Goal: Transaction & Acquisition: Purchase product/service

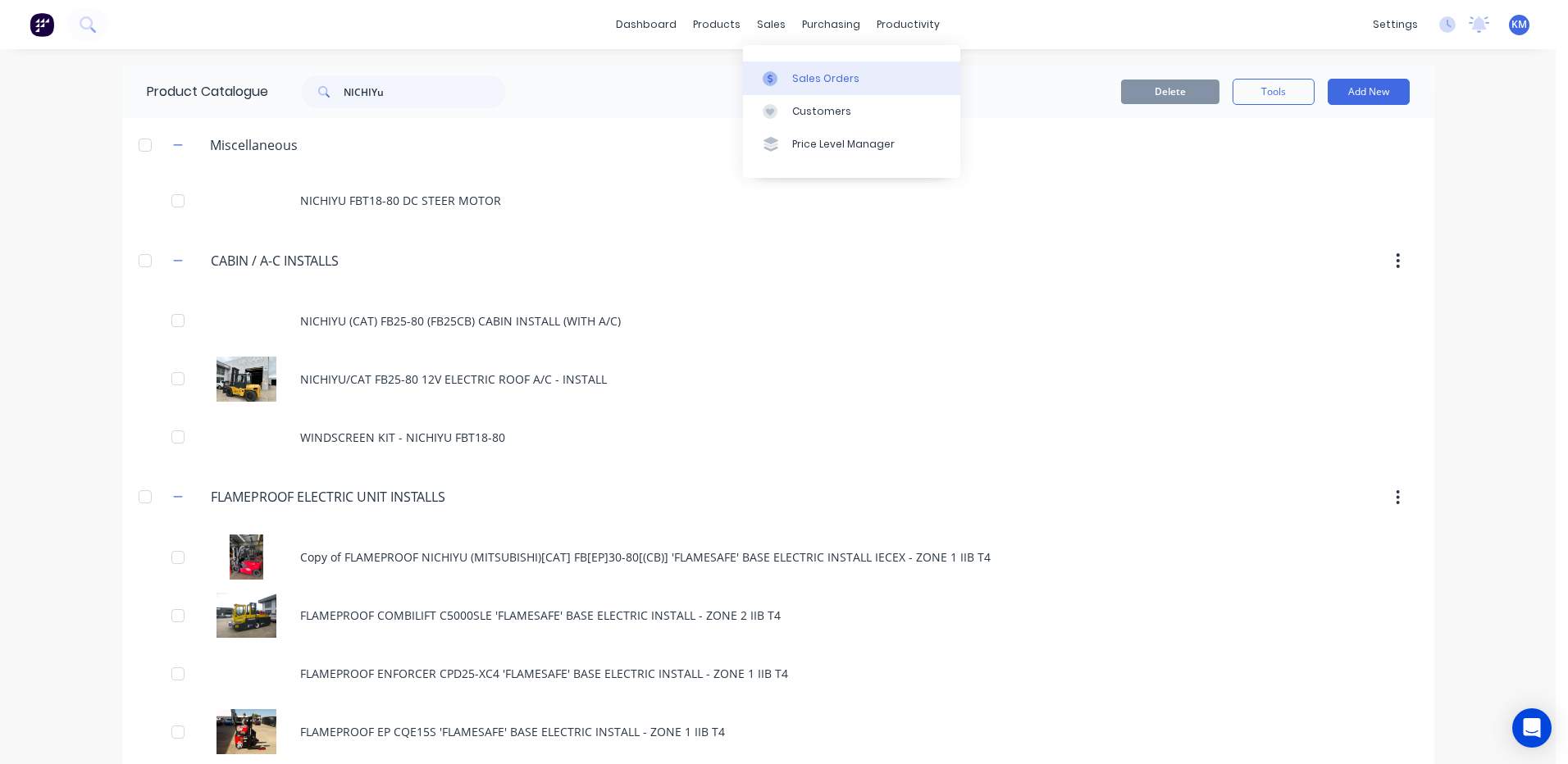
click at [784, 84] on div at bounding box center [775, 78] width 25 height 14
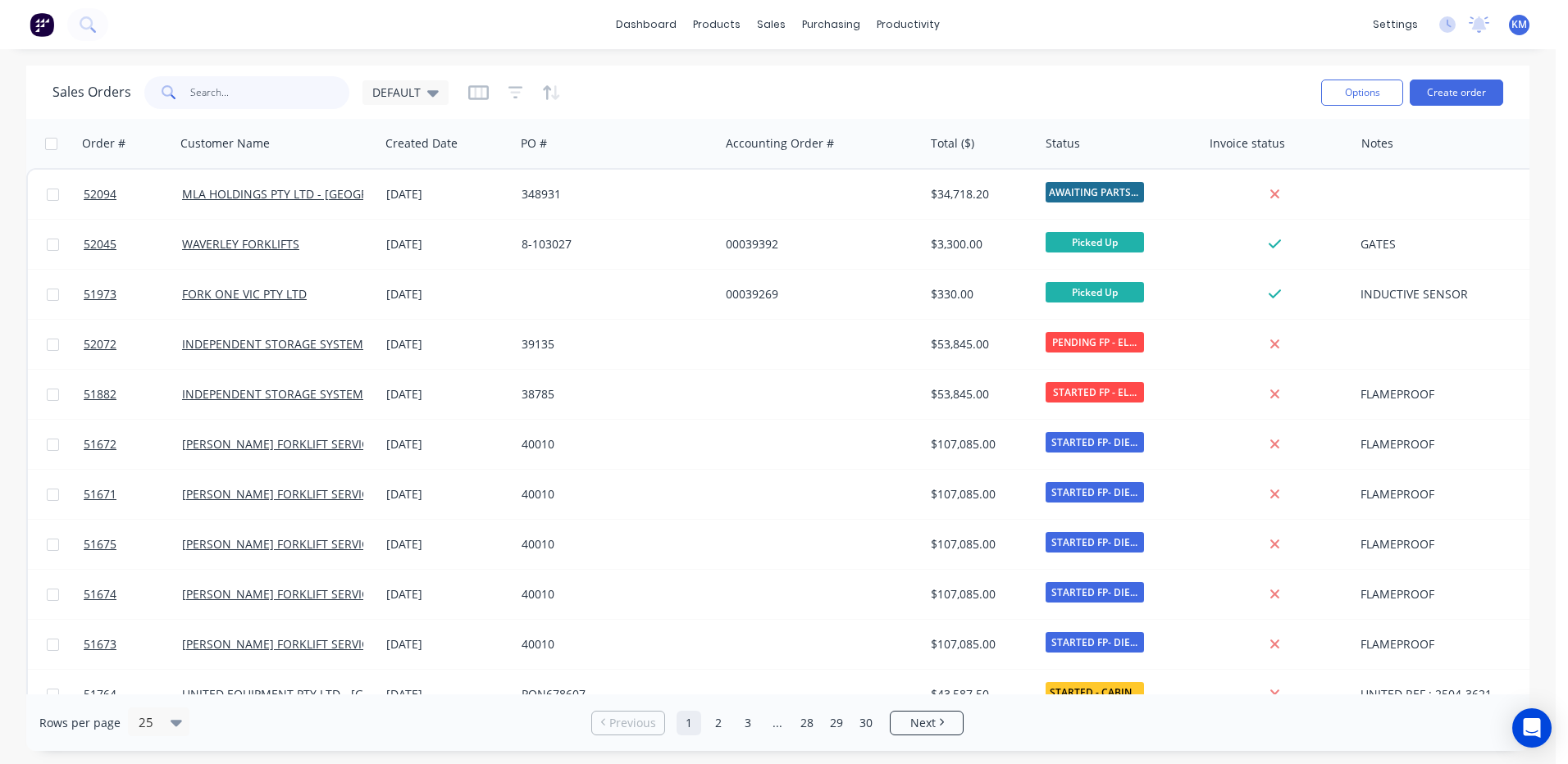
click at [275, 86] on input "text" at bounding box center [270, 92] width 160 height 33
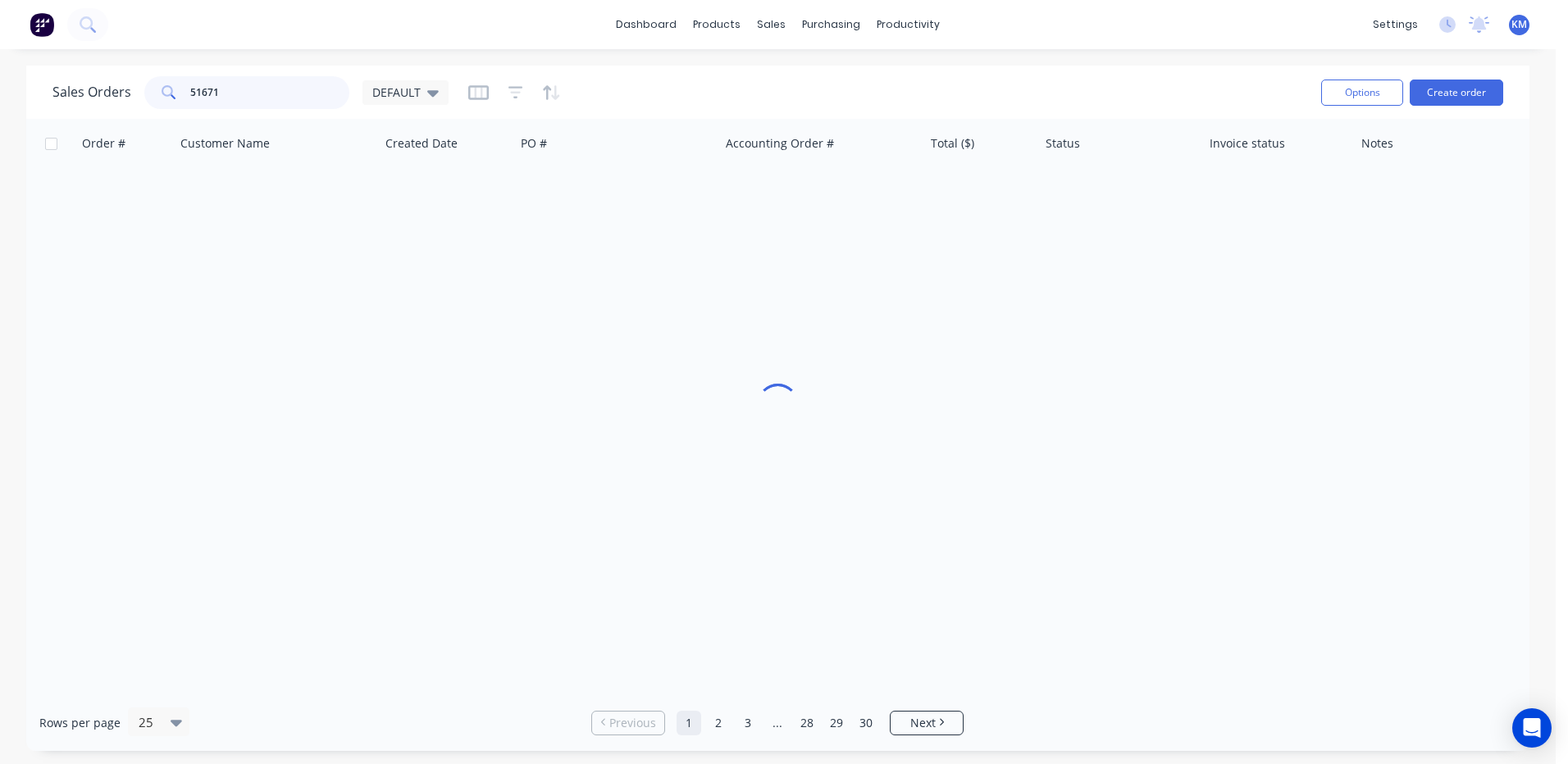
type input "51671"
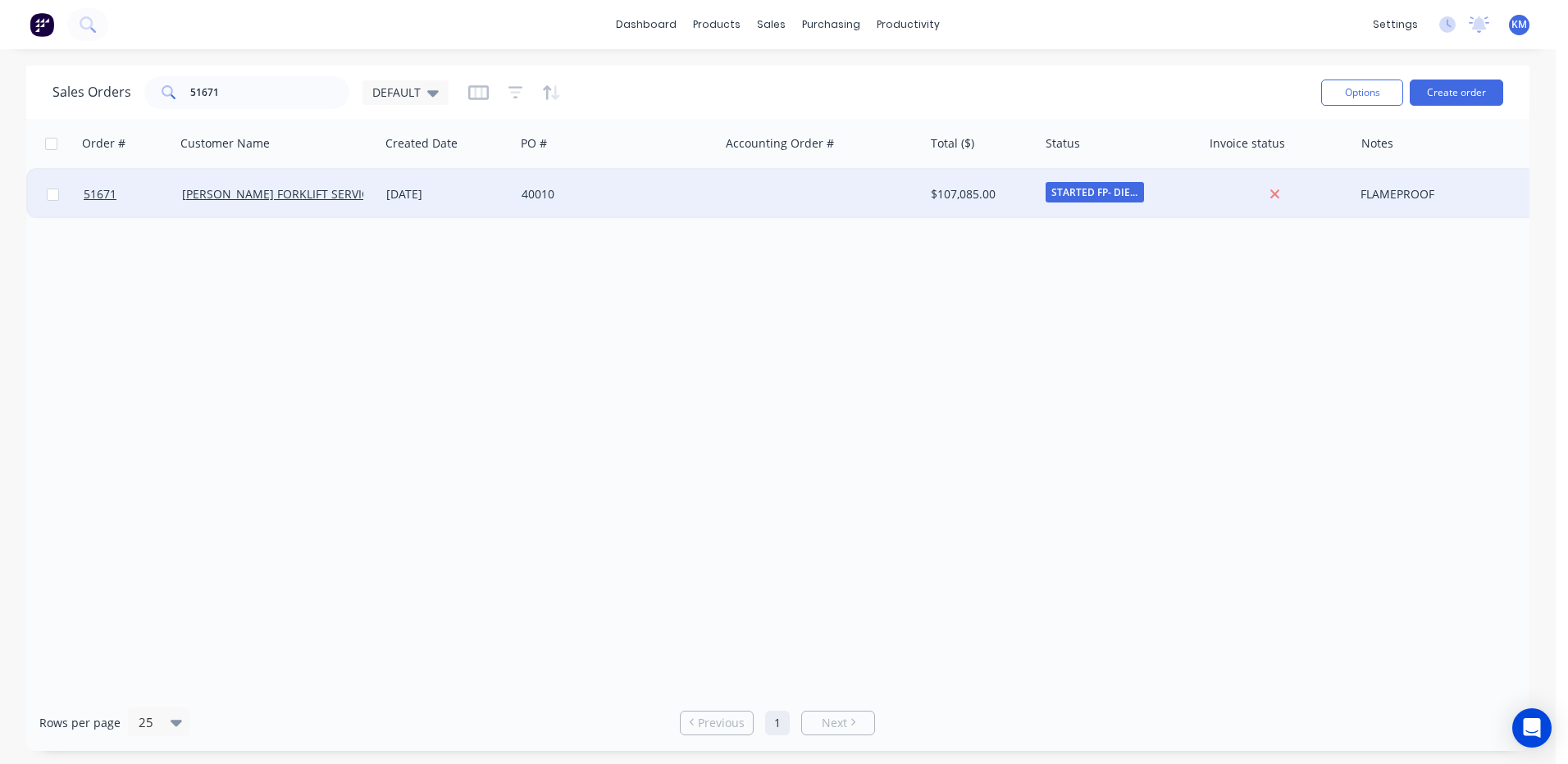
click at [516, 205] on div "40010" at bounding box center [617, 194] width 204 height 49
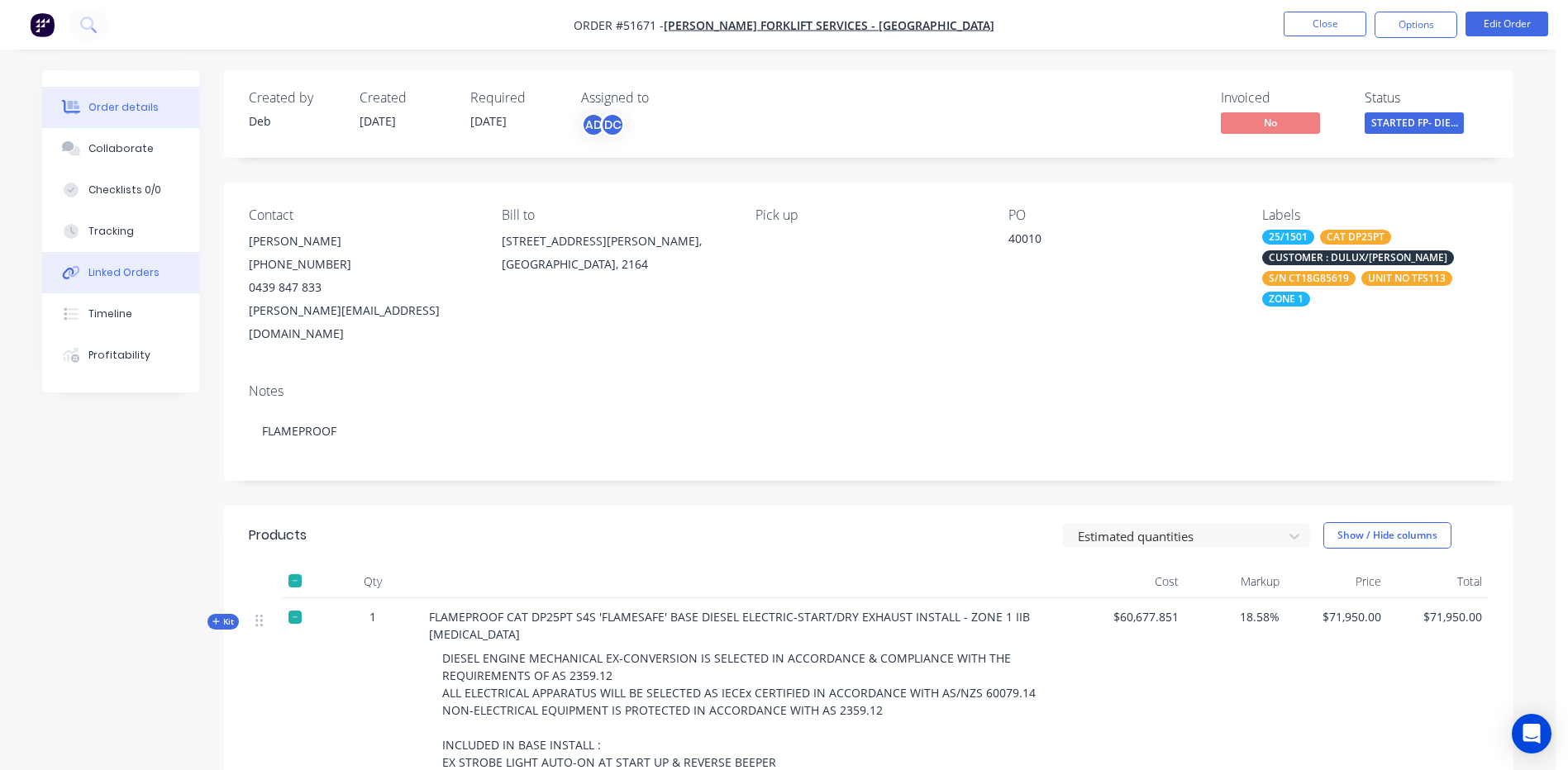
click at [89, 282] on button "Linked Orders" at bounding box center [121, 272] width 157 height 42
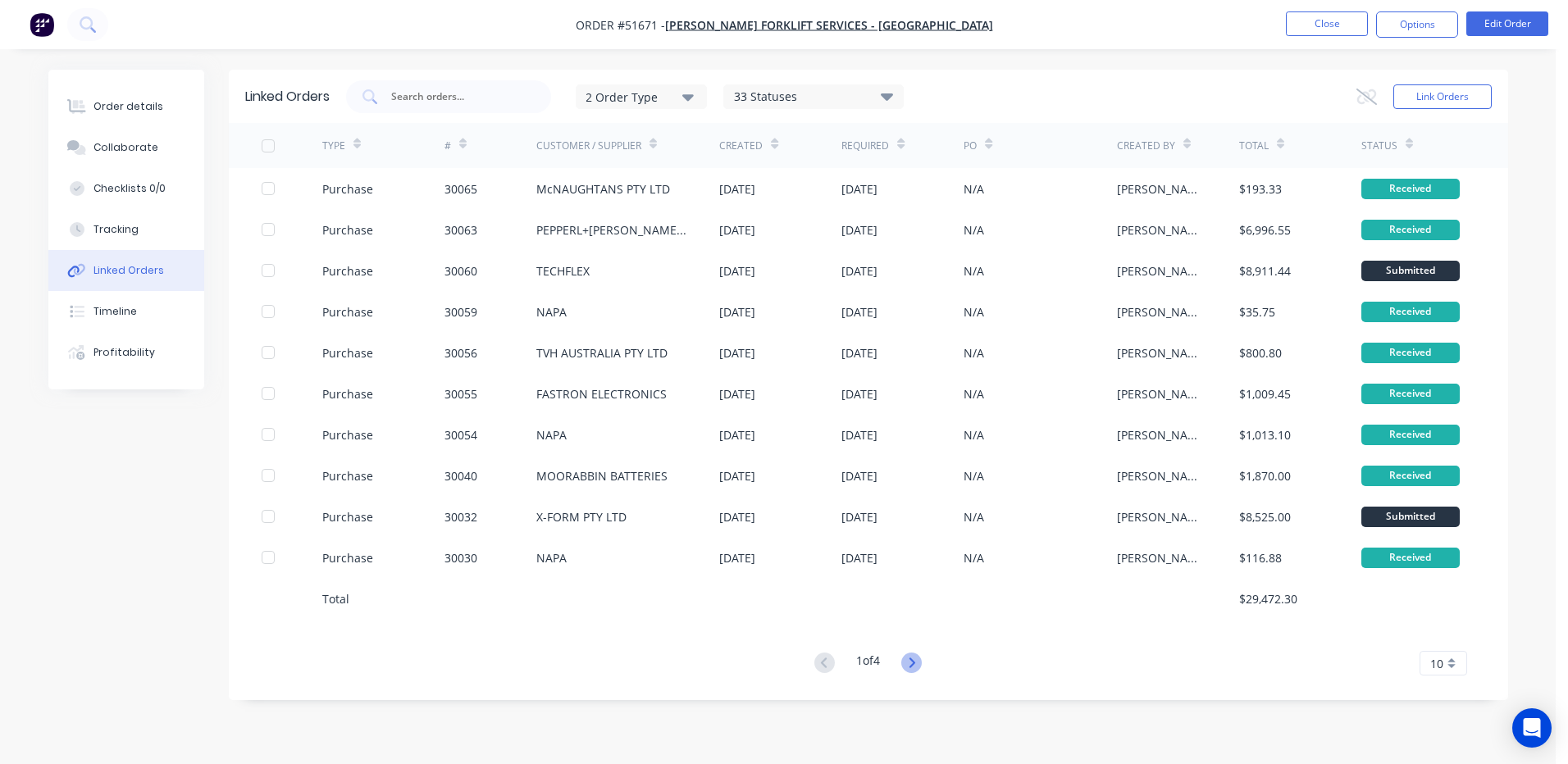
click at [911, 664] on icon at bounding box center [911, 662] width 20 height 20
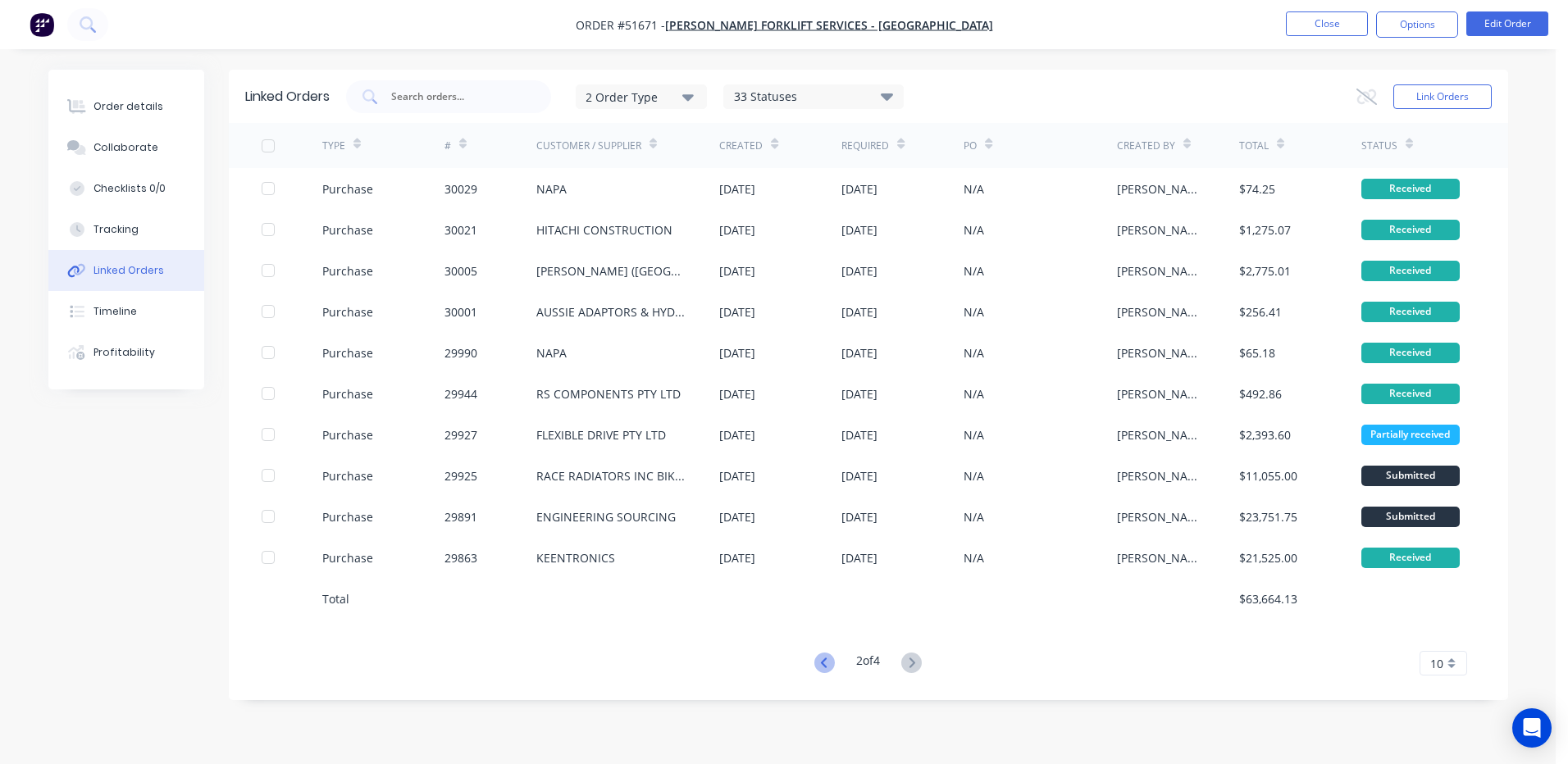
click at [819, 659] on icon at bounding box center [824, 662] width 20 height 20
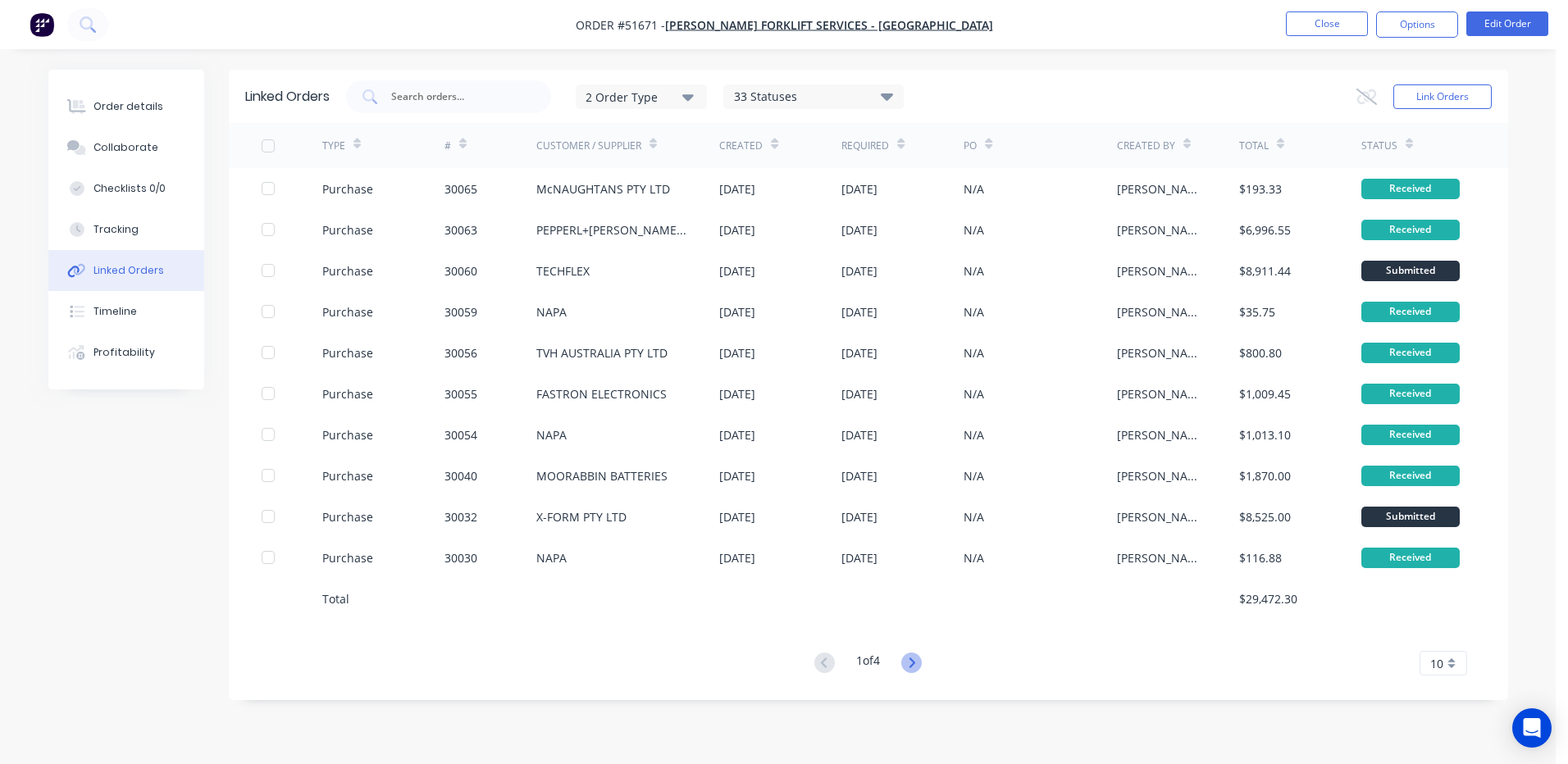
click at [912, 657] on icon at bounding box center [911, 662] width 20 height 20
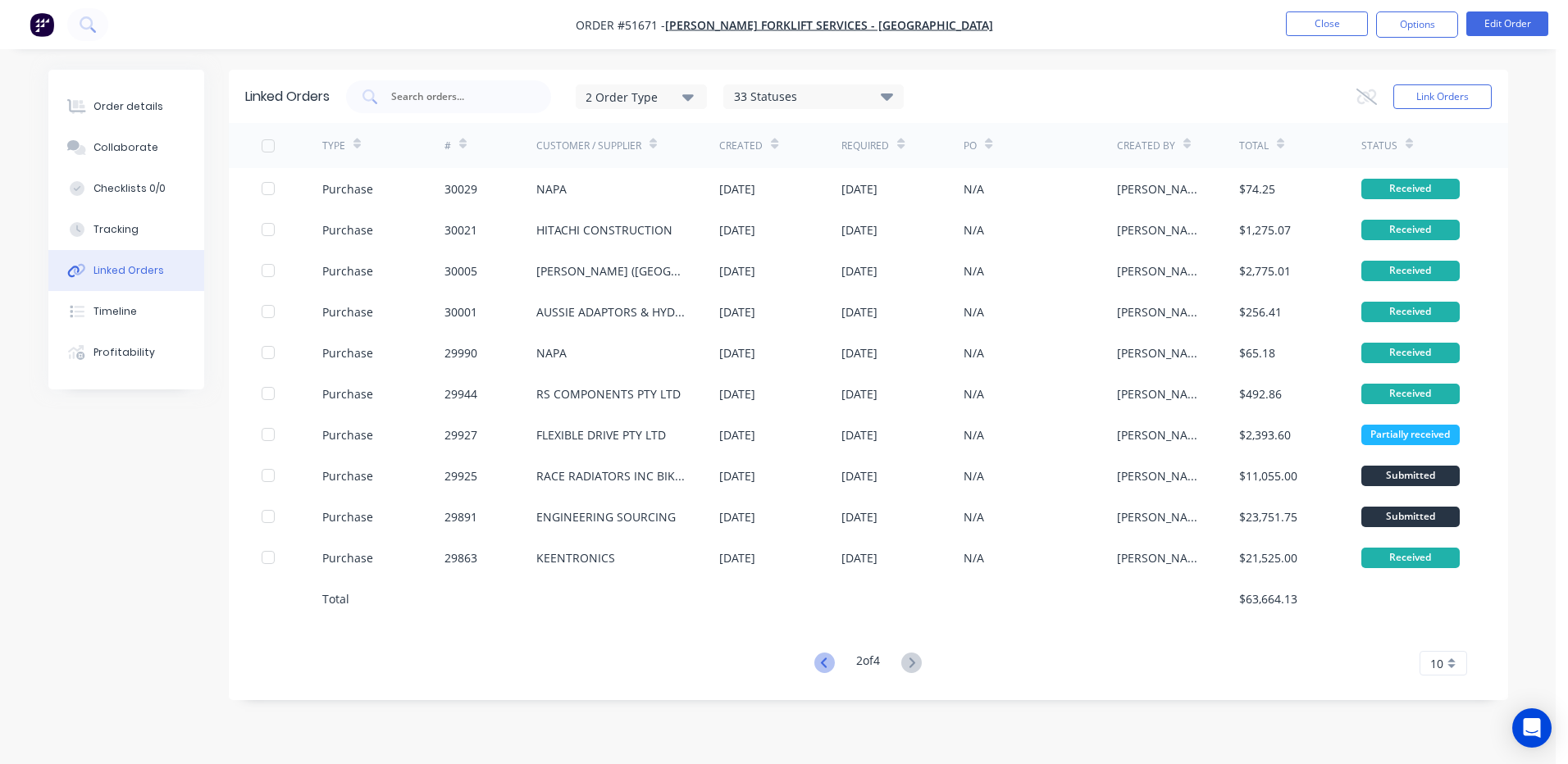
click at [816, 663] on icon at bounding box center [824, 662] width 20 height 20
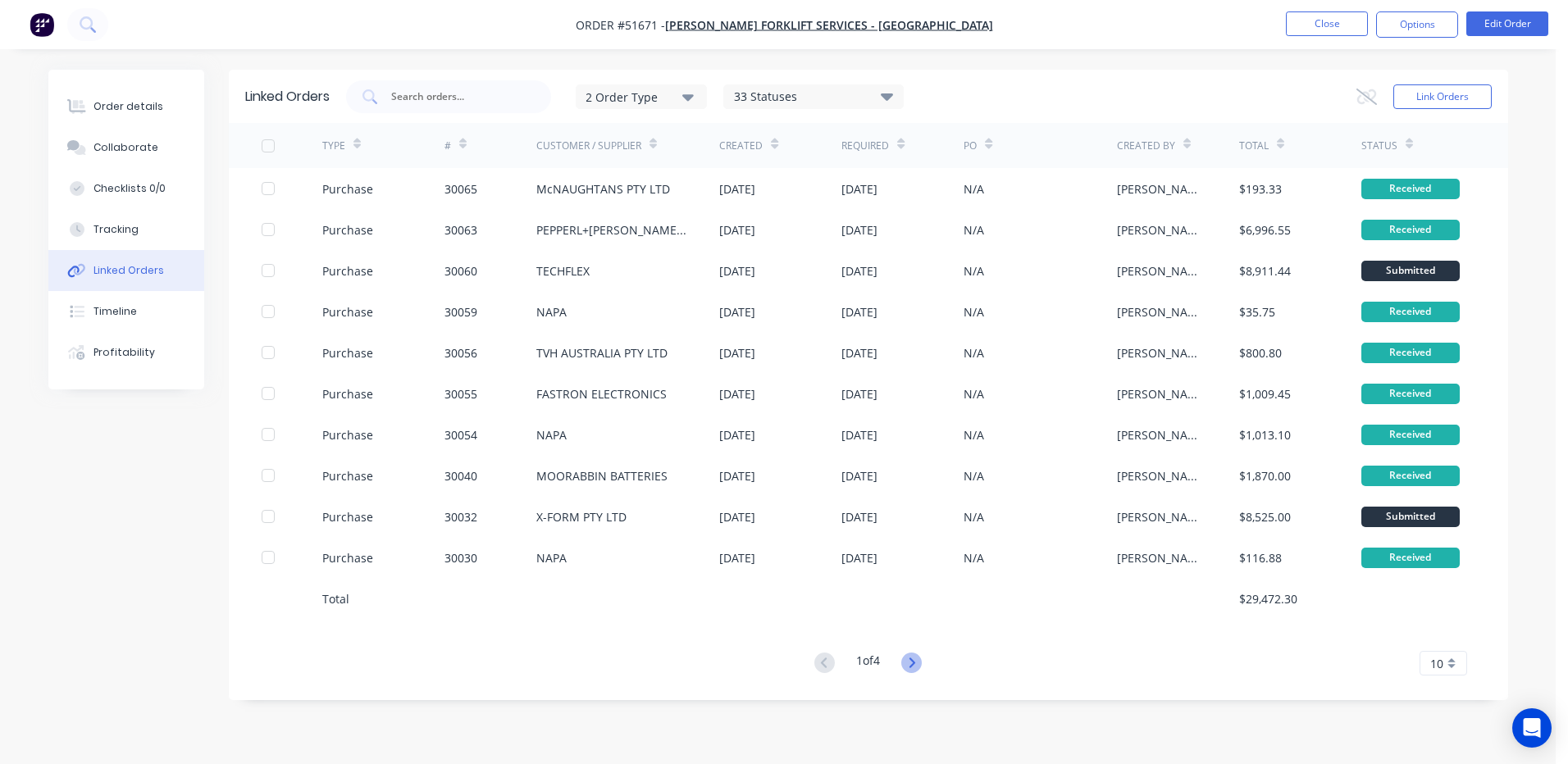
click at [908, 660] on icon at bounding box center [911, 662] width 20 height 20
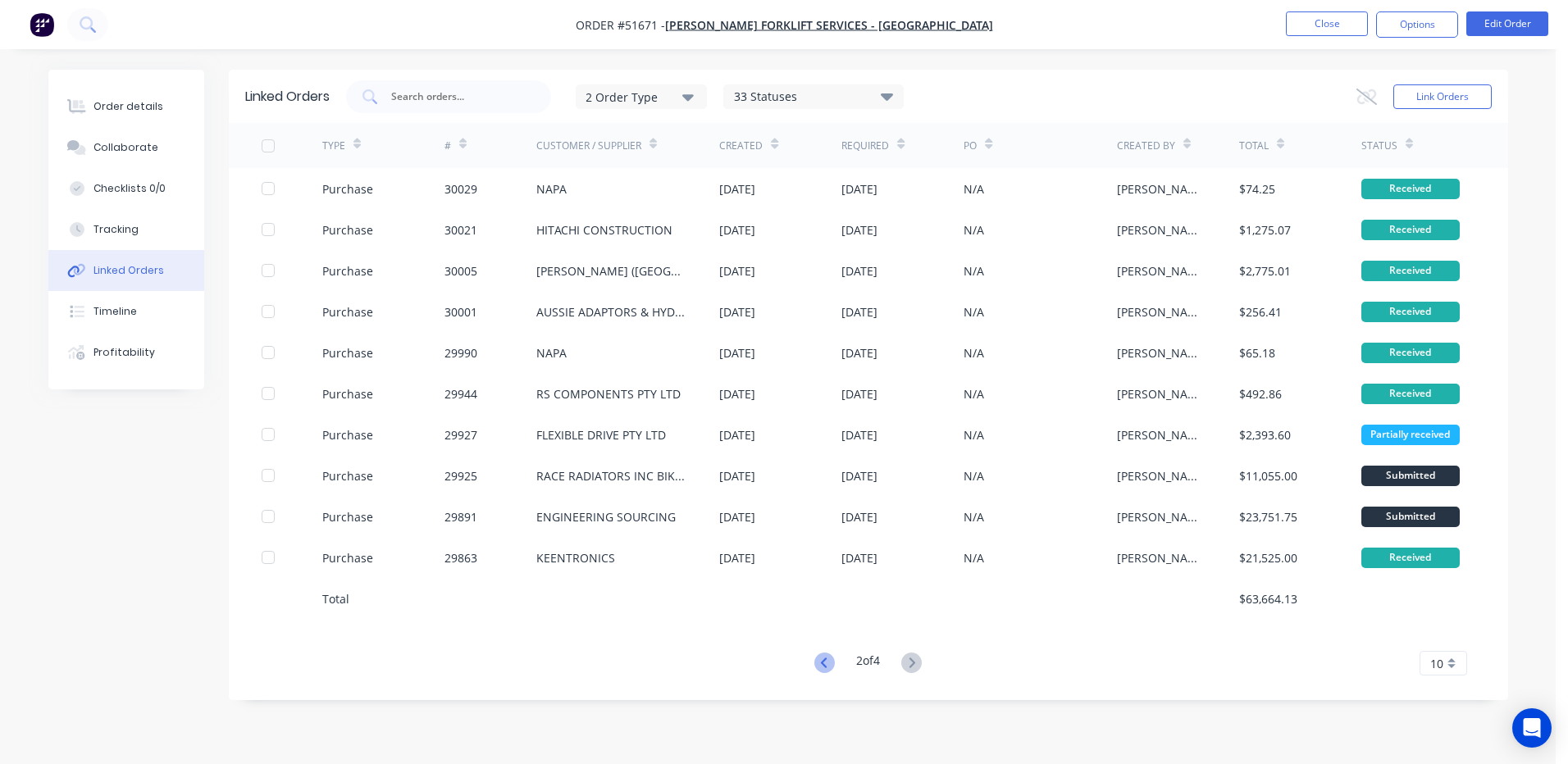
click at [823, 661] on icon at bounding box center [824, 662] width 20 height 20
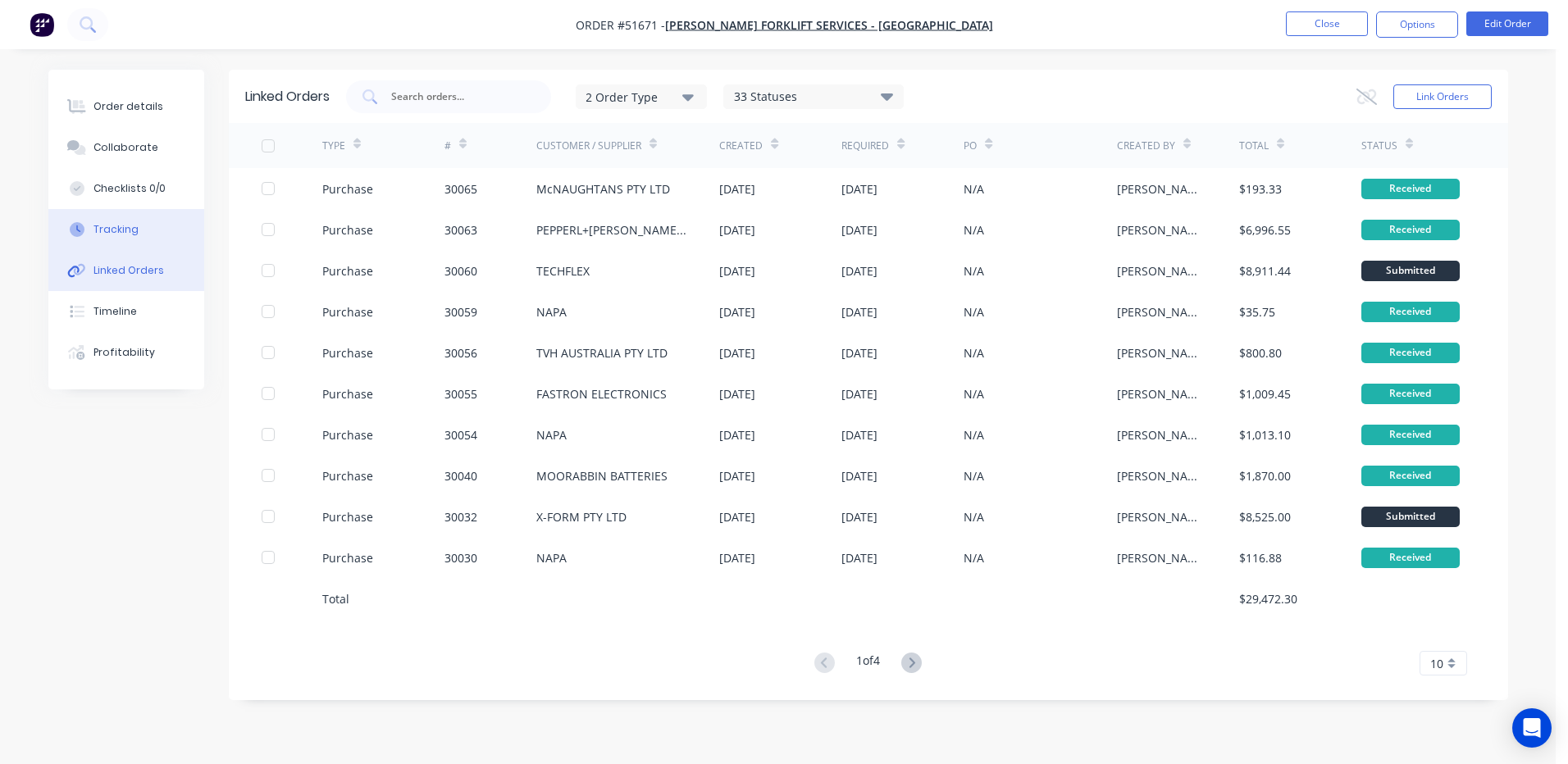
click at [181, 231] on button "Tracking" at bounding box center [126, 230] width 156 height 41
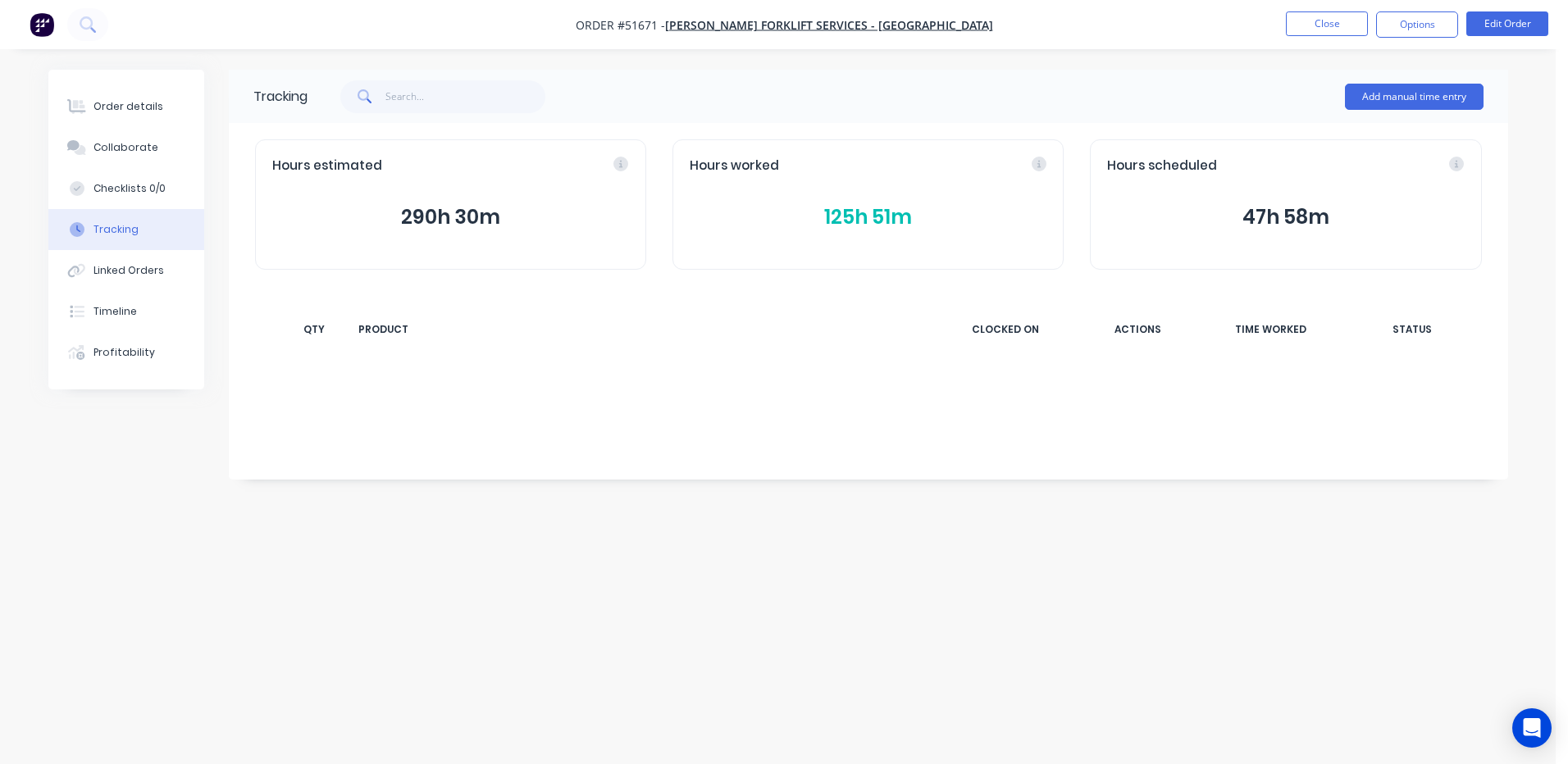
click at [932, 219] on button "125h 51m" at bounding box center [867, 217] width 357 height 31
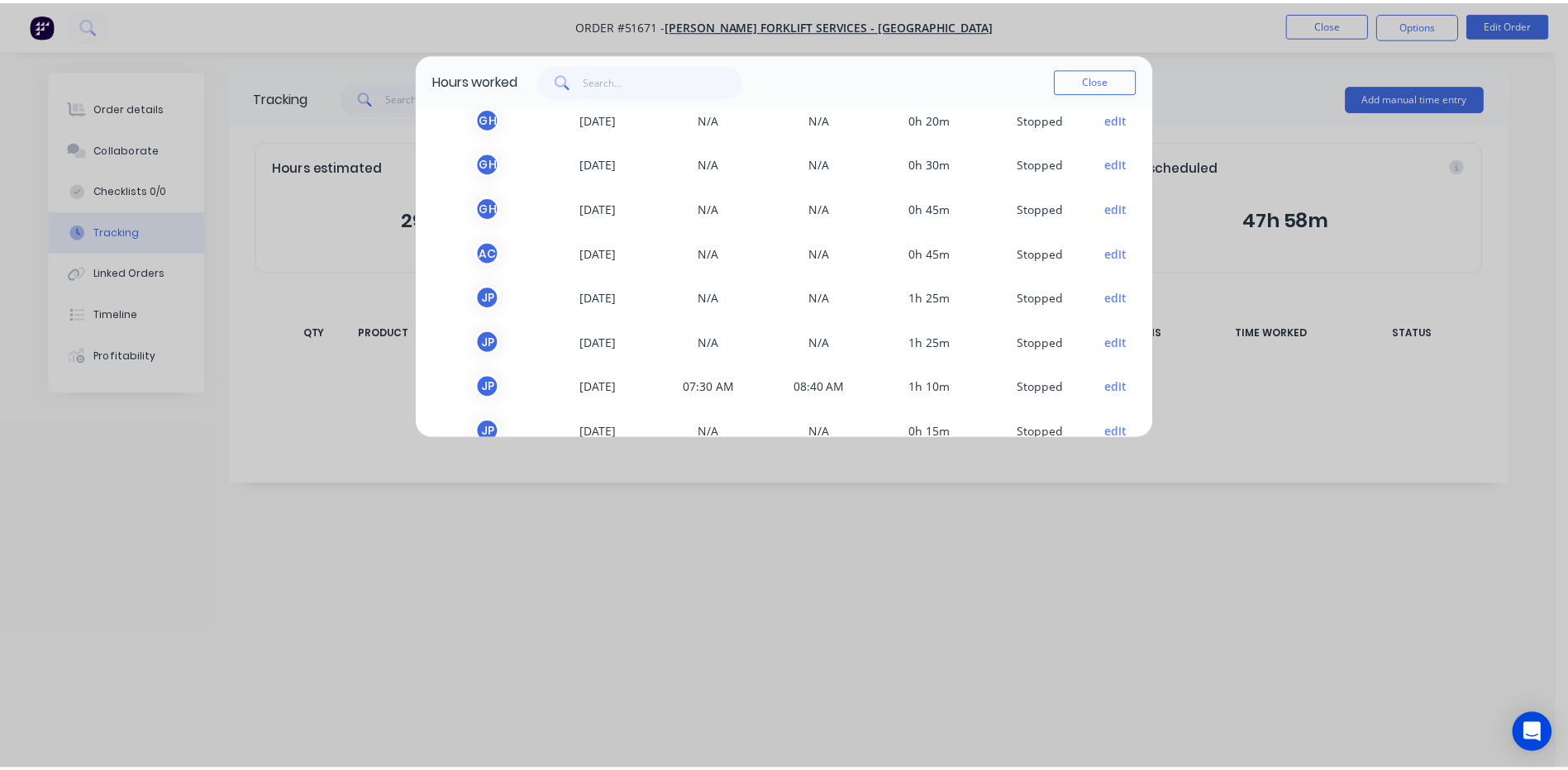
scroll to position [4645, 0]
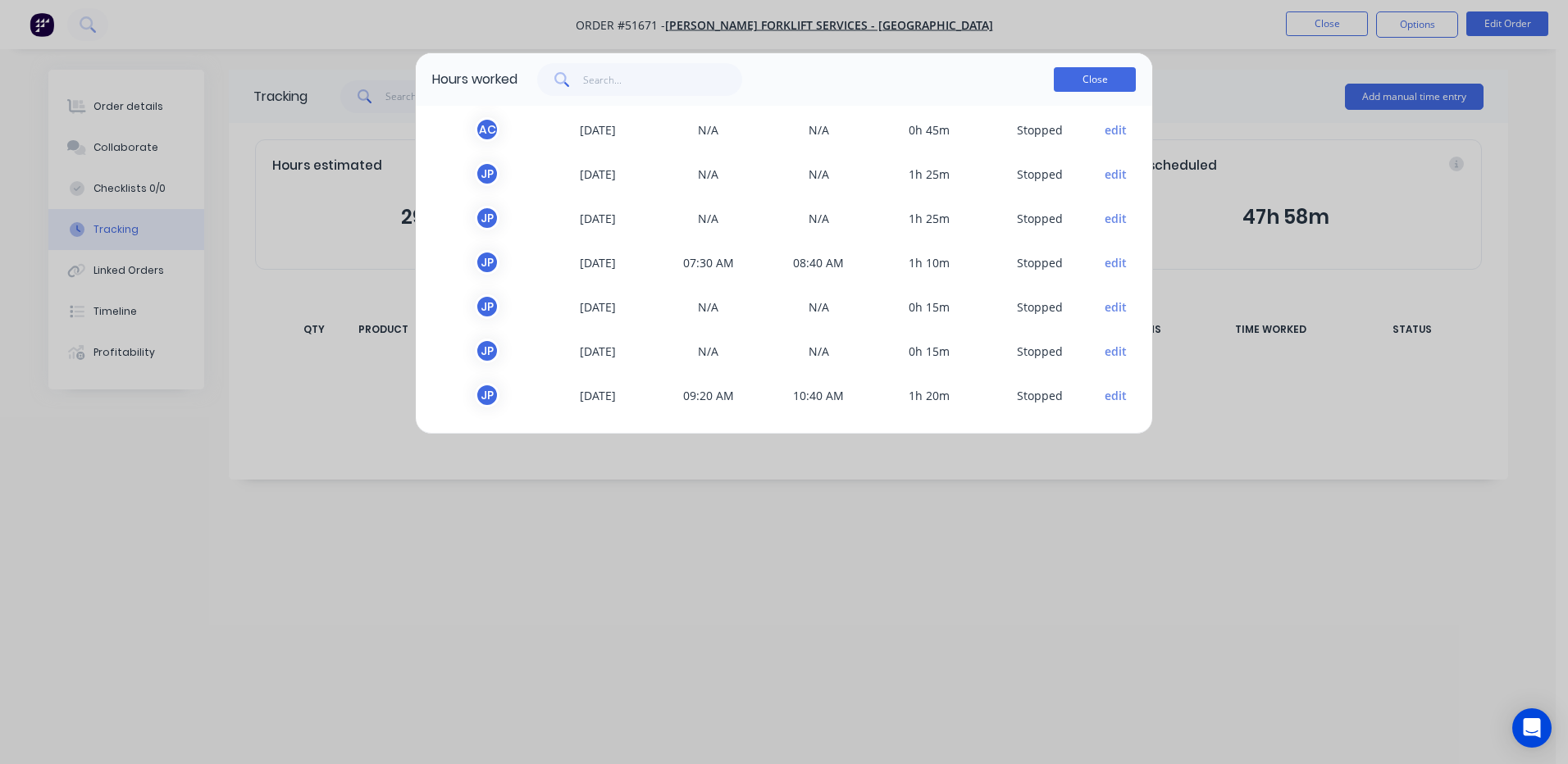
click at [1106, 77] on button "Close" at bounding box center [1094, 80] width 82 height 25
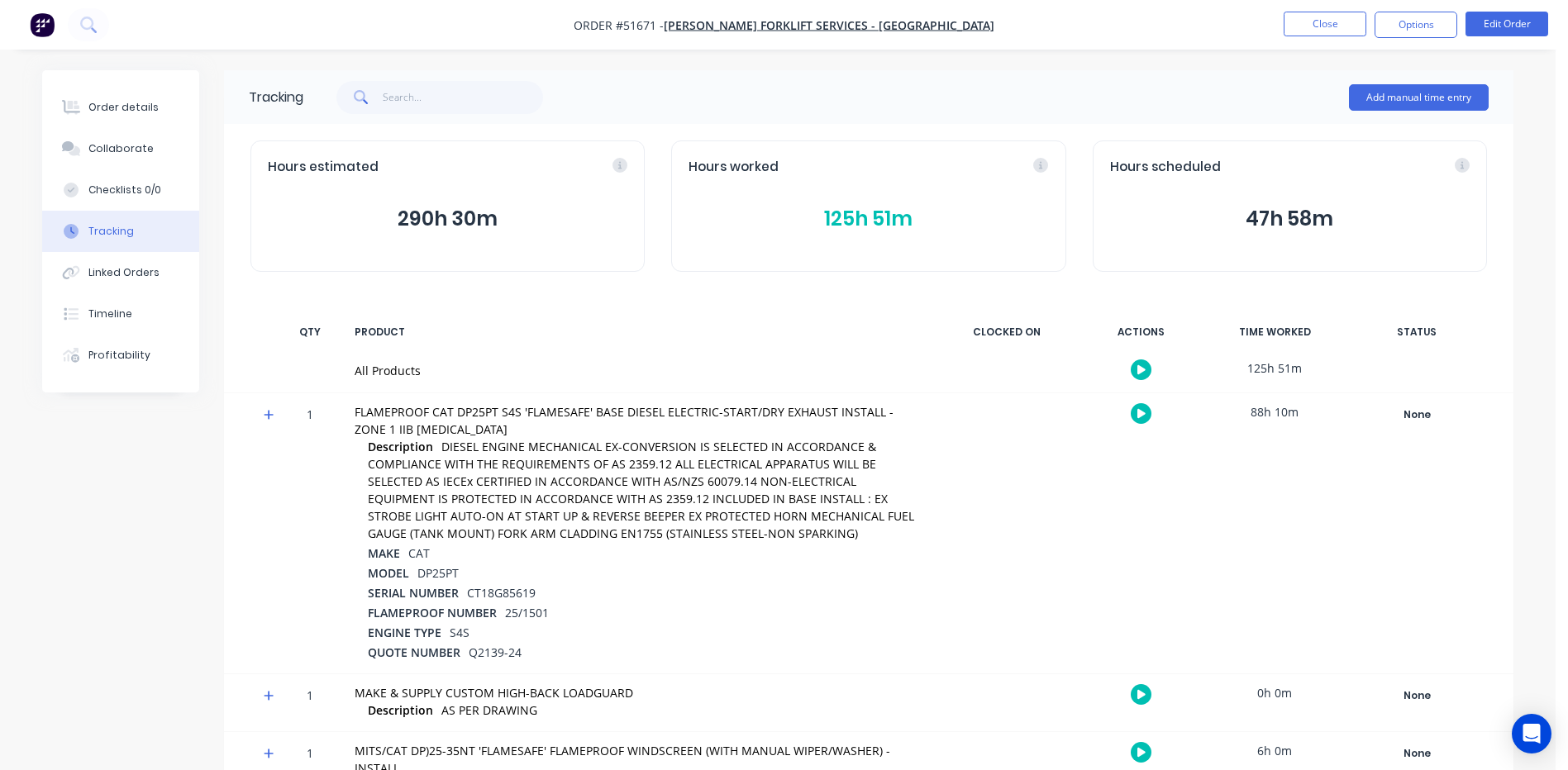
click at [132, 83] on div "Order details Collaborate Checklists 0/0 Tracking Linked Orders Timeline Profit…" at bounding box center [121, 231] width 157 height 323
click at [134, 101] on div "Order details" at bounding box center [123, 107] width 71 height 15
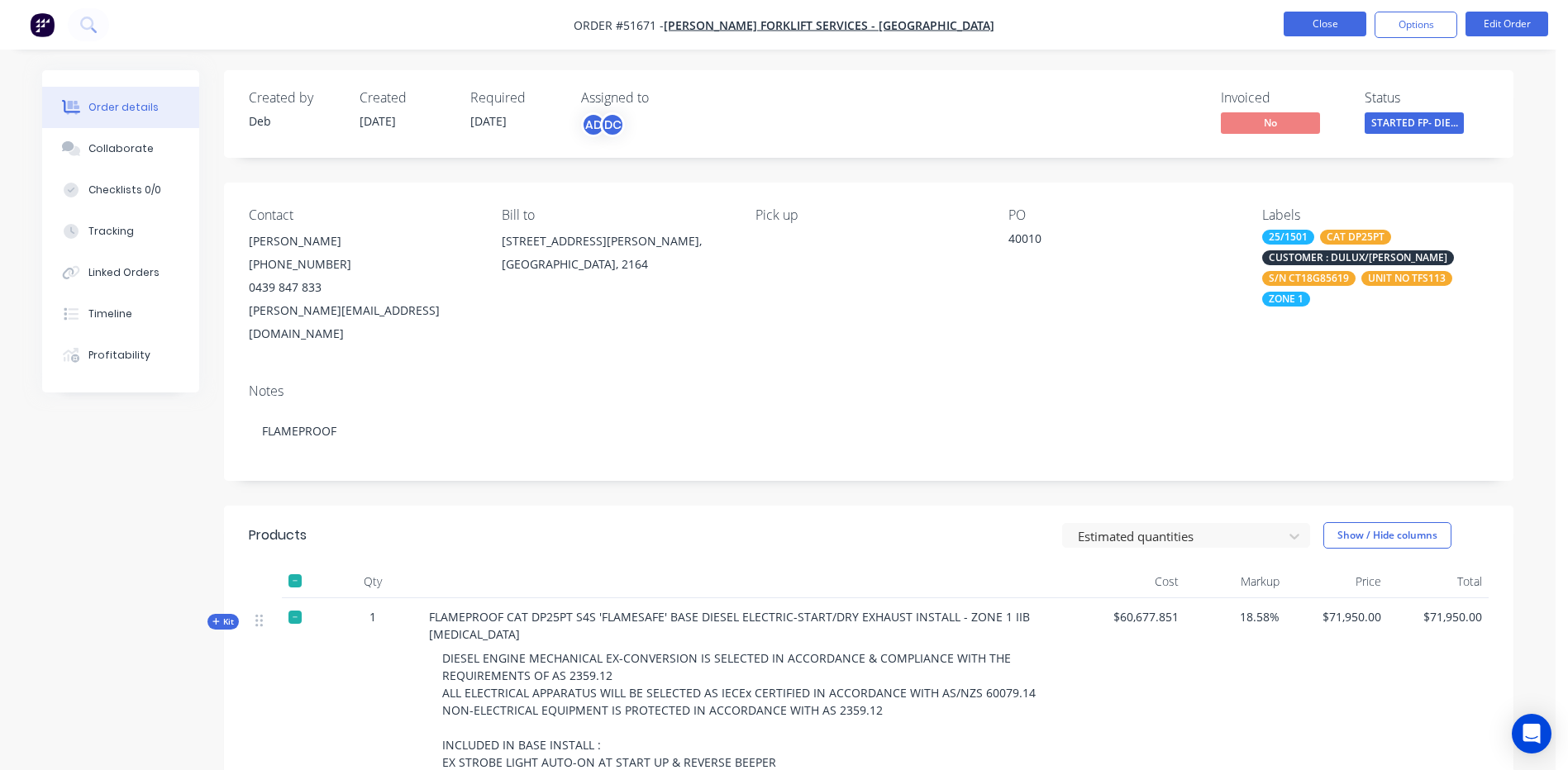
click at [1306, 19] on button "Close" at bounding box center [1325, 24] width 82 height 25
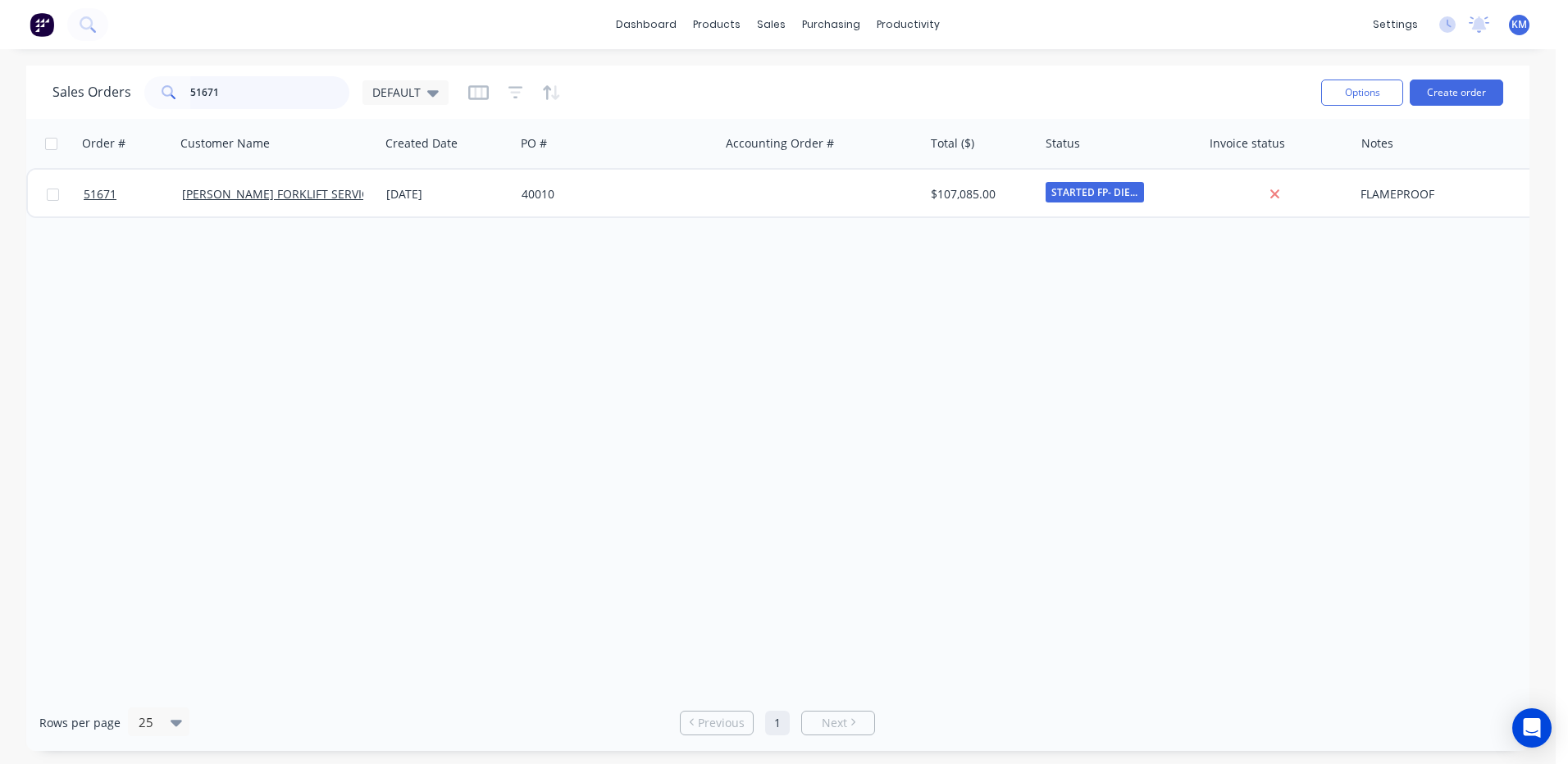
click at [281, 101] on input "51671" at bounding box center [270, 92] width 160 height 33
click at [797, 70] on link "Sales Orders" at bounding box center [859, 78] width 217 height 33
click at [251, 92] on input "51671" at bounding box center [270, 92] width 160 height 33
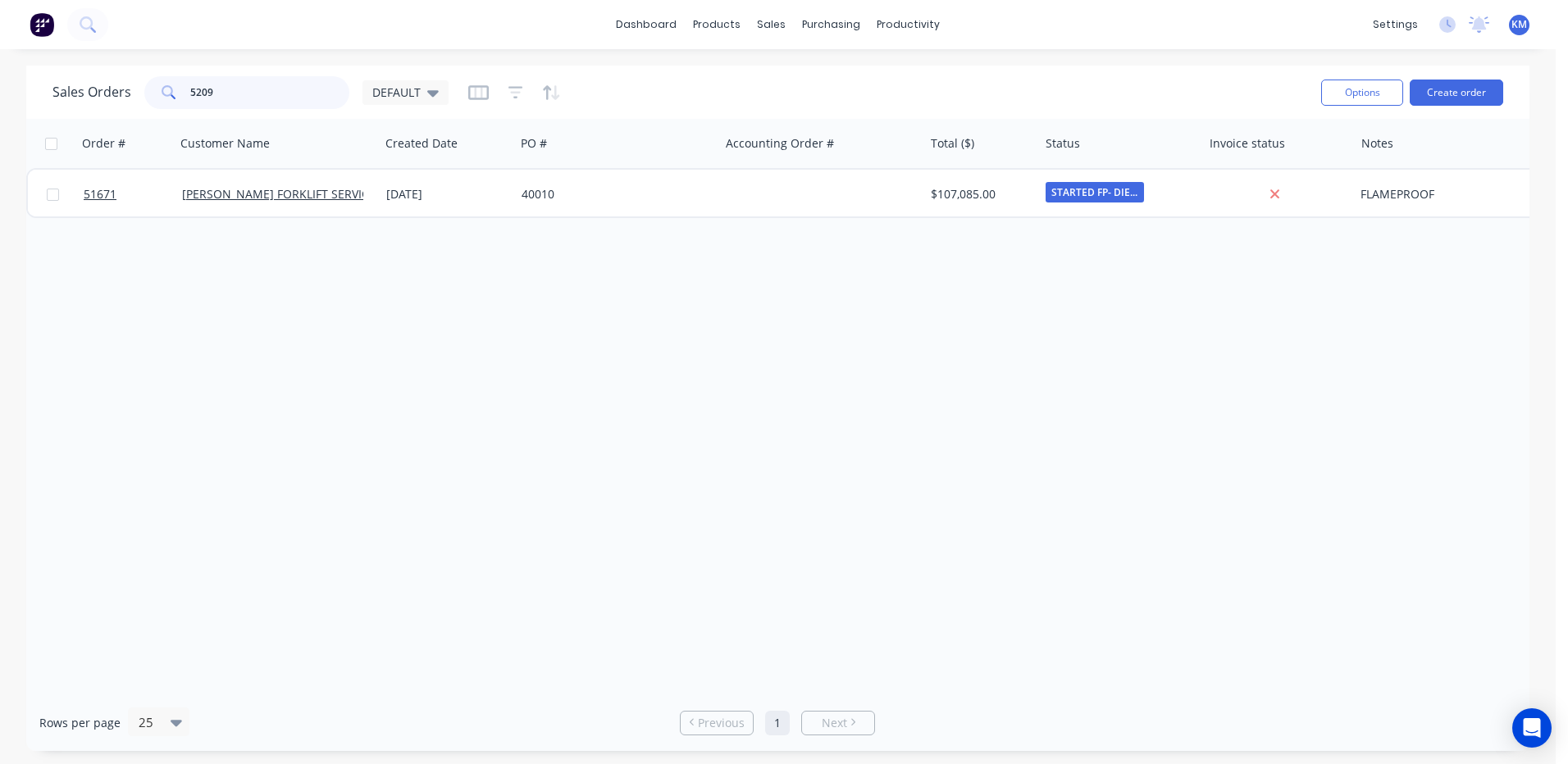
type input "52097"
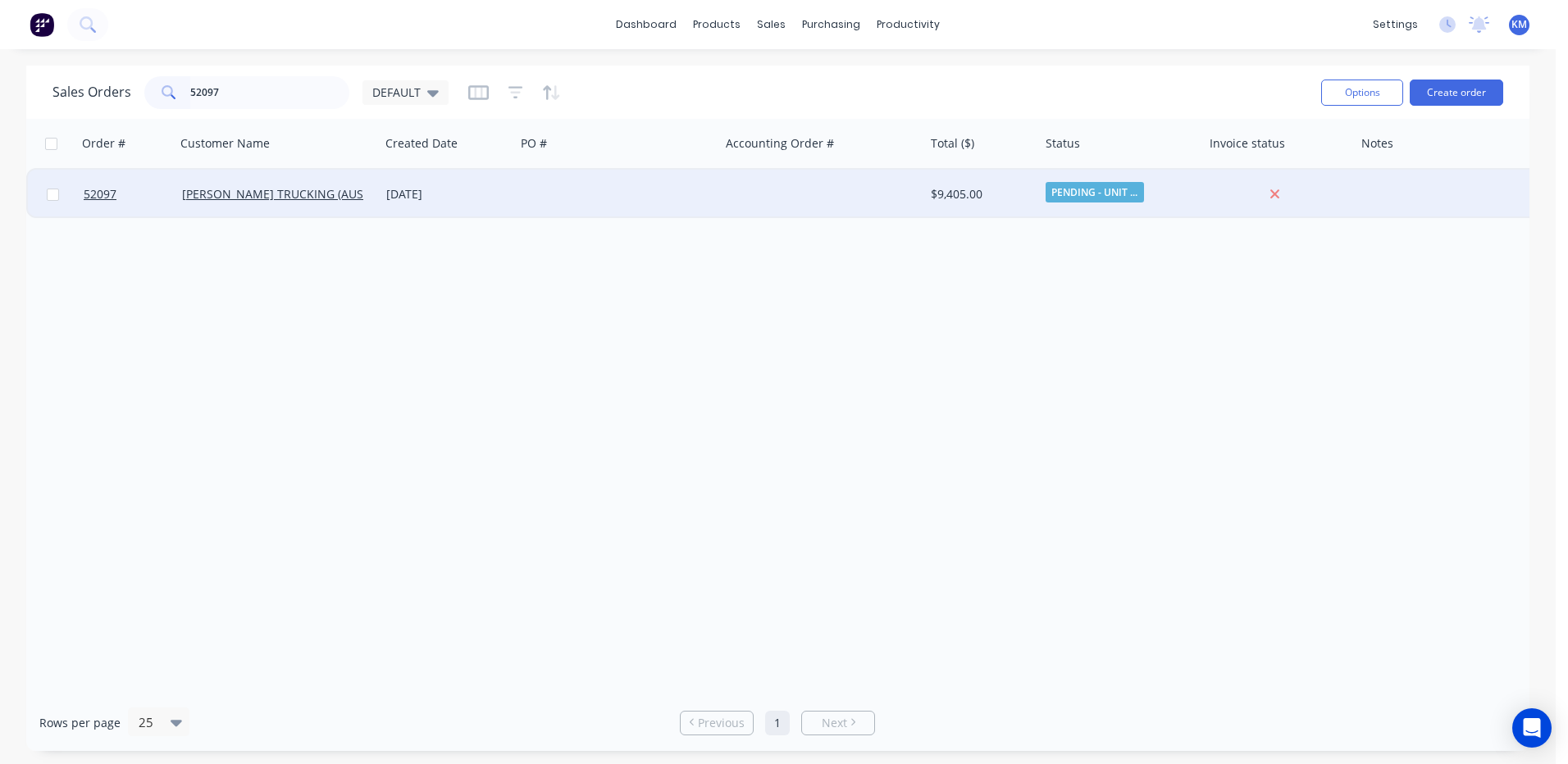
click at [736, 209] on div at bounding box center [821, 194] width 204 height 49
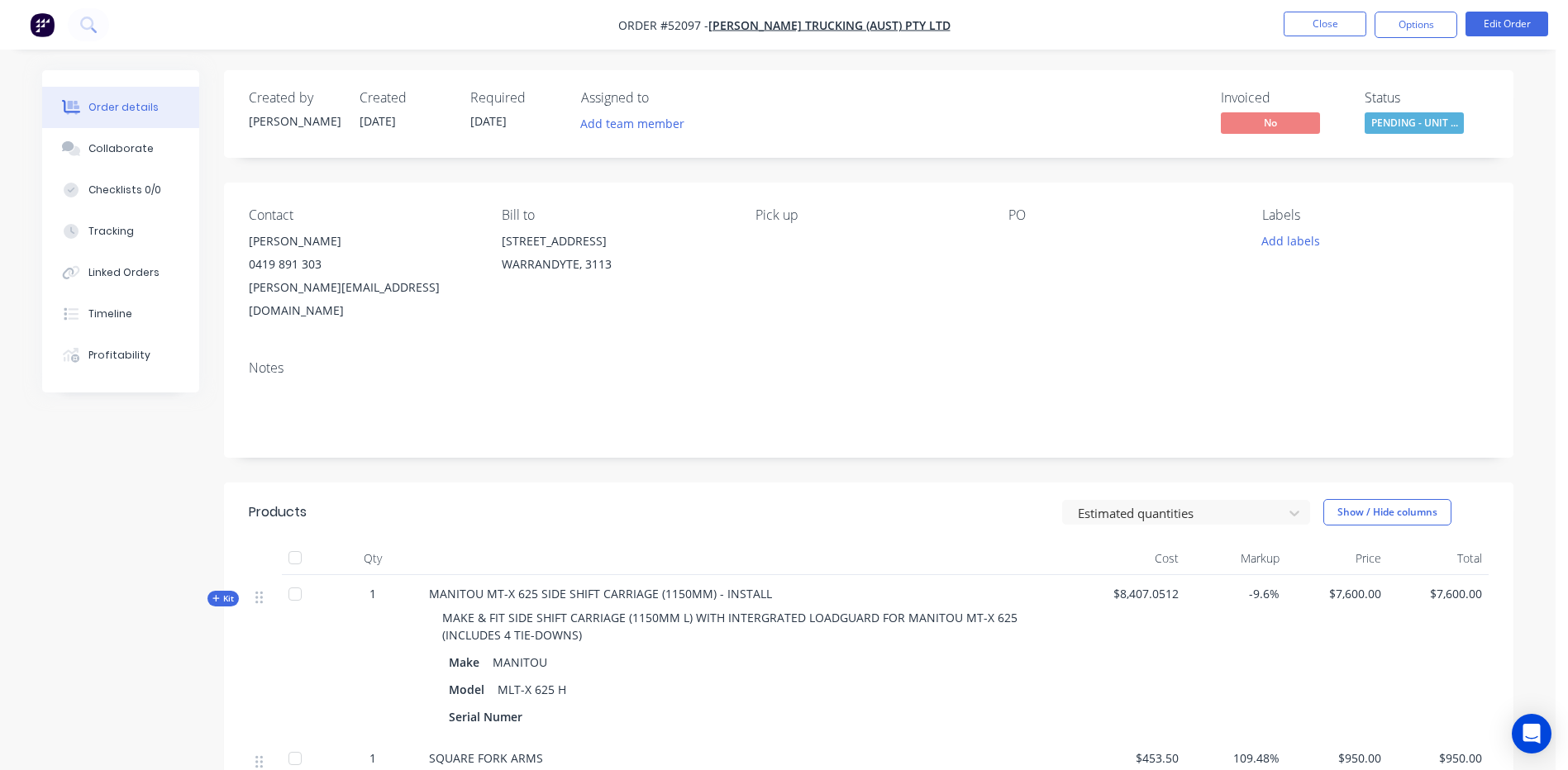
click at [1389, 25] on button "Options" at bounding box center [1416, 24] width 82 height 26
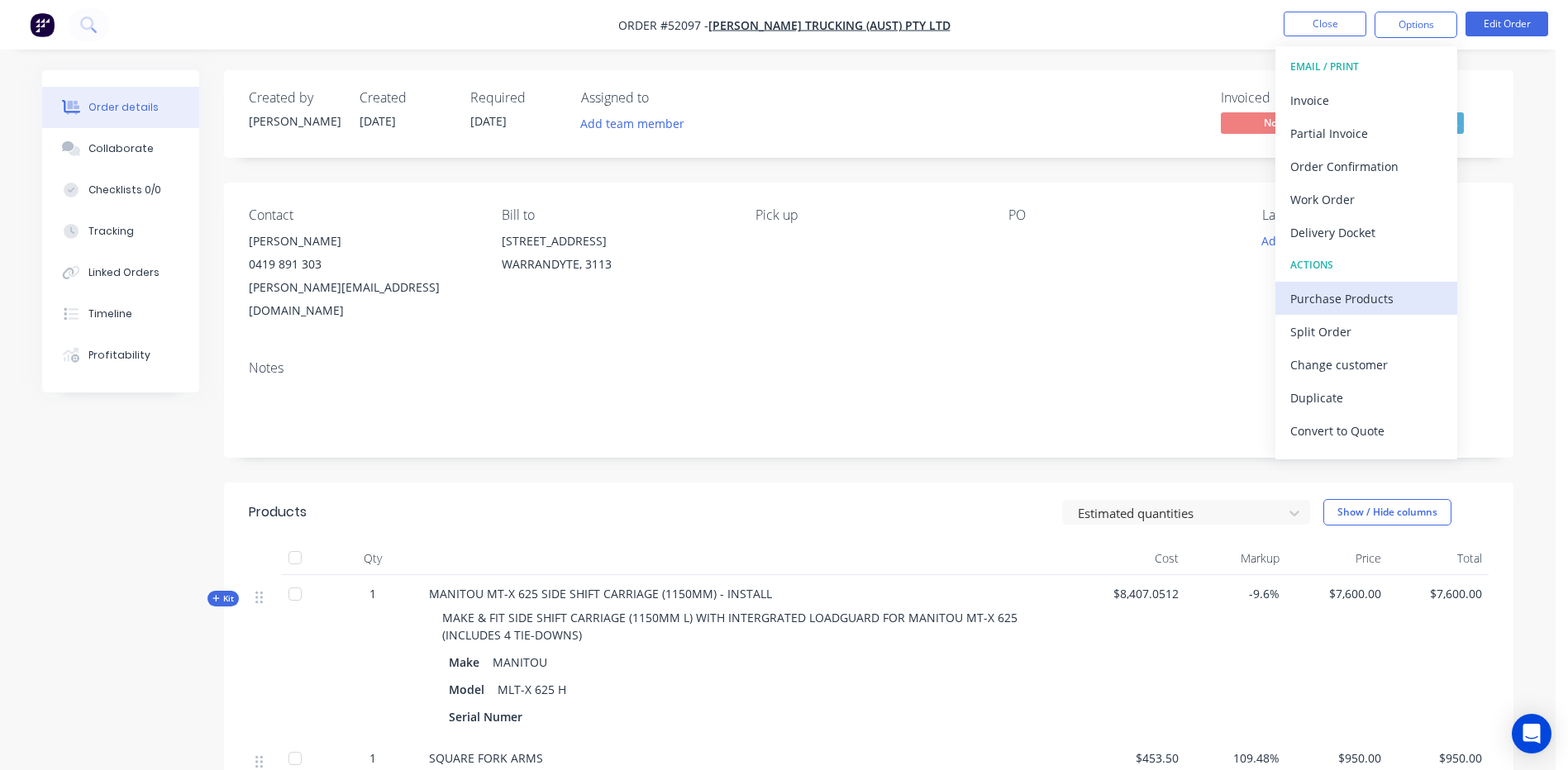
click at [1376, 303] on div "Purchase Products" at bounding box center [1366, 298] width 152 height 24
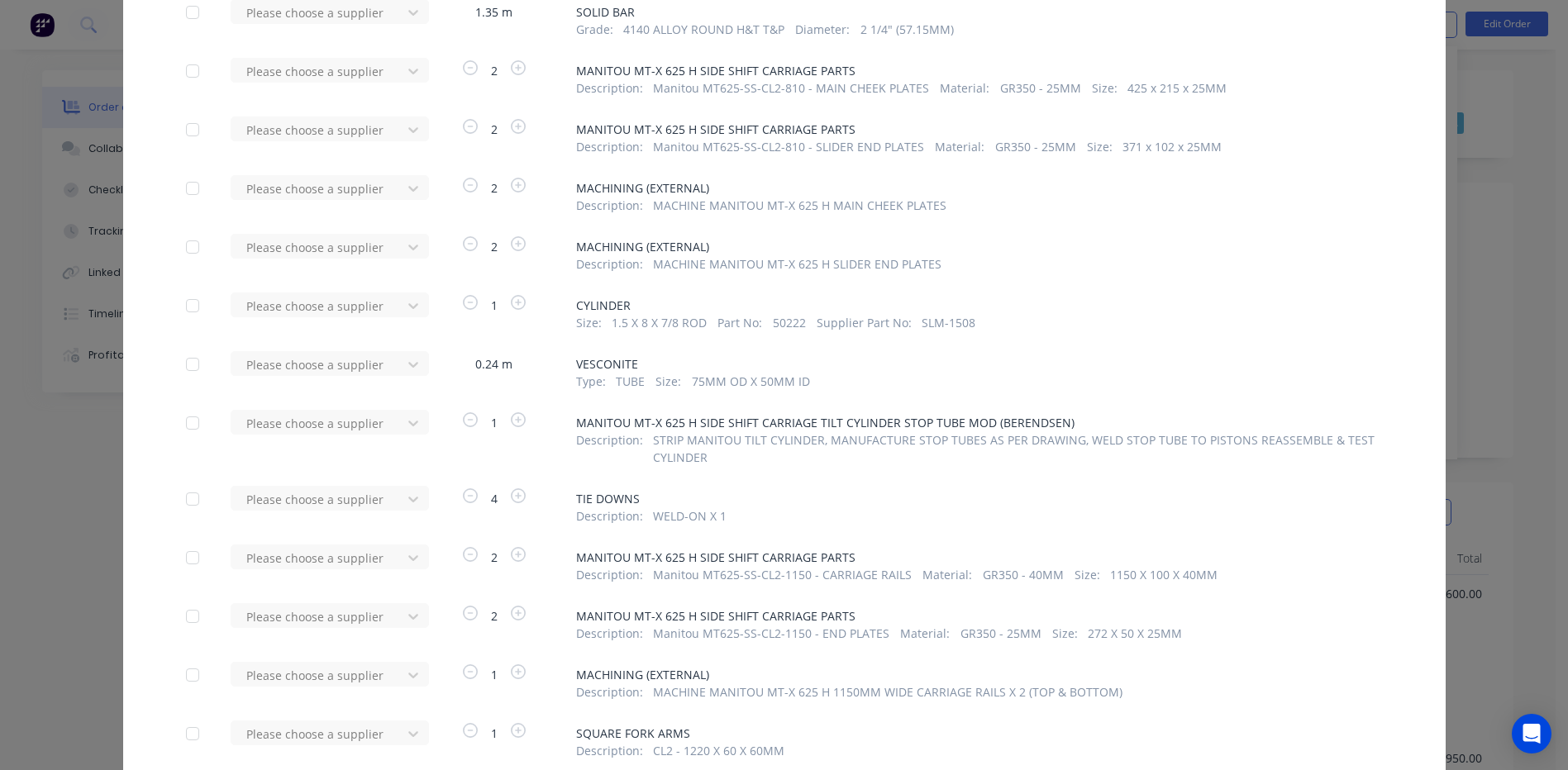
scroll to position [275, 0]
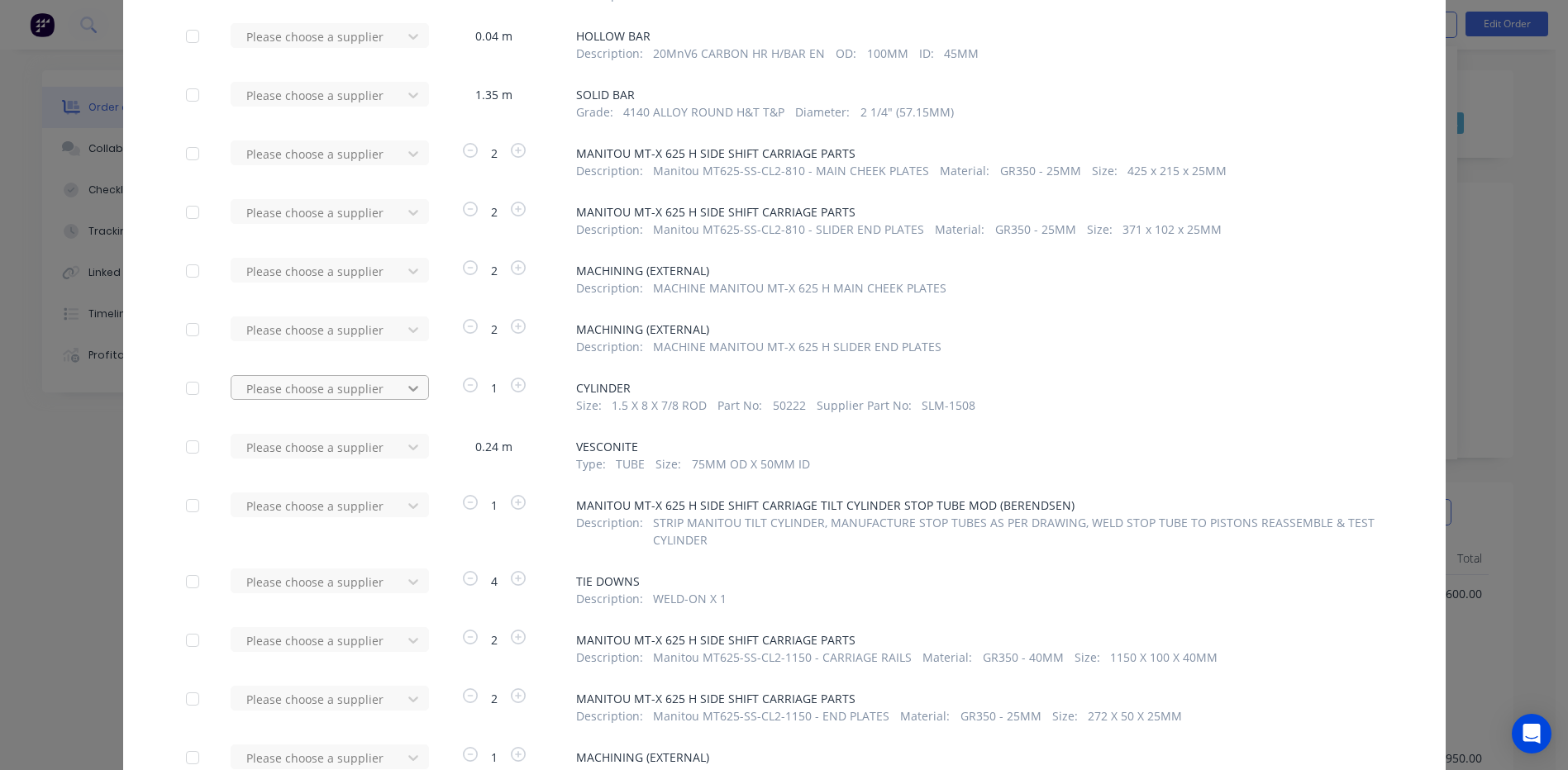
click at [406, 385] on icon at bounding box center [413, 387] width 16 height 16
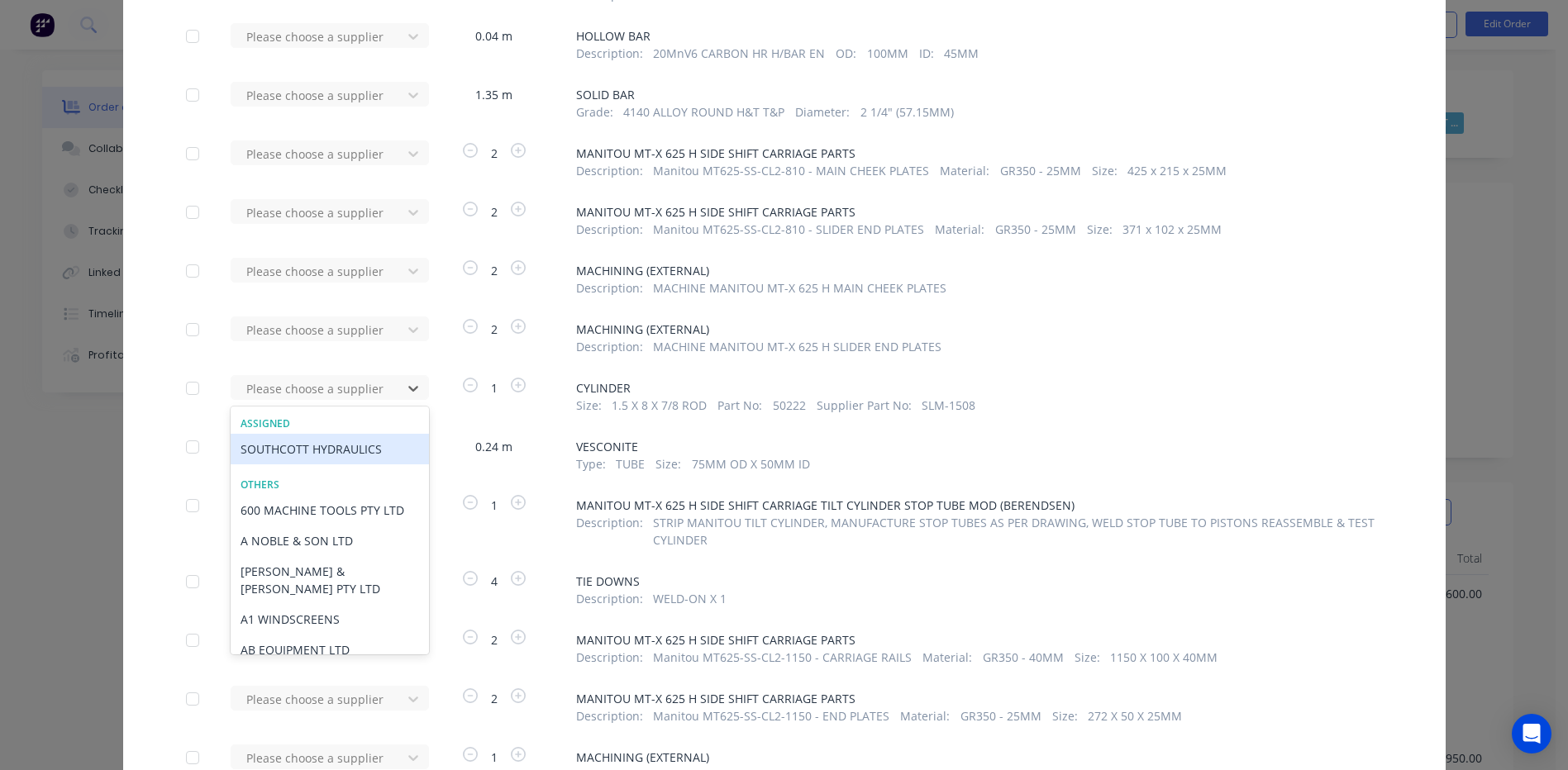
click at [355, 442] on div "SOUTHCOTT HYDRAULICS" at bounding box center [329, 449] width 199 height 31
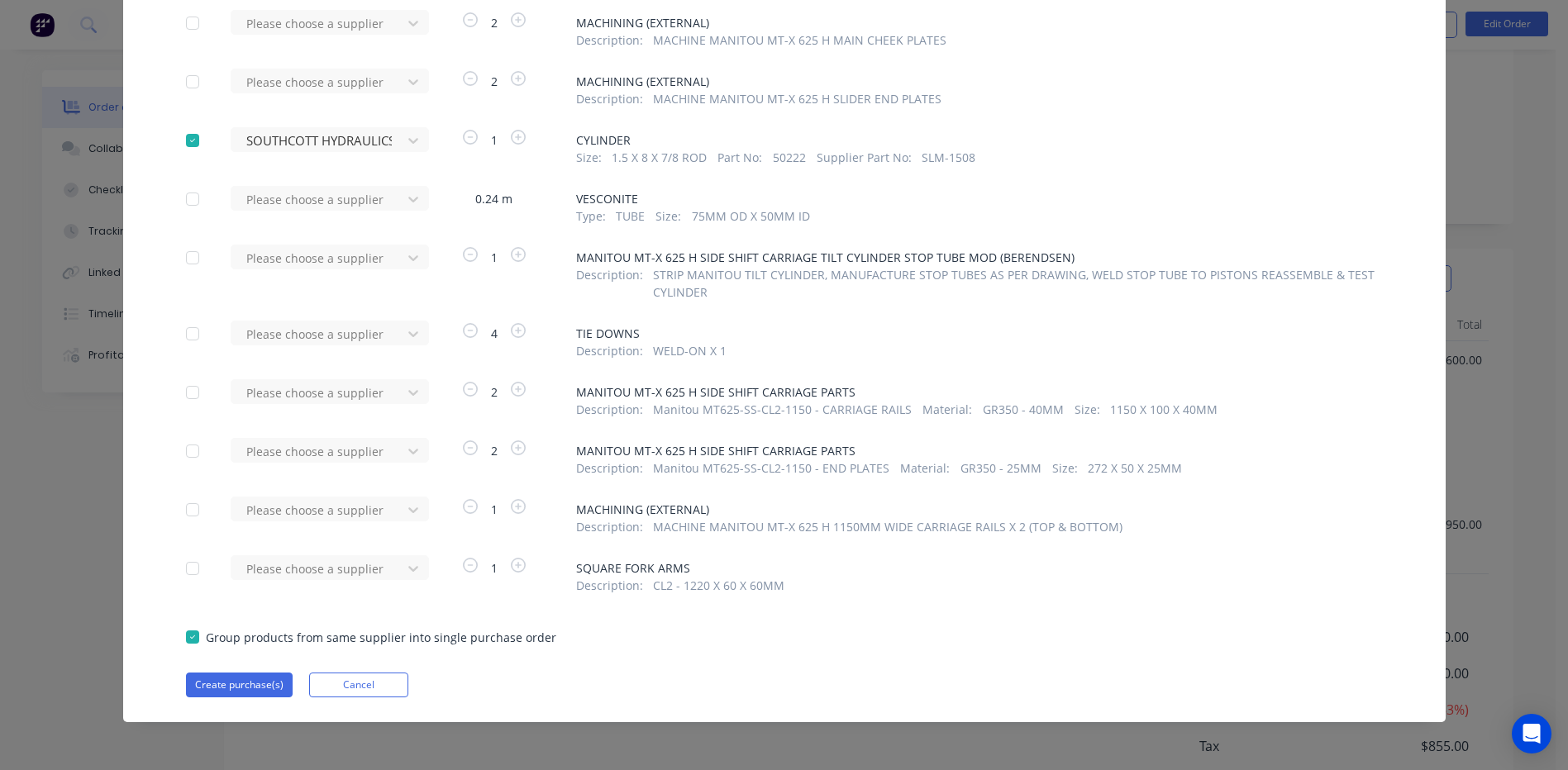
scroll to position [309, 0]
click at [226, 681] on button "Create purchase(s)" at bounding box center [239, 685] width 107 height 25
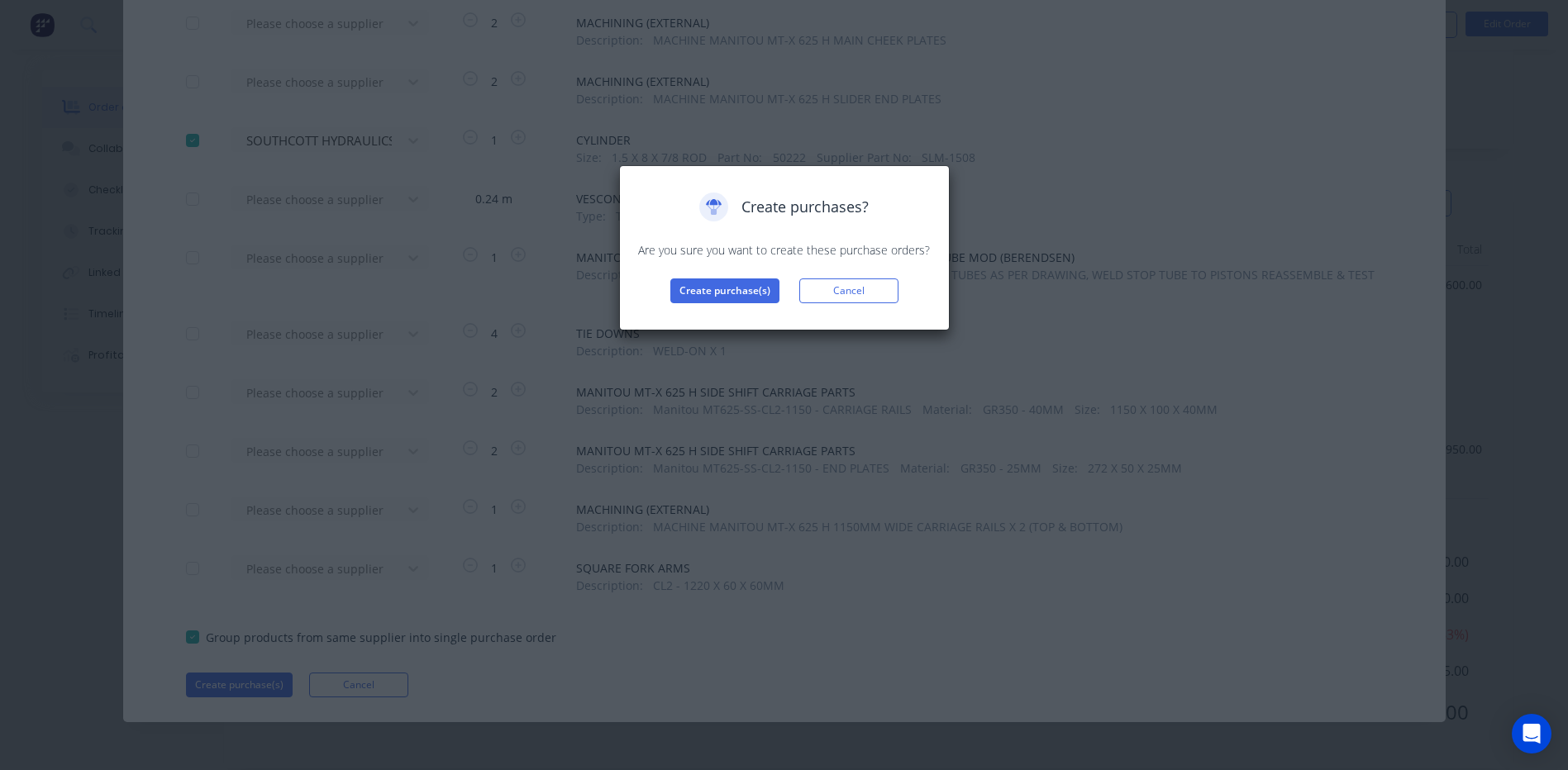
click at [701, 306] on div "Create purchases? Are you sure you want to create these purchase orders? Create…" at bounding box center [784, 248] width 330 height 166
click at [706, 295] on button "Create purchase(s)" at bounding box center [725, 291] width 110 height 25
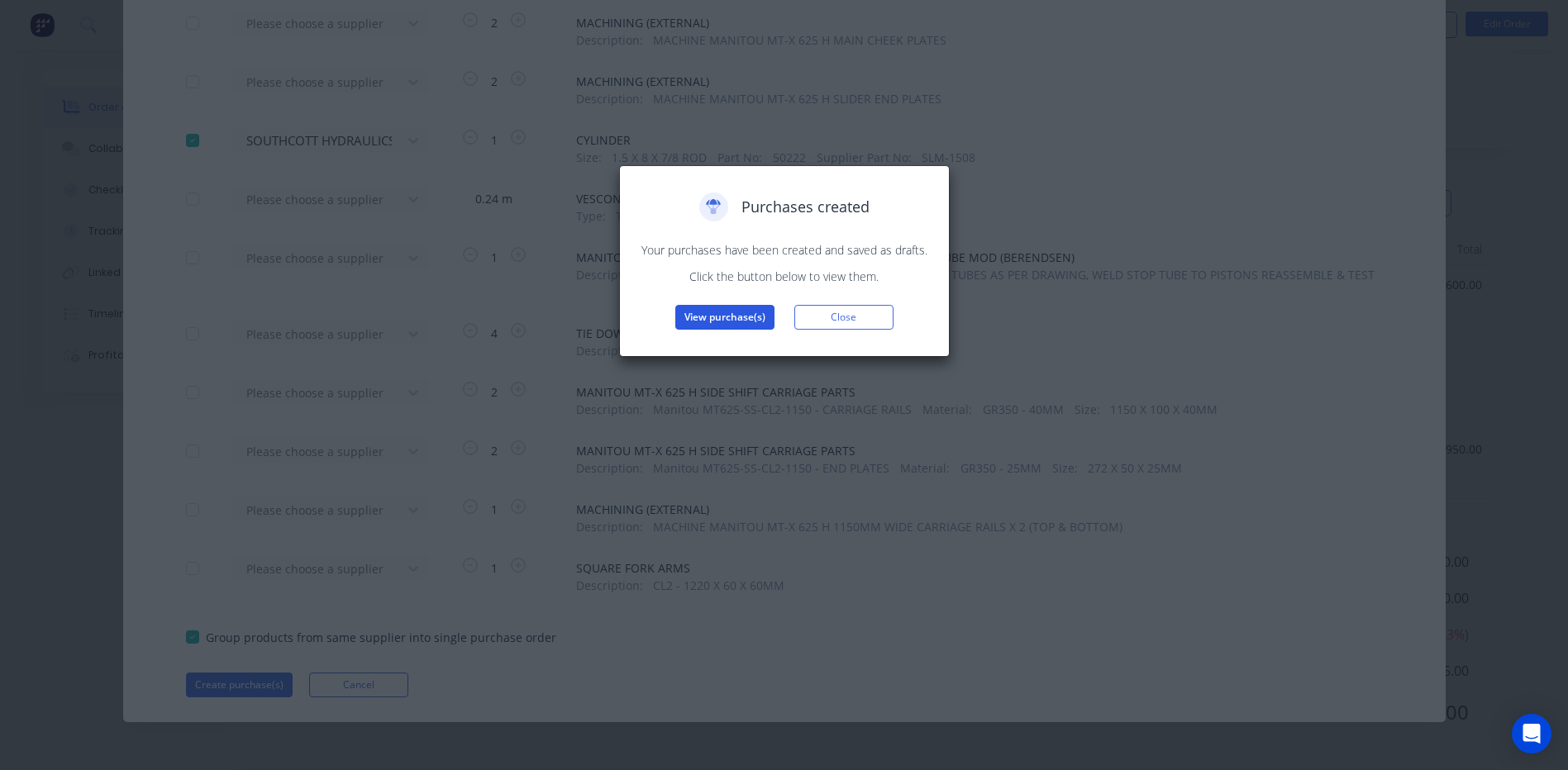
click at [749, 315] on button "View purchase(s)" at bounding box center [725, 318] width 99 height 25
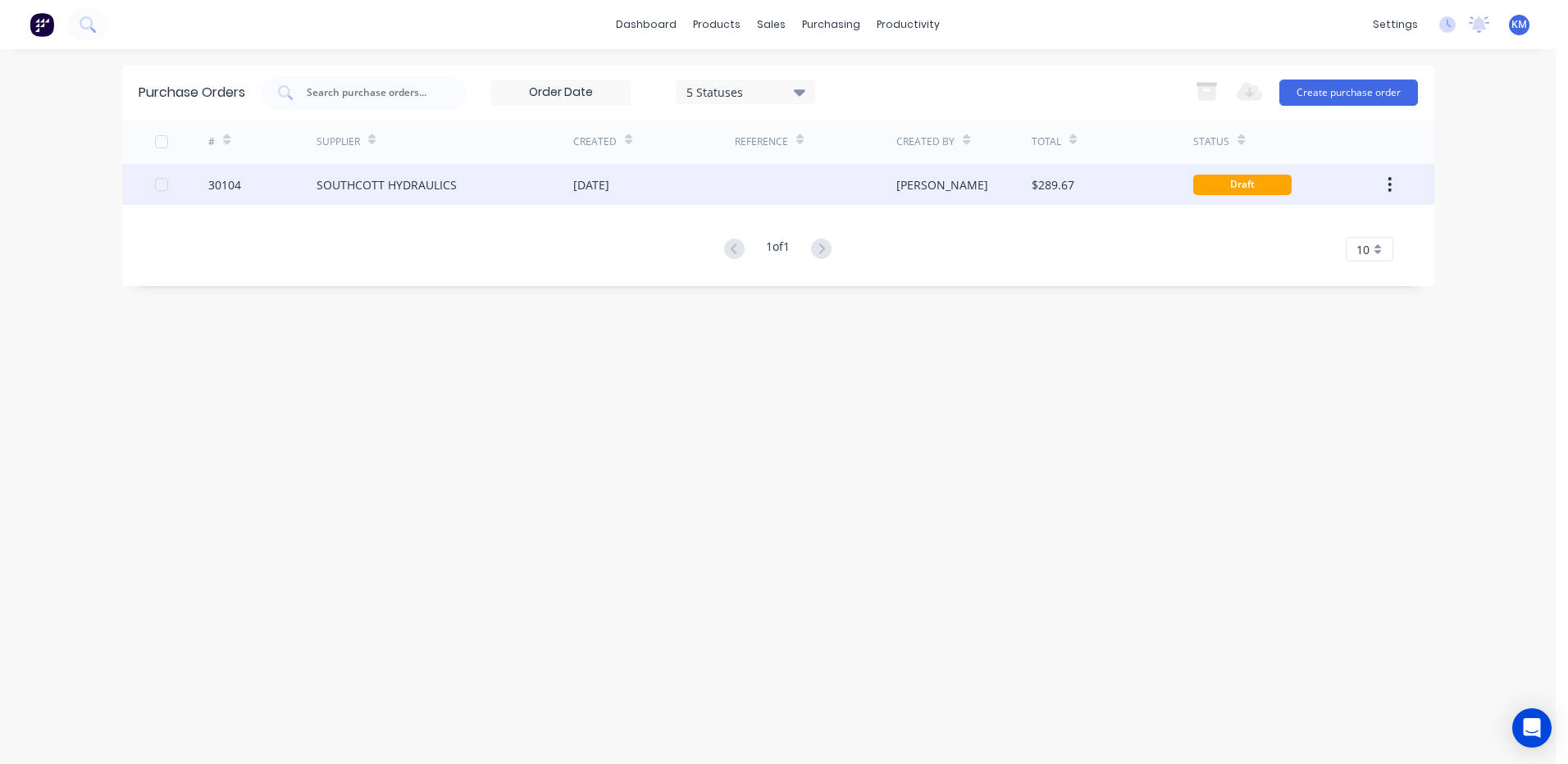
click at [953, 199] on div "[PERSON_NAME]" at bounding box center [963, 185] width 136 height 41
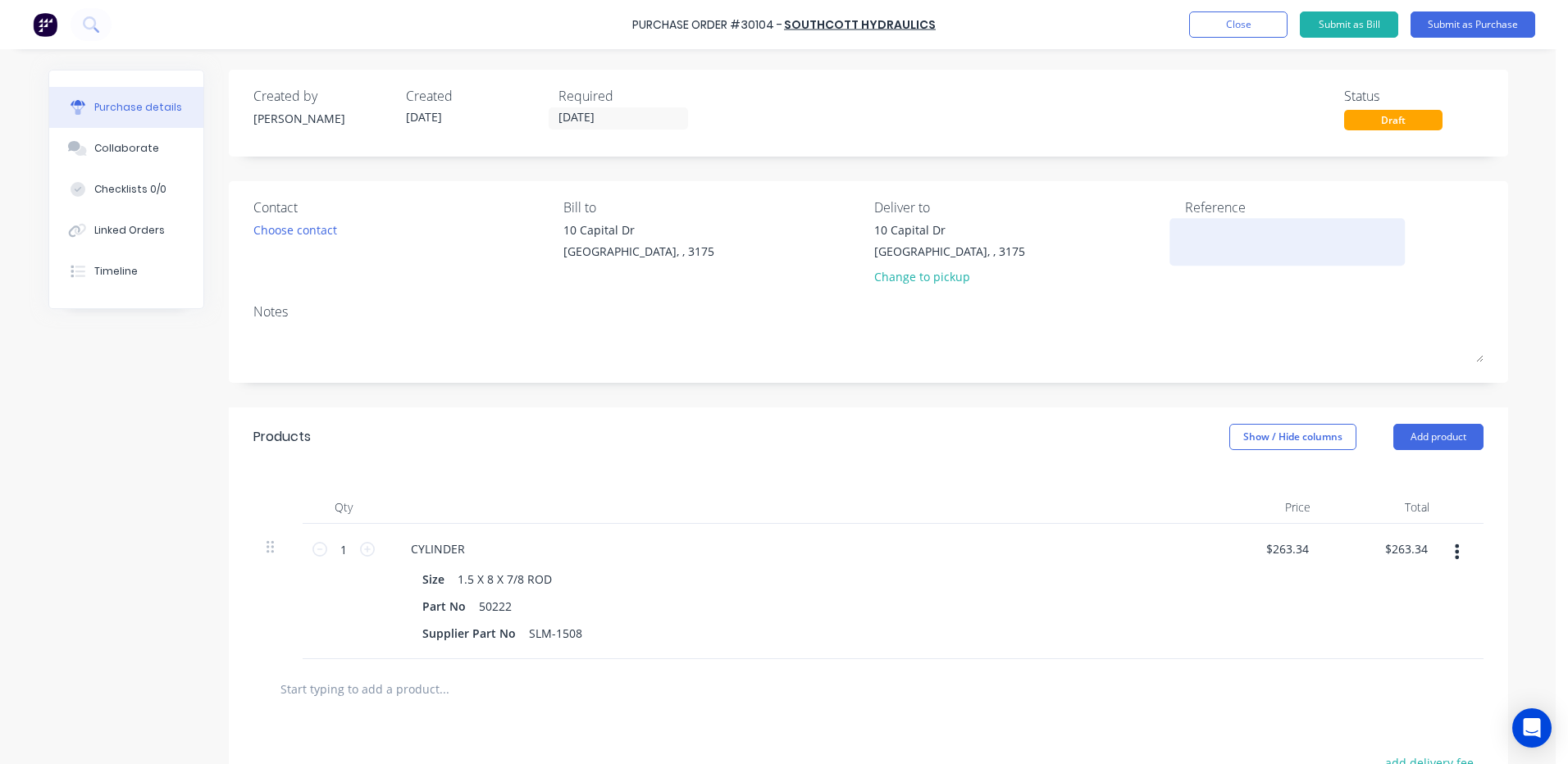
click at [1203, 244] on textarea at bounding box center [1287, 239] width 205 height 37
type textarea "CYLINDER - MANI"
type textarea "x"
type textarea "CYLINDER - MANIT"
type textarea "x"
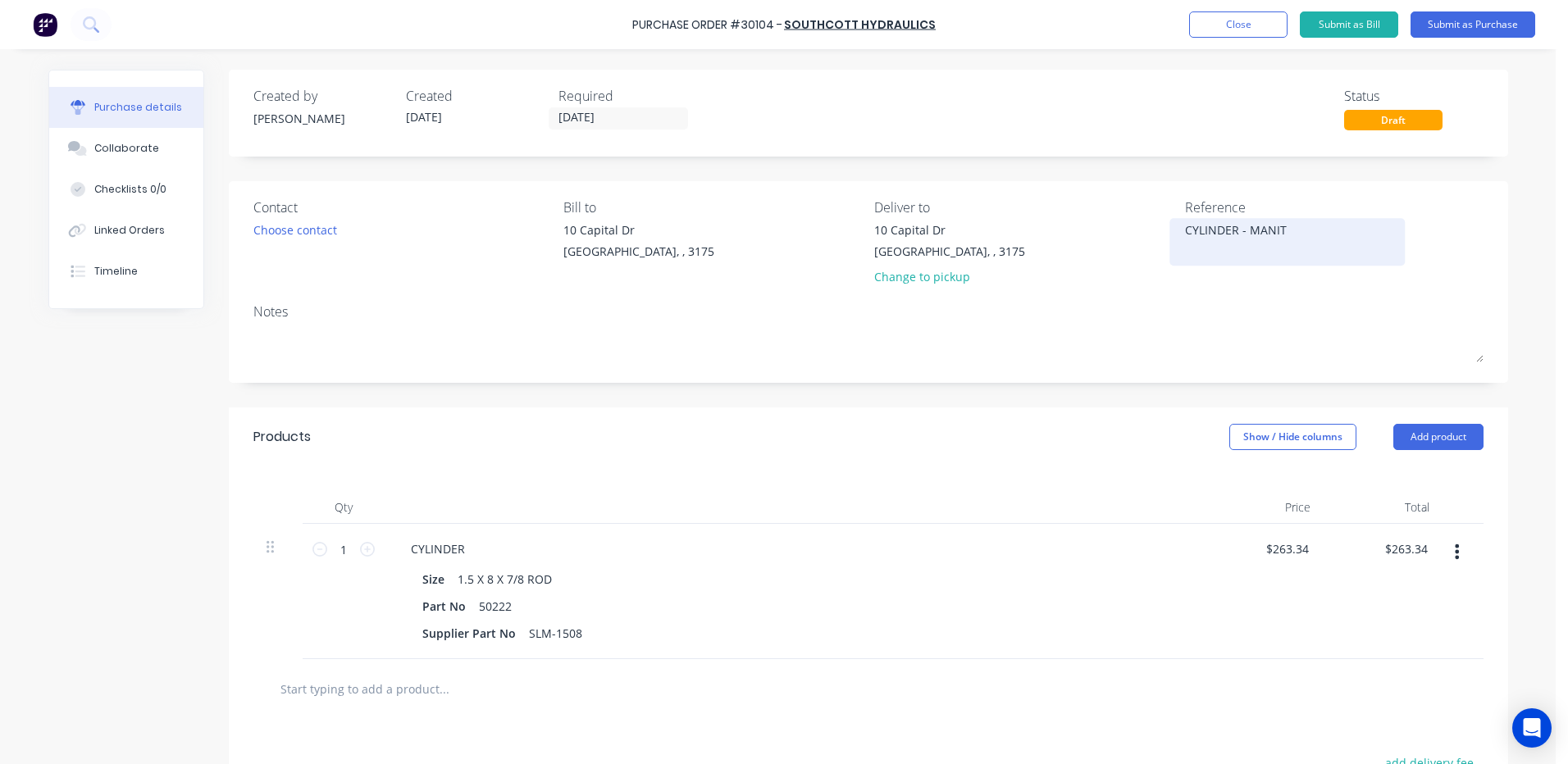
type textarea "CYLINDER - MANITO"
type textarea "x"
type textarea "CYLINDER - MANITOU"
type textarea "x"
type textarea "CYLINDER - MANITOU"
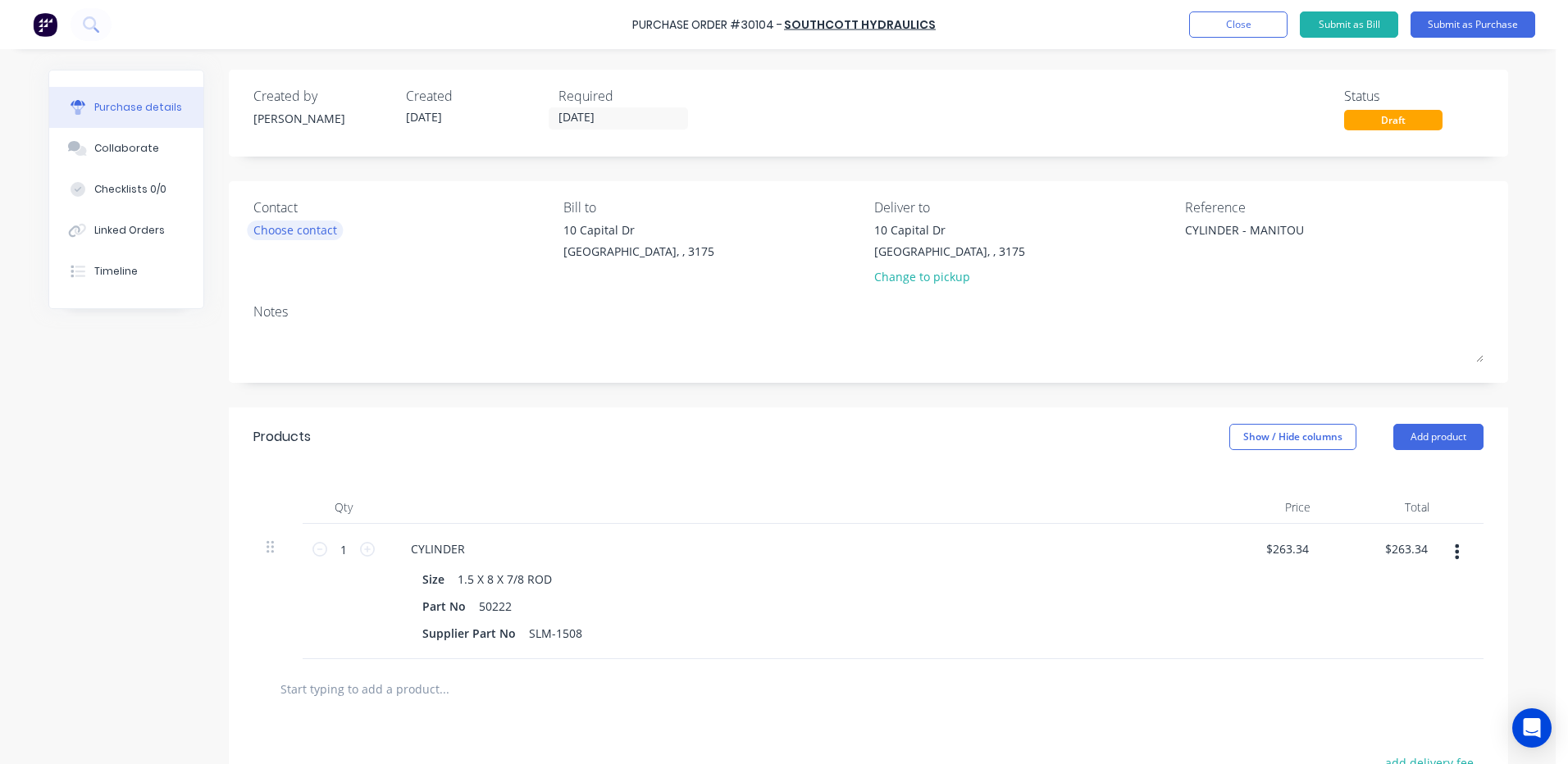
click at [254, 234] on div "Choose contact" at bounding box center [295, 230] width 84 height 17
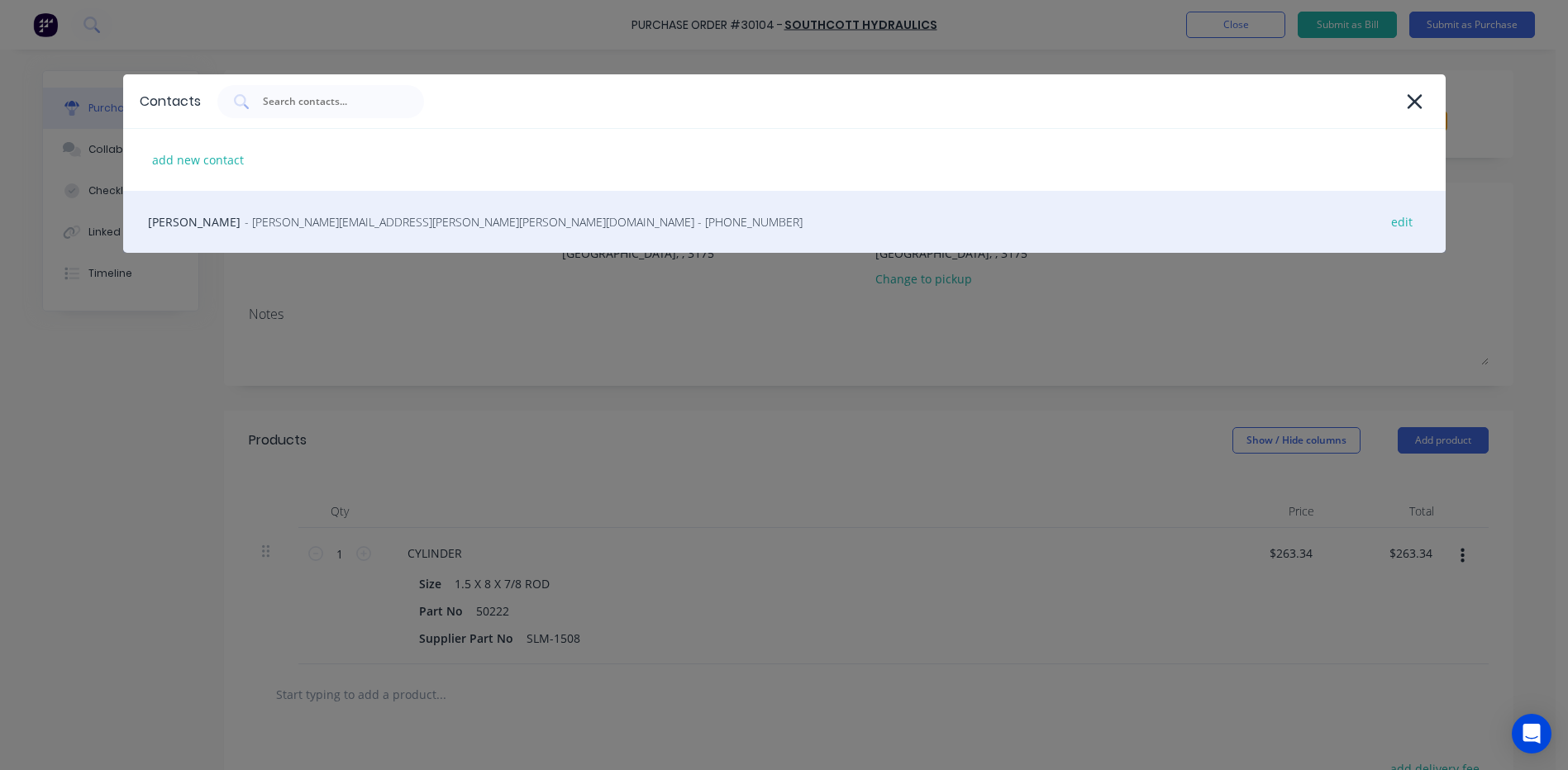
click at [263, 226] on span "- [PERSON_NAME][EMAIL_ADDRESS][PERSON_NAME][PERSON_NAME][DOMAIN_NAME] - [PHONE_…" at bounding box center [524, 222] width 558 height 17
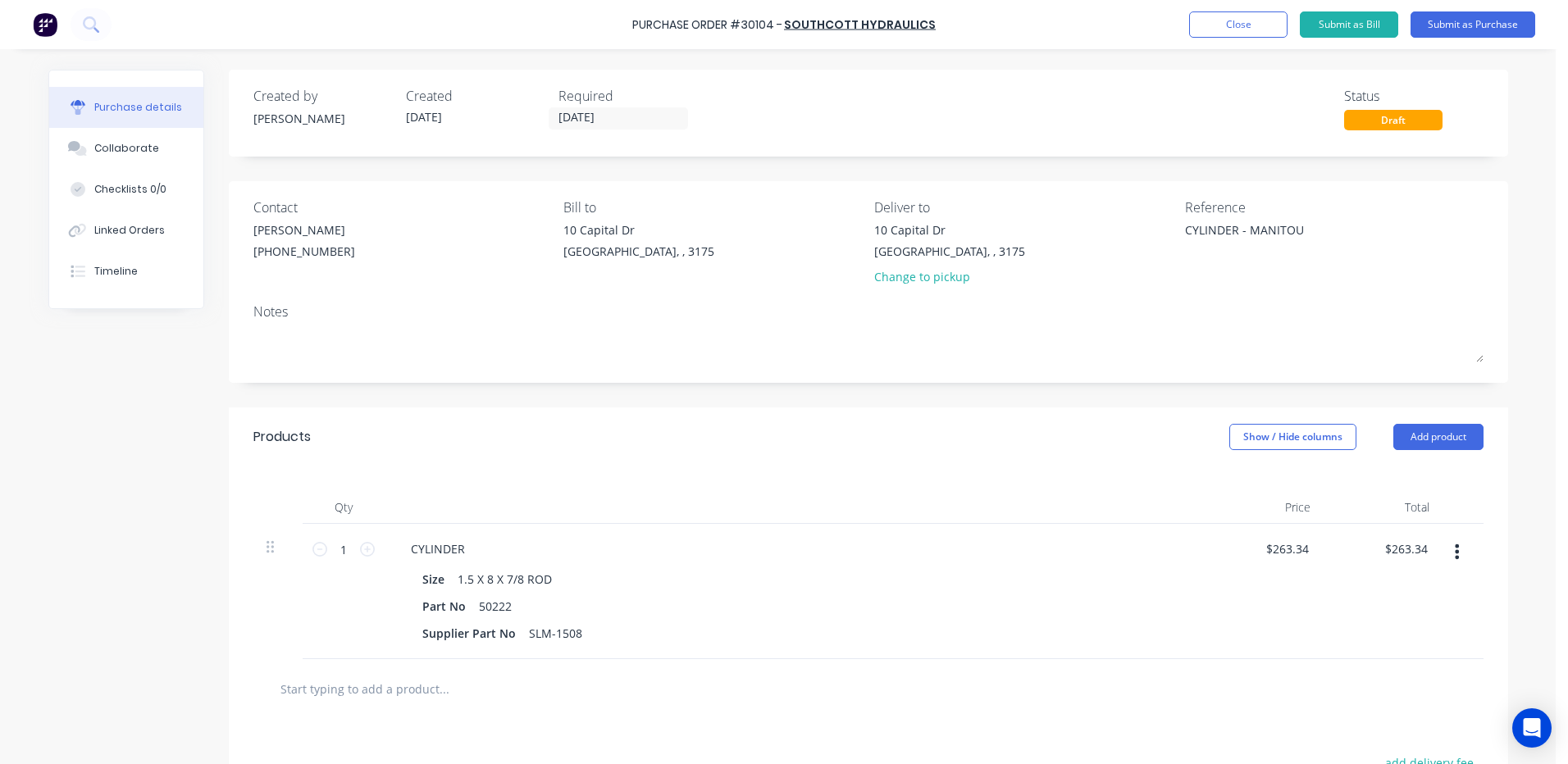
click at [609, 485] on div "Qty Price Total 1 1 CYLINDER Size 1.5 X 8 X 7/8 ROD Part No 50222 Supplier Part…" at bounding box center [868, 562] width 1280 height 192
click at [1271, 25] on button "Close" at bounding box center [1238, 24] width 98 height 26
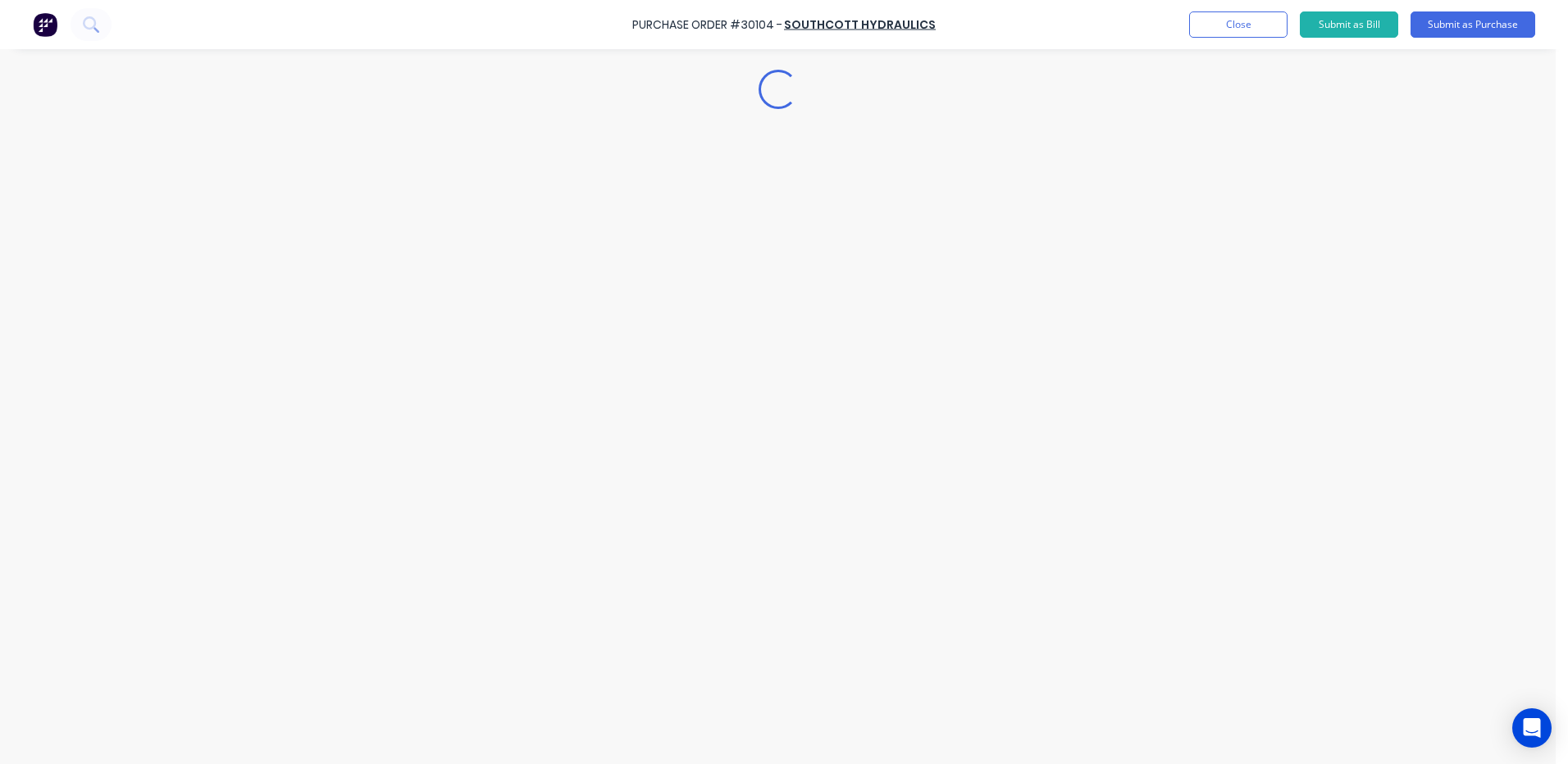
type textarea "x"
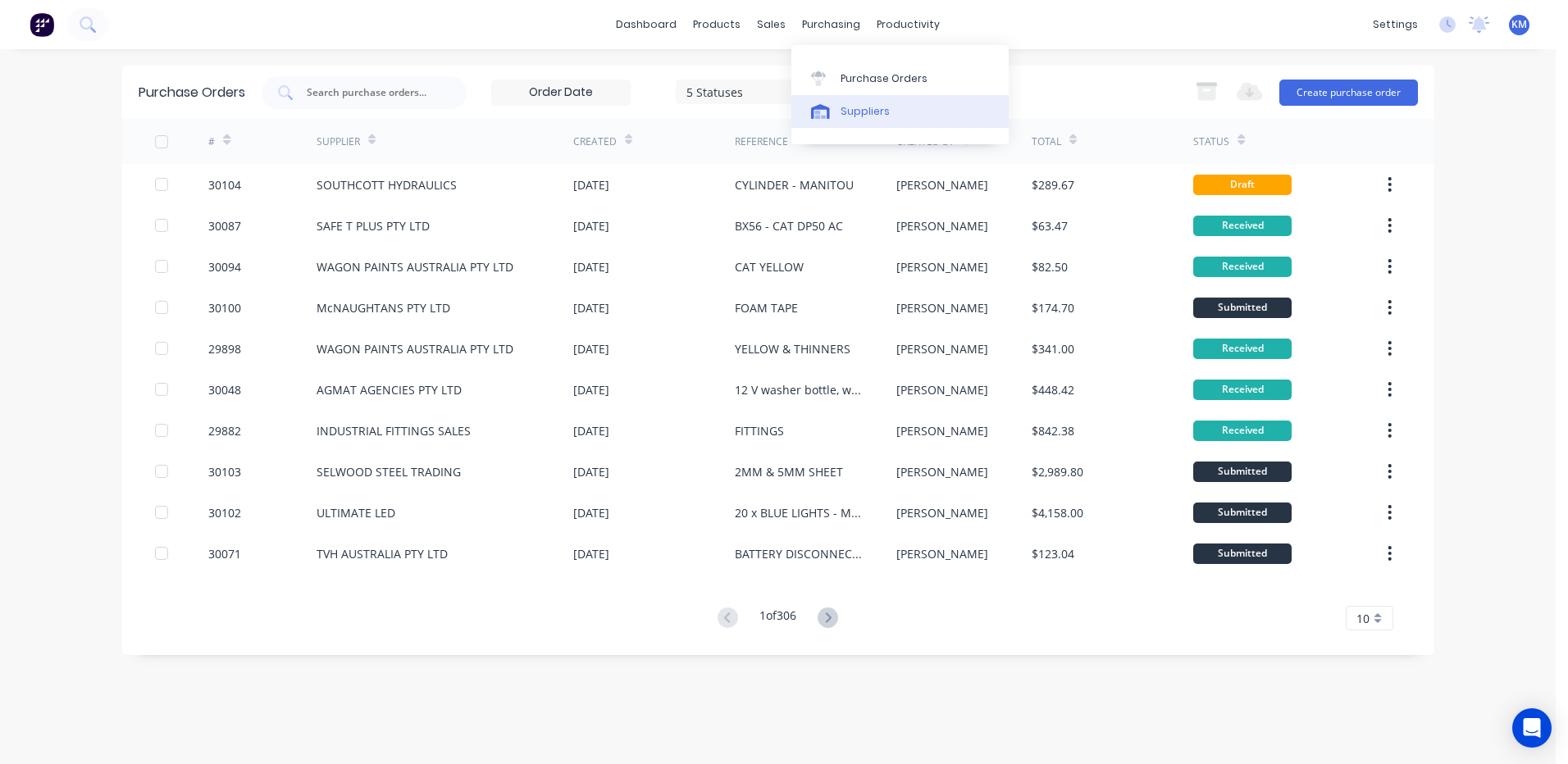
click at [851, 114] on div "Suppliers" at bounding box center [864, 111] width 49 height 14
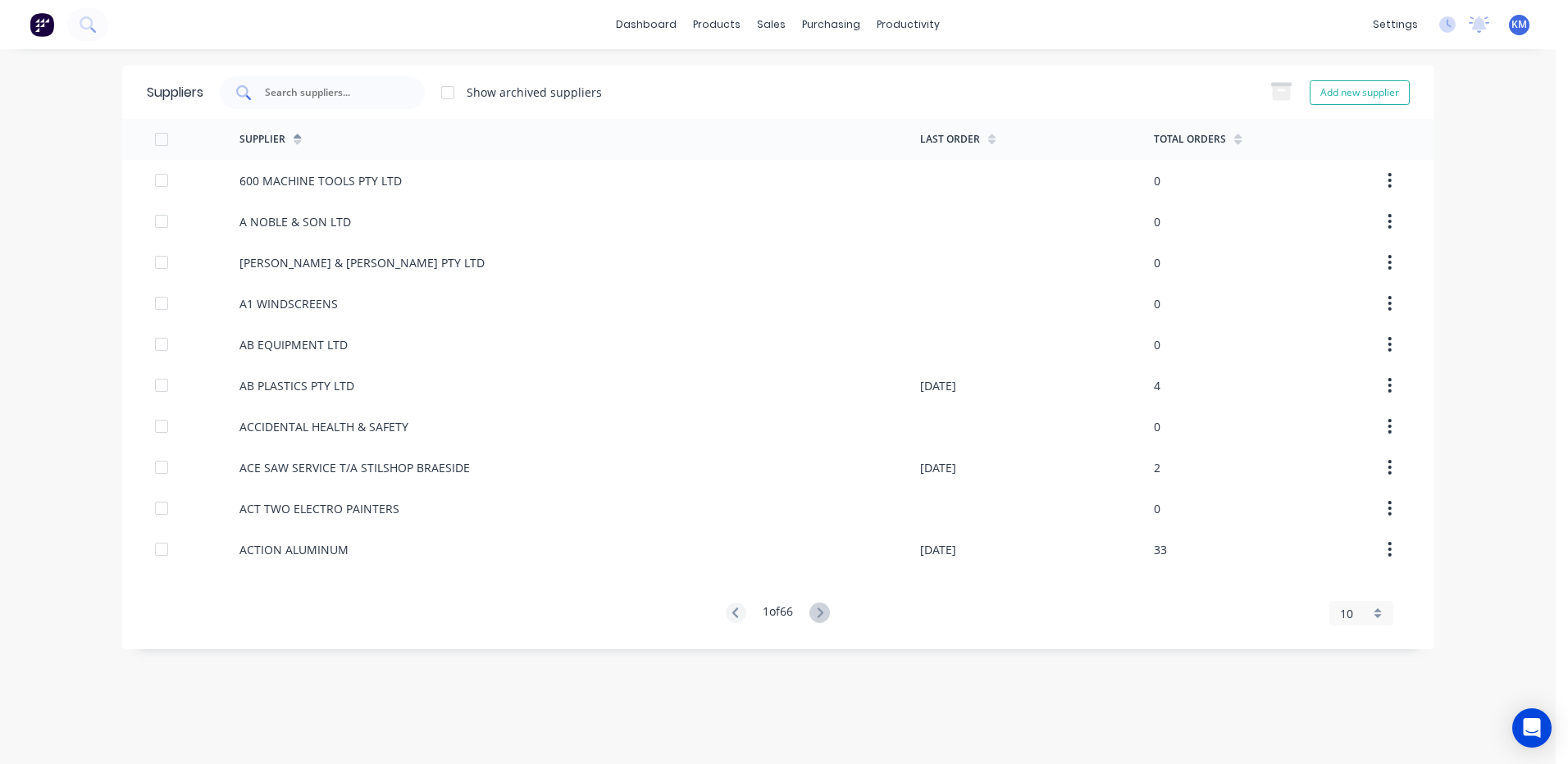
click at [389, 92] on input "text" at bounding box center [332, 92] width 137 height 16
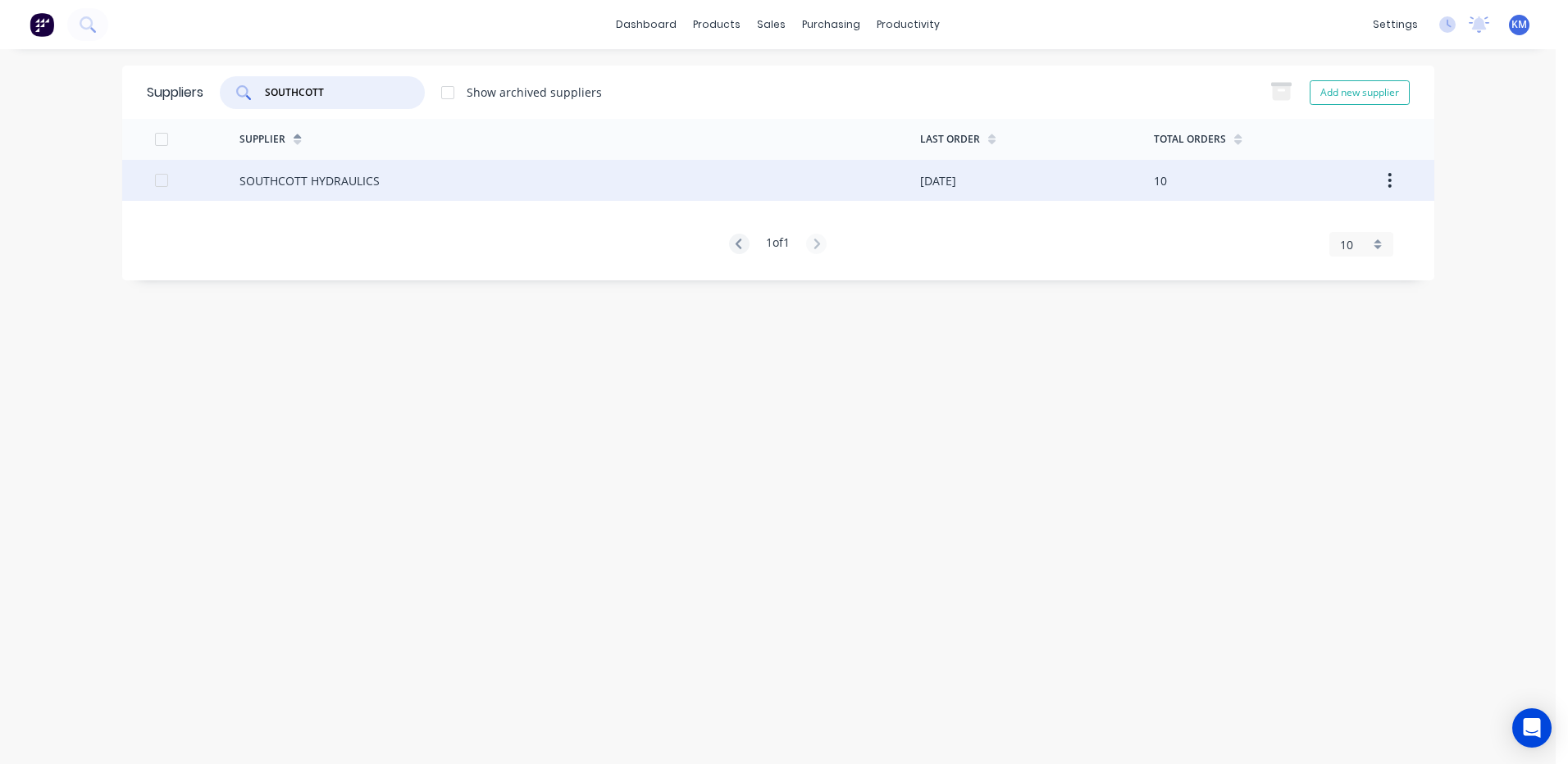
type input "SOUTHCOTT"
click at [646, 182] on div "SOUTHCOTT HYDRAULICS" at bounding box center [580, 180] width 681 height 41
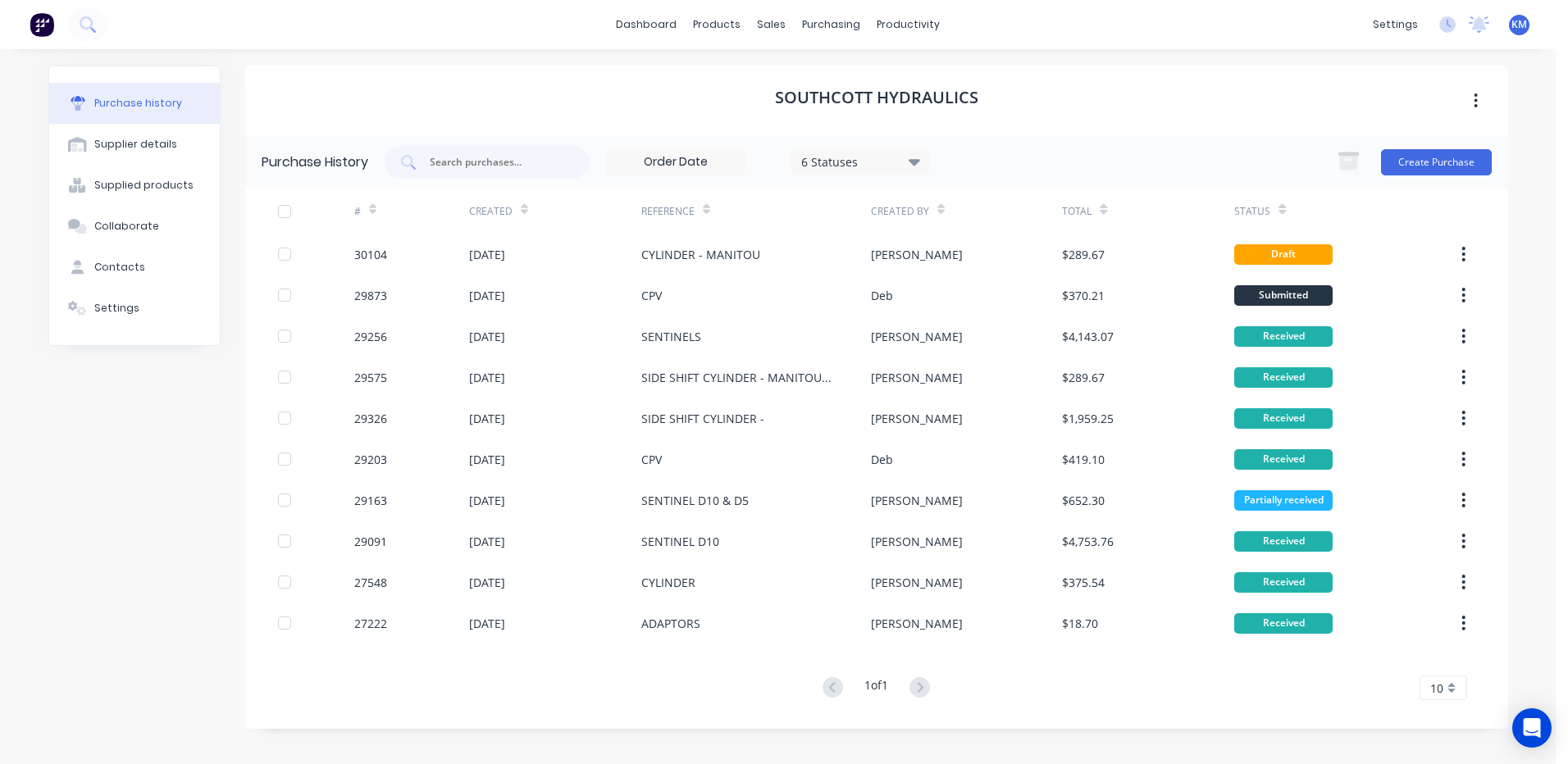
click at [670, 248] on div "CYLINDER - MANITOU" at bounding box center [701, 255] width 119 height 17
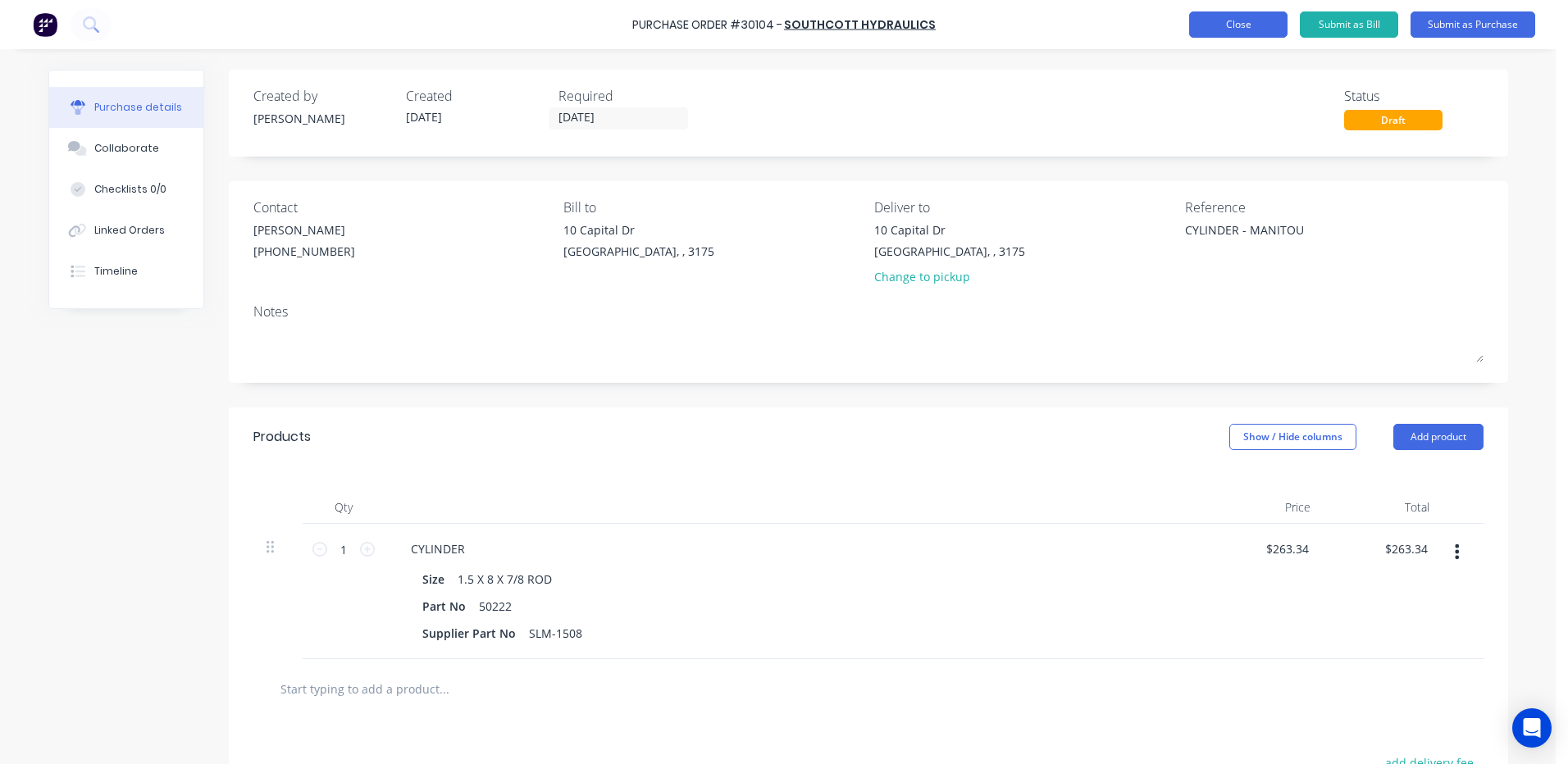
click at [1227, 19] on button "Close" at bounding box center [1238, 24] width 98 height 26
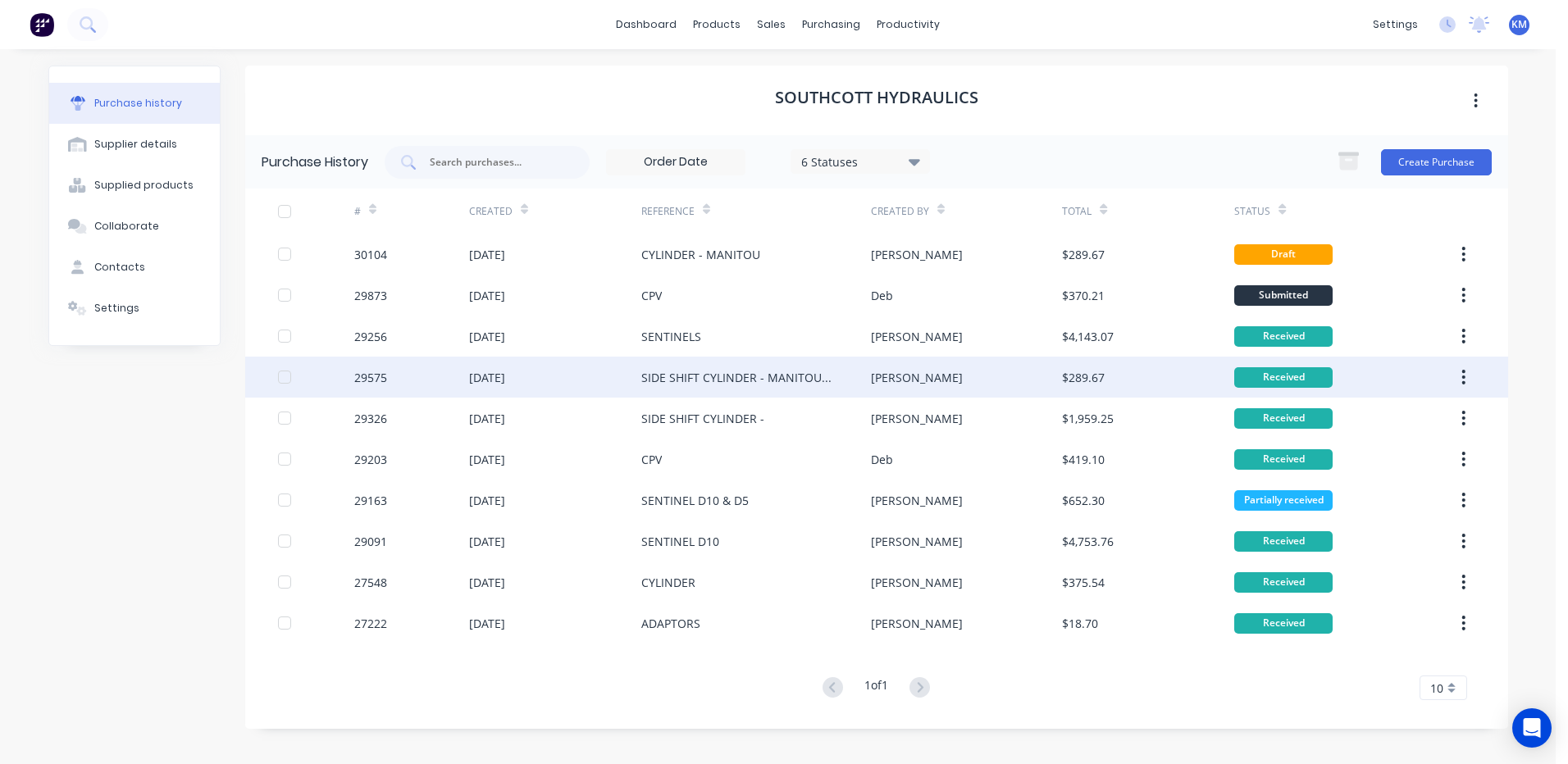
click at [882, 382] on div "[PERSON_NAME]" at bounding box center [917, 378] width 92 height 17
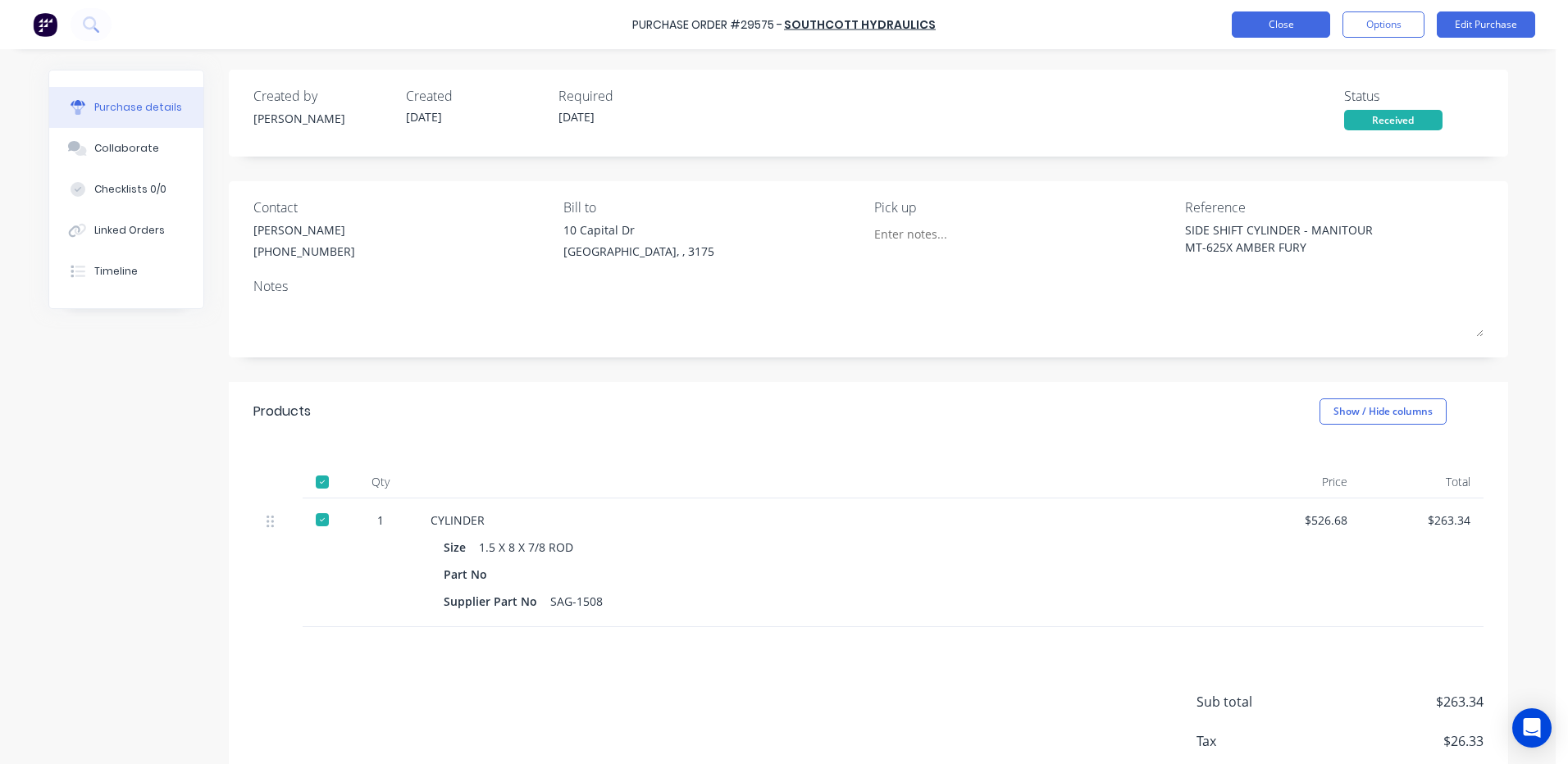
click at [1316, 28] on button "Close" at bounding box center [1281, 24] width 98 height 26
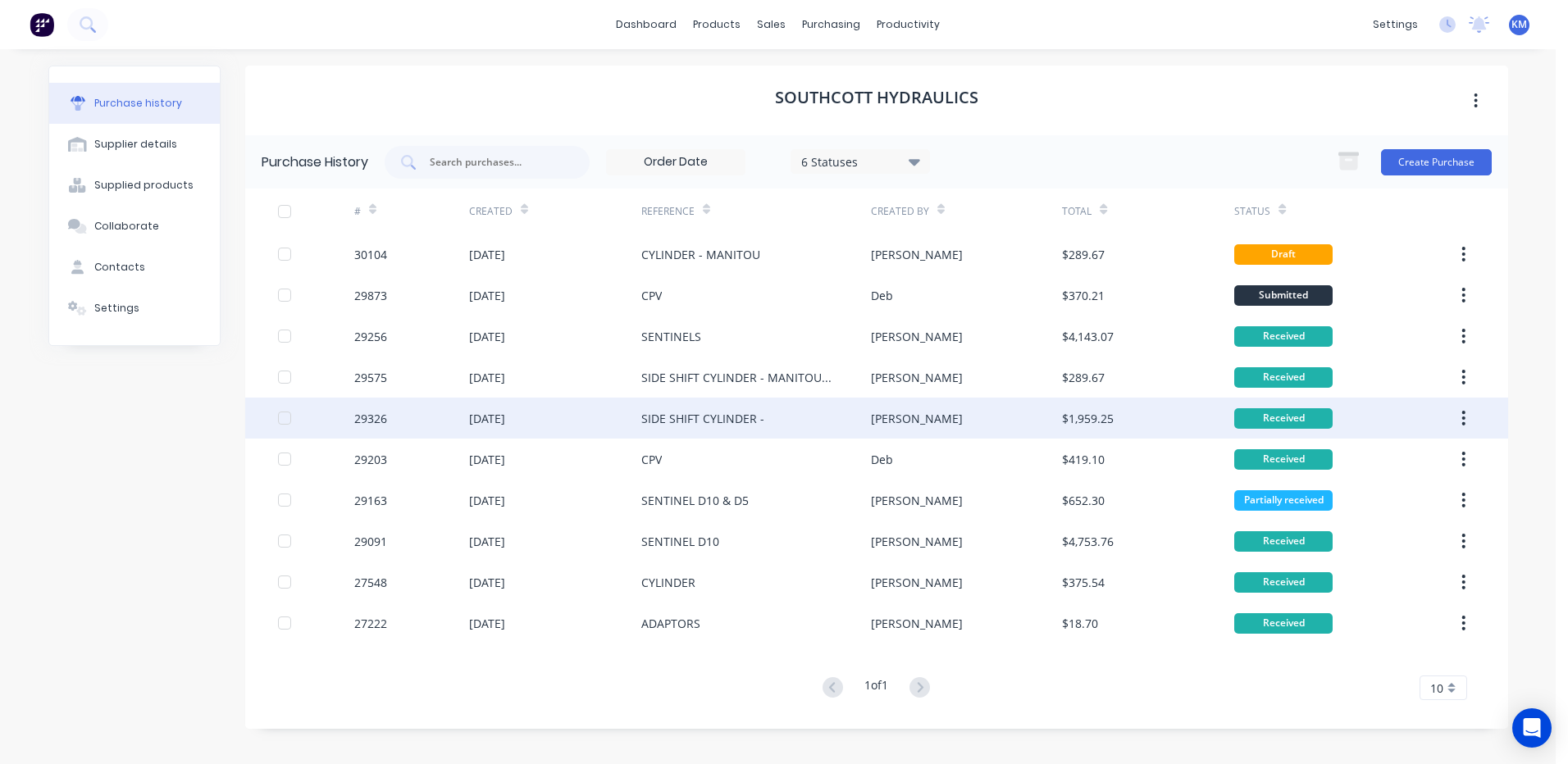
click at [796, 418] on div "SIDE SHIFT CYLINDER -" at bounding box center [756, 418] width 230 height 41
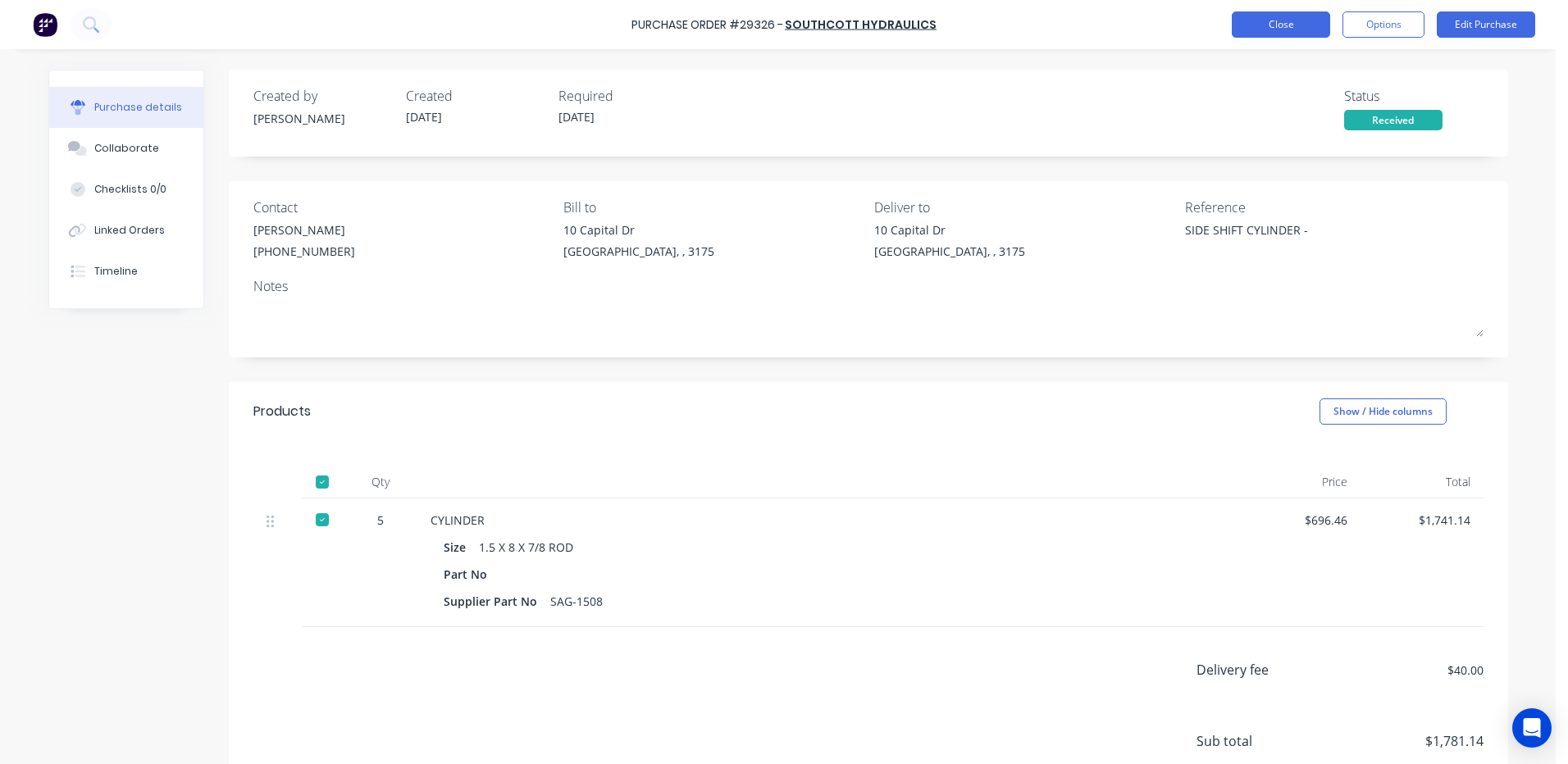
click at [1307, 21] on button "Close" at bounding box center [1281, 24] width 98 height 26
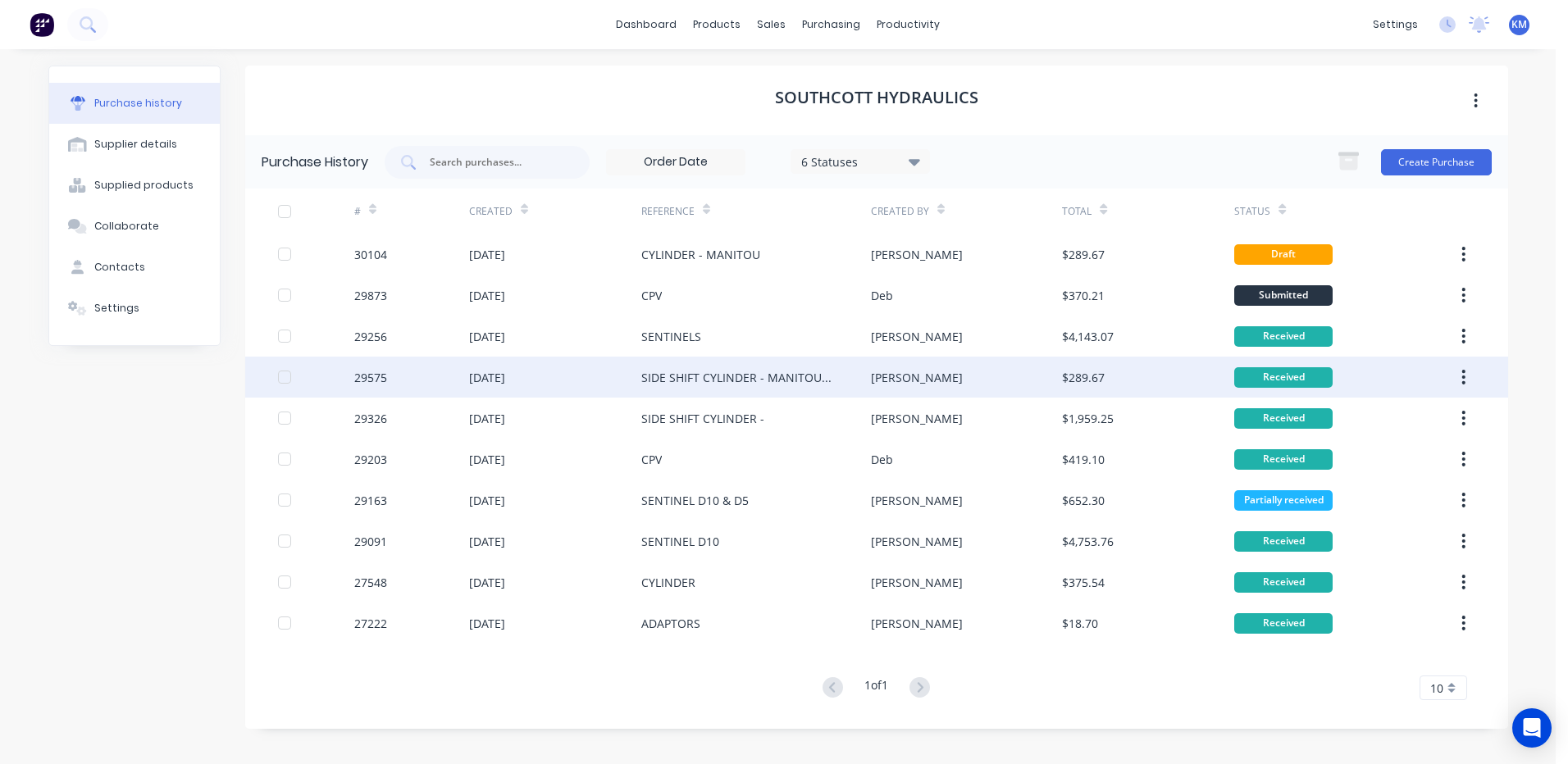
click at [831, 371] on div "SIDE SHIFT CYLINDER - MANITOUR MT-625X AMBER FURY" at bounding box center [739, 378] width 197 height 17
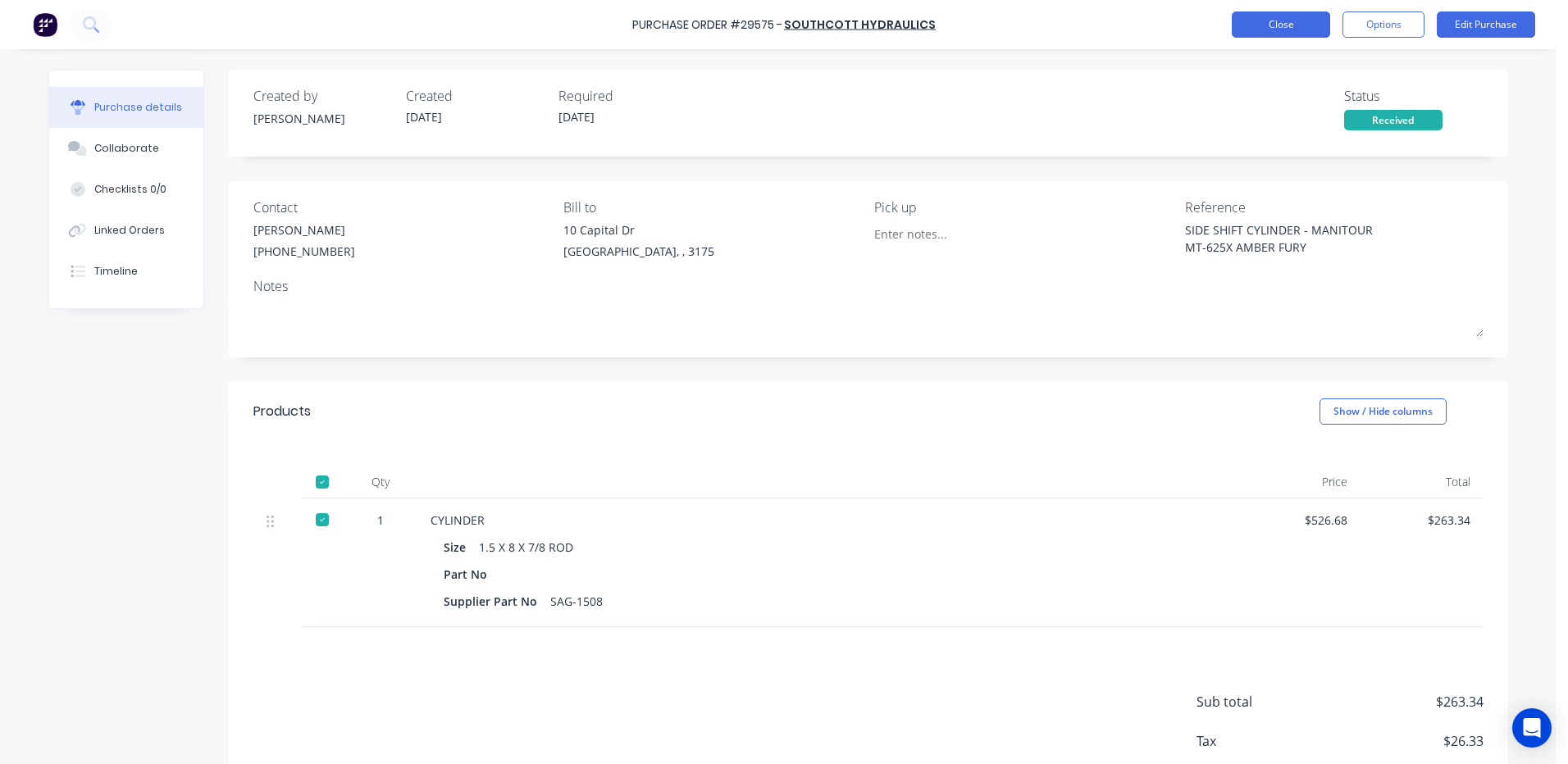
click at [1271, 35] on button "Close" at bounding box center [1281, 24] width 98 height 26
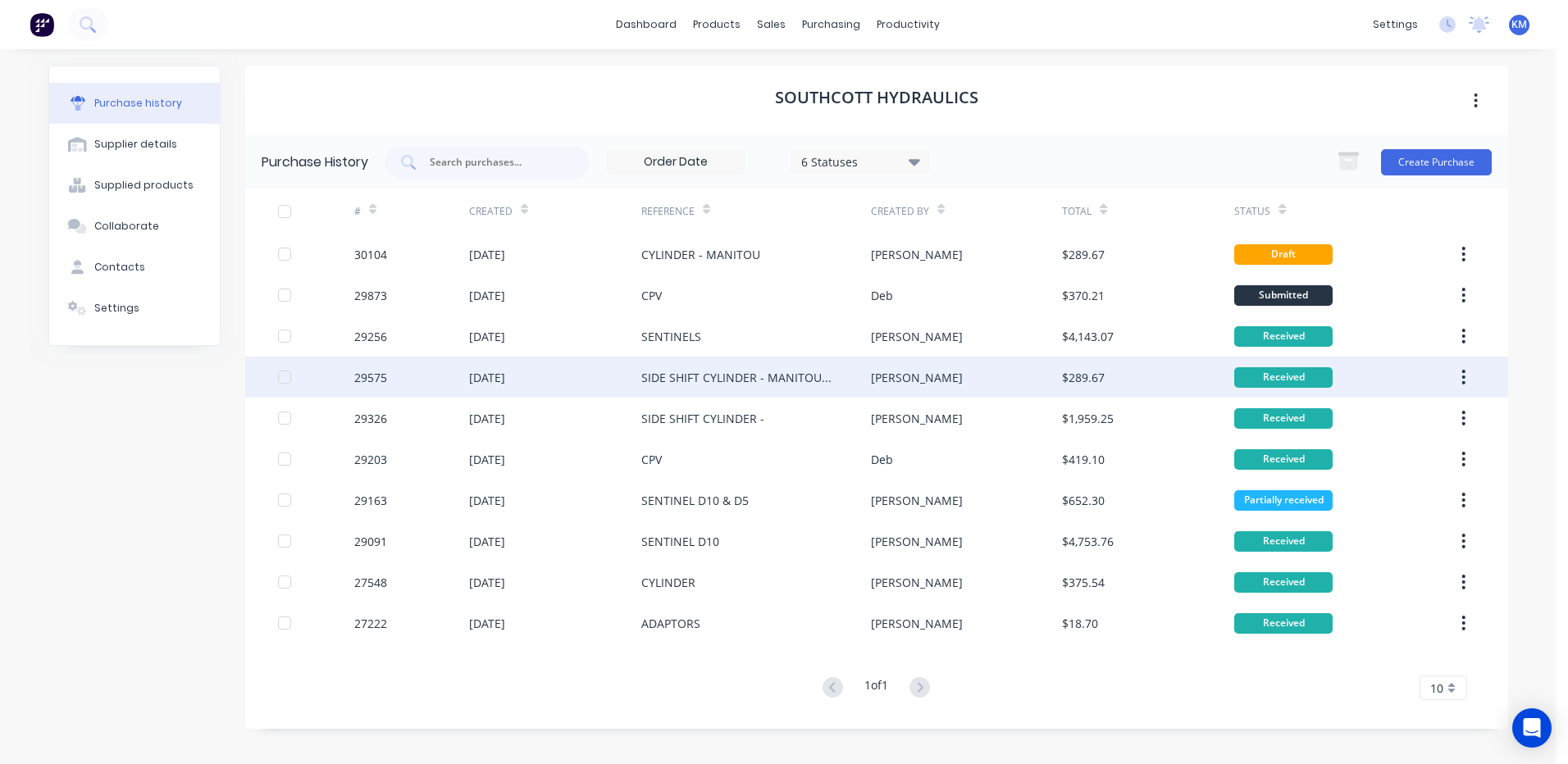
click at [863, 369] on div "SIDE SHIFT CYLINDER - MANITOUR MT-625X AMBER FURY" at bounding box center [756, 377] width 230 height 41
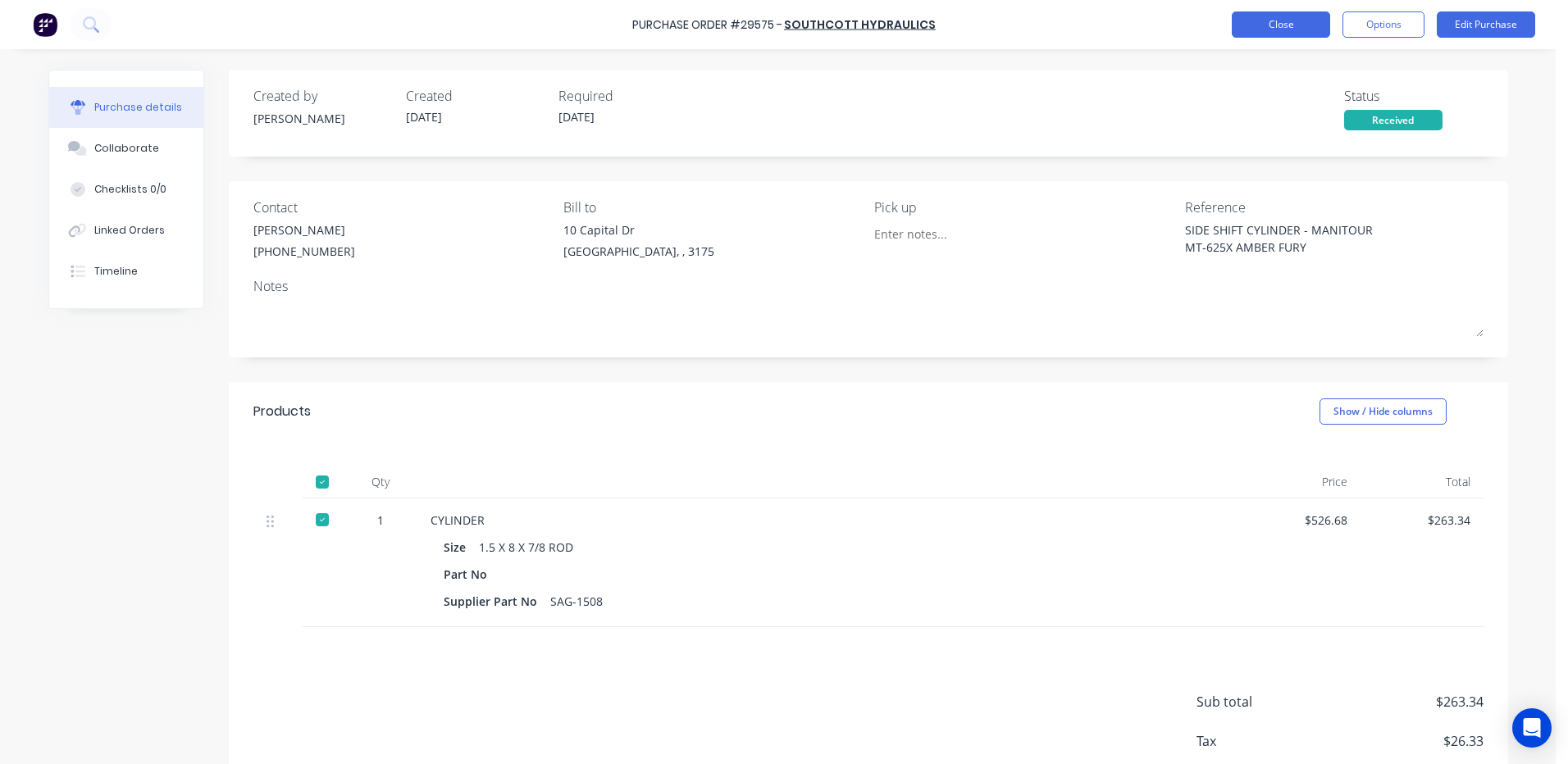
click at [1300, 18] on button "Close" at bounding box center [1281, 24] width 98 height 26
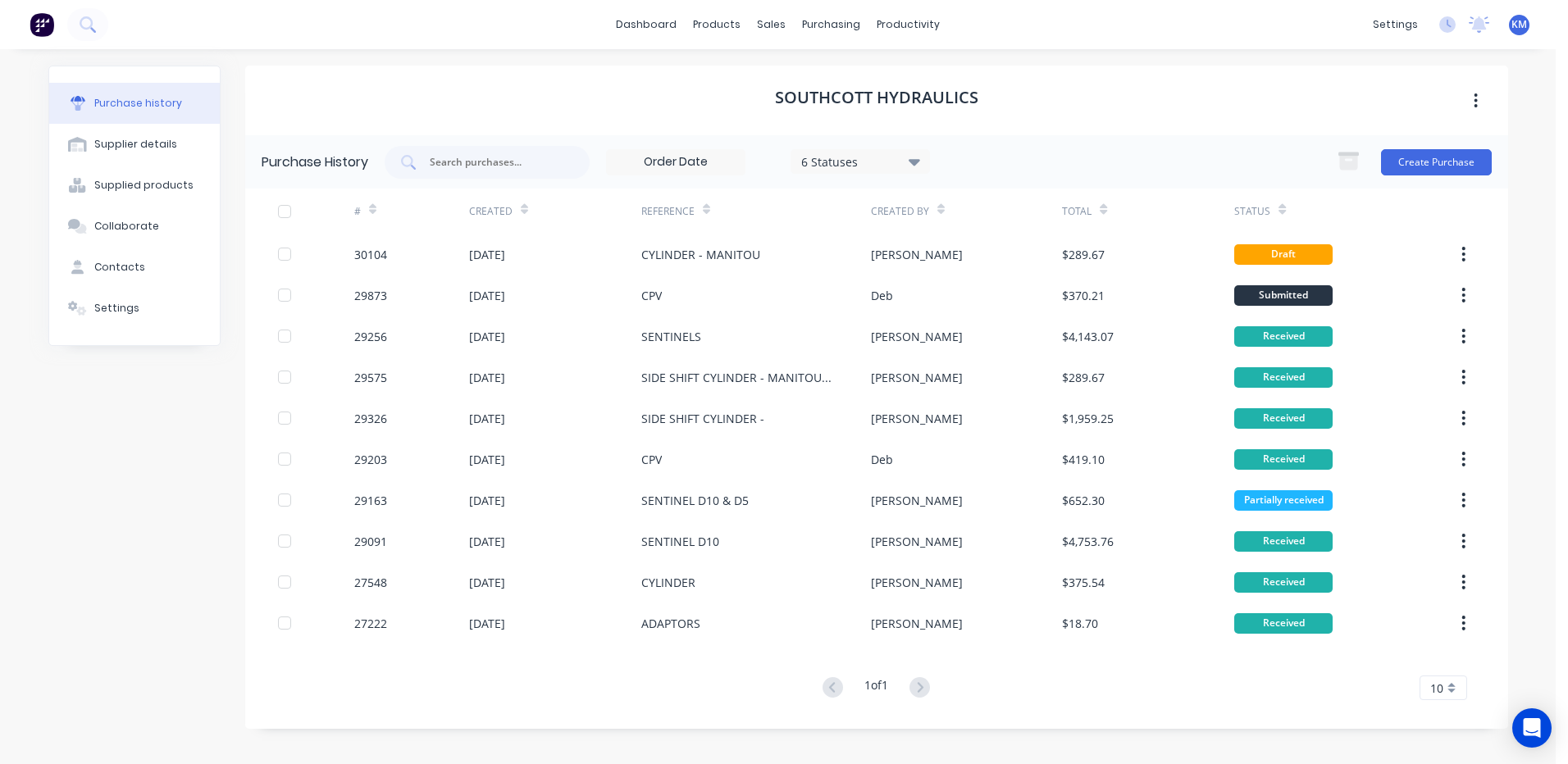
click at [903, 253] on div "[PERSON_NAME]" at bounding box center [966, 254] width 191 height 41
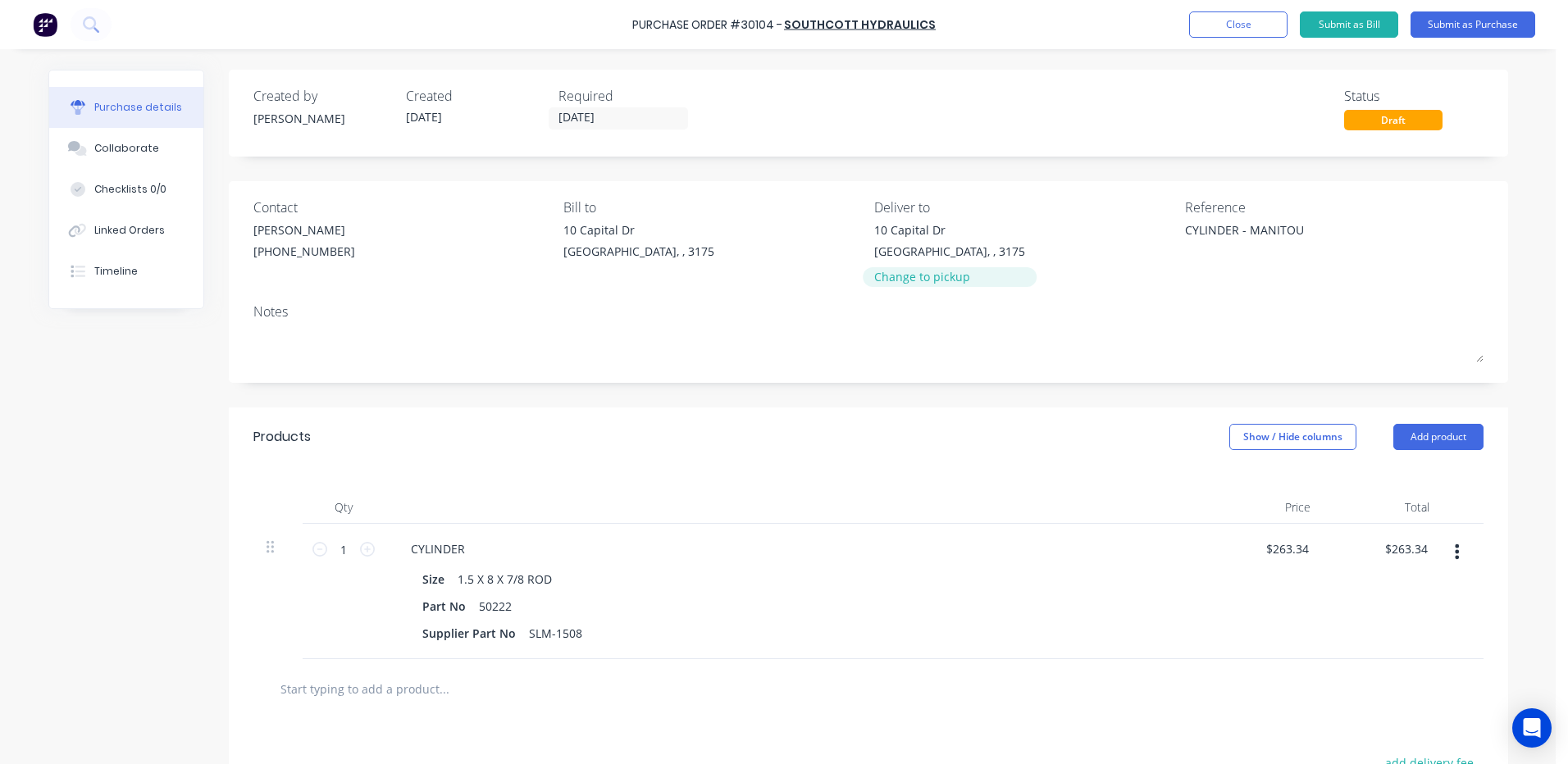
click at [907, 275] on div "Change to pickup" at bounding box center [949, 277] width 151 height 17
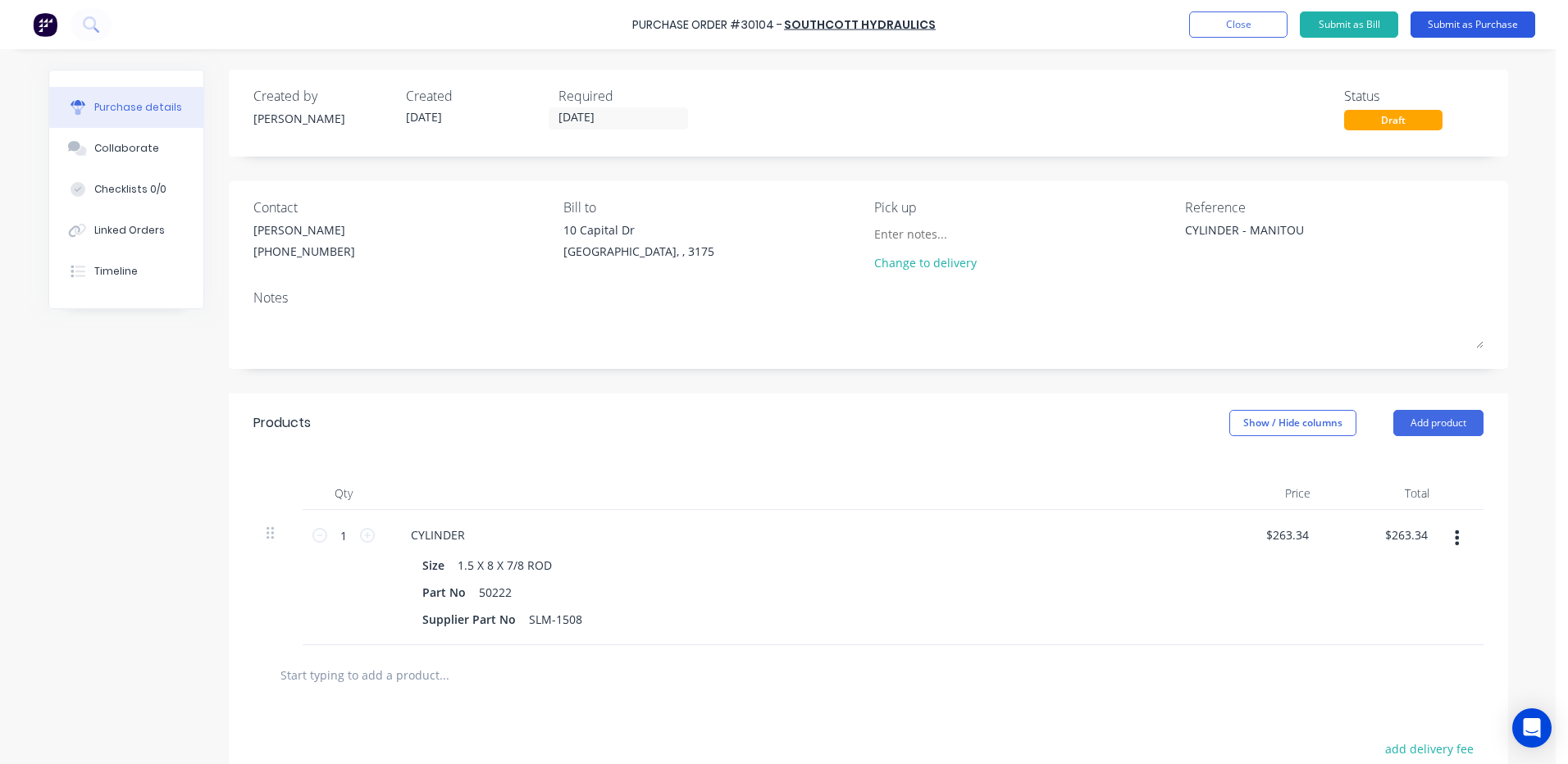
click at [1429, 16] on button "Submit as Purchase" at bounding box center [1473, 24] width 125 height 26
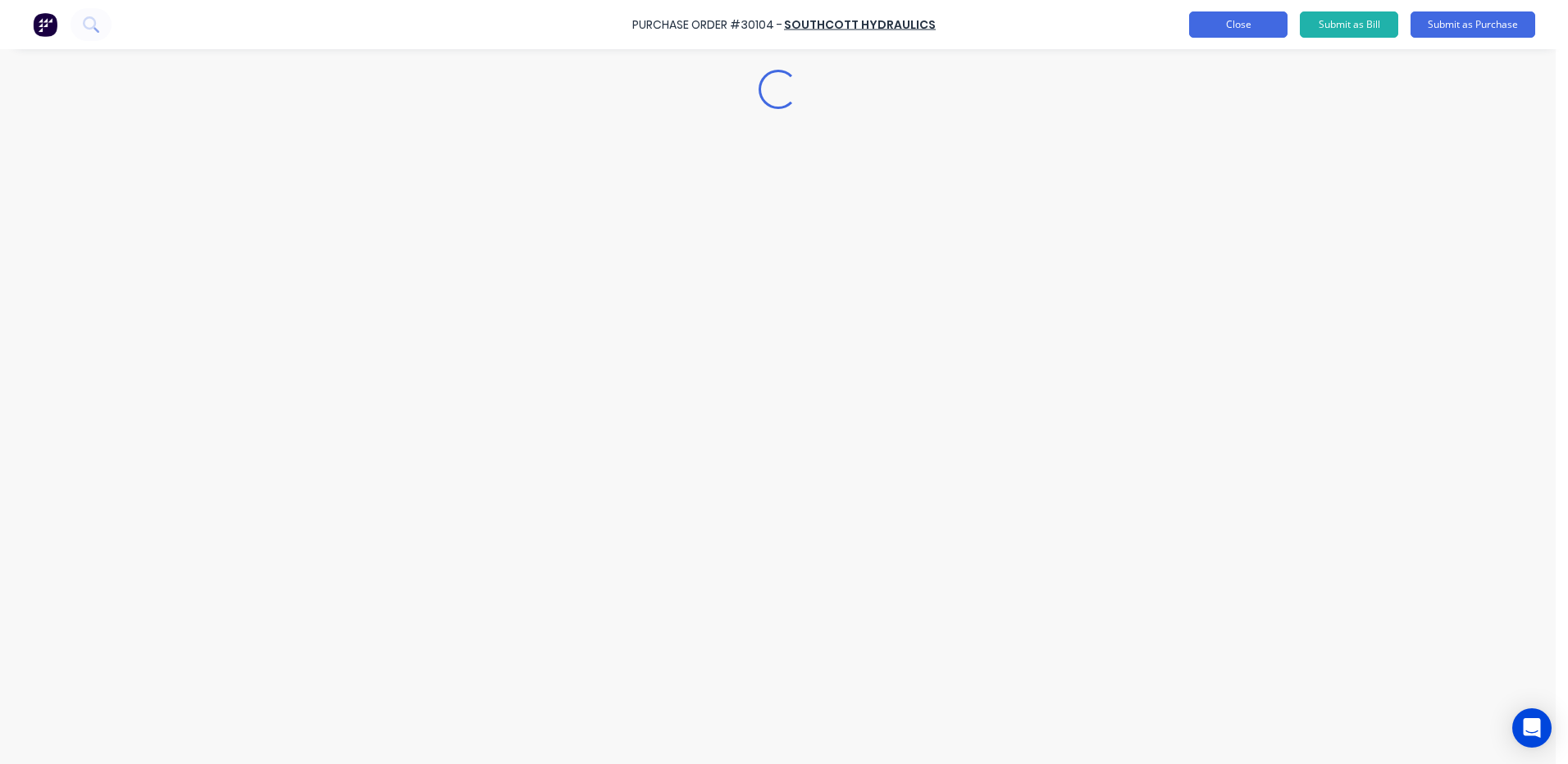
type textarea "x"
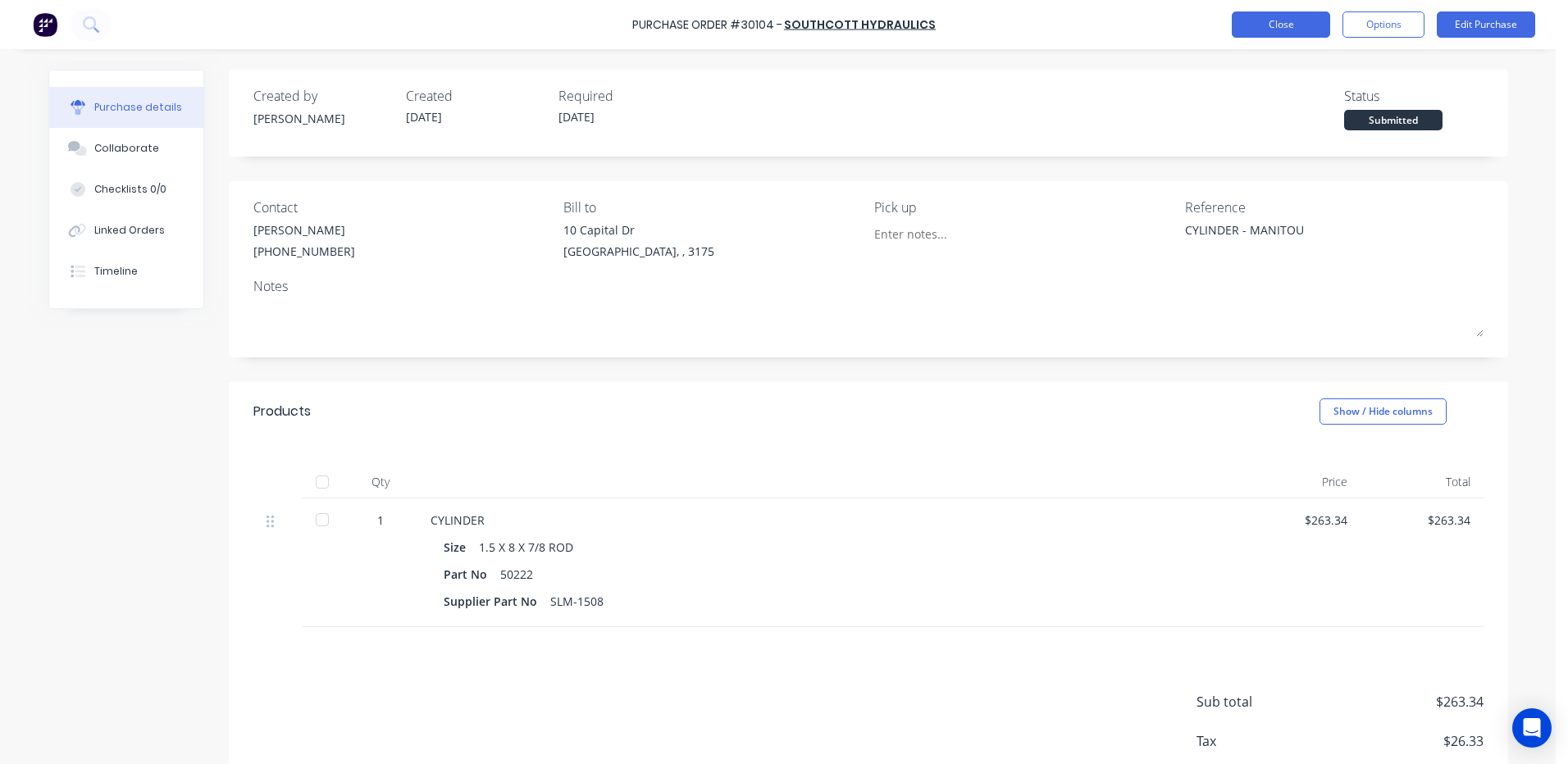
click at [1289, 31] on button "Close" at bounding box center [1281, 24] width 98 height 26
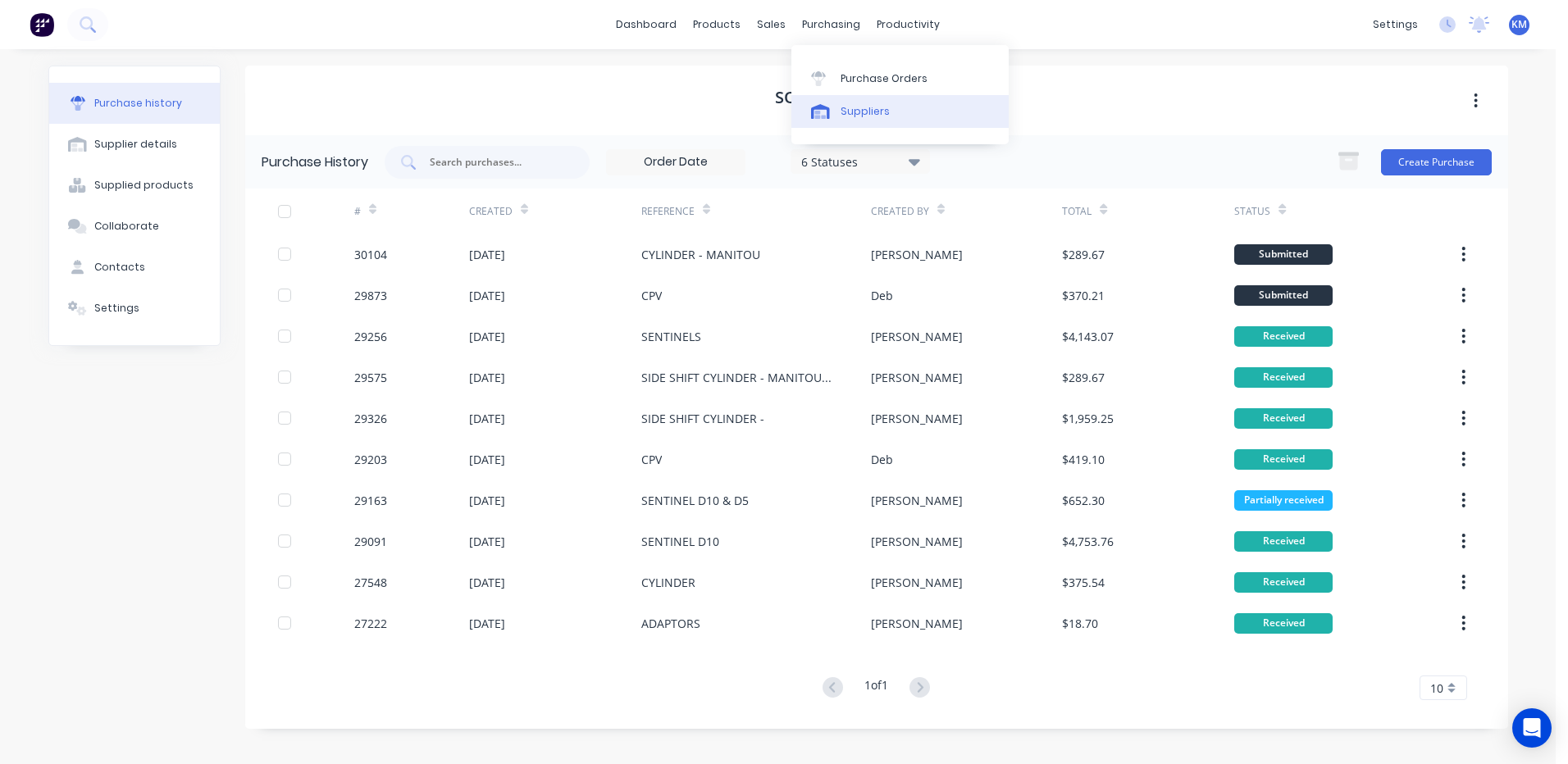
click at [820, 113] on icon at bounding box center [821, 114] width 12 height 9
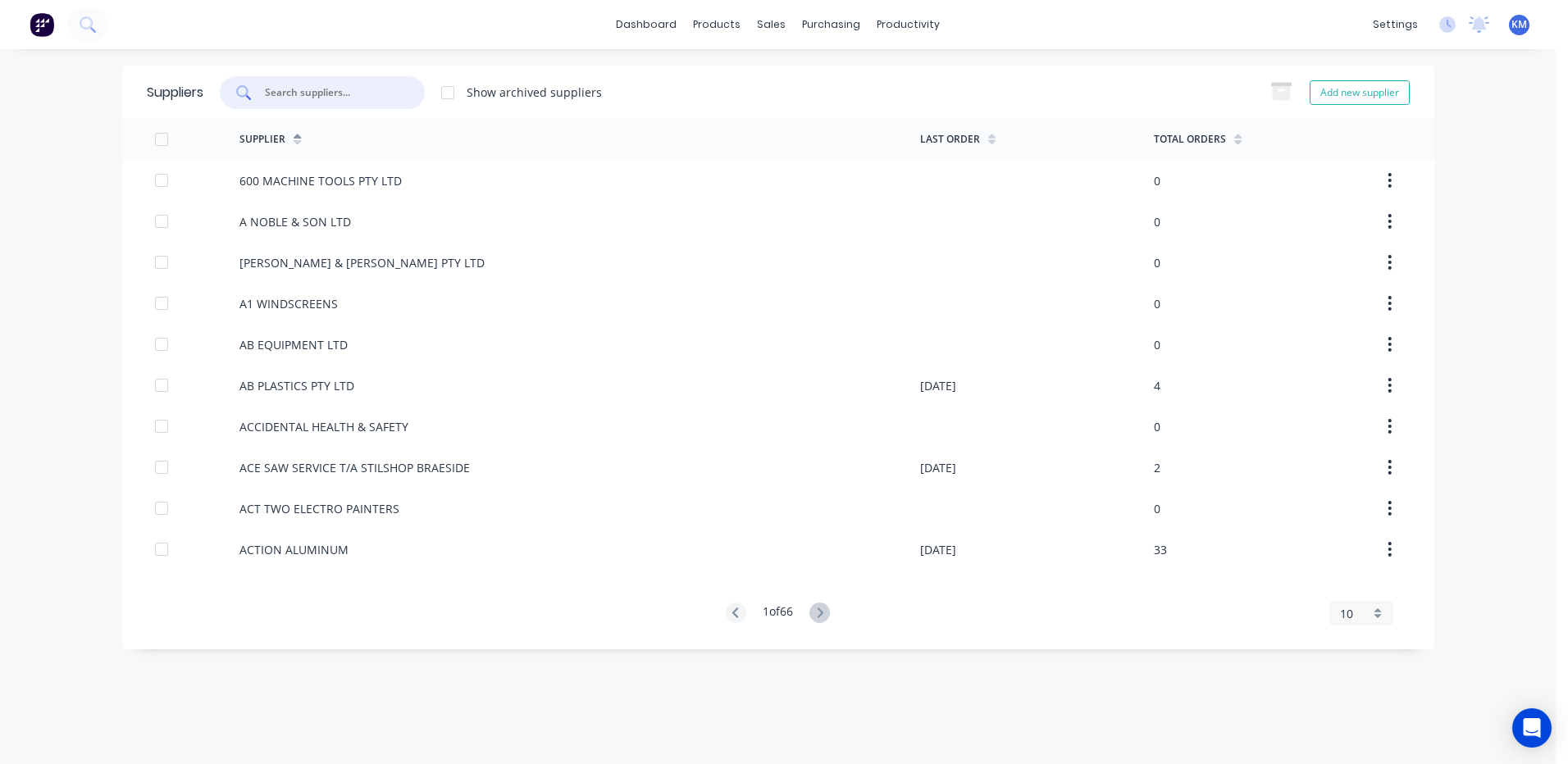
click at [321, 85] on input "text" at bounding box center [332, 92] width 137 height 16
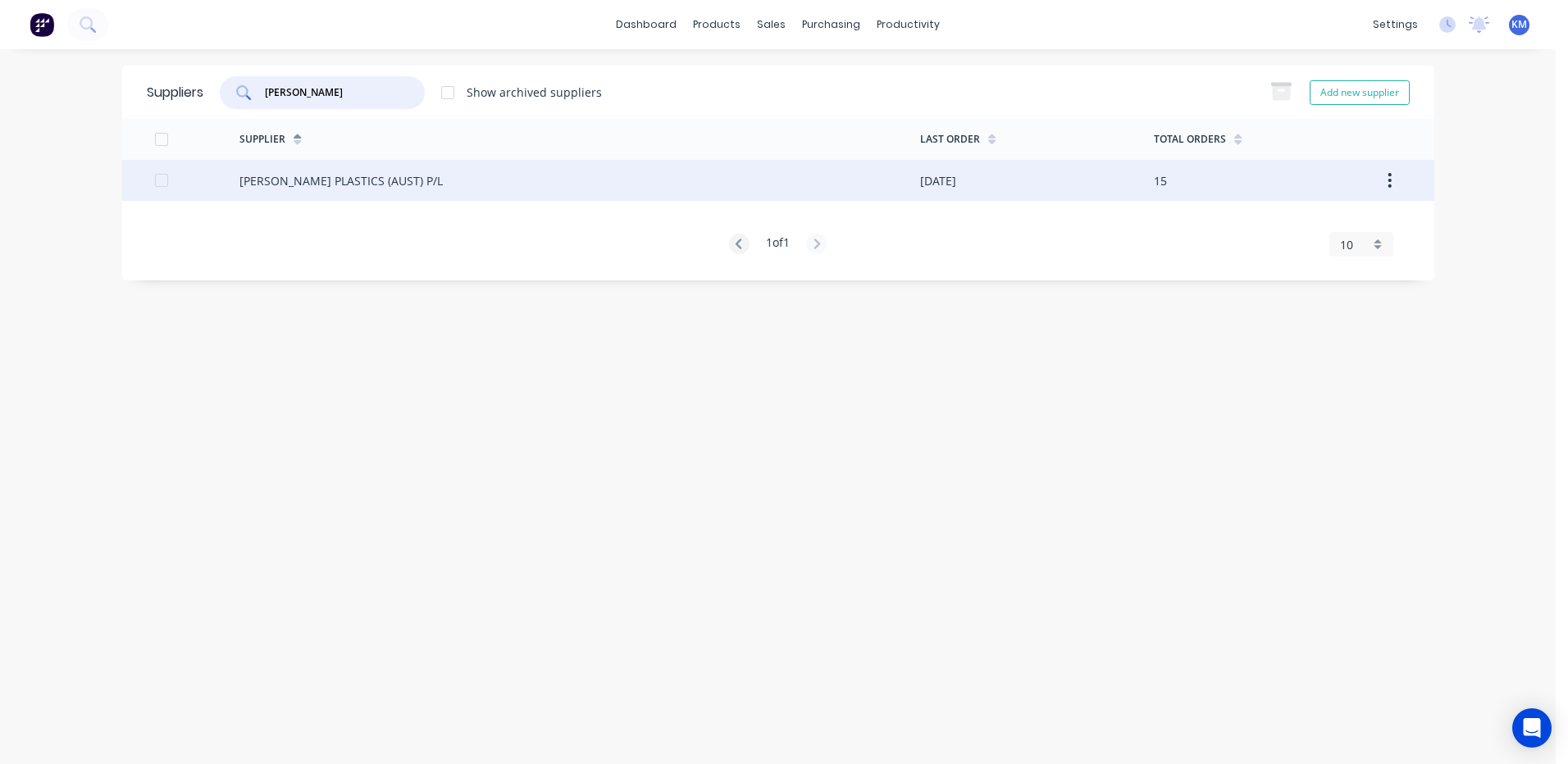
type input "[PERSON_NAME]"
click at [397, 164] on div "[PERSON_NAME] PLASTICS (AUST) P/L" at bounding box center [580, 180] width 681 height 41
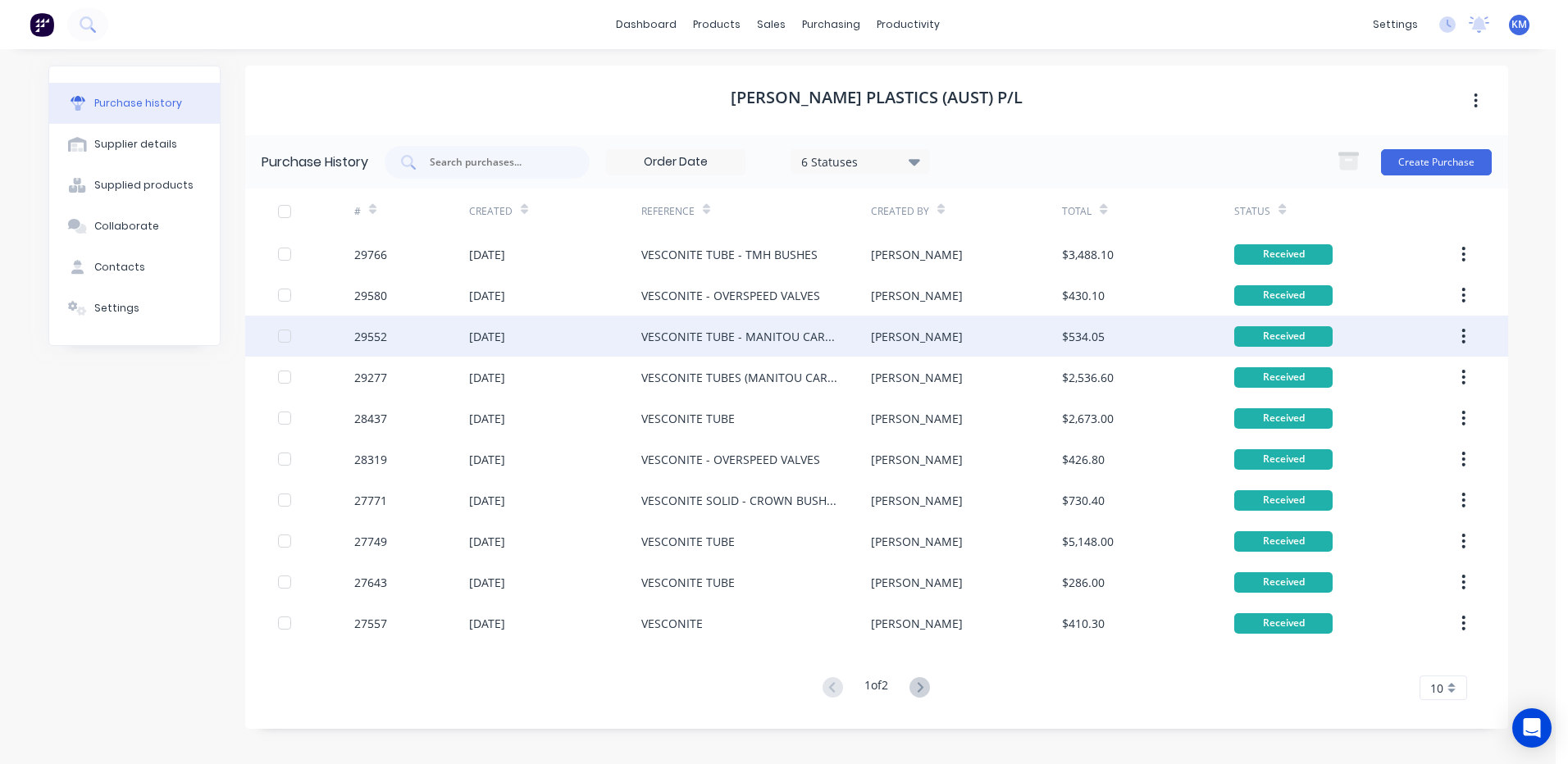
click at [868, 337] on div "VESCONITE TUBE - MANITOU CARRIAGE" at bounding box center [756, 335] width 230 height 41
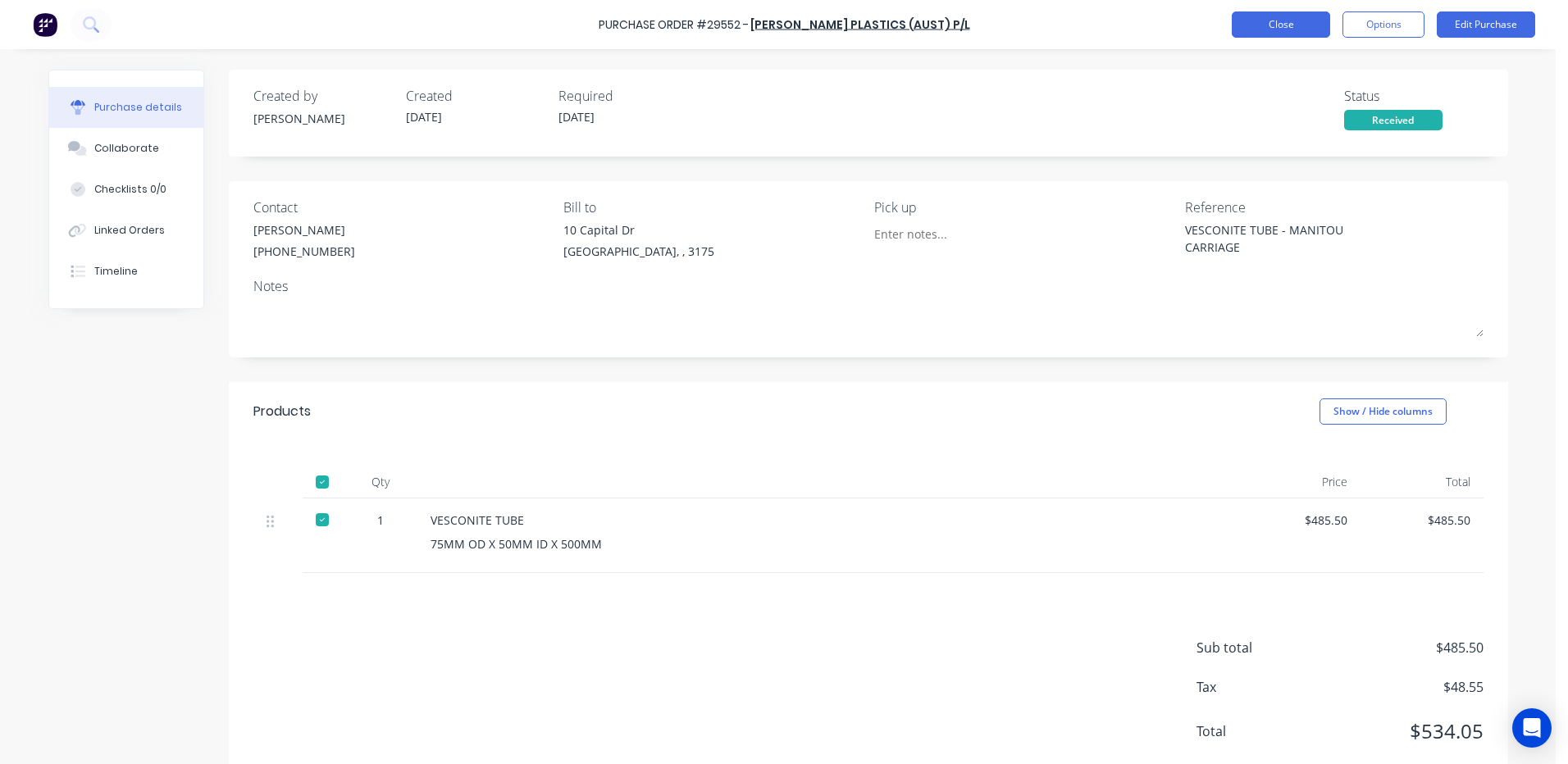
click at [1308, 30] on button "Close" at bounding box center [1281, 24] width 98 height 26
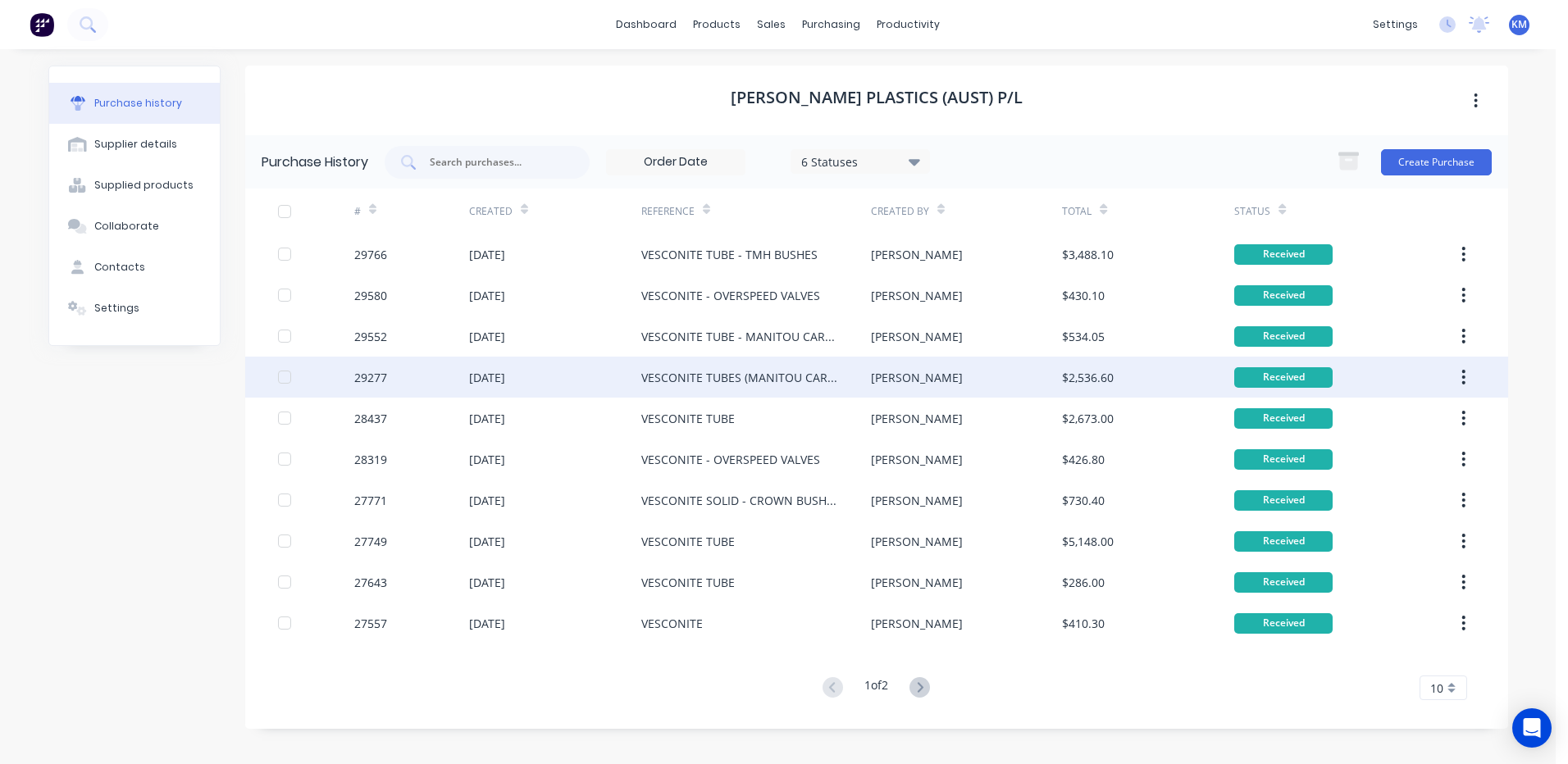
click at [608, 392] on div "[DATE]" at bounding box center [555, 377] width 172 height 41
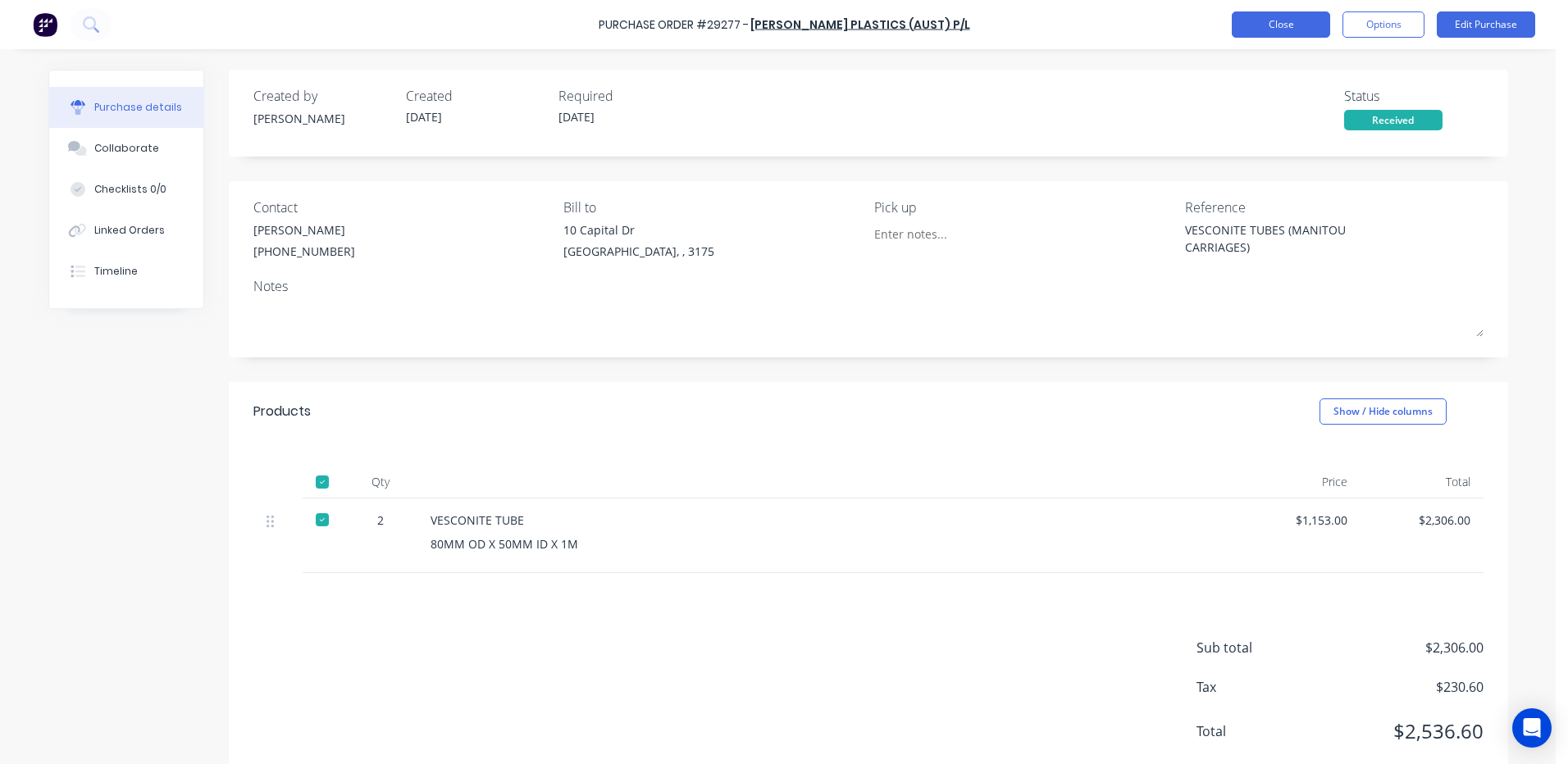
click at [1267, 29] on button "Close" at bounding box center [1281, 24] width 98 height 26
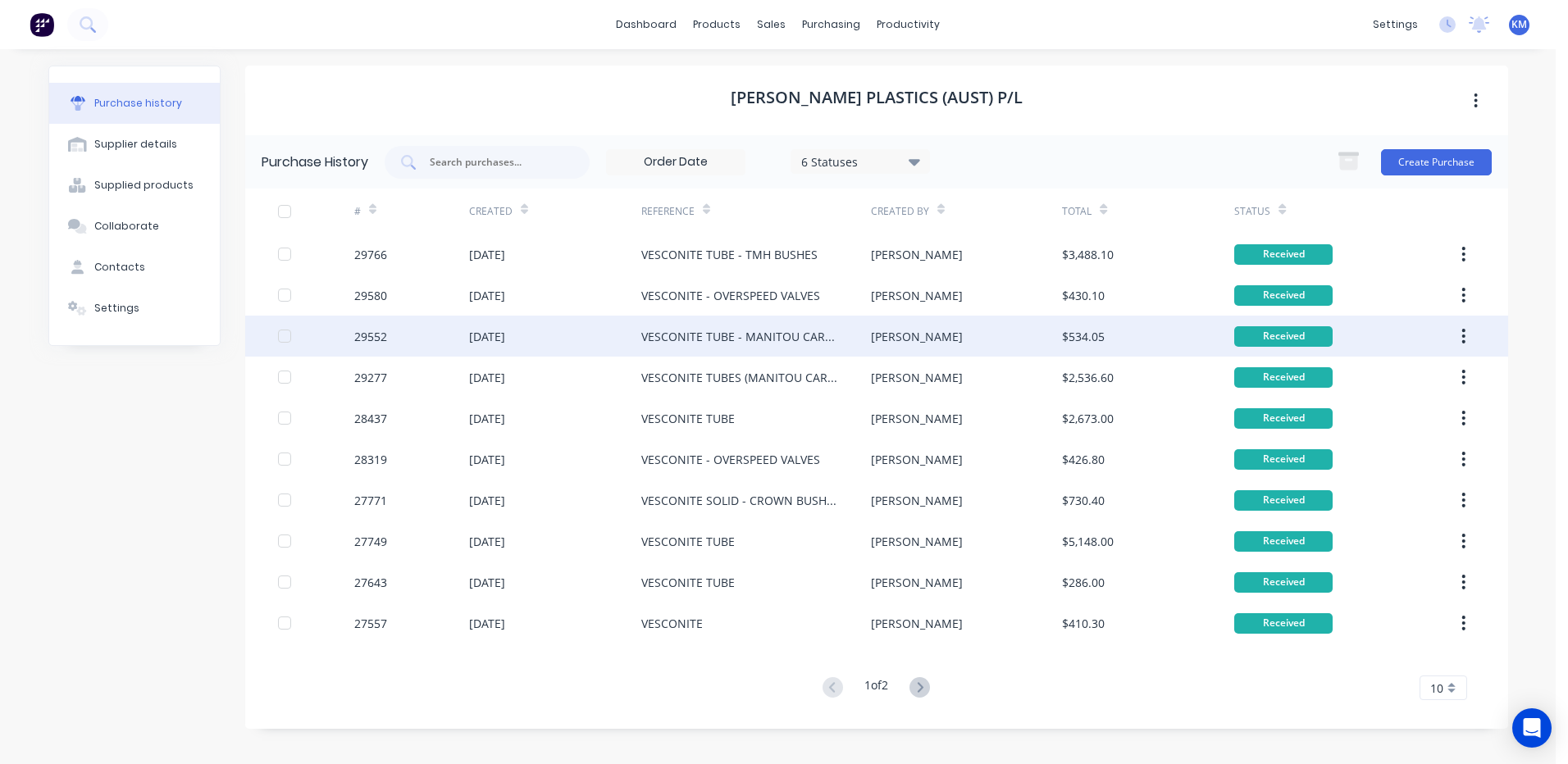
click at [1011, 345] on div "[PERSON_NAME]" at bounding box center [966, 335] width 191 height 41
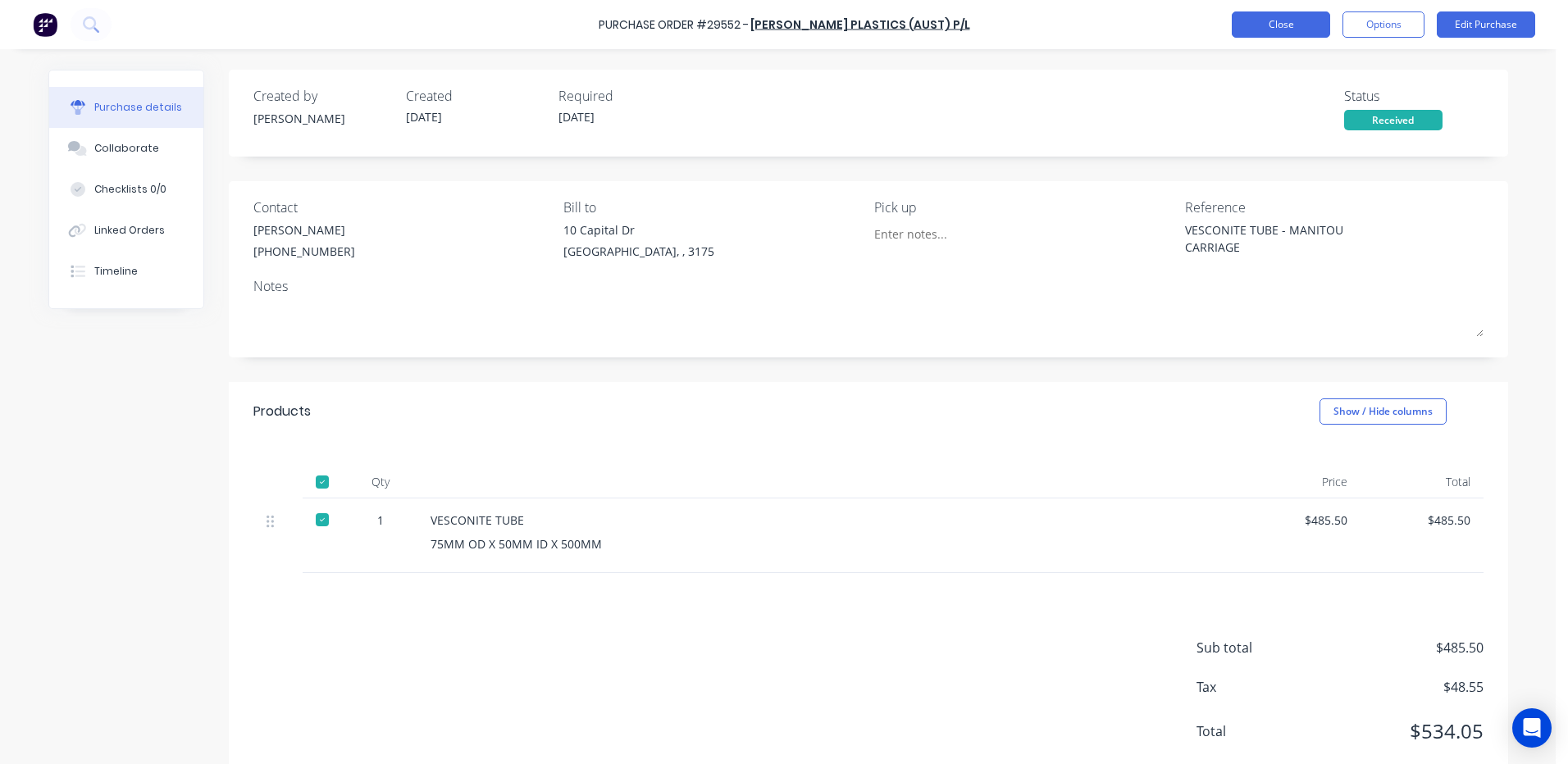
click at [1289, 33] on button "Close" at bounding box center [1281, 24] width 98 height 26
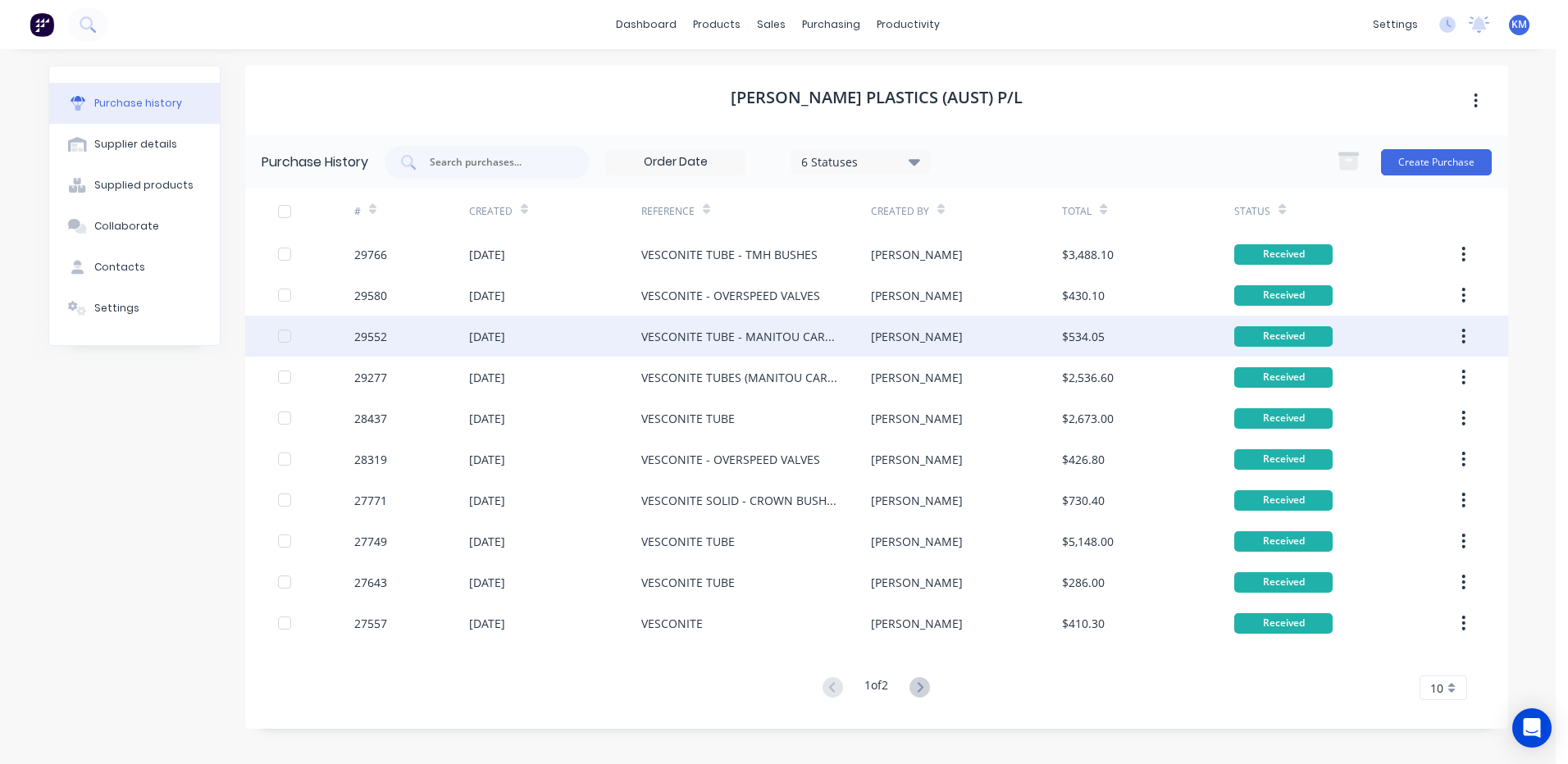
click at [829, 332] on div "VESCONITE TUBE - MANITOU CARRIAGE" at bounding box center [739, 336] width 197 height 17
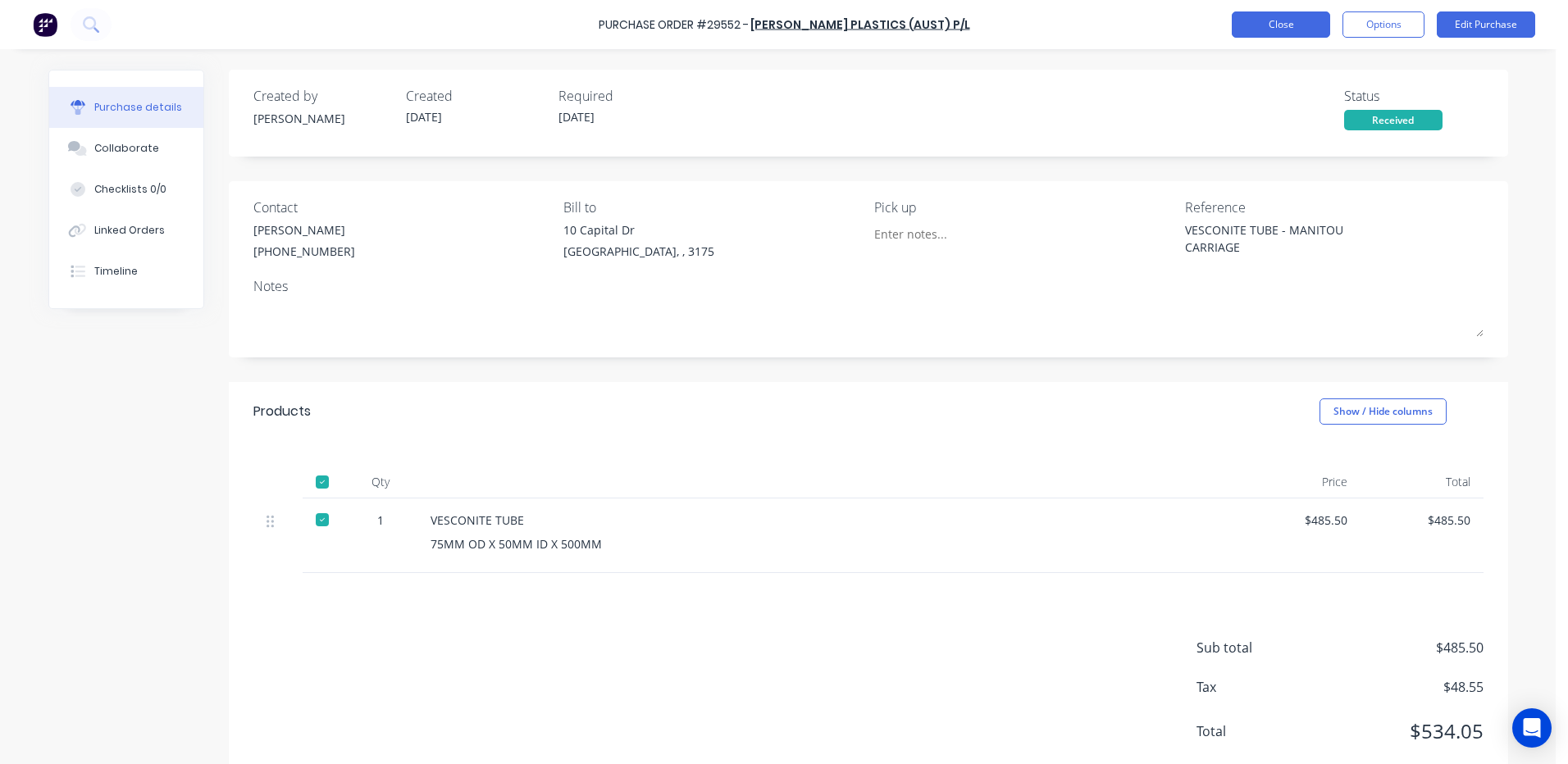
click at [1311, 17] on button "Close" at bounding box center [1281, 24] width 98 height 26
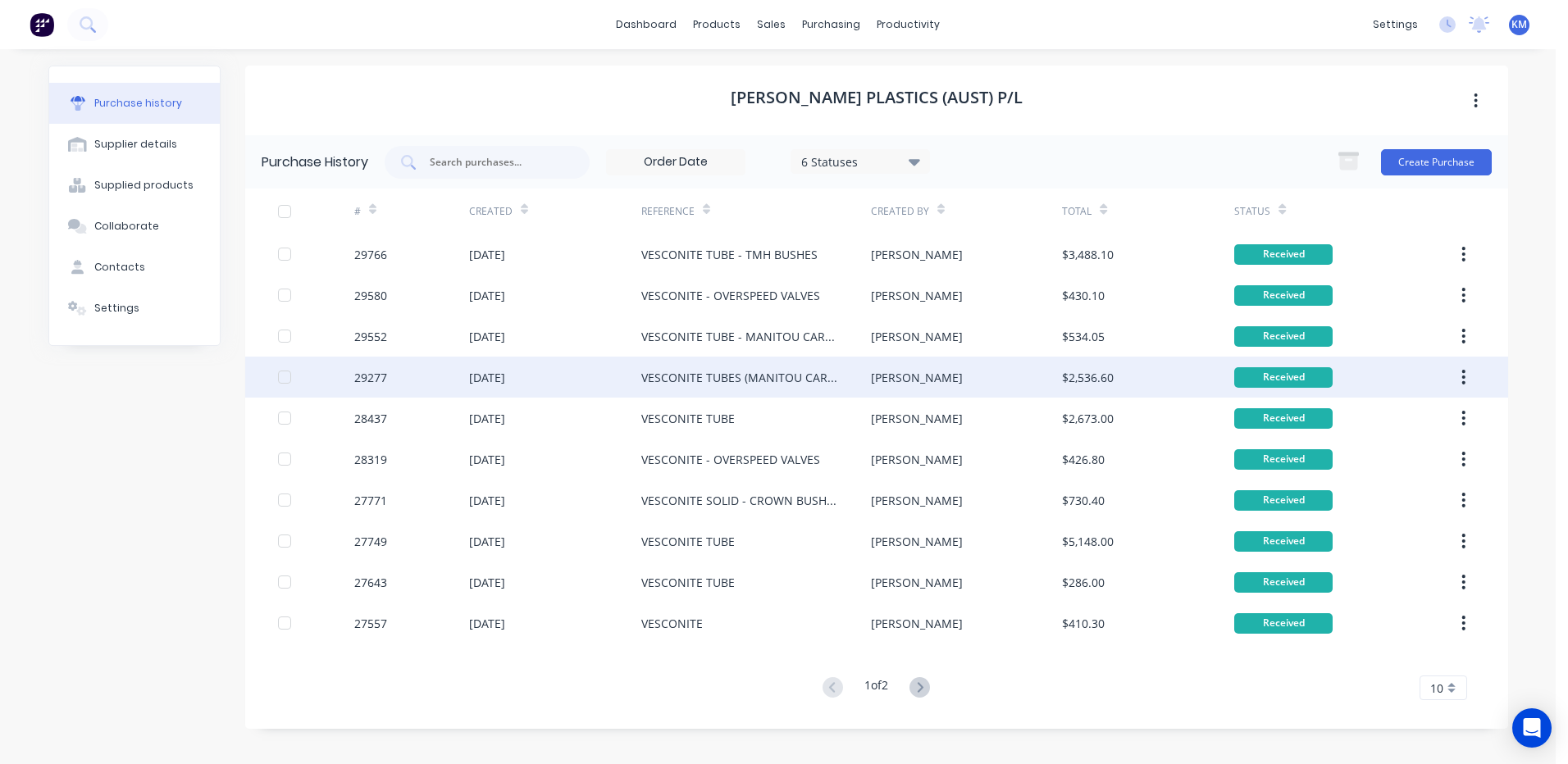
click at [860, 368] on div "VESCONITE TUBES (MANITOU CARRIAGES)" at bounding box center [756, 377] width 230 height 41
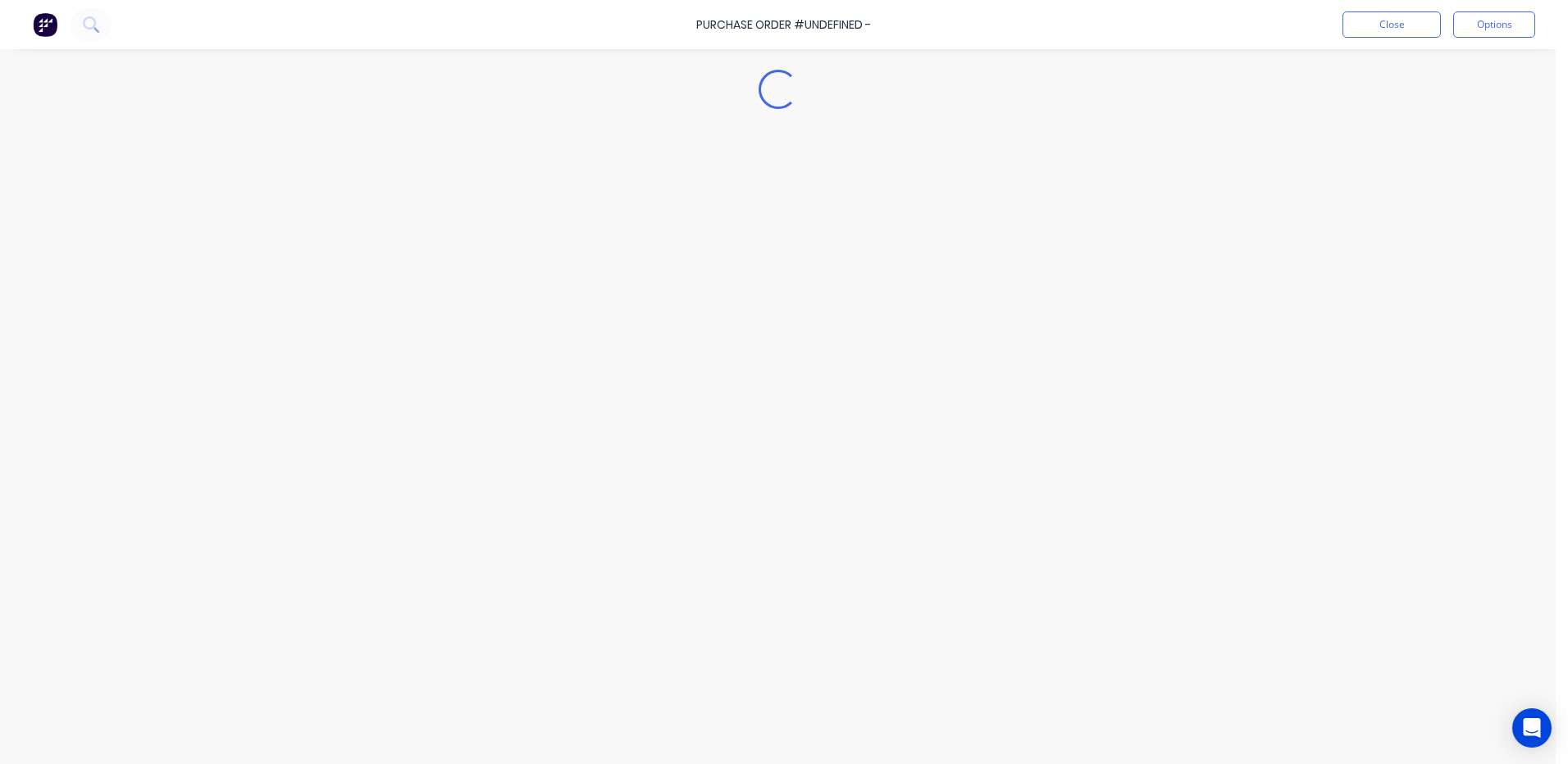
type textarea "x"
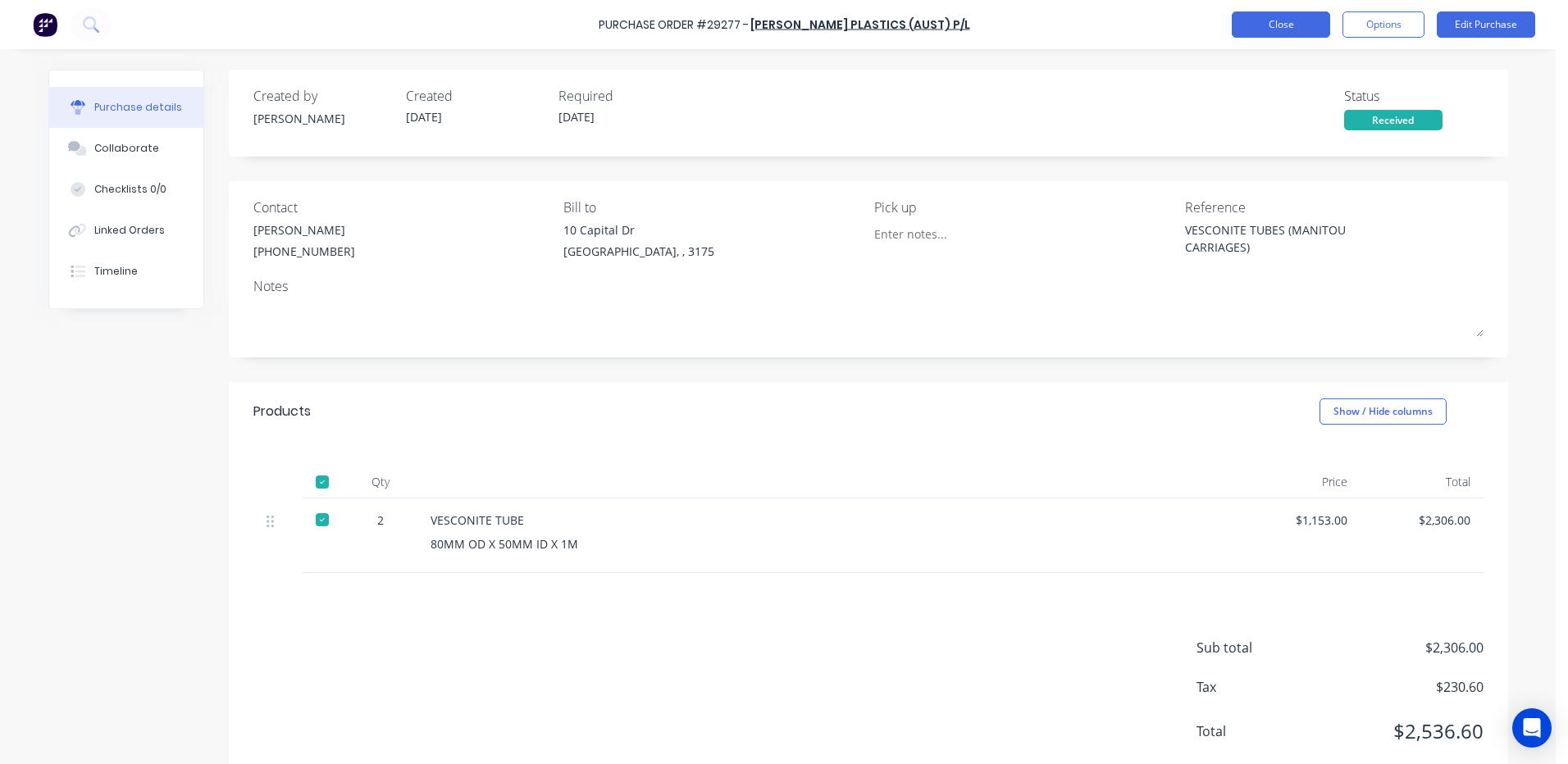
click at [1270, 23] on button "Close" at bounding box center [1281, 24] width 98 height 26
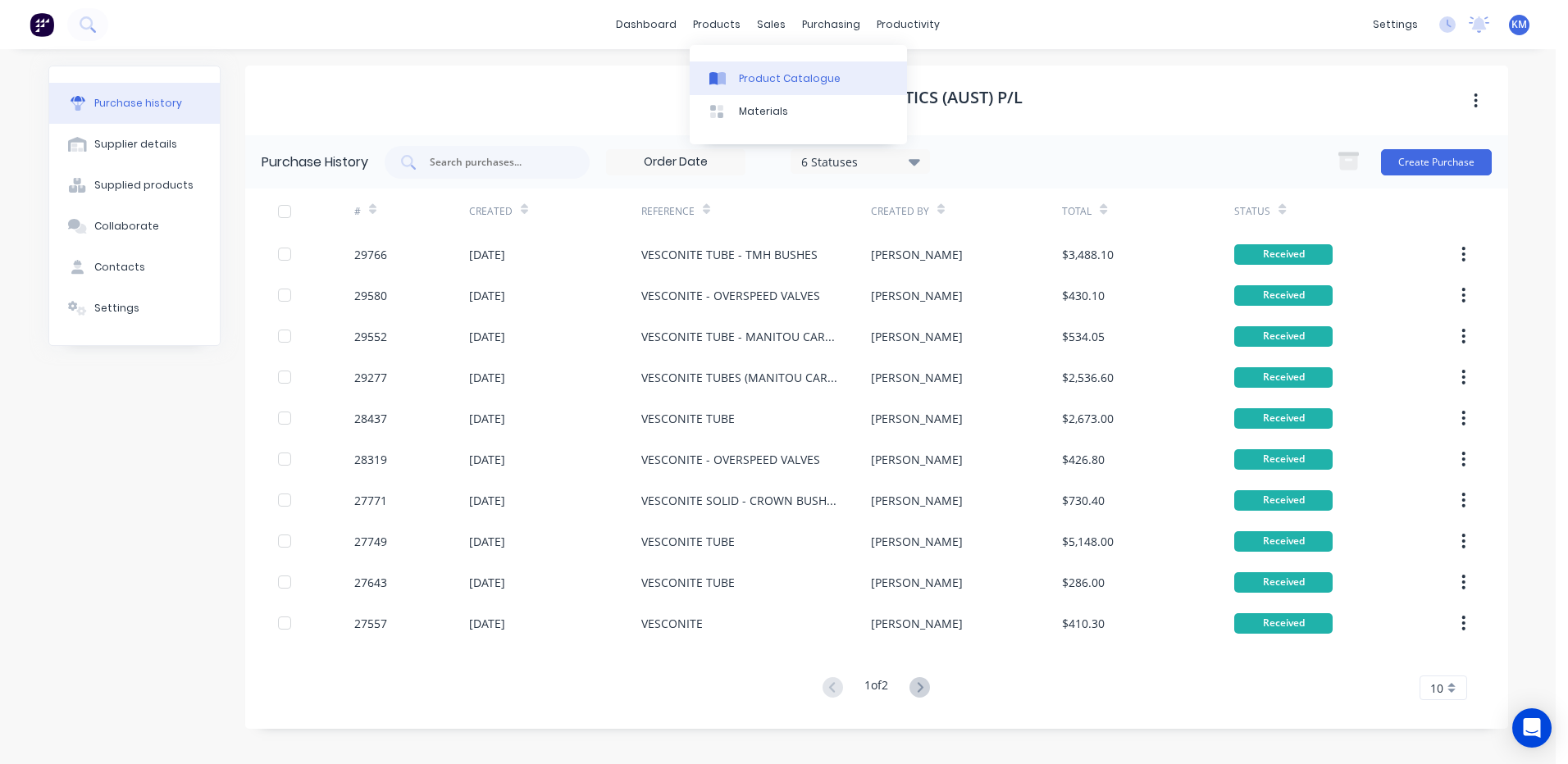
click at [726, 75] on icon at bounding box center [721, 79] width 9 height 13
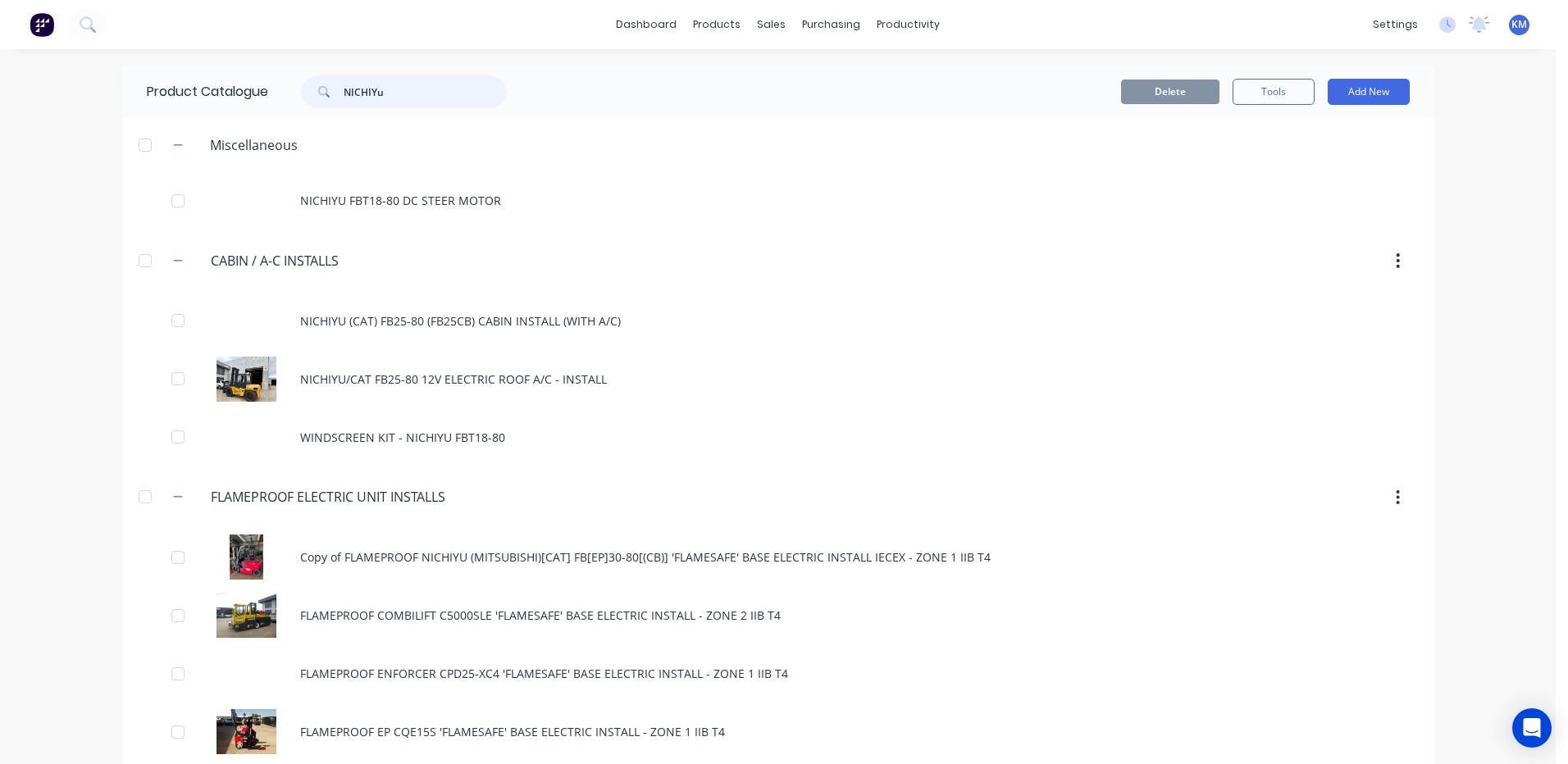
drag, startPoint x: 397, startPoint y: 88, endPoint x: 318, endPoint y: 86, distance: 79.0
click at [318, 86] on div "NICHIYu" at bounding box center [403, 91] width 205 height 33
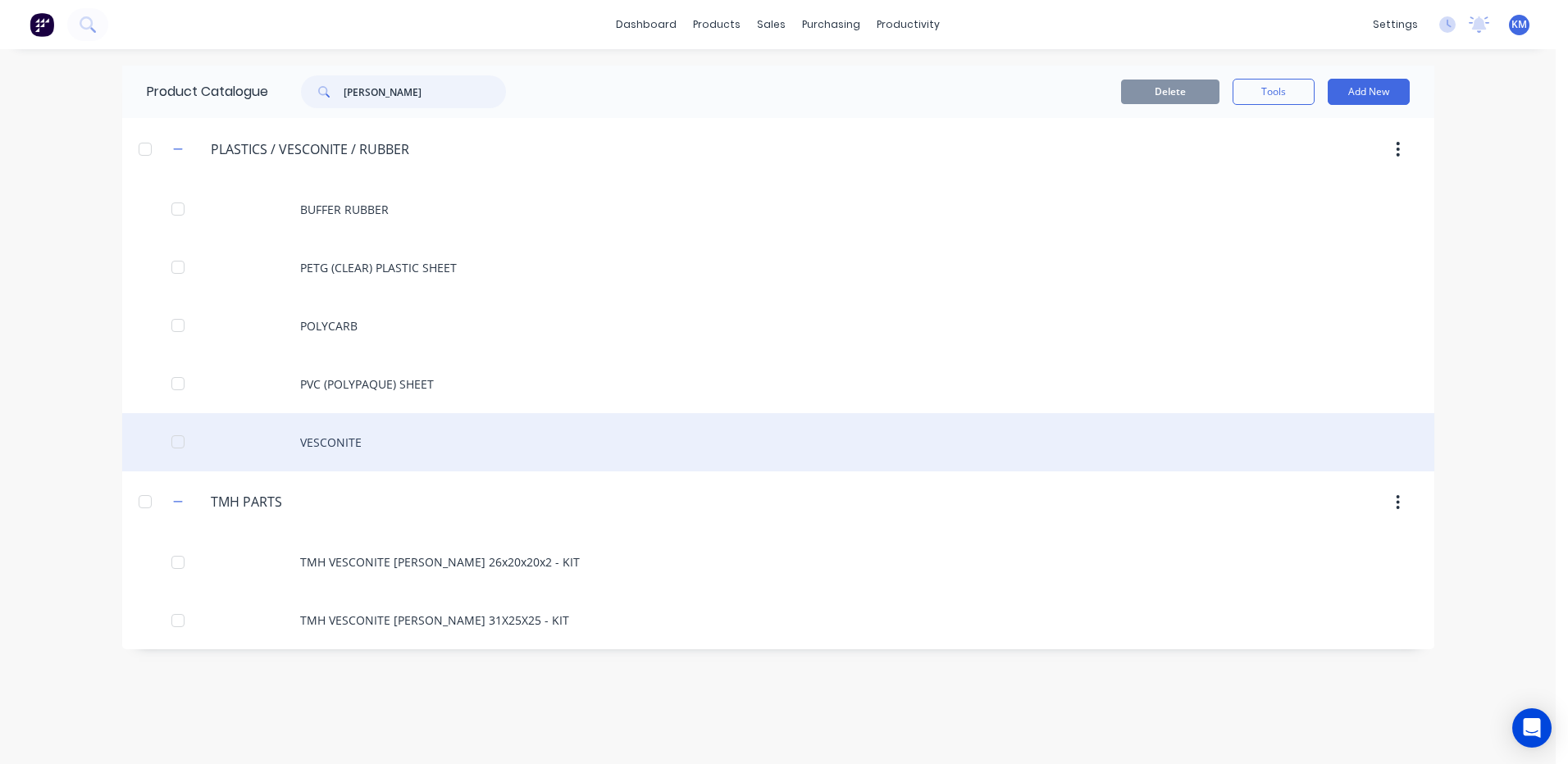
type input "[PERSON_NAME]"
click at [422, 438] on div "VESCONITE" at bounding box center [778, 442] width 1312 height 59
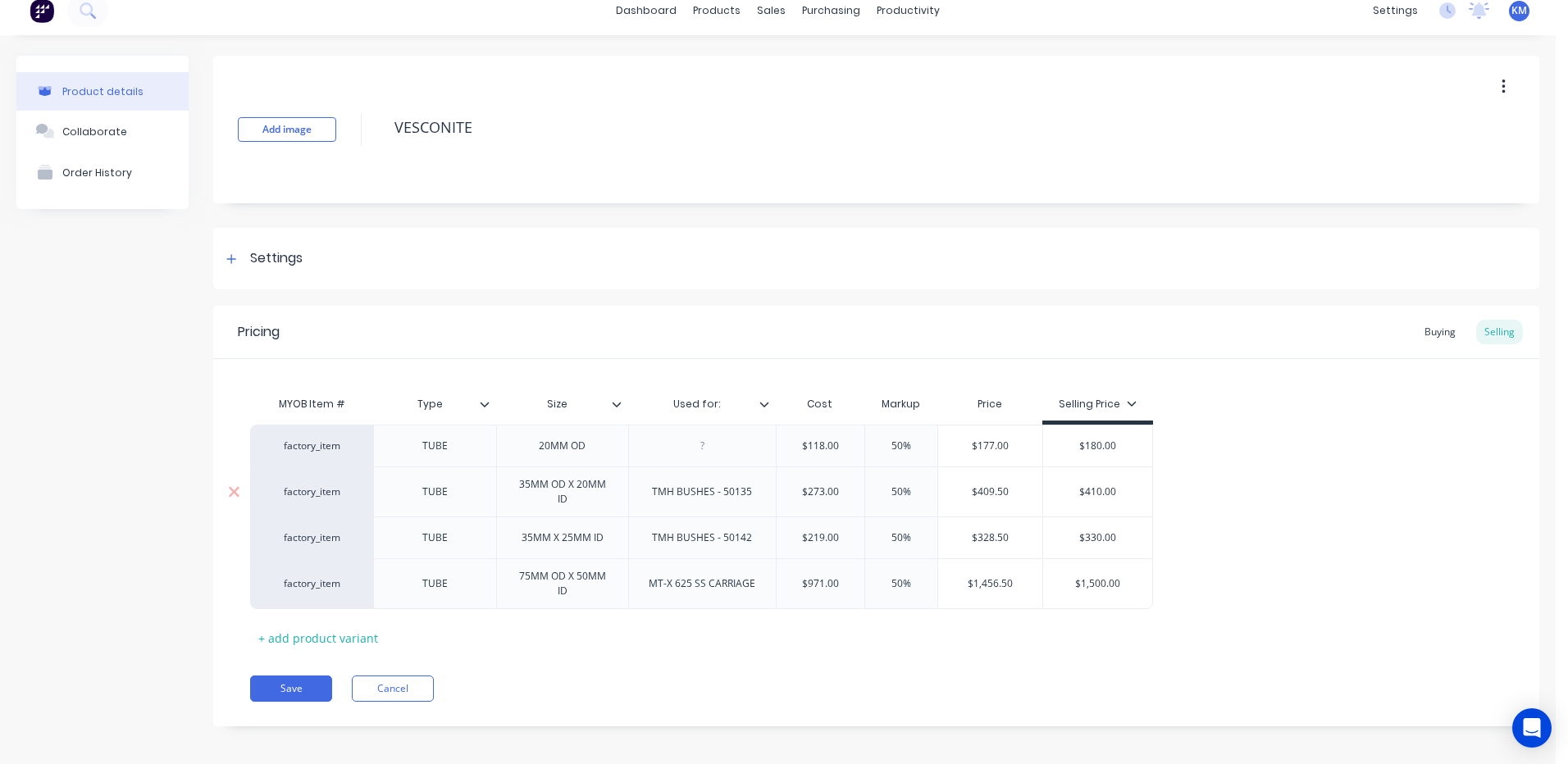
scroll to position [21, 0]
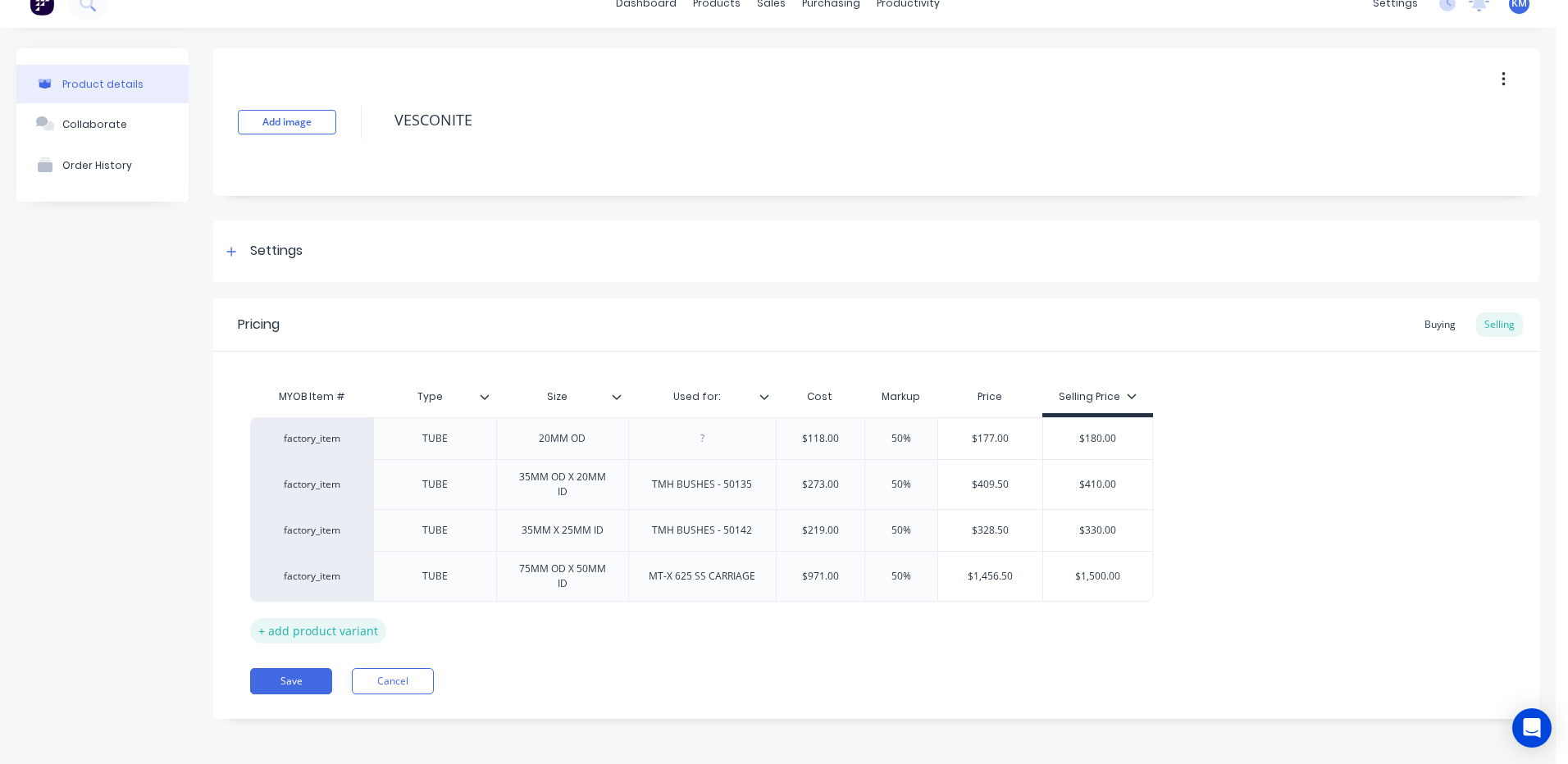
click at [349, 628] on div "+ add product variant" at bounding box center [318, 630] width 137 height 25
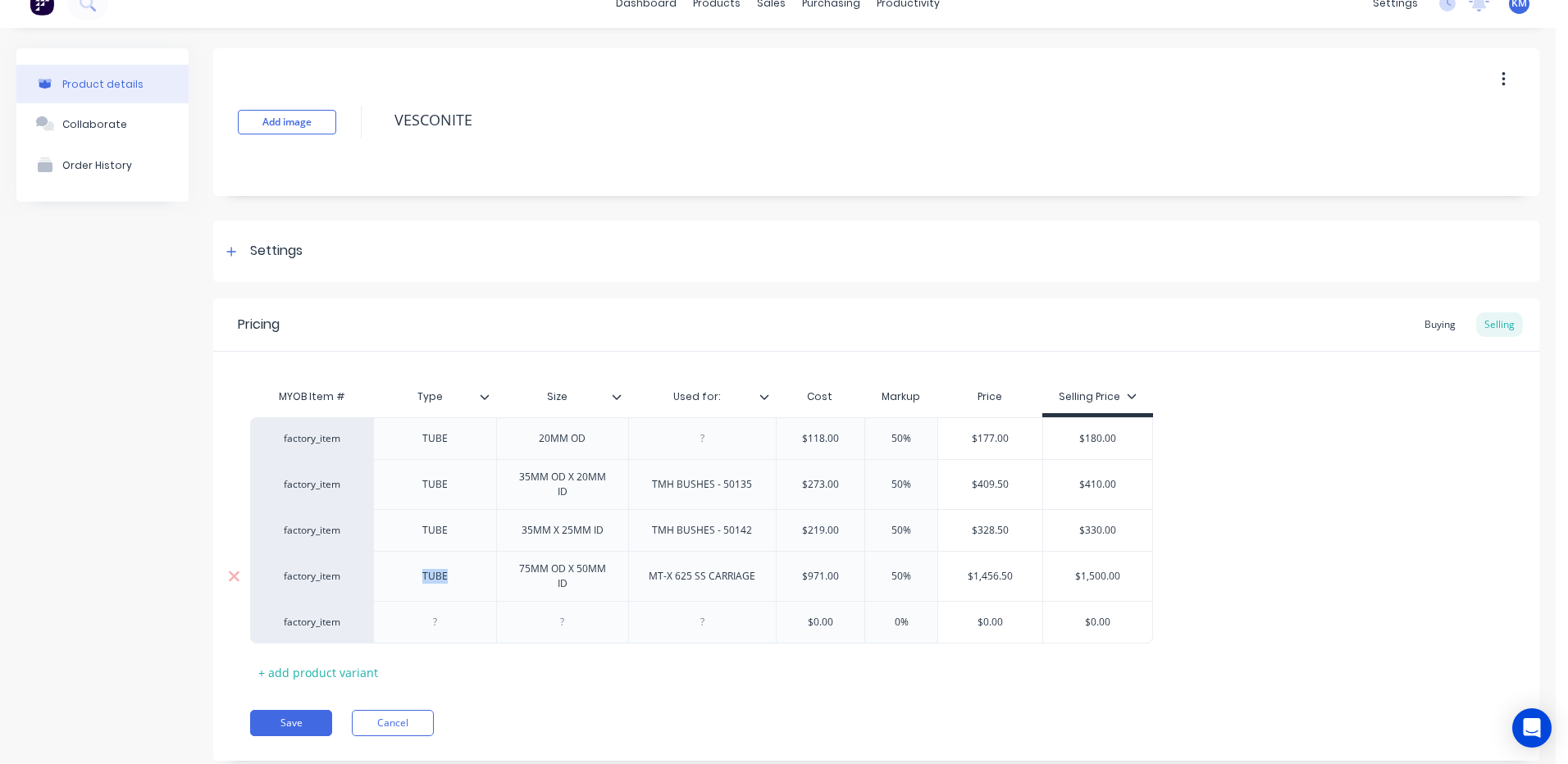
drag, startPoint x: 464, startPoint y: 579, endPoint x: 411, endPoint y: 571, distance: 53.6
click at [411, 571] on div "TUBE" at bounding box center [435, 577] width 82 height 21
copy div "TUBE"
click at [440, 635] on div at bounding box center [435, 622] width 123 height 42
type textarea "x"
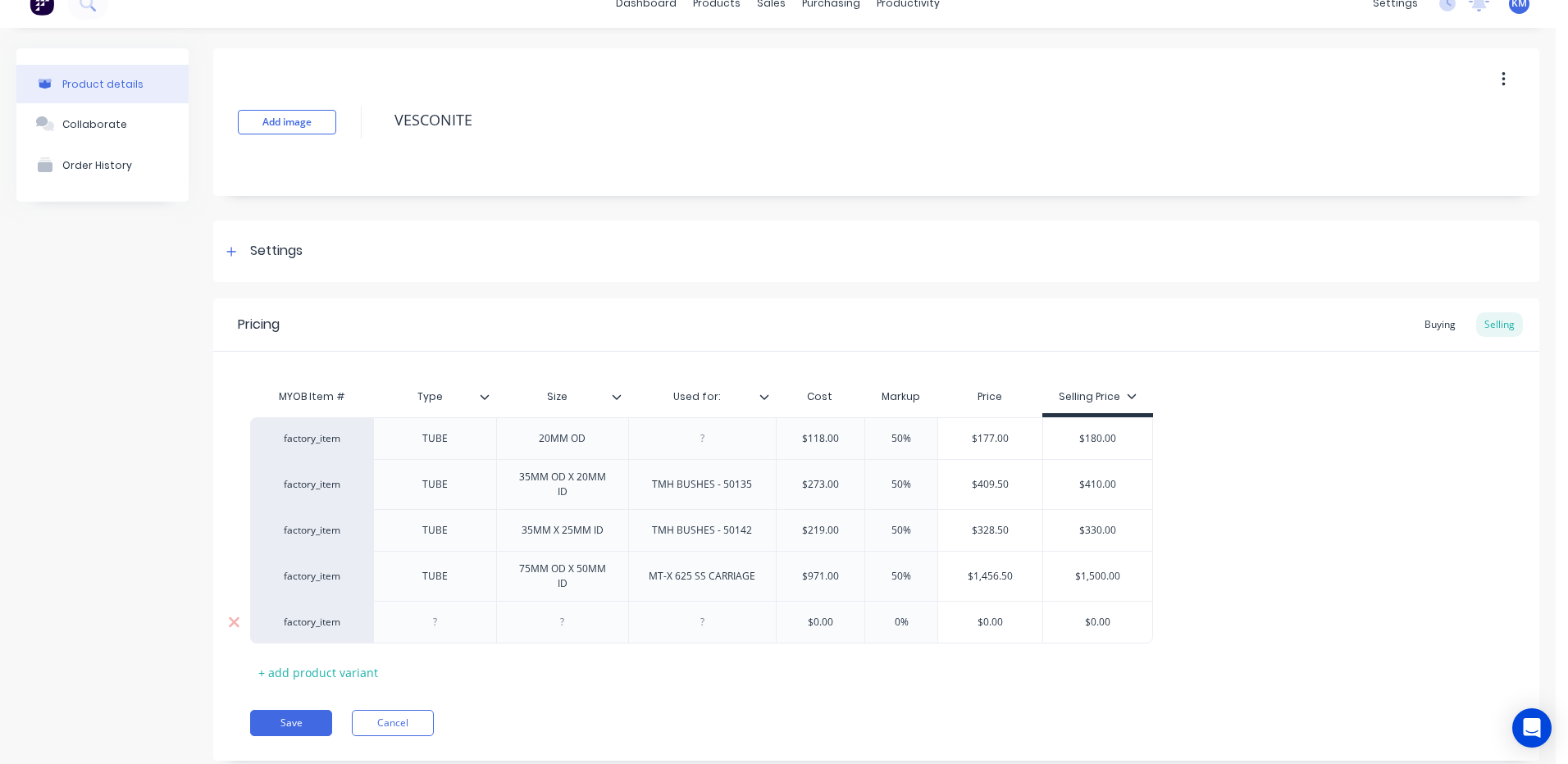
click at [439, 624] on div at bounding box center [435, 622] width 82 height 21
paste div
type textarea "x"
click at [560, 628] on div at bounding box center [562, 622] width 82 height 21
drag, startPoint x: 761, startPoint y: 572, endPoint x: 594, endPoint y: 562, distance: 167.3
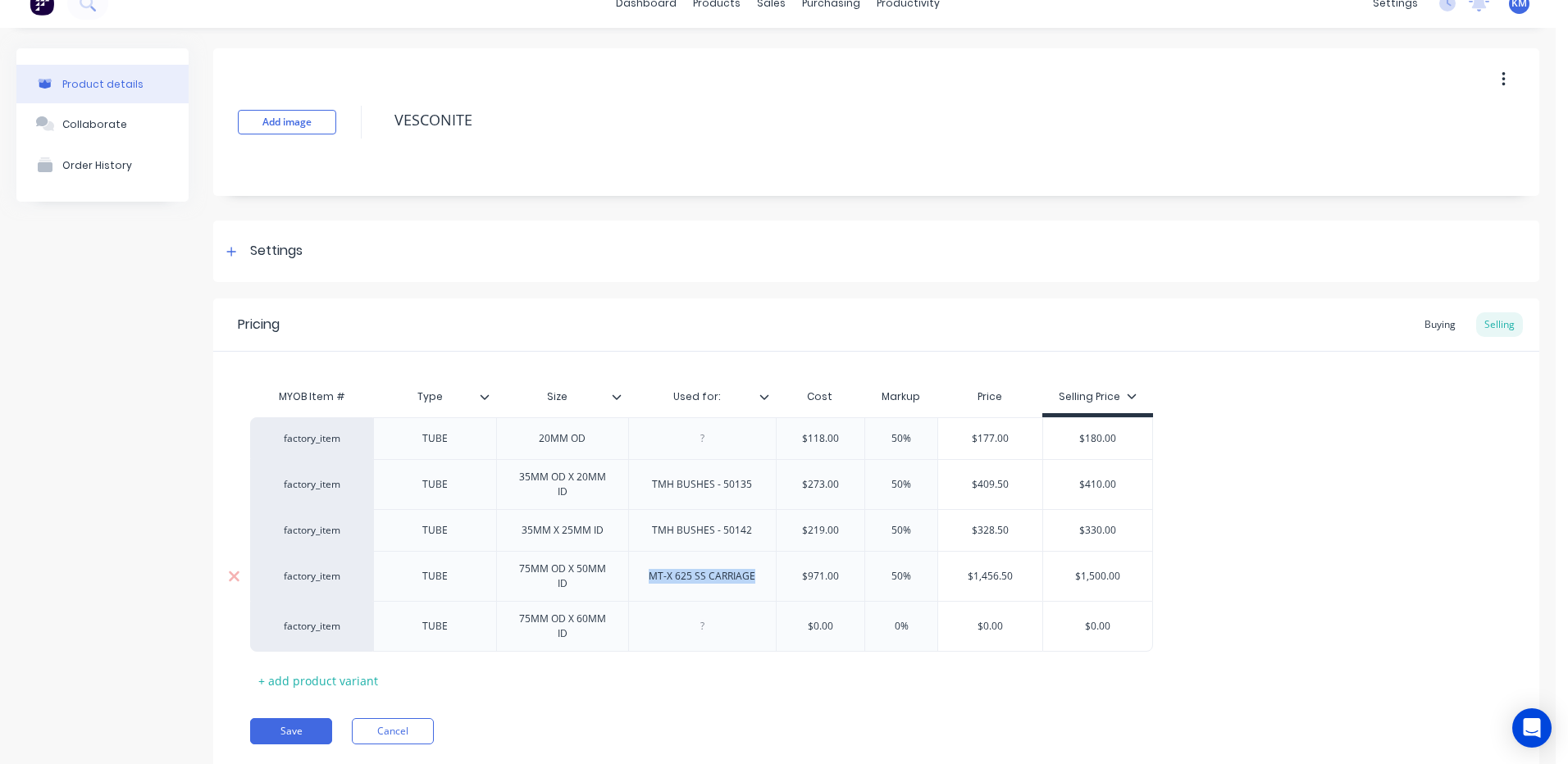
click at [594, 562] on div "factory_item TUBE 75MM OD X 50MM ID MT-X 625 SS CARRIAGE $971.00 50% $1,456.50 …" at bounding box center [701, 576] width 903 height 50
copy div "MT-X 625 SS CARRIAGE"
click at [724, 640] on div at bounding box center [702, 626] width 148 height 51
type textarea "x"
click at [721, 628] on div at bounding box center [702, 627] width 82 height 21
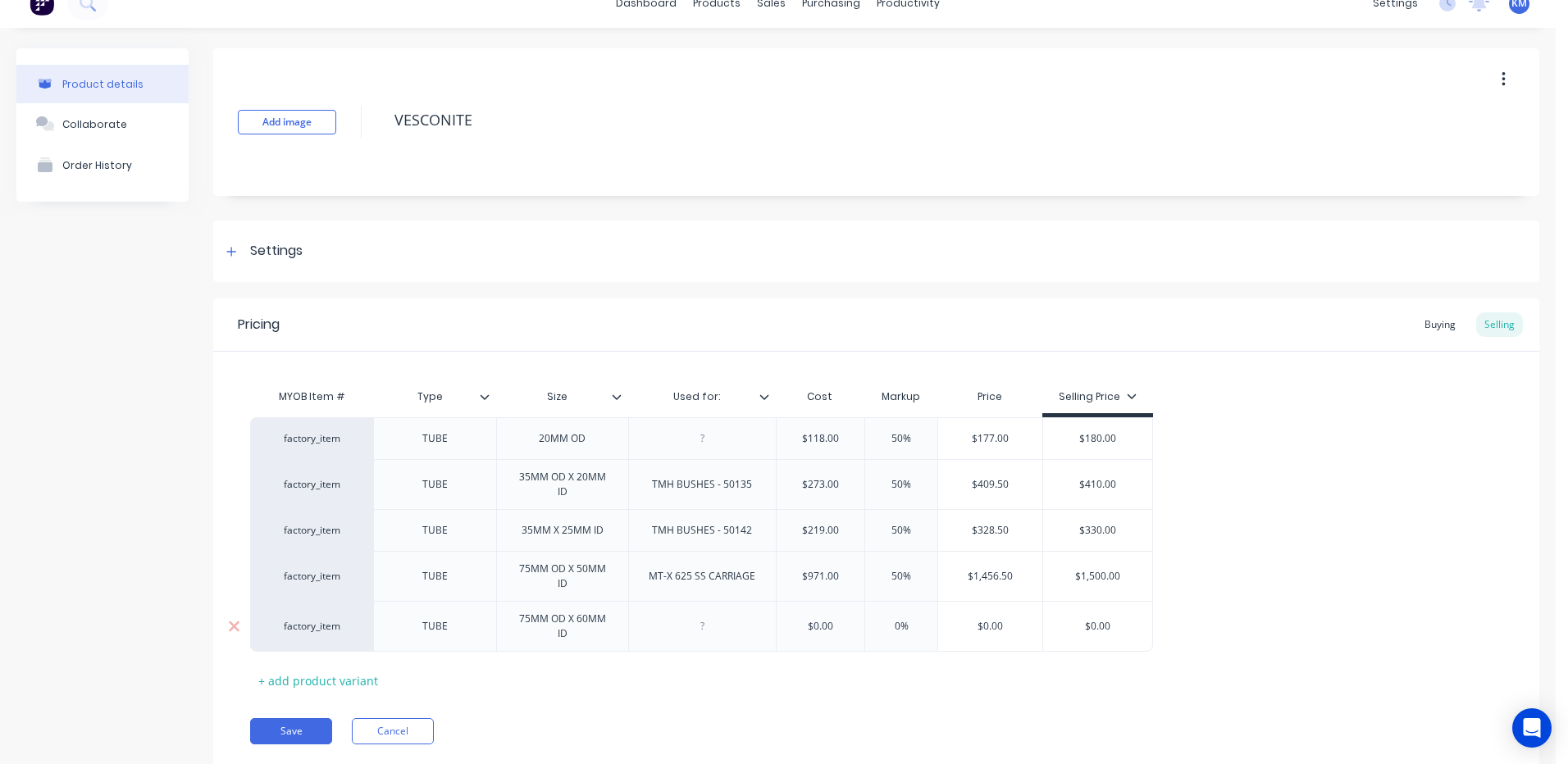
paste div
click at [712, 705] on div "Pricing Buying Selling MYOB Item # Type Size Used for: Cost Markup Price Sellin…" at bounding box center [876, 534] width 1326 height 471
click at [296, 730] on button "Save" at bounding box center [290, 730] width 82 height 26
type textarea "x"
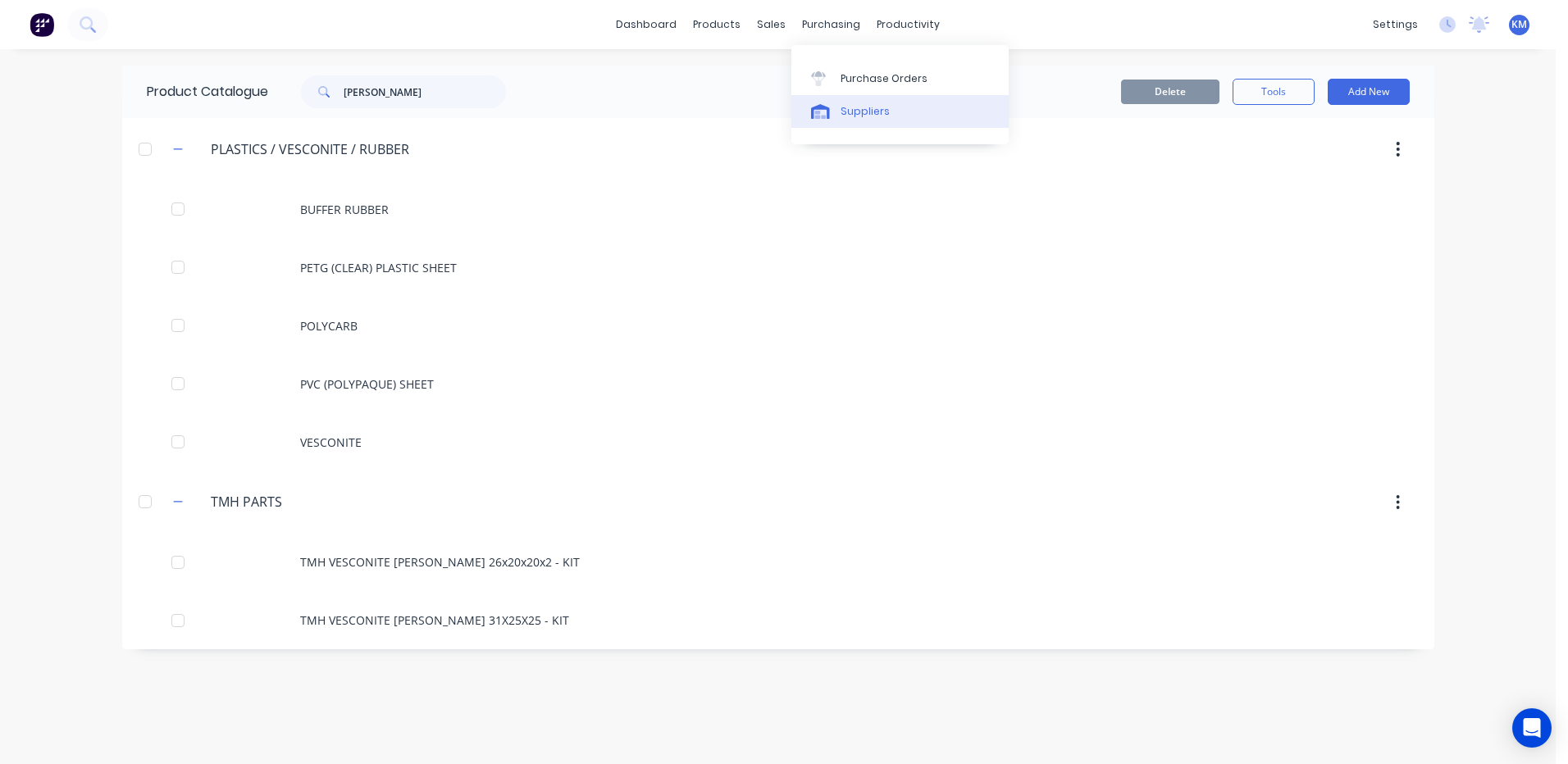
click at [845, 98] on link "Suppliers" at bounding box center [900, 111] width 217 height 33
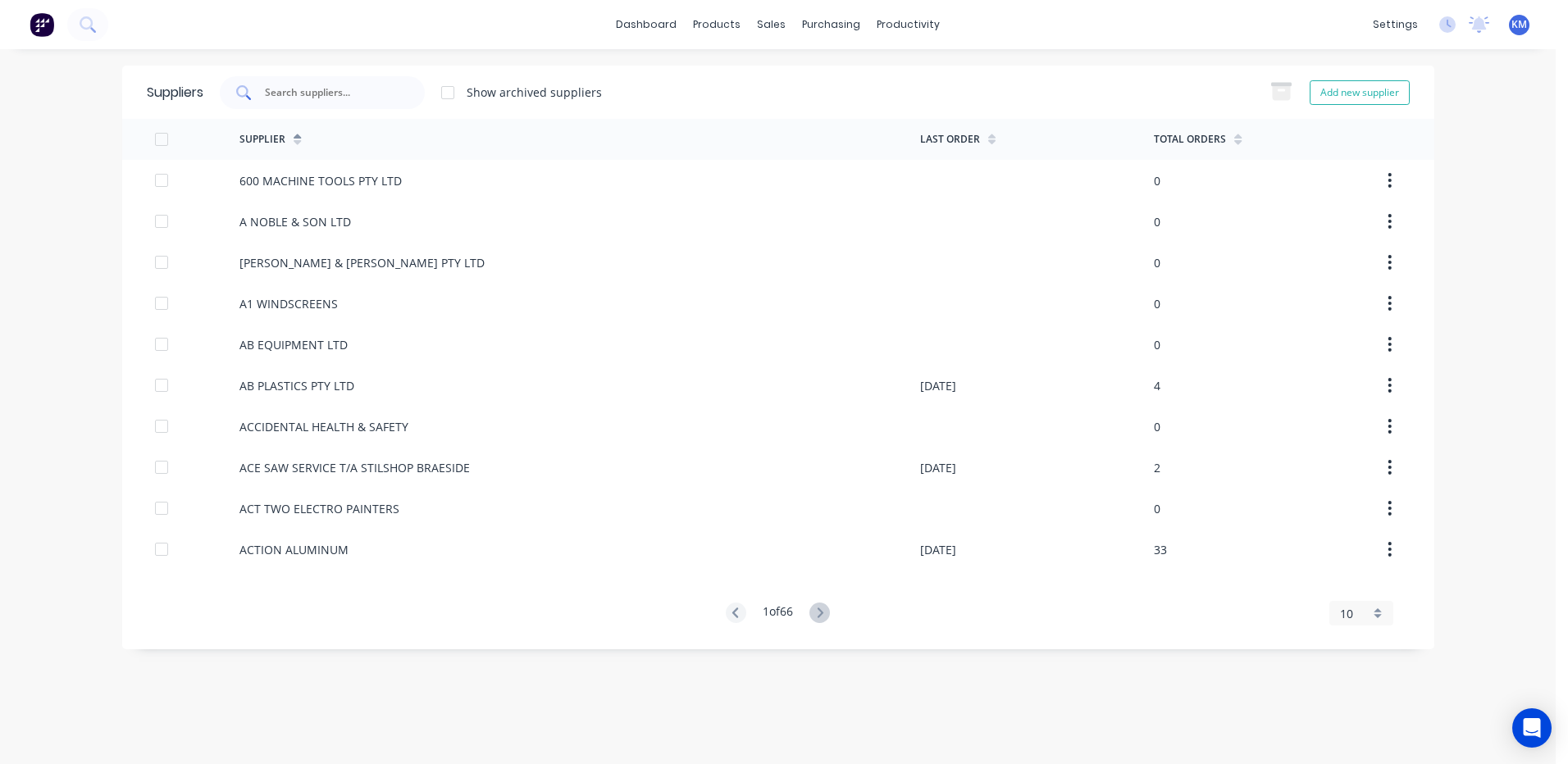
click at [348, 100] on input "text" at bounding box center [332, 92] width 137 height 16
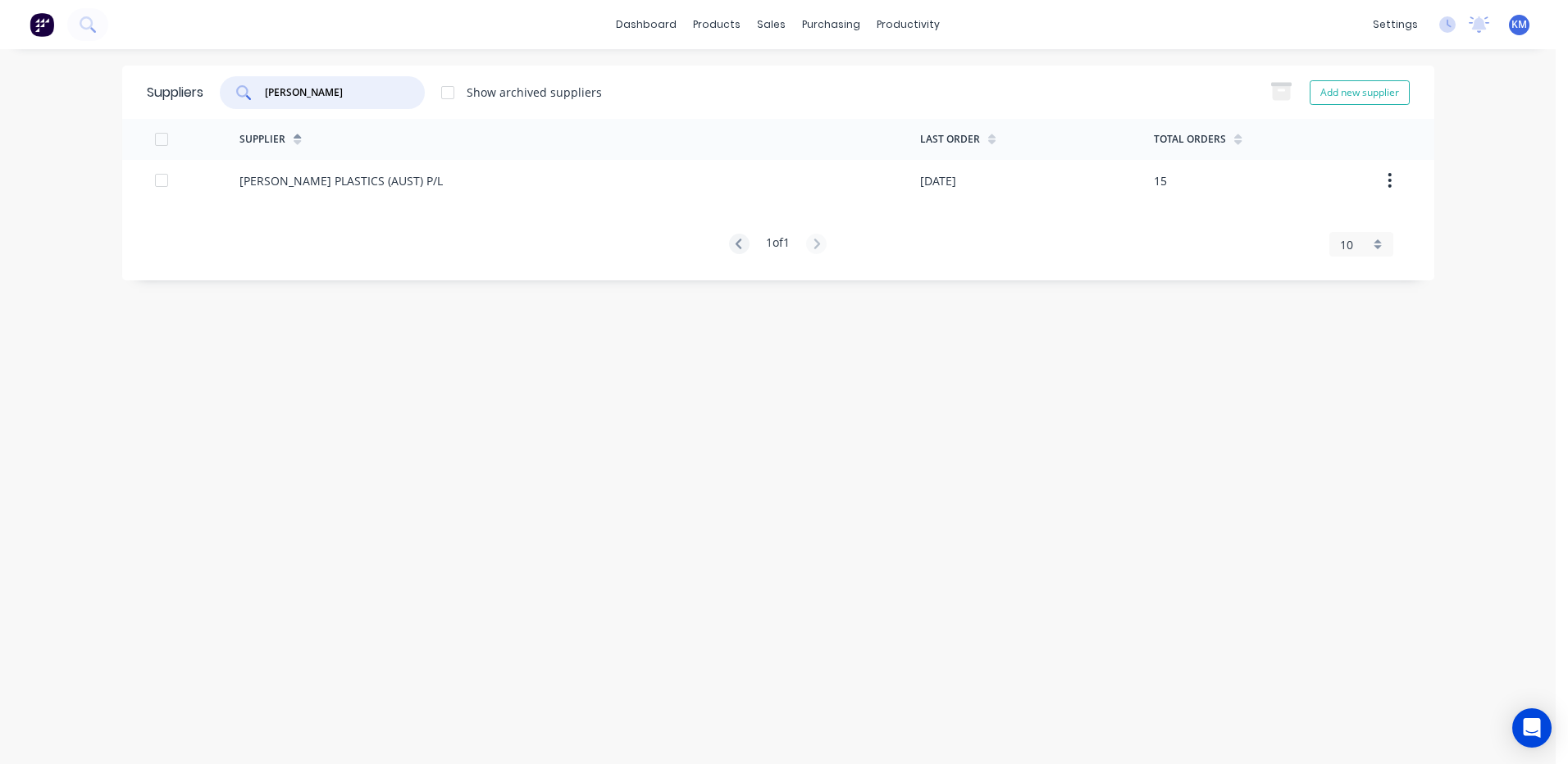
type input "[PERSON_NAME]"
click at [356, 183] on div "[PERSON_NAME] PLASTICS (AUST) P/L" at bounding box center [341, 181] width 204 height 17
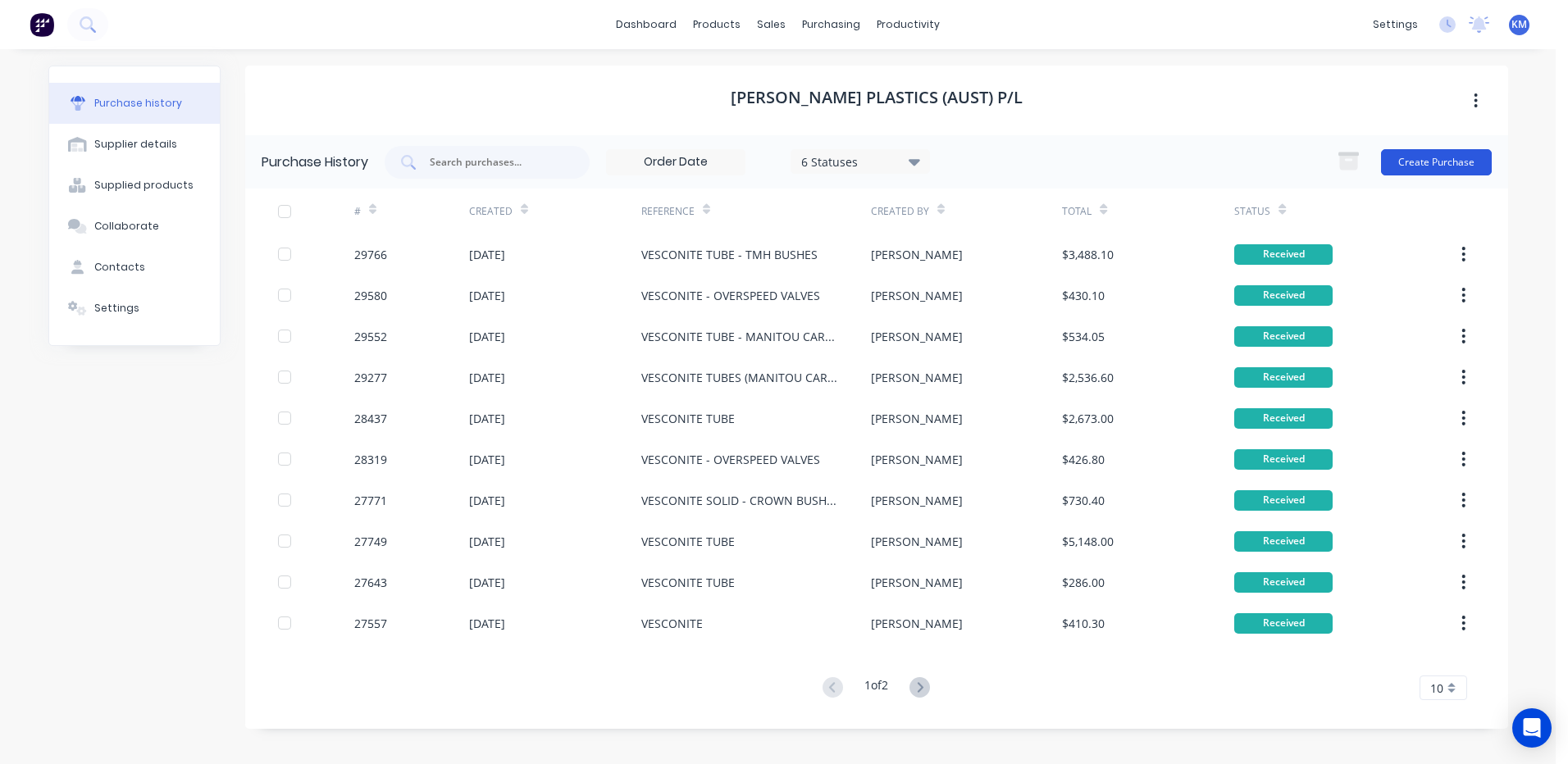
click at [1448, 160] on button "Create Purchase" at bounding box center [1436, 161] width 111 height 26
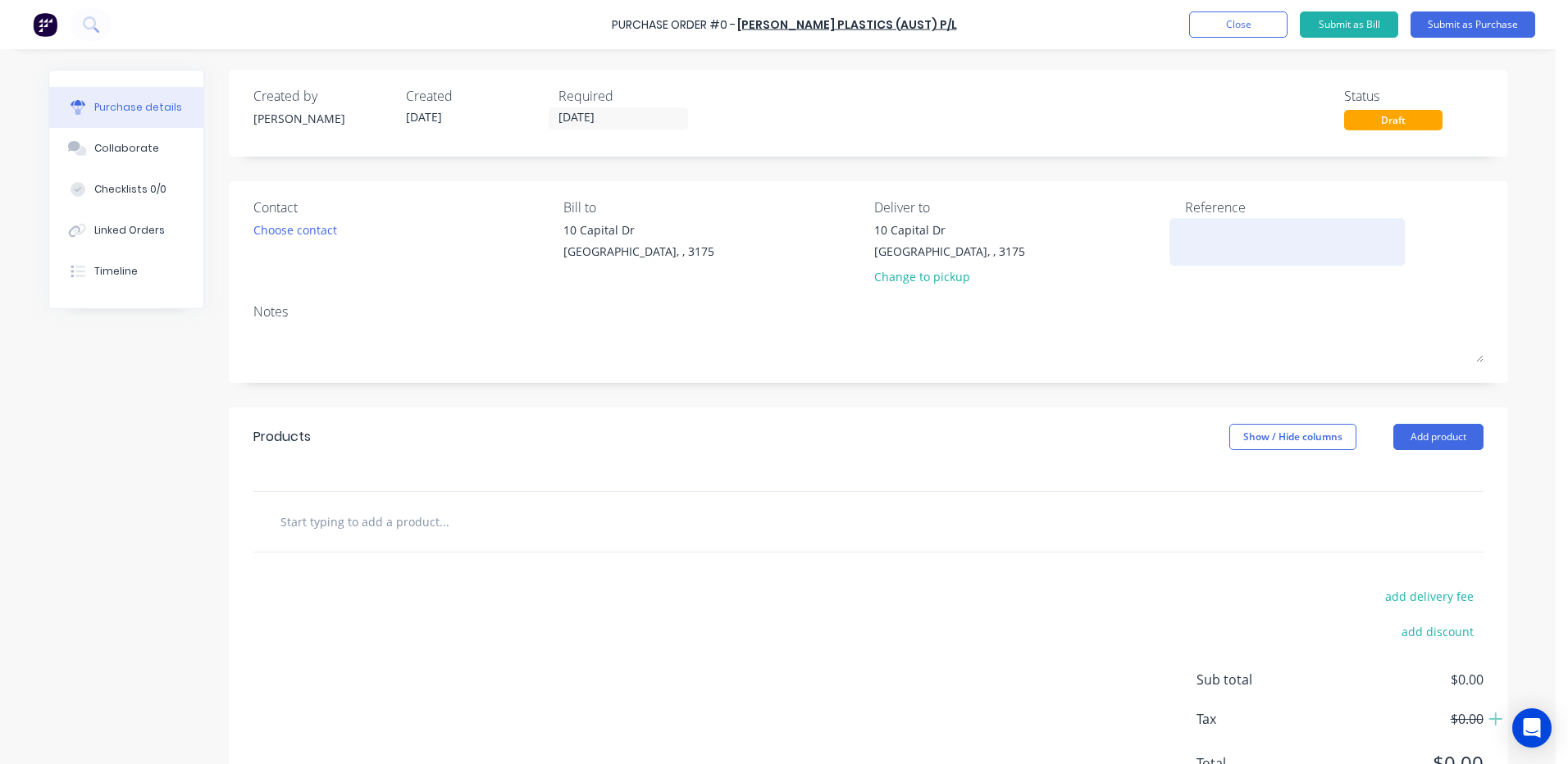
click at [1287, 237] on textarea at bounding box center [1287, 239] width 205 height 37
type textarea "V"
type textarea "VESCONITE TUBE - MTX625 SS CARRIAGE"
type textarea "x"
type textarea "VESCONITE TUBE - MTX625 SS CARRIAGE"
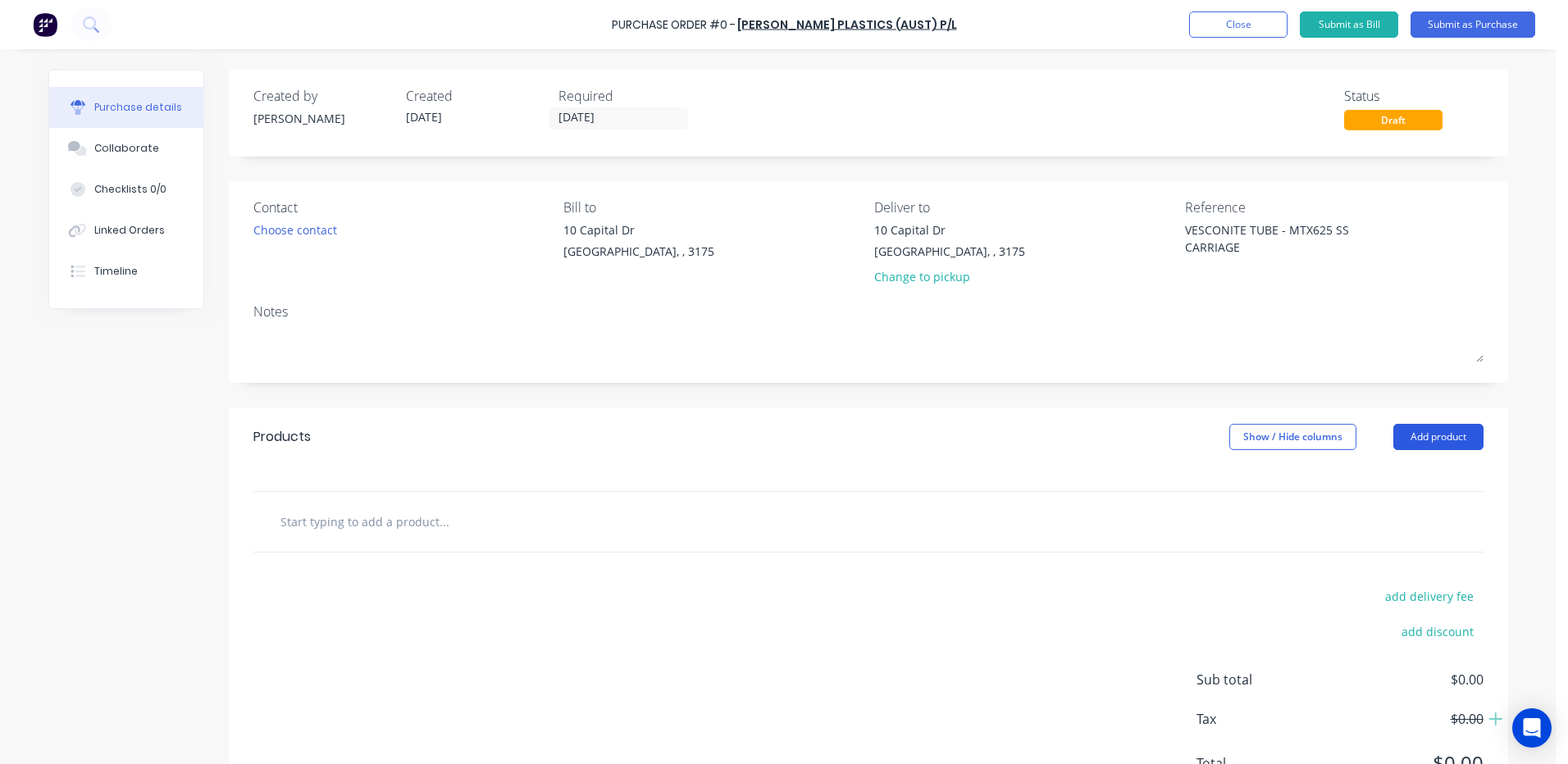
click at [1422, 449] on button "Add product" at bounding box center [1438, 436] width 90 height 26
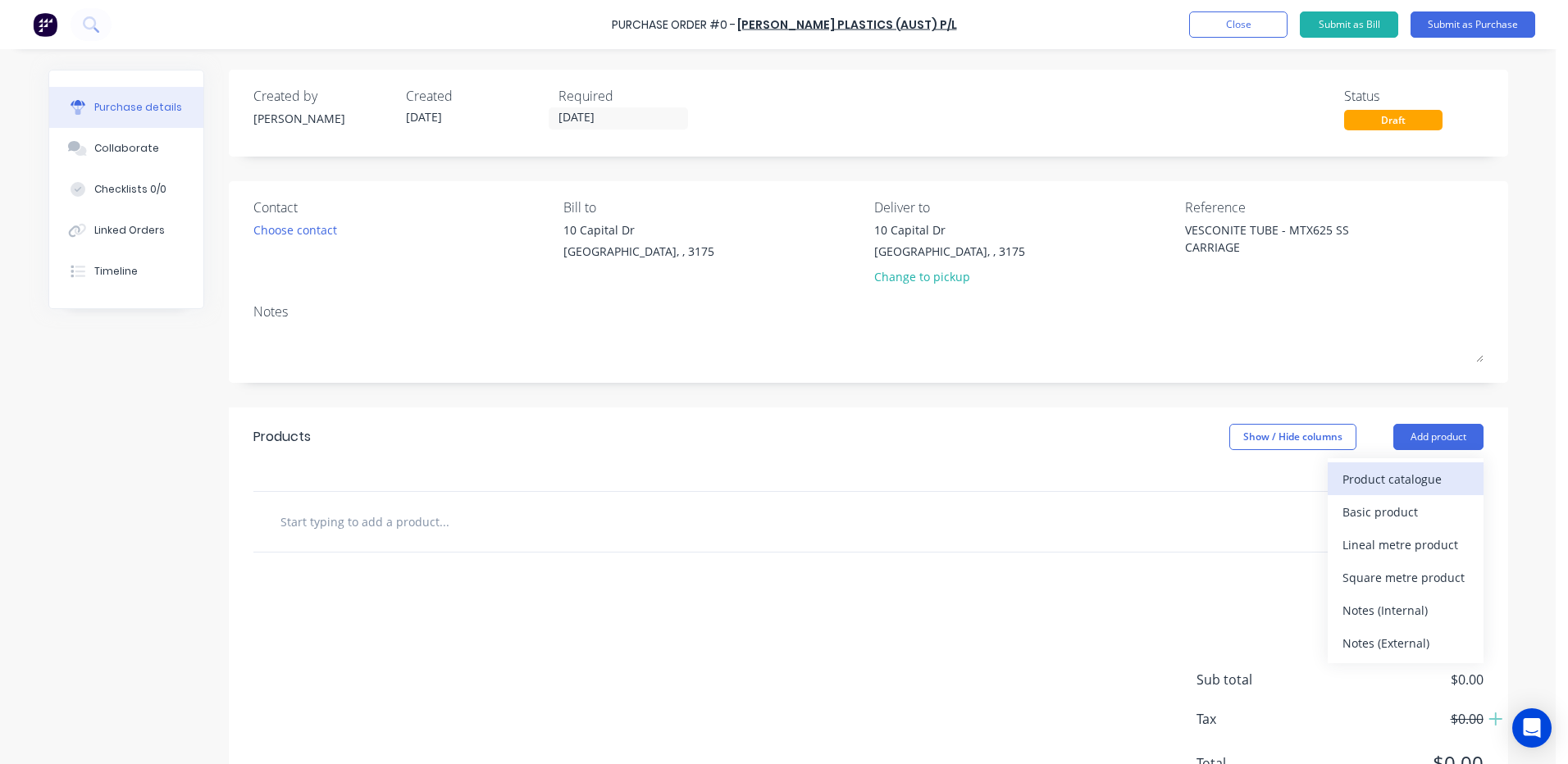
click at [1417, 476] on div "Product catalogue" at bounding box center [1405, 479] width 126 height 24
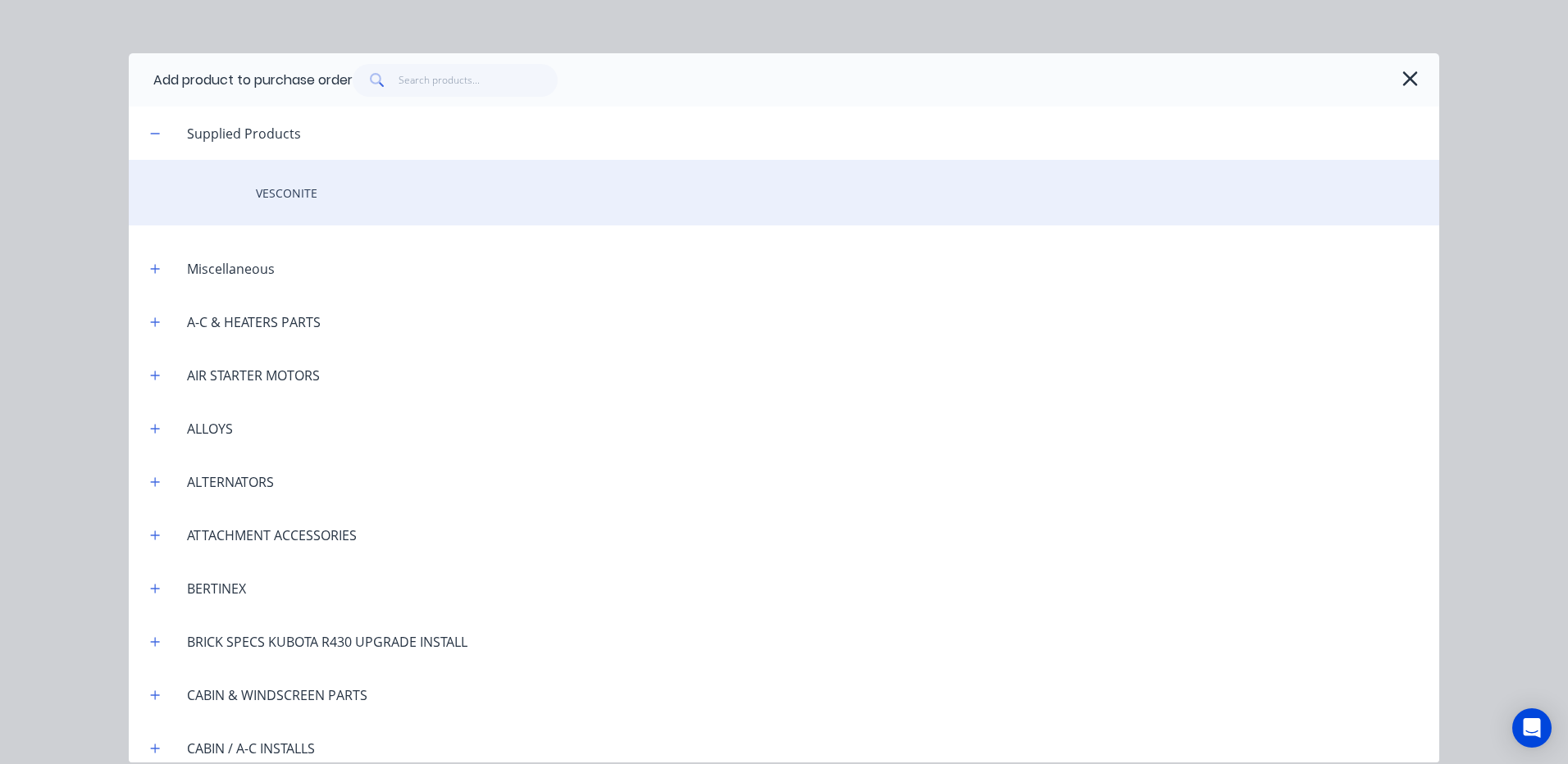
click at [419, 191] on div "VESCONITE" at bounding box center [784, 192] width 1310 height 65
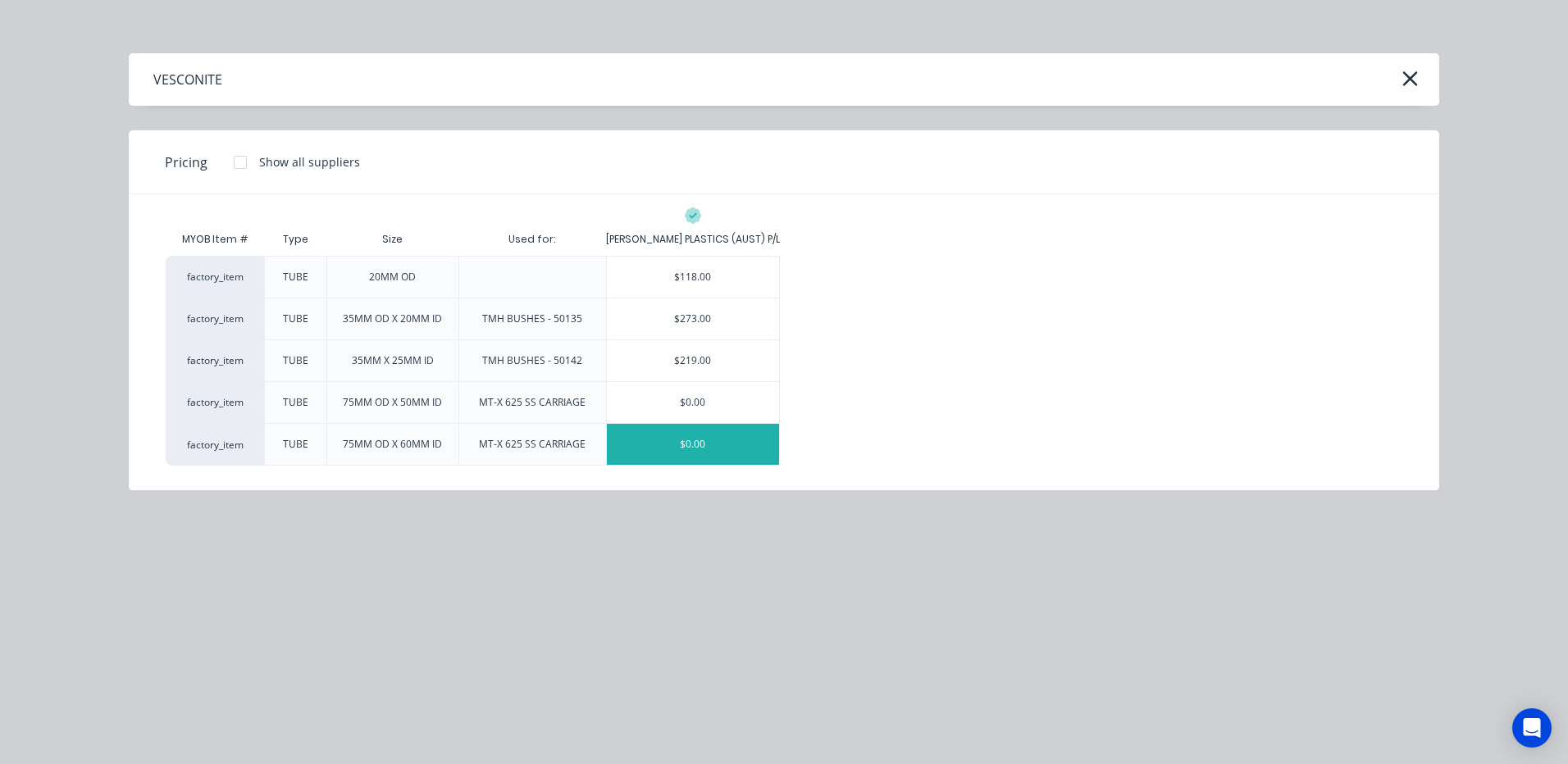
click at [708, 443] on div "$0.00" at bounding box center [693, 444] width 173 height 41
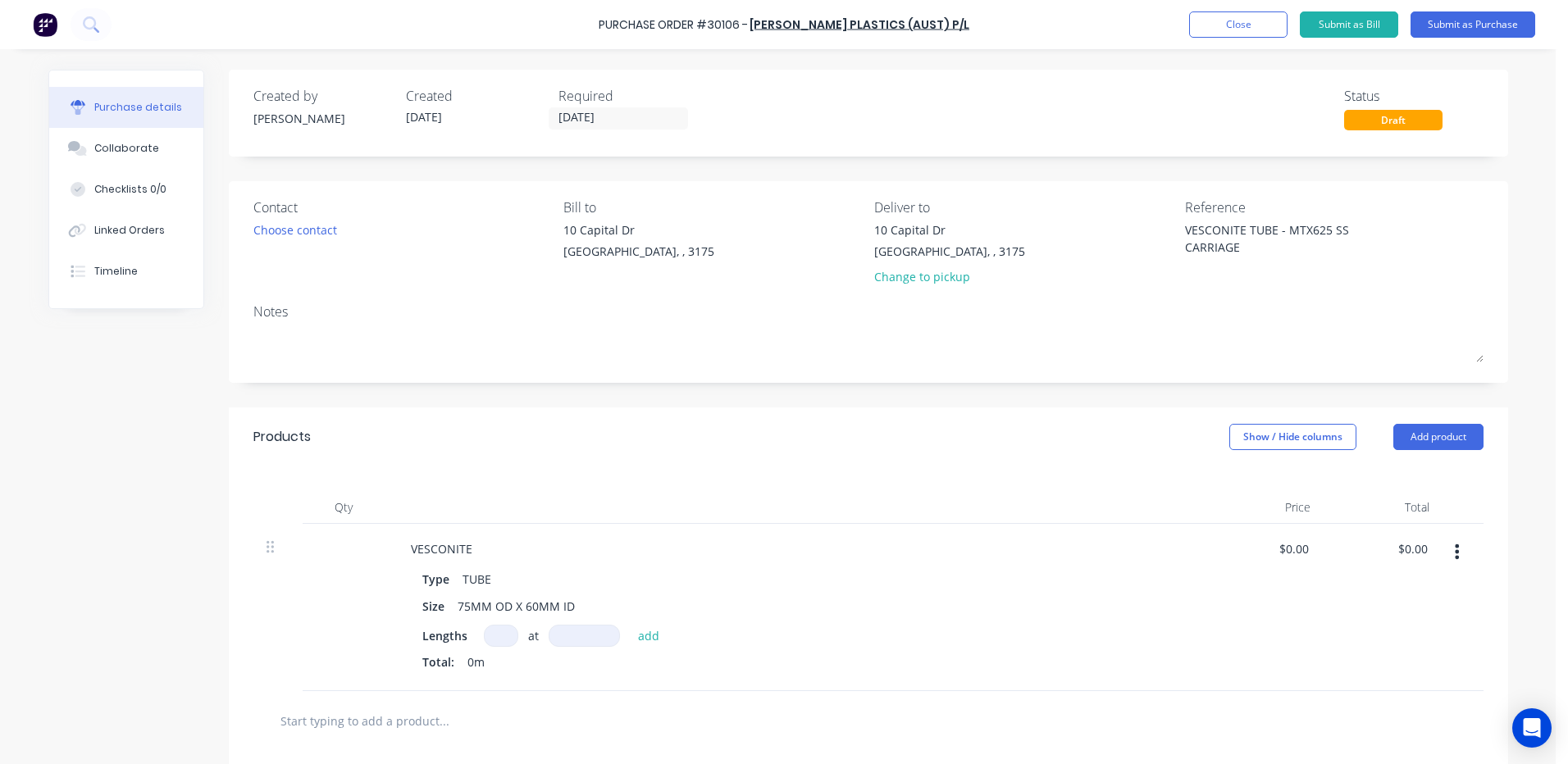
click at [496, 628] on input at bounding box center [501, 635] width 35 height 22
type textarea "x"
type input "1"
type textarea "x"
type input "1"
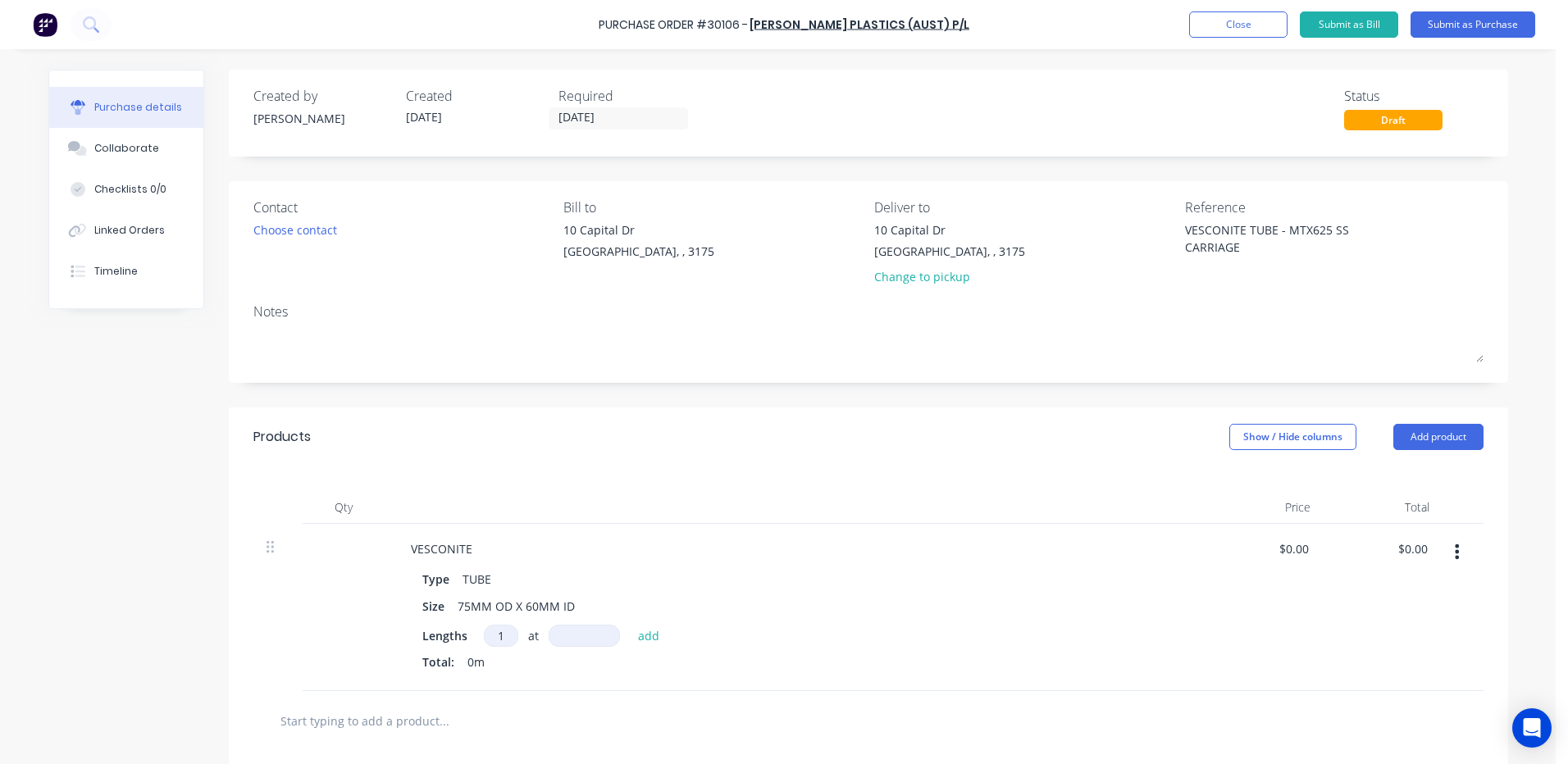
type textarea "x"
type input "5"
type textarea "x"
type input "50"
type textarea "x"
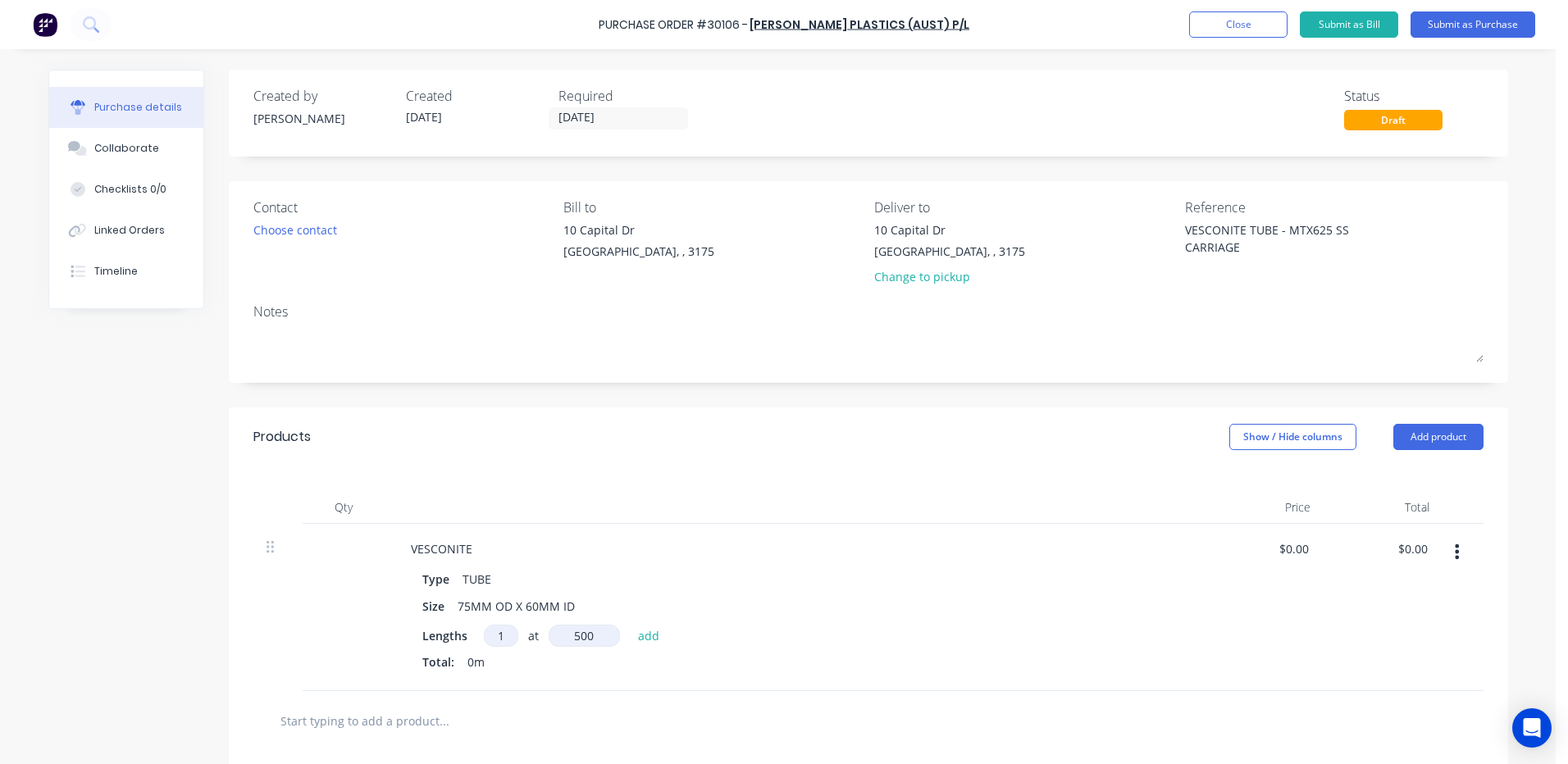
type input "500"
type textarea "x"
click at [918, 468] on div "Qty Price Total VESCONITE Type TUBE Size 75MM OD X 60MM ID Lengths at add 1 at …" at bounding box center [868, 592] width 1280 height 252
click at [299, 228] on div "Choose contact" at bounding box center [295, 230] width 84 height 17
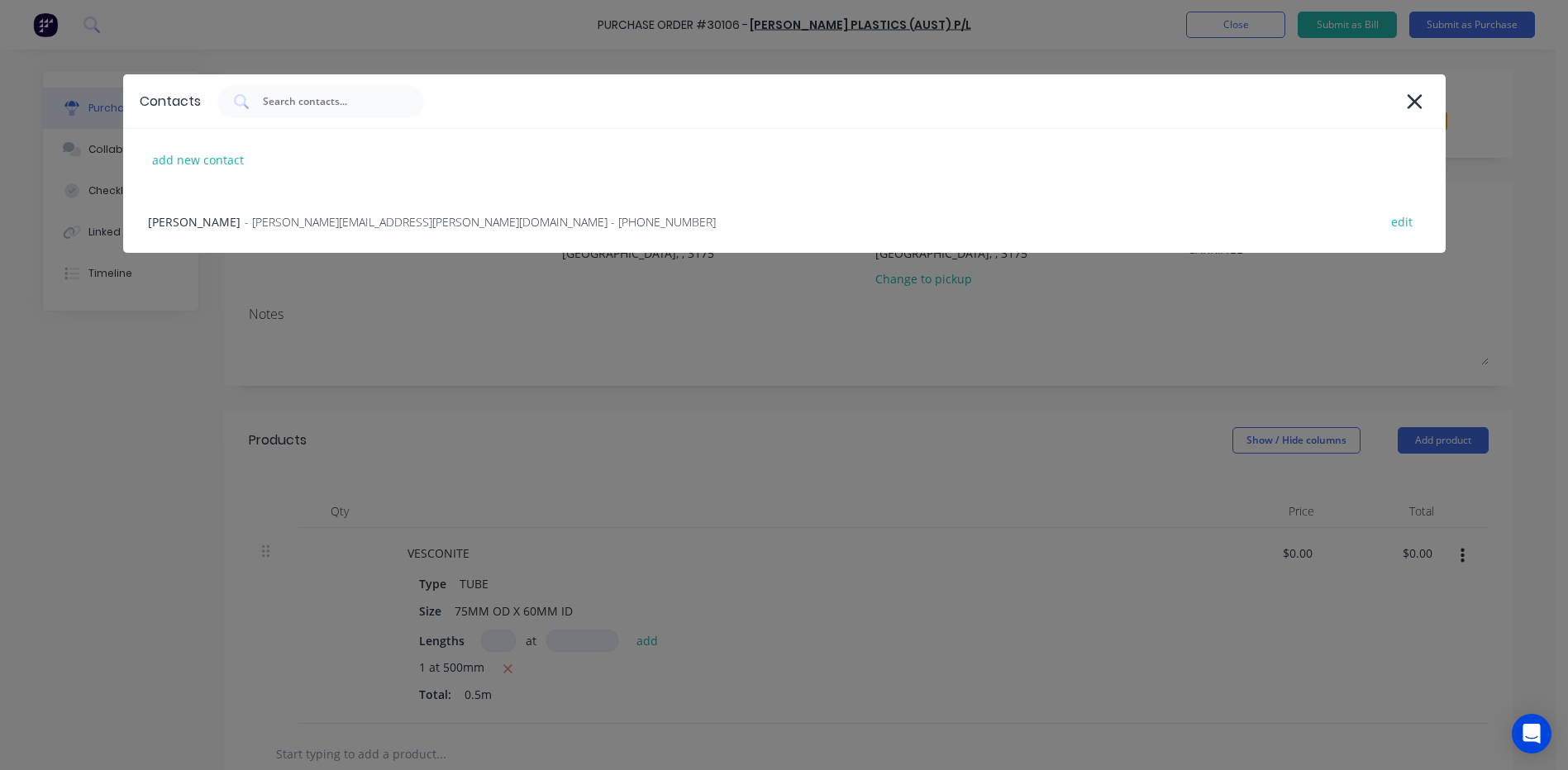
click at [298, 234] on div "[PERSON_NAME] - [PERSON_NAME][EMAIL_ADDRESS][PERSON_NAME][DOMAIN_NAME] - [PHONE…" at bounding box center [784, 222] width 1323 height 62
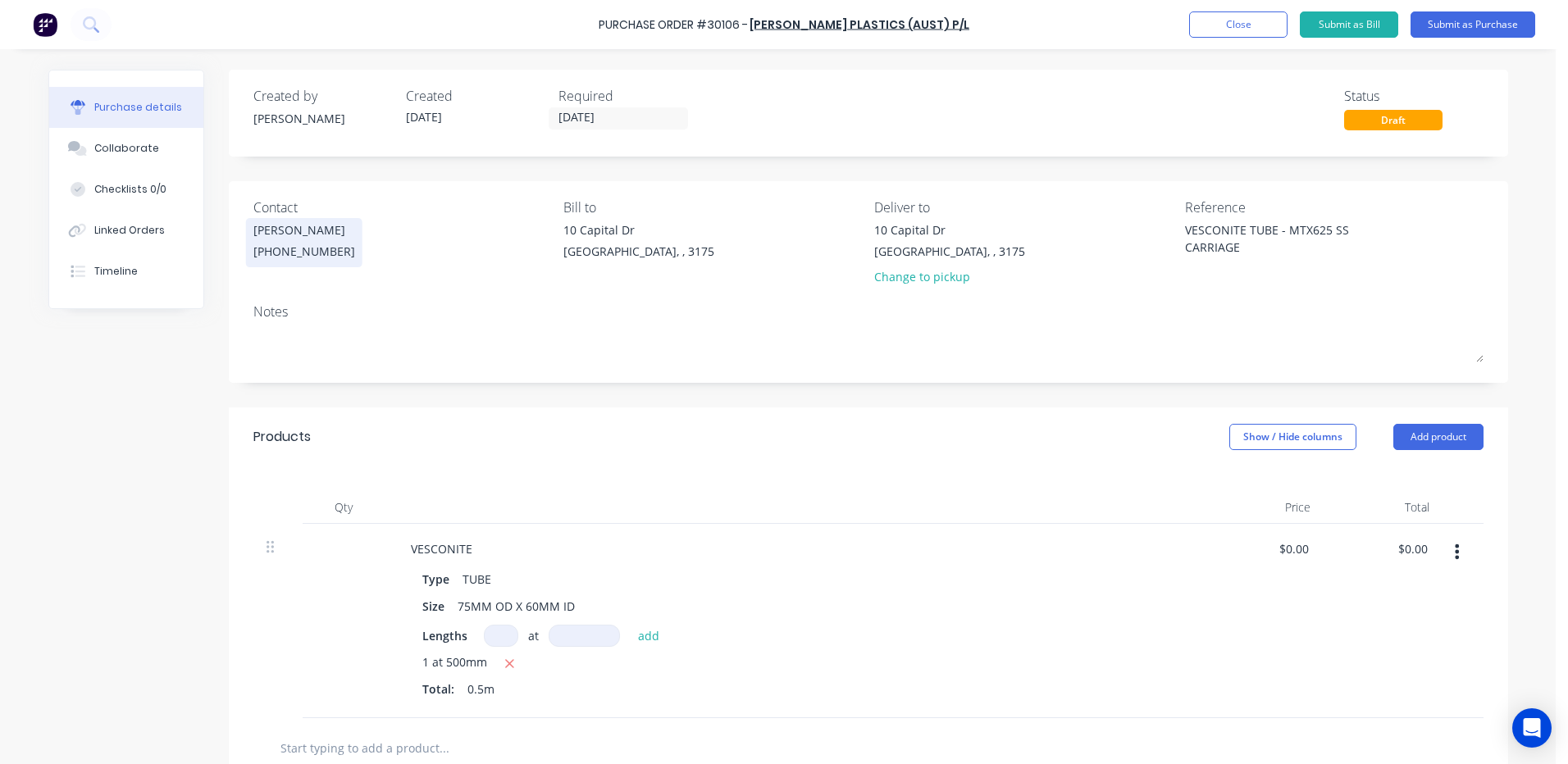
click at [519, 462] on div "Products Show / Hide columns Add product" at bounding box center [868, 436] width 1280 height 59
type textarea "x"
click at [100, 214] on button "Linked Orders" at bounding box center [126, 230] width 154 height 41
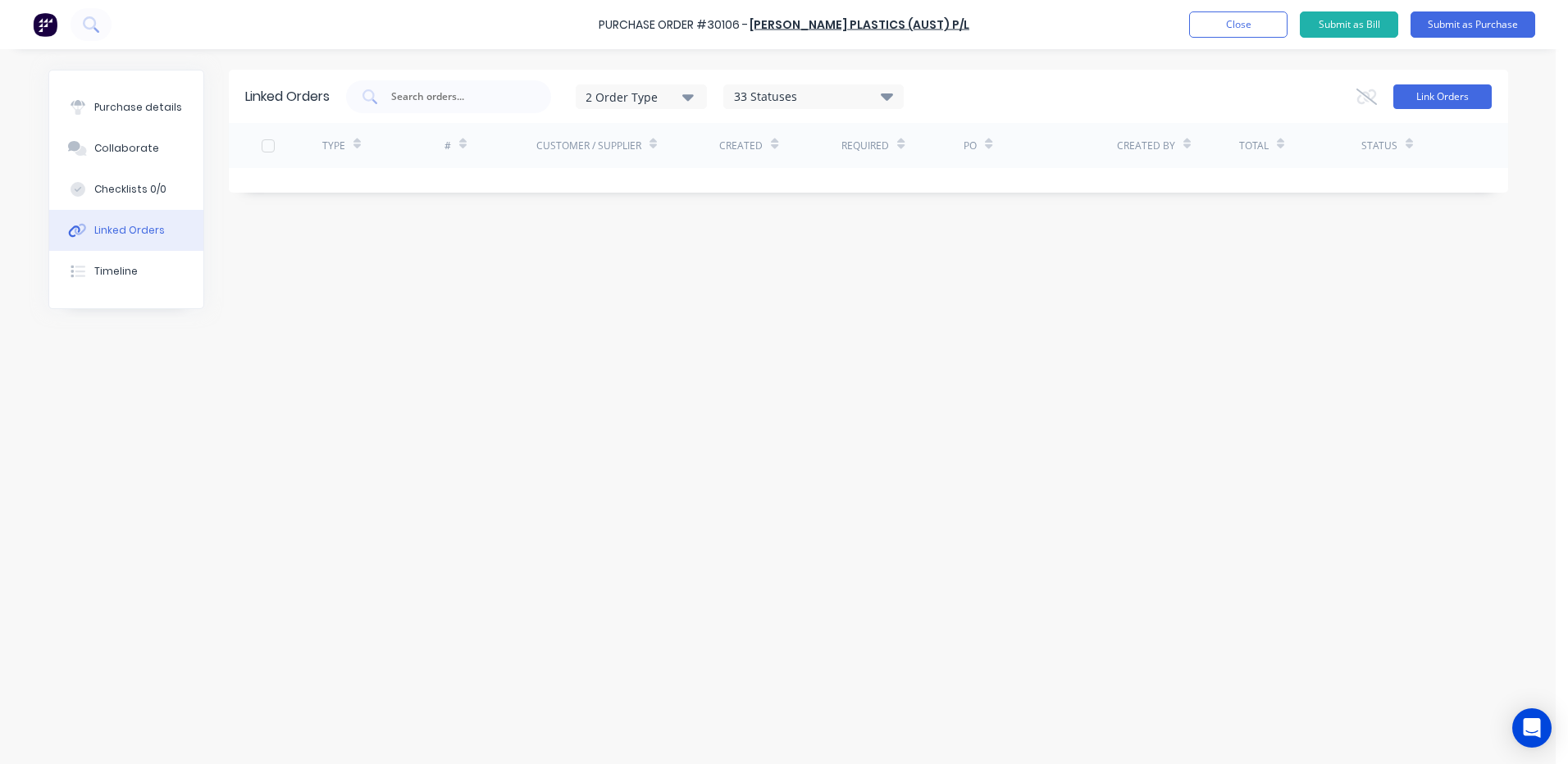
click at [1430, 89] on button "Link Orders" at bounding box center [1442, 97] width 98 height 25
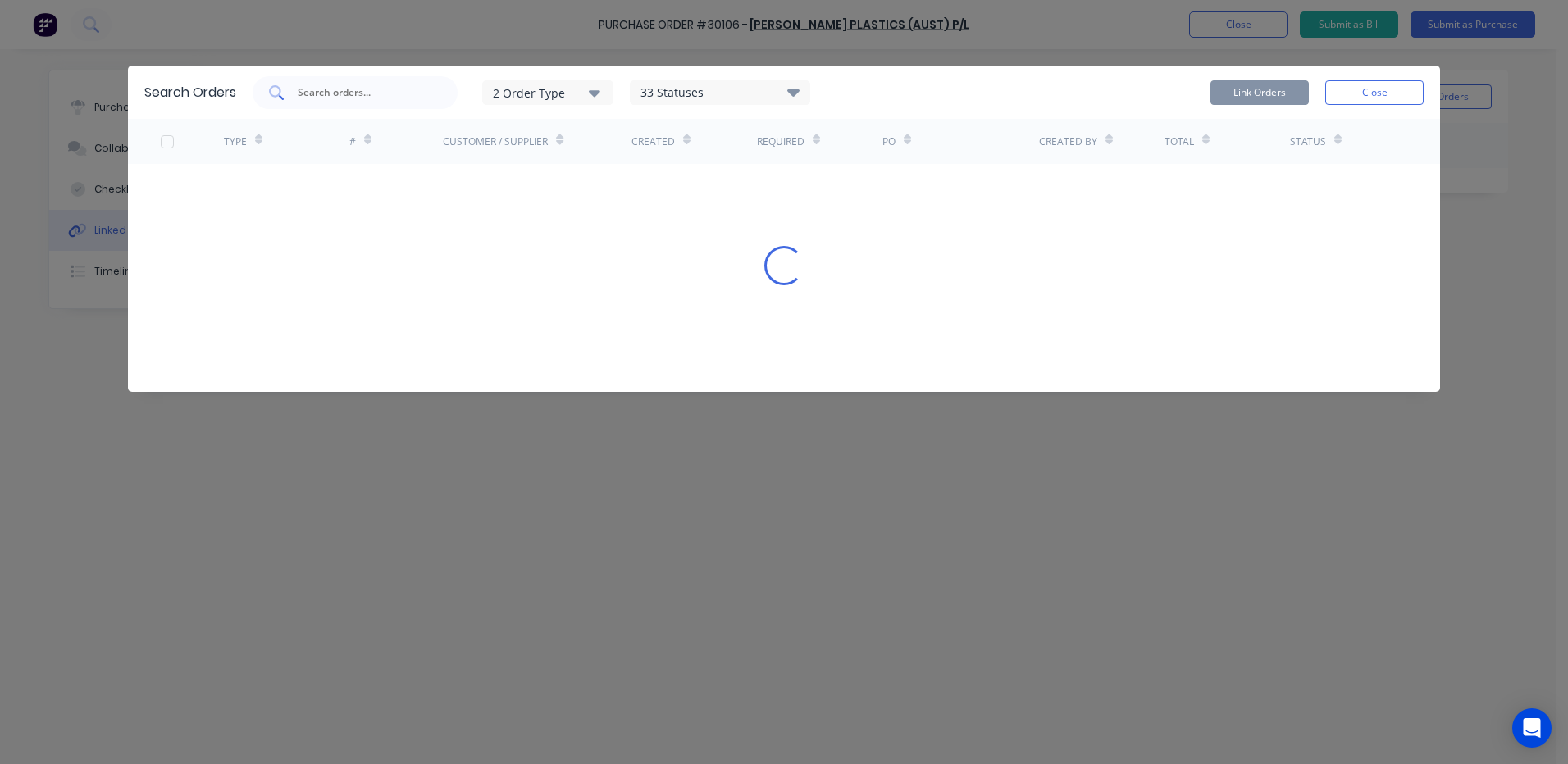
click at [361, 95] on input "text" at bounding box center [364, 92] width 137 height 16
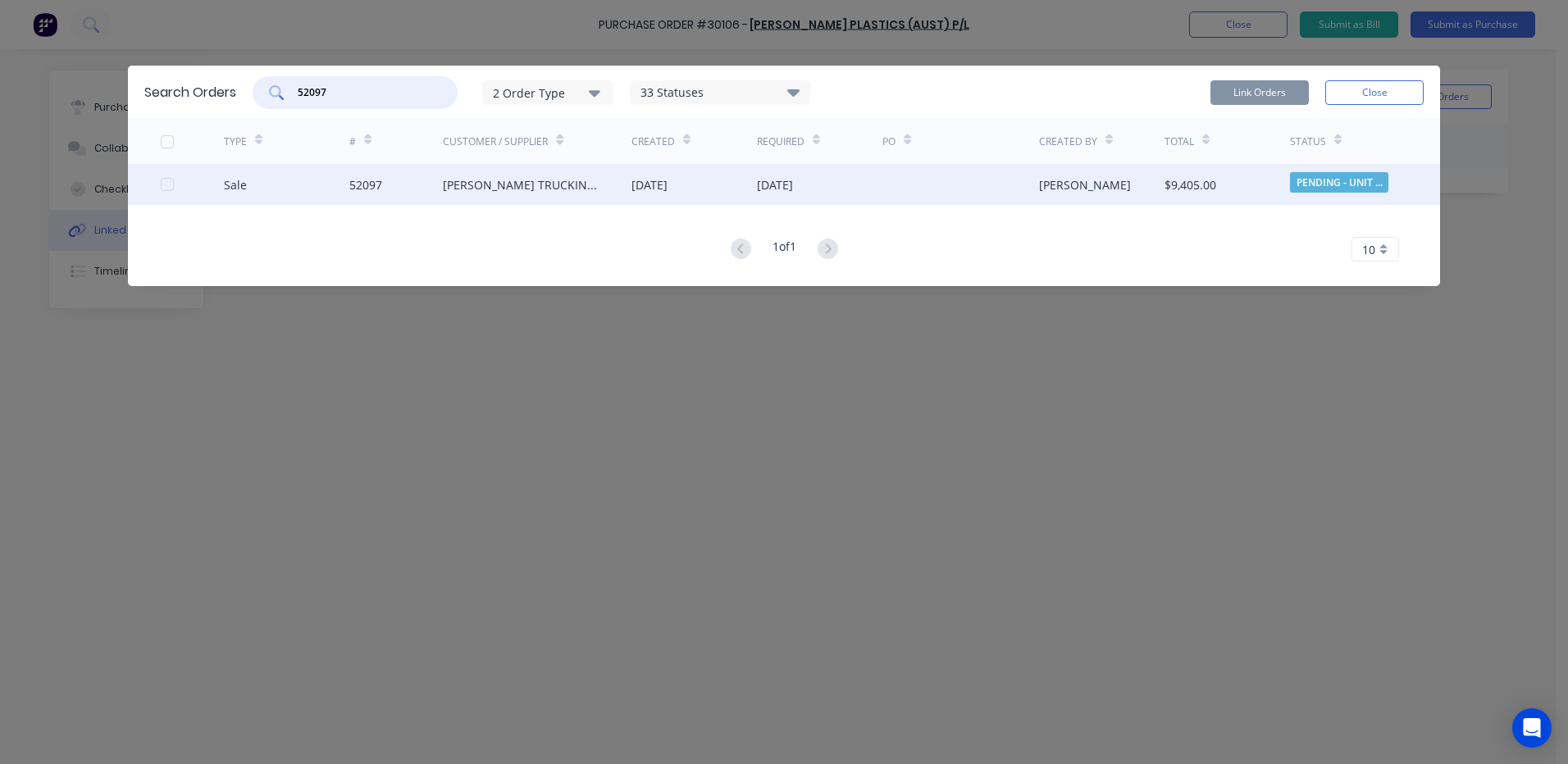
type input "52097"
click at [160, 182] on div "Sale 52097 [PERSON_NAME] TRUCKING (AUST) PTY LTD [DATE] [DATE] [PERSON_NAME] $9…" at bounding box center [784, 185] width 1312 height 41
click at [164, 185] on div at bounding box center [167, 185] width 33 height 33
click at [1269, 92] on button "Link Orders" at bounding box center [1259, 93] width 98 height 25
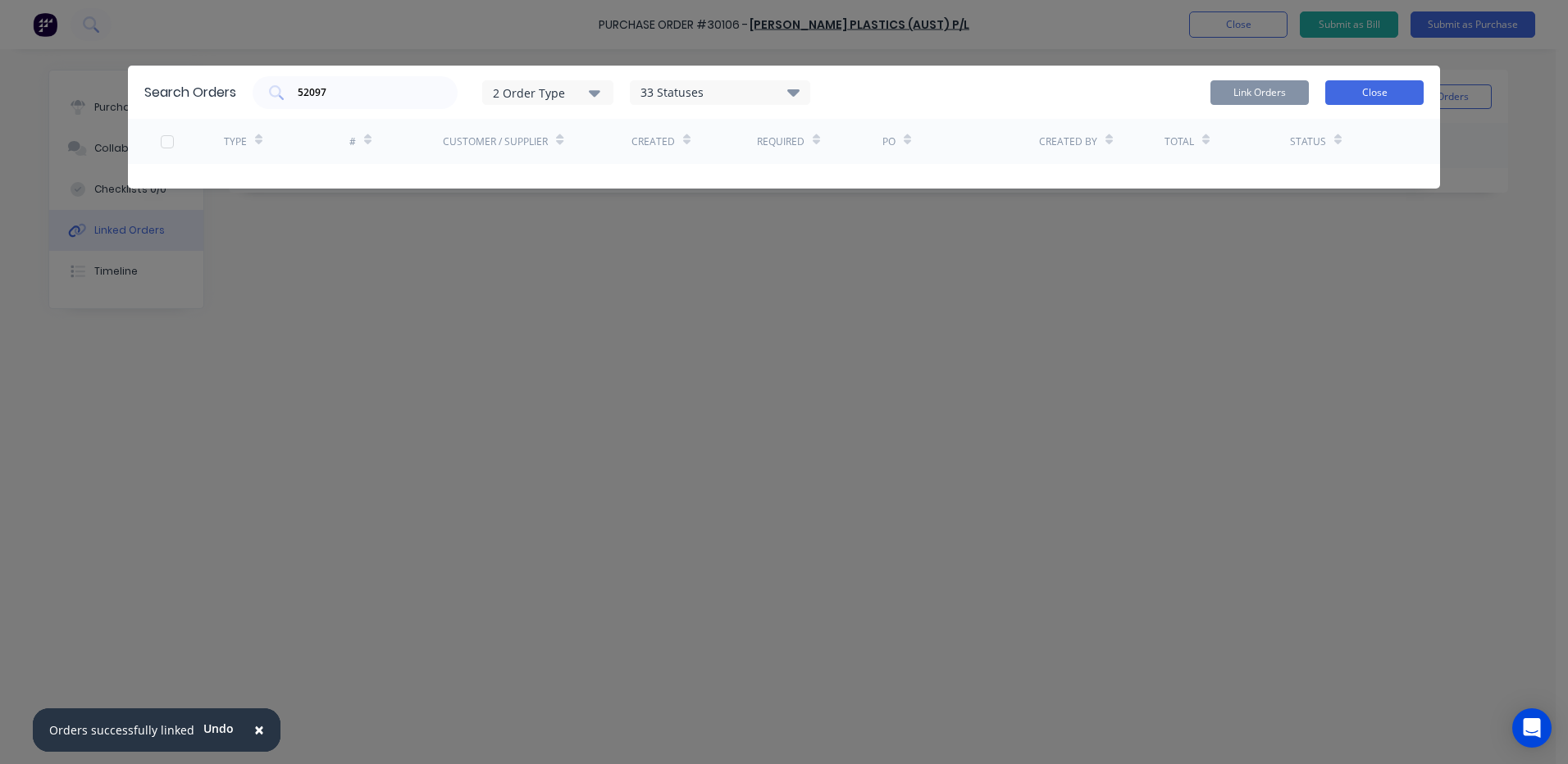
click at [1346, 92] on button "Close" at bounding box center [1375, 93] width 98 height 25
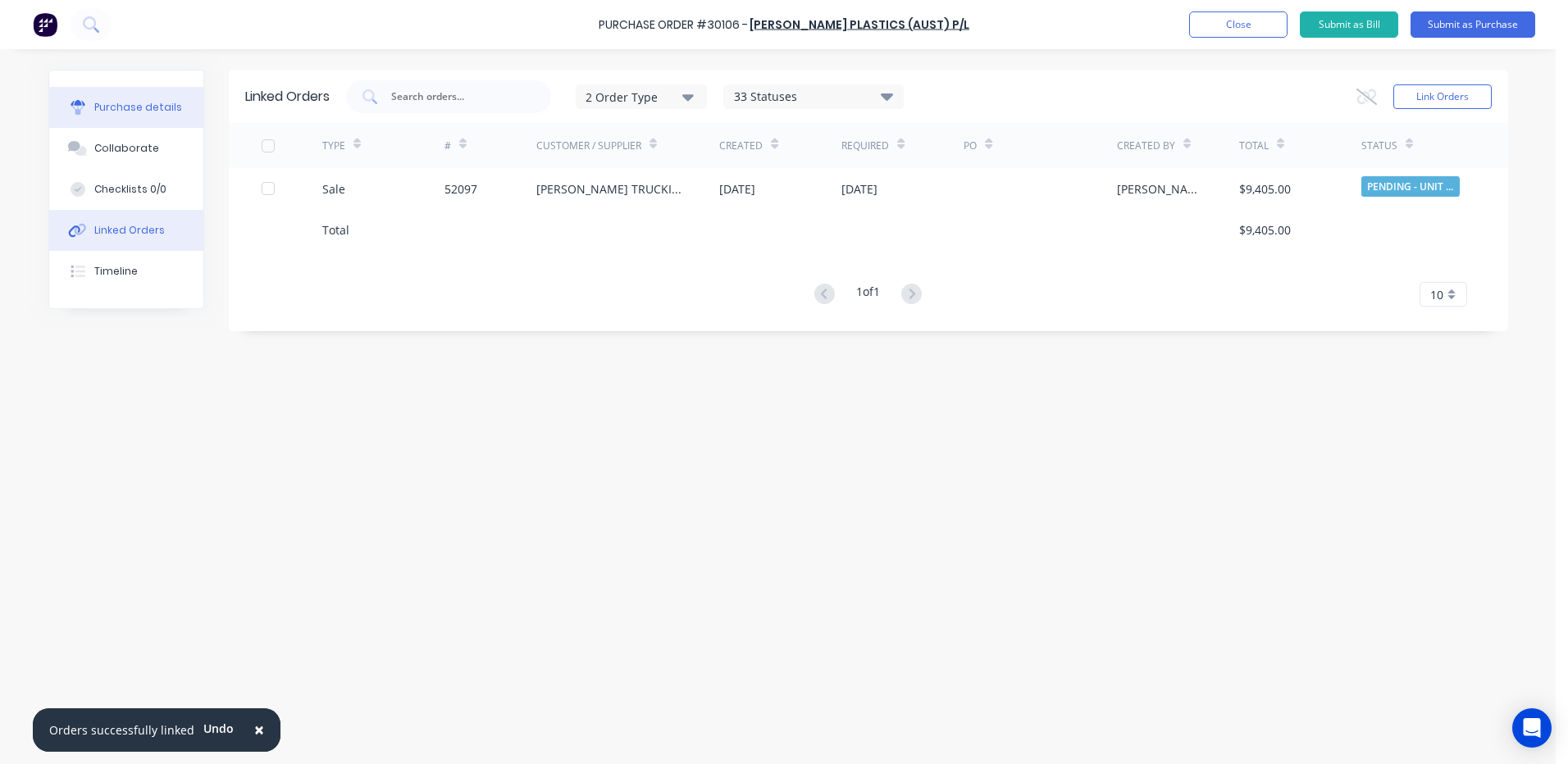
click at [160, 113] on div "Purchase details" at bounding box center [137, 107] width 87 height 14
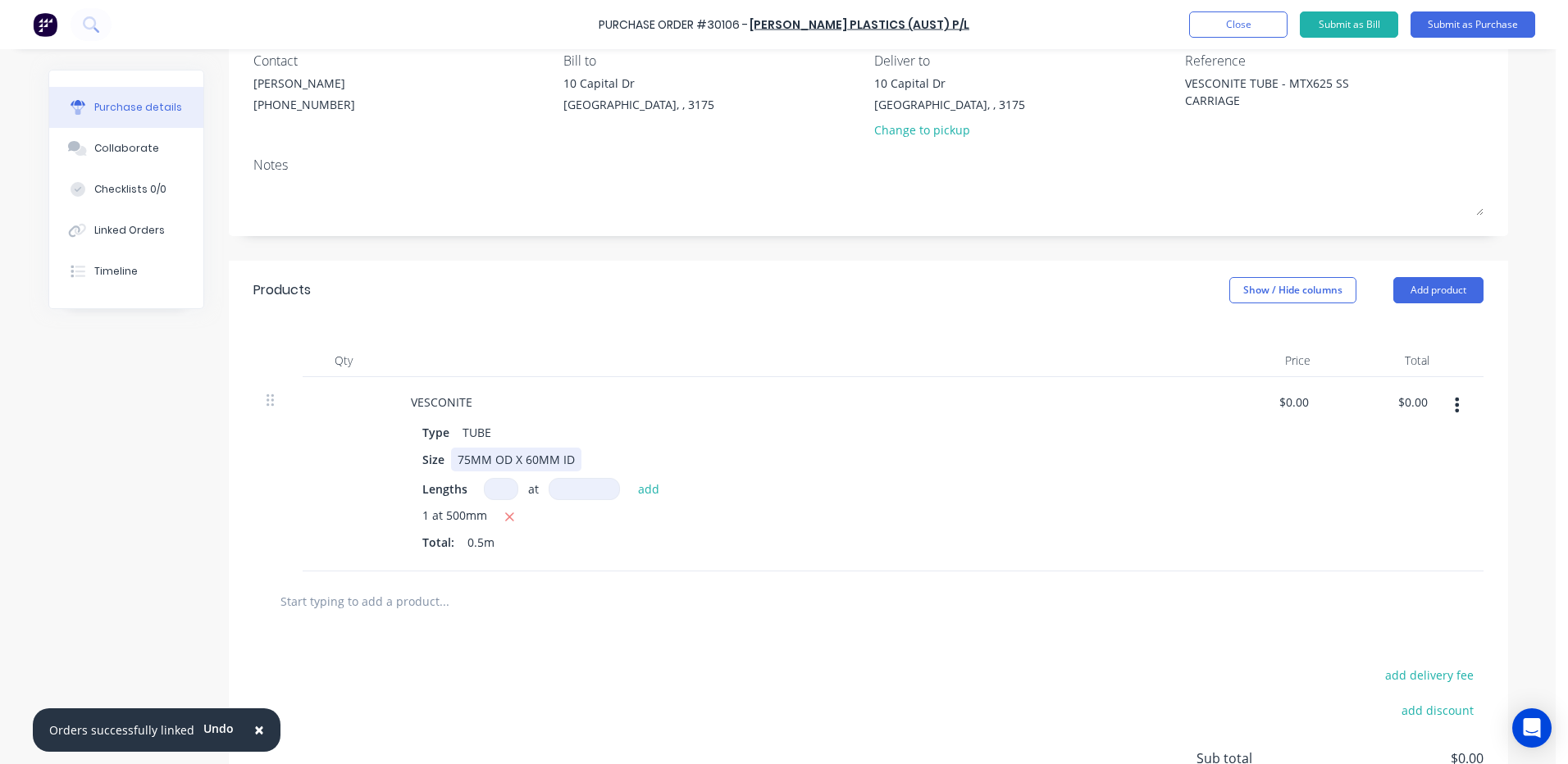
scroll to position [164, 0]
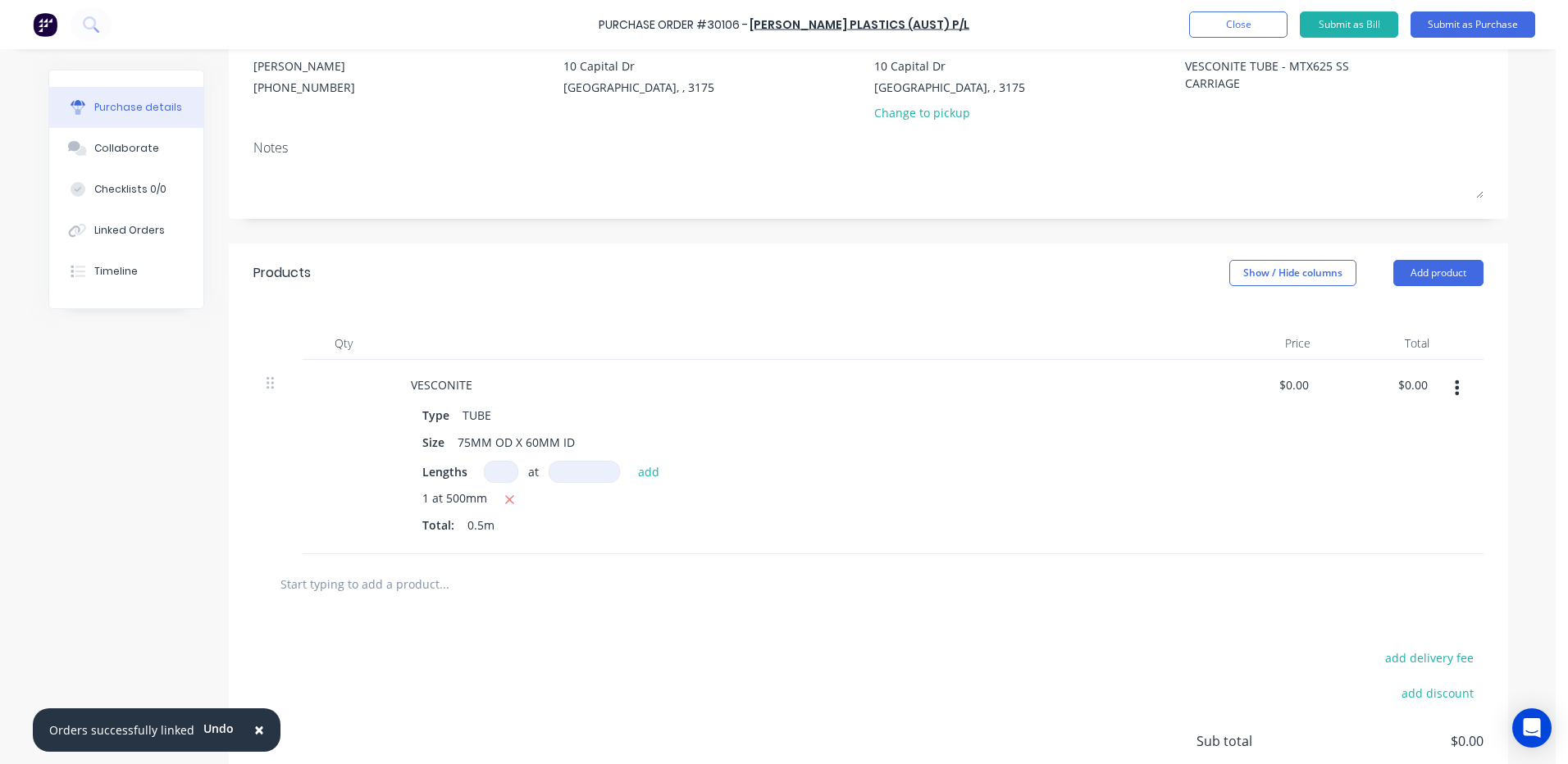
click at [581, 300] on div "Products Show / Hide columns Add product" at bounding box center [868, 272] width 1280 height 59
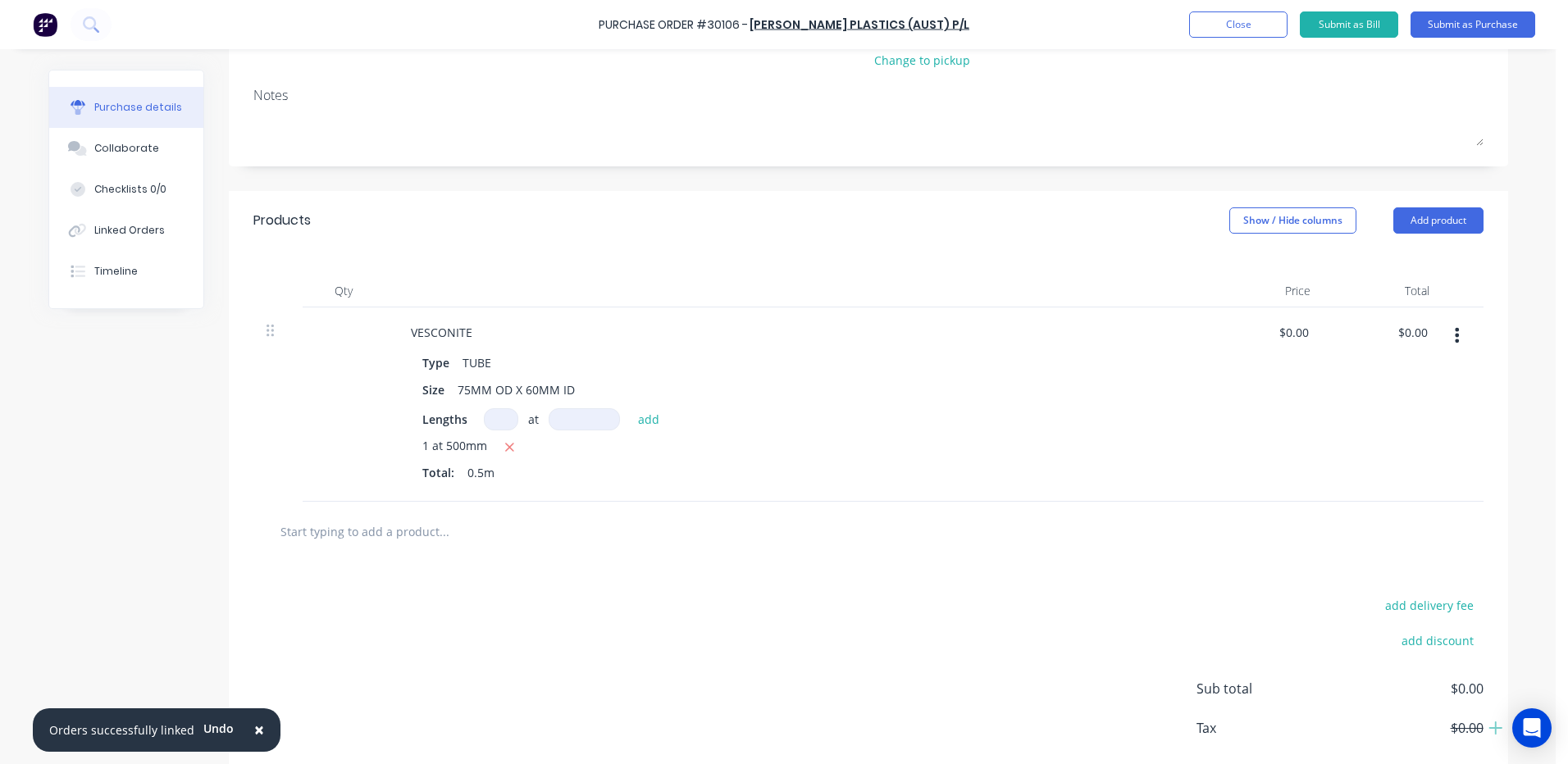
scroll to position [300, 0]
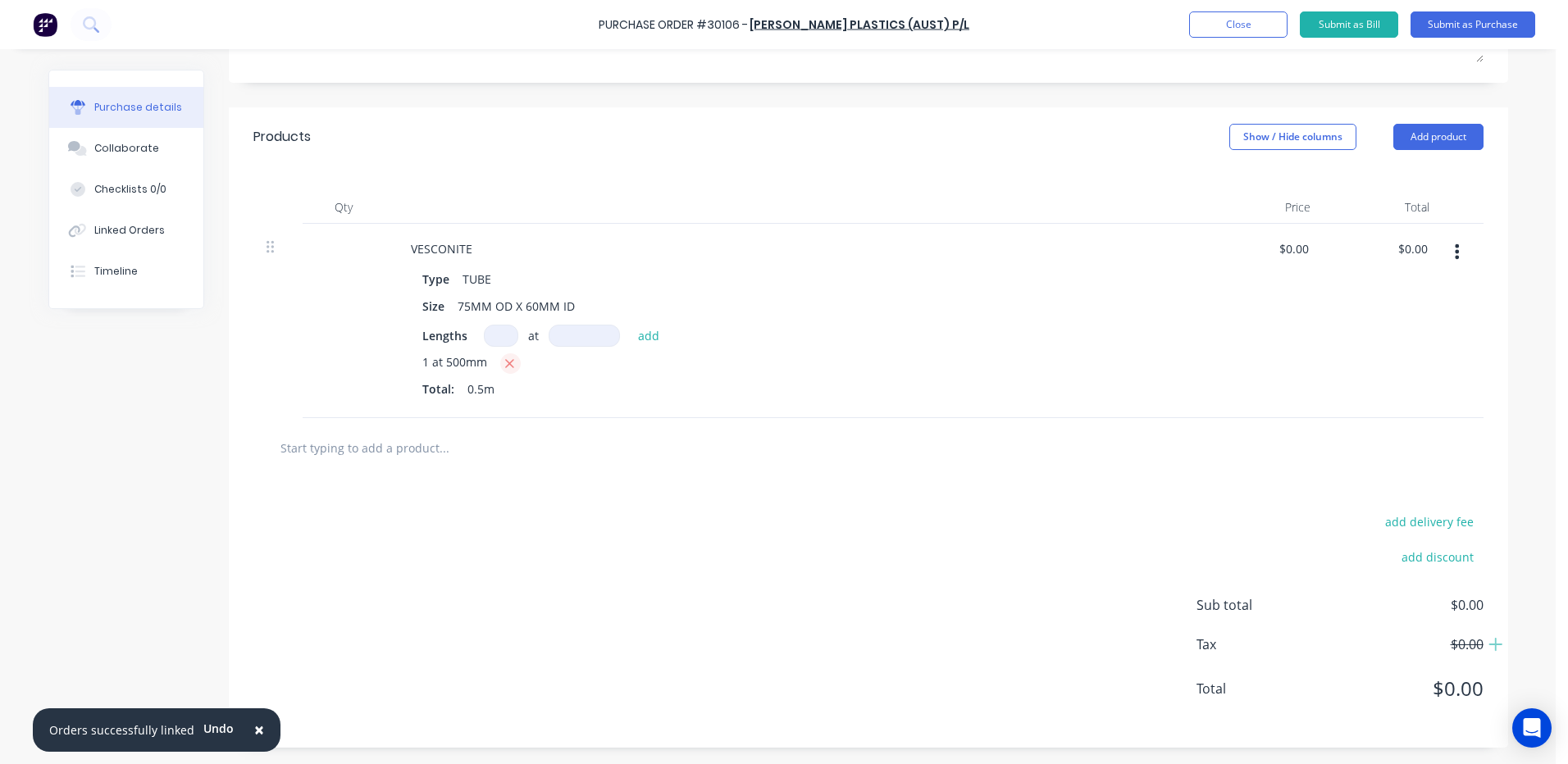
click at [506, 363] on icon "button" at bounding box center [510, 363] width 9 height 9
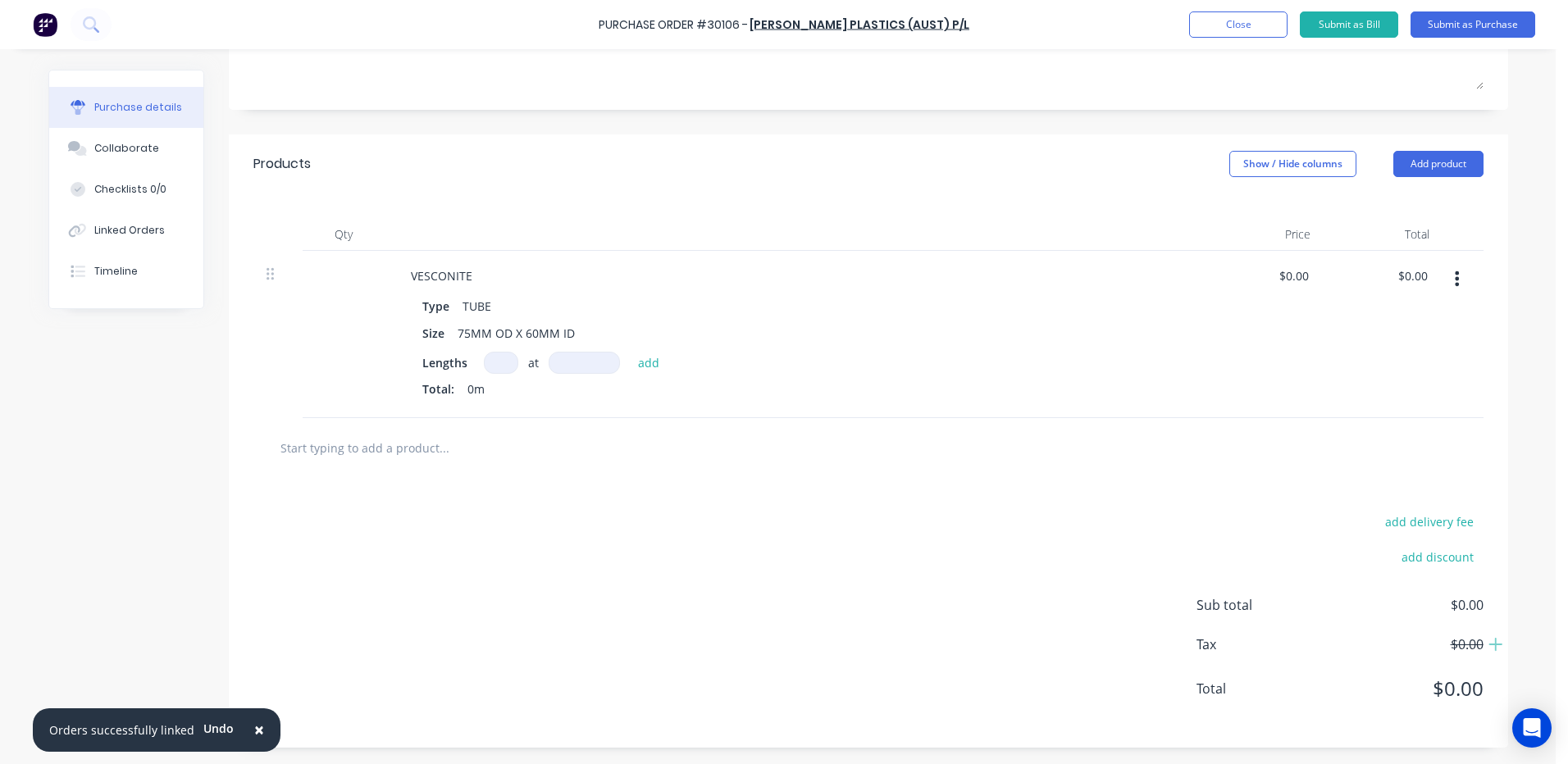
scroll to position [273, 0]
type textarea "x"
type input "1"
type textarea "x"
type input "2"
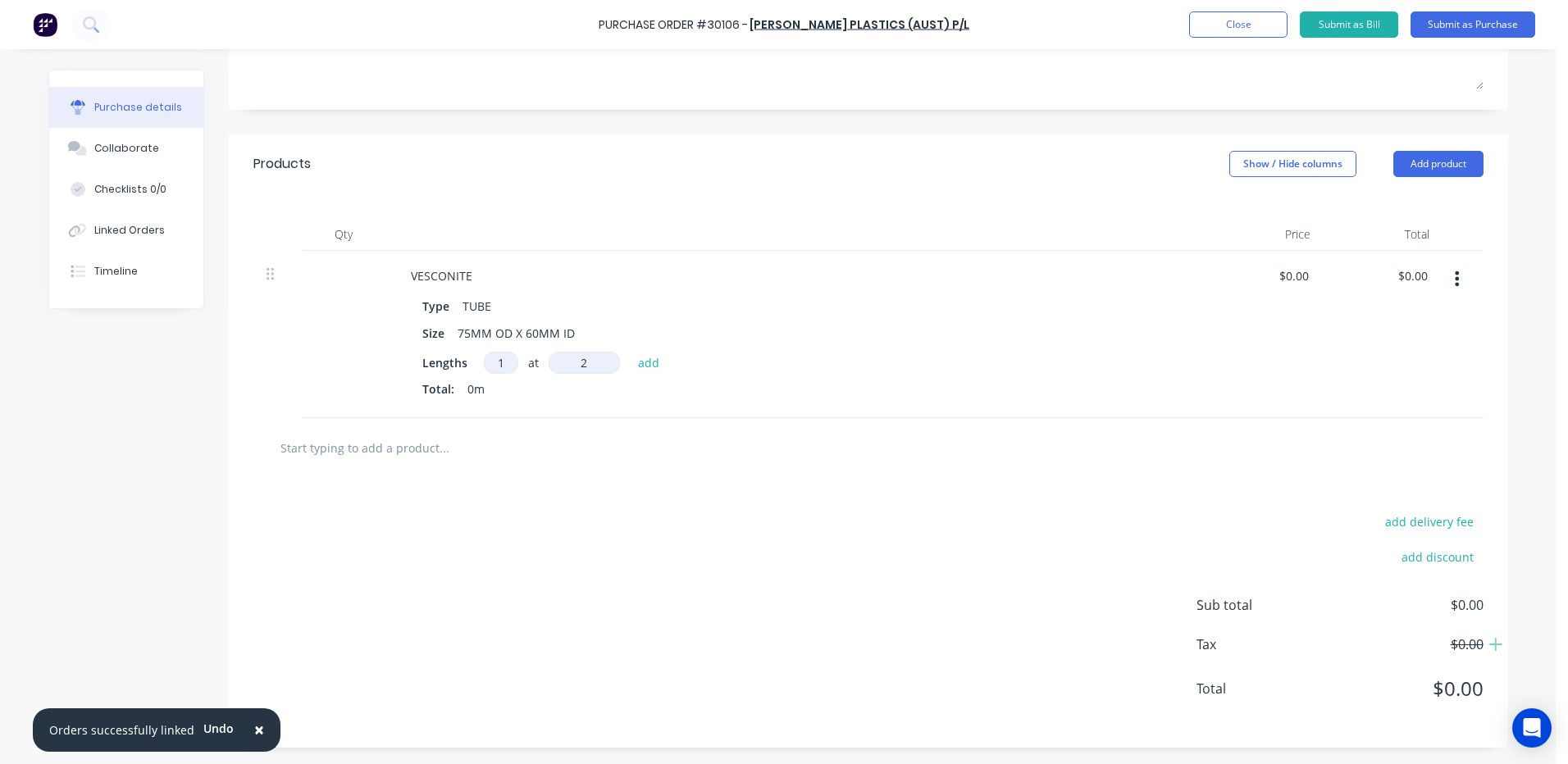
type textarea "x"
type input "25"
type textarea "x"
type input "250"
type textarea "x"
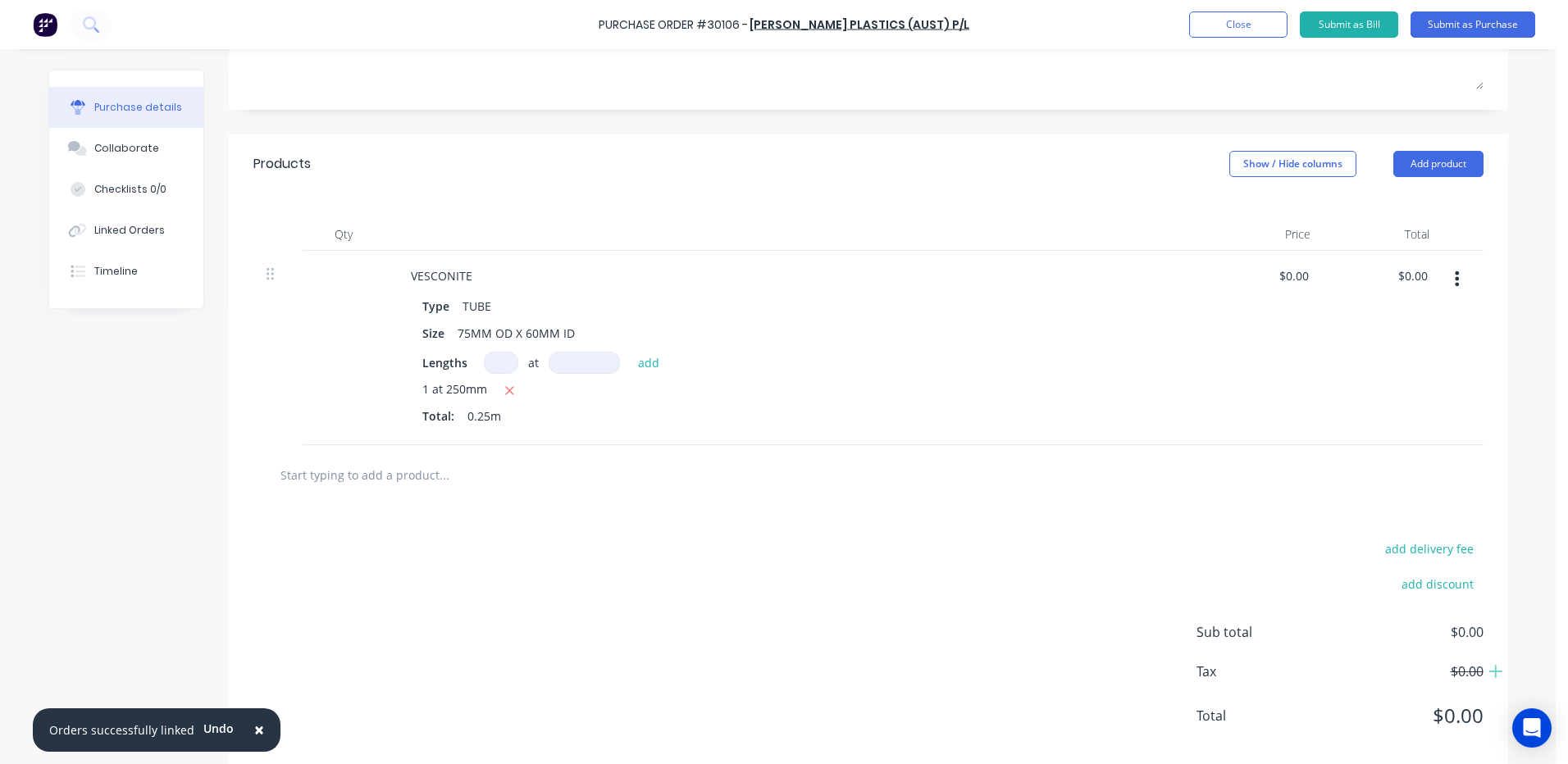
click at [630, 181] on div "Products Show / Hide columns Add product" at bounding box center [868, 163] width 1280 height 59
click at [1021, 186] on div "Products Show / Hide columns Add product" at bounding box center [868, 163] width 1280 height 59
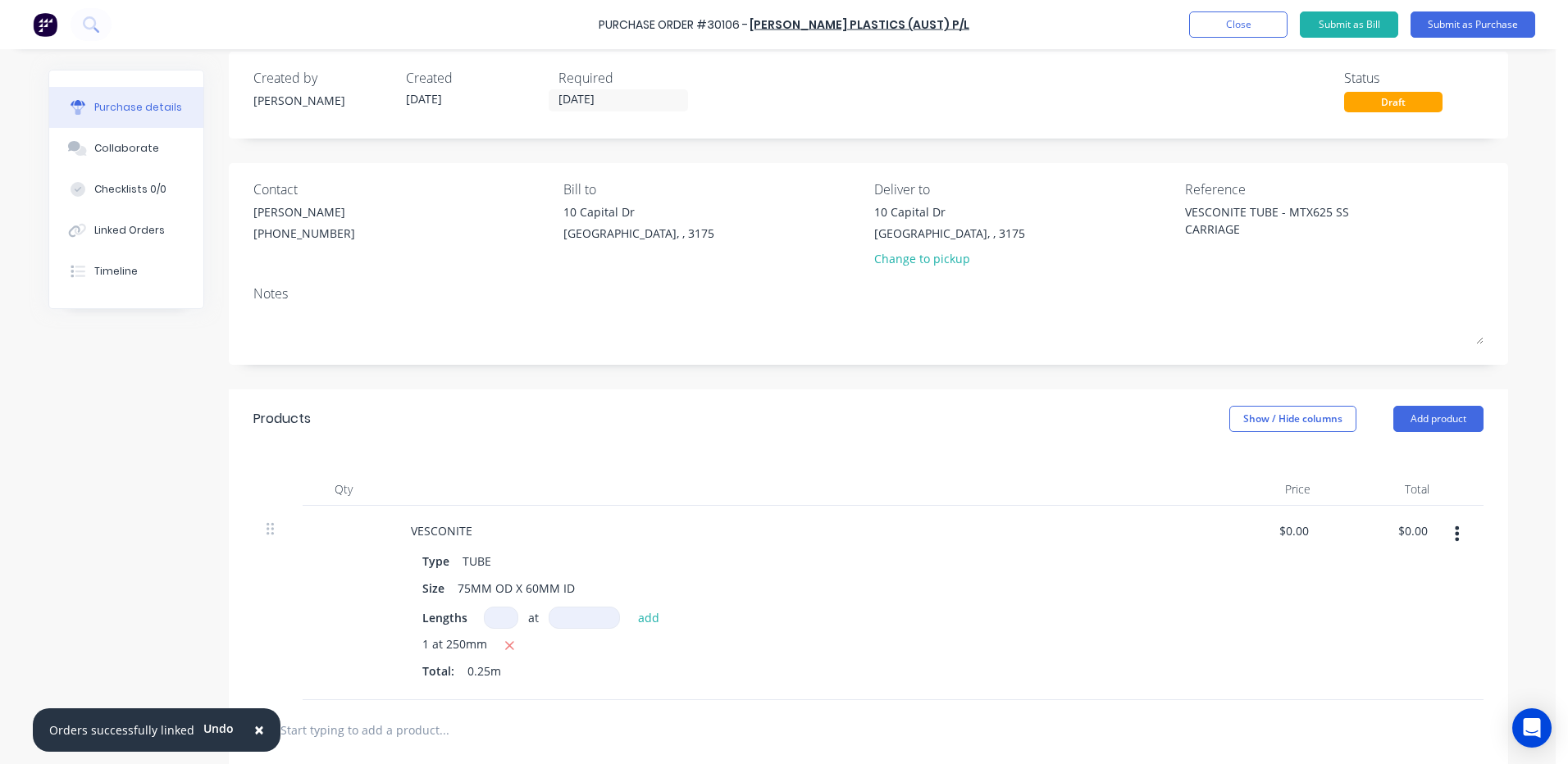
scroll to position [0, 0]
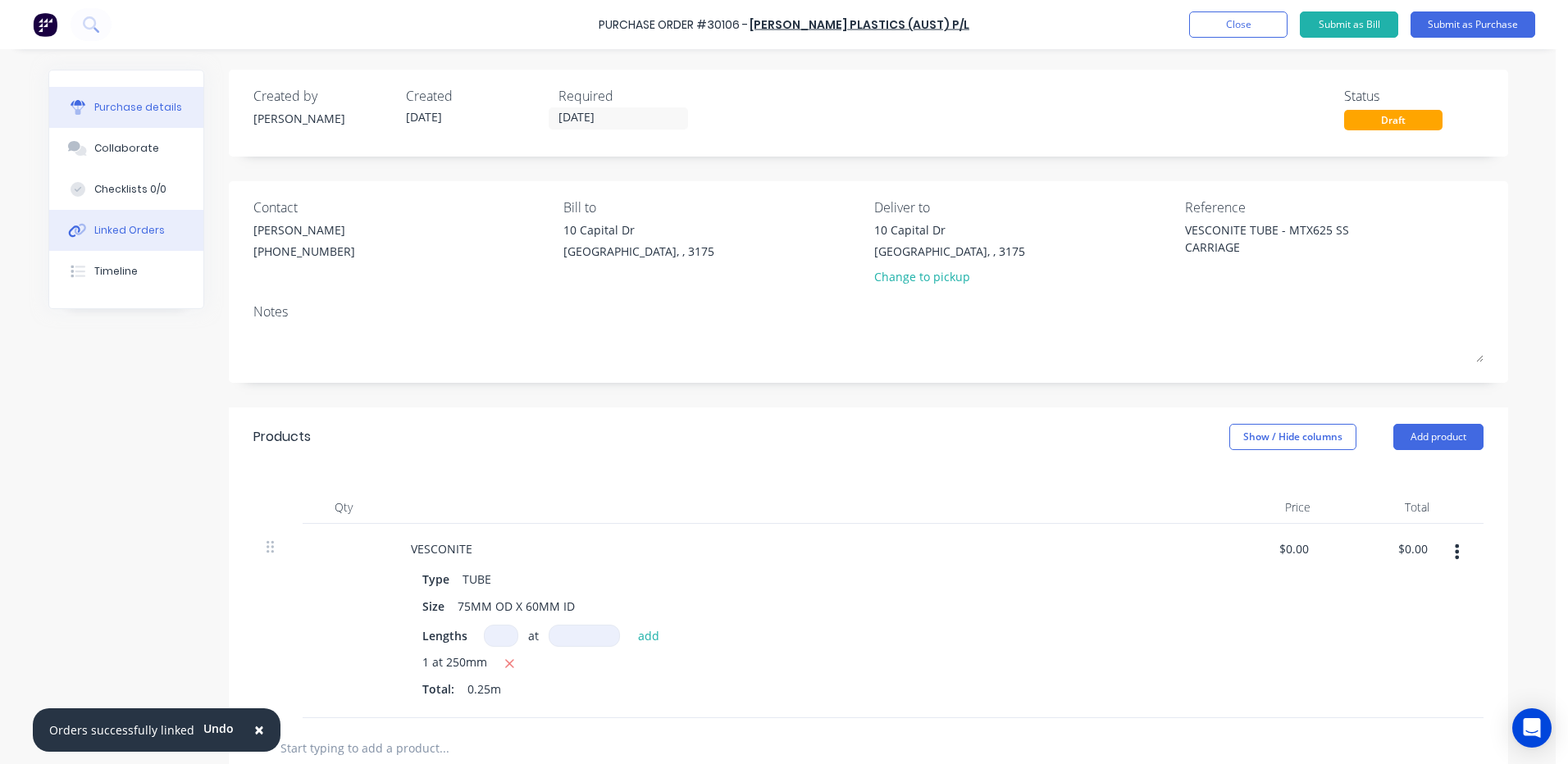
click at [94, 227] on div "Linked Orders" at bounding box center [129, 230] width 70 height 14
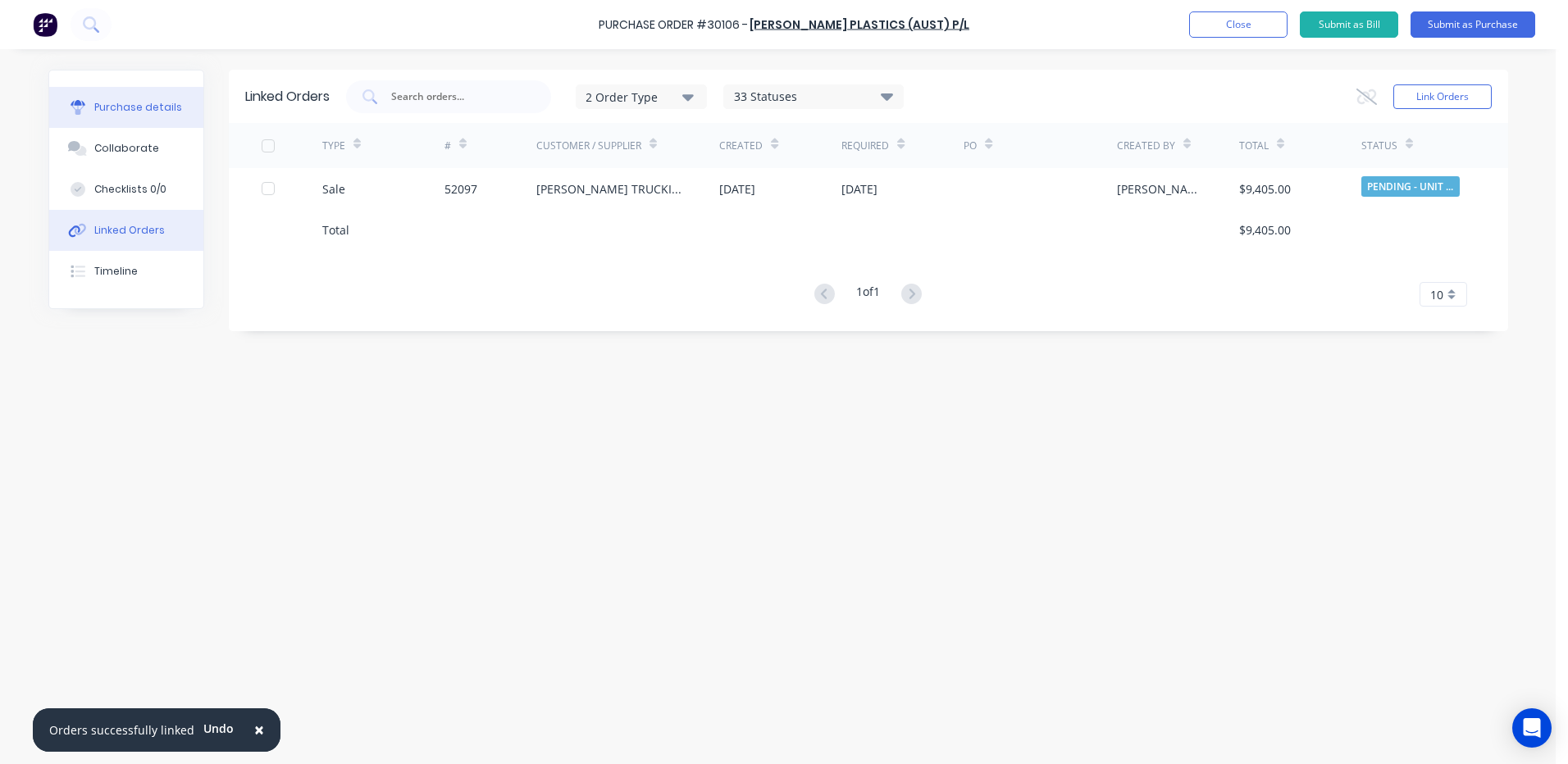
click at [121, 103] on div "Purchase details" at bounding box center [137, 107] width 87 height 14
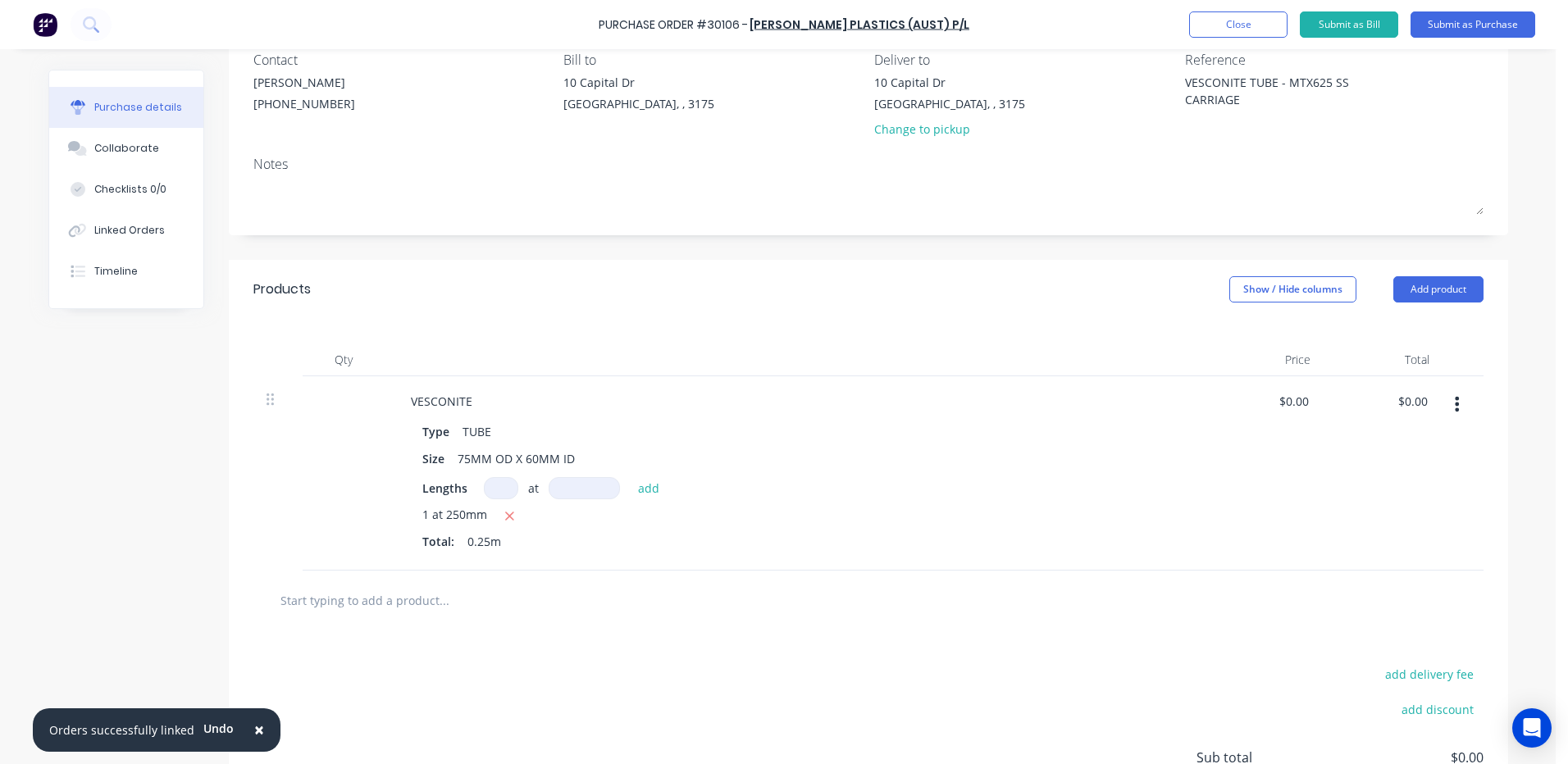
scroll to position [164, 0]
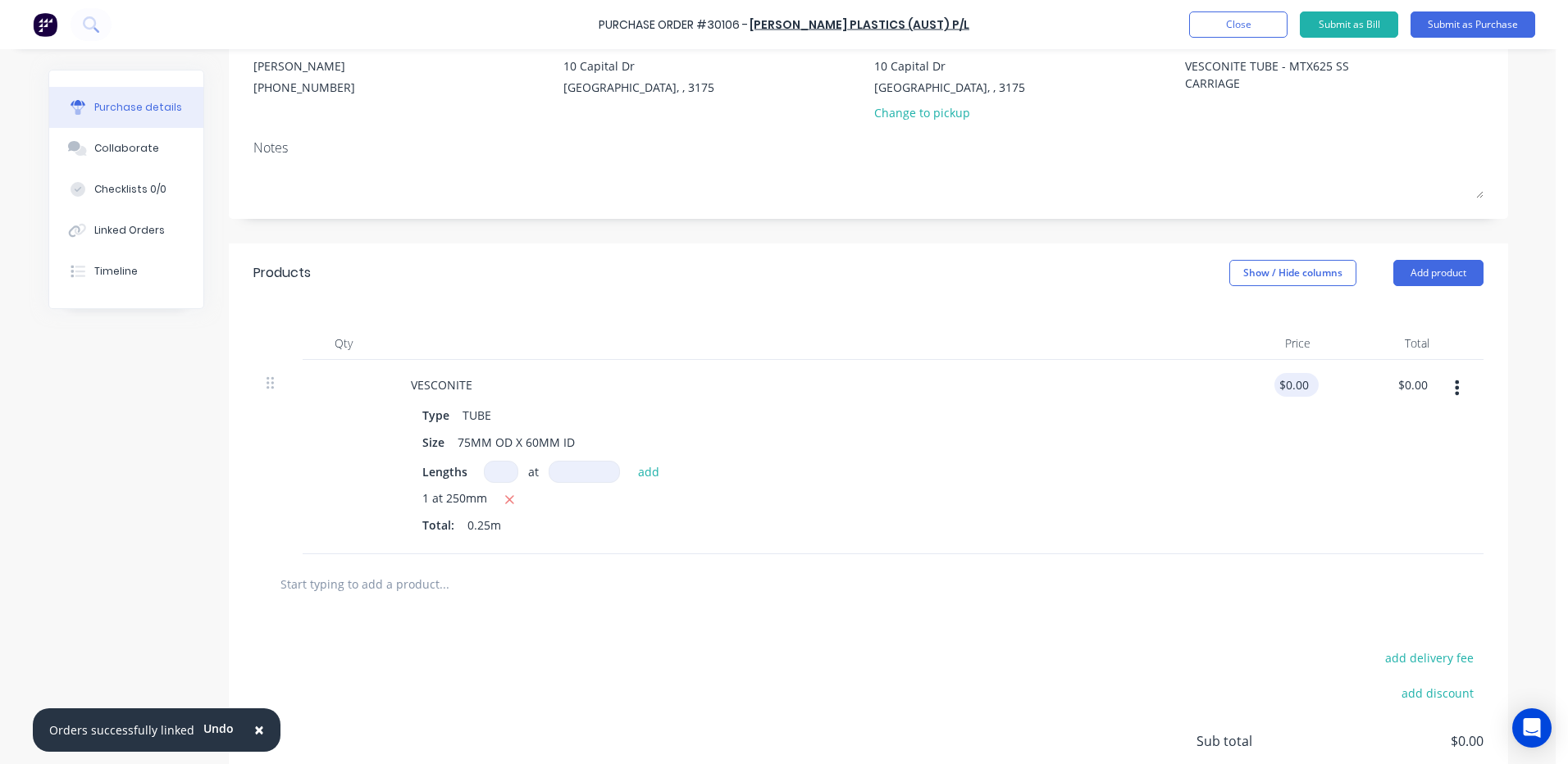
type textarea "x"
type input "0.00"
click at [1301, 377] on input "0.00" at bounding box center [1296, 384] width 31 height 24
type textarea "x"
click at [1301, 377] on input "0.00" at bounding box center [1296, 384] width 31 height 24
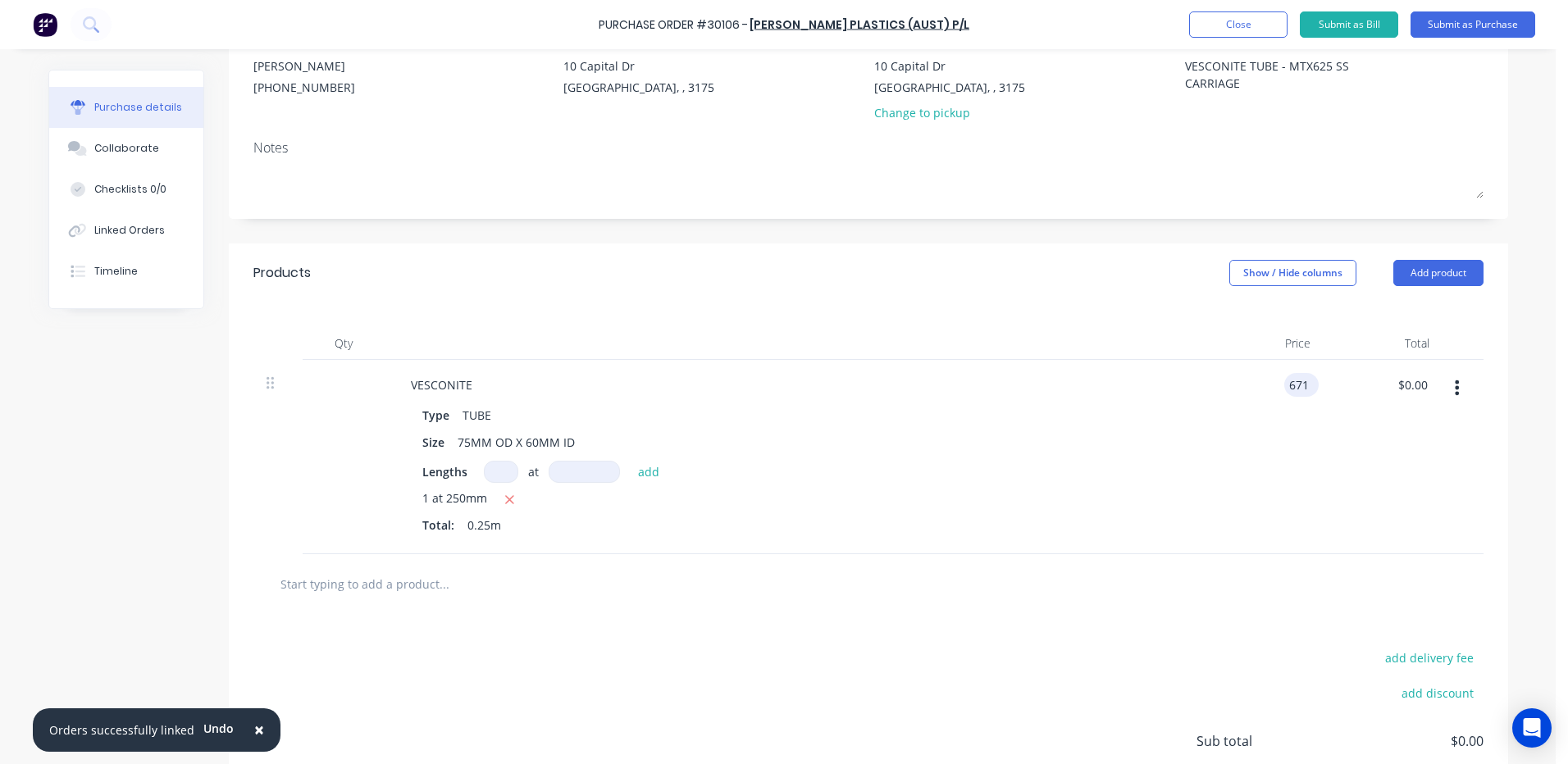
type input "671"
type textarea "x"
type input "$671.00"
type input "167.75"
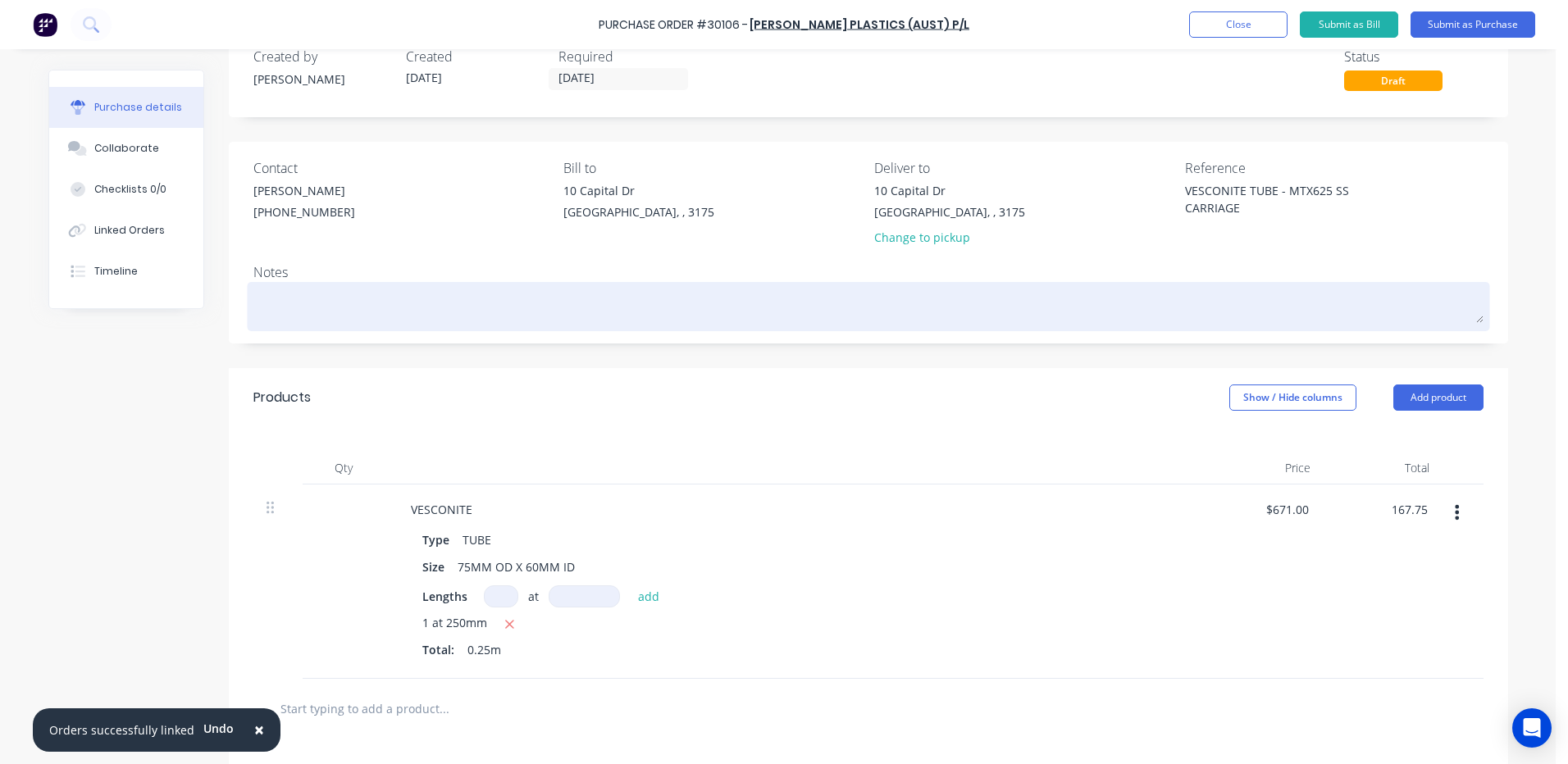
scroll to position [0, 0]
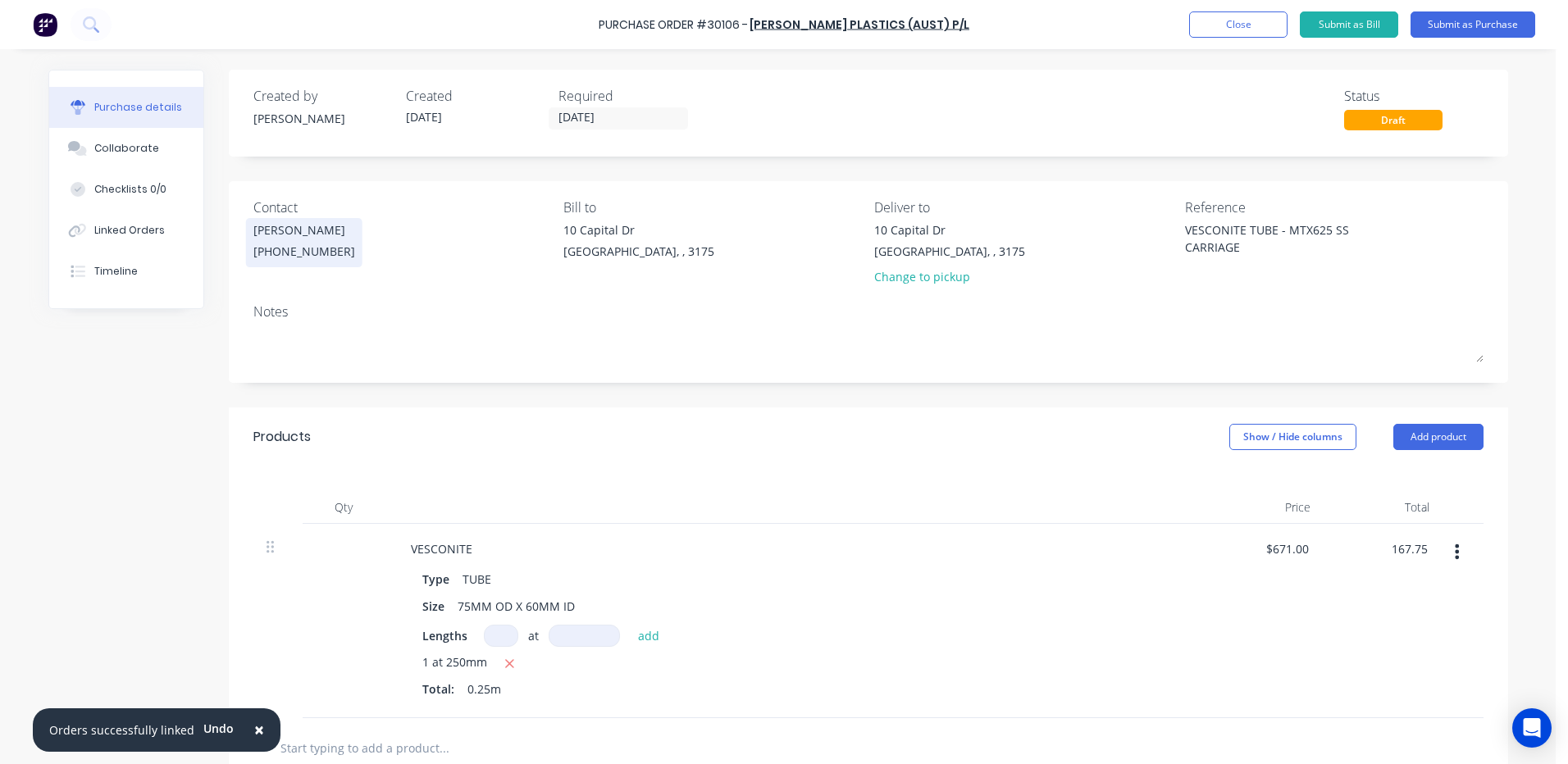
type textarea "x"
type input "$167.75"
click at [325, 252] on div "[PHONE_NUMBER]" at bounding box center [305, 252] width 102 height 17
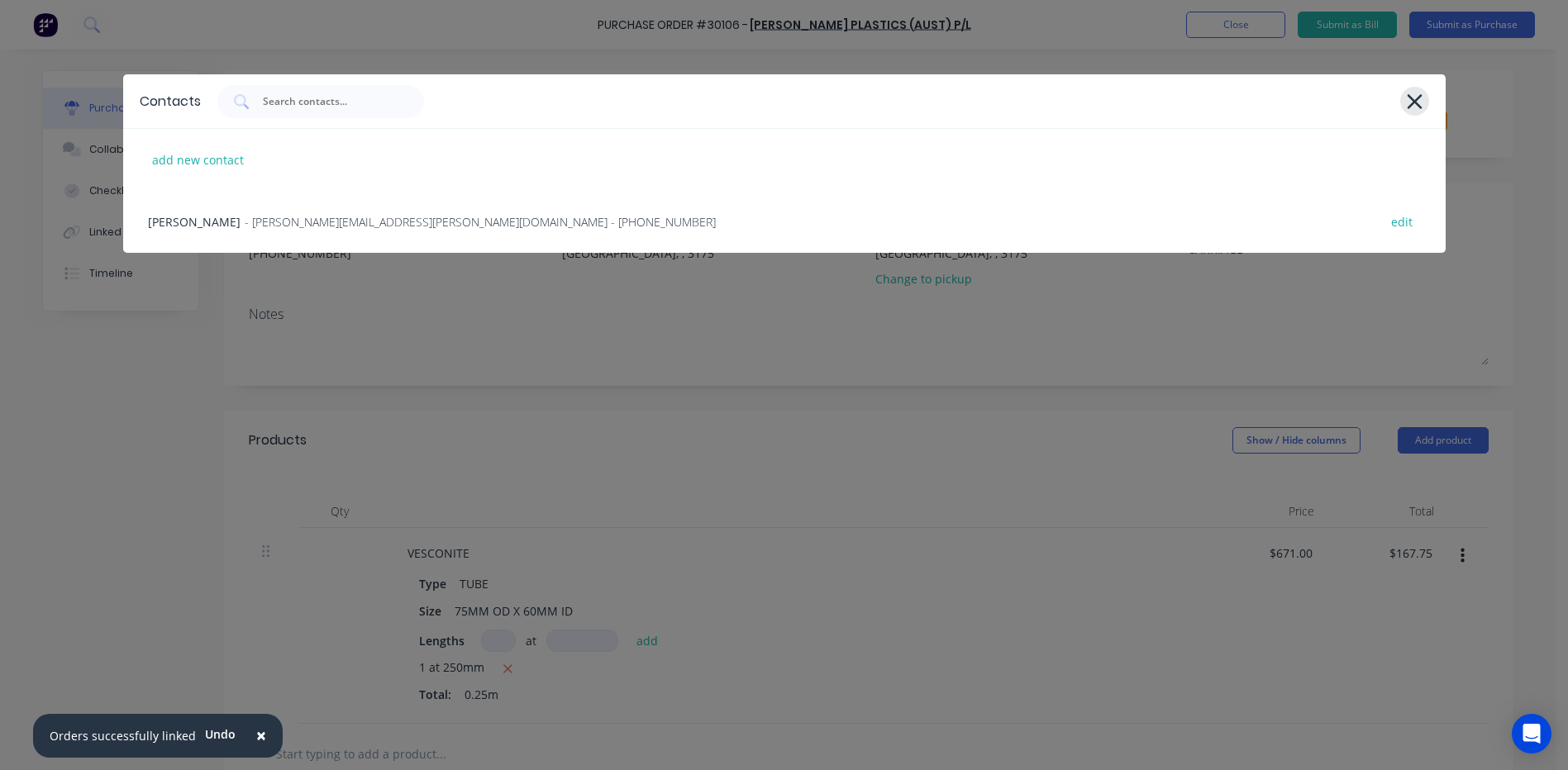
click at [1415, 100] on icon at bounding box center [1414, 101] width 15 height 15
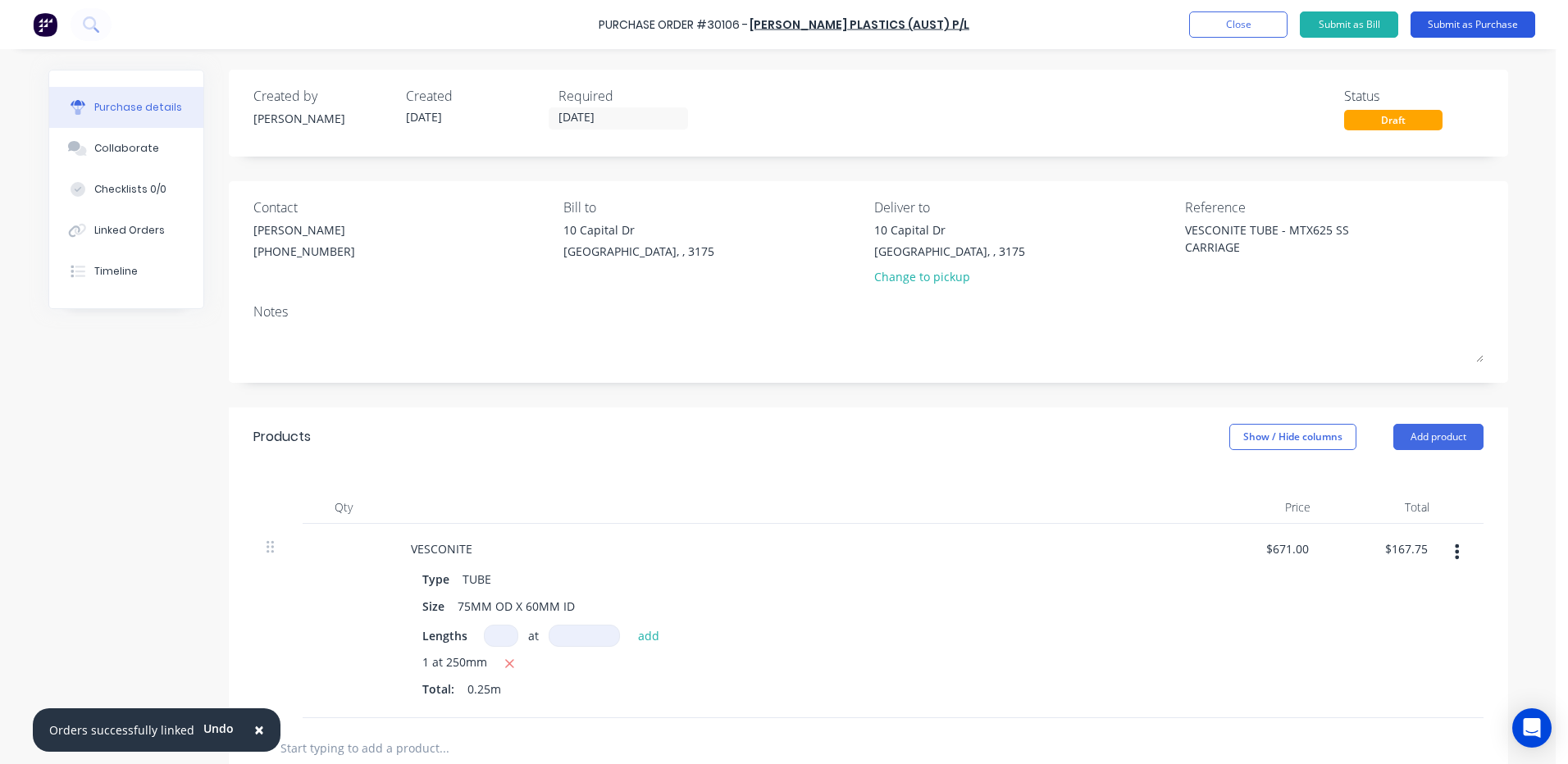
click at [1474, 16] on button "Submit as Purchase" at bounding box center [1473, 24] width 125 height 26
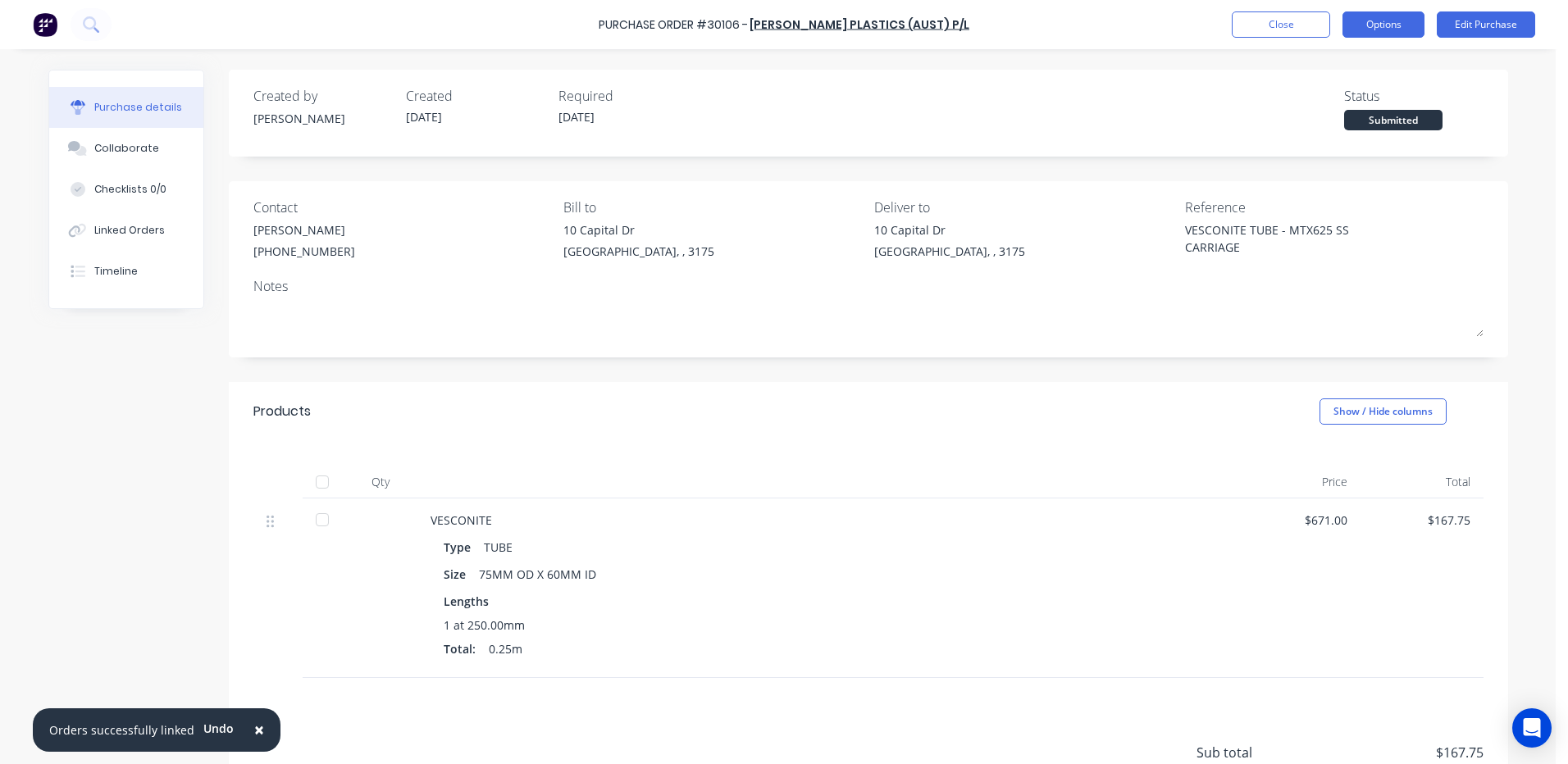
click at [1381, 35] on button "Options" at bounding box center [1382, 24] width 82 height 26
click at [1465, 28] on button "Edit Purchase" at bounding box center [1486, 24] width 98 height 26
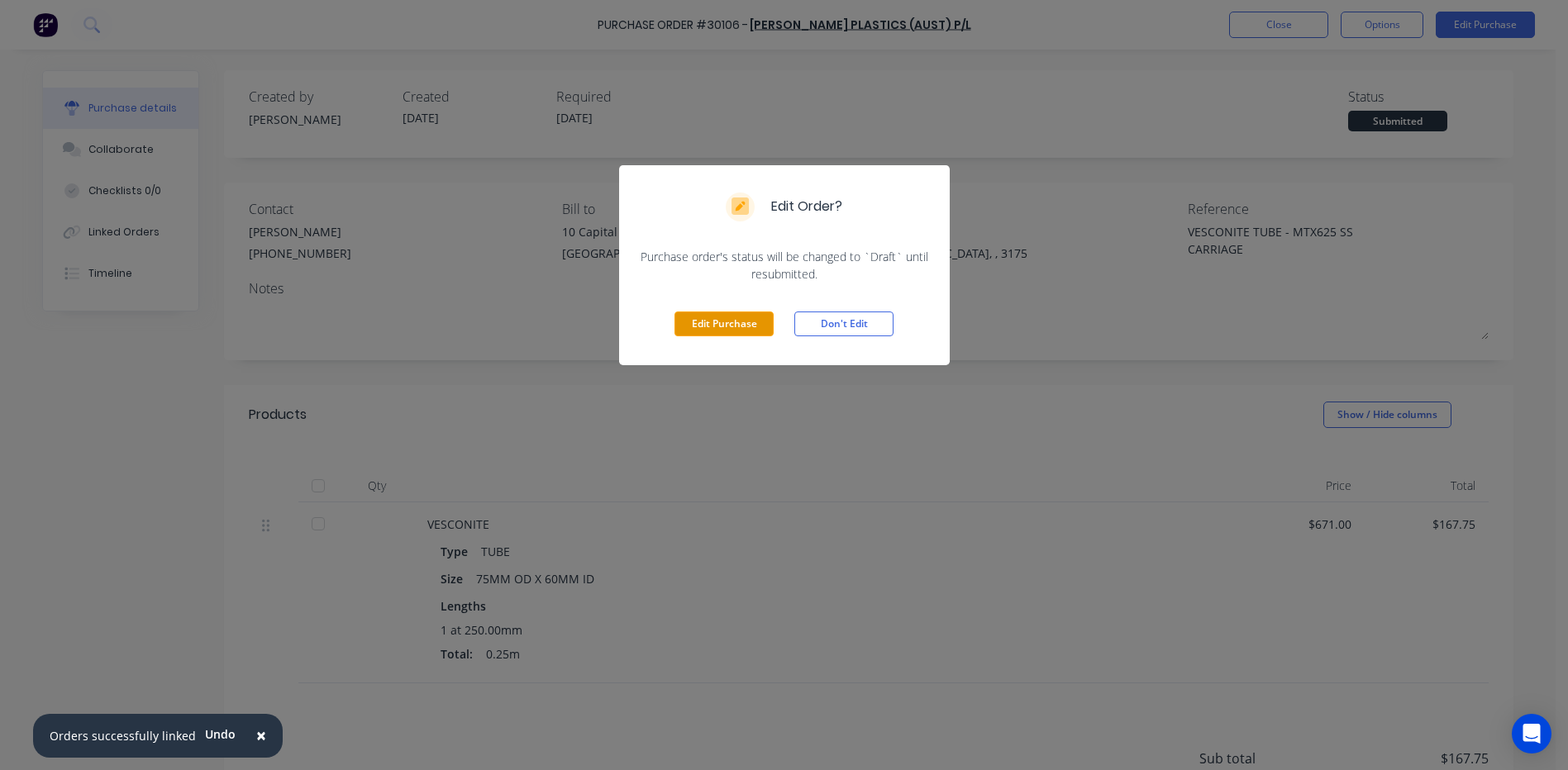
click at [680, 330] on button "Edit Purchase" at bounding box center [724, 324] width 99 height 25
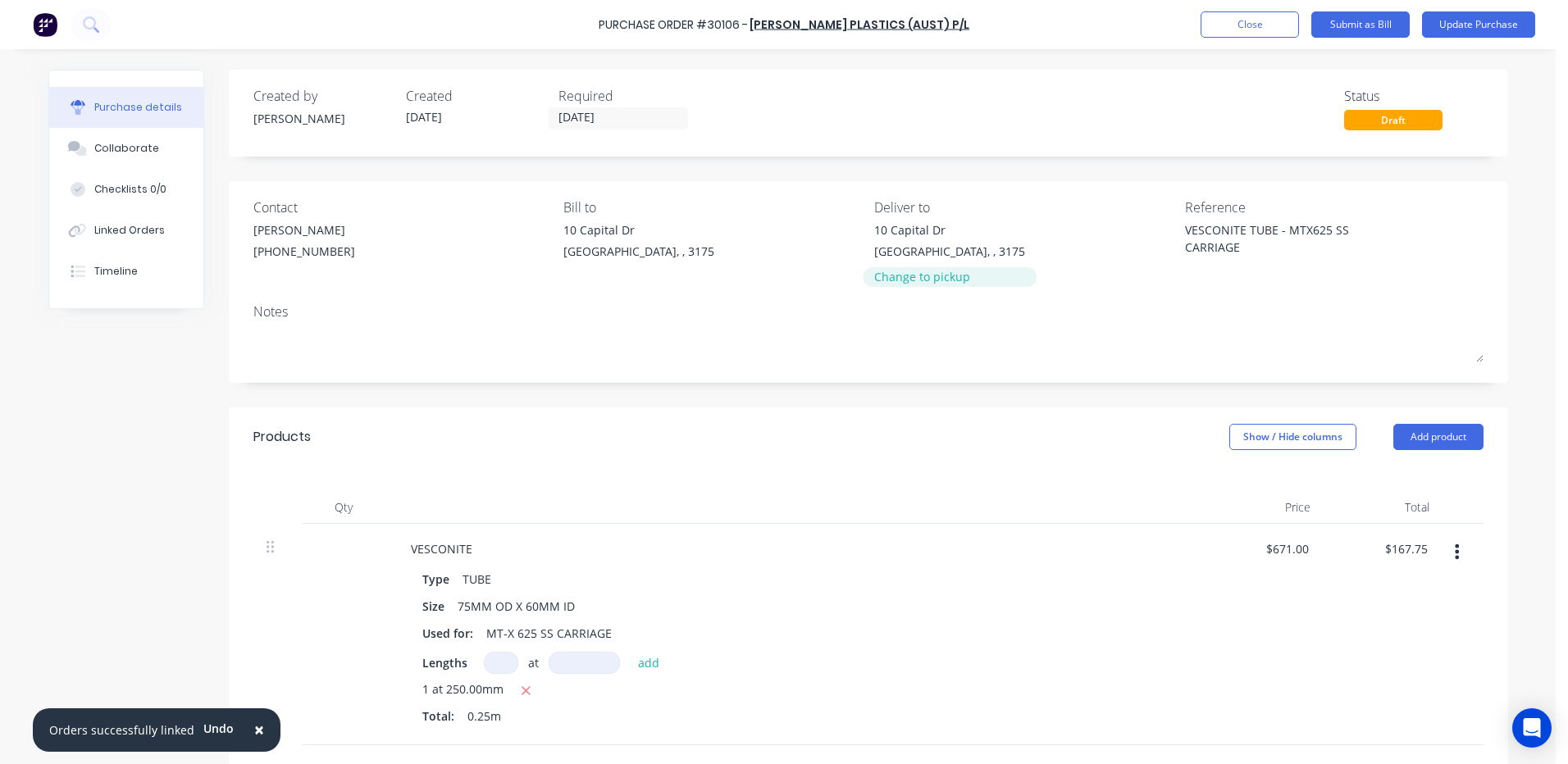
click at [952, 269] on div "Change to pickup" at bounding box center [949, 277] width 151 height 17
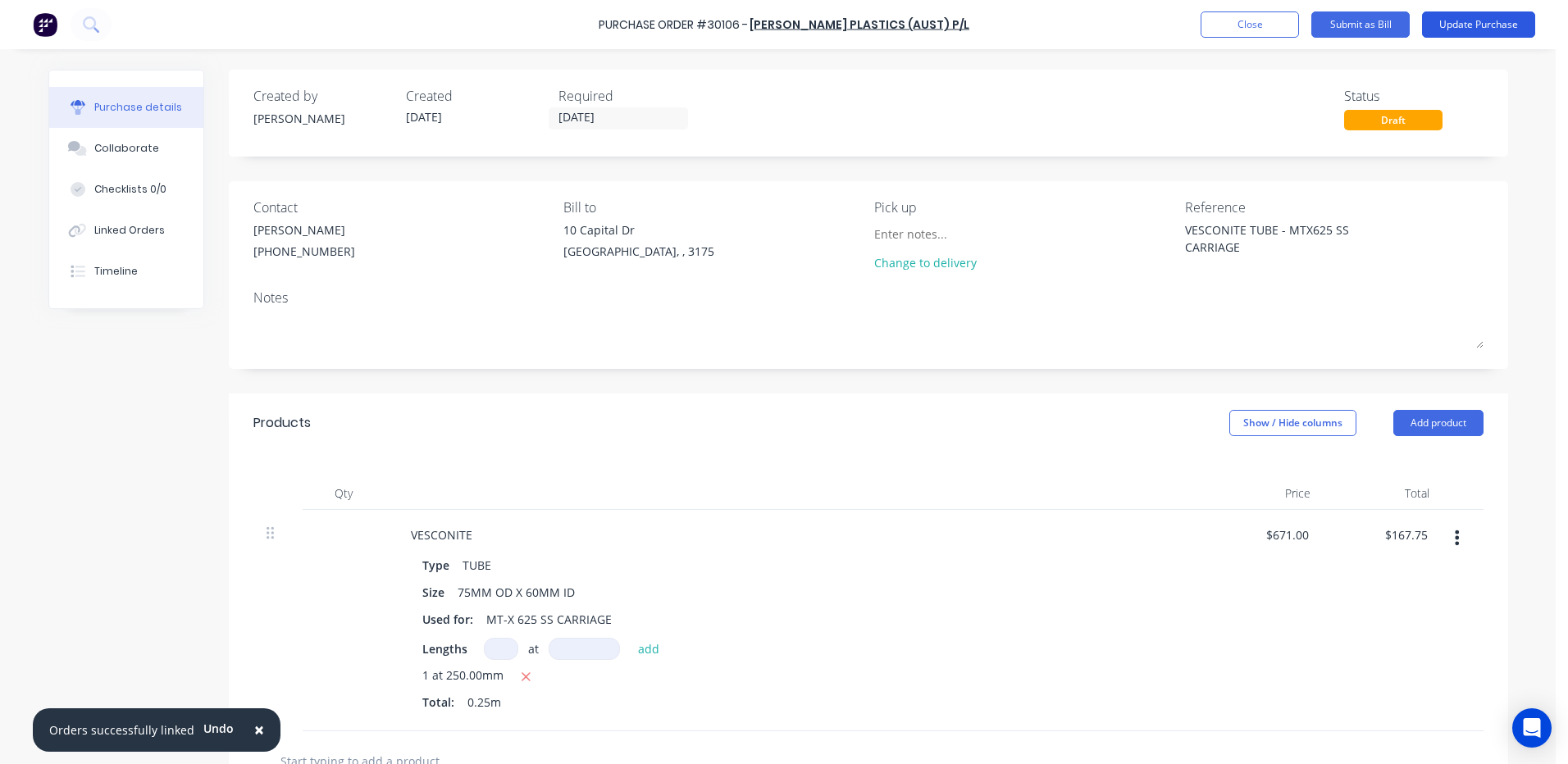
click at [1438, 24] on button "Update Purchase" at bounding box center [1479, 24] width 113 height 26
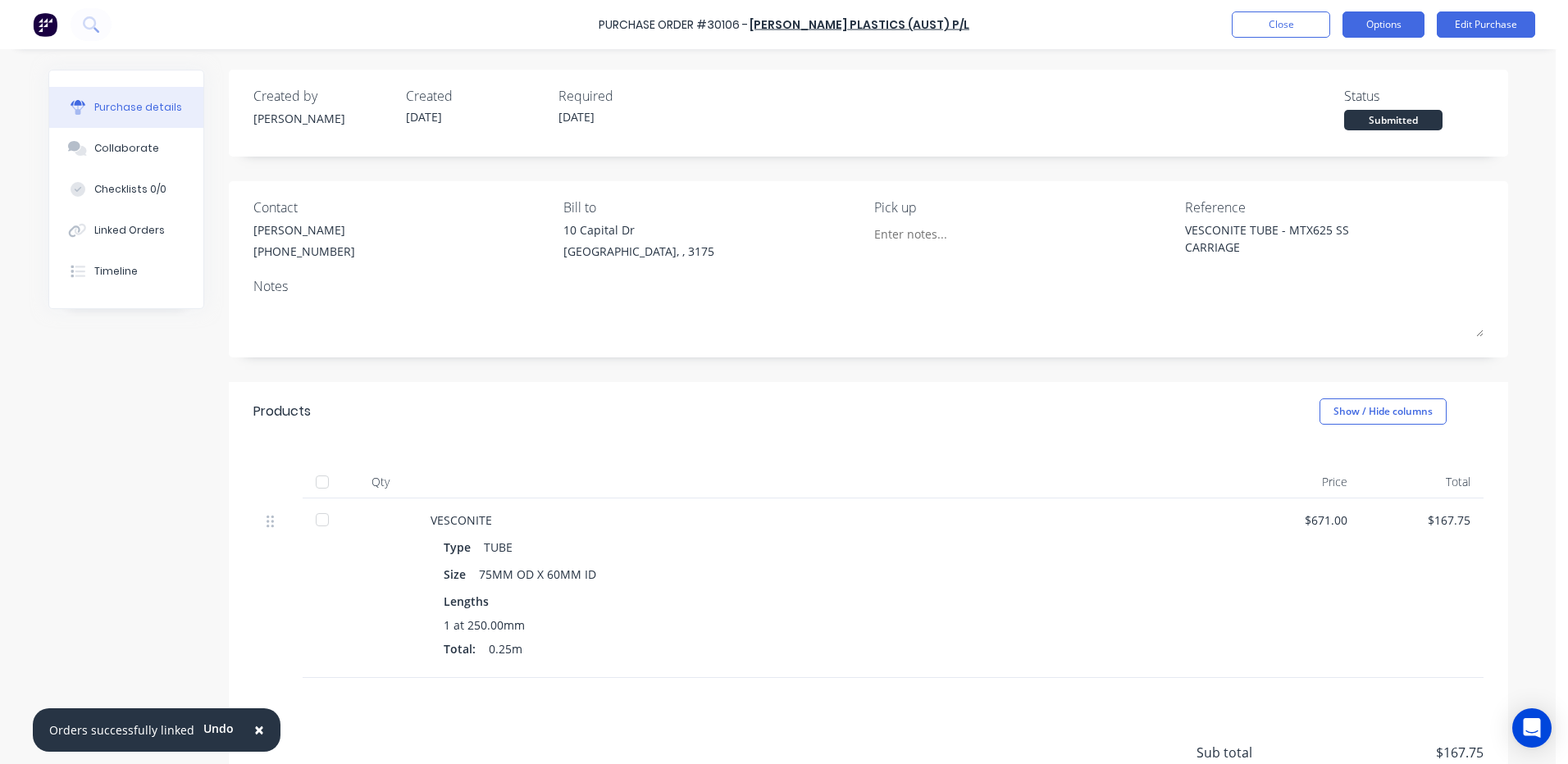
click at [1362, 25] on button "Options" at bounding box center [1382, 24] width 82 height 26
click at [744, 403] on div "Products Show / Hide columns" at bounding box center [868, 411] width 1280 height 59
click at [1402, 23] on button "Options" at bounding box center [1382, 24] width 82 height 26
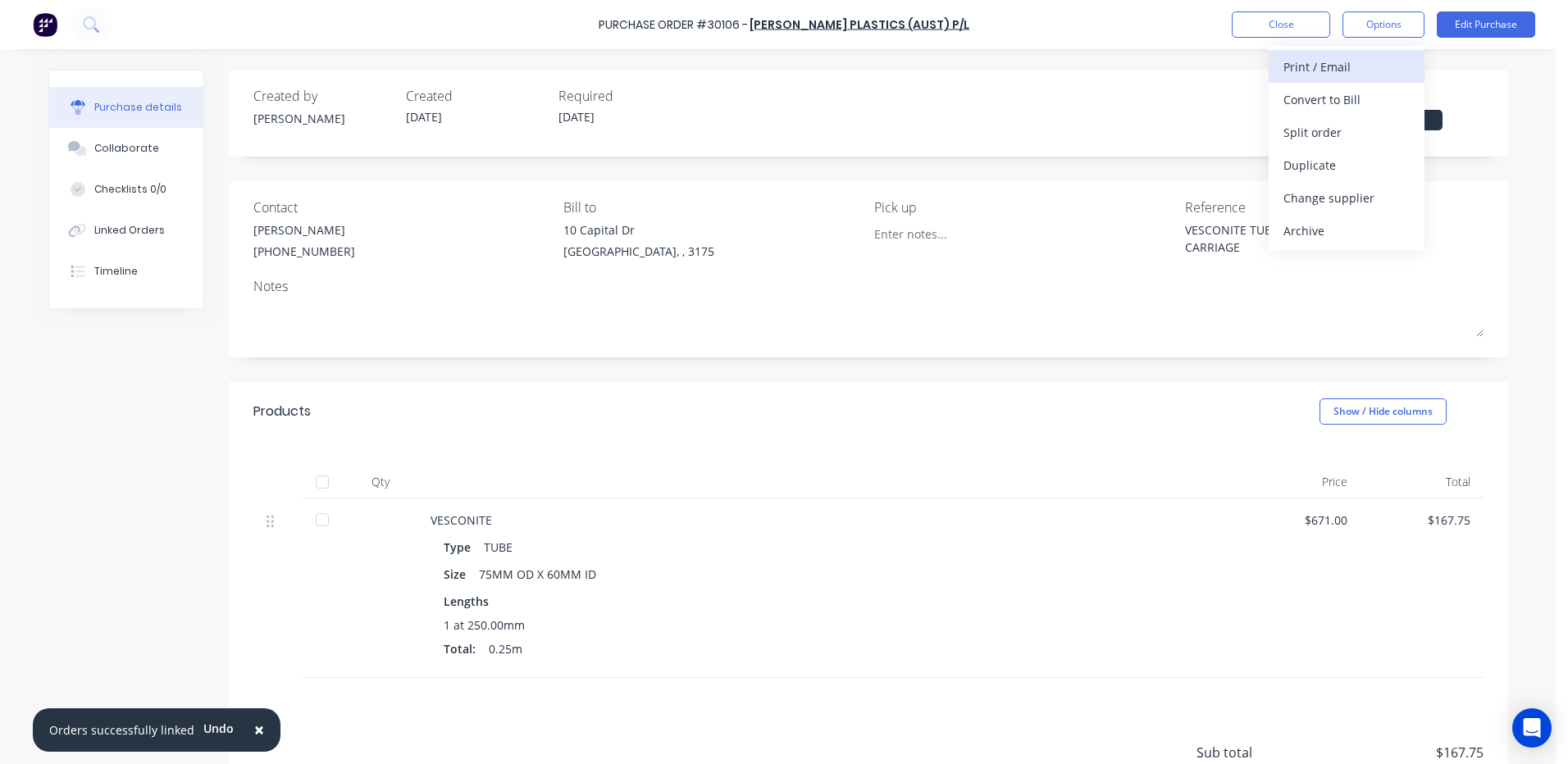
click at [1353, 64] on div "Print / Email" at bounding box center [1346, 66] width 126 height 24
click at [1307, 104] on div "With pricing" at bounding box center [1346, 99] width 126 height 24
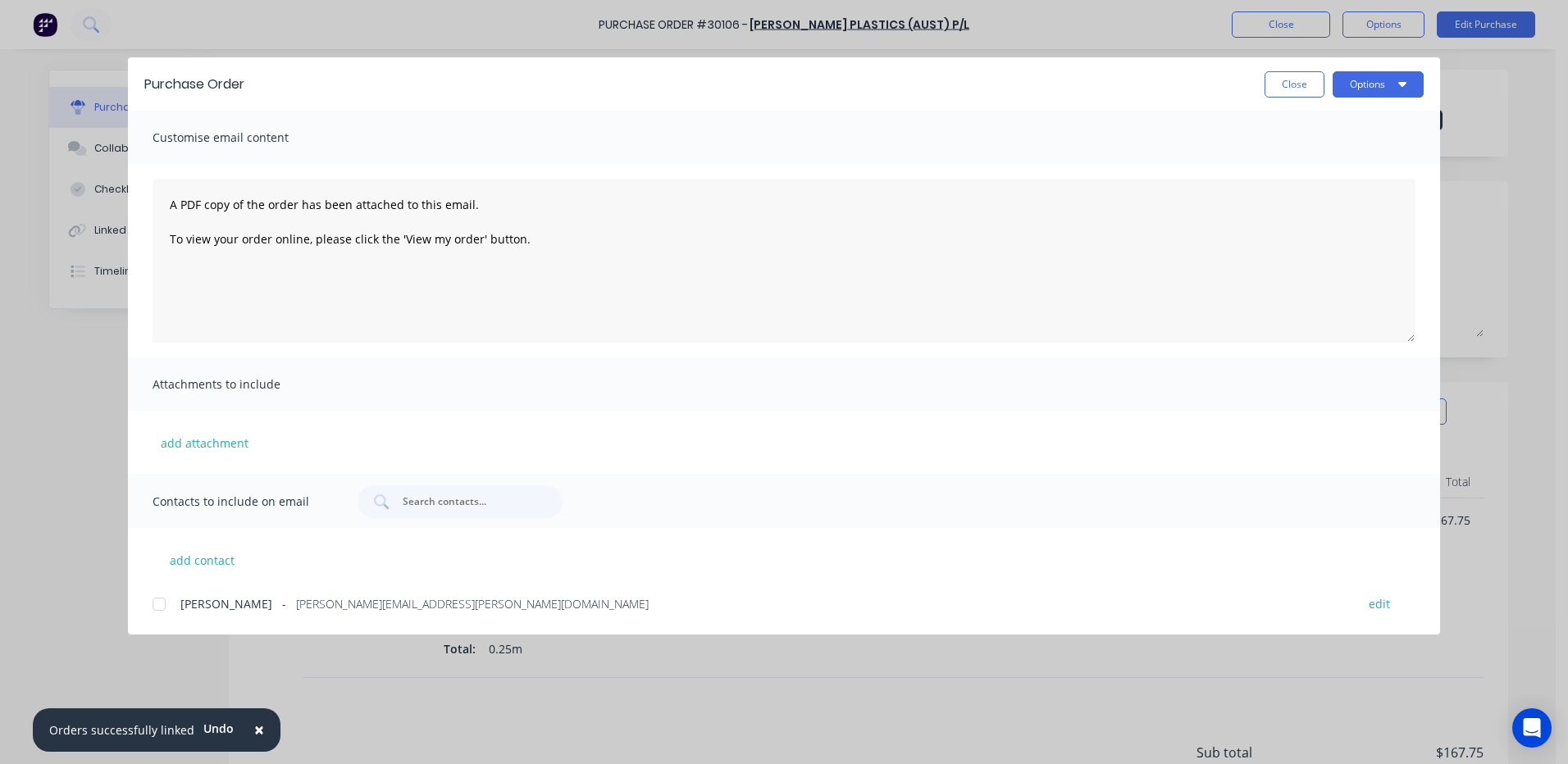
click at [167, 592] on div at bounding box center [159, 604] width 33 height 33
click at [1383, 82] on button "Options" at bounding box center [1378, 84] width 91 height 26
click at [1357, 183] on div "Email" at bounding box center [1345, 191] width 126 height 24
drag, startPoint x: 1343, startPoint y: 150, endPoint x: 1302, endPoint y: 75, distance: 85.5
click at [1302, 75] on button "Close" at bounding box center [1294, 84] width 60 height 26
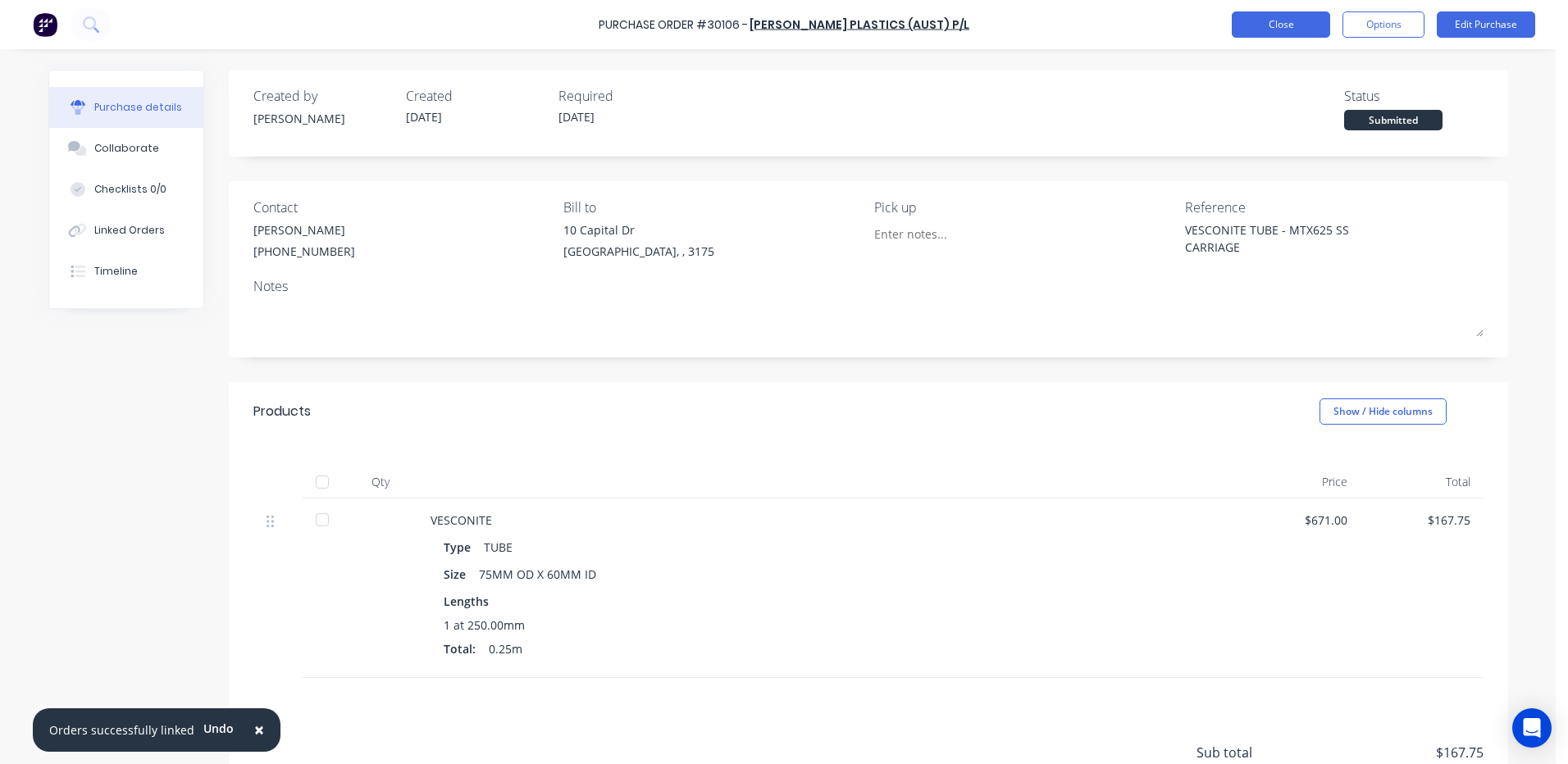
click at [1292, 29] on button "Close" at bounding box center [1281, 24] width 98 height 26
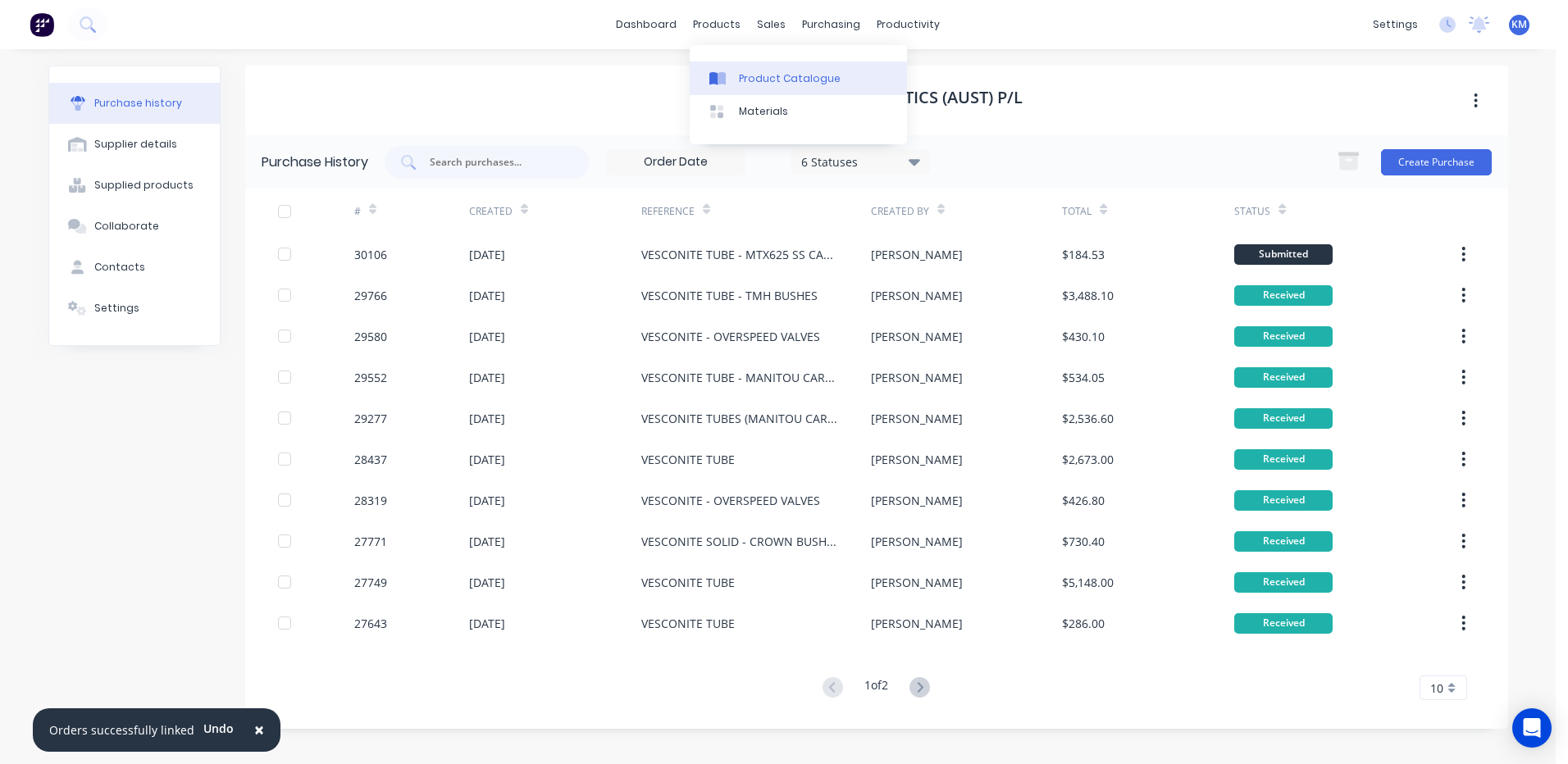
click at [730, 72] on div at bounding box center [722, 78] width 25 height 14
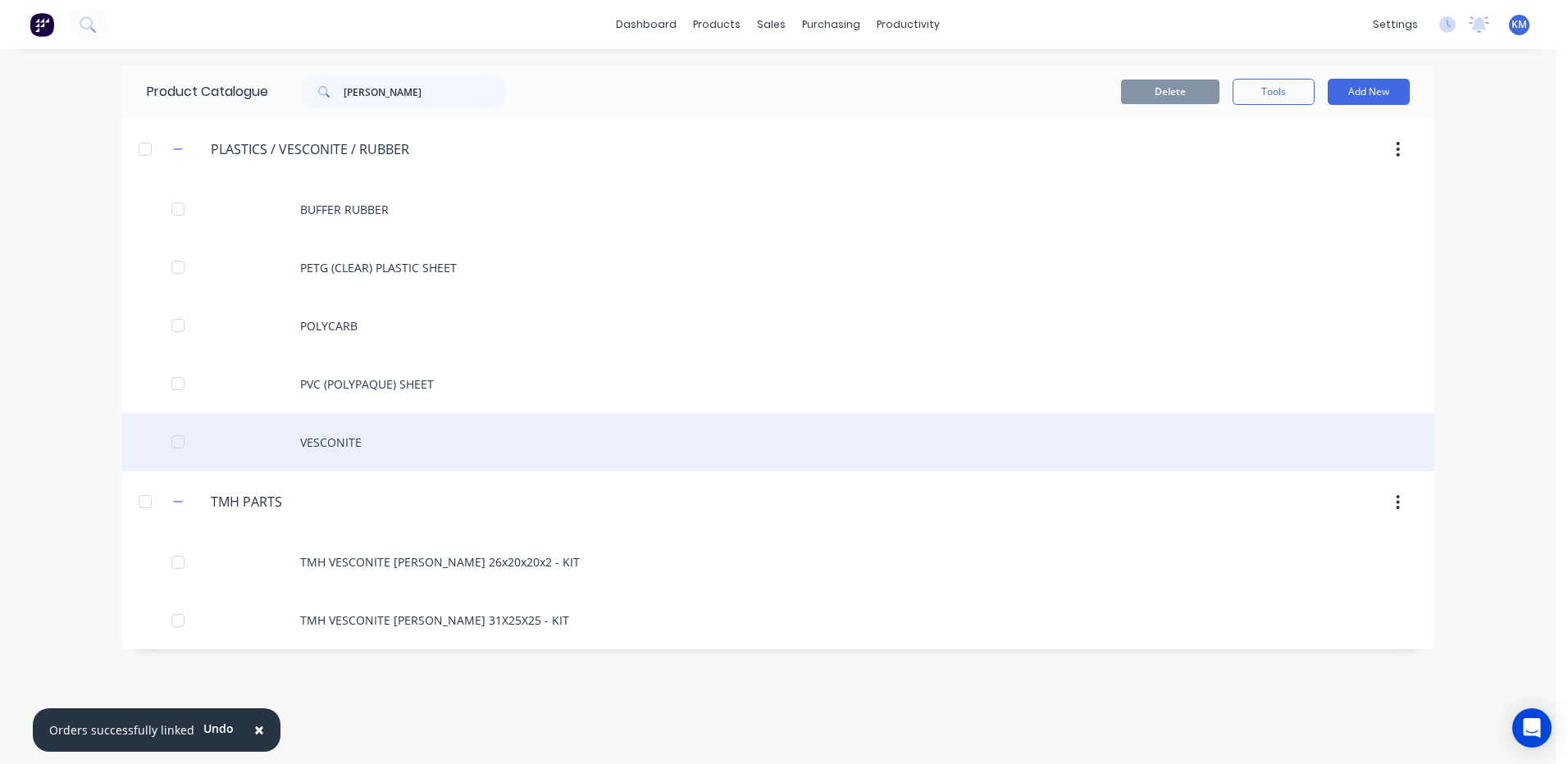
click at [427, 425] on div "VESCONITE" at bounding box center [778, 442] width 1312 height 59
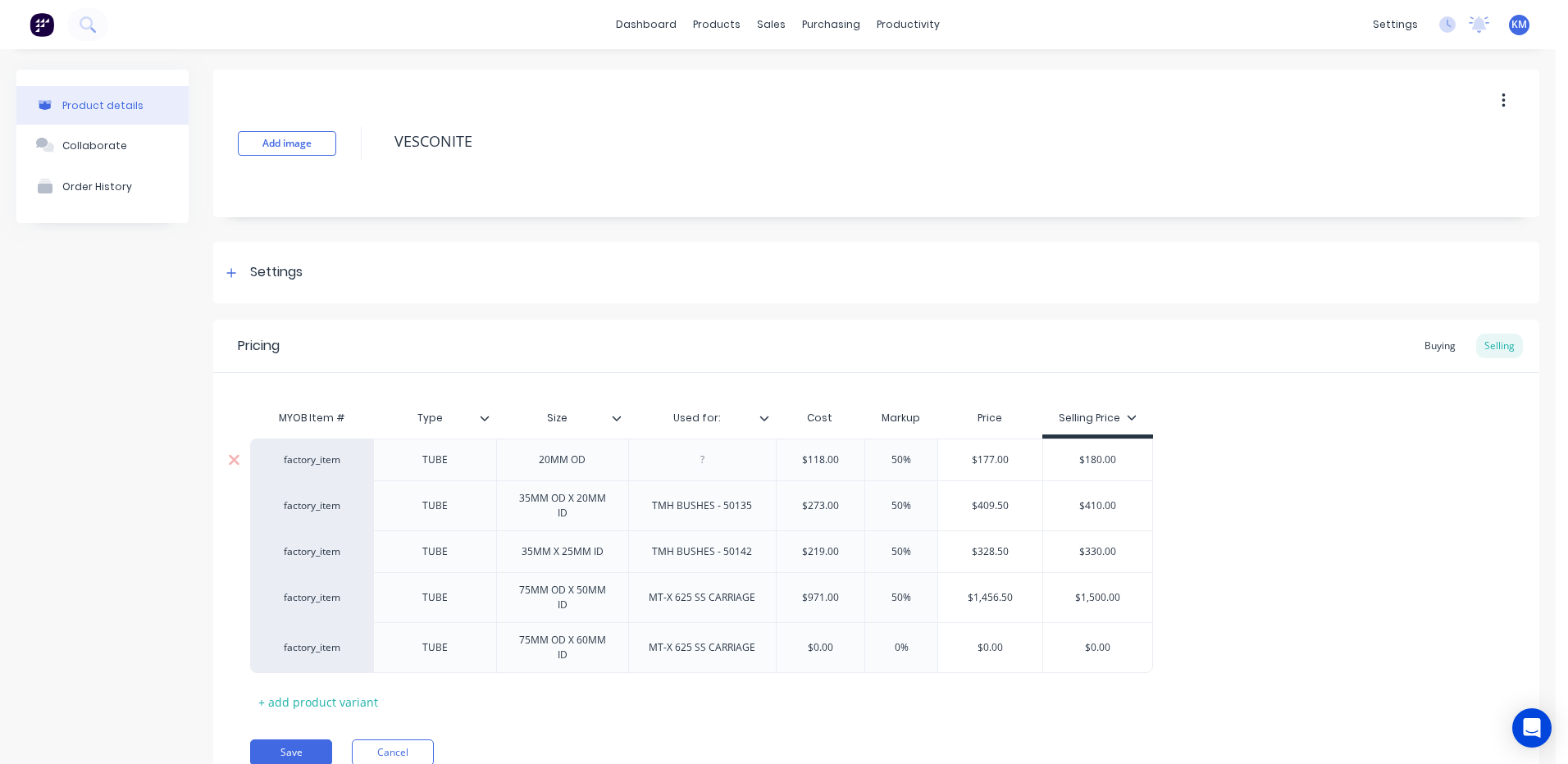
type textarea "x"
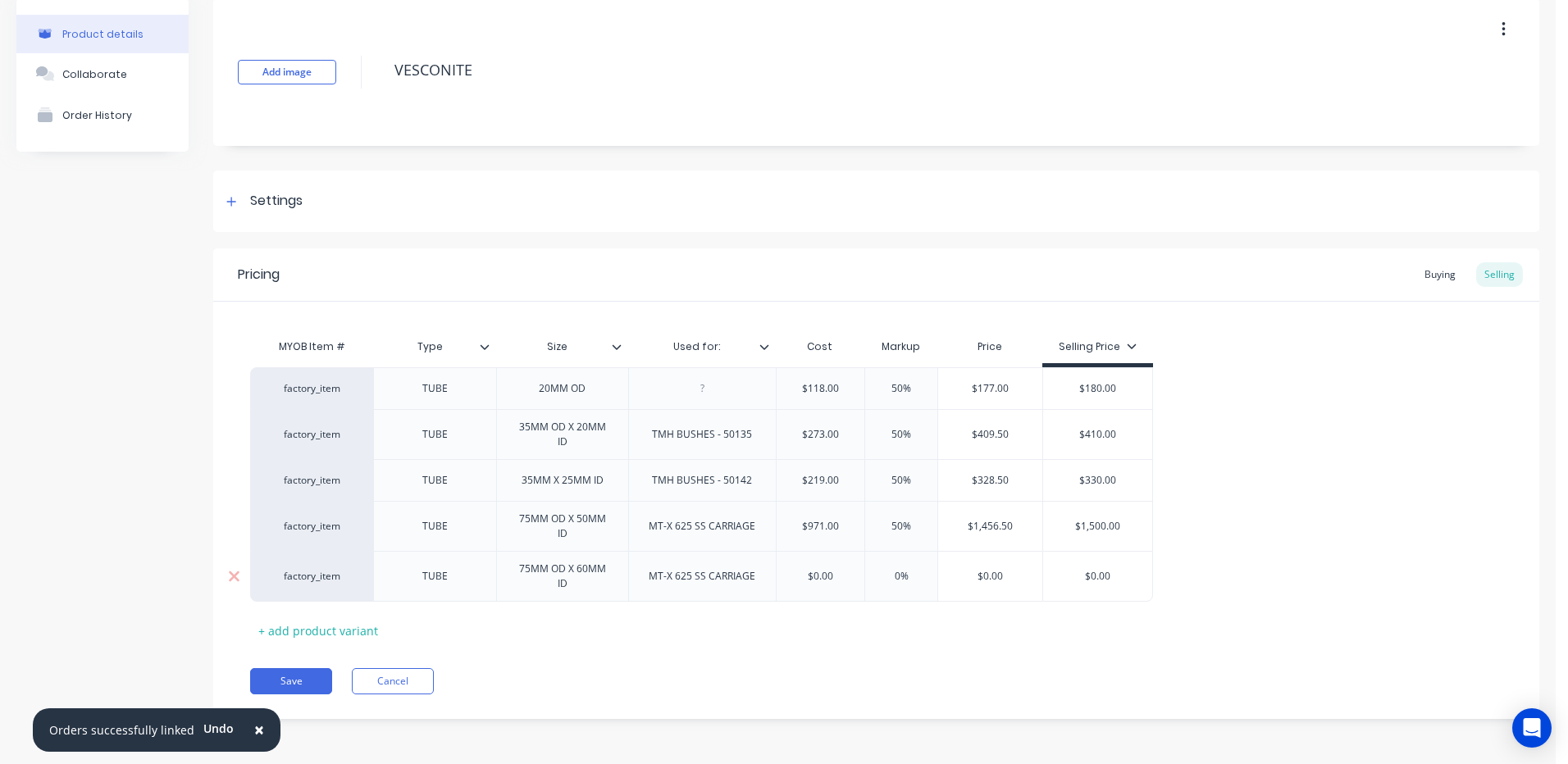
click at [998, 566] on div "$0.00" at bounding box center [990, 576] width 104 height 41
type input "$0.00"
click at [998, 566] on div "$0.00" at bounding box center [990, 576] width 104 height 41
type input "$0.00"
click at [823, 574] on input "$0.00" at bounding box center [821, 576] width 88 height 14
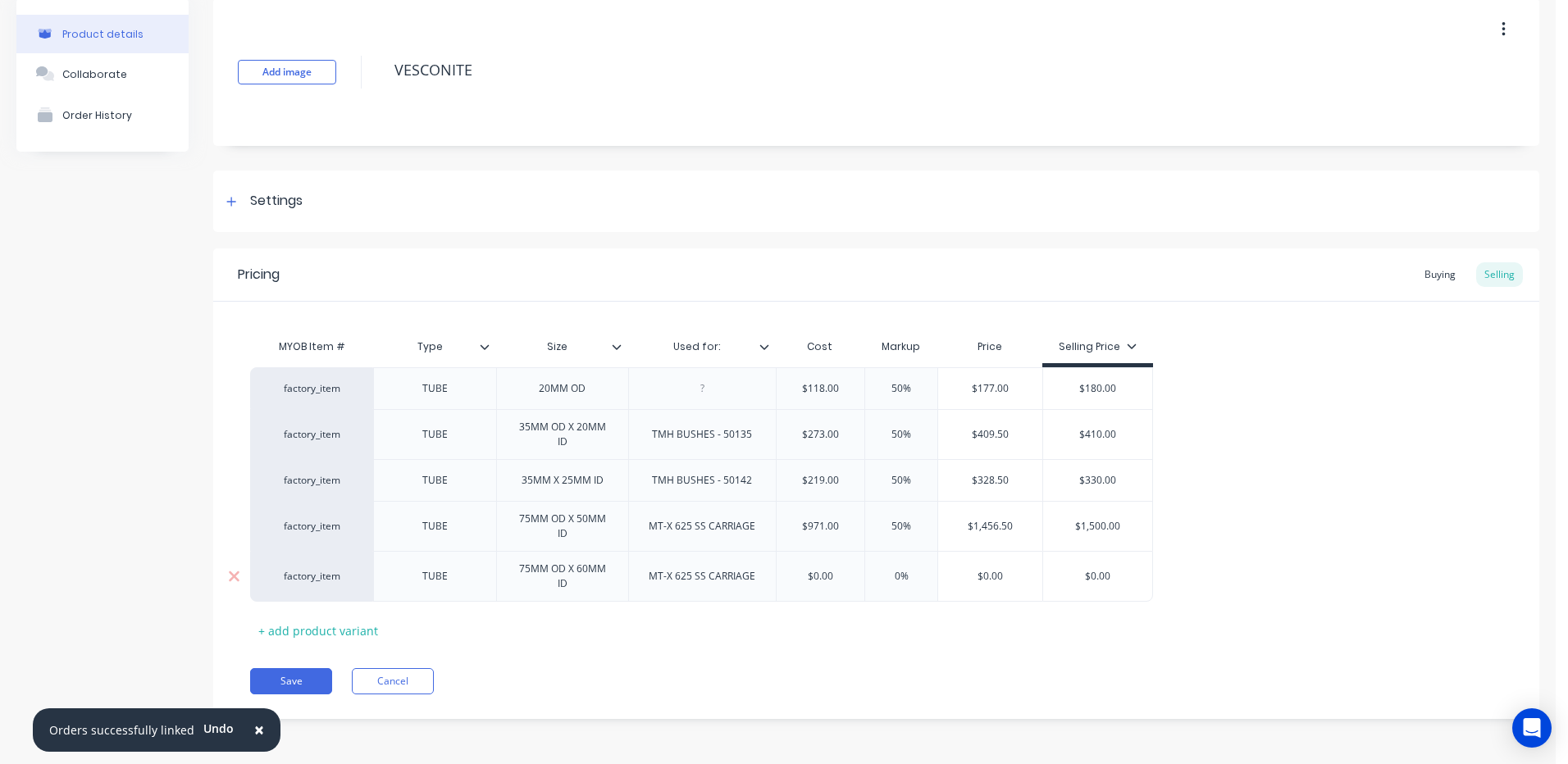
click at [823, 574] on input "$0.00" at bounding box center [821, 576] width 88 height 14
type textarea "x"
type input "$6"
type textarea "x"
type input "$67"
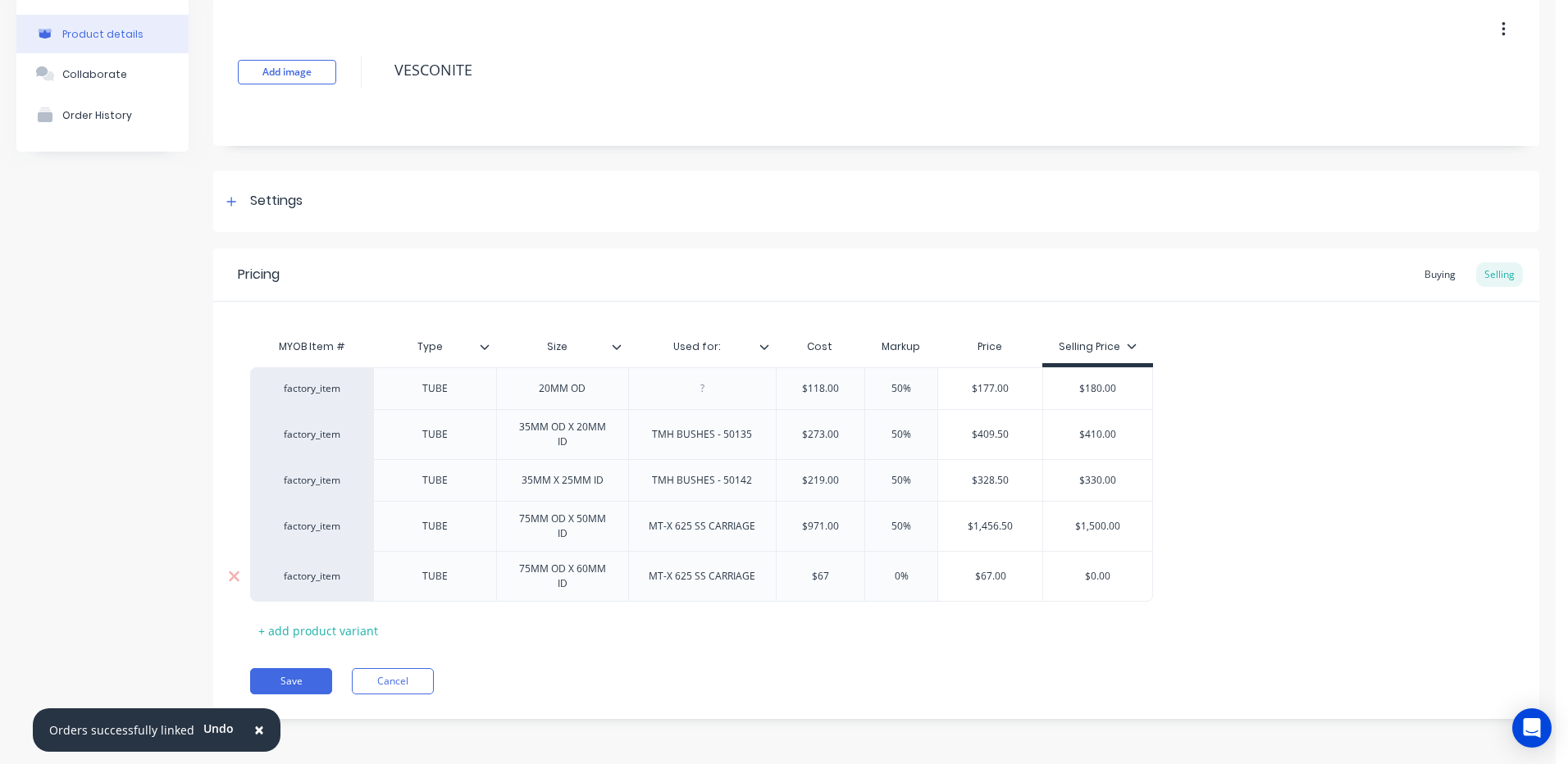
type textarea "x"
type input "$671"
type input "0%"
type input "$671.00"
type input "$0.00"
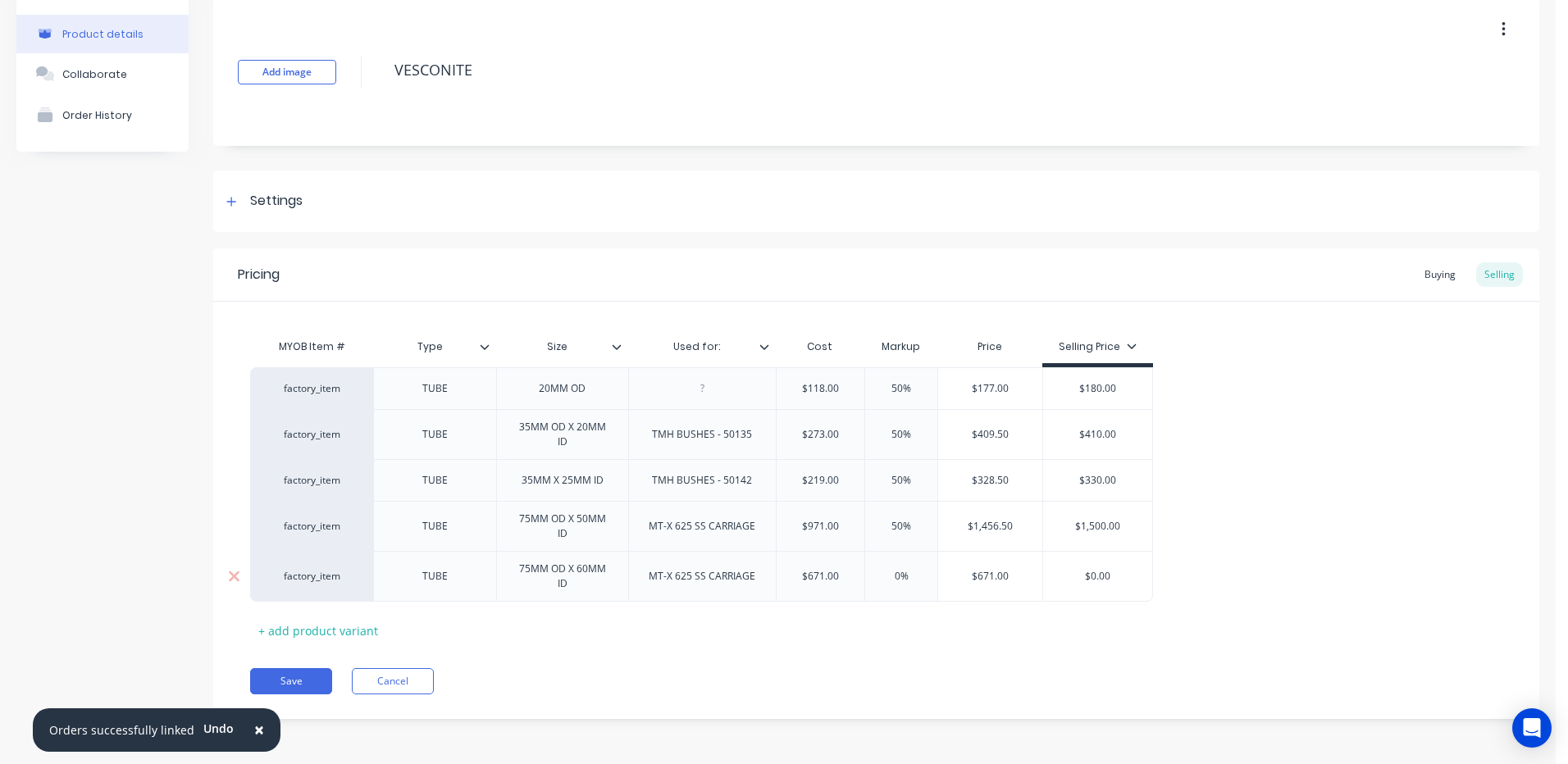
type textarea "x"
type input "5"
type textarea "x"
type input "50"
type input "$1,006.50"
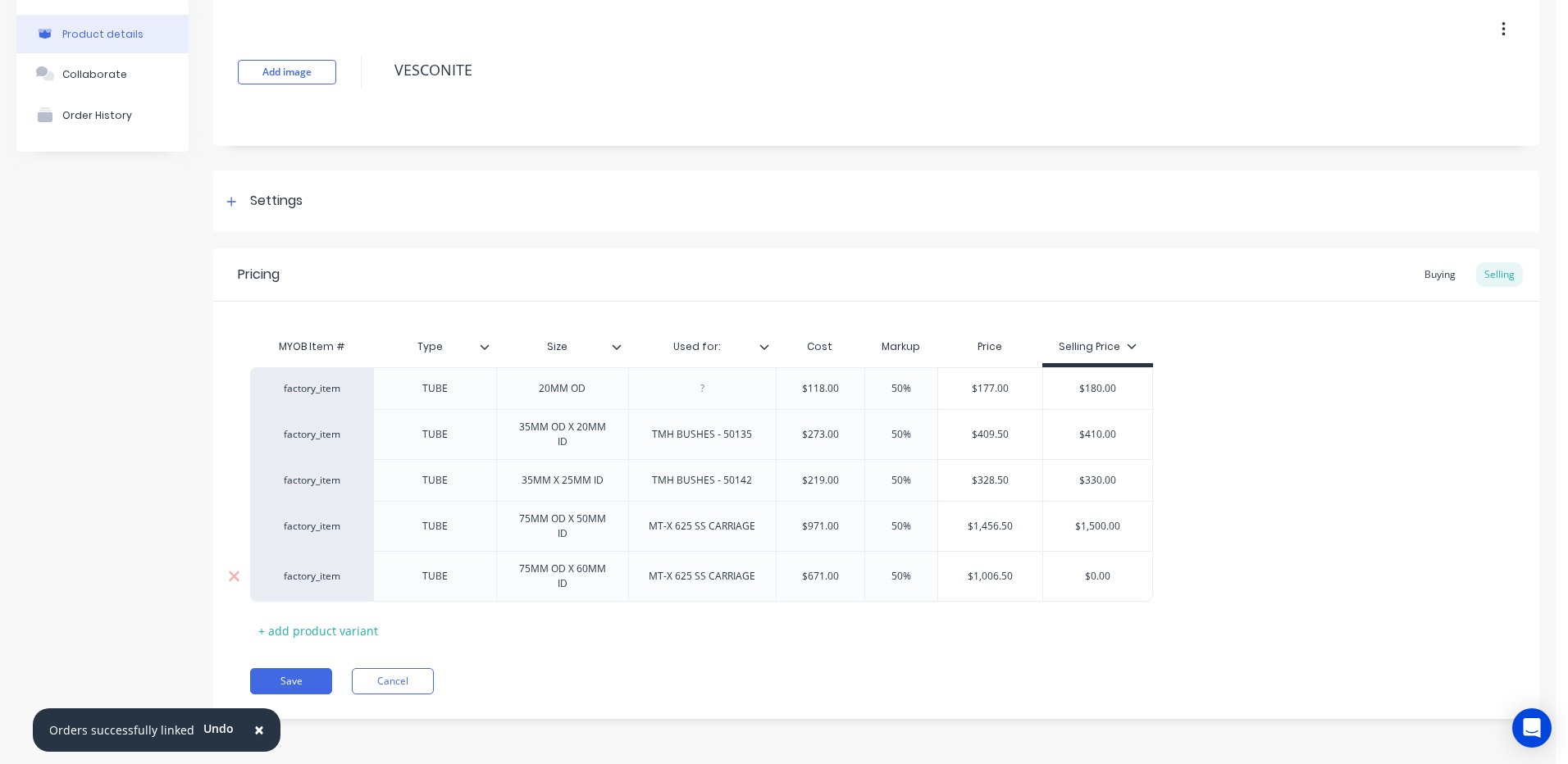
type textarea "x"
type input "1"
type textarea "x"
type input "10"
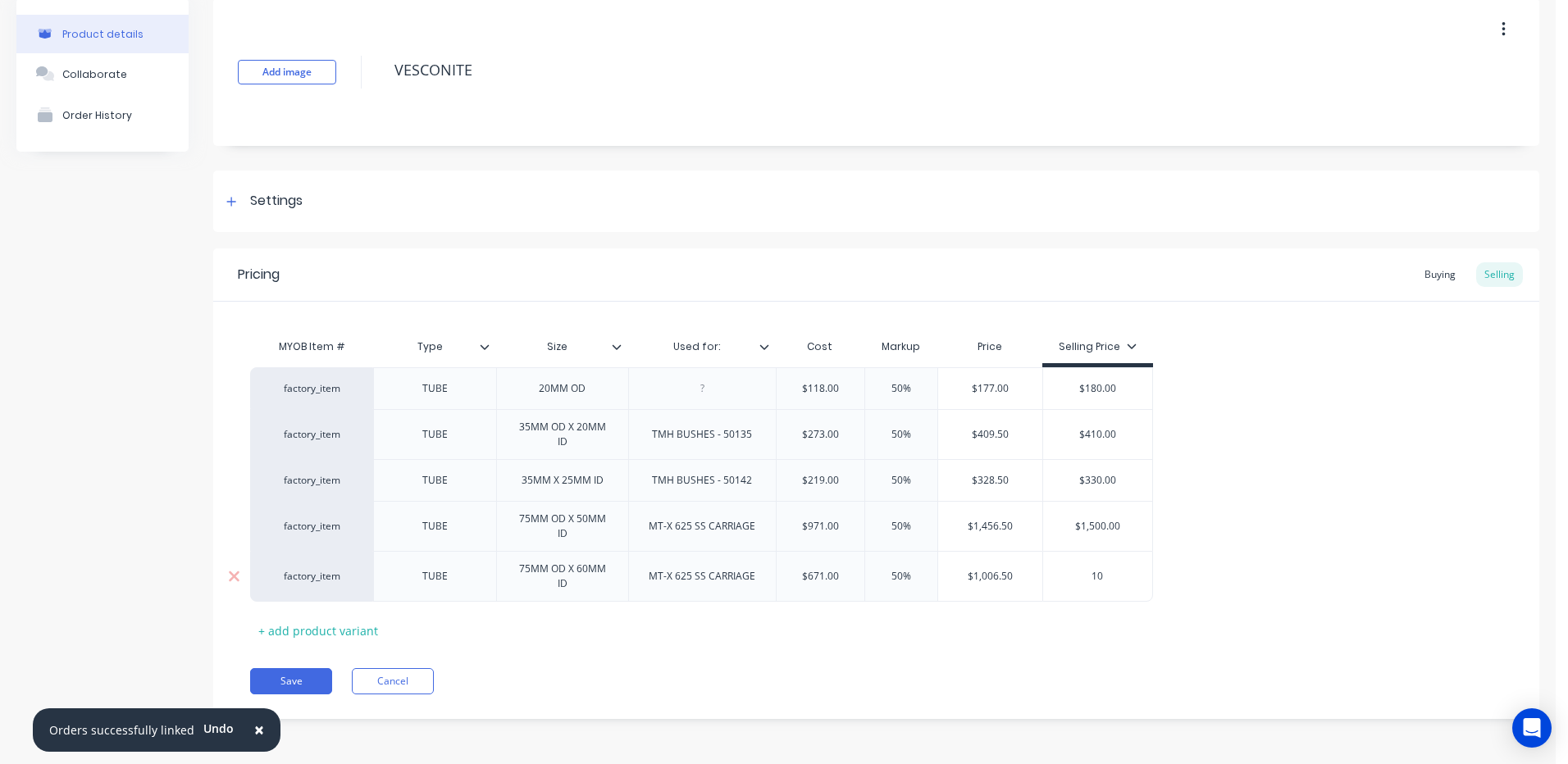
type textarea "x"
type input "105"
type textarea "x"
type input "1050"
click at [1170, 548] on div "factory_item TUBE 20MM OD $118.00 50% $177.00 $180.00 factory_item TUBE 35MM OD…" at bounding box center [876, 484] width 1253 height 234
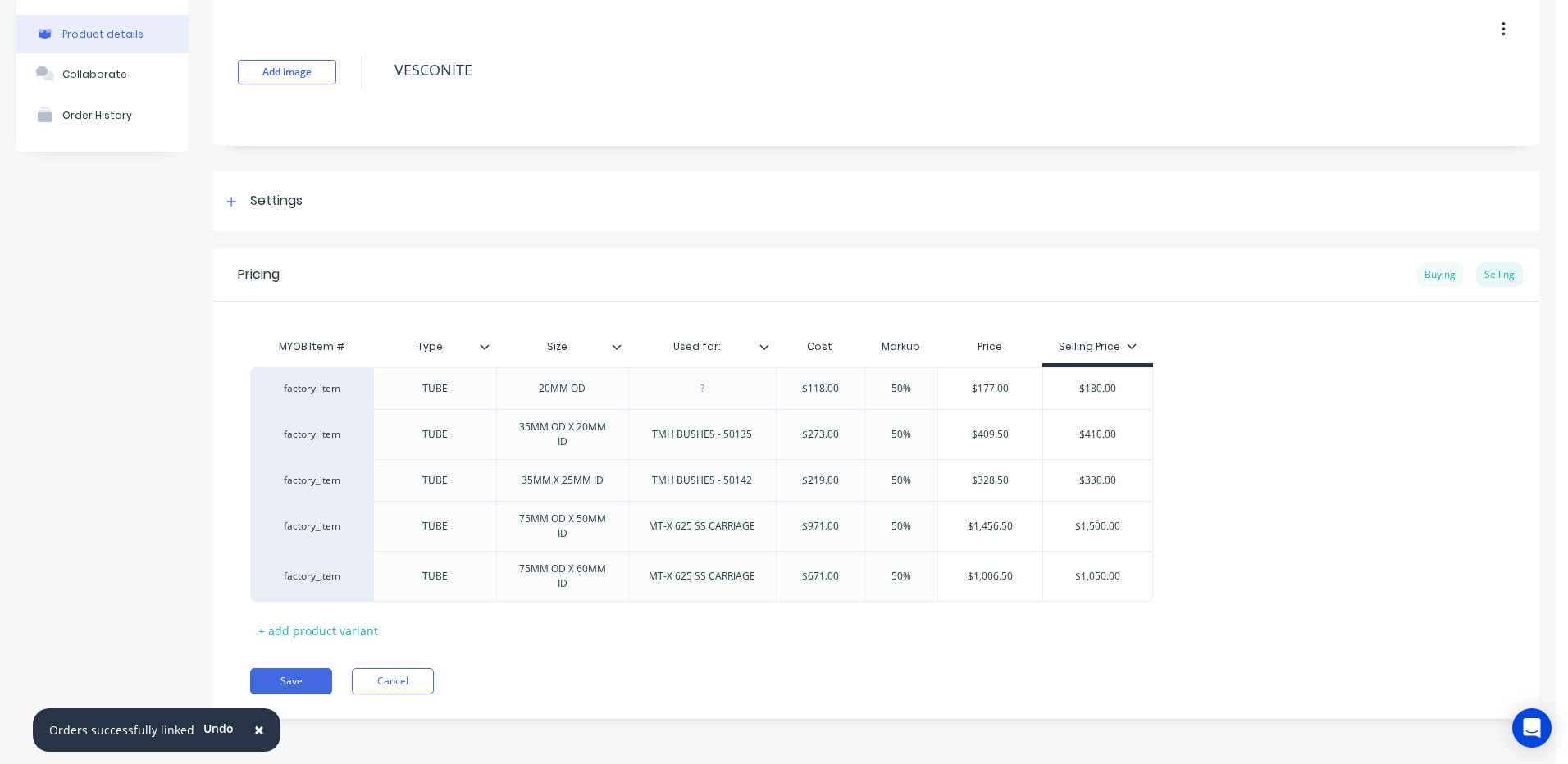
click at [1416, 268] on div "Buying" at bounding box center [1439, 275] width 47 height 25
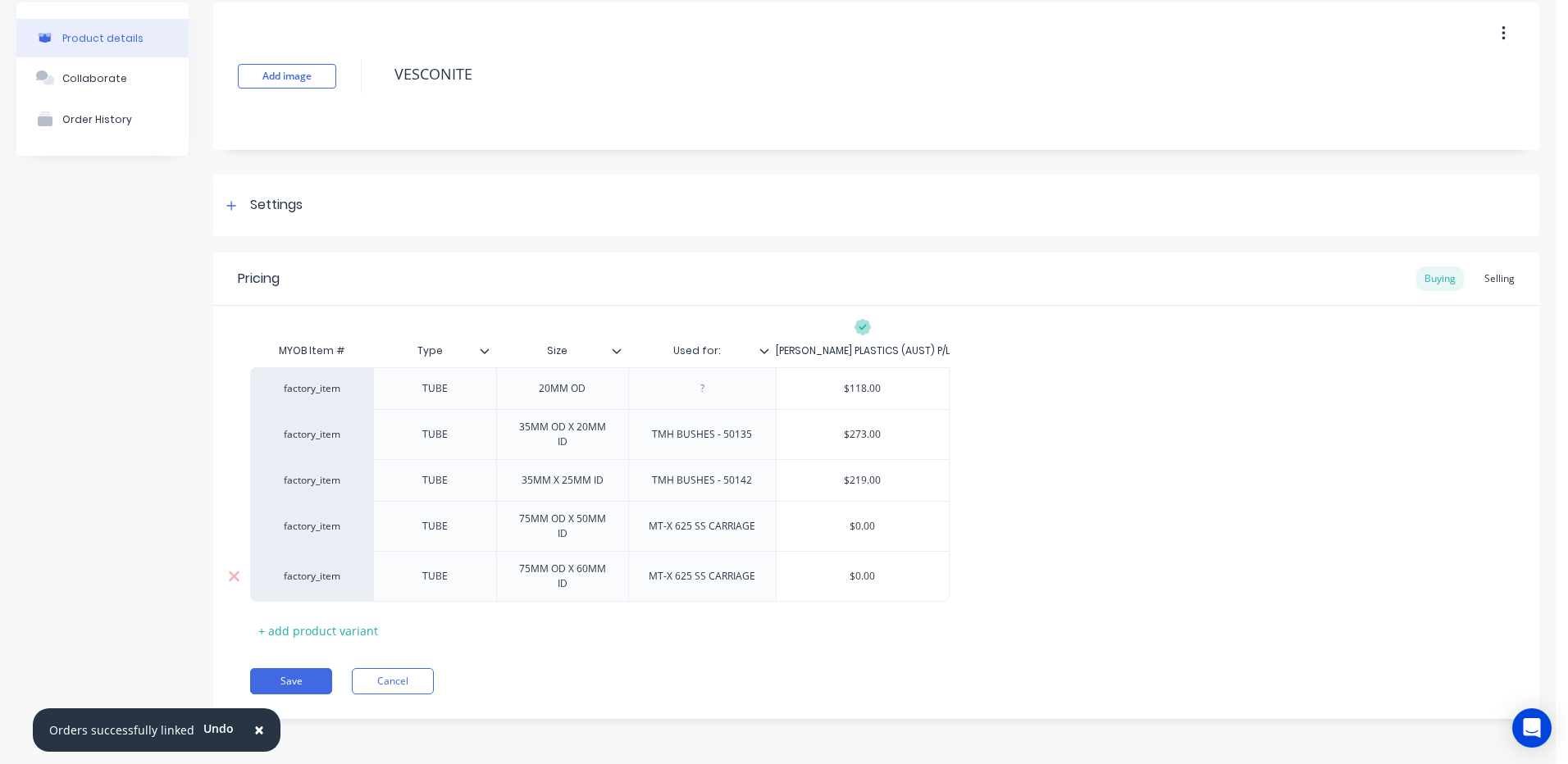
type input "$0.00"
click at [867, 582] on input "$0.00" at bounding box center [863, 576] width 173 height 14
type textarea "x"
type input "$6"
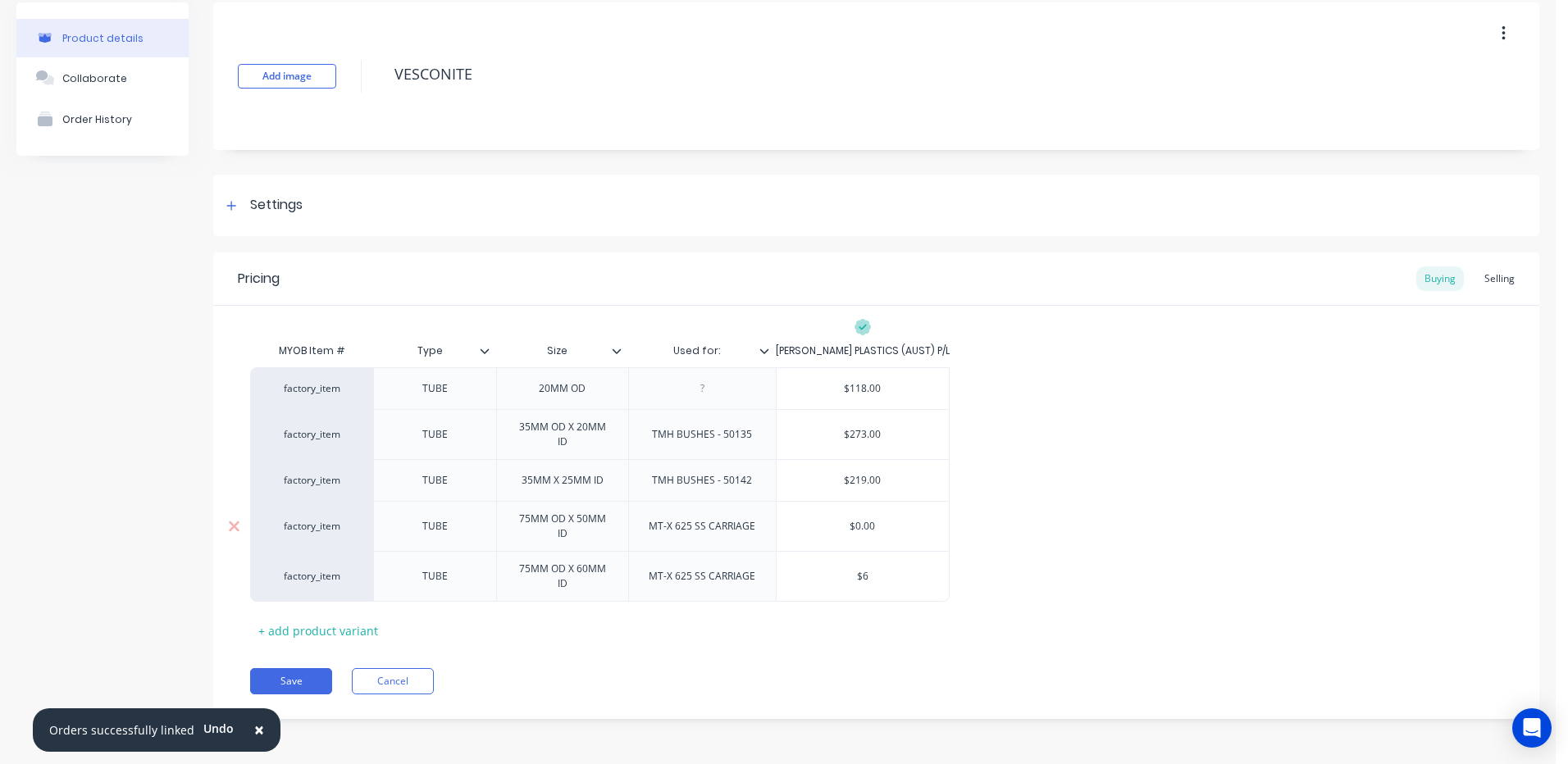
type textarea "x"
type input "$67"
type textarea "x"
type input "$671"
drag, startPoint x: 1106, startPoint y: 437, endPoint x: 1367, endPoint y: 331, distance: 281.7
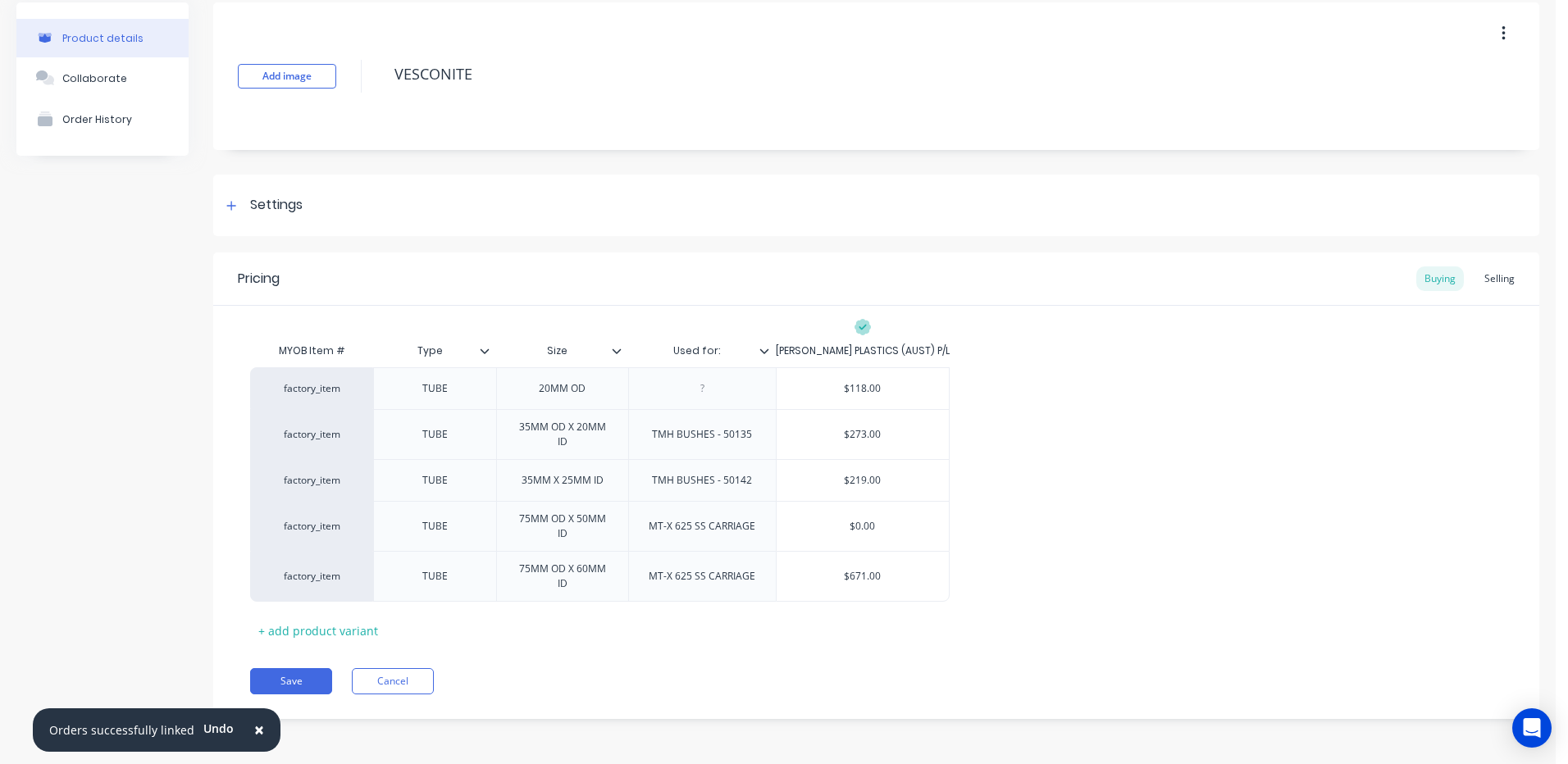
click at [1108, 436] on div "factory_item TUBE 20MM OD $118.00 factory_item TUBE 35MM OD X 20MM ID TMH BUSHE…" at bounding box center [876, 484] width 1253 height 234
click at [1486, 271] on div "Selling" at bounding box center [1499, 279] width 47 height 25
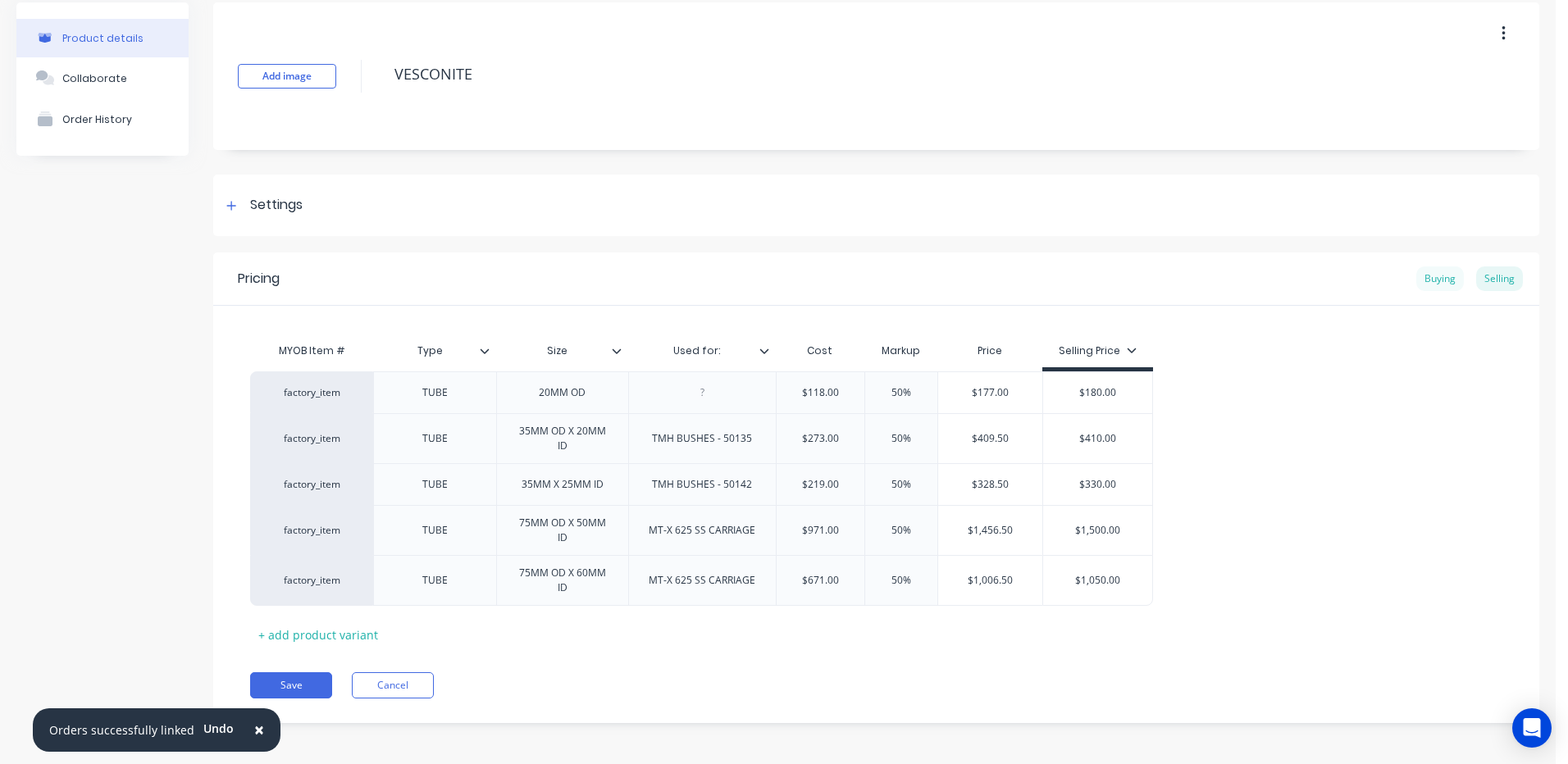
click at [1444, 274] on div "Buying" at bounding box center [1439, 279] width 47 height 25
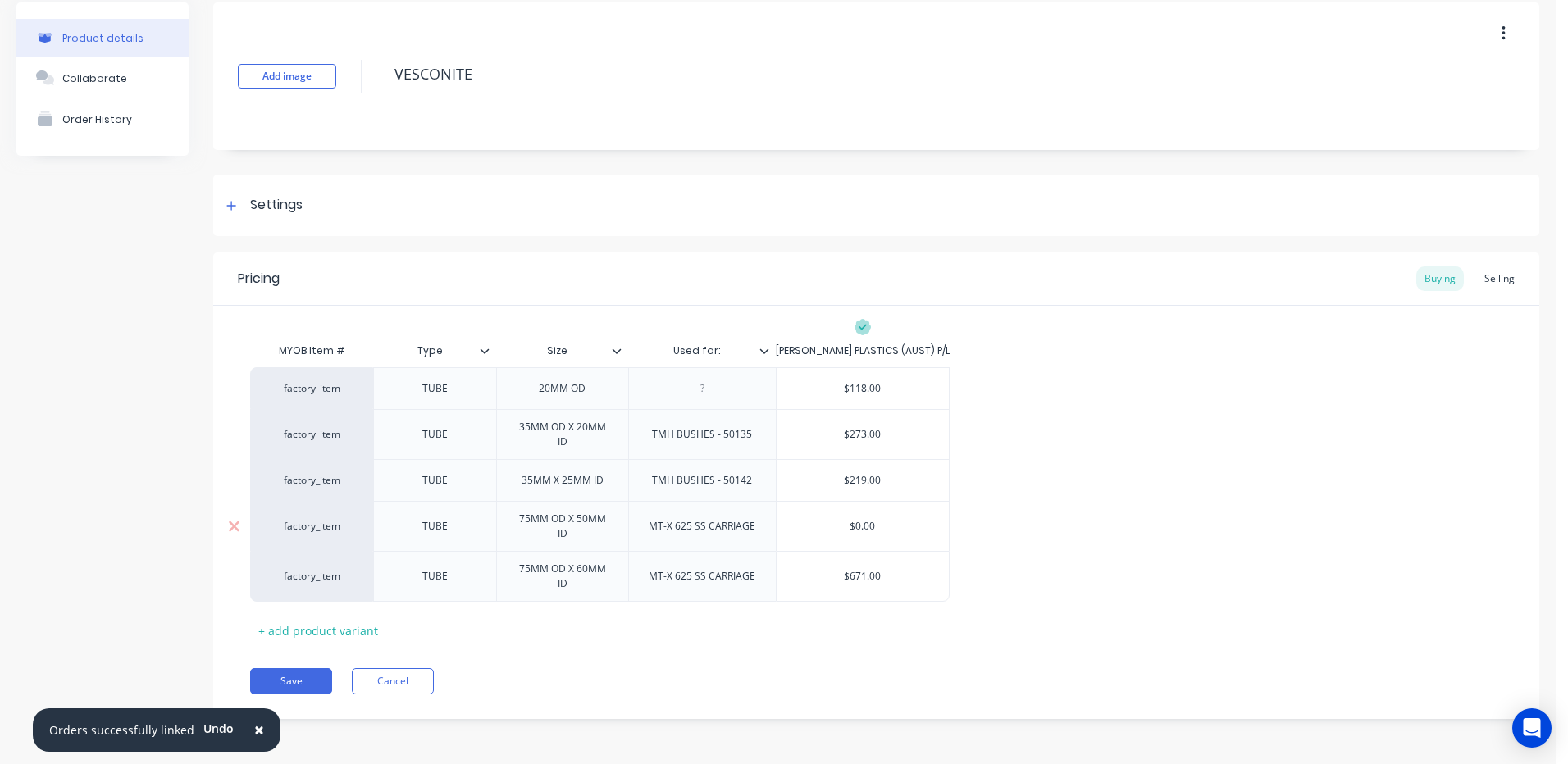
type input "$0.00"
click at [876, 527] on input "$0.00" at bounding box center [863, 526] width 173 height 14
type textarea "x"
type input "$9"
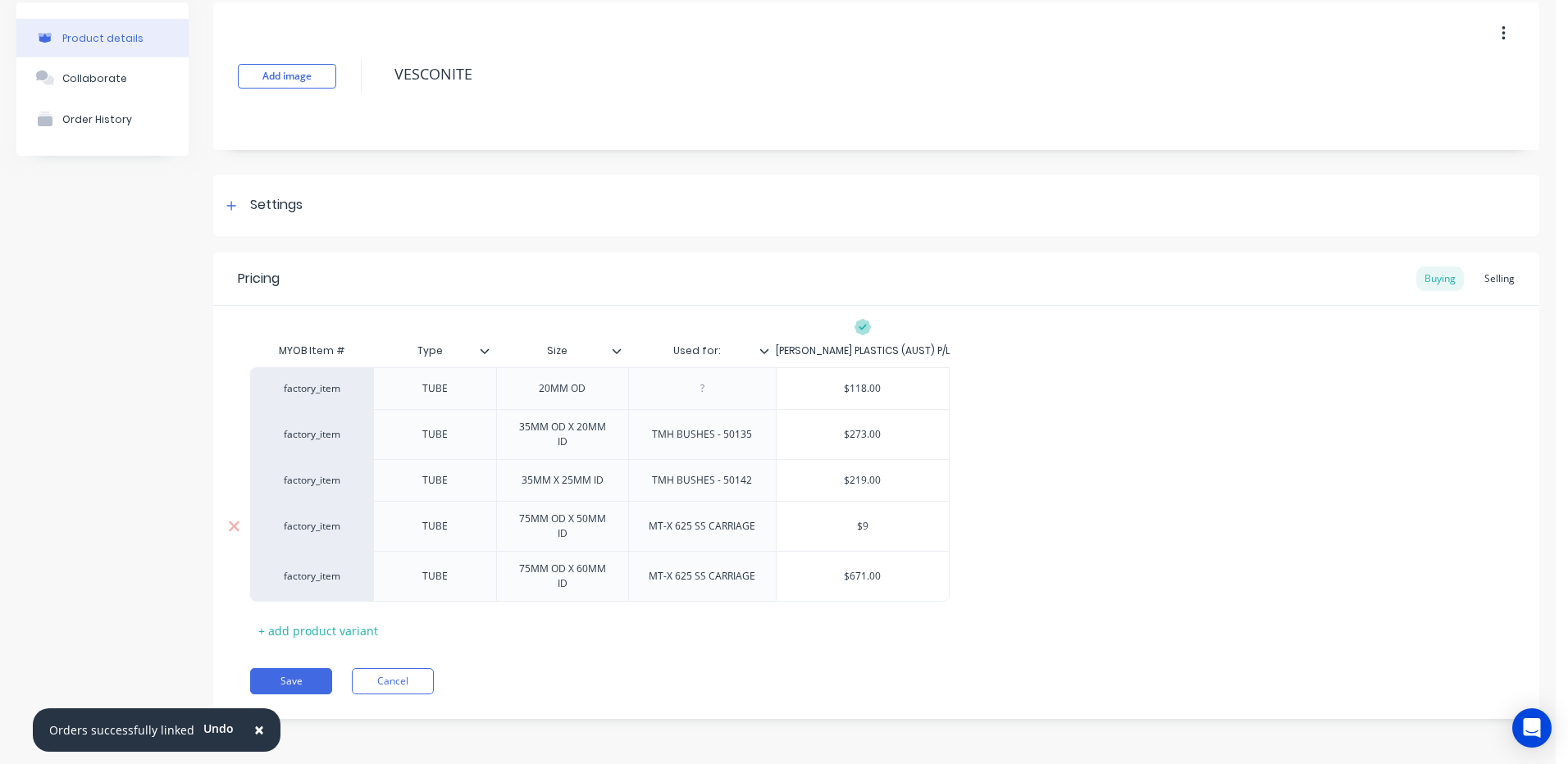
type textarea "x"
type input "$97"
type textarea "x"
type input "$971"
click at [1031, 477] on div "factory_item TUBE 20MM OD $118.00 factory_item TUBE 35MM OD X 20MM ID TMH BUSHE…" at bounding box center [876, 484] width 1253 height 234
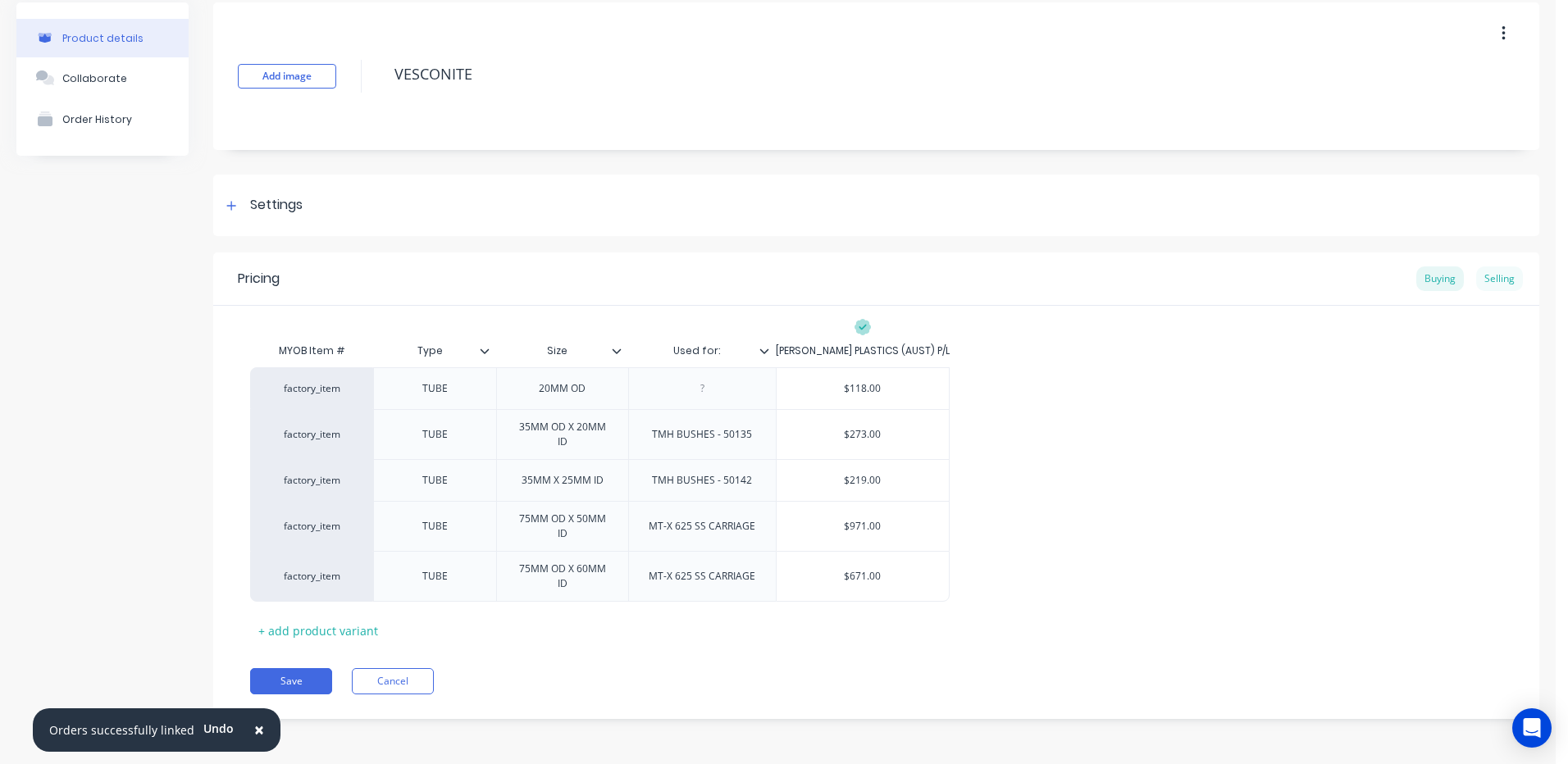
click at [1488, 284] on div "Selling" at bounding box center [1499, 279] width 47 height 25
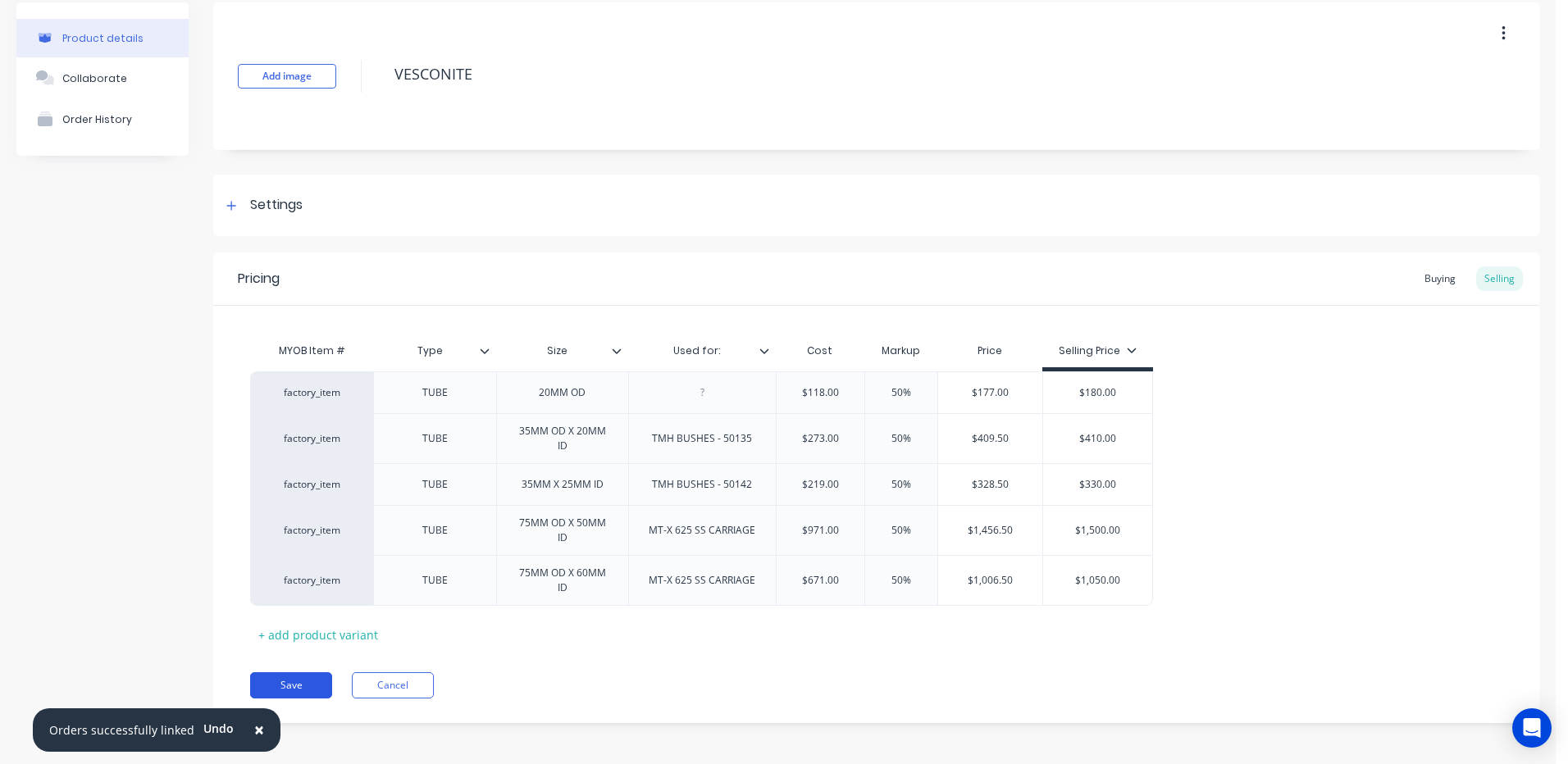
click at [286, 698] on button "Save" at bounding box center [290, 685] width 82 height 26
type textarea "x"
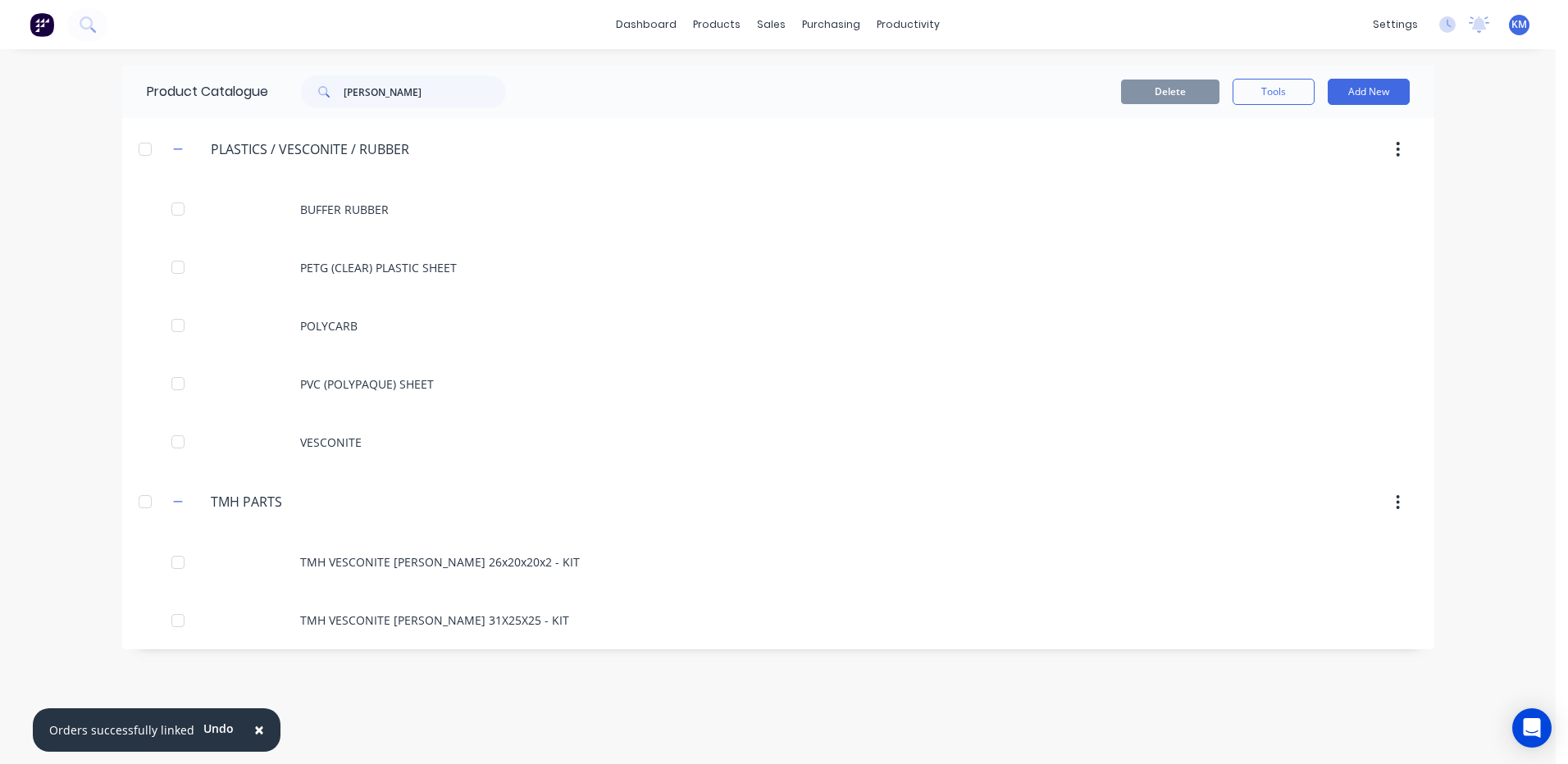
drag, startPoint x: 408, startPoint y: 111, endPoint x: 380, endPoint y: 92, distance: 33.8
click at [376, 97] on div "Product Catalogue [PERSON_NAME]" at bounding box center [335, 91] width 425 height 53
drag, startPoint x: 382, startPoint y: 92, endPoint x: 320, endPoint y: 80, distance: 63.2
click at [320, 80] on div "[PERSON_NAME]" at bounding box center [403, 91] width 205 height 33
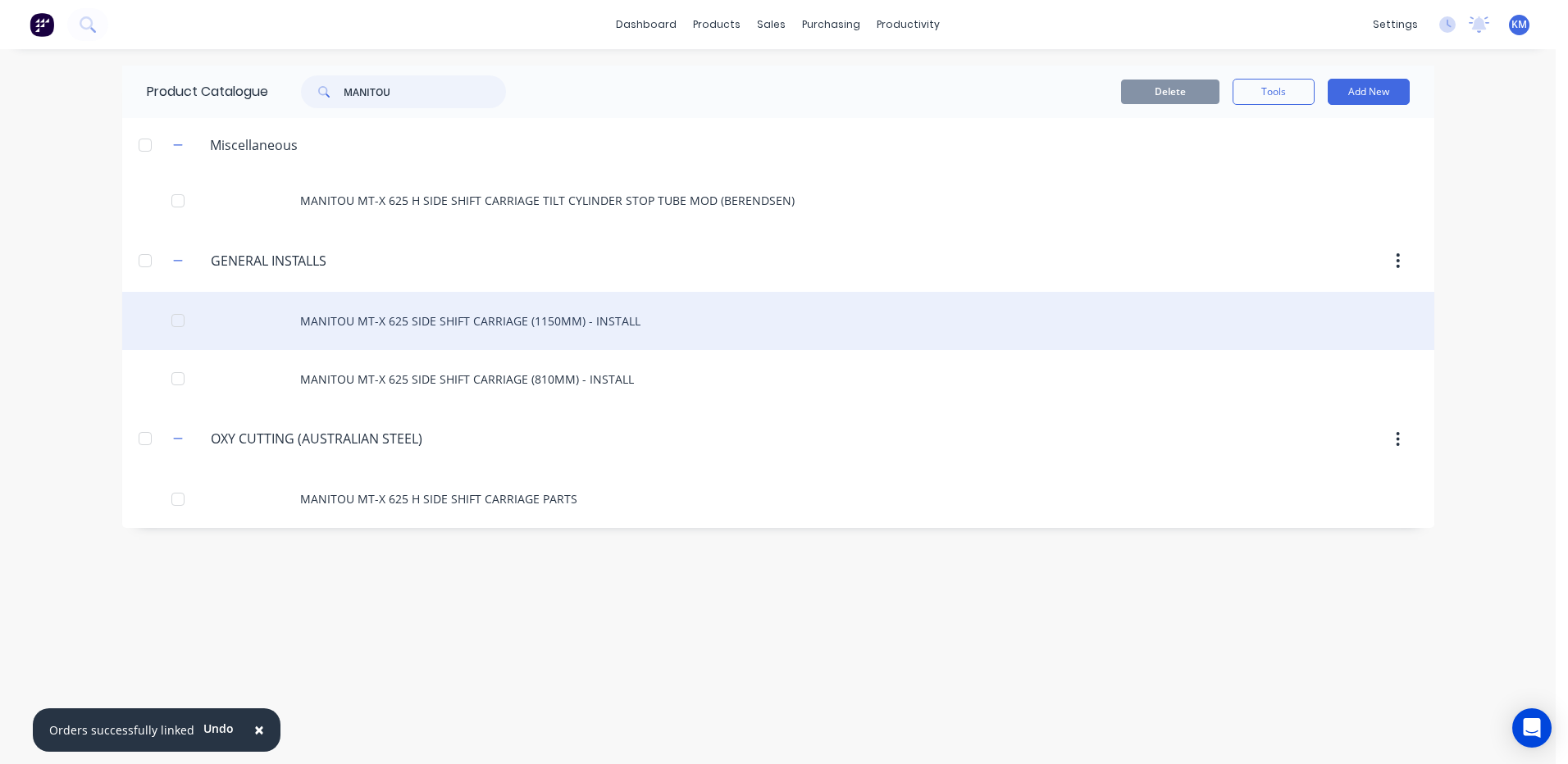
type input "MANITOU"
click at [529, 333] on div "MANITOU MT-X 625 SIDE SHIFT CARRIAGE (1150MM) - INSTALL" at bounding box center [778, 321] width 1312 height 59
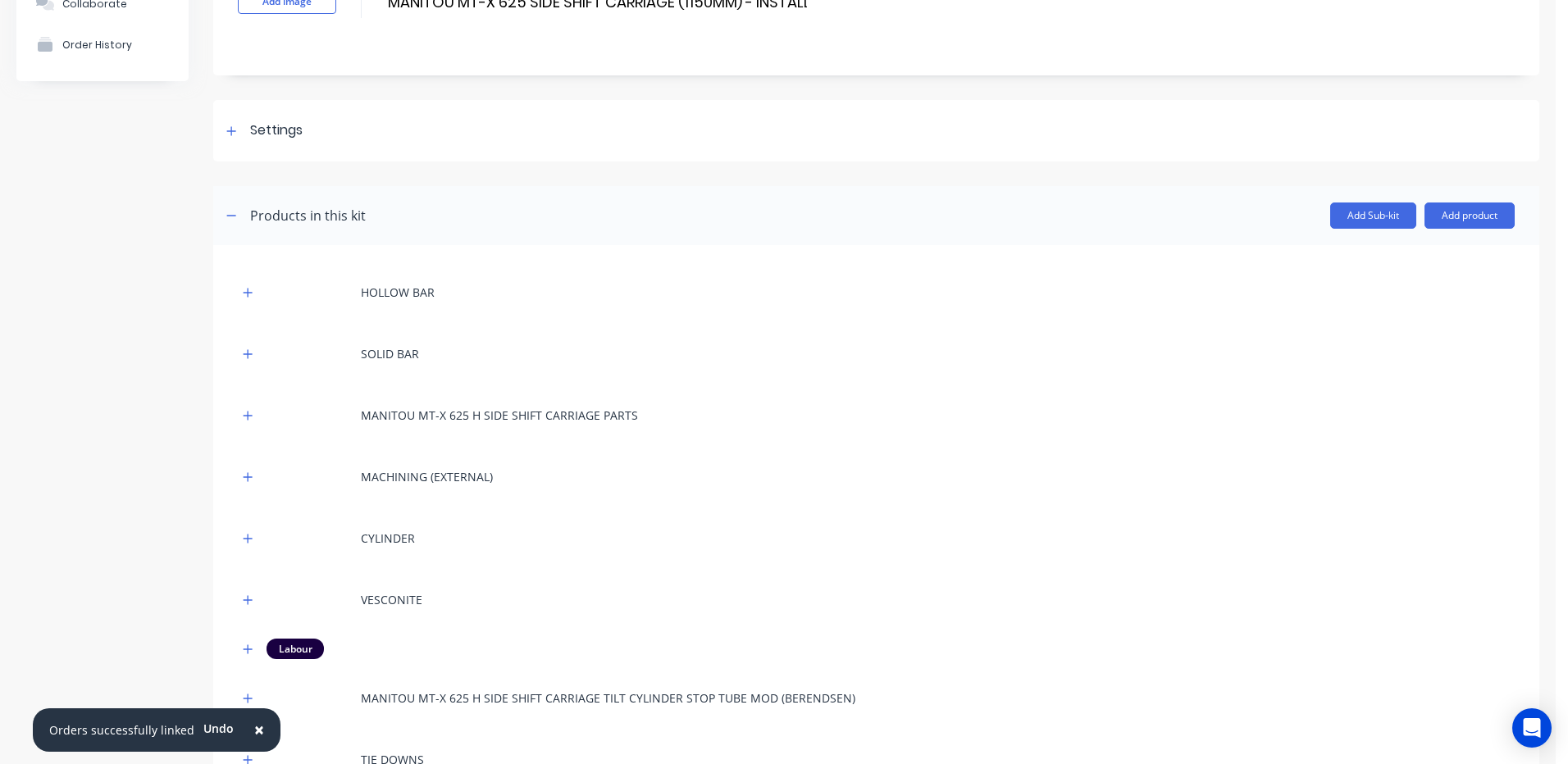
scroll to position [164, 0]
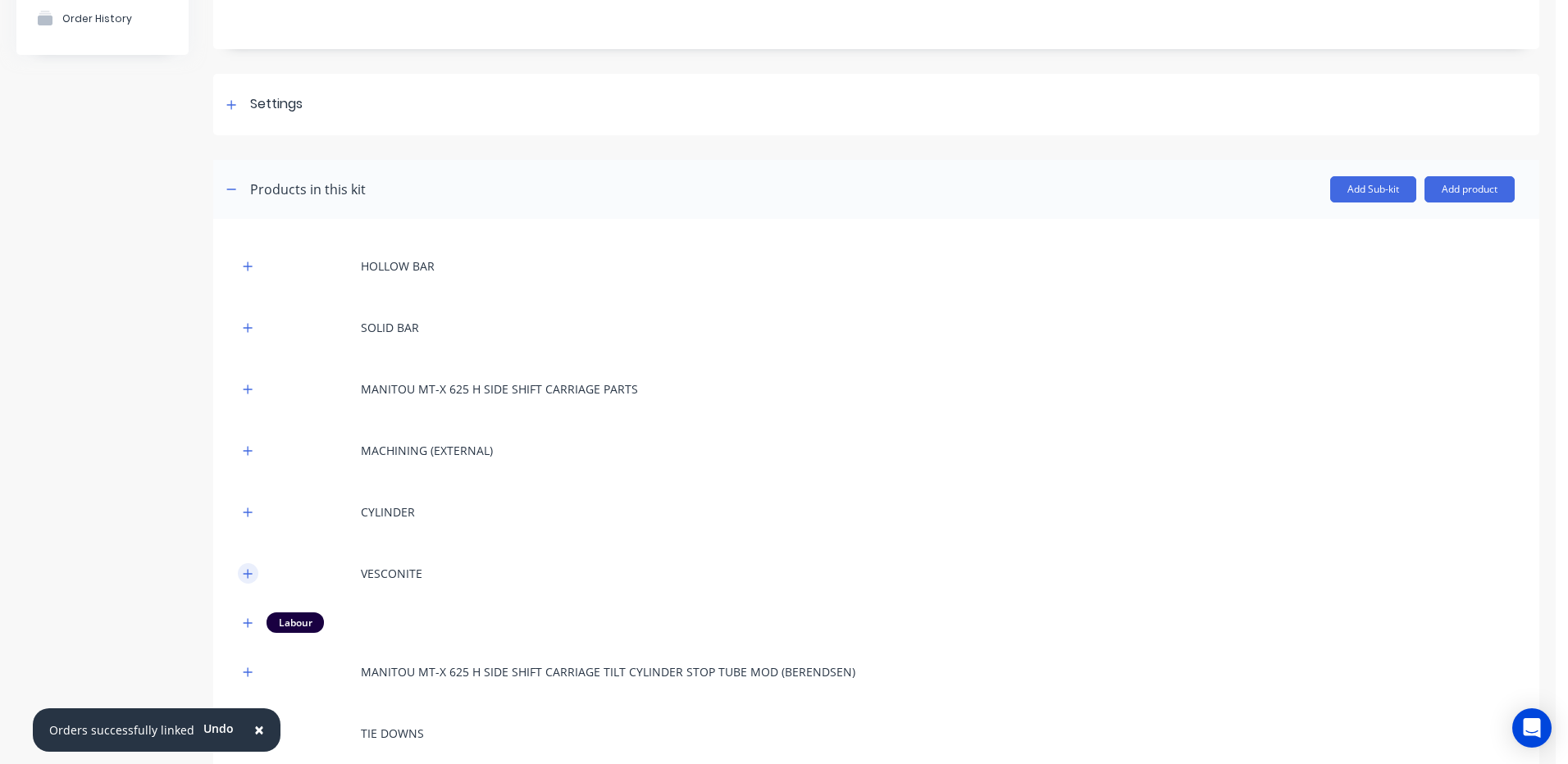
click at [244, 577] on icon "button" at bounding box center [248, 574] width 10 height 12
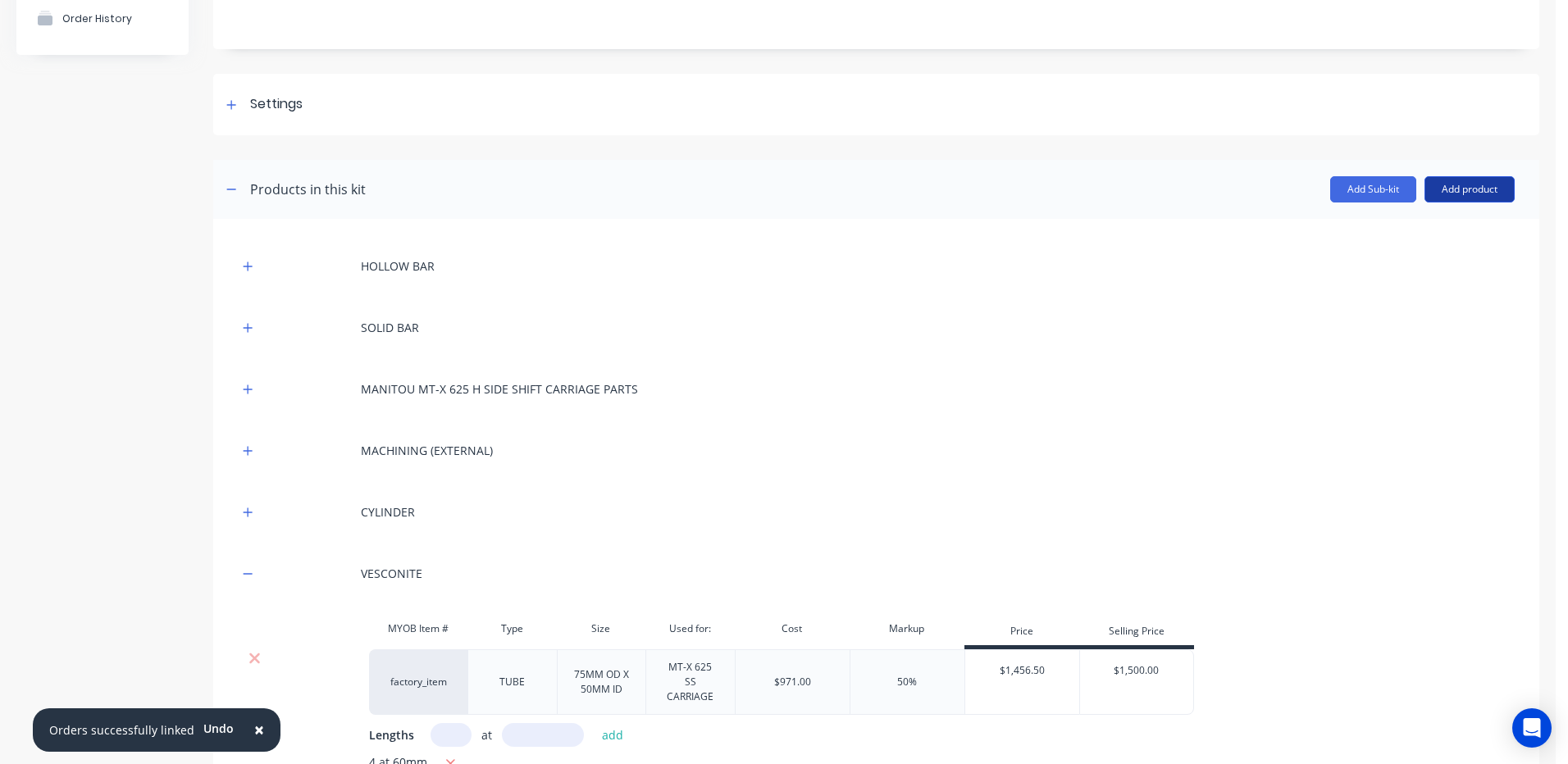
click at [1486, 188] on button "Add product" at bounding box center [1470, 188] width 90 height 26
click at [1443, 235] on div "Product catalogue" at bounding box center [1436, 232] width 126 height 24
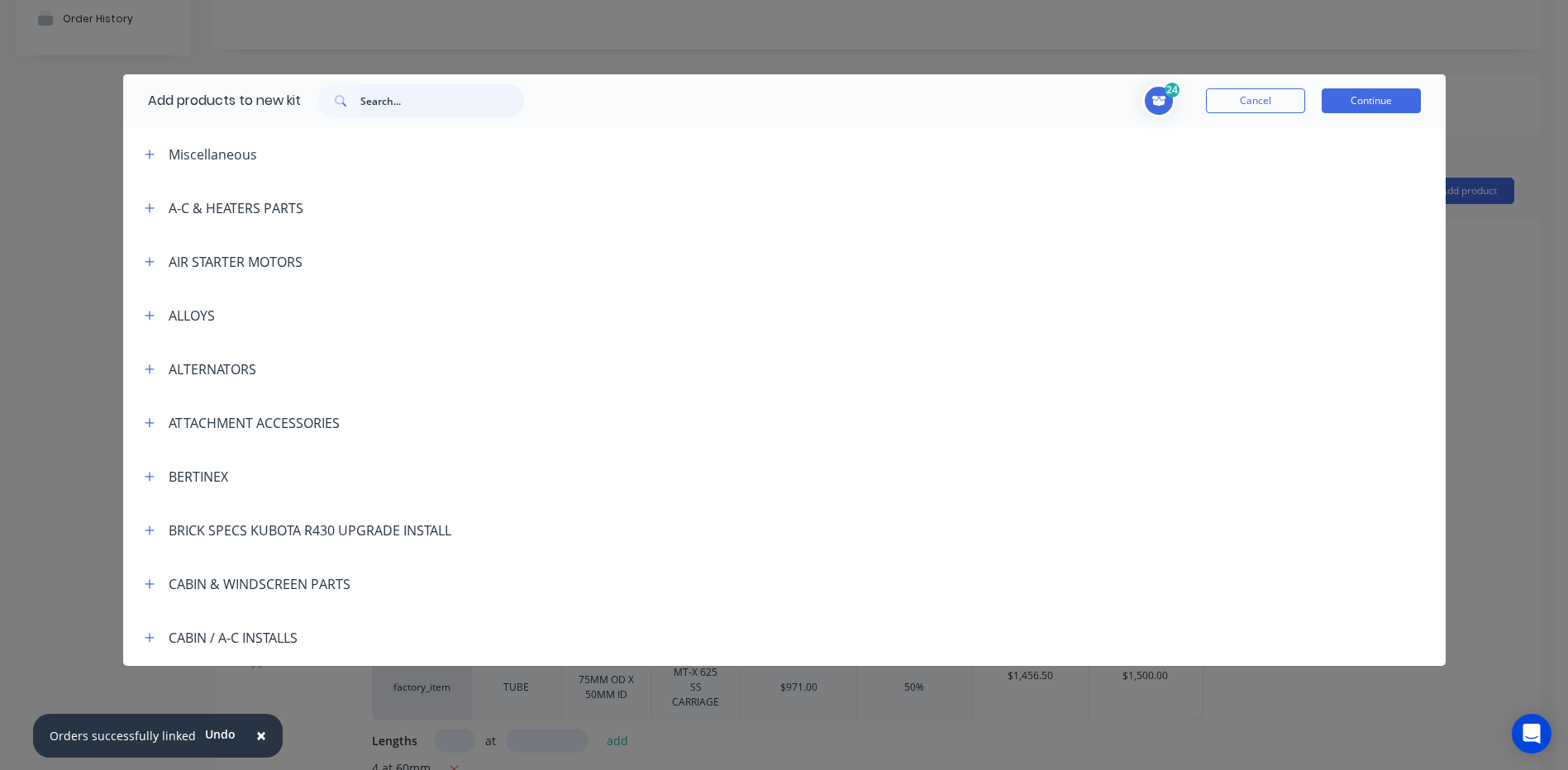
click at [420, 99] on input "text" at bounding box center [442, 101] width 164 height 33
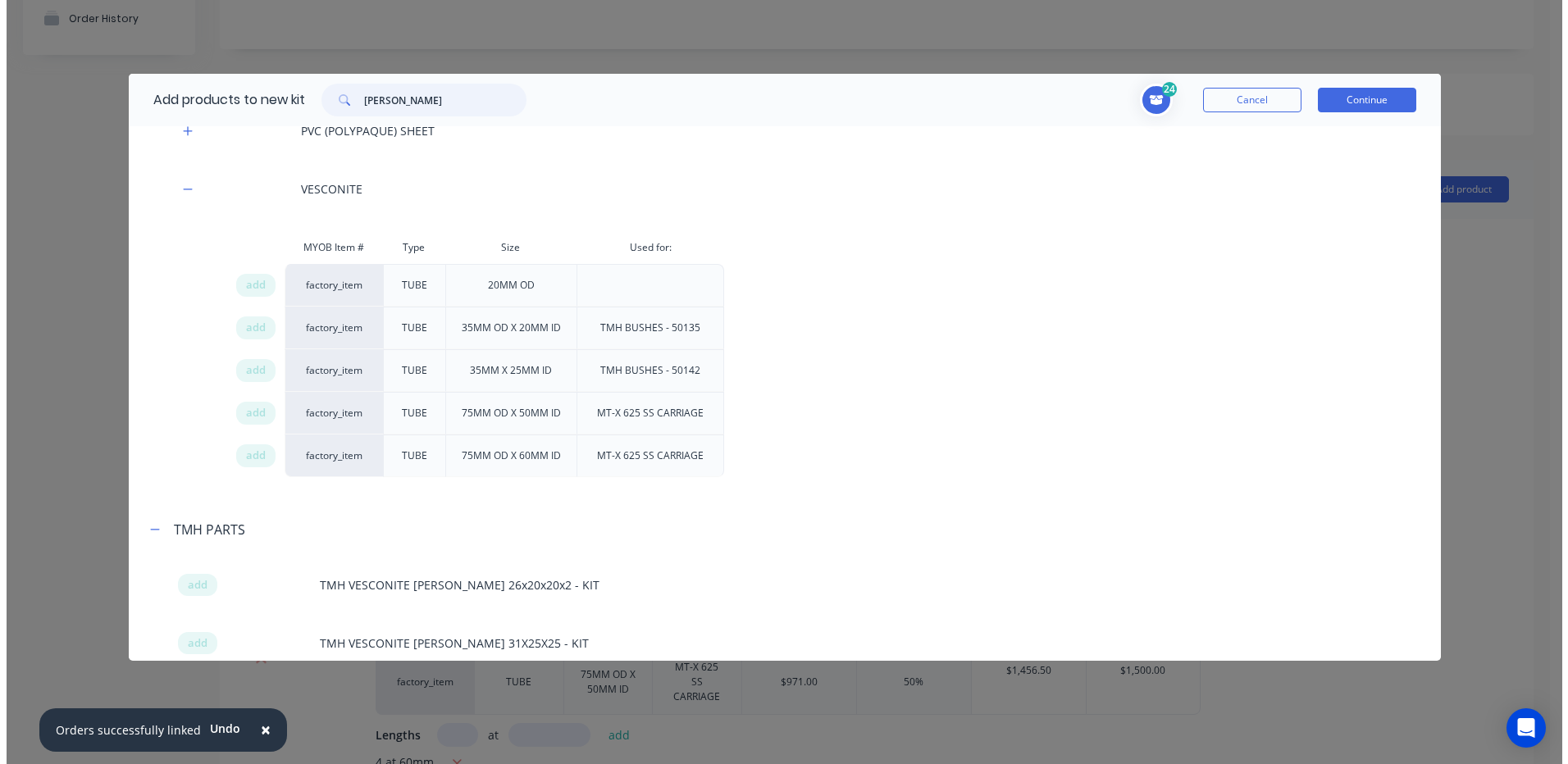
scroll to position [264, 0]
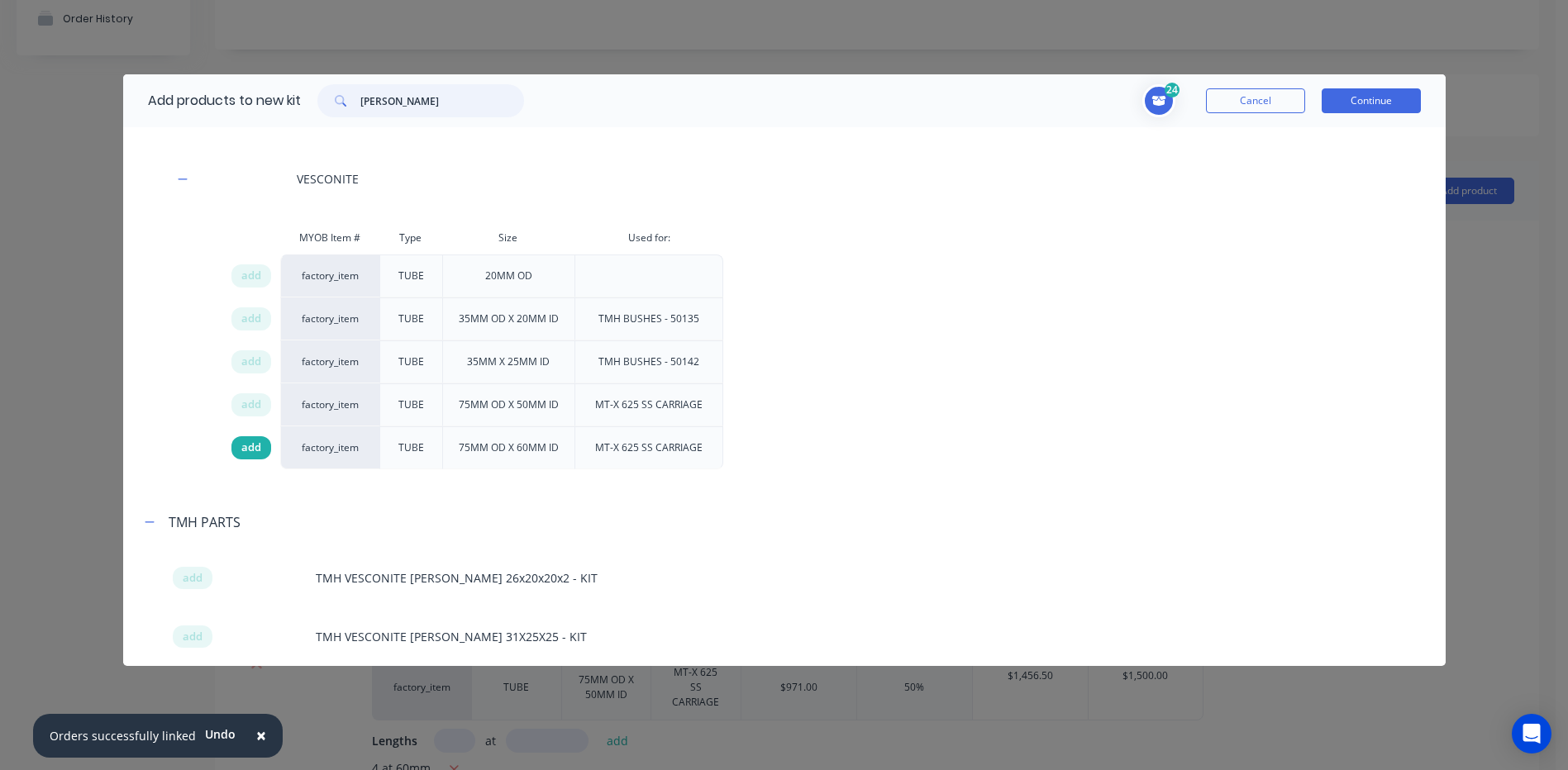
type input "[PERSON_NAME]"
click at [251, 448] on span "add" at bounding box center [251, 447] width 19 height 16
click at [1378, 98] on button "Continue" at bounding box center [1371, 101] width 99 height 25
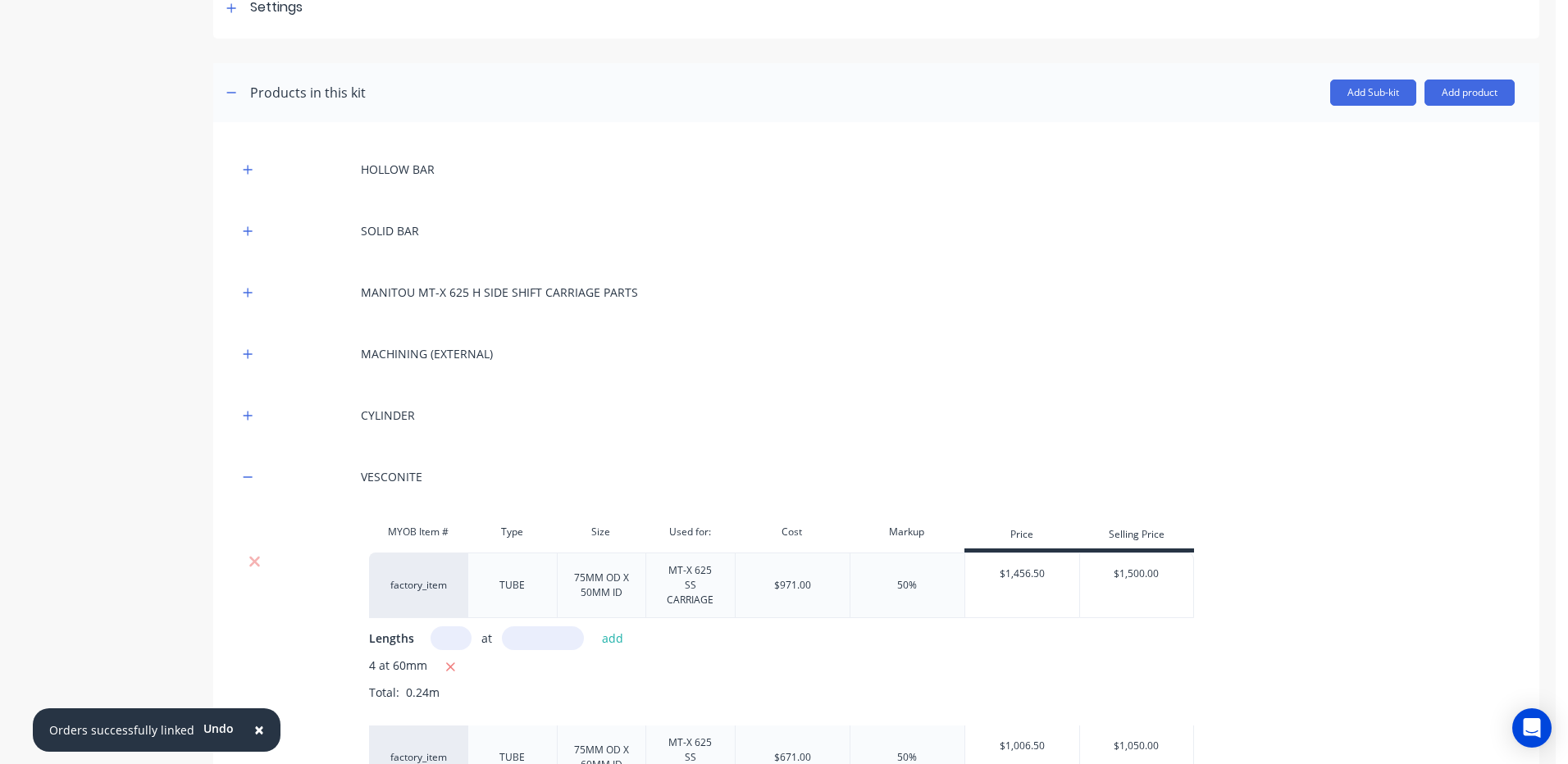
scroll to position [492, 0]
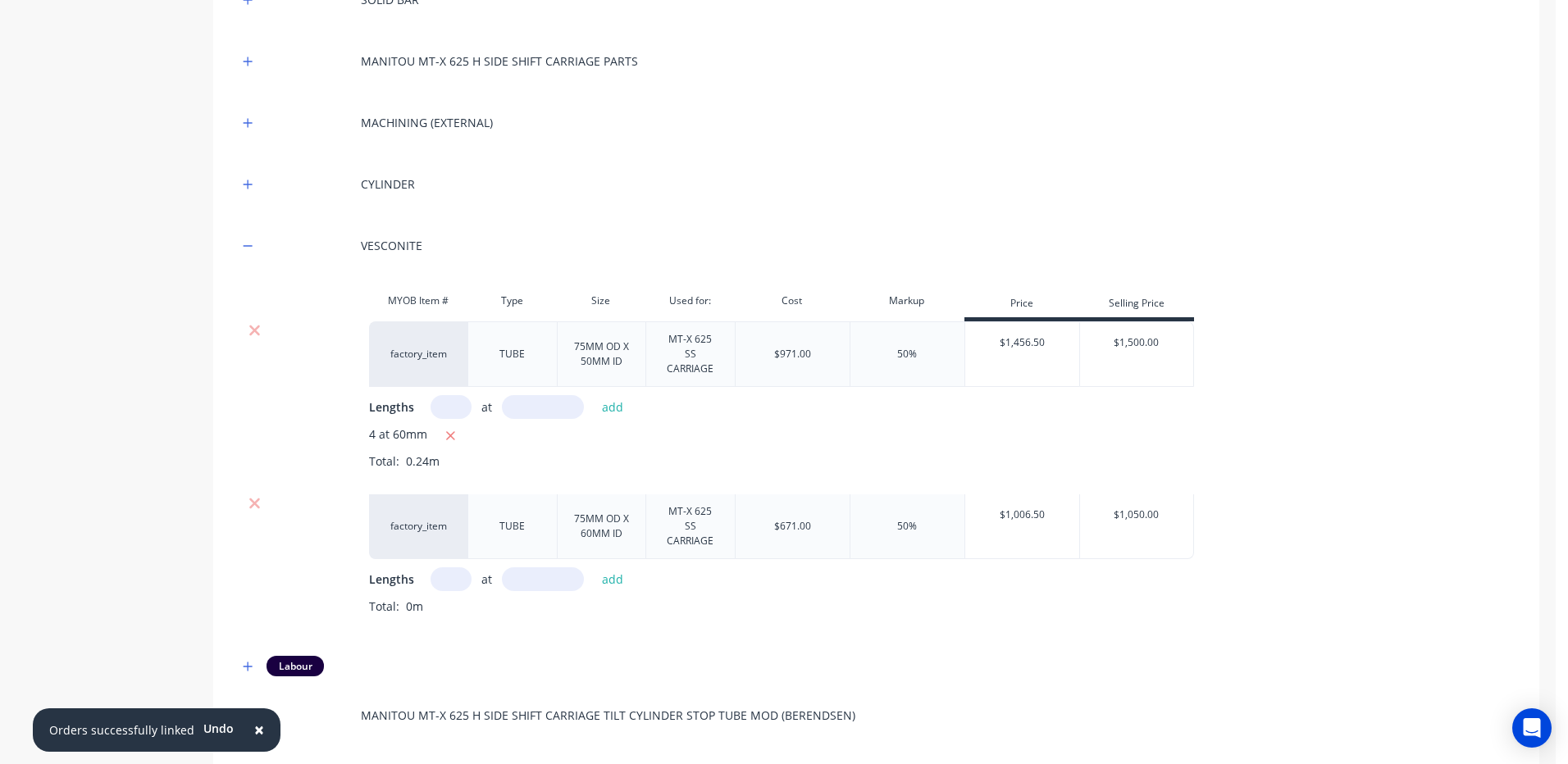
click at [456, 567] on input "text" at bounding box center [451, 579] width 41 height 24
type input "2"
type input "60"
click at [594, 568] on button "add" at bounding box center [613, 579] width 38 height 22
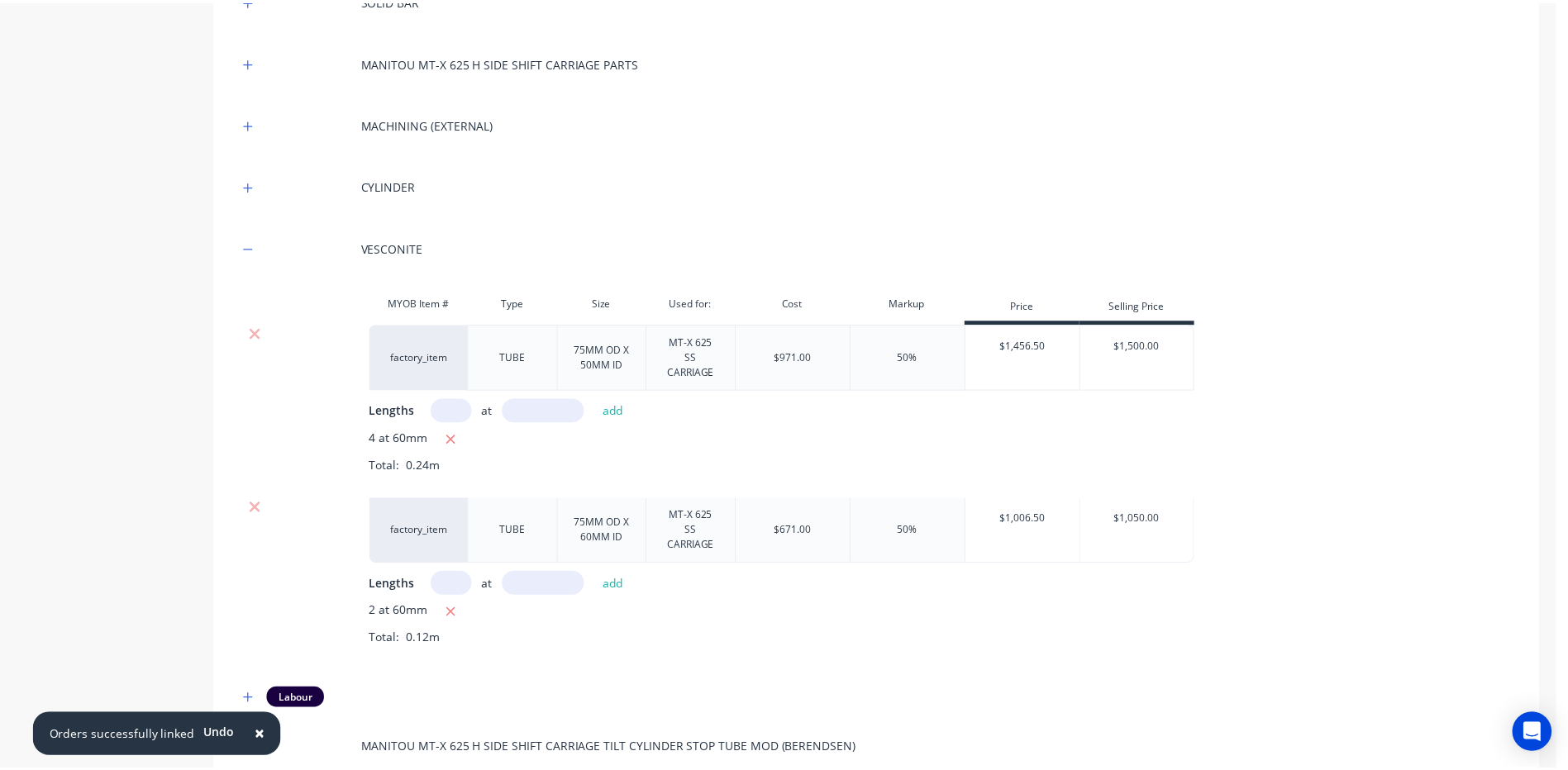
scroll to position [913, 0]
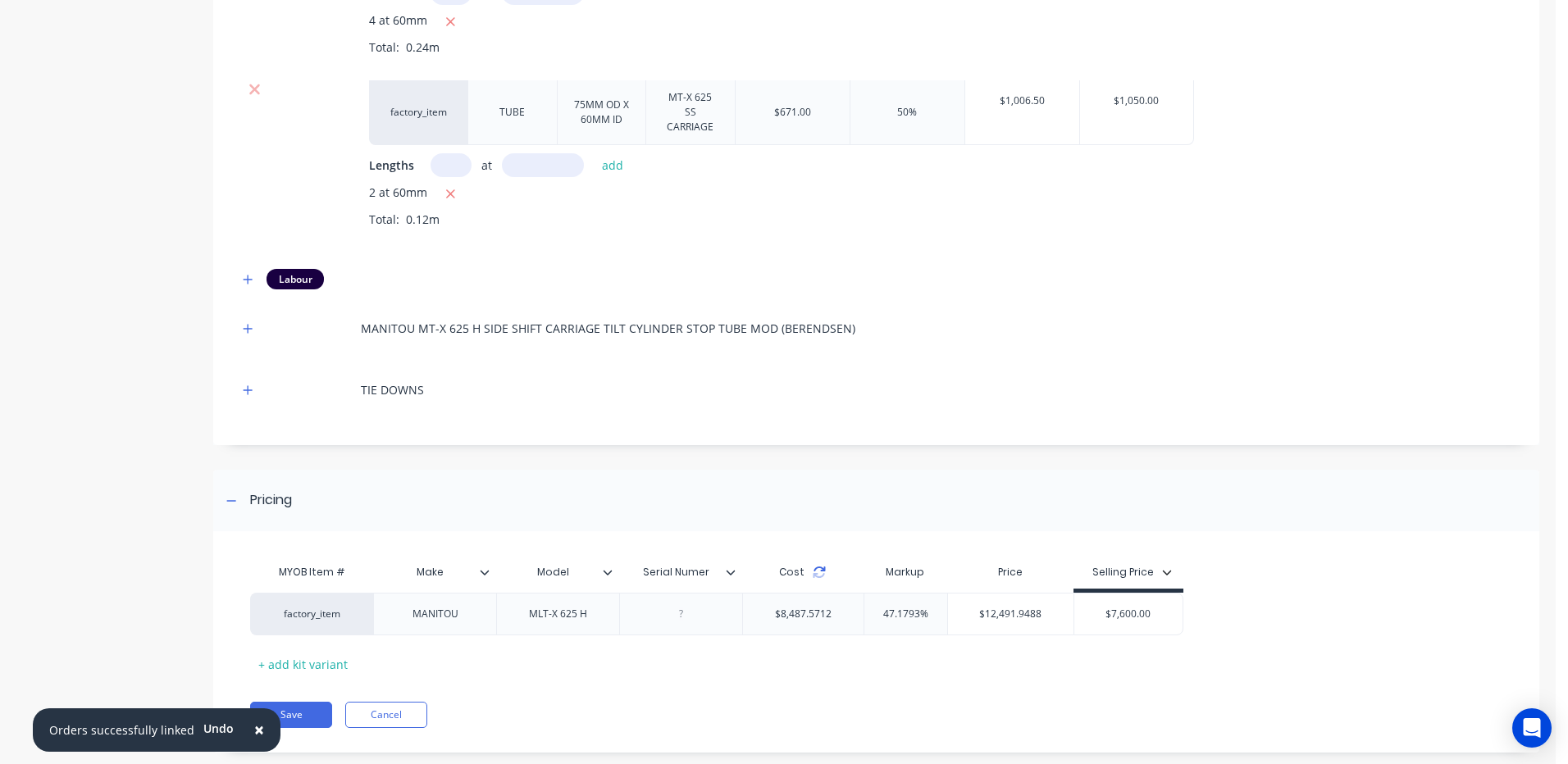
click at [819, 566] on icon at bounding box center [819, 573] width 13 height 13
click at [293, 702] on button "Save" at bounding box center [290, 714] width 82 height 26
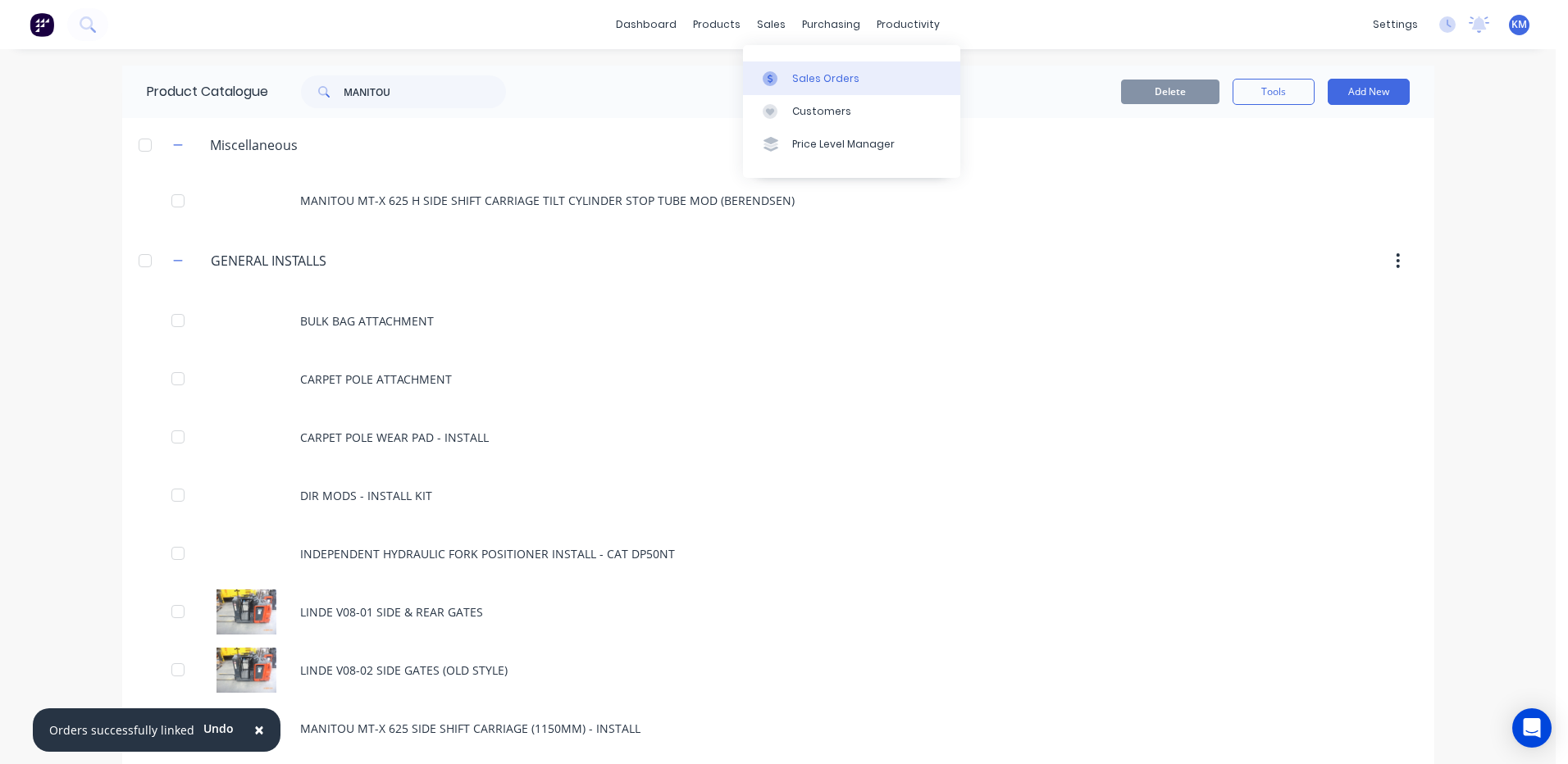
click at [772, 86] on link "Sales Orders" at bounding box center [852, 78] width 217 height 33
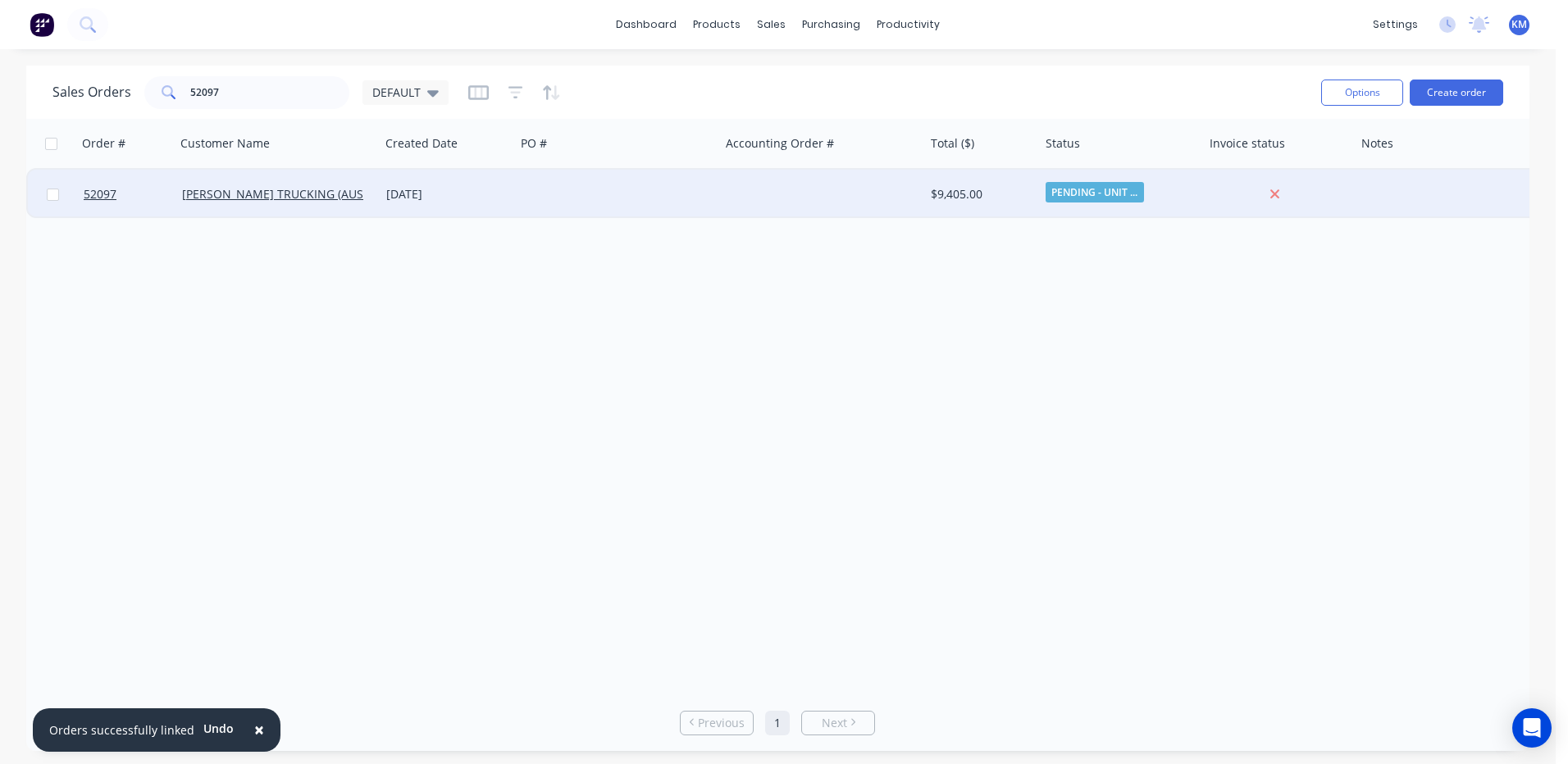
click at [419, 195] on div "[DATE]" at bounding box center [447, 194] width 122 height 16
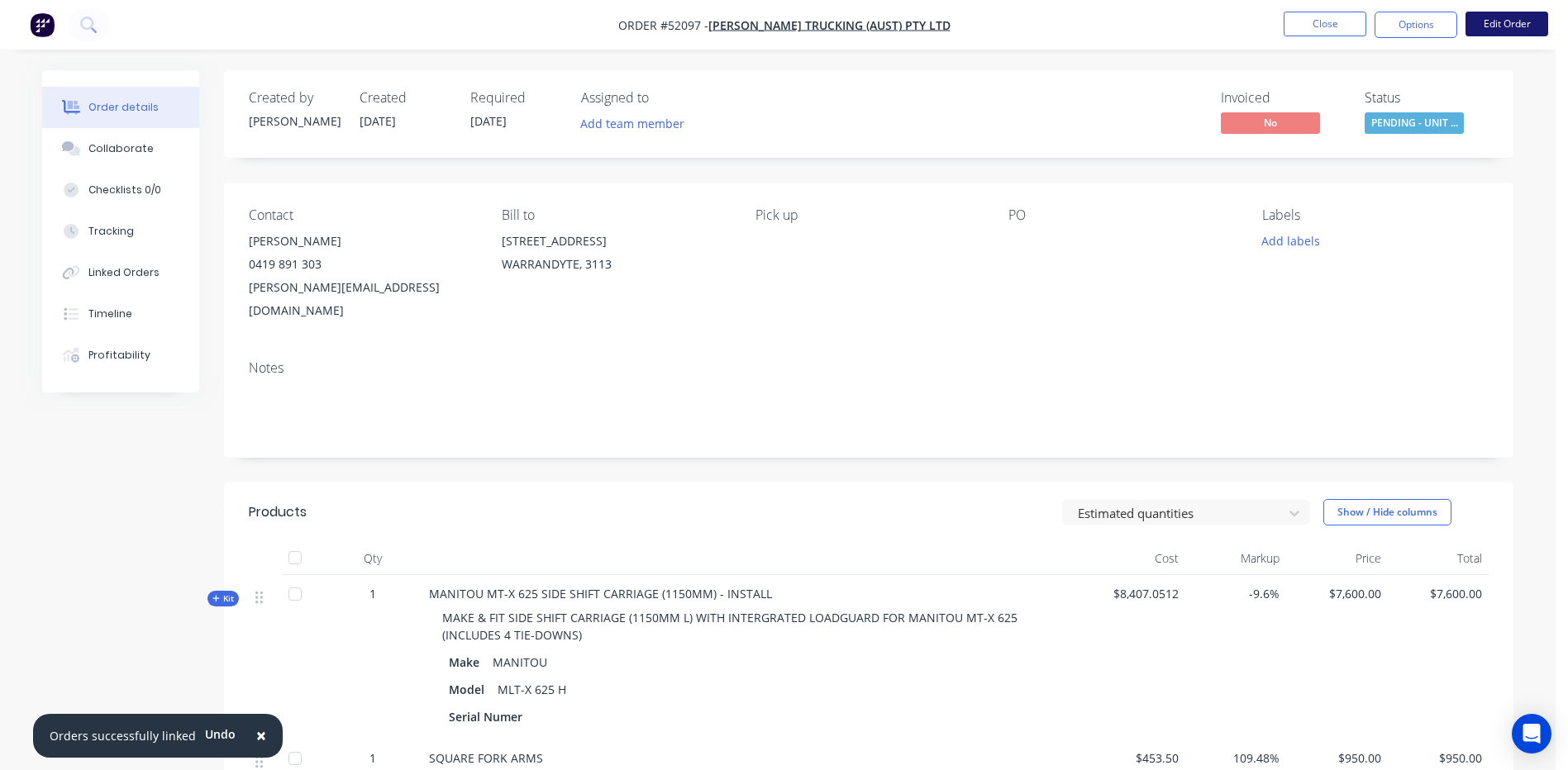
click at [1498, 30] on button "Edit Order" at bounding box center [1506, 24] width 82 height 25
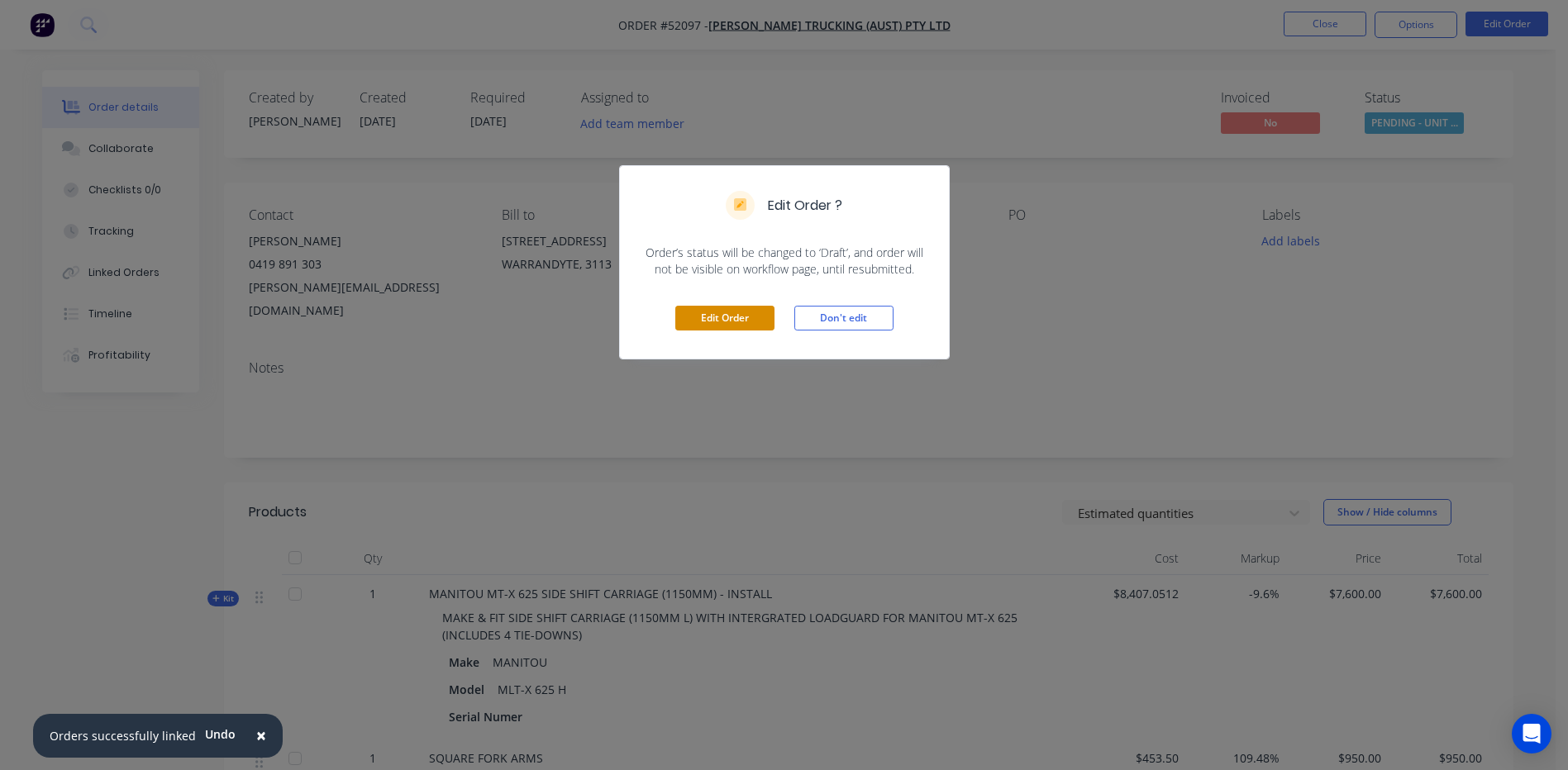
click at [723, 312] on button "Edit Order" at bounding box center [725, 319] width 99 height 25
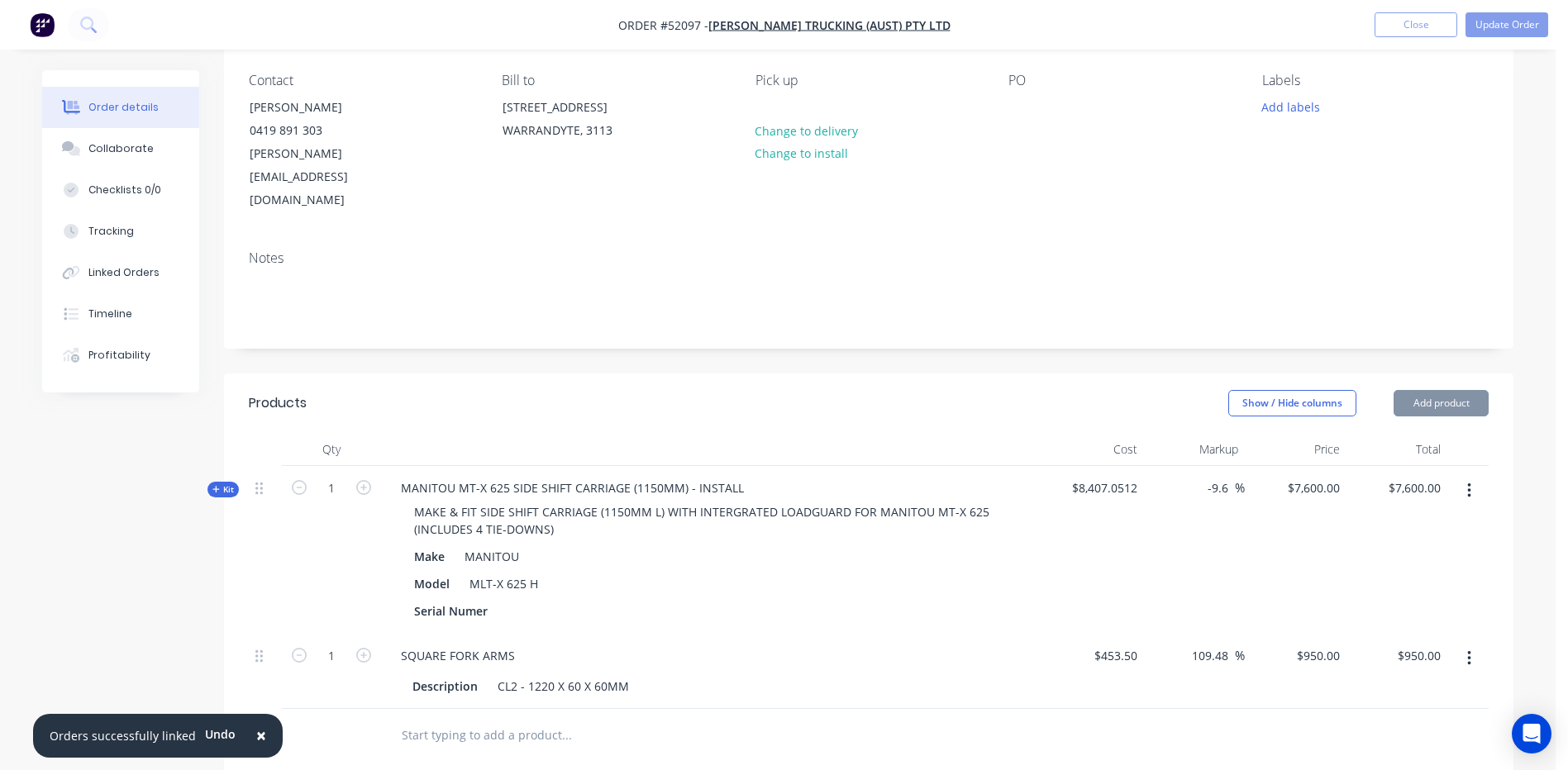
scroll to position [330, 0]
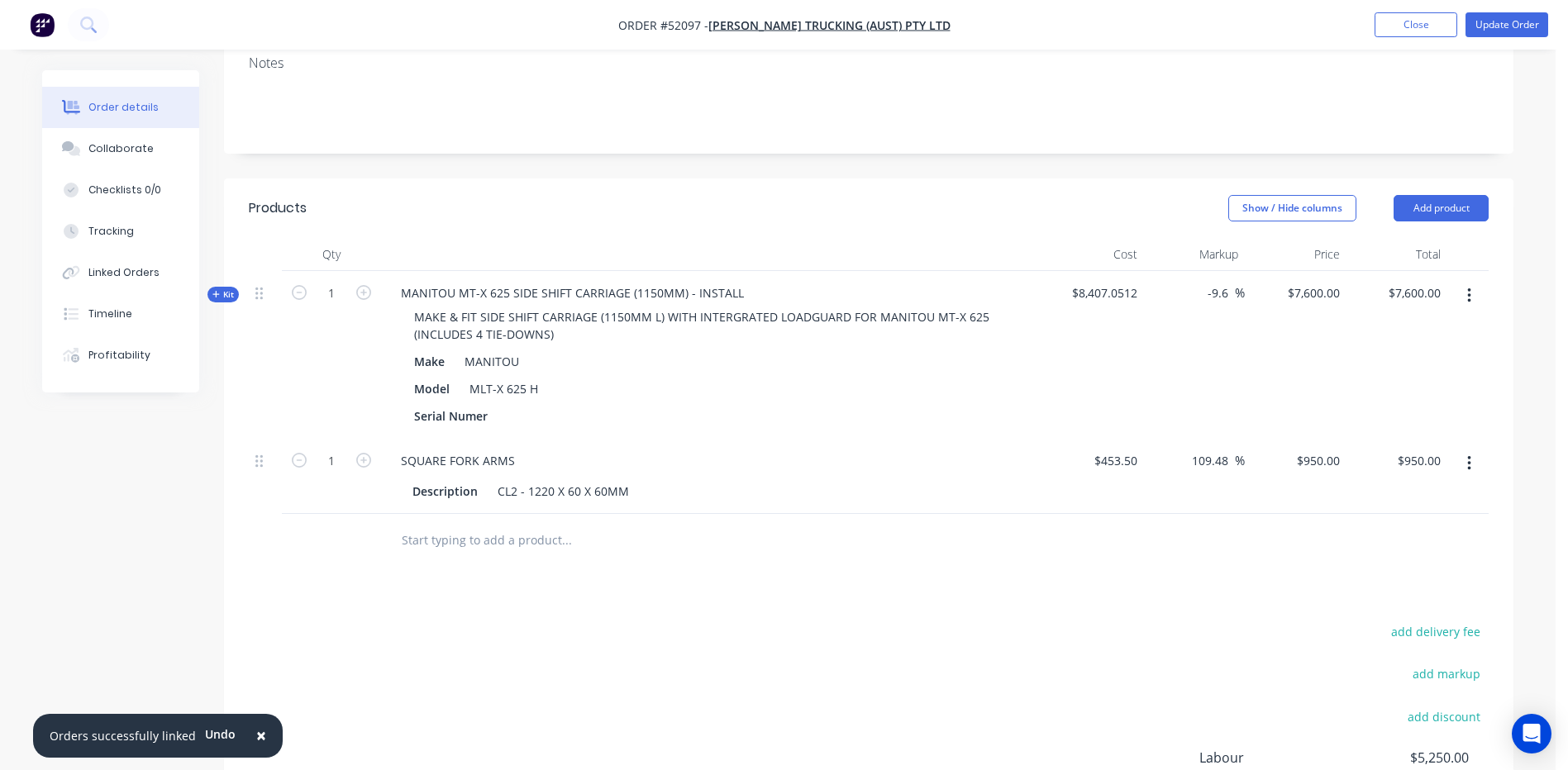
click at [1477, 281] on button "button" at bounding box center [1469, 295] width 39 height 30
click at [1449, 327] on div "Add product to kit" at bounding box center [1410, 339] width 127 height 24
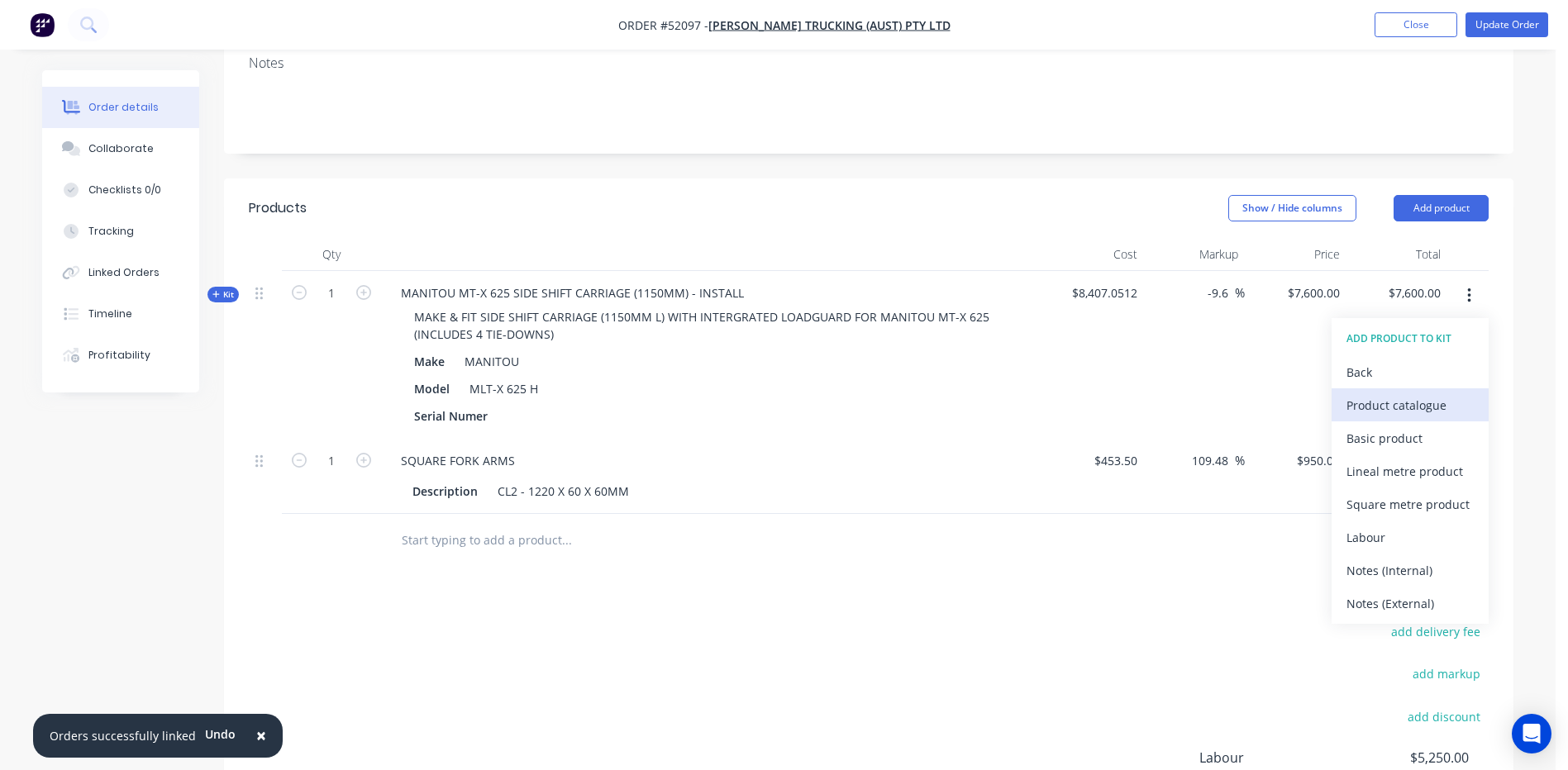
click at [1396, 393] on div "Product catalogue" at bounding box center [1410, 405] width 127 height 24
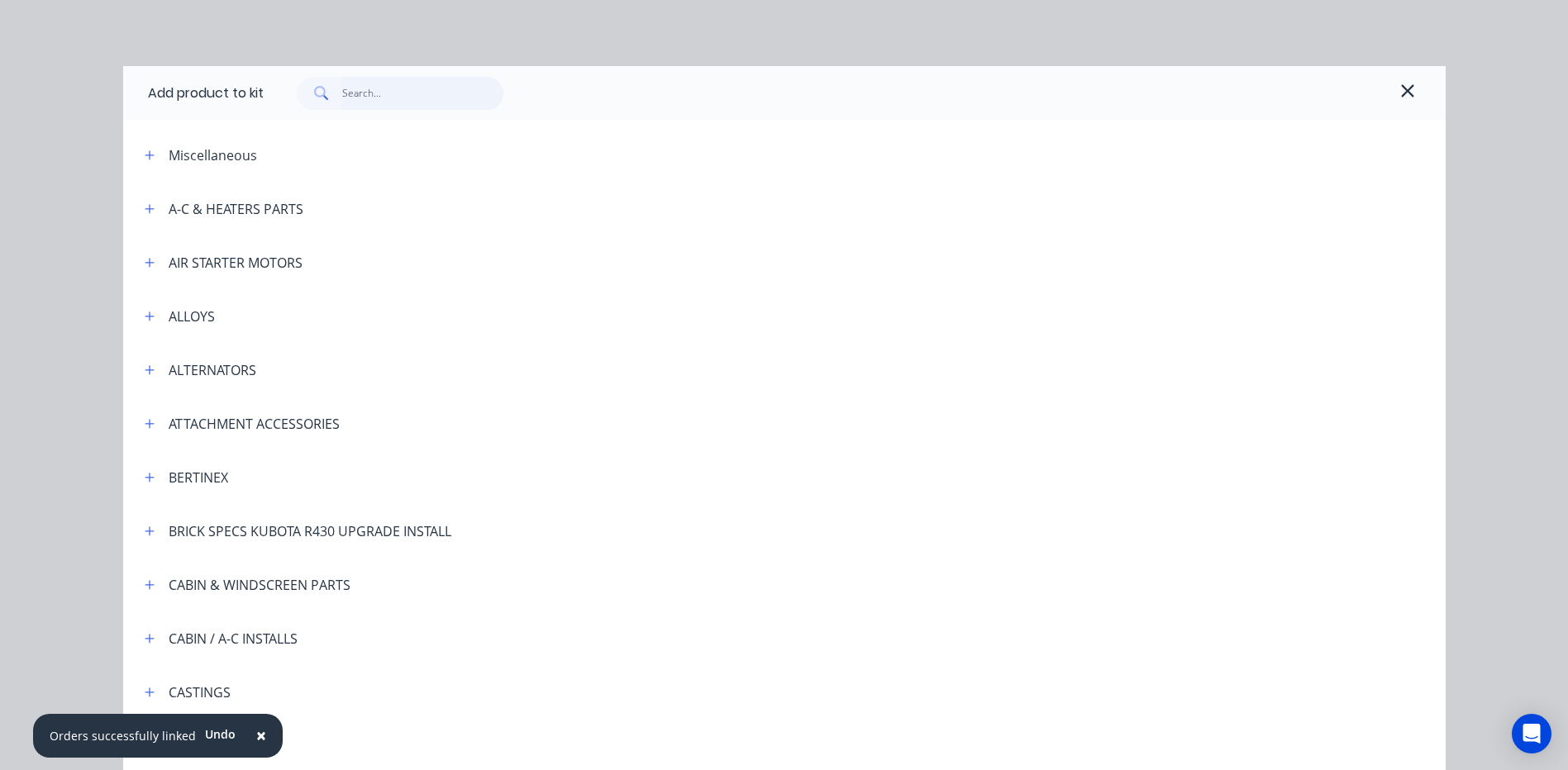
click at [435, 94] on input "text" at bounding box center [423, 93] width 161 height 33
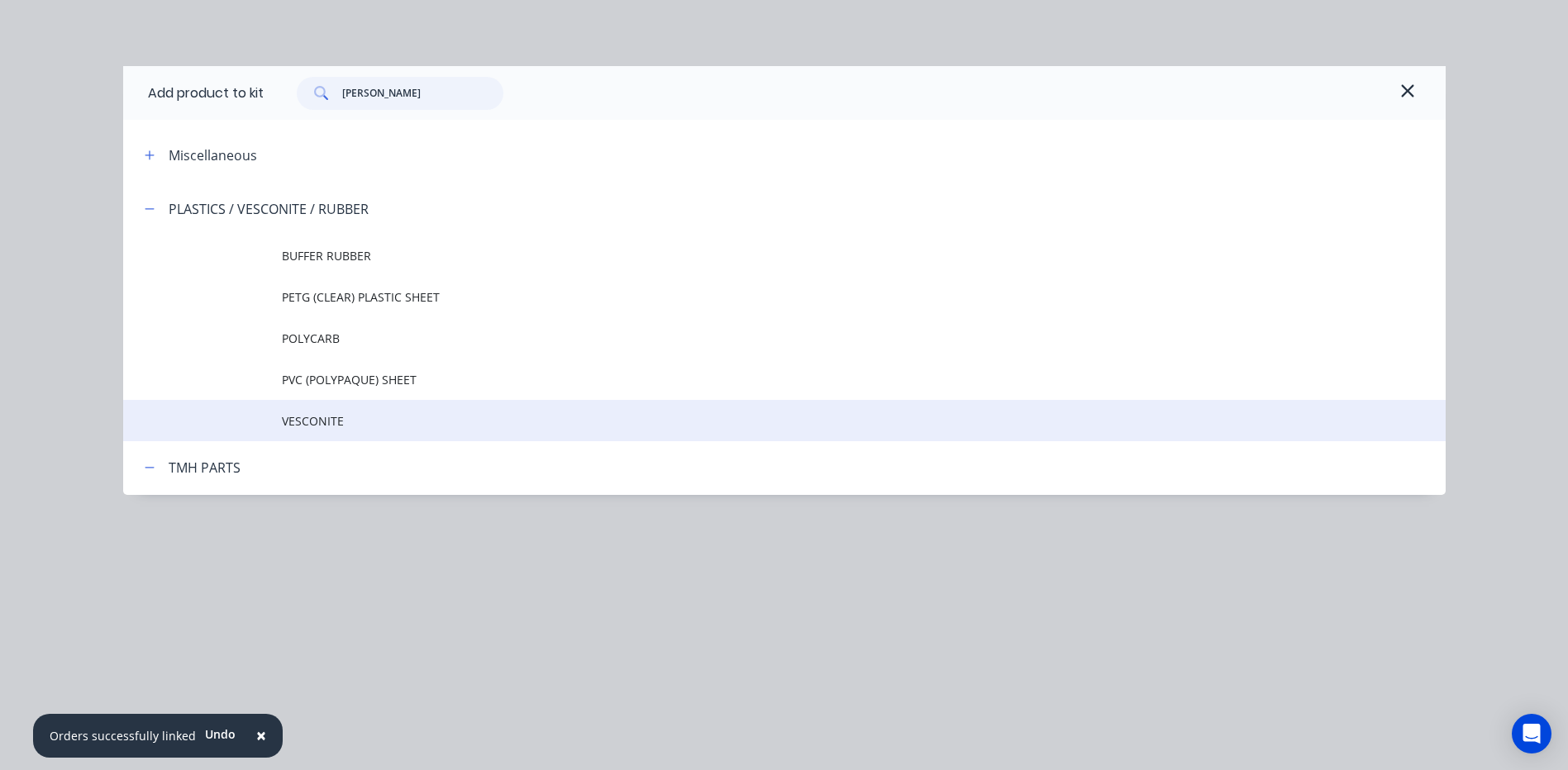
type input "[PERSON_NAME]"
click at [453, 428] on span "VESCONITE" at bounding box center [747, 421] width 931 height 17
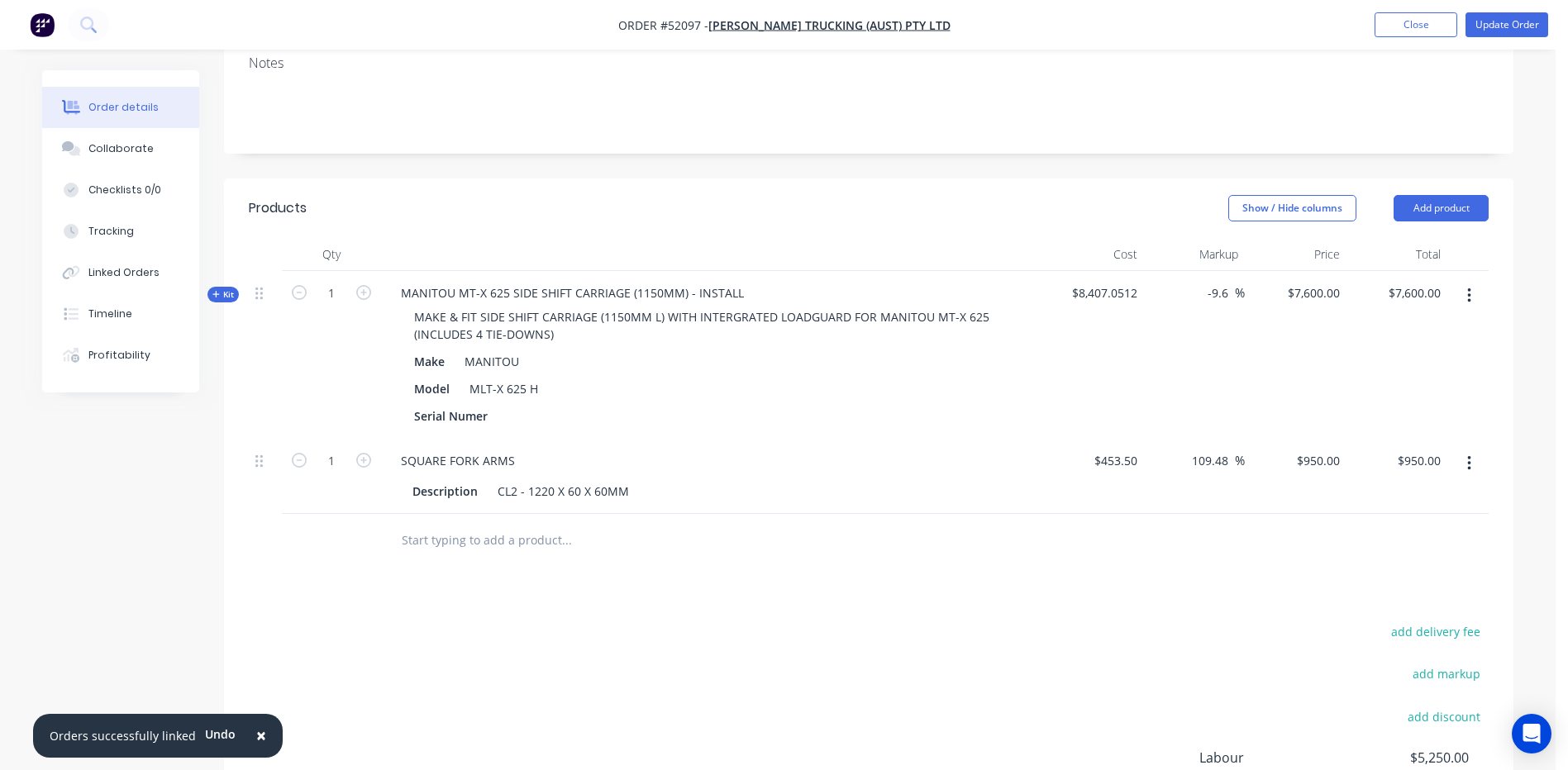
click at [219, 290] on icon "button" at bounding box center [216, 293] width 8 height 9
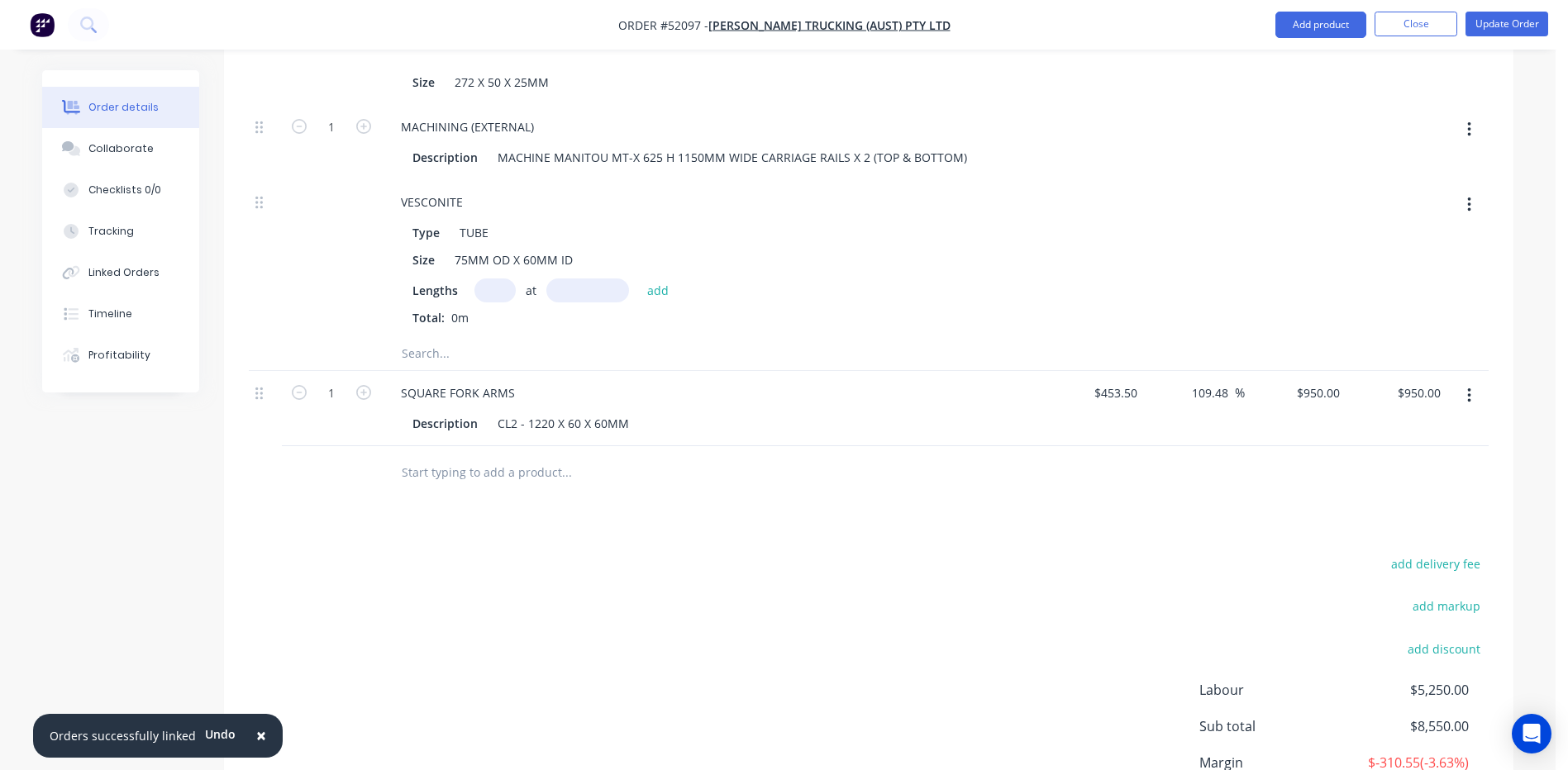
scroll to position [2479, 0]
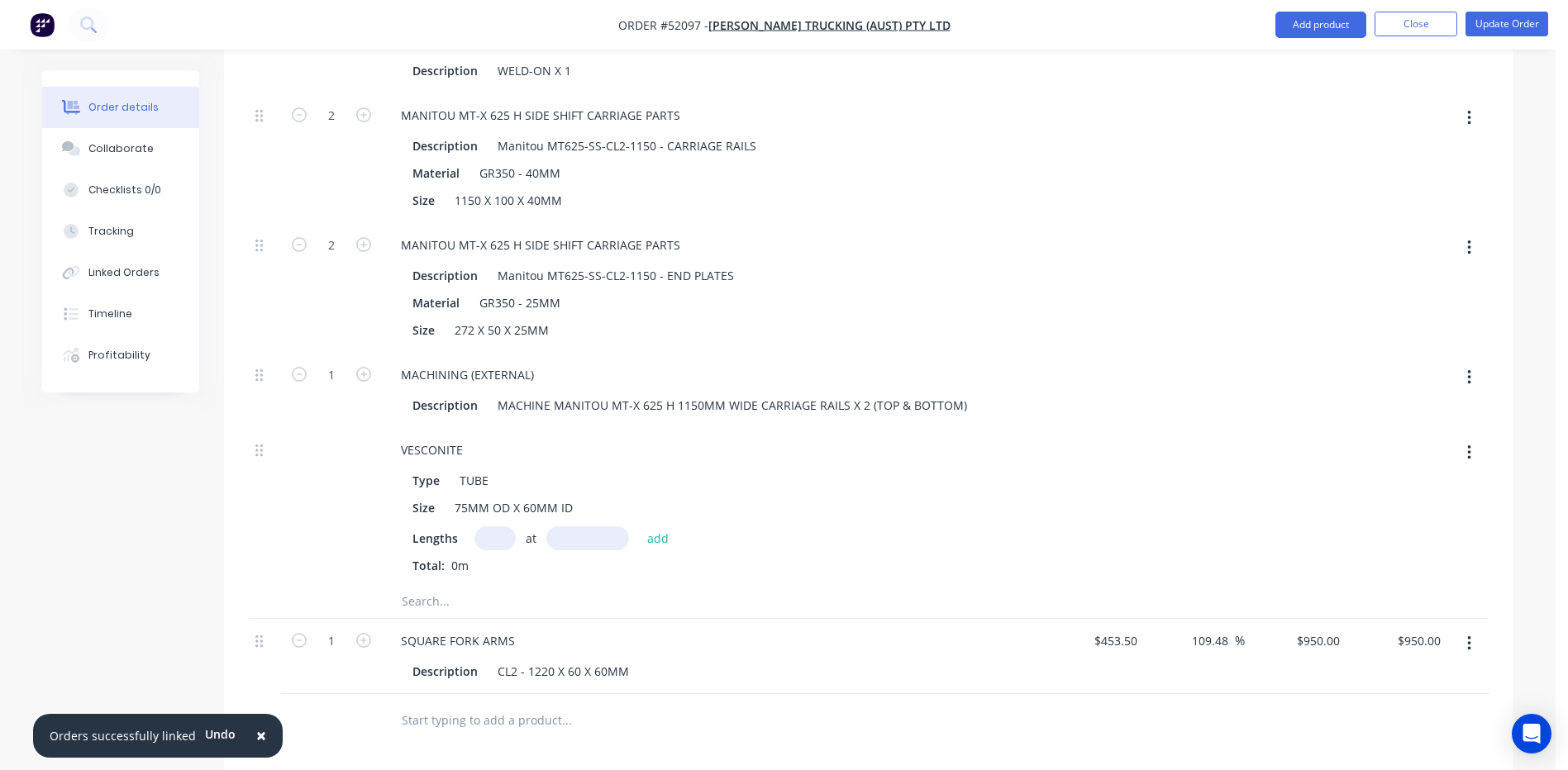
click at [509, 526] on div "at add" at bounding box center [577, 538] width 204 height 24
click at [511, 526] on input "text" at bounding box center [495, 538] width 42 height 24
type input "2"
type input "60"
click at [639, 526] on button "add" at bounding box center [658, 537] width 39 height 22
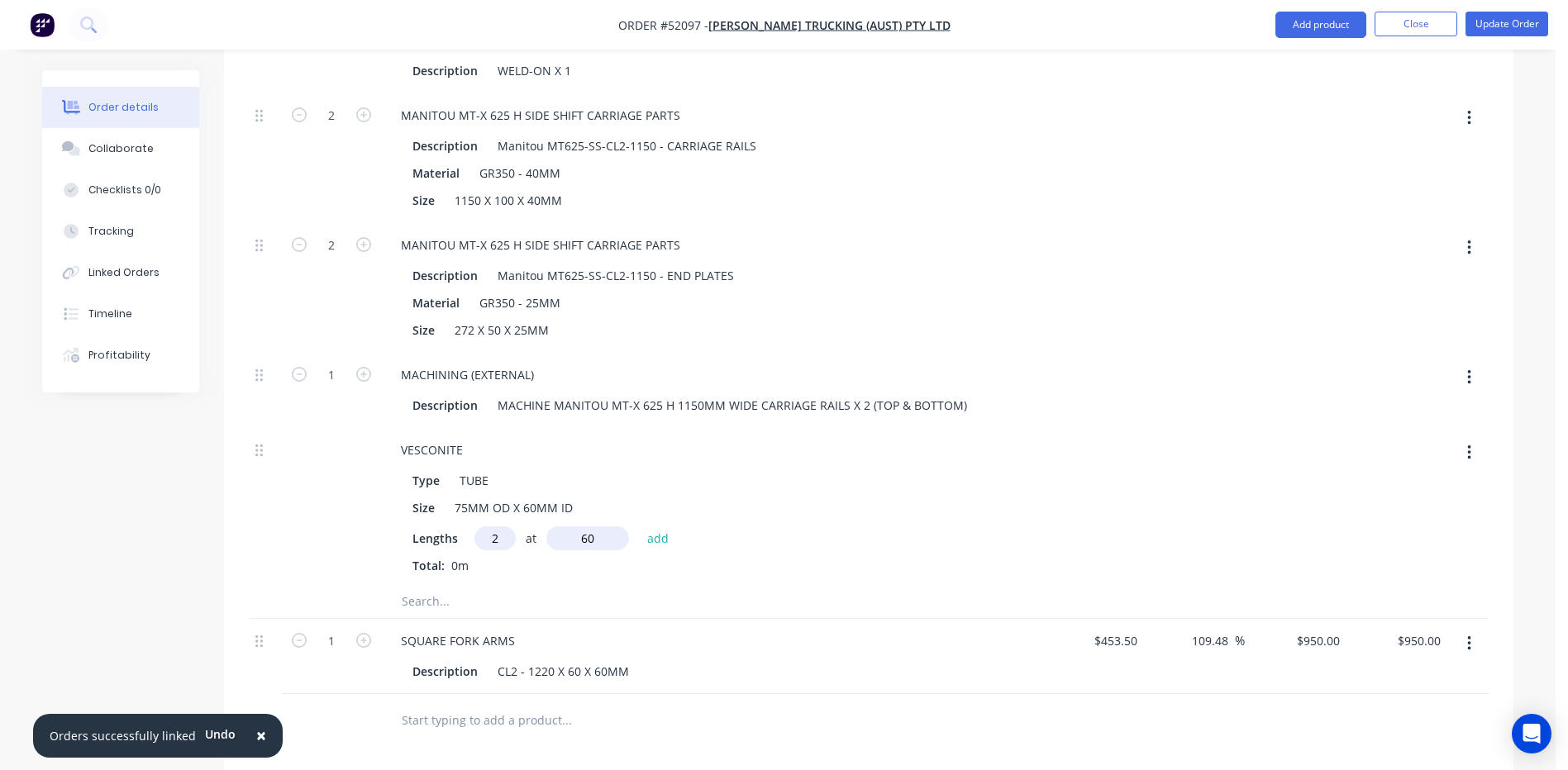
type input "$7,672.7903"
type input "$7,672.79"
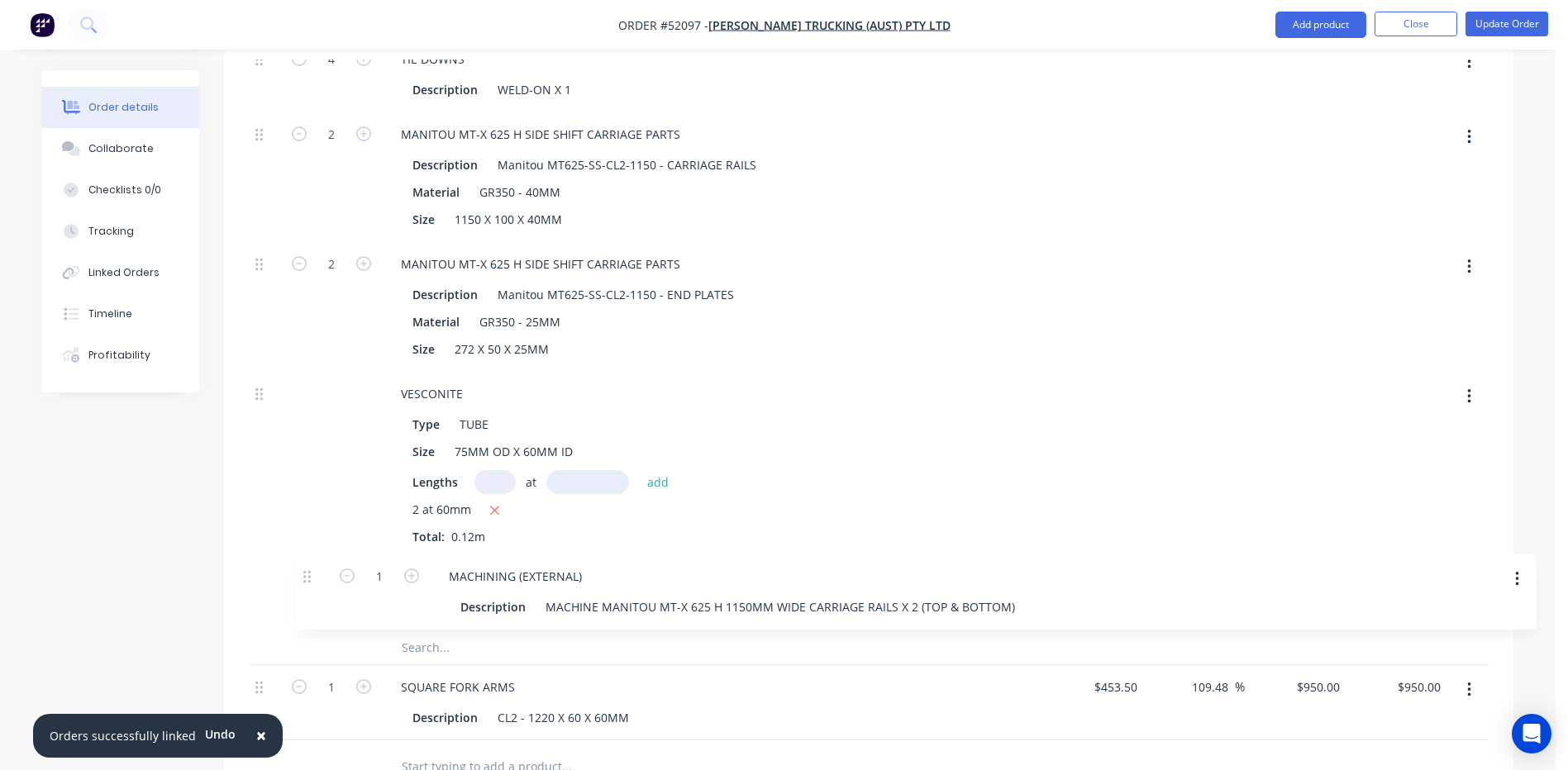
scroll to position [2461, 0]
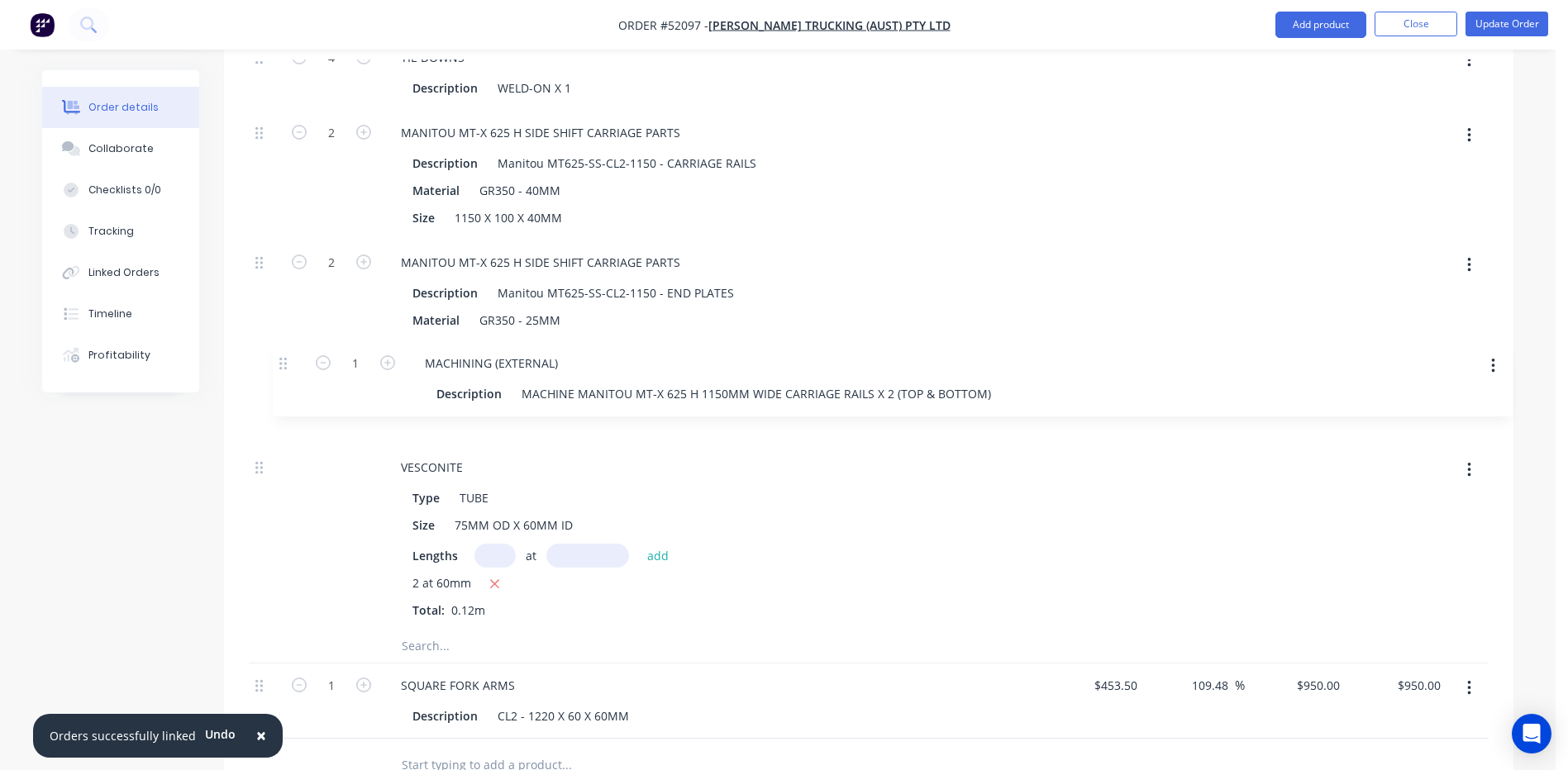
drag, startPoint x: 260, startPoint y: 496, endPoint x: 283, endPoint y: 355, distance: 142.9
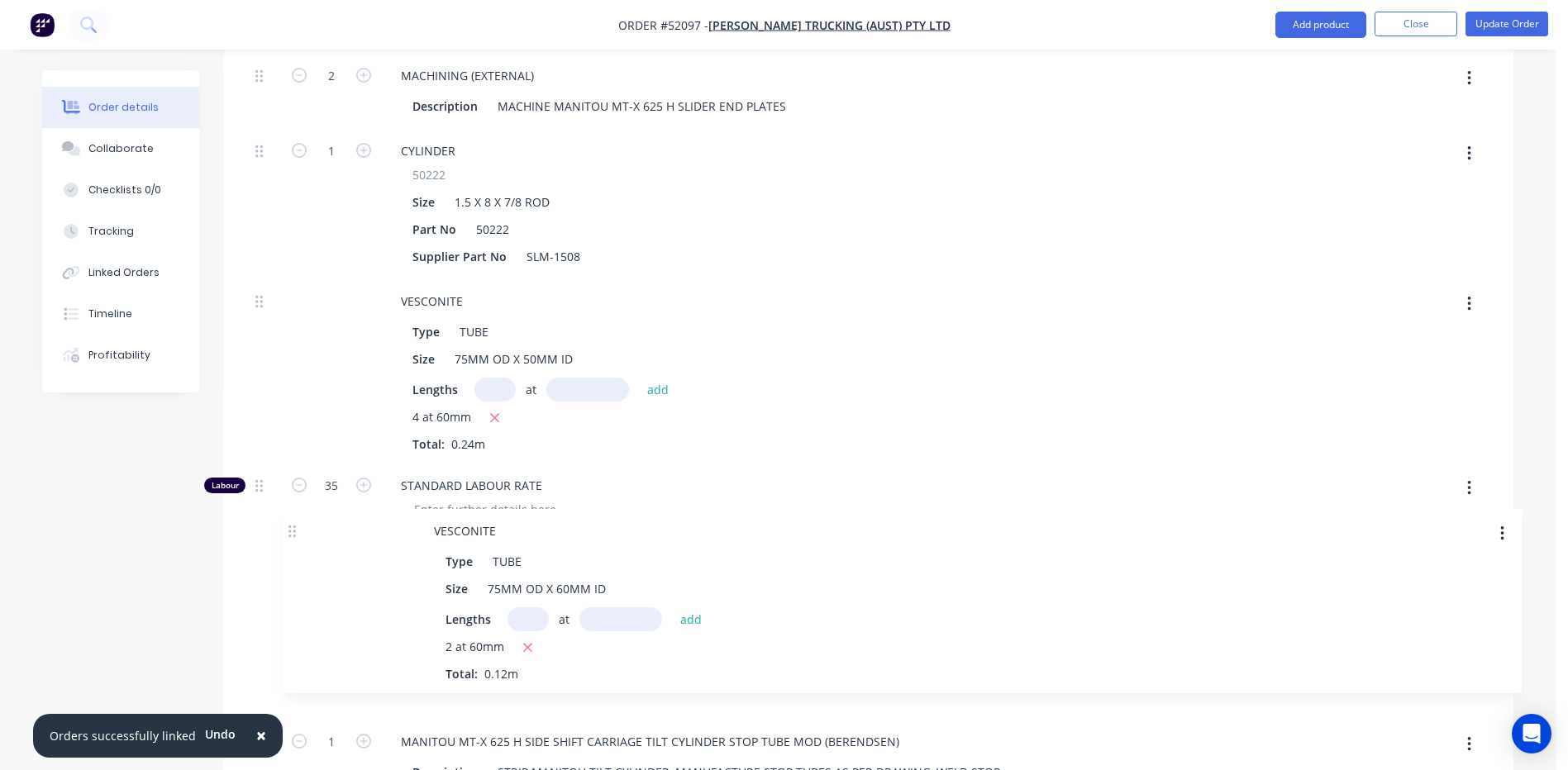
scroll to position [1872, 0]
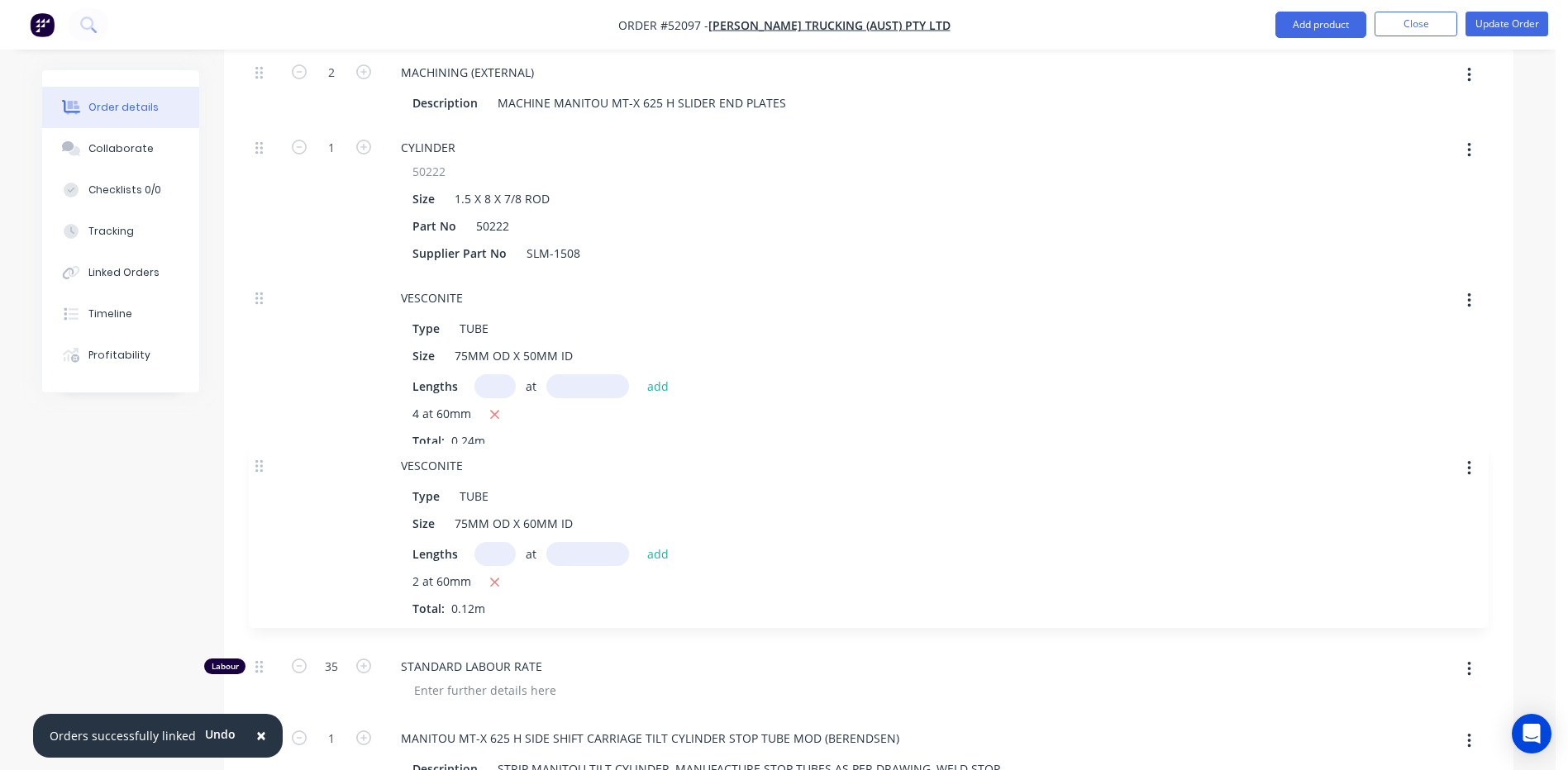
click at [256, 432] on div "HOLLOW BAR Description 20MnV6 CARBON HR H/BAR EN OD 110MM ID 70MM Lengths at ad…" at bounding box center [869, 57] width 1240 height 2322
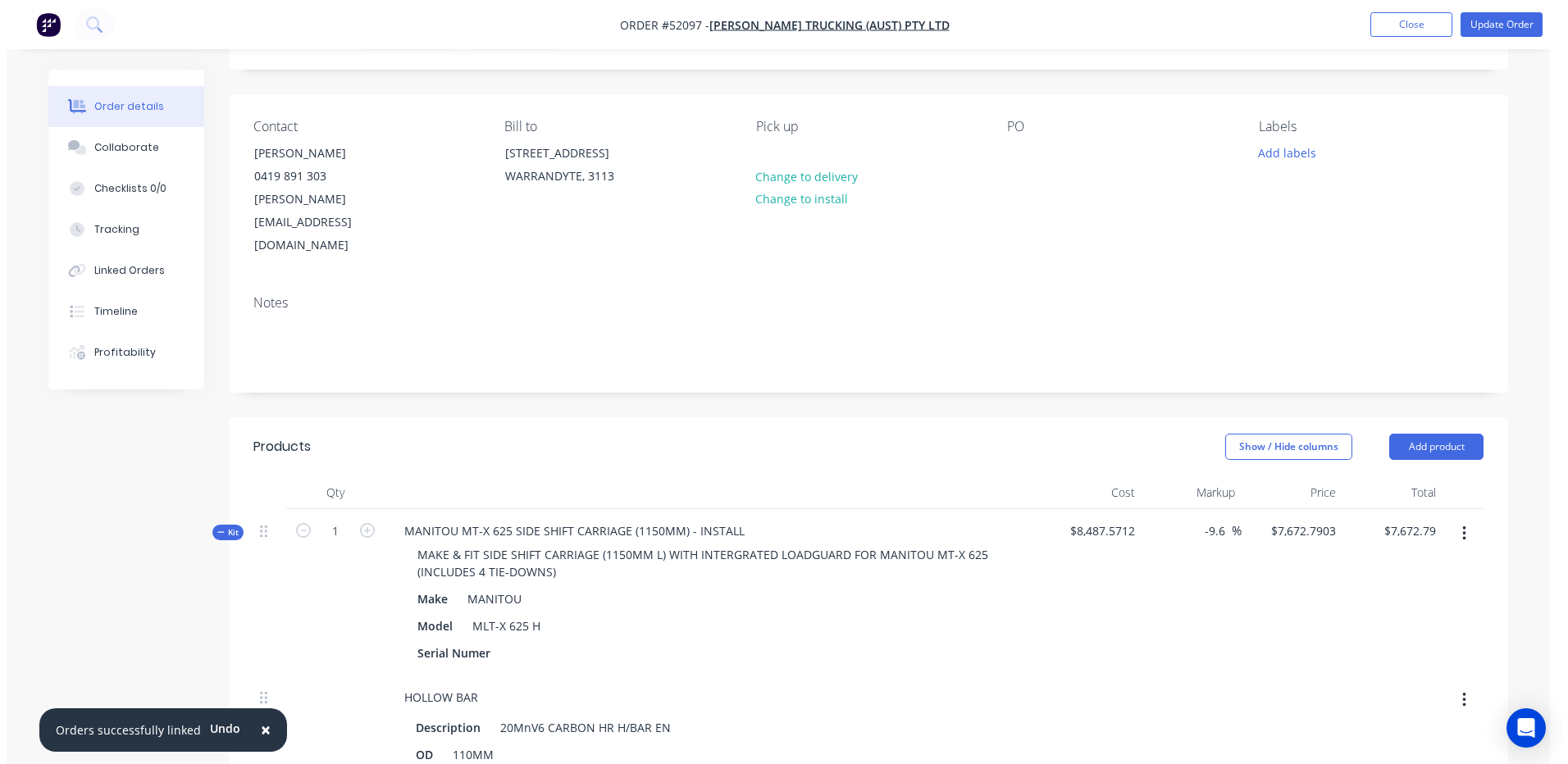
scroll to position [0, 0]
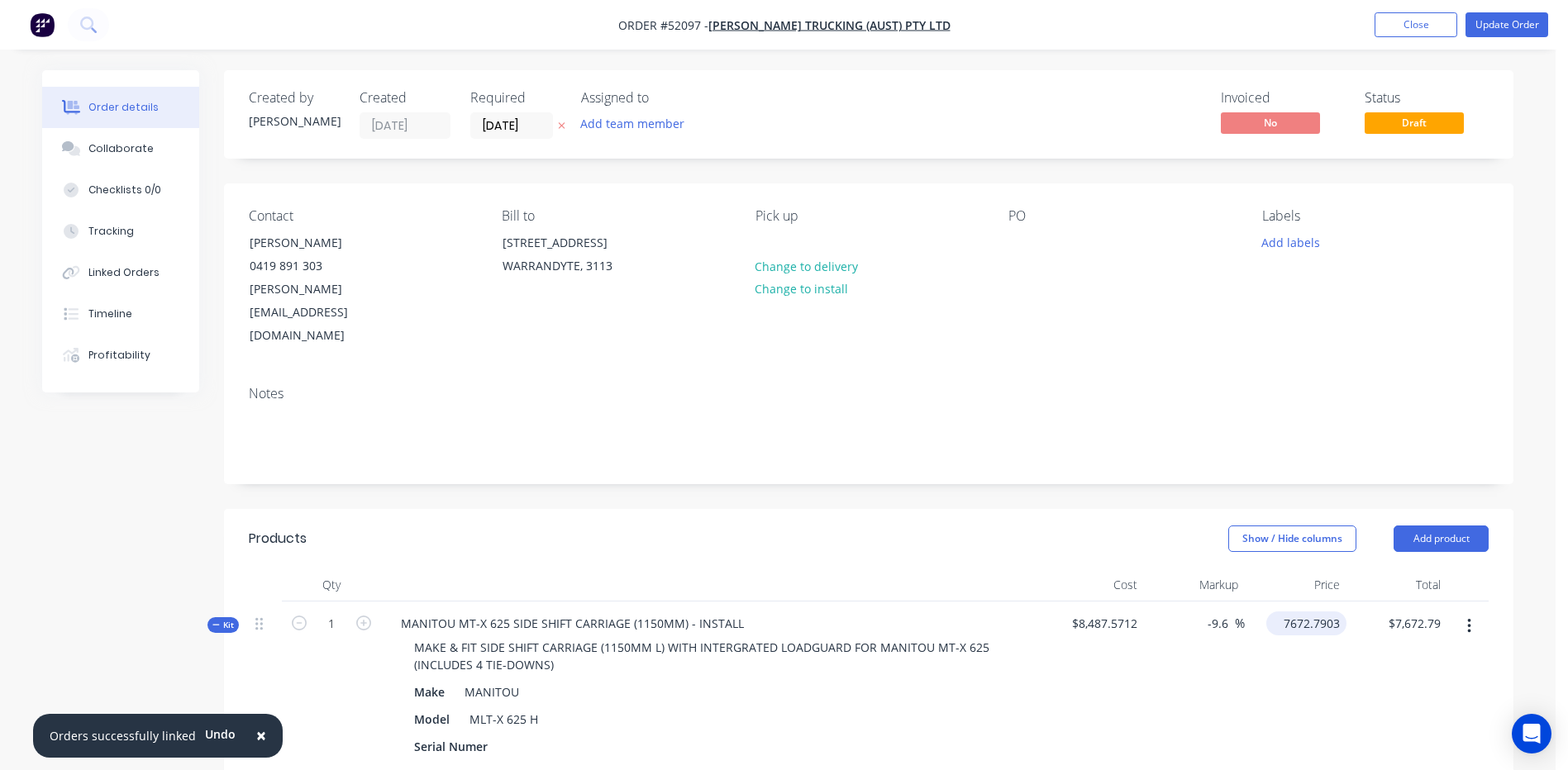
click at [1296, 611] on input "7672.7903" at bounding box center [1310, 623] width 74 height 24
type input "7600"
type input "-10.46"
type input "$7,600.00"
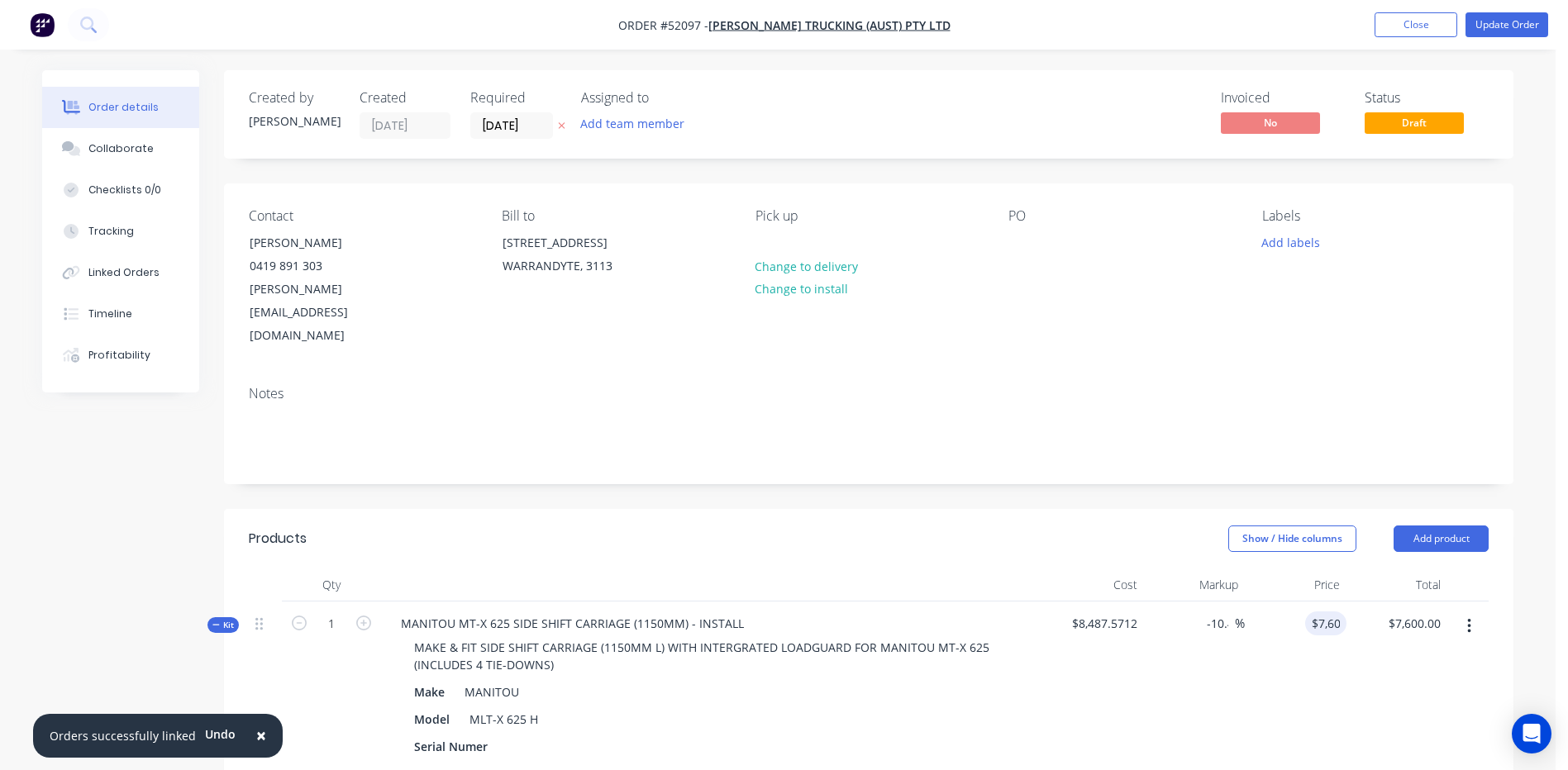
click at [1049, 514] on header "Products Show / Hide columns Add product" at bounding box center [868, 538] width 1290 height 59
click at [1493, 33] on button "Update Order" at bounding box center [1506, 25] width 82 height 25
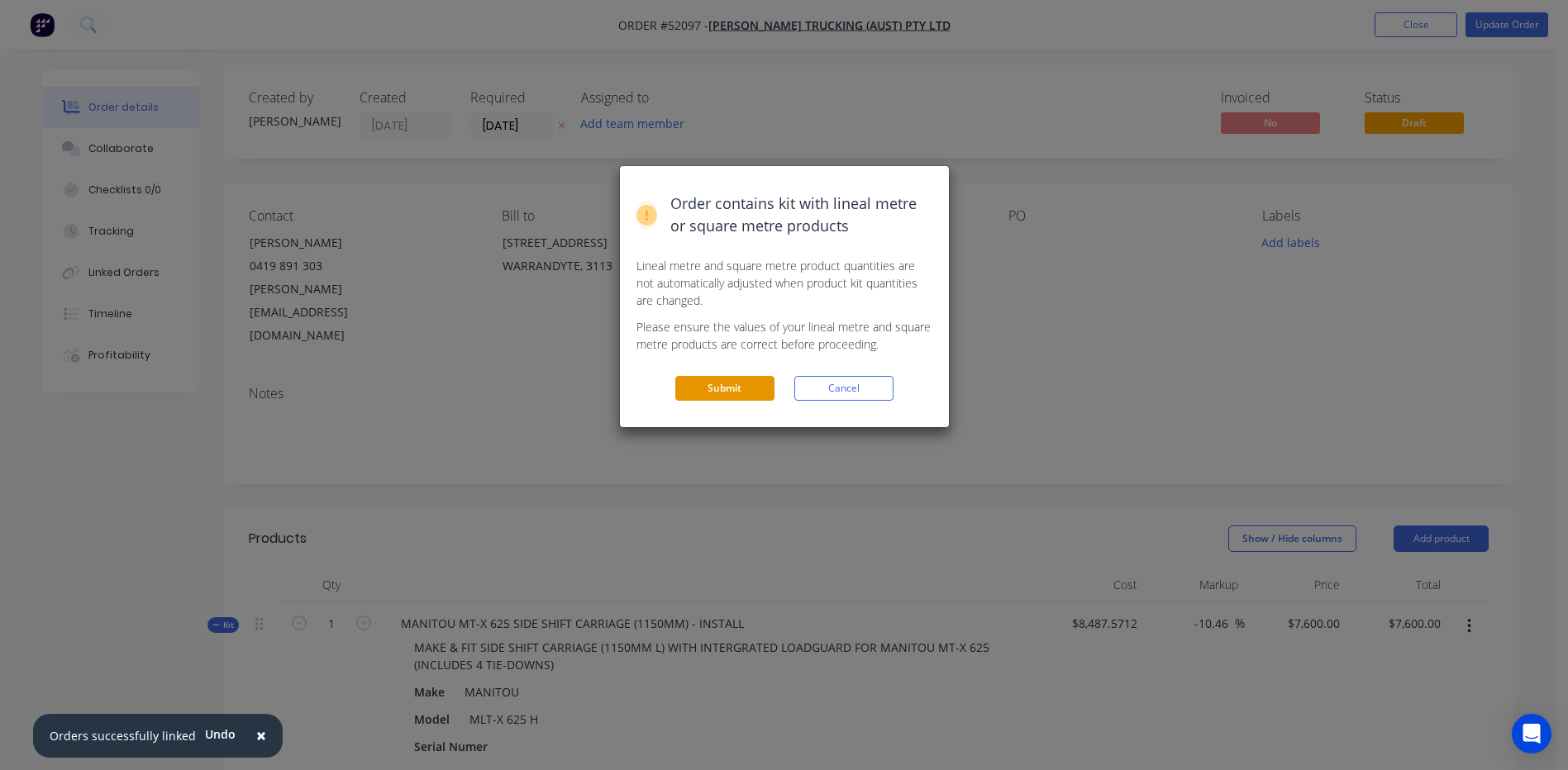
click at [739, 389] on button "Submit" at bounding box center [725, 388] width 99 height 25
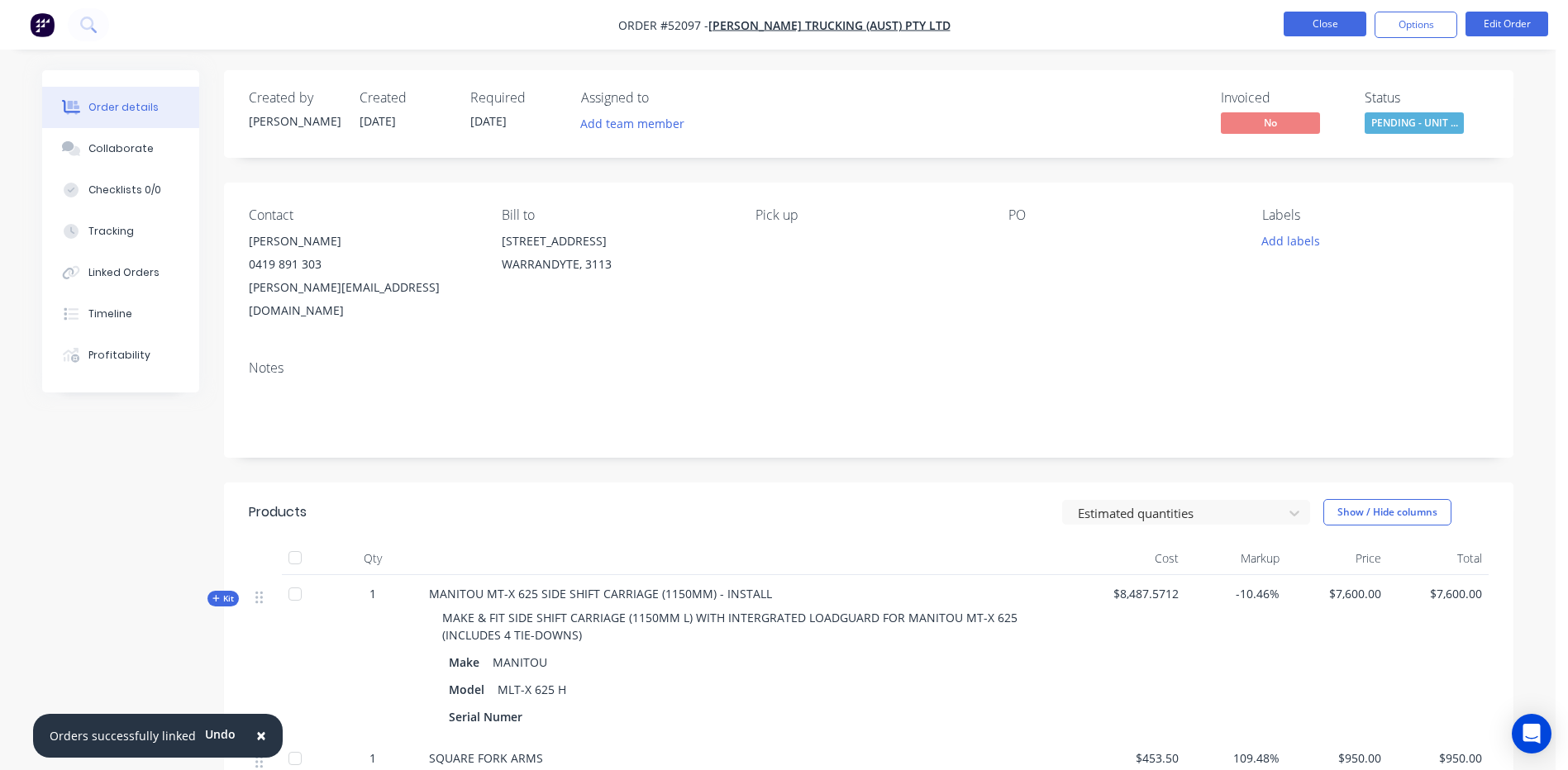
click at [1322, 19] on button "Close" at bounding box center [1325, 24] width 82 height 25
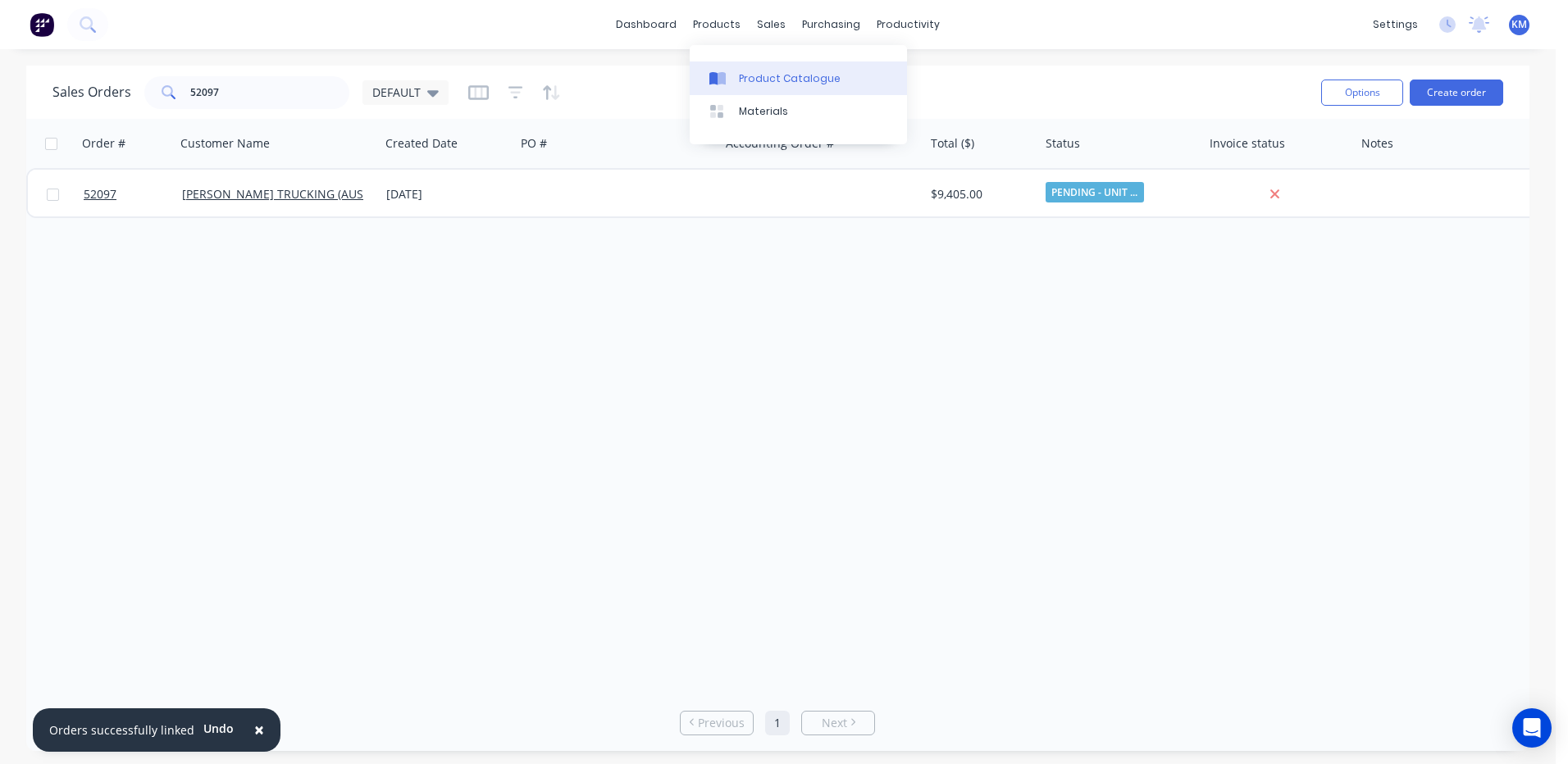
click at [719, 85] on icon at bounding box center [717, 78] width 16 height 14
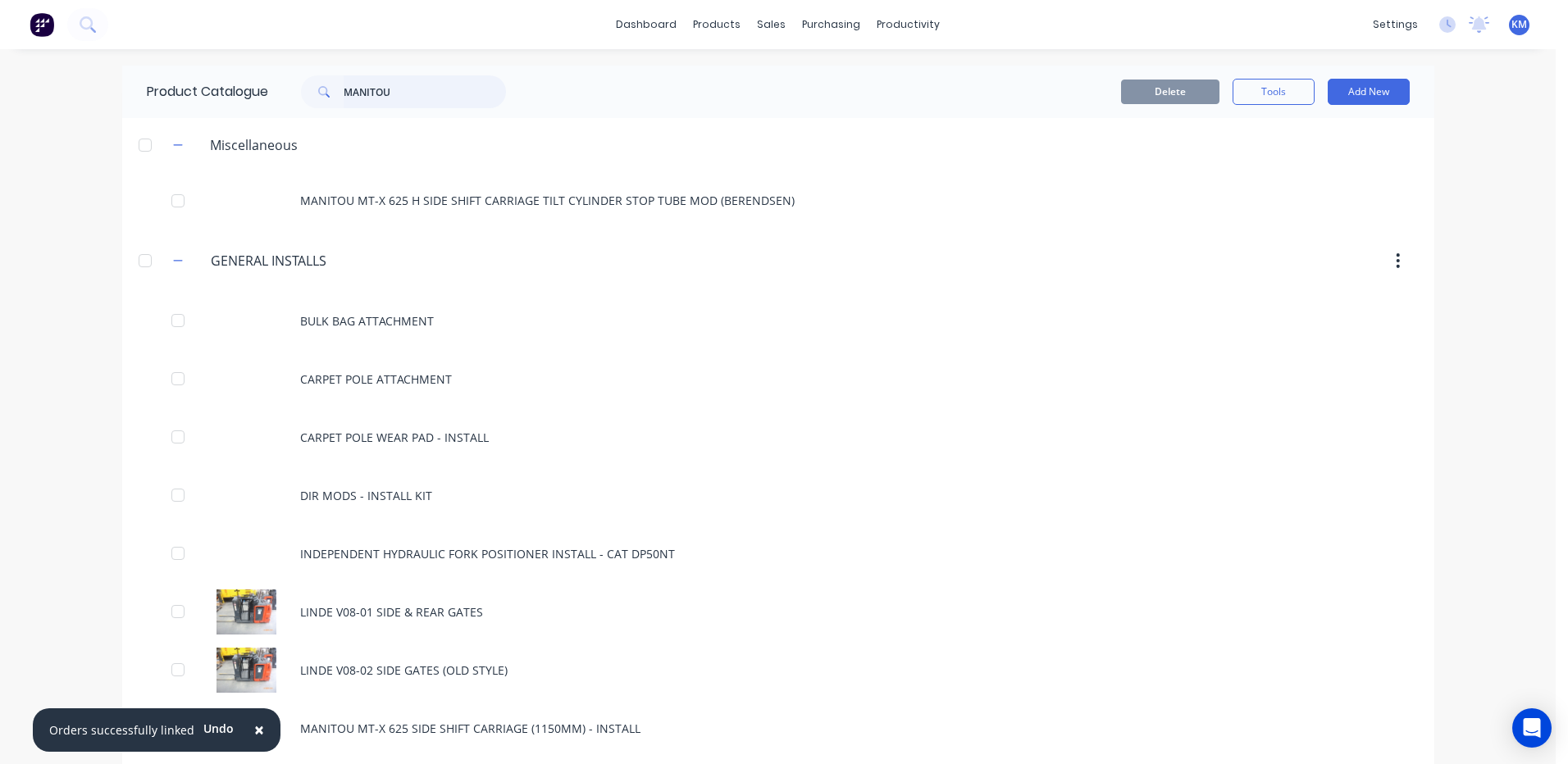
click at [451, 87] on input "MANITOU" at bounding box center [424, 91] width 162 height 33
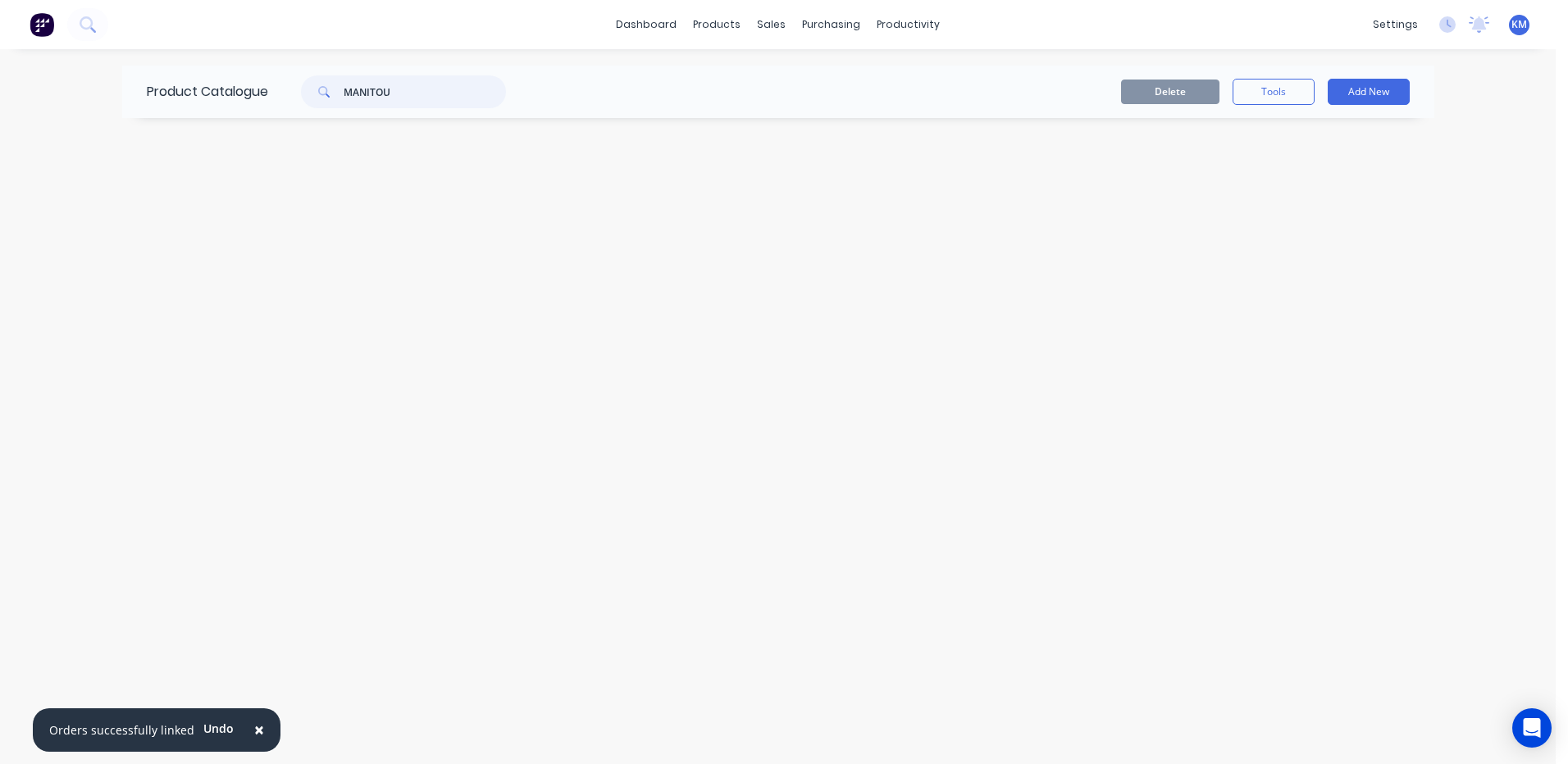
type input "MANITOU"
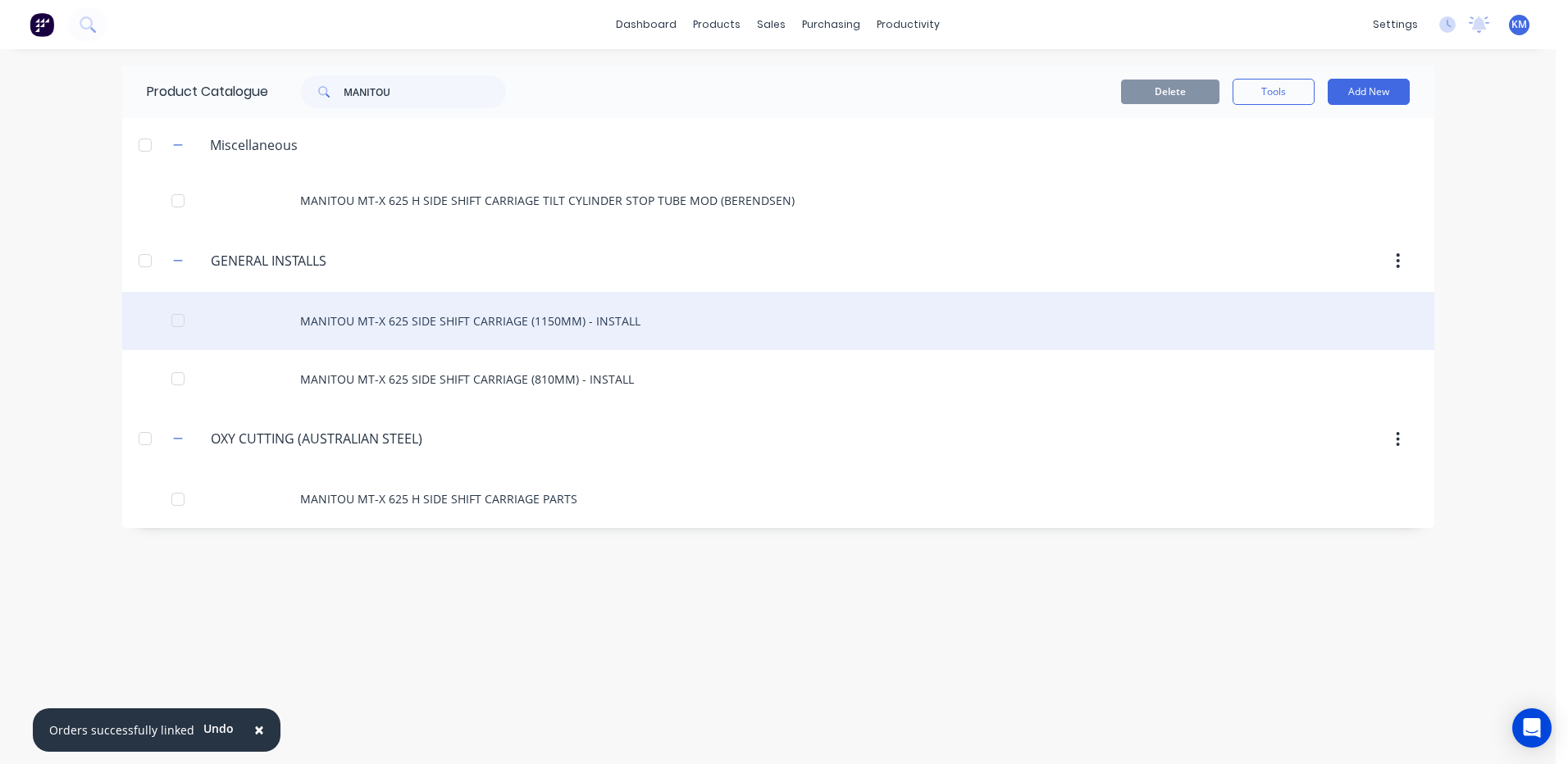
click at [509, 327] on div "MANITOU MT-X 625 SIDE SHIFT CARRIAGE (1150MM) - INSTALL" at bounding box center [778, 321] width 1312 height 59
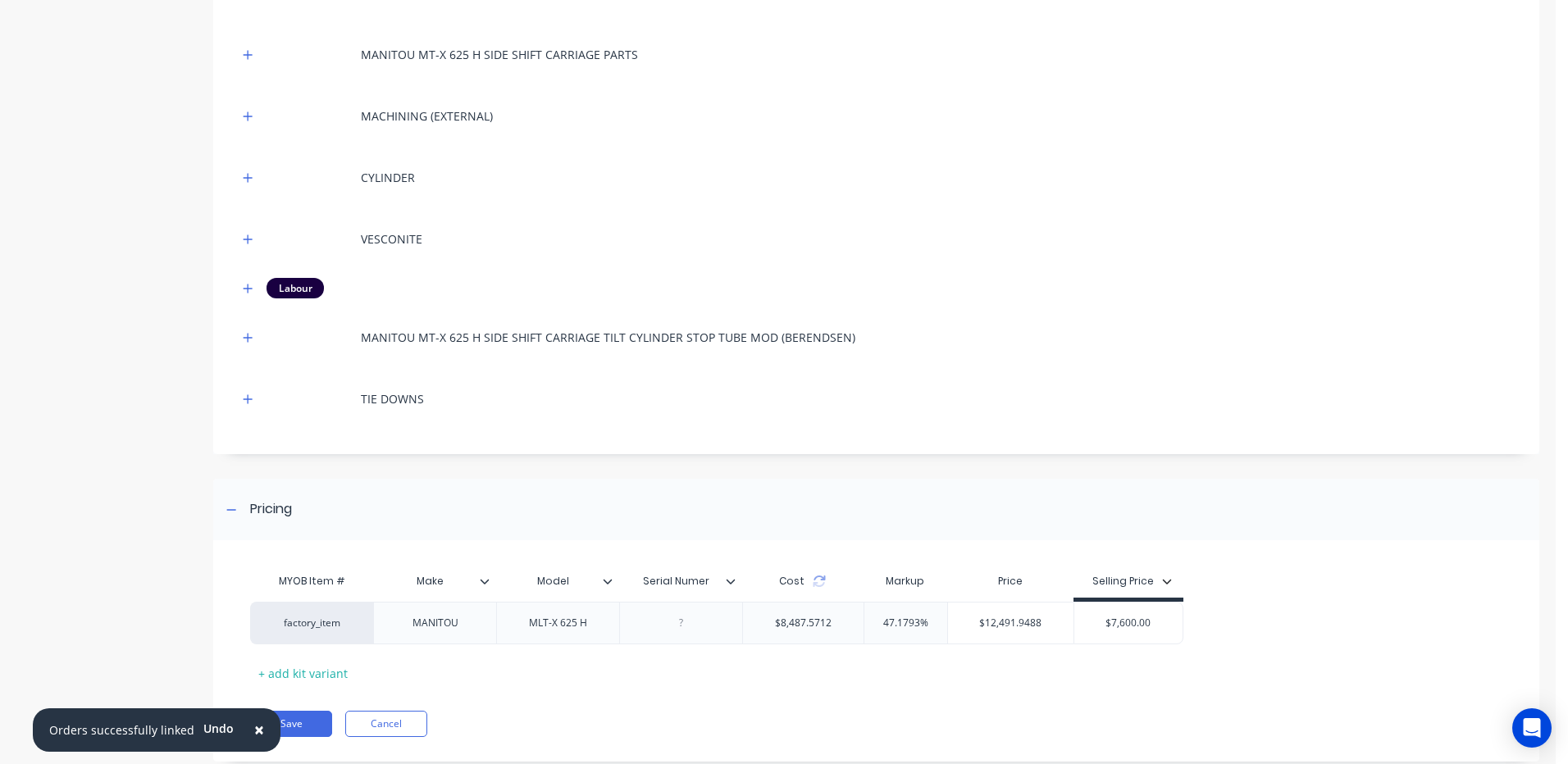
scroll to position [537, 0]
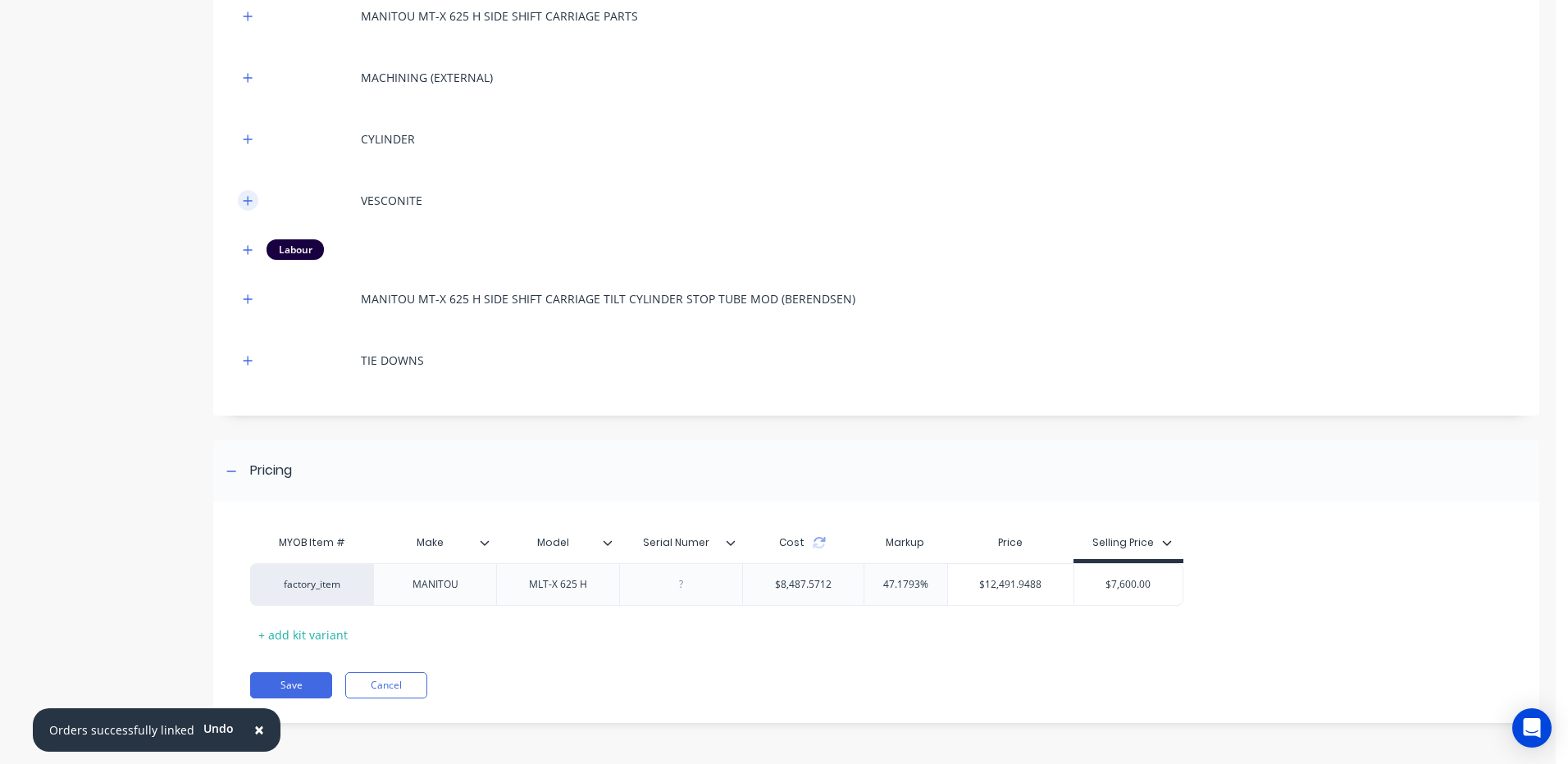
click at [243, 203] on icon "button" at bounding box center [248, 201] width 10 height 12
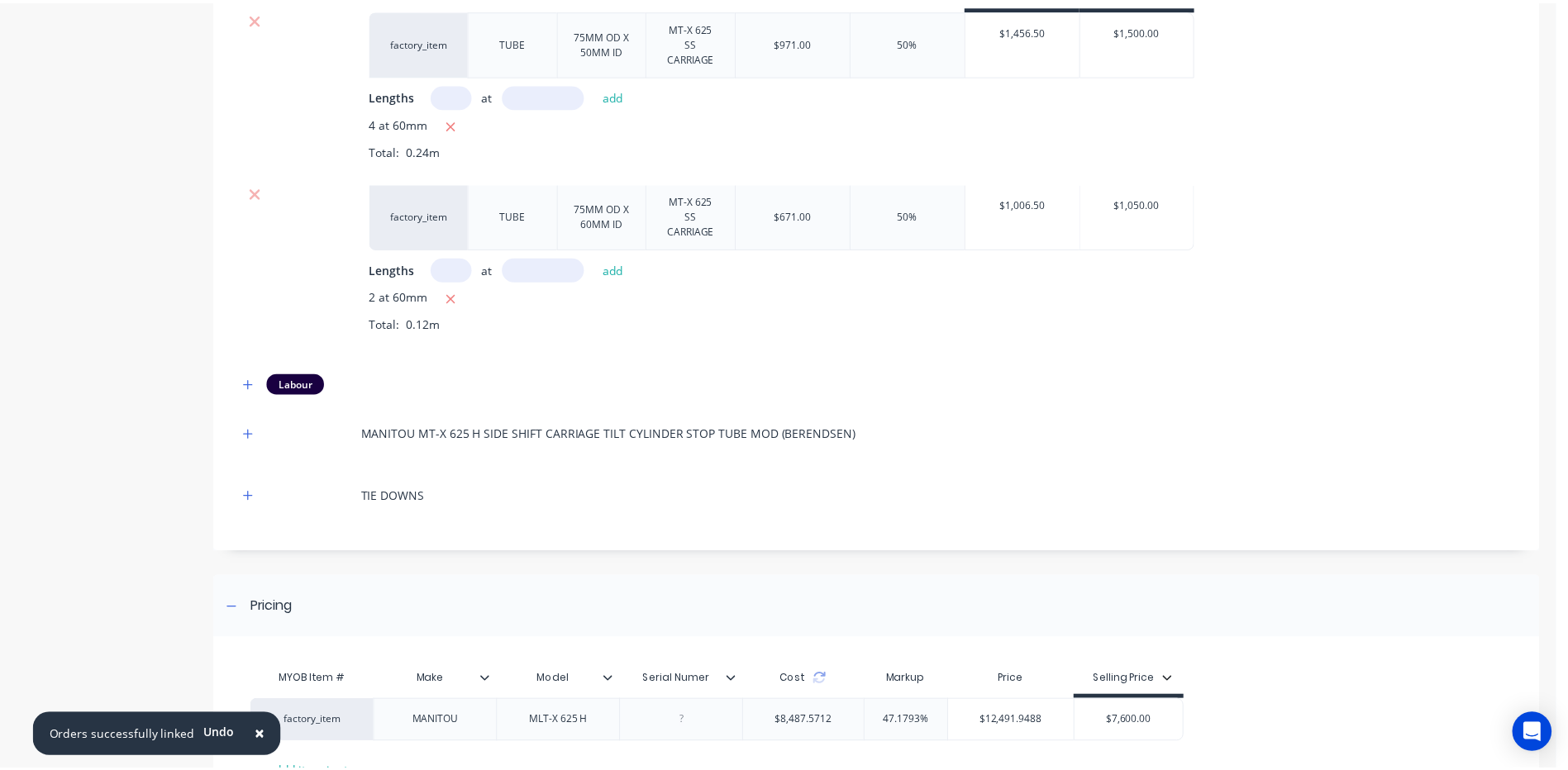
scroll to position [913, 0]
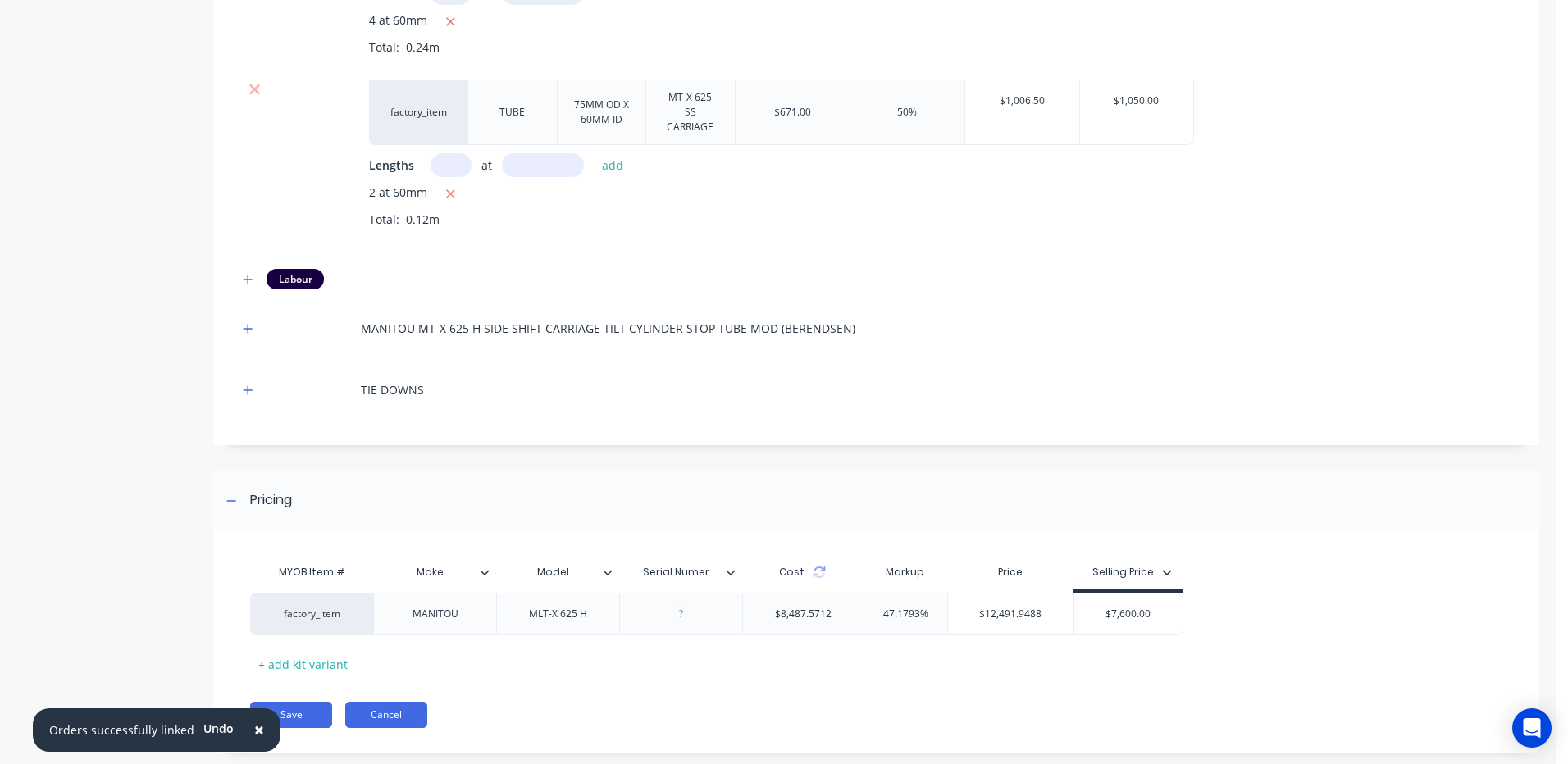
click at [370, 702] on button "Cancel" at bounding box center [386, 714] width 82 height 26
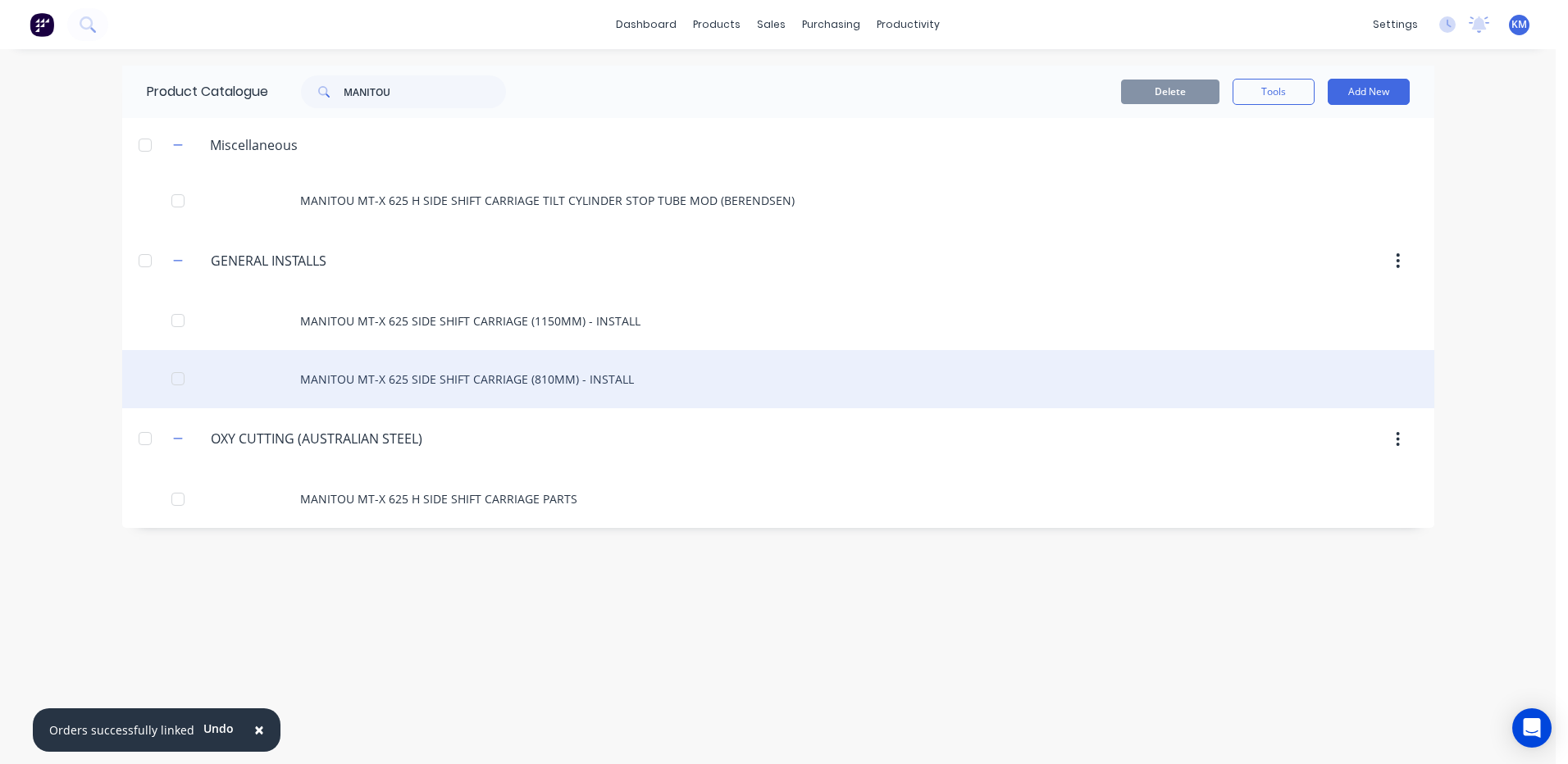
click at [440, 389] on div "MANITOU MT-X 625 SIDE SHIFT CARRIAGE (810MM) - INSTALL" at bounding box center [778, 379] width 1312 height 59
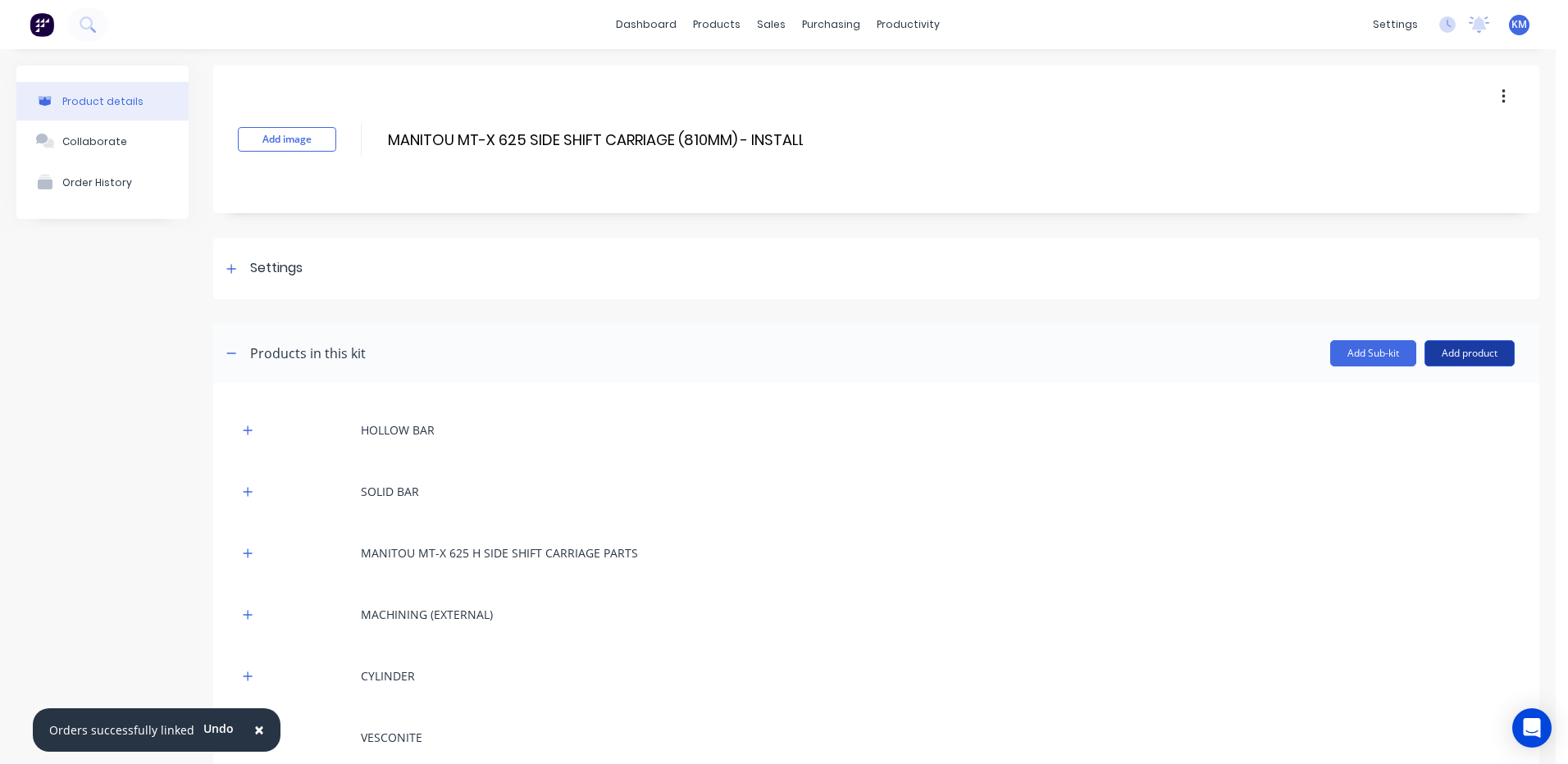
click at [1442, 352] on button "Add product" at bounding box center [1470, 353] width 90 height 26
click at [1432, 382] on button "Product catalogue" at bounding box center [1437, 395] width 156 height 33
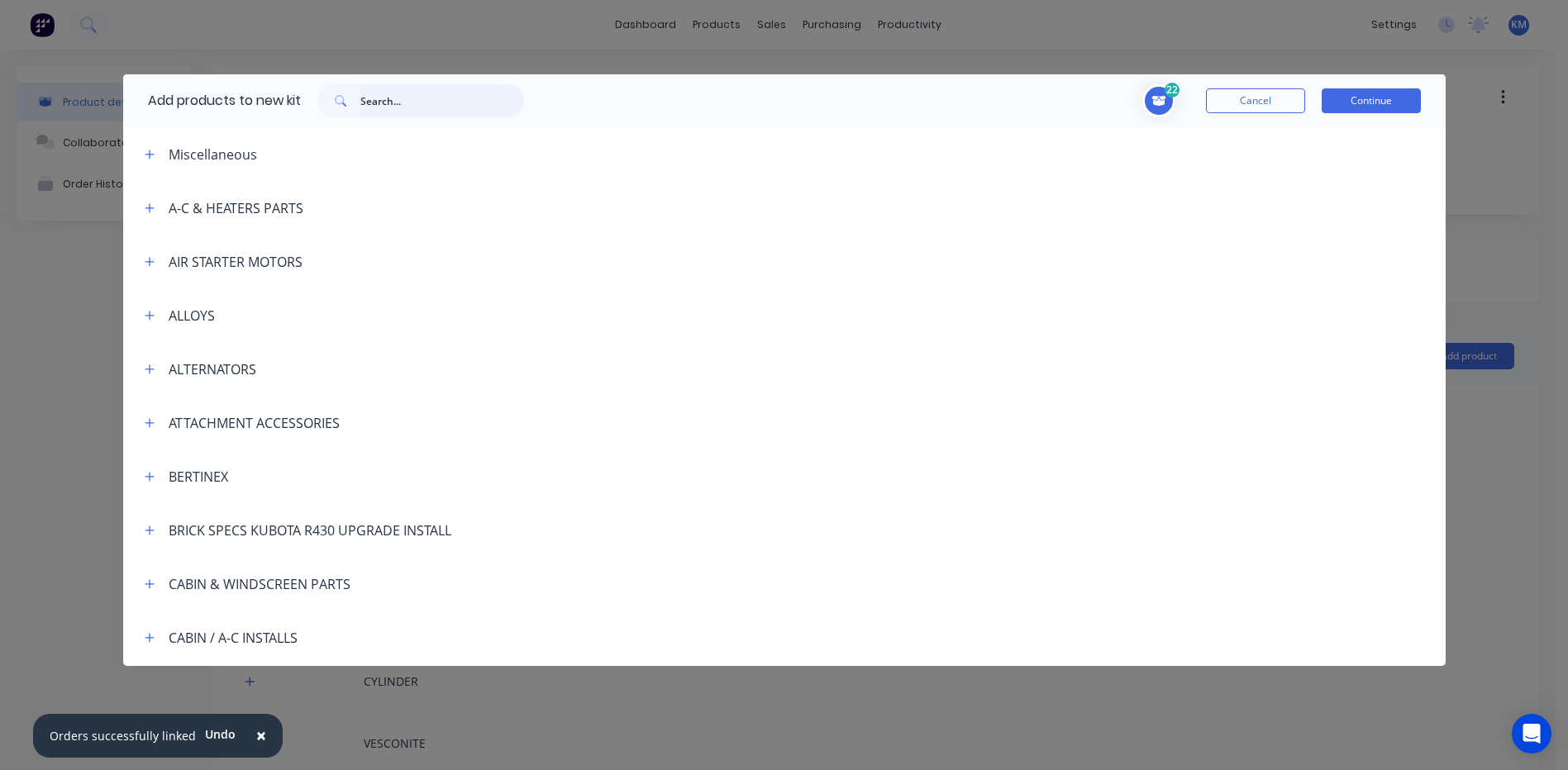
click at [441, 101] on input "text" at bounding box center [442, 101] width 164 height 33
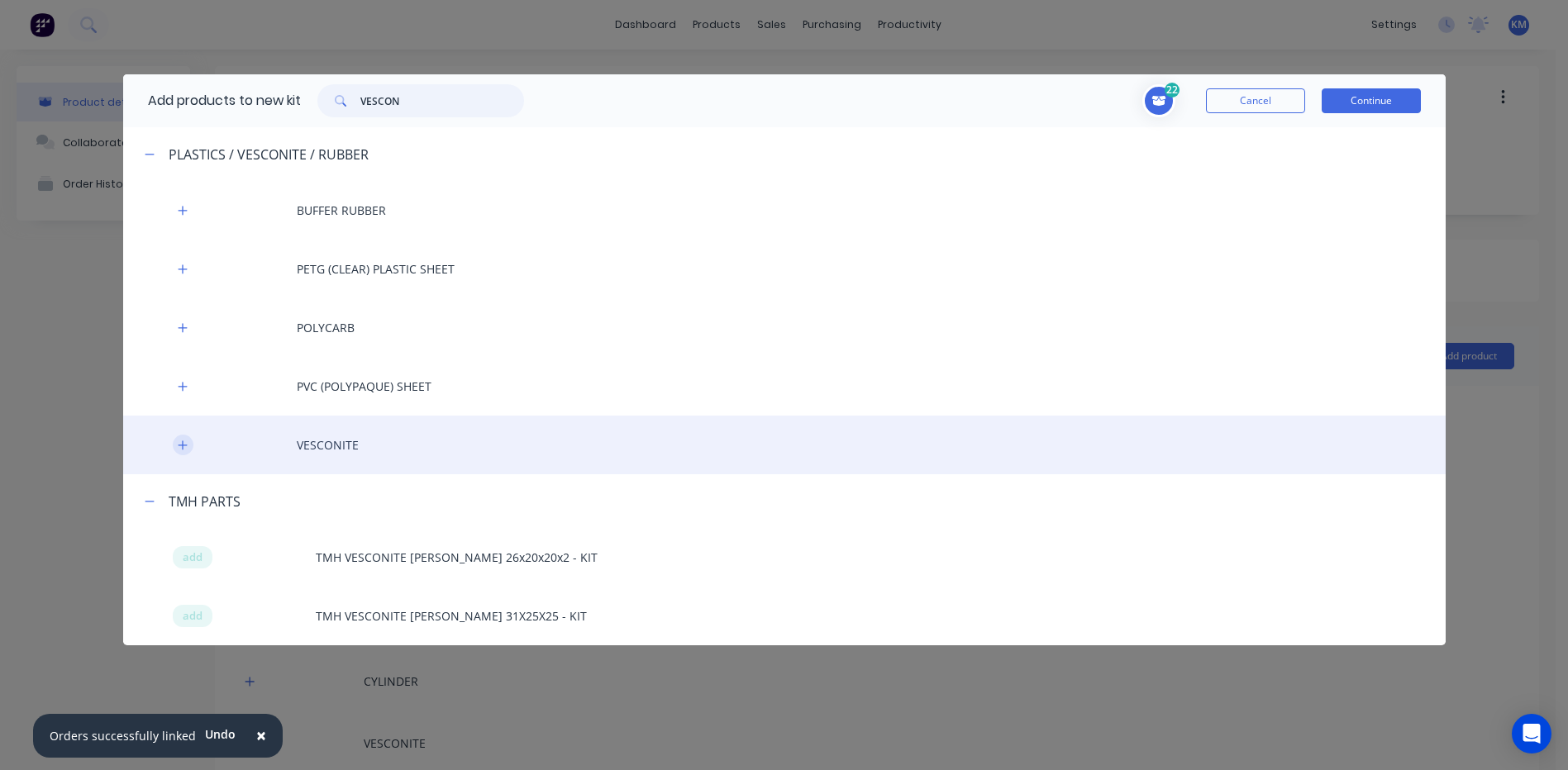
type input "VESCON"
click at [182, 447] on icon "button" at bounding box center [182, 446] width 10 height 12
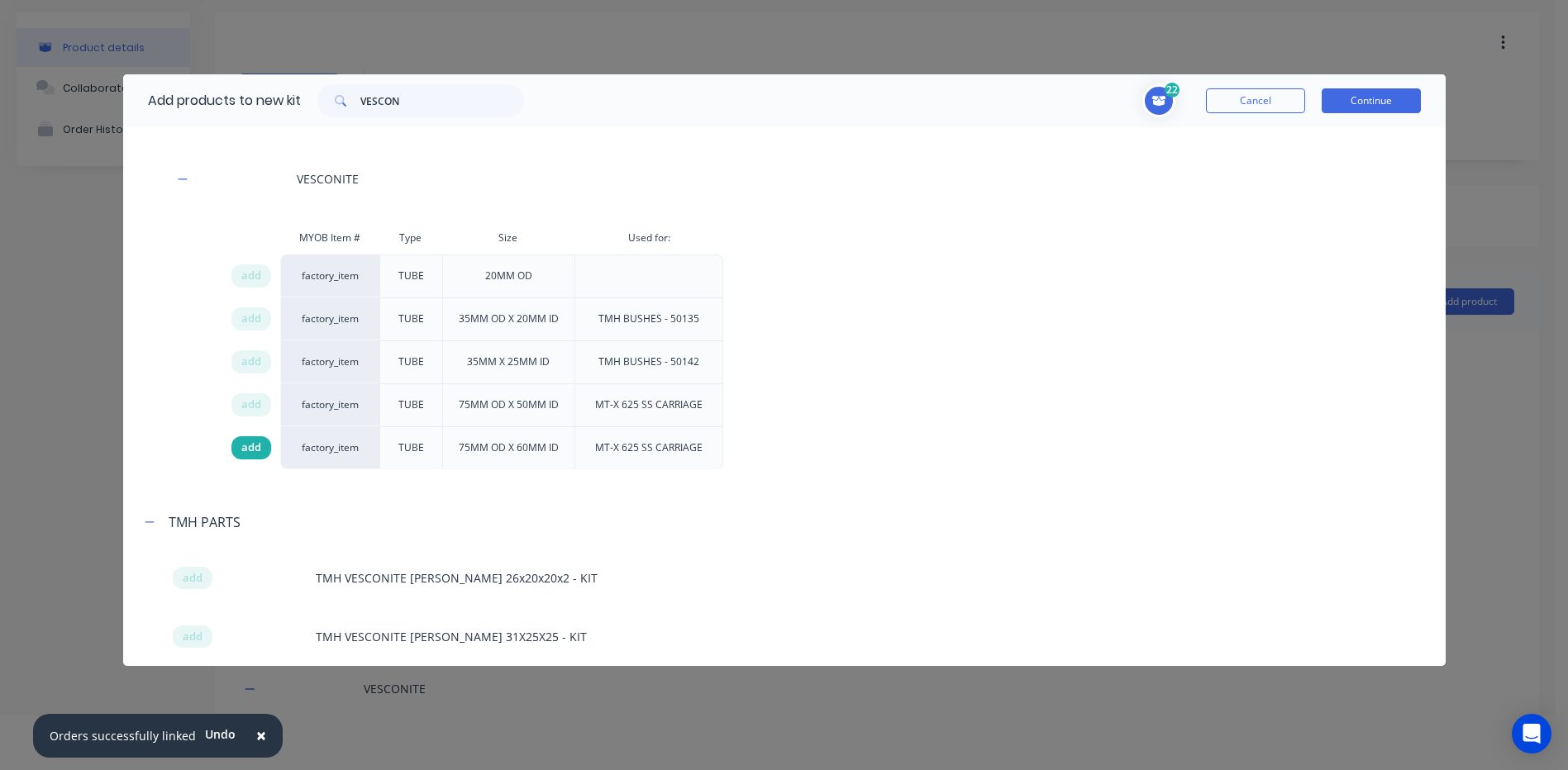
scroll to position [82, 0]
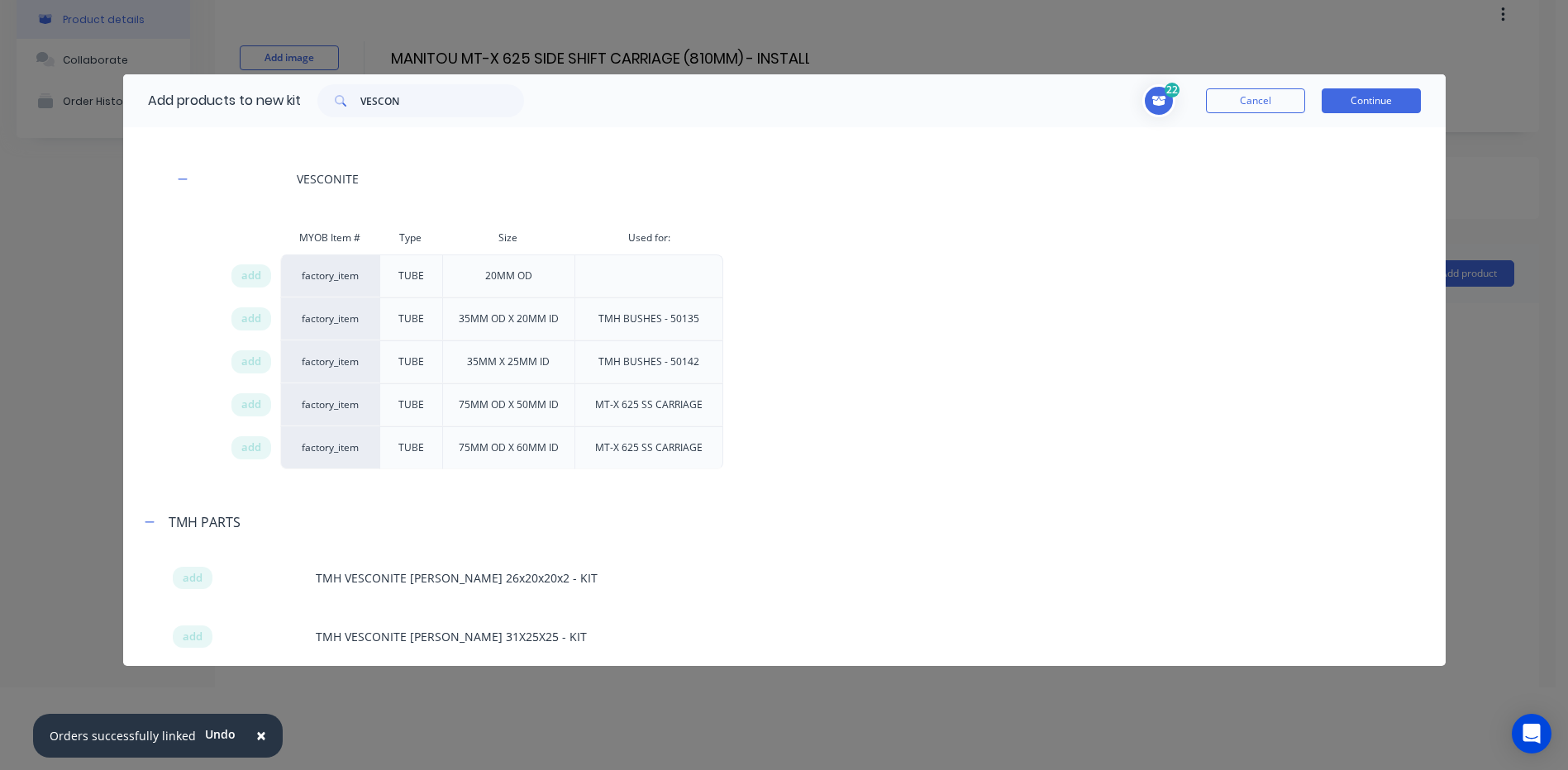
click at [245, 460] on div "add" at bounding box center [255, 447] width 49 height 43
click at [248, 450] on span "add" at bounding box center [251, 447] width 19 height 16
click at [1374, 118] on div "23 HOLLOW BAR Description 20MnV6 CARBON HR H/BAR EN OD 110MM ID 70MM HOLLOW BAR…" at bounding box center [993, 101] width 905 height 53
click at [1381, 101] on button "Continue" at bounding box center [1371, 101] width 99 height 25
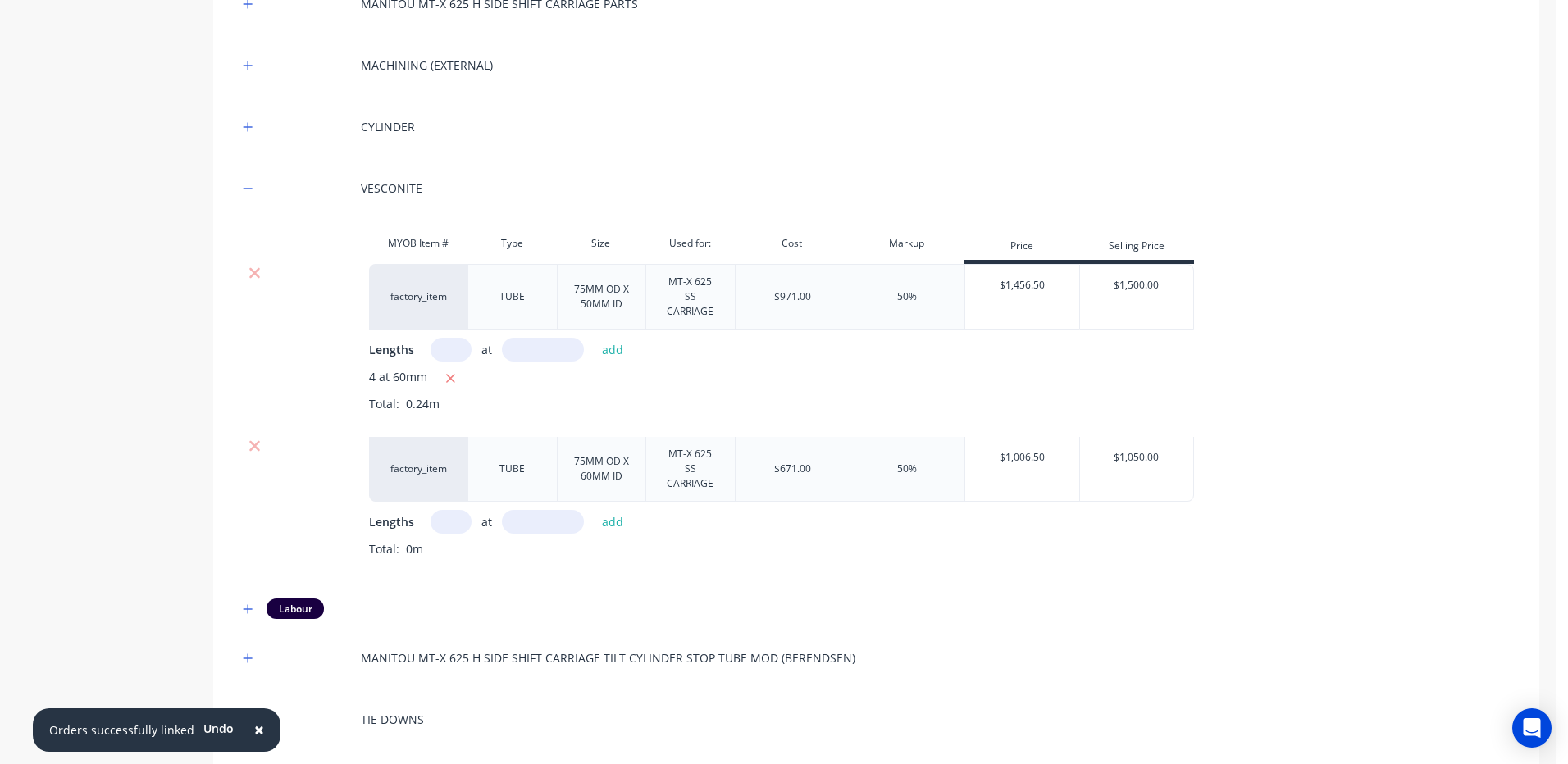
scroll to position [738, 0]
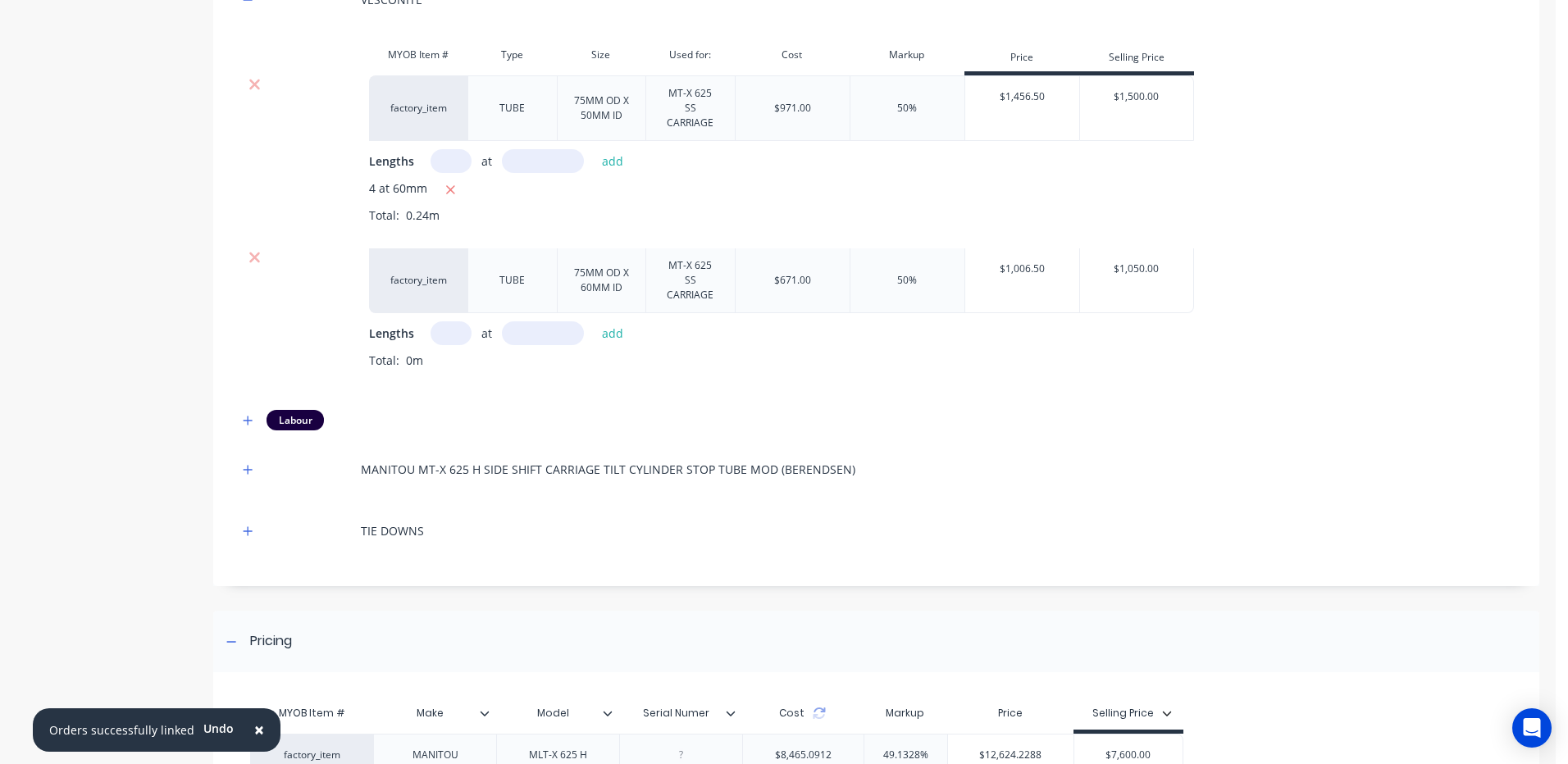
click at [455, 321] on input "text" at bounding box center [451, 333] width 41 height 24
type input "2"
type input "60"
click at [594, 322] on button "add" at bounding box center [613, 333] width 38 height 22
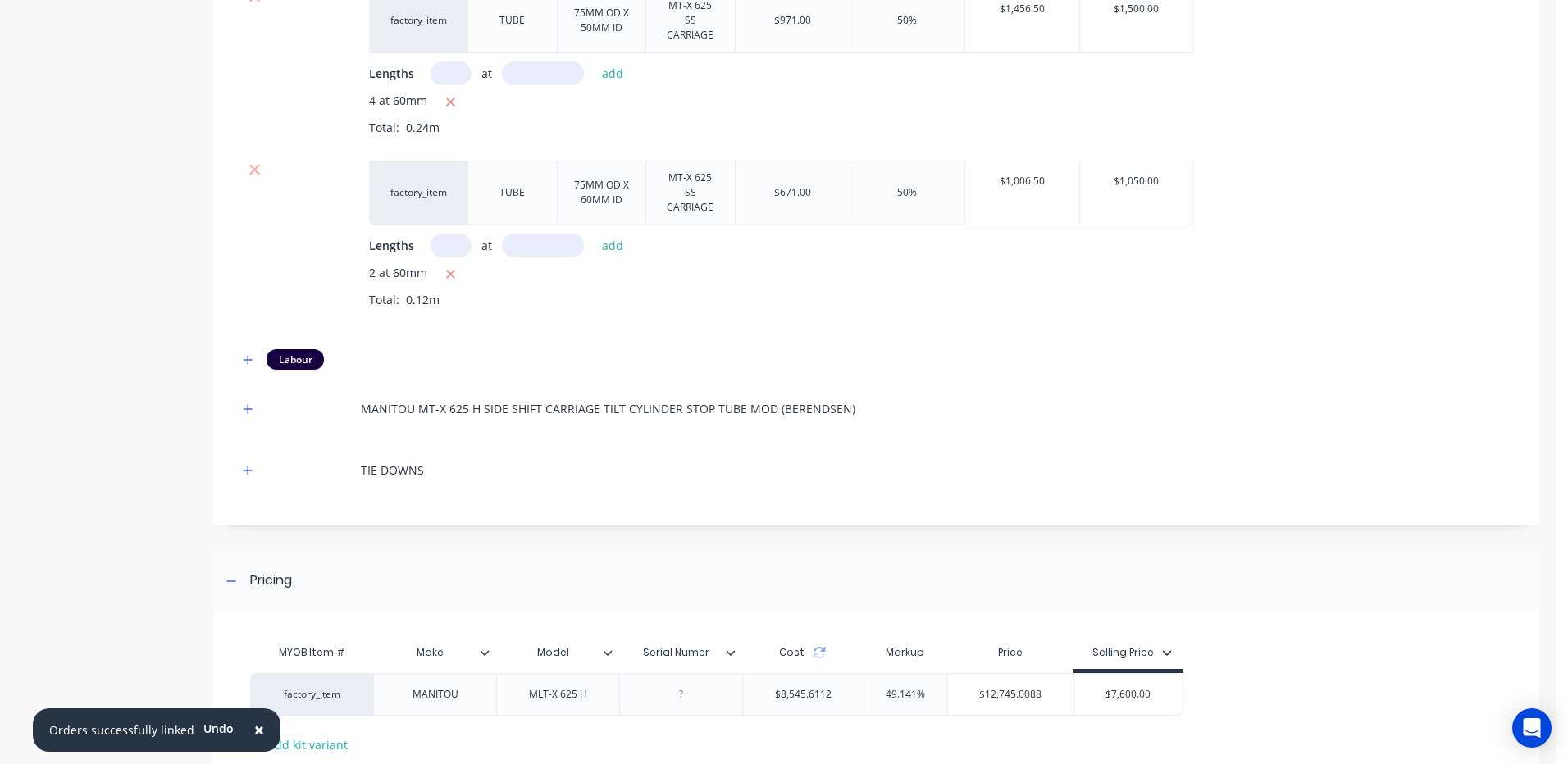
scroll to position [906, 0]
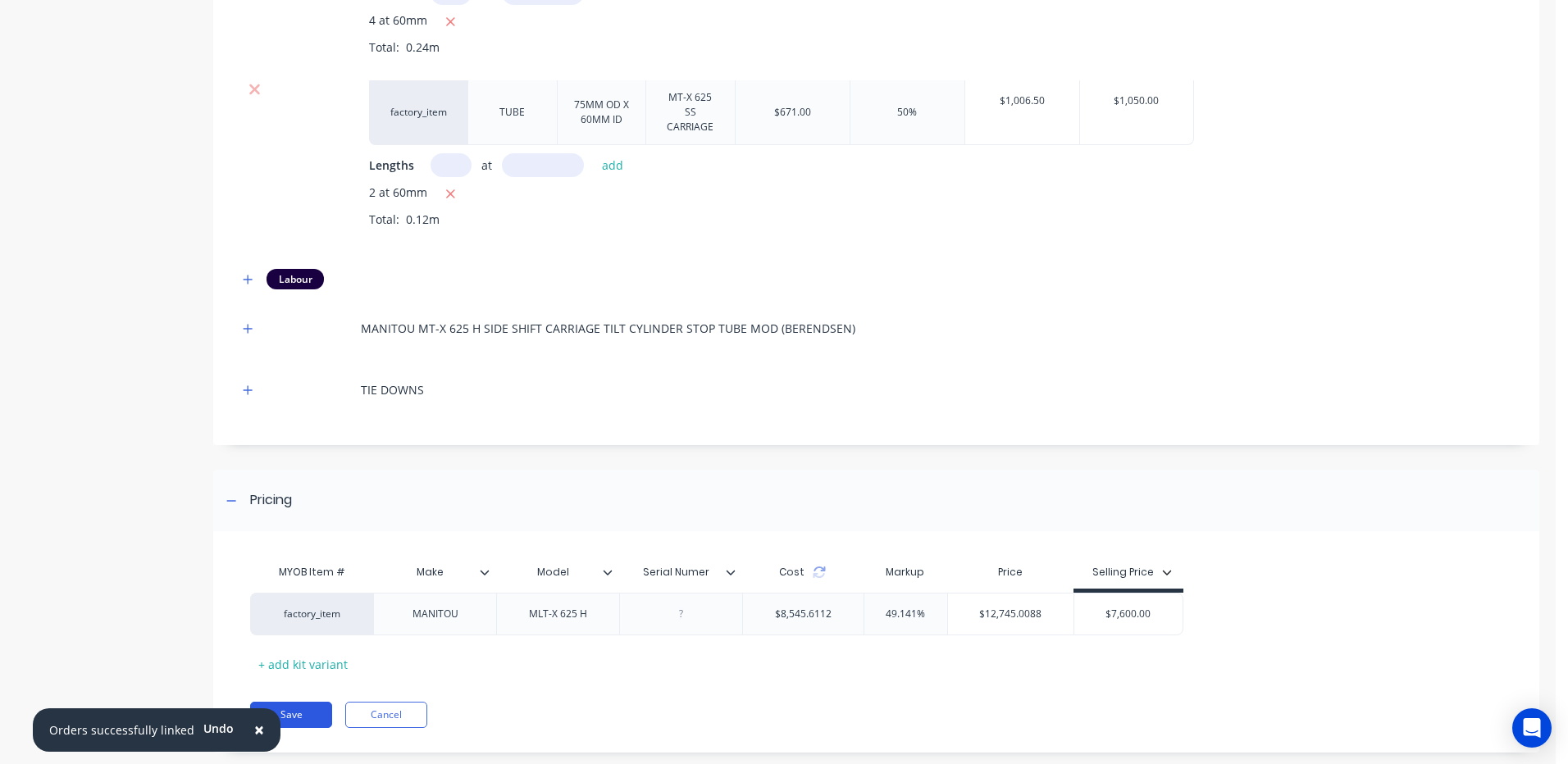
click at [315, 702] on button "Save" at bounding box center [290, 714] width 82 height 26
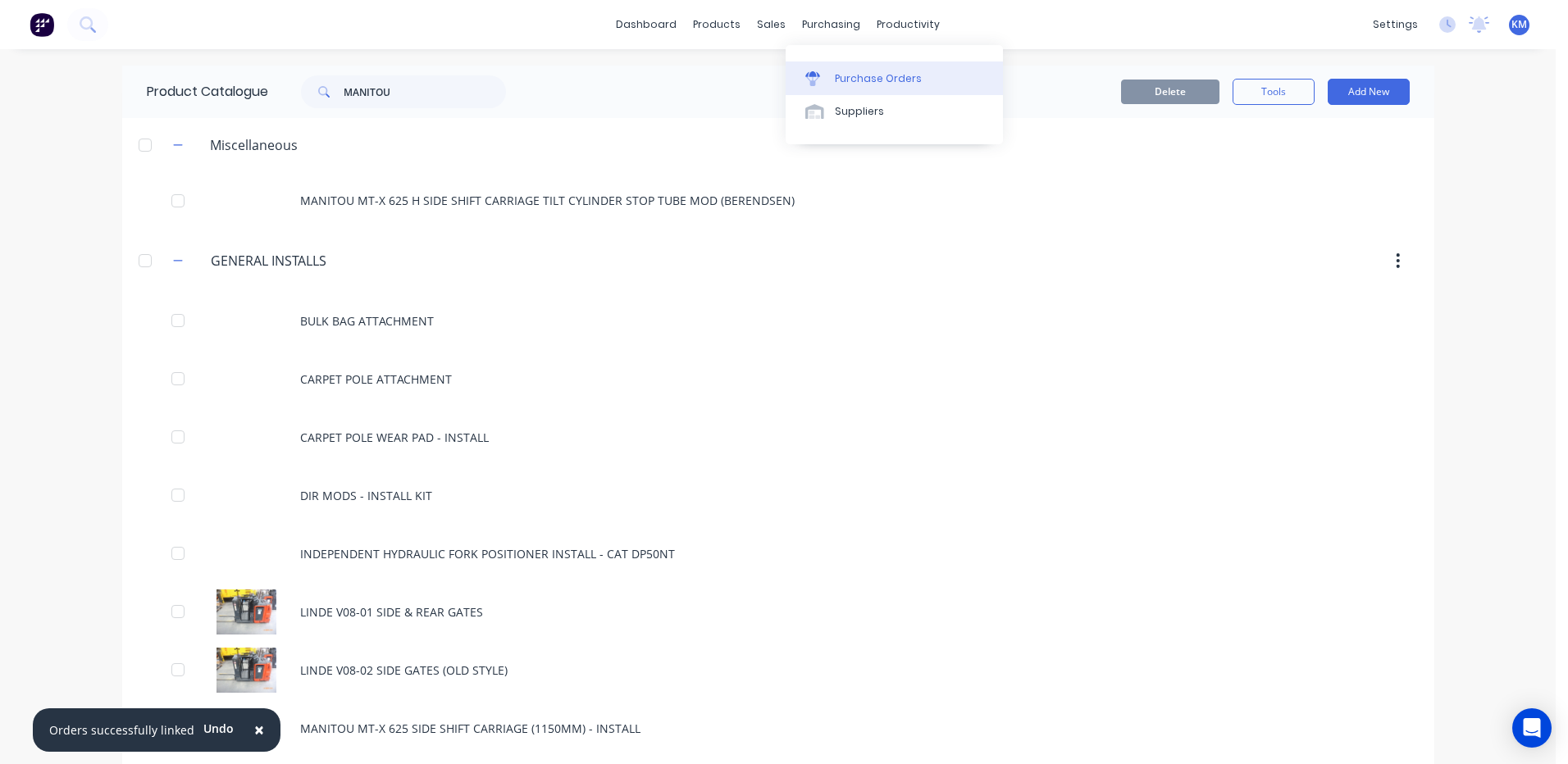
click at [837, 71] on div "Purchase Orders" at bounding box center [878, 78] width 87 height 14
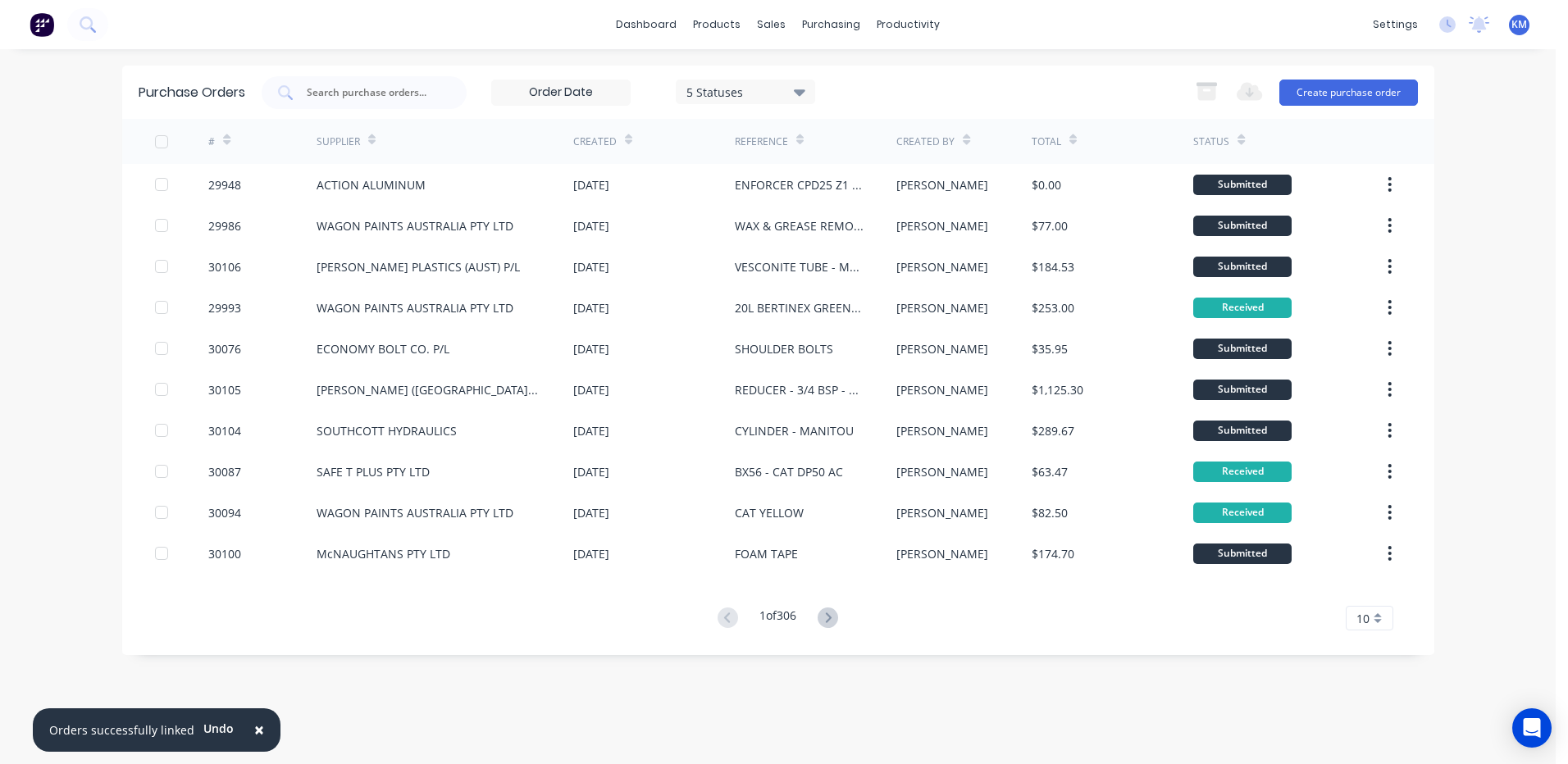
click at [841, 607] on div "1 of 306" at bounding box center [778, 618] width 131 height 24
click at [836, 610] on icon at bounding box center [827, 617] width 20 height 20
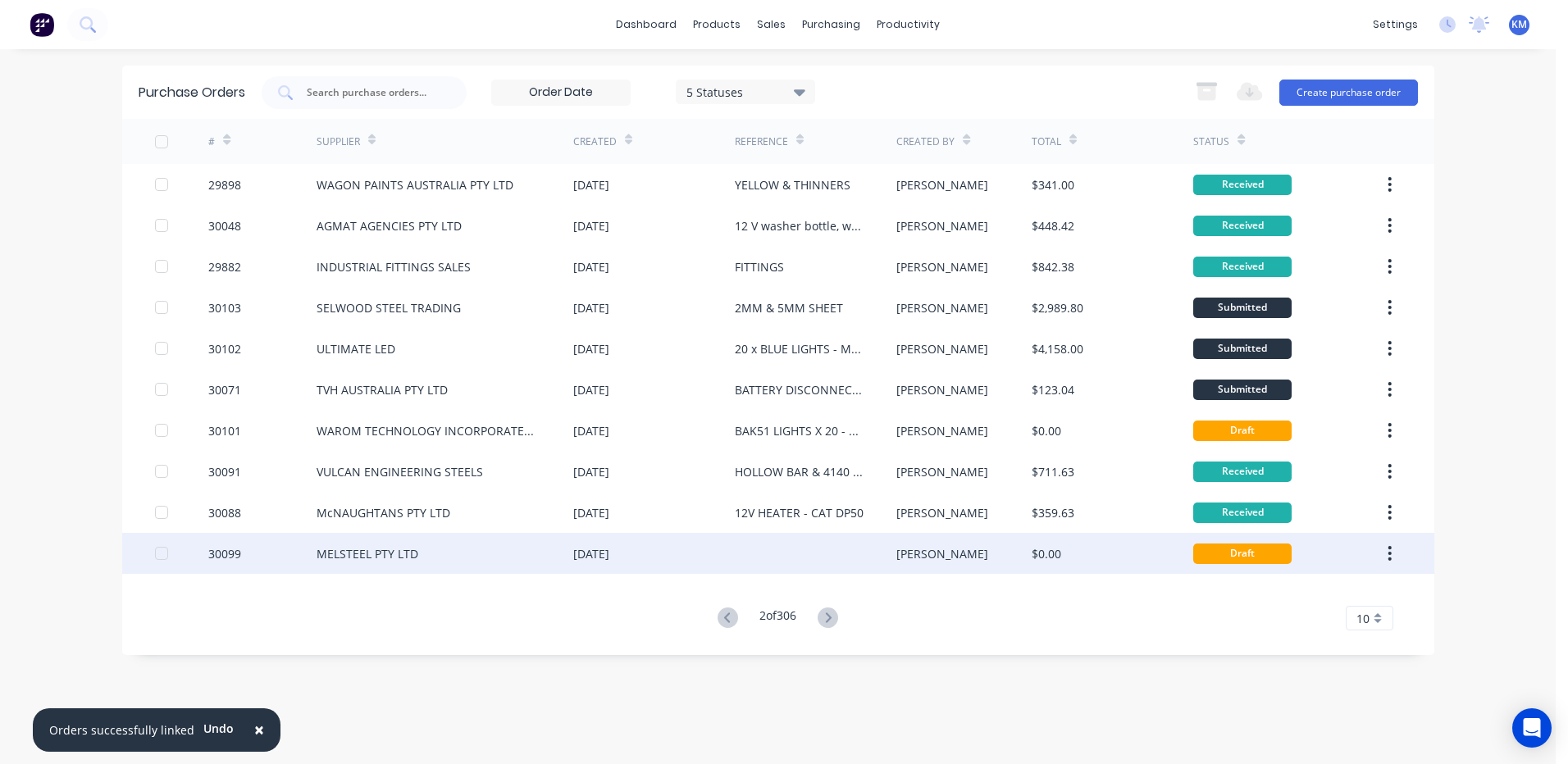
click at [825, 538] on div at bounding box center [815, 553] width 162 height 41
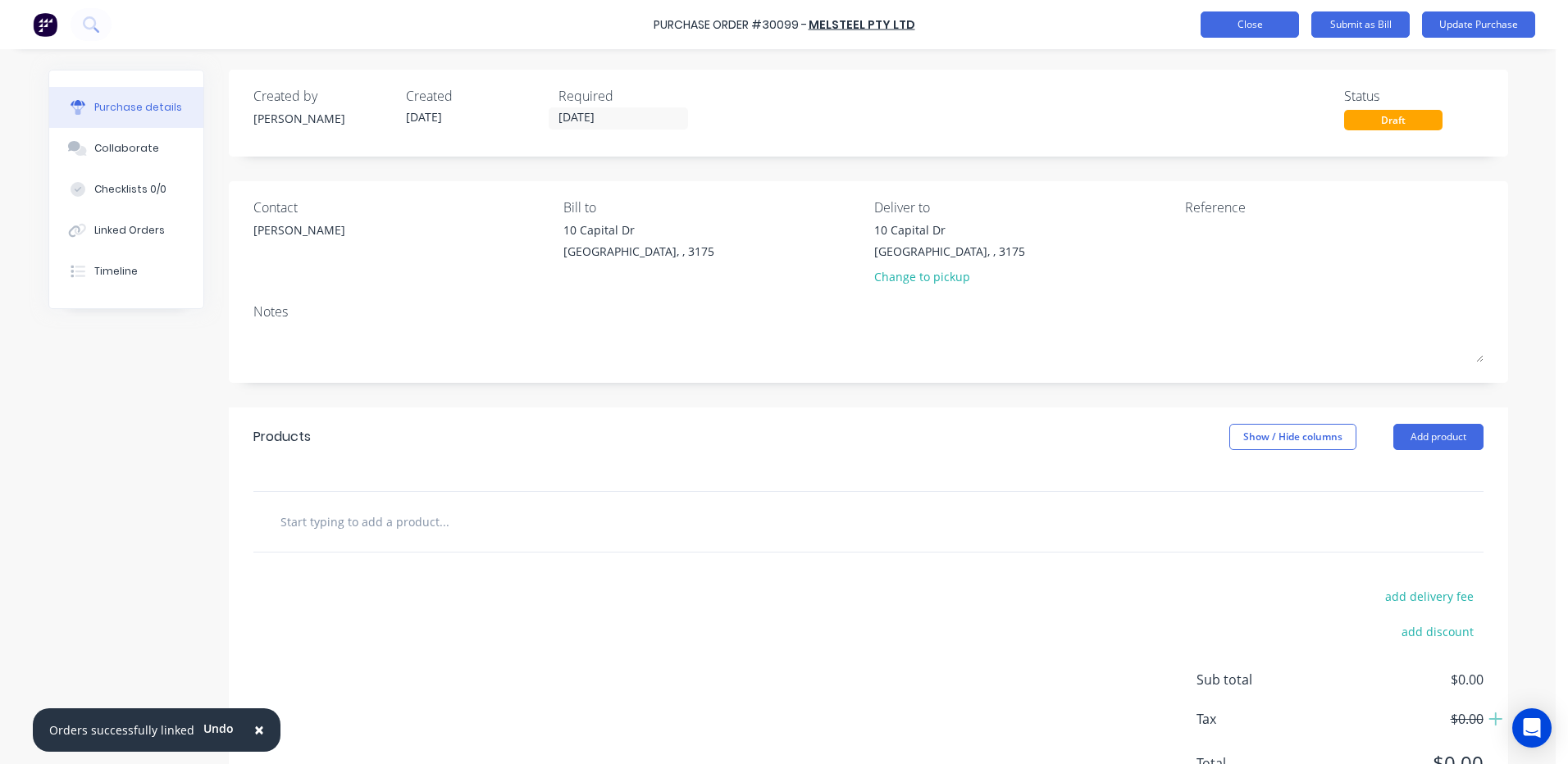
click at [1231, 26] on button "Close" at bounding box center [1250, 24] width 98 height 26
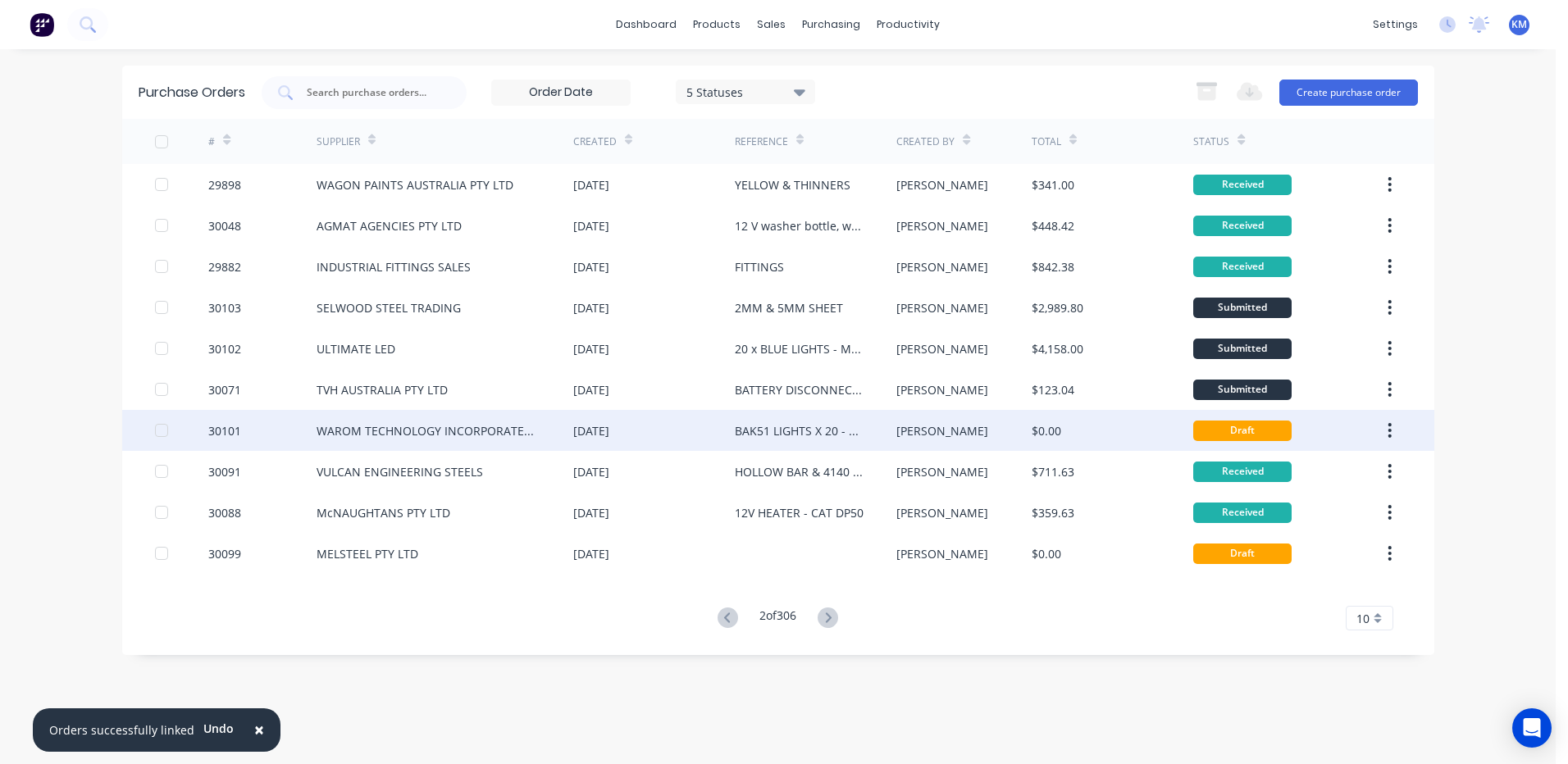
click at [912, 427] on div "[PERSON_NAME]" at bounding box center [942, 431] width 92 height 17
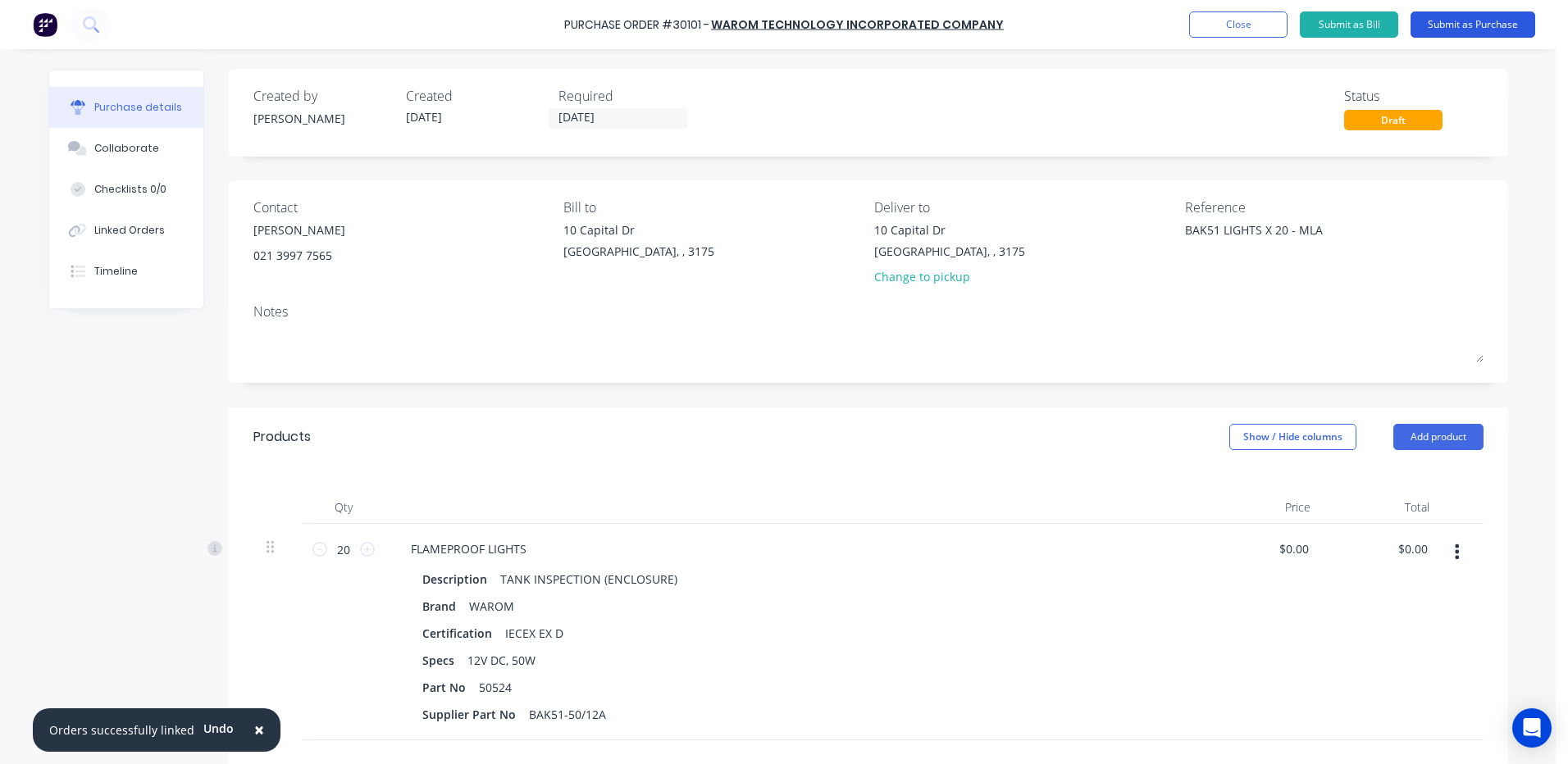
click at [1465, 28] on button "Submit as Purchase" at bounding box center [1473, 24] width 125 height 26
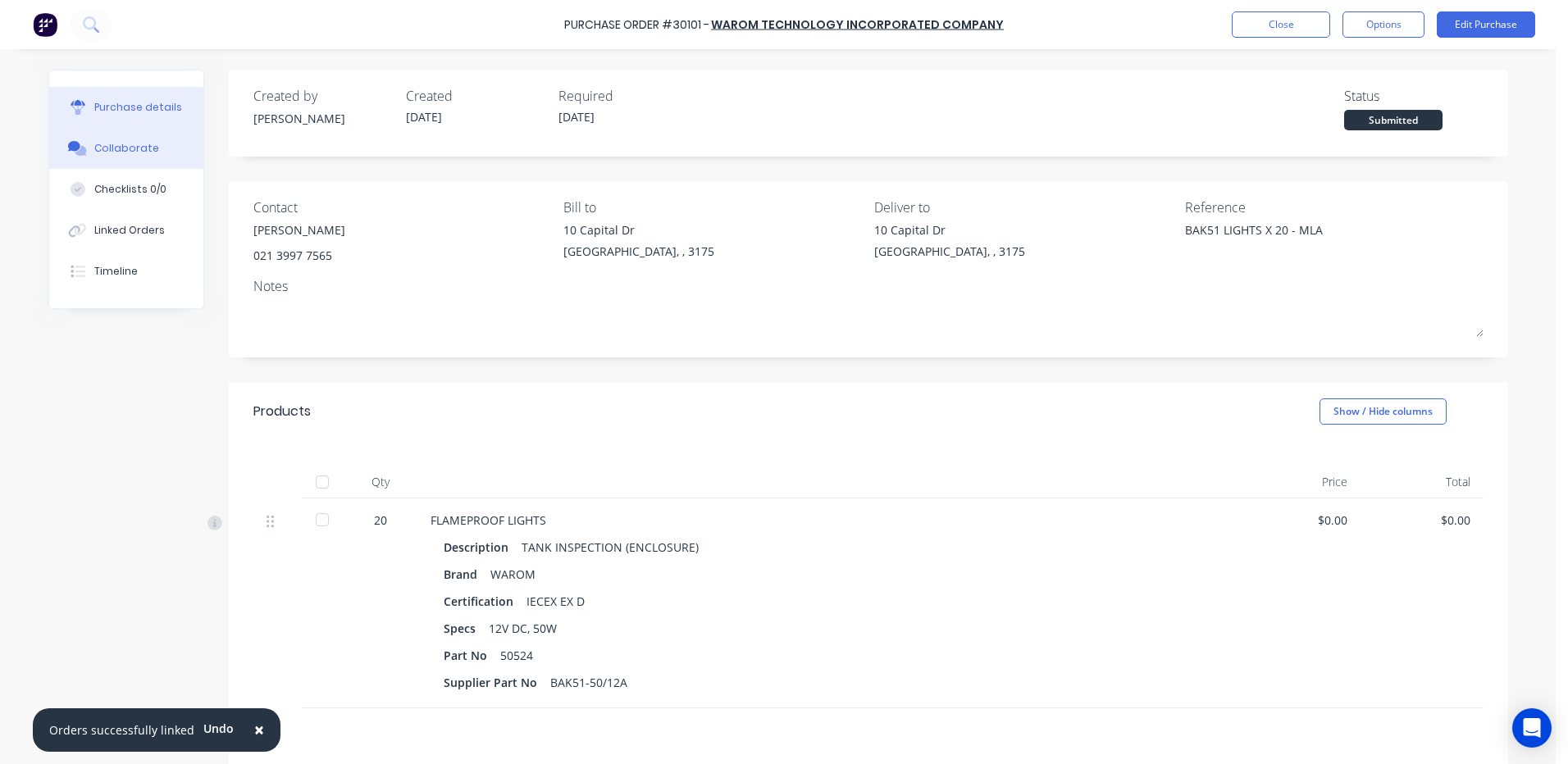
click at [164, 152] on button "Collaborate" at bounding box center [126, 148] width 154 height 41
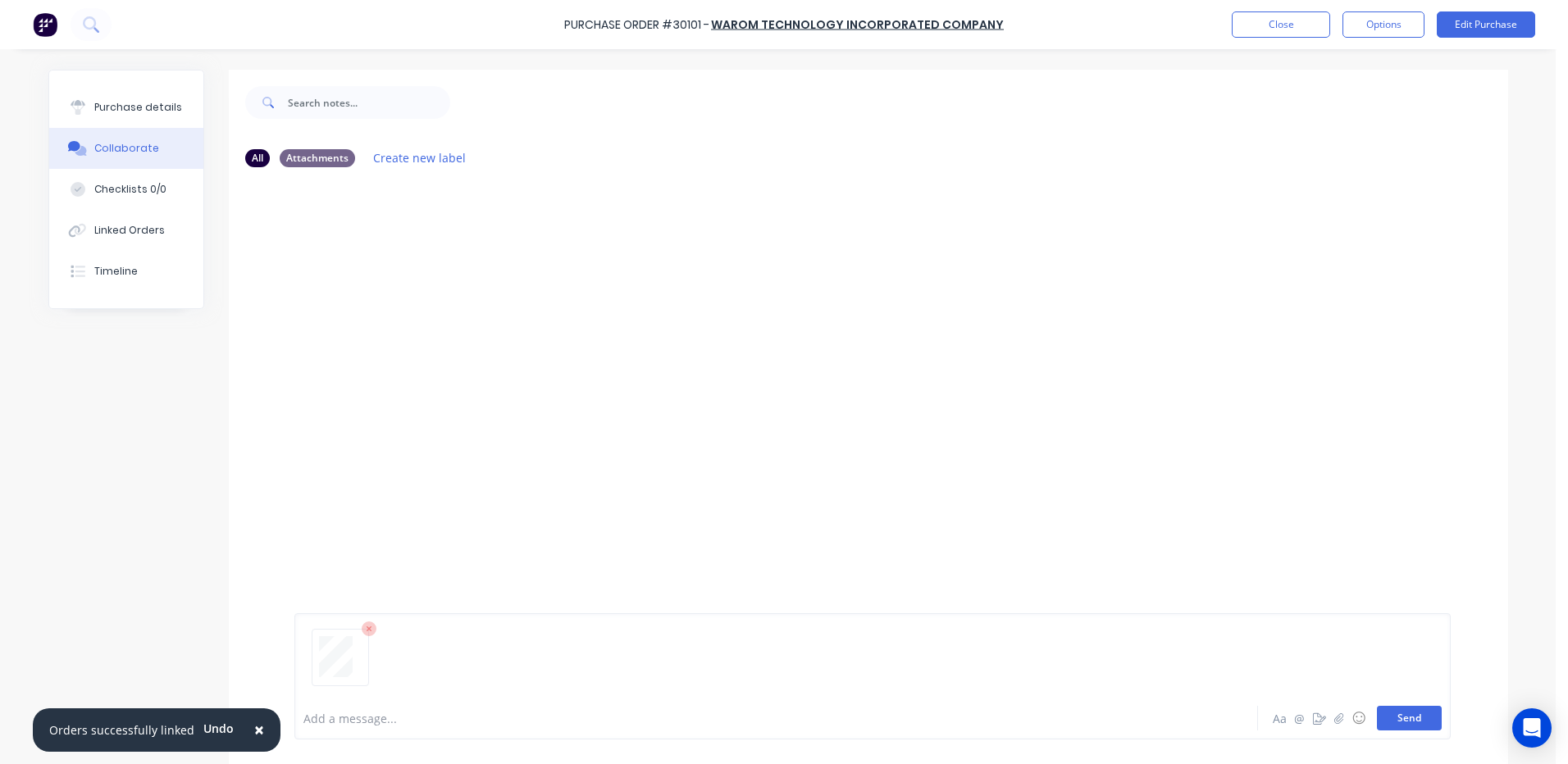
click at [1394, 715] on button "Send" at bounding box center [1408, 718] width 64 height 25
click at [109, 103] on div "Purchase details" at bounding box center [137, 107] width 87 height 14
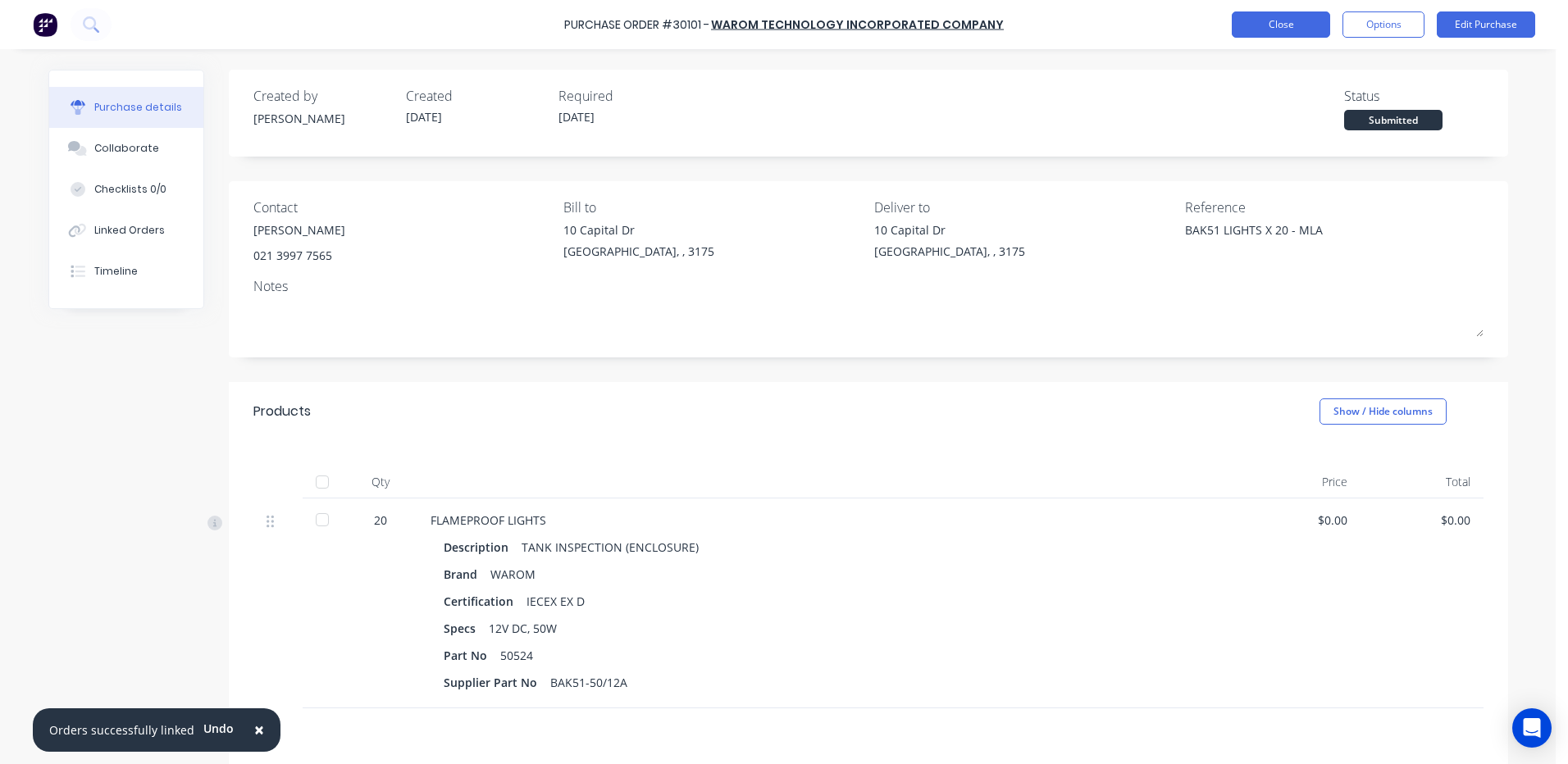
click at [1262, 23] on button "Close" at bounding box center [1281, 24] width 98 height 26
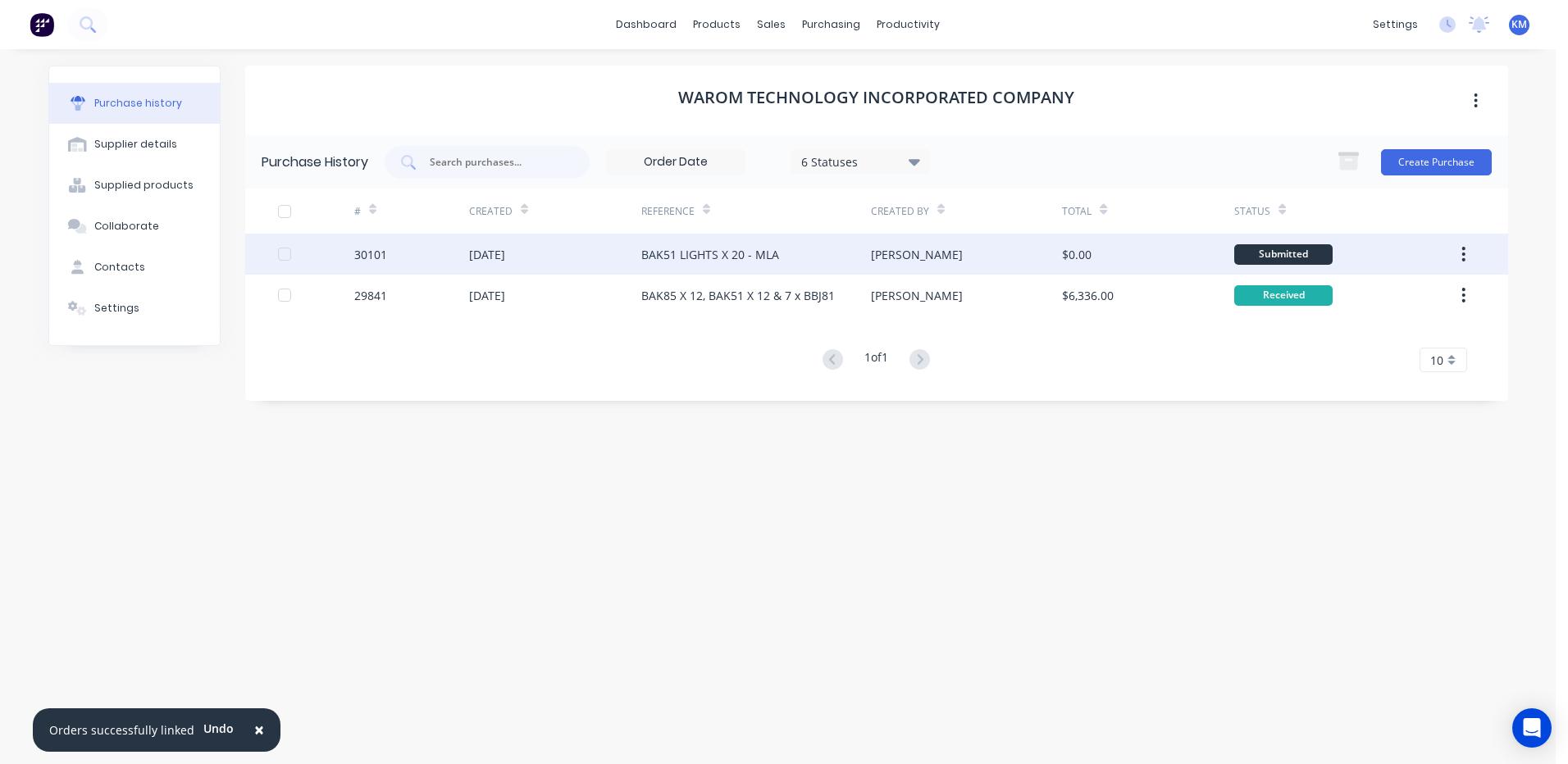
click at [650, 248] on div "BAK51 LIGHTS X 20 - MLA" at bounding box center [709, 255] width 137 height 17
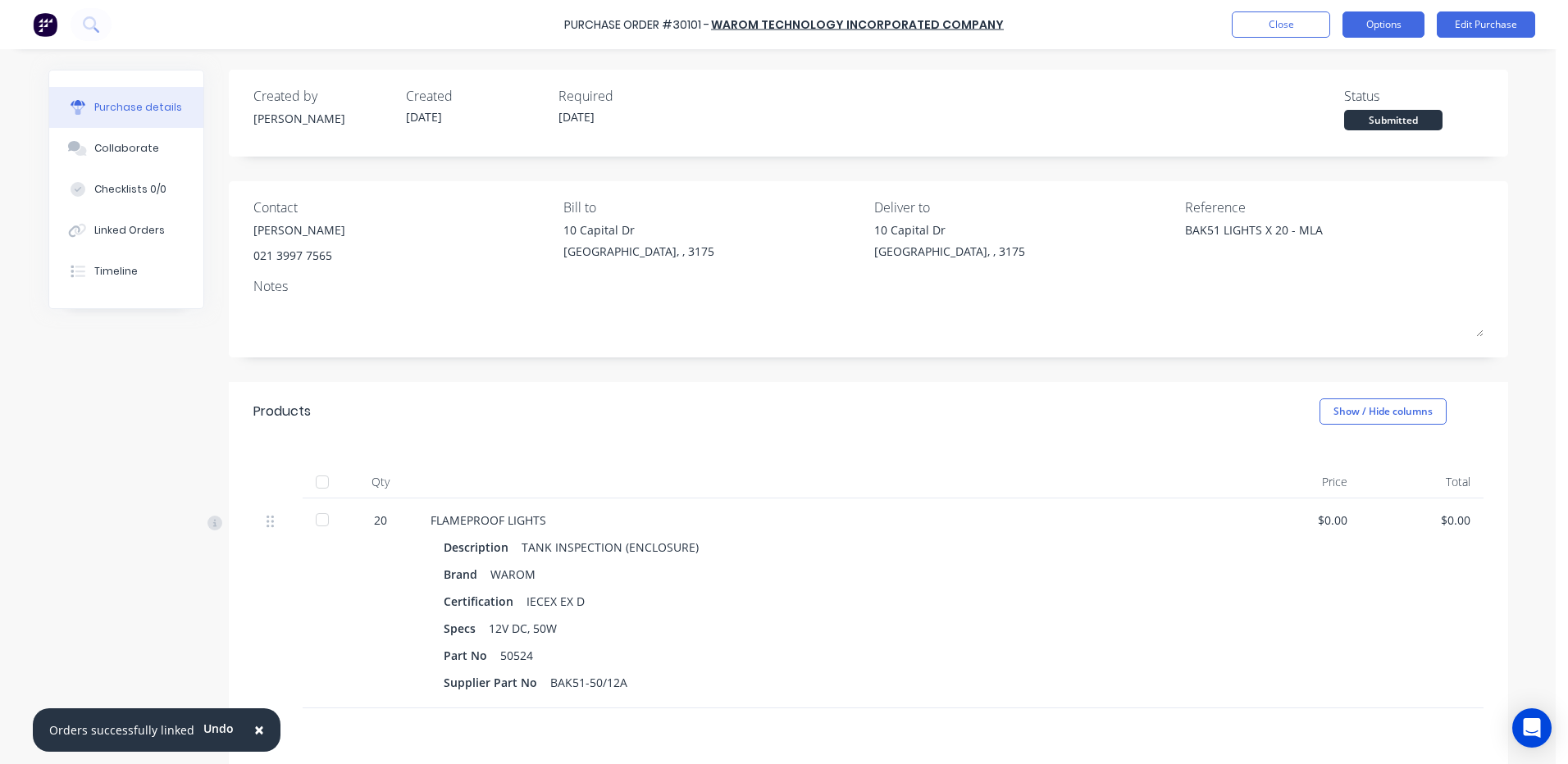
click at [1371, 22] on button "Options" at bounding box center [1382, 24] width 82 height 26
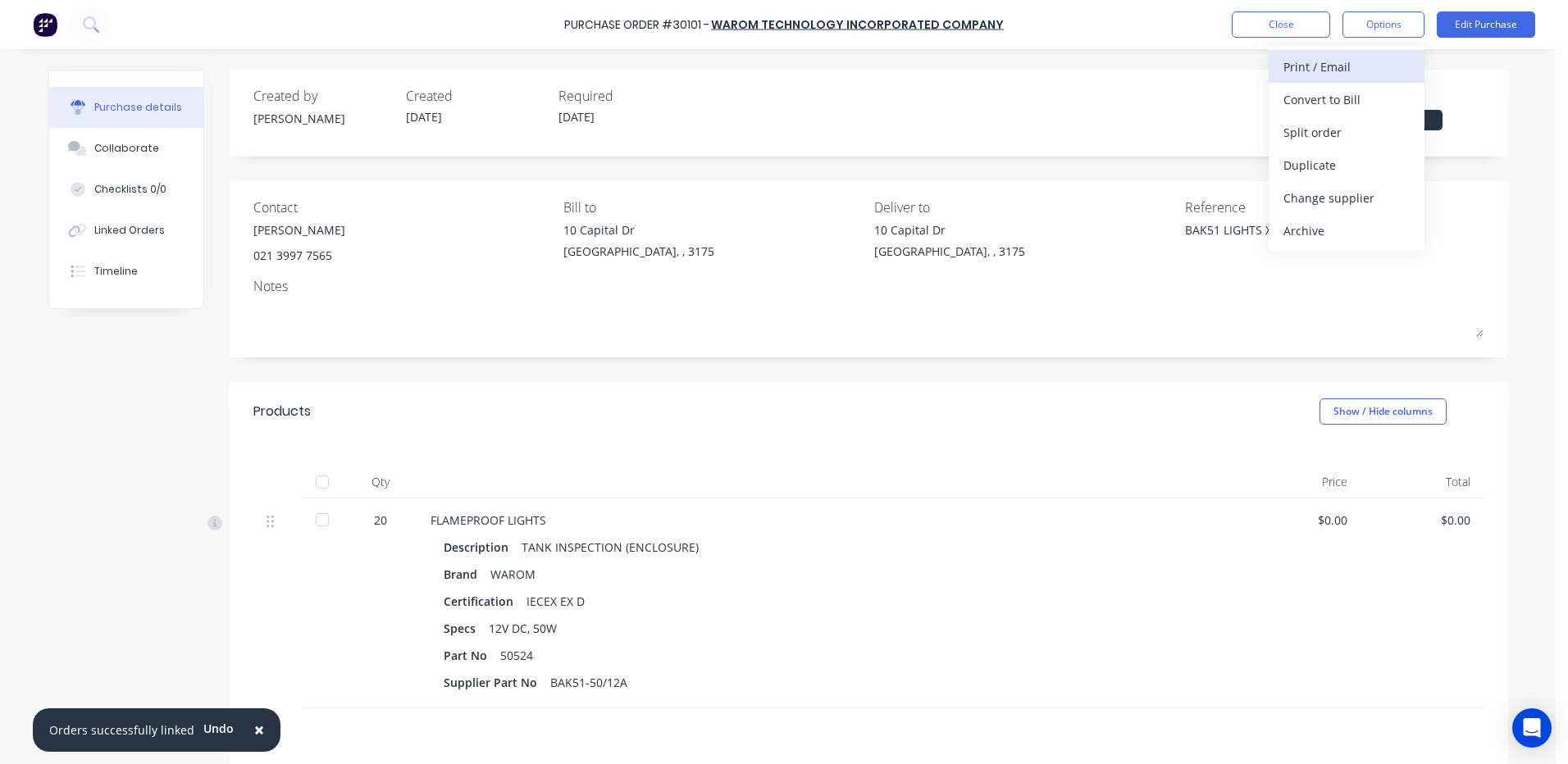
click at [1327, 70] on div "Print / Email" at bounding box center [1346, 66] width 126 height 24
click at [1332, 136] on div "Without pricing" at bounding box center [1346, 132] width 126 height 24
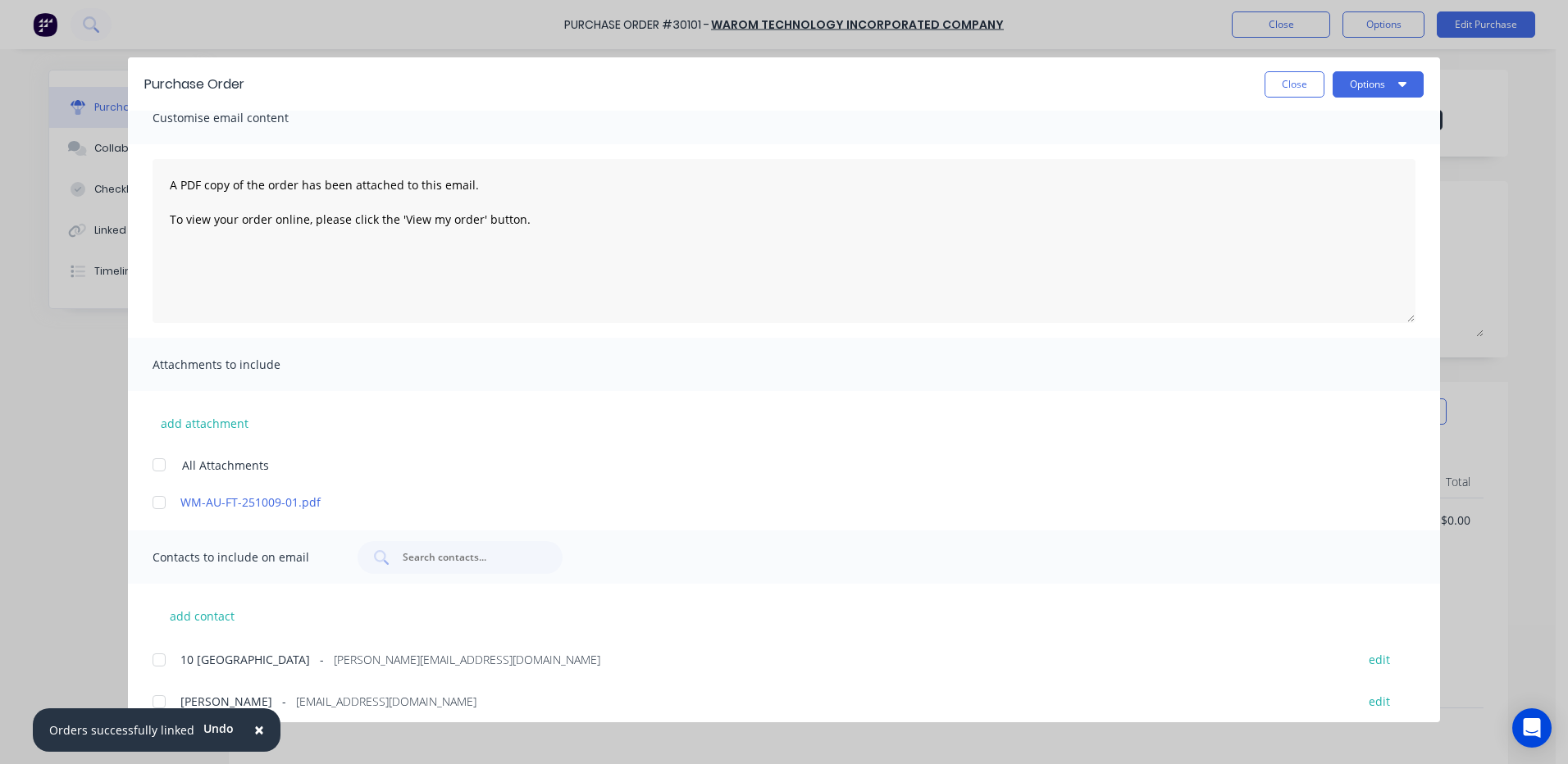
scroll to position [30, 0]
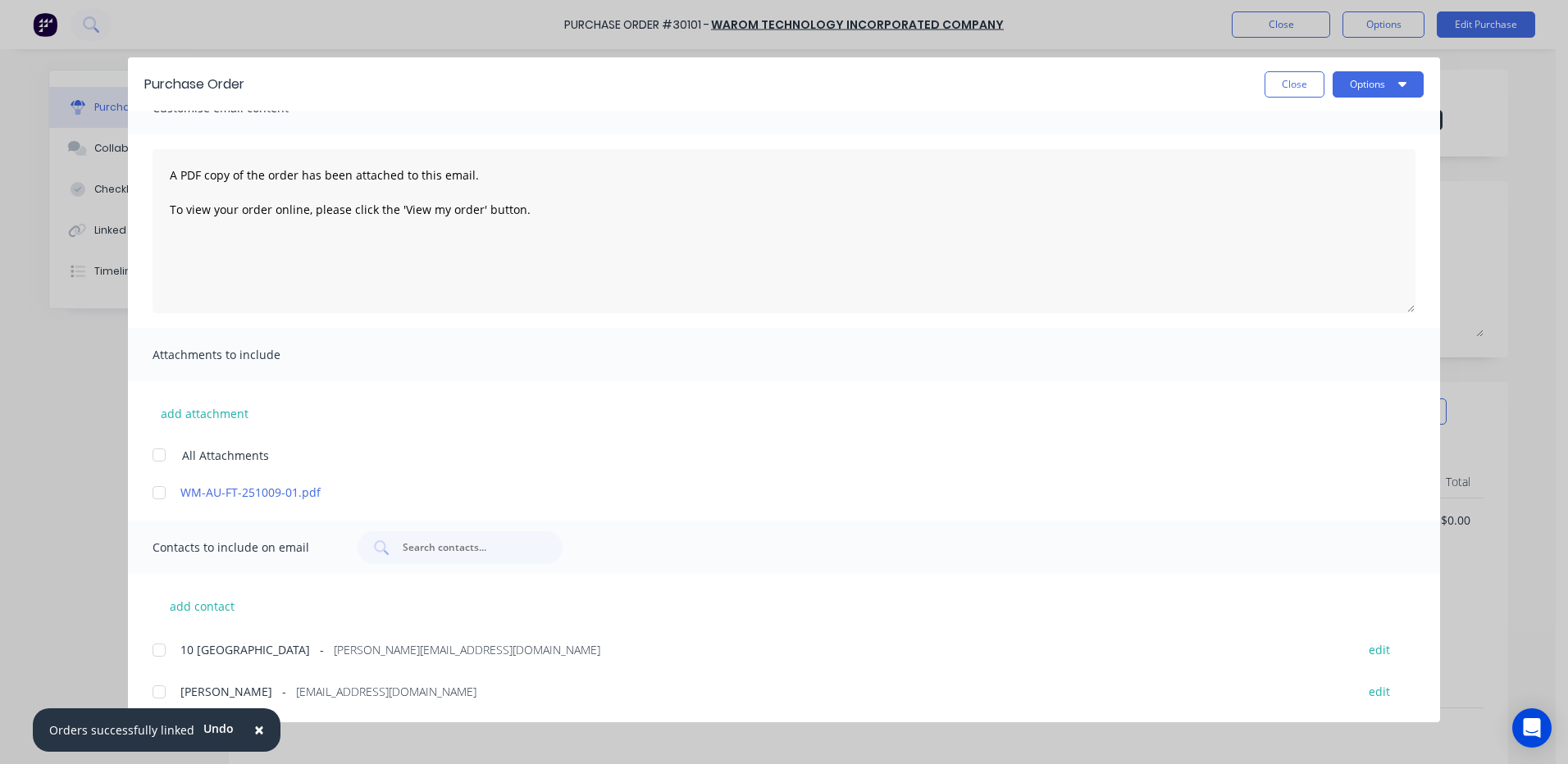
click at [254, 725] on span "×" at bounding box center [259, 729] width 10 height 23
click at [170, 660] on div at bounding box center [159, 650] width 33 height 33
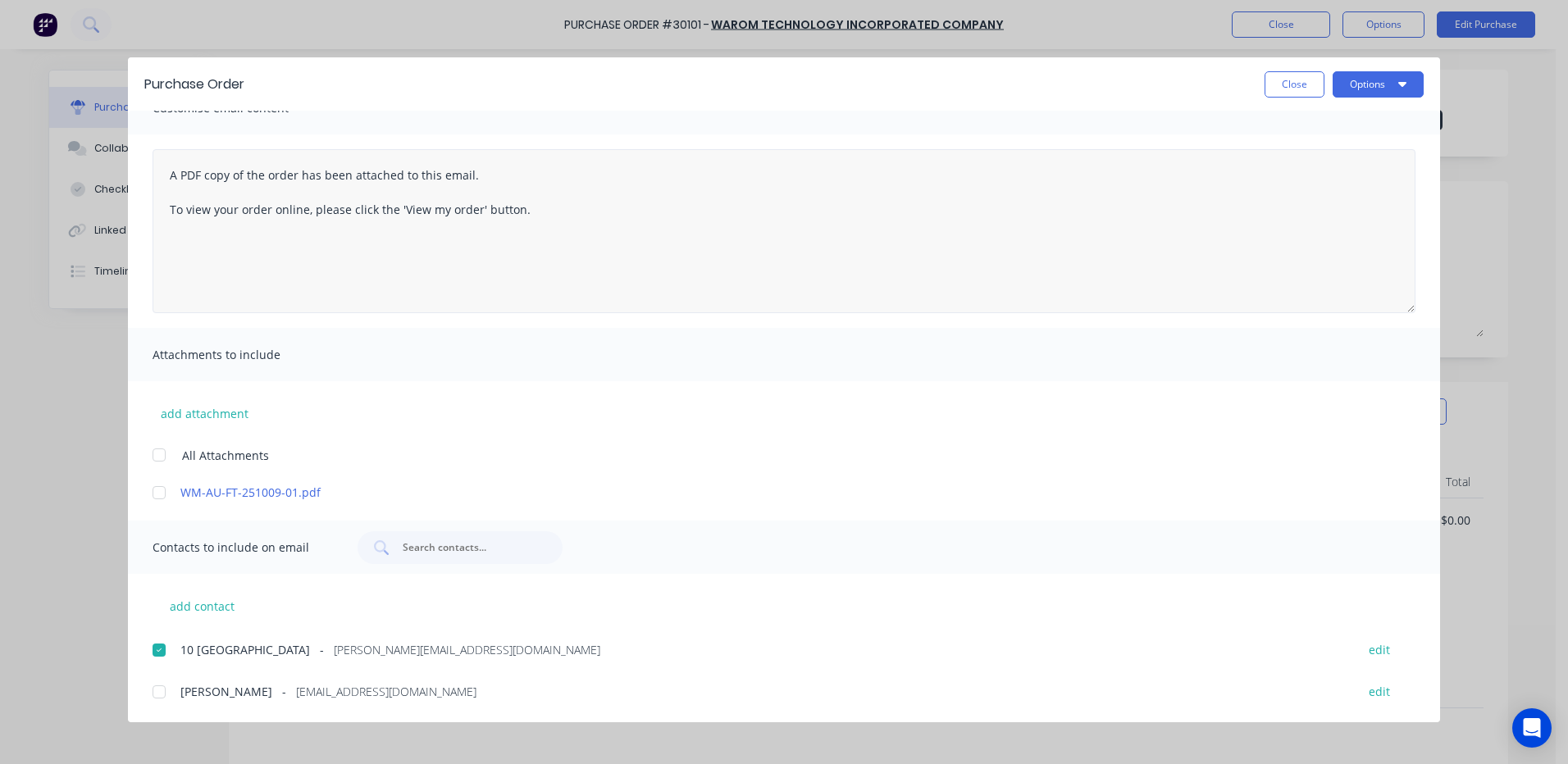
scroll to position [0, 0]
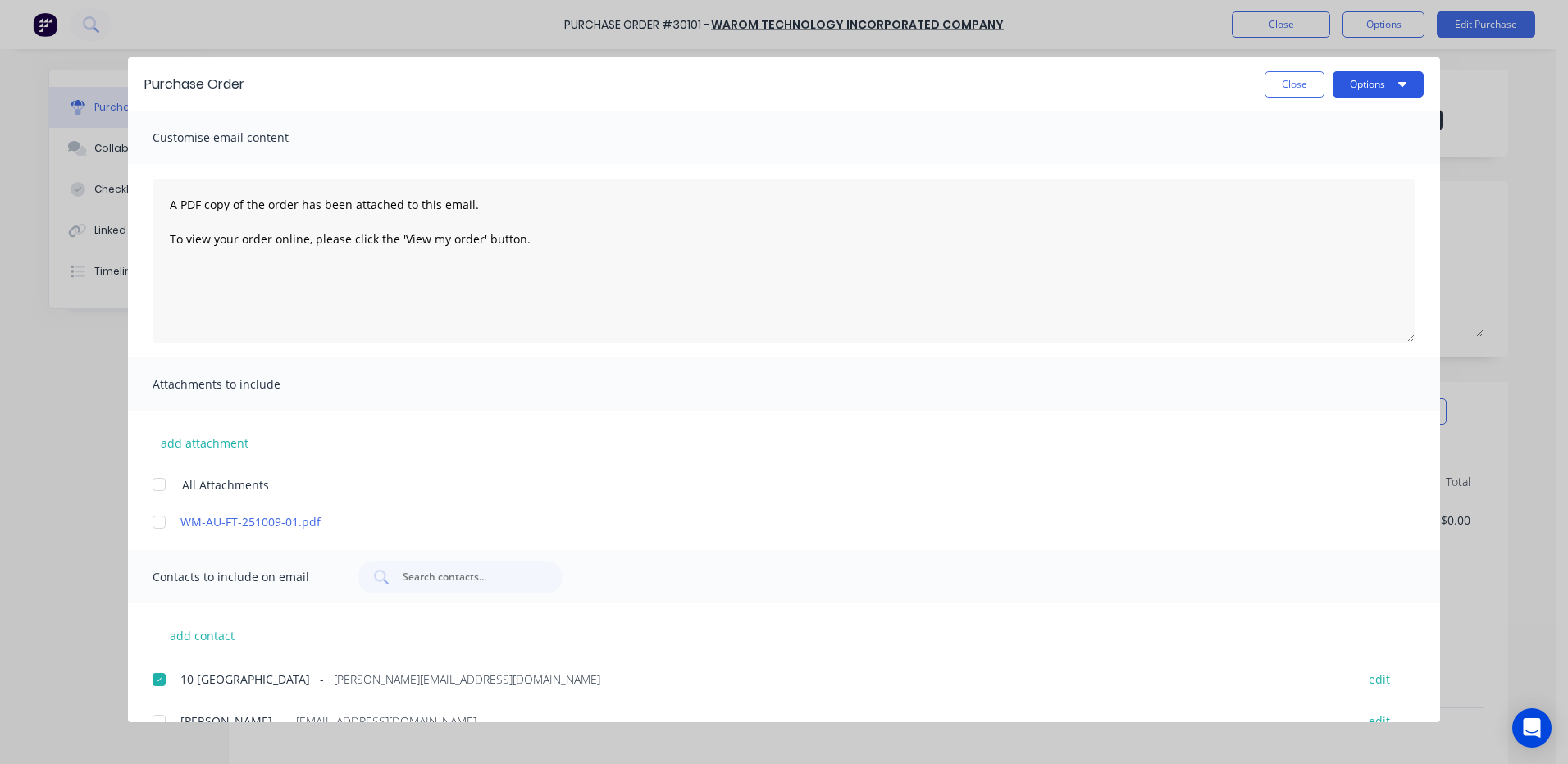
click at [1354, 90] on button "Options" at bounding box center [1378, 84] width 91 height 26
click at [164, 521] on div at bounding box center [159, 522] width 33 height 33
click at [1400, 86] on icon "button" at bounding box center [1402, 84] width 9 height 13
click at [1336, 190] on div "Email" at bounding box center [1345, 191] width 126 height 24
type textarea "x"
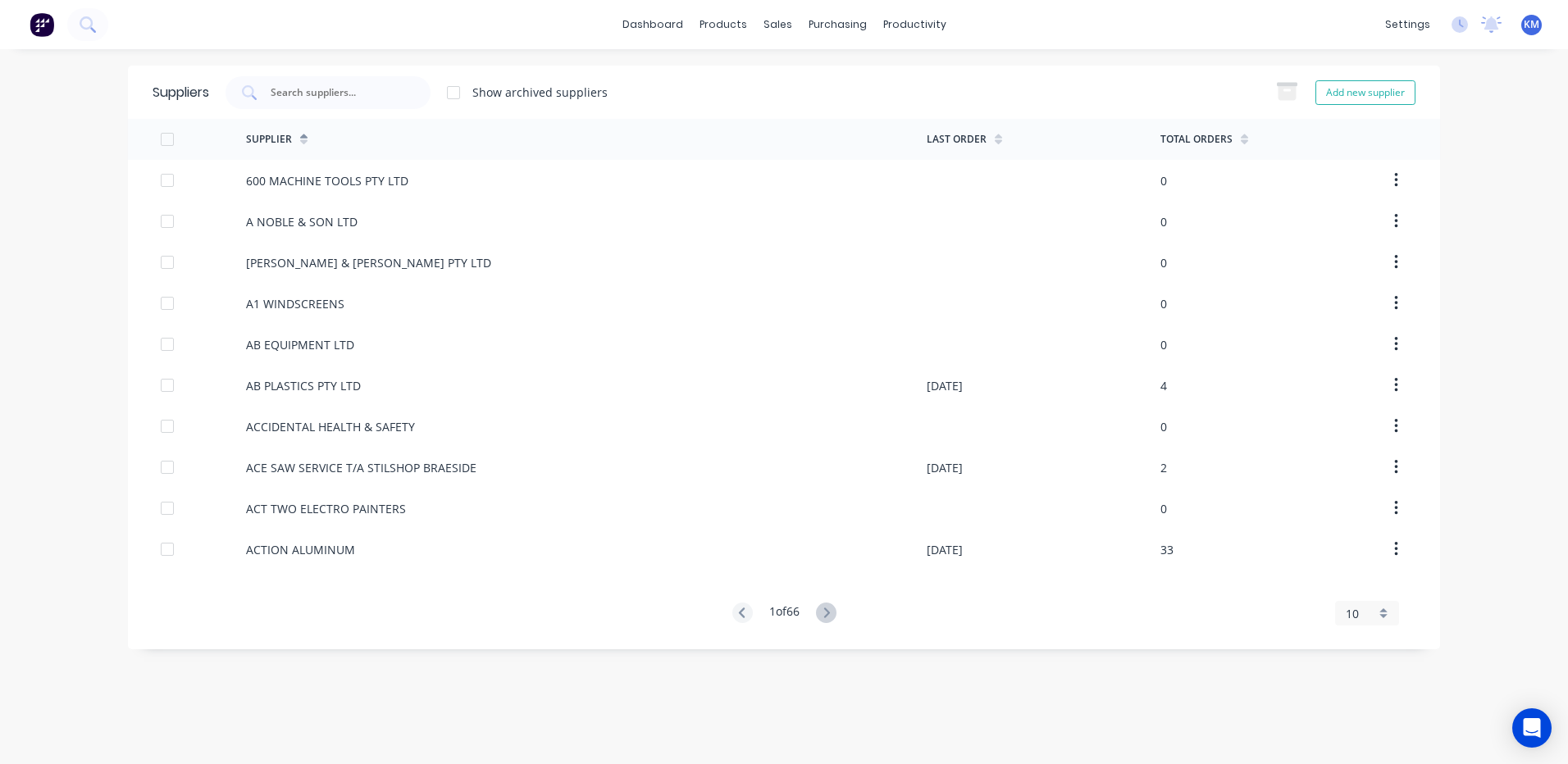
click at [335, 128] on div "Supplier" at bounding box center [586, 139] width 681 height 41
click at [336, 110] on div "Suppliers Show archived suppliers Add new supplier" at bounding box center [784, 91] width 1312 height 53
click at [340, 91] on input "text" at bounding box center [337, 92] width 137 height 16
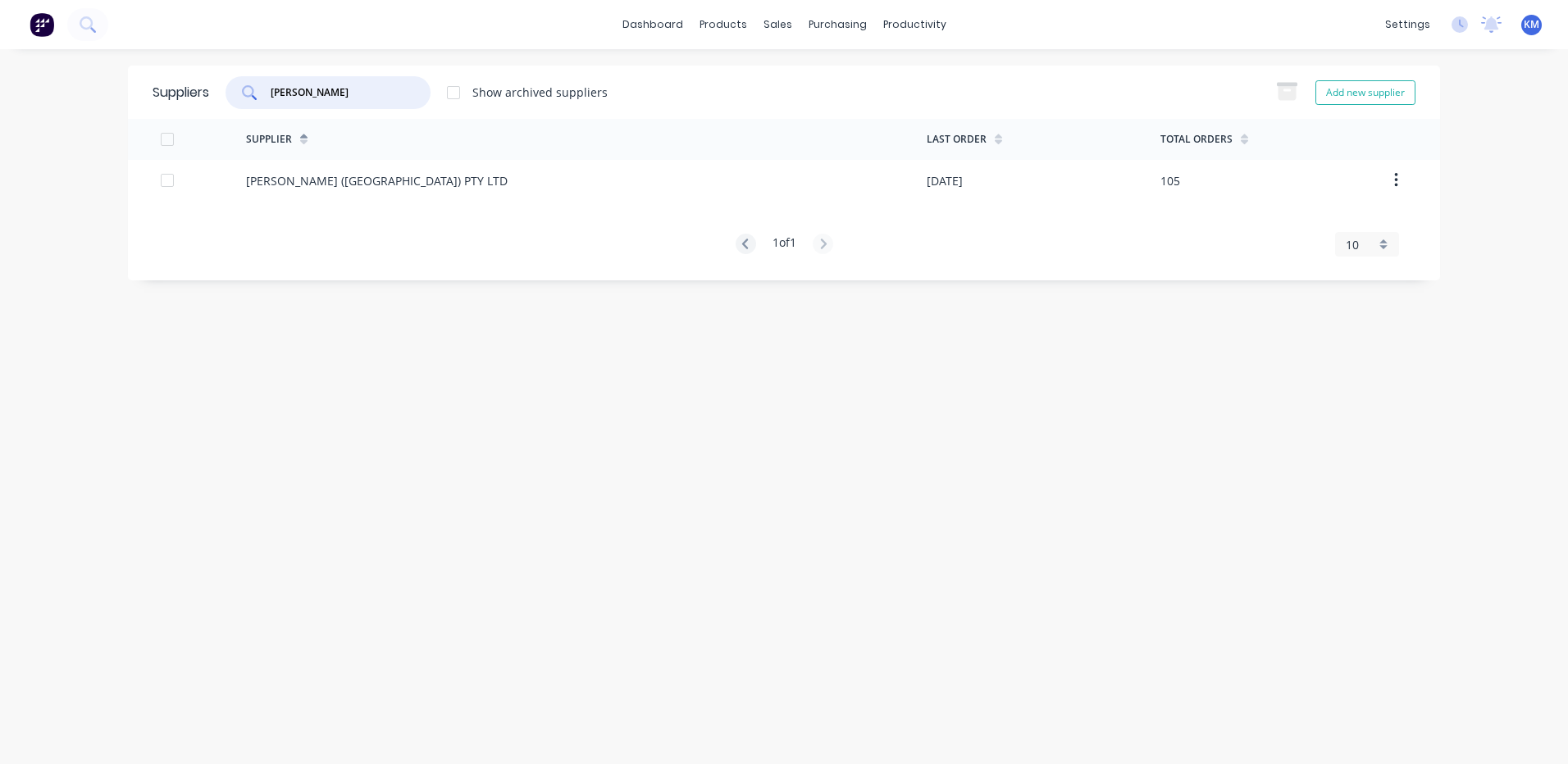
type input "[PERSON_NAME]"
click at [561, 154] on div "Supplier" at bounding box center [586, 139] width 681 height 41
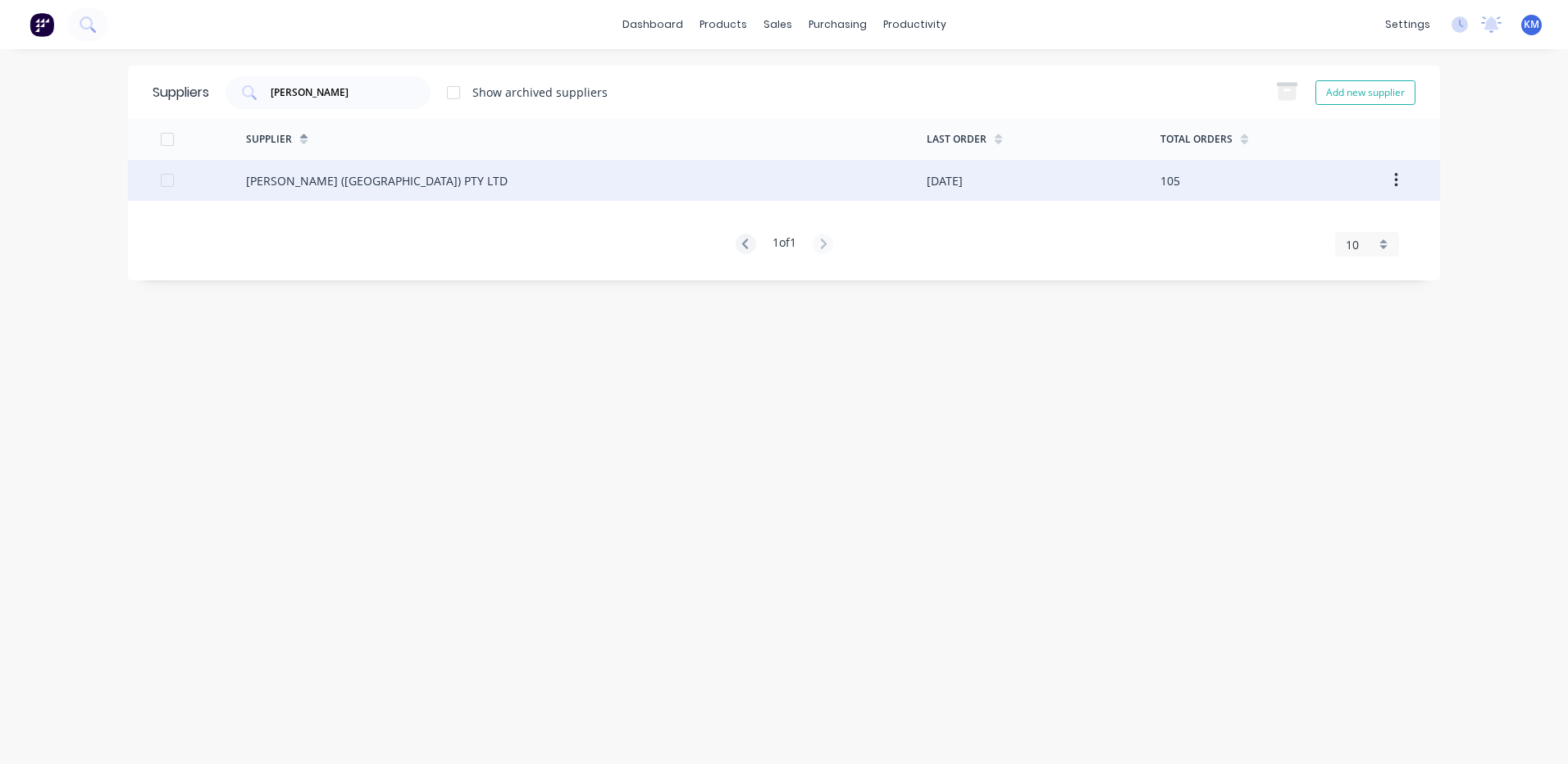
click at [564, 161] on div "[PERSON_NAME] ([GEOGRAPHIC_DATA]) PTY LTD" at bounding box center [586, 180] width 681 height 41
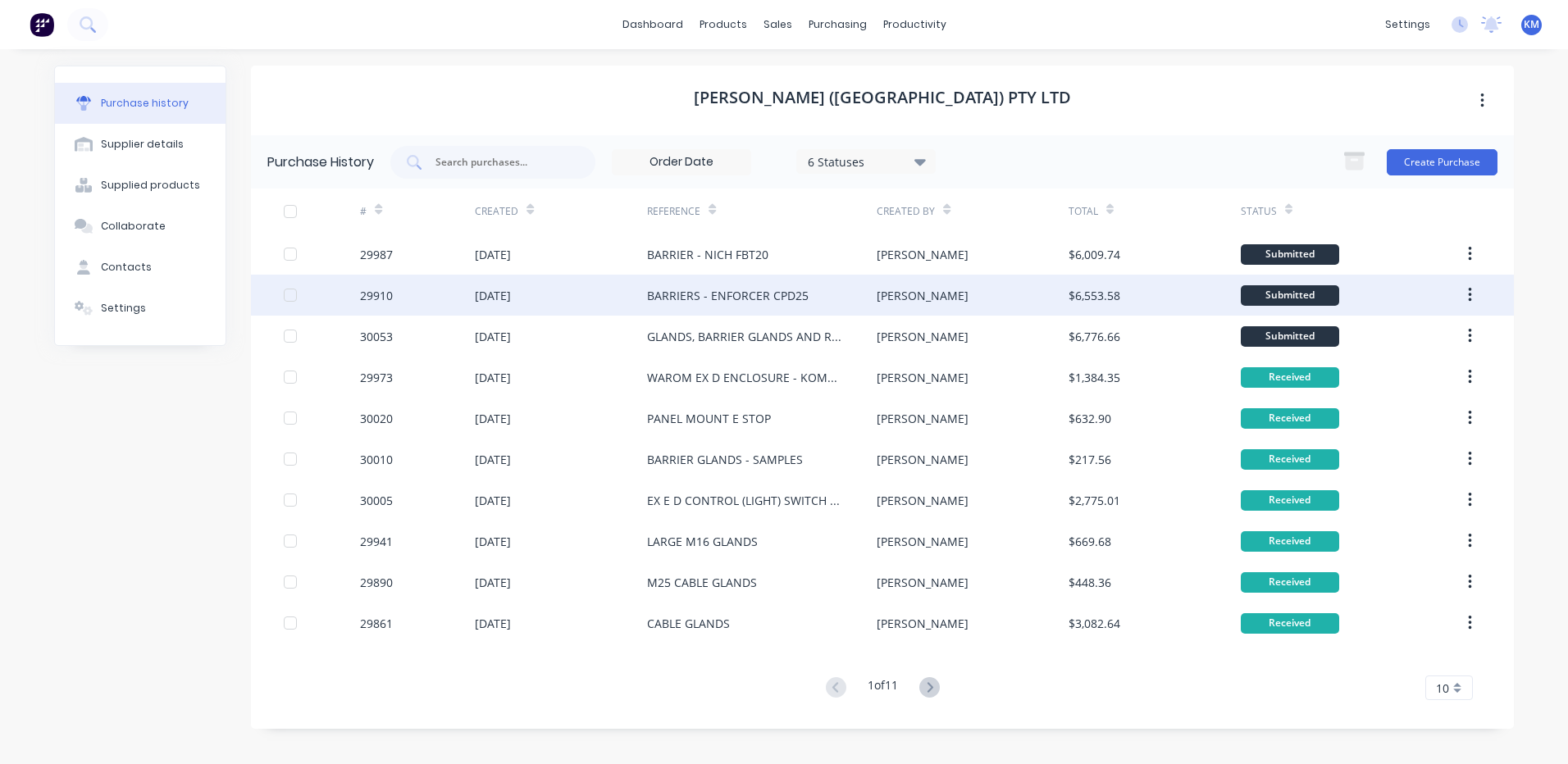
click at [939, 308] on div "[PERSON_NAME]" at bounding box center [972, 295] width 191 height 41
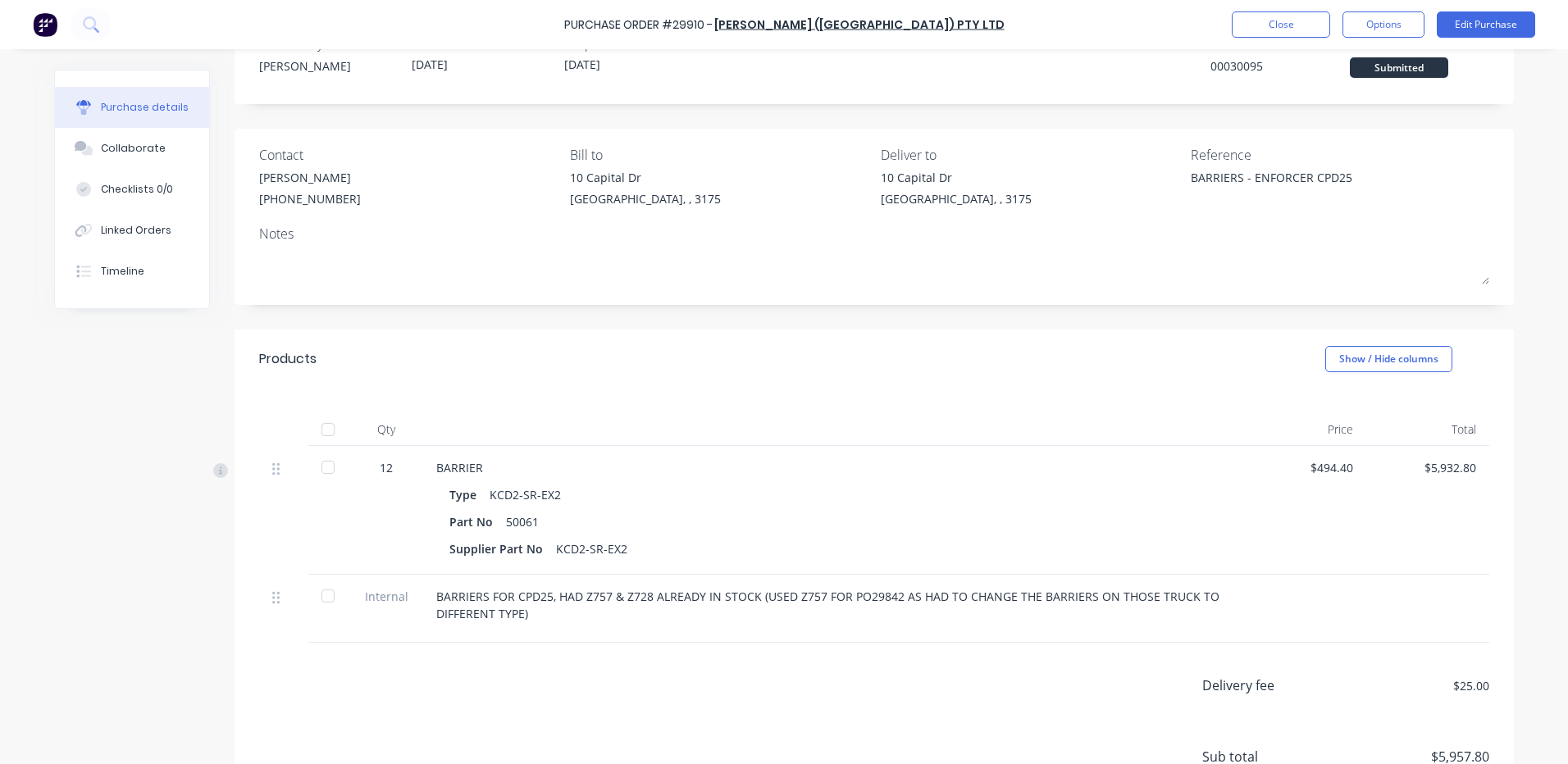
scroll to position [82, 0]
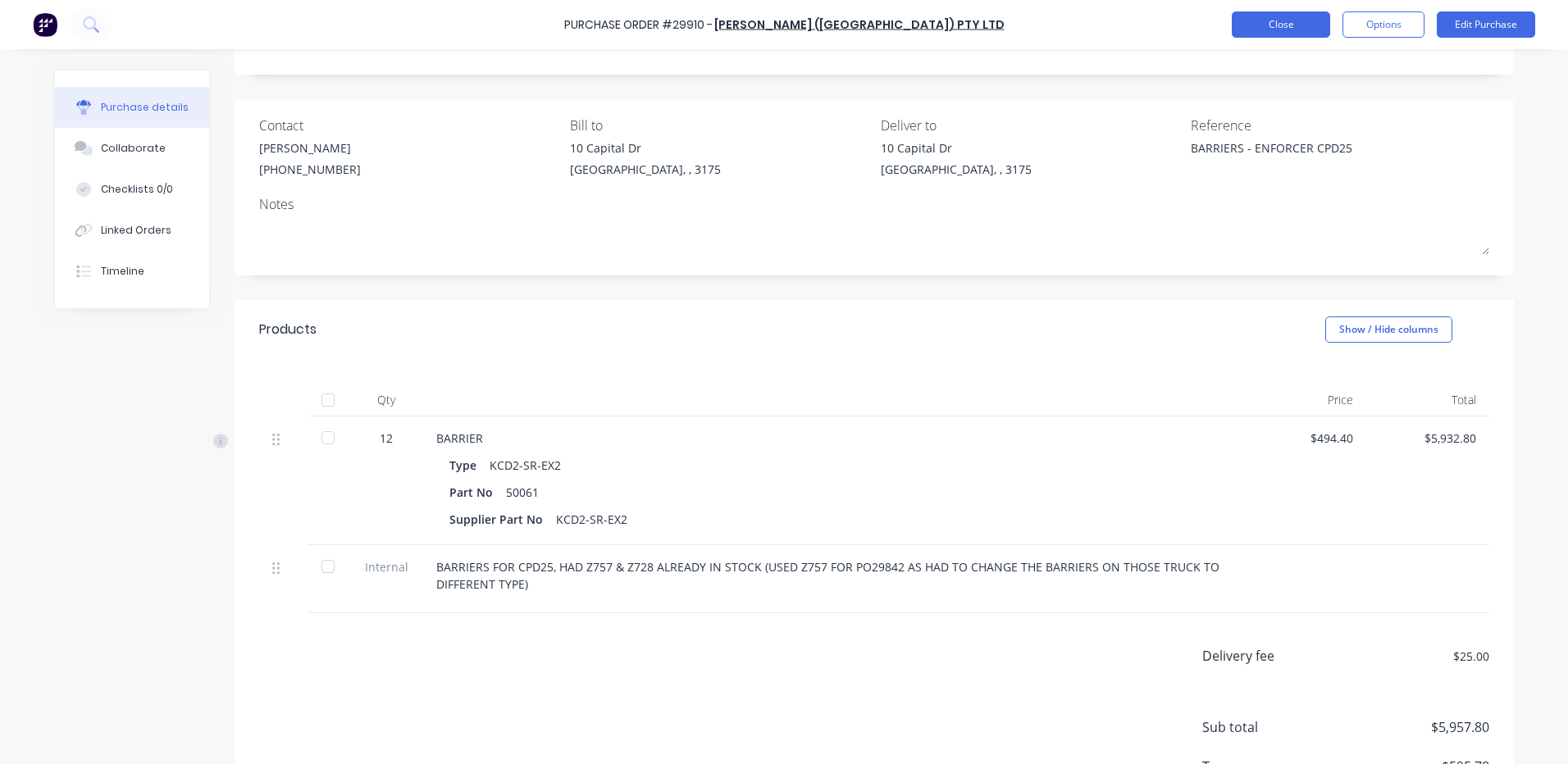
click at [1302, 19] on button "Close" at bounding box center [1281, 24] width 98 height 26
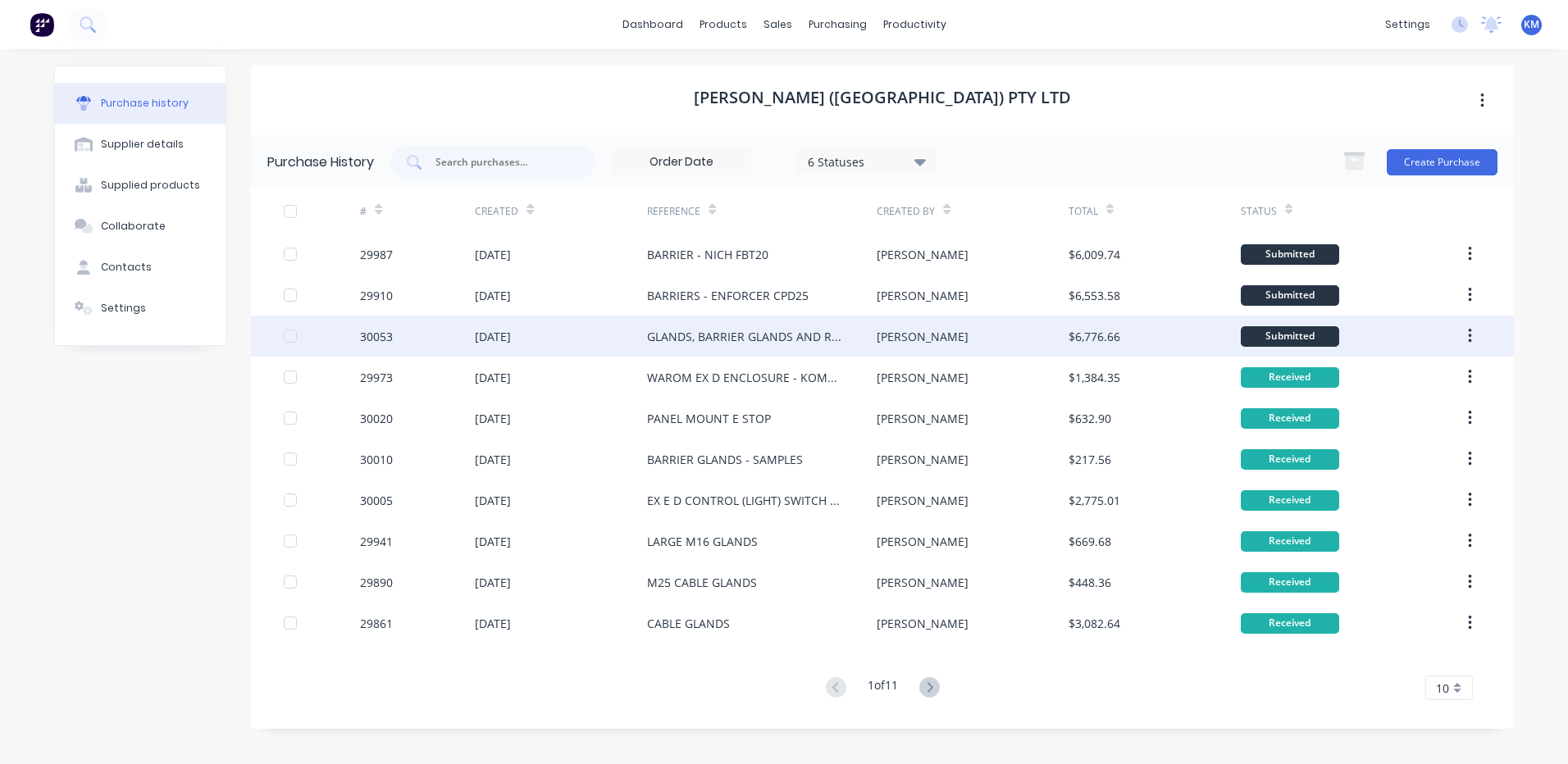
click at [996, 330] on div "[PERSON_NAME]" at bounding box center [972, 335] width 191 height 41
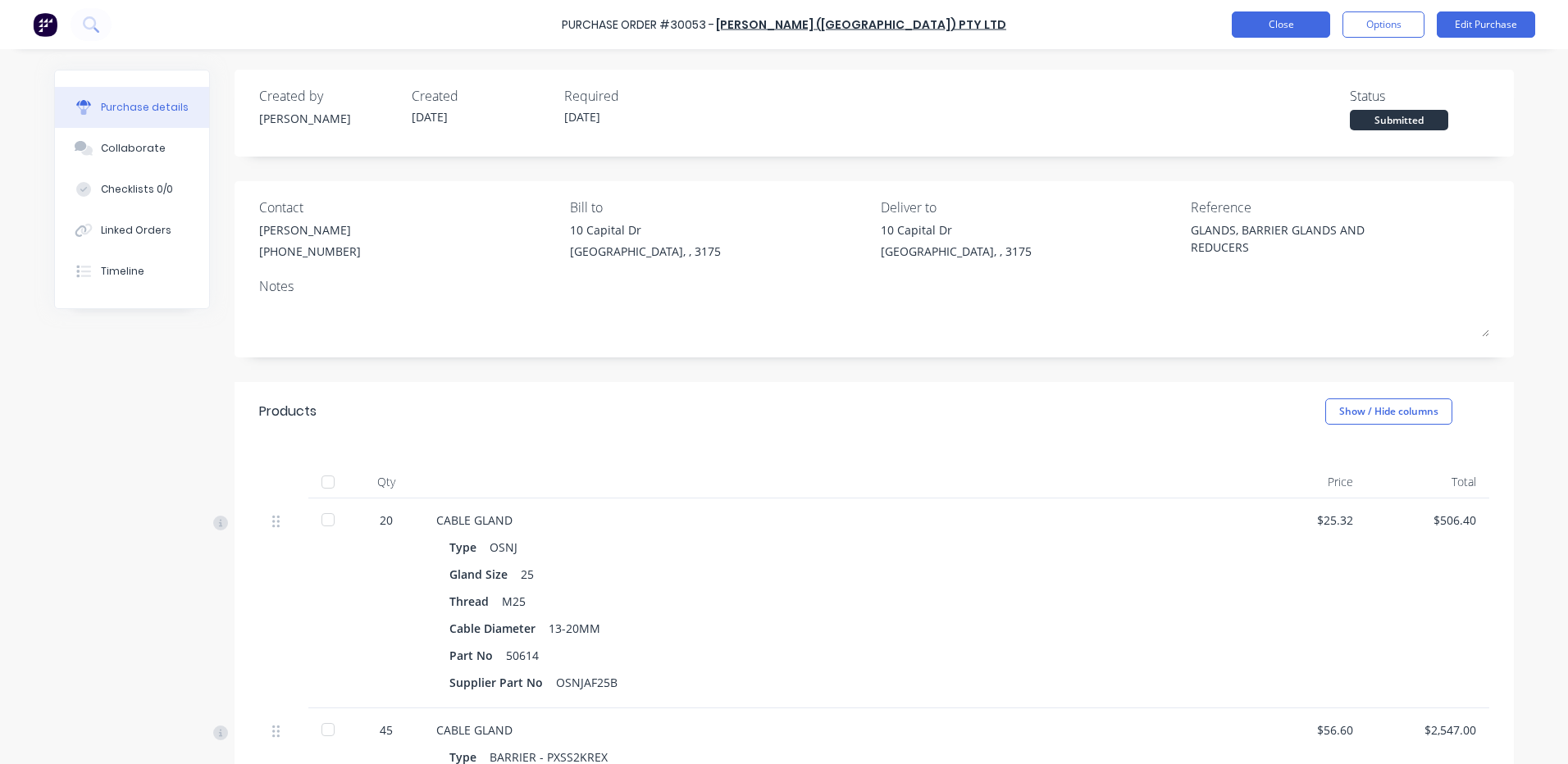
click at [1260, 25] on button "Close" at bounding box center [1281, 24] width 98 height 26
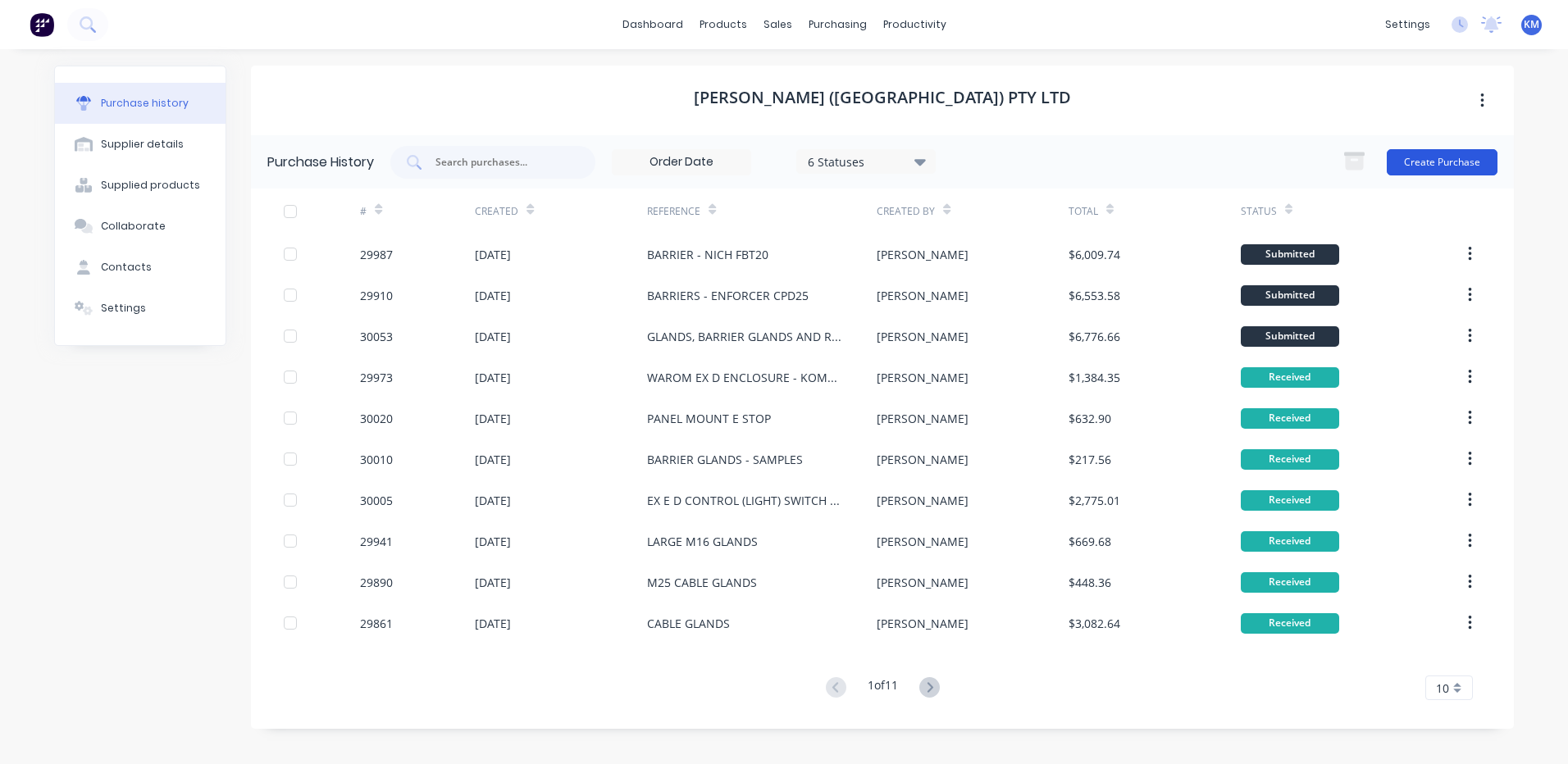
click at [1406, 151] on button "Create Purchase" at bounding box center [1442, 161] width 111 height 26
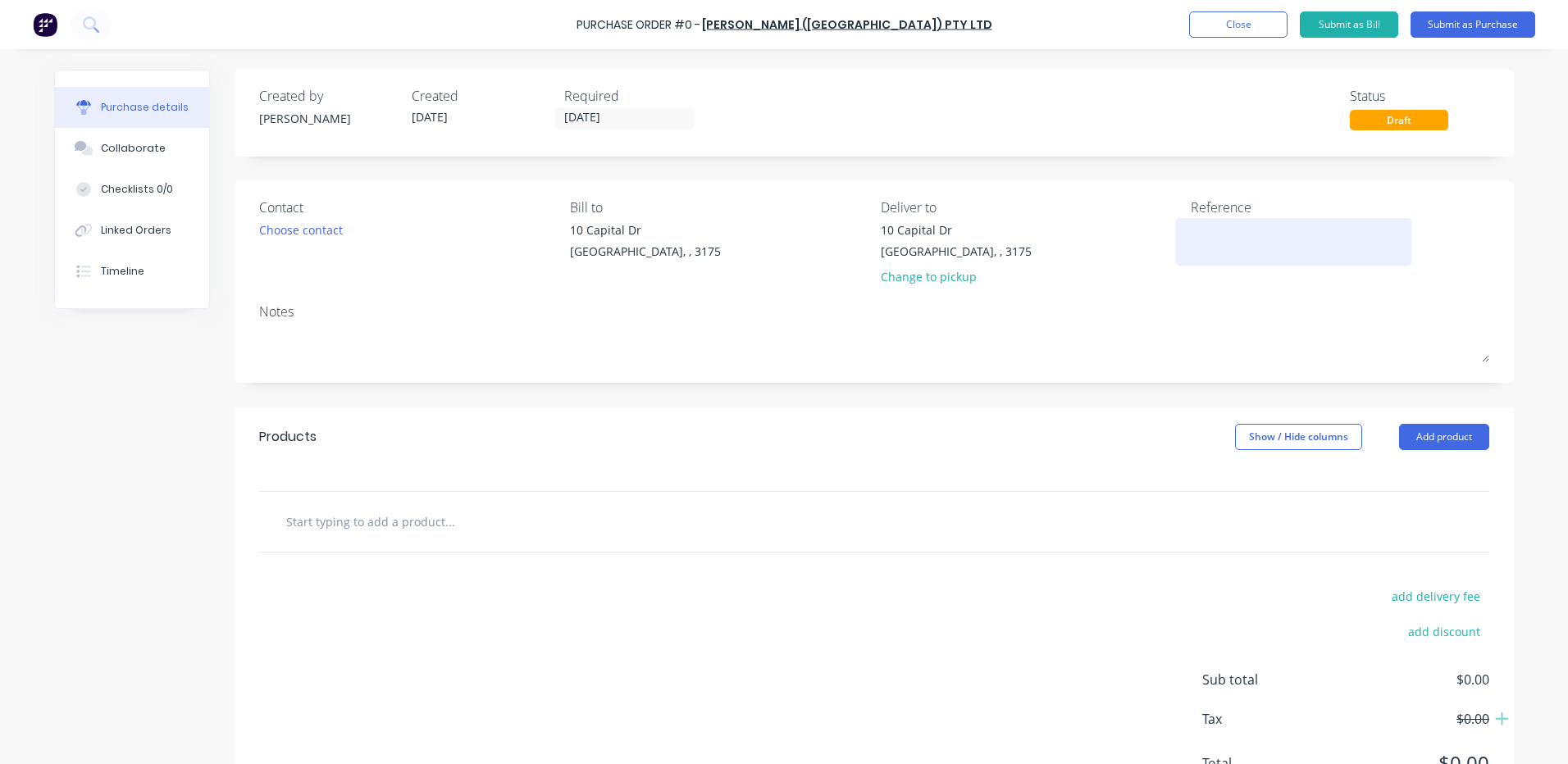
click at [1267, 232] on textarea at bounding box center [1293, 239] width 205 height 37
click at [1250, 31] on button "Close" at bounding box center [1238, 24] width 98 height 26
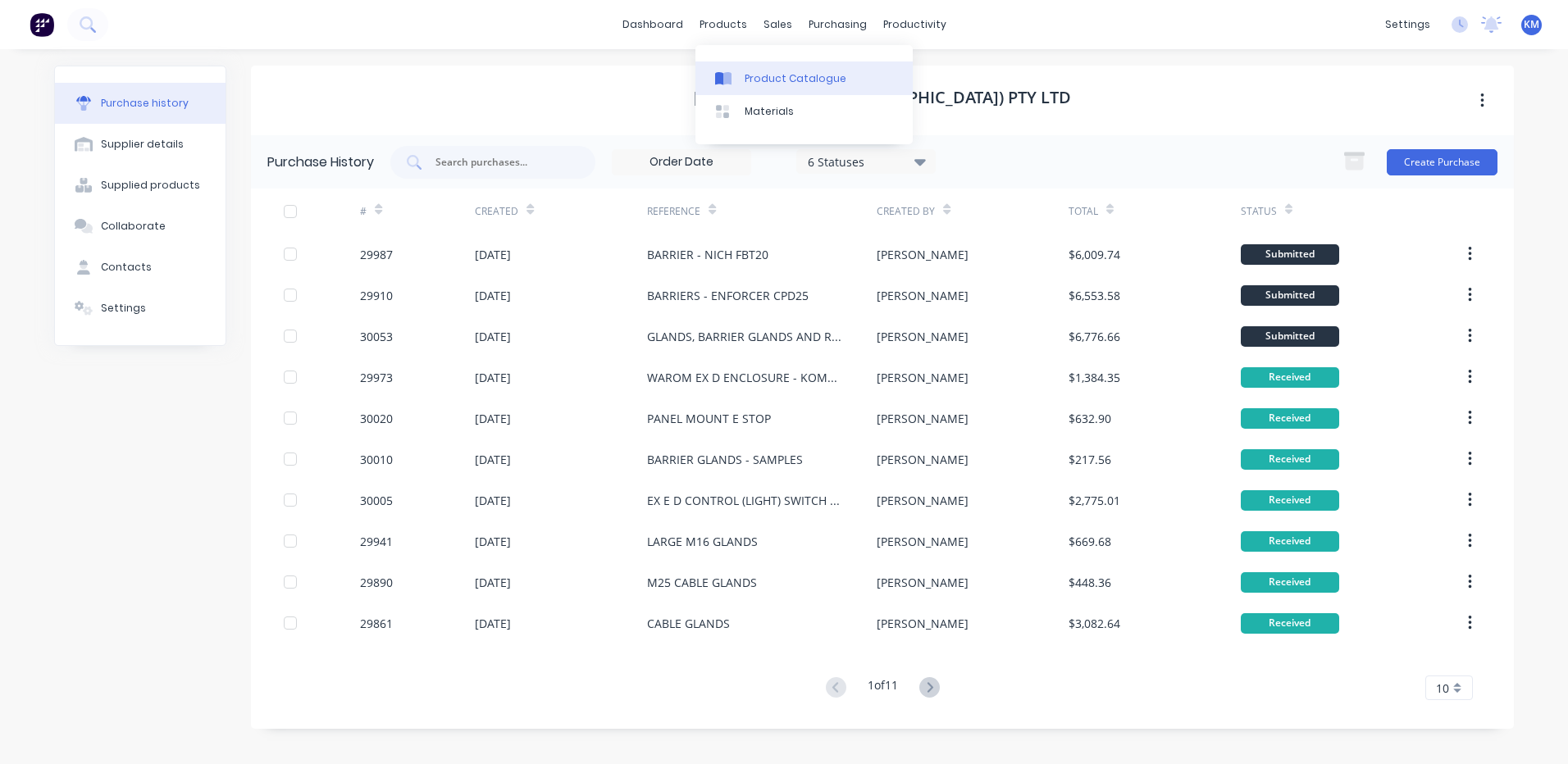
click at [820, 79] on div "Product Catalogue" at bounding box center [796, 78] width 102 height 14
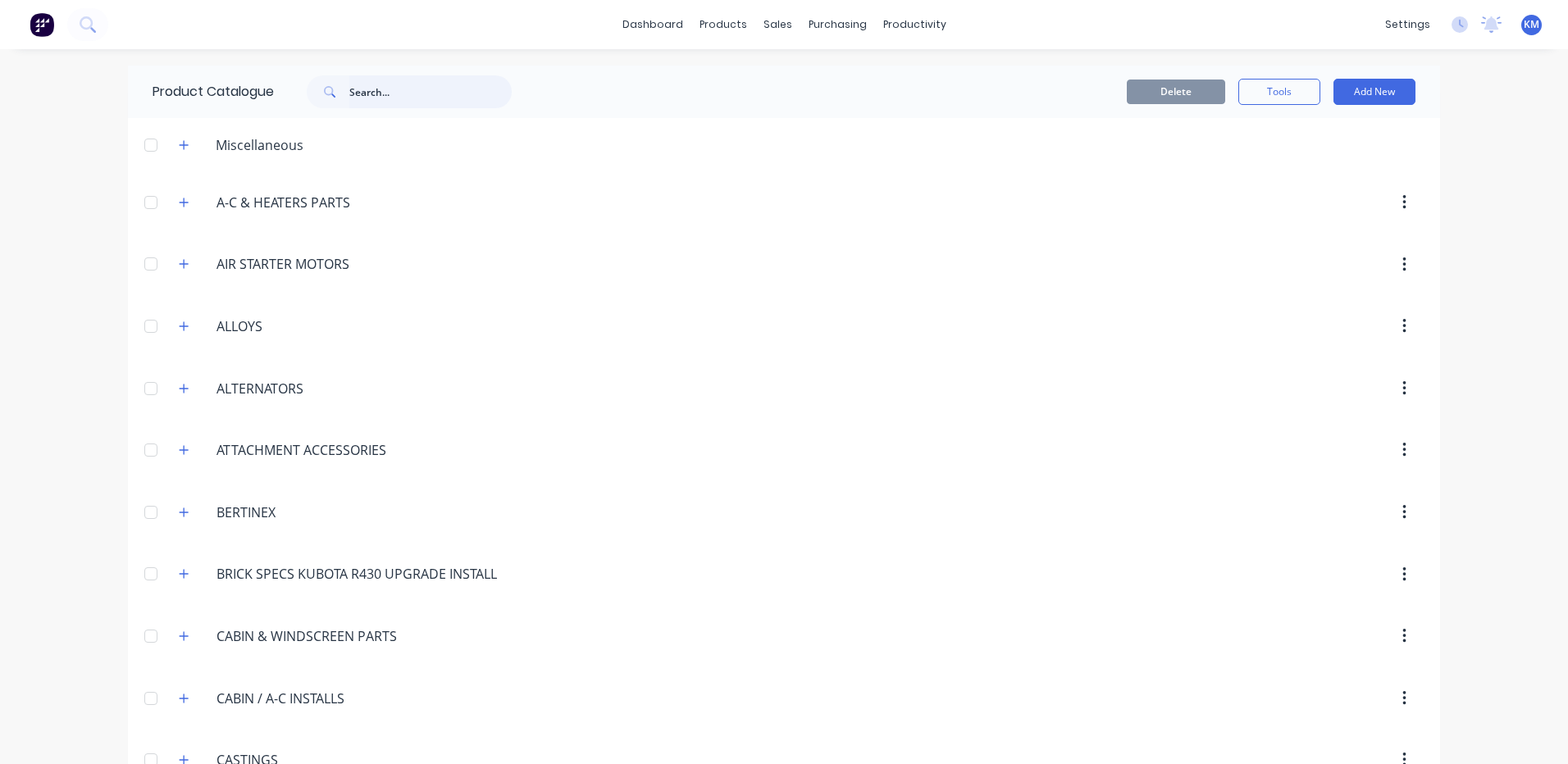
click at [399, 92] on input "text" at bounding box center [430, 91] width 162 height 33
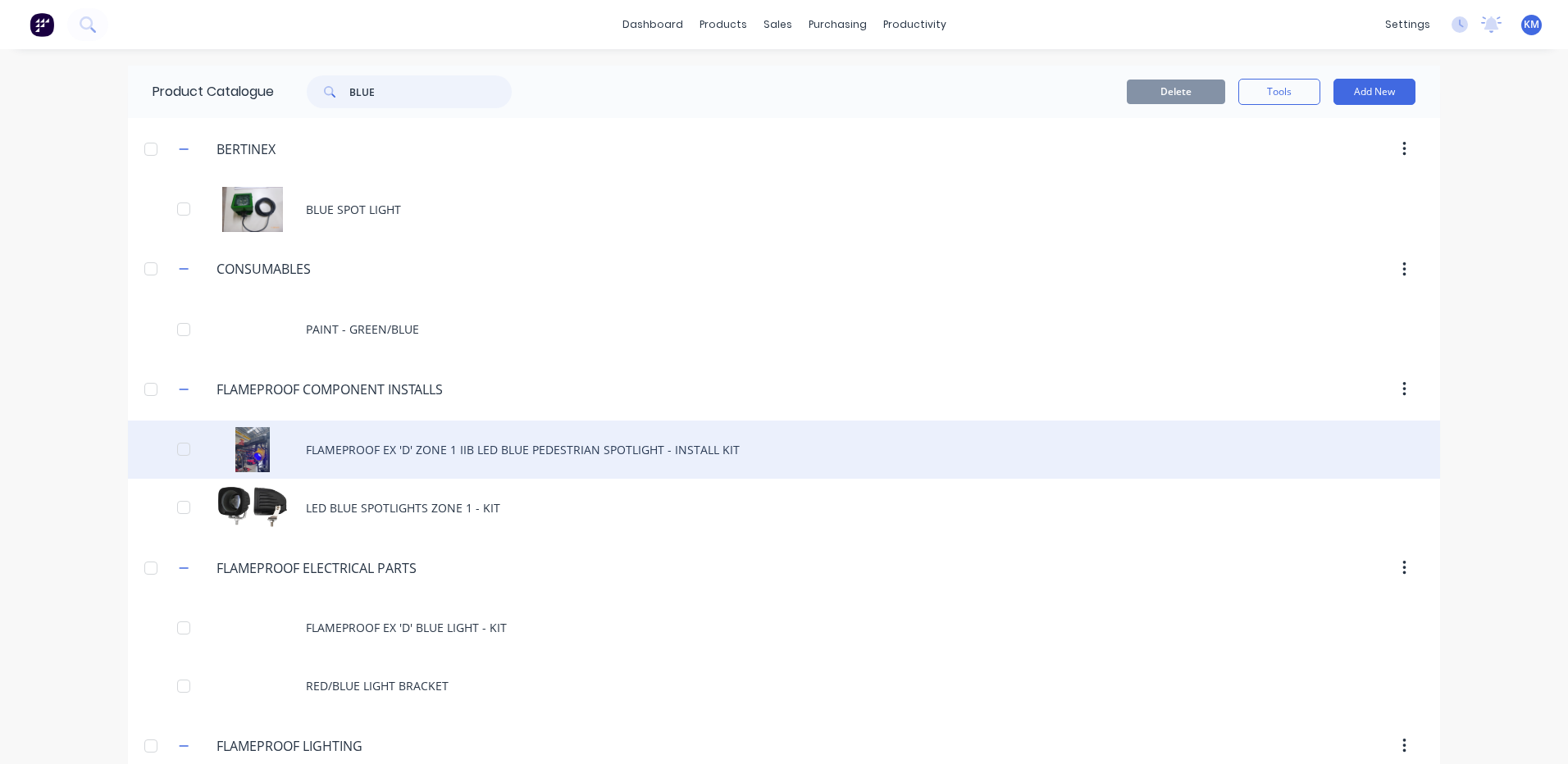
type input "BLUE"
click at [550, 450] on div "FLAMEPROOF EX 'D' ZONE 1 IIB LED BLUE PEDESTRIAN SPOTLIGHT - INSTALL KIT" at bounding box center [784, 450] width 1312 height 59
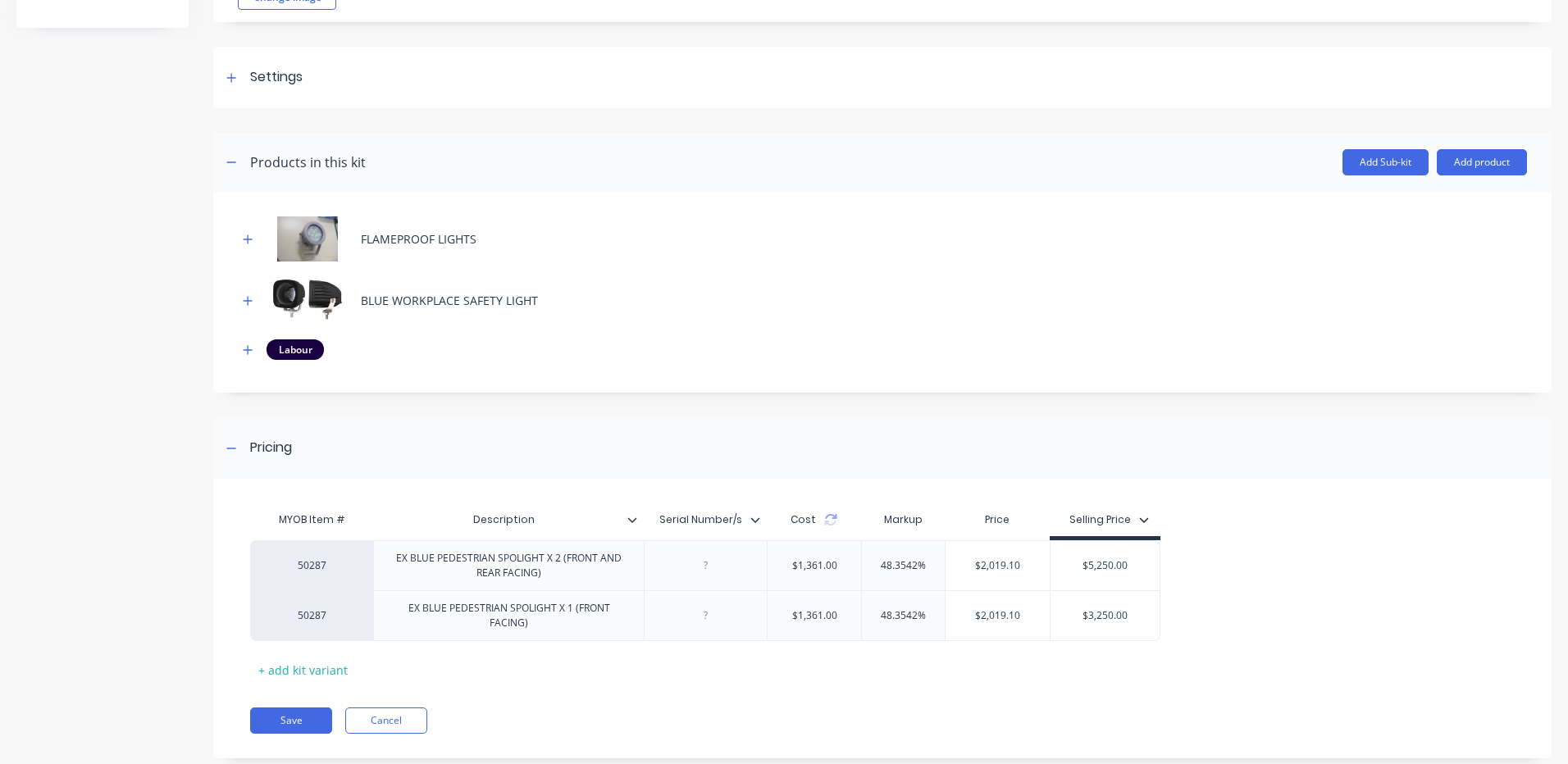
scroll to position [226, 0]
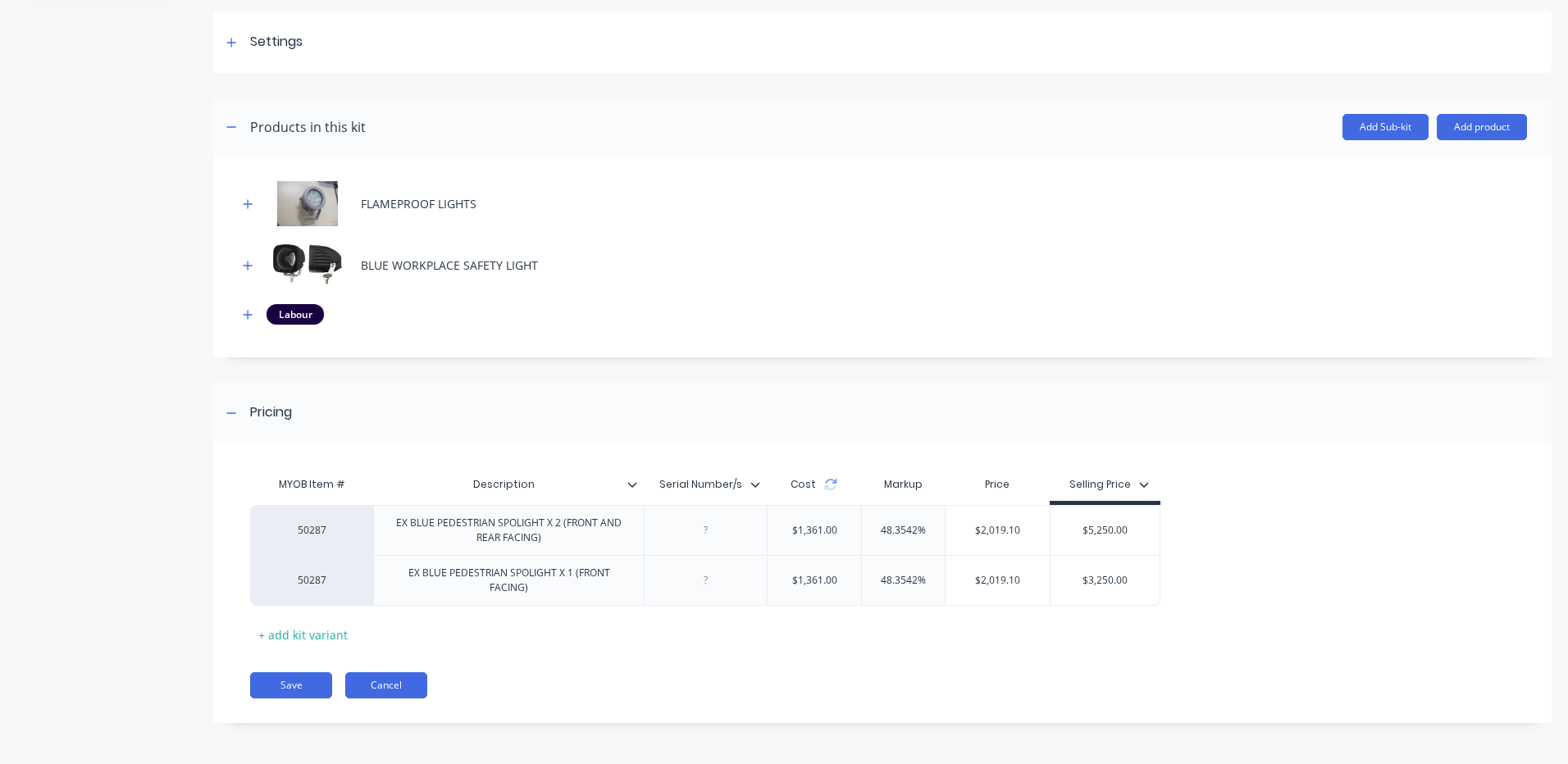
click at [377, 689] on button "Cancel" at bounding box center [386, 685] width 82 height 26
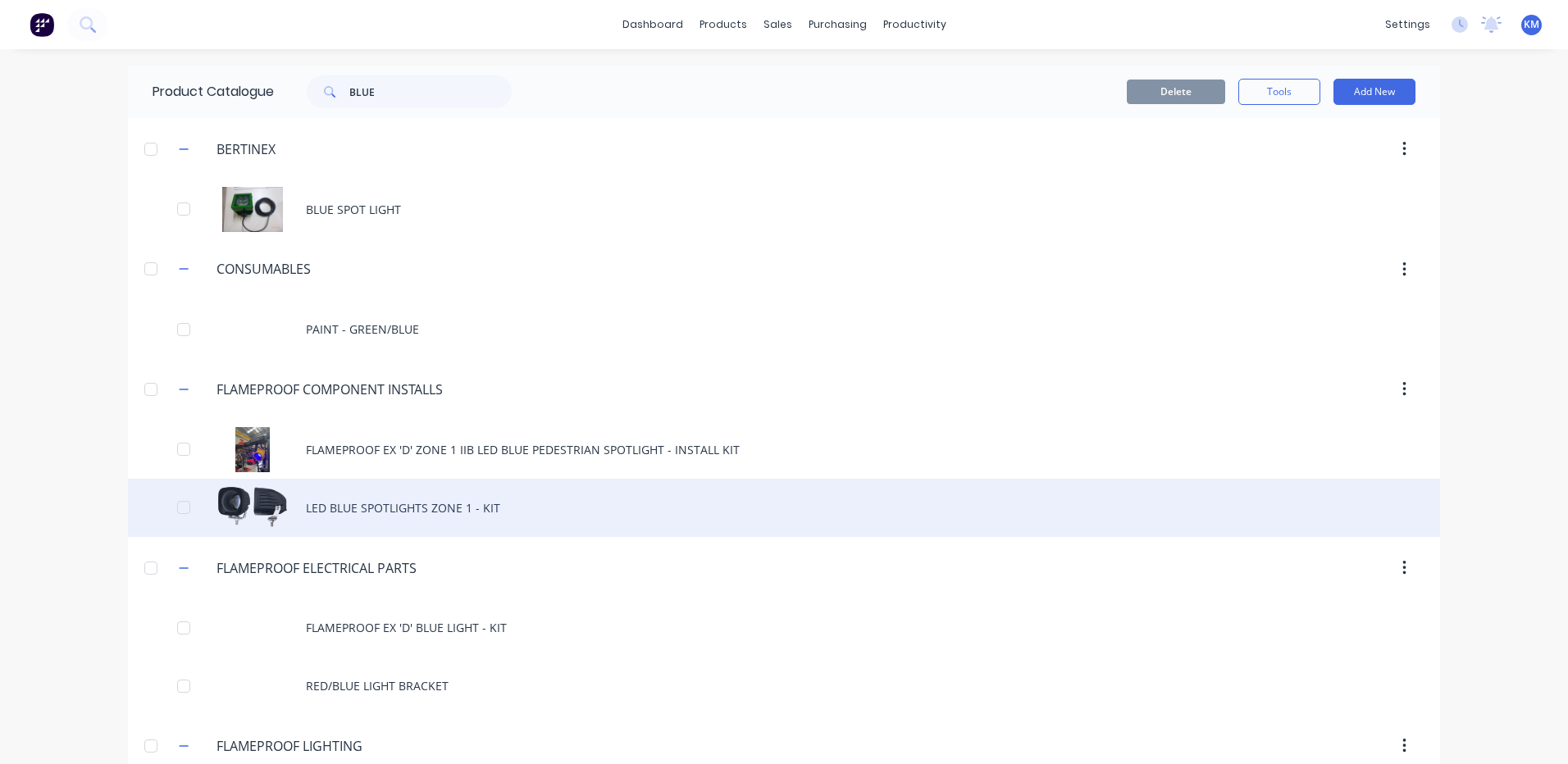
click at [488, 502] on div "LED BLUE SPOTLIGHTS ZONE 1 - KIT" at bounding box center [784, 507] width 1312 height 59
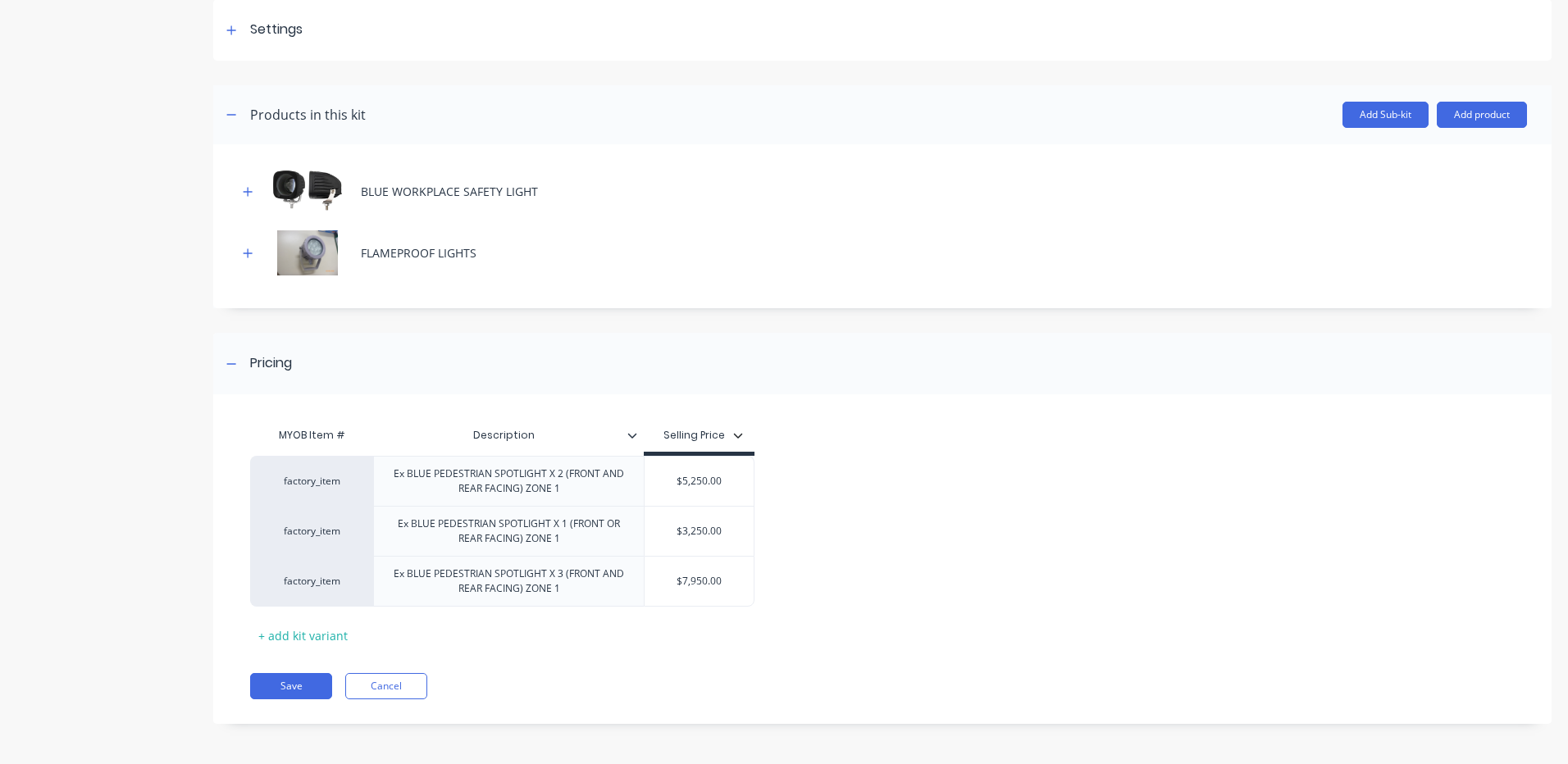
scroll to position [239, 0]
click at [418, 673] on button "Cancel" at bounding box center [386, 685] width 82 height 26
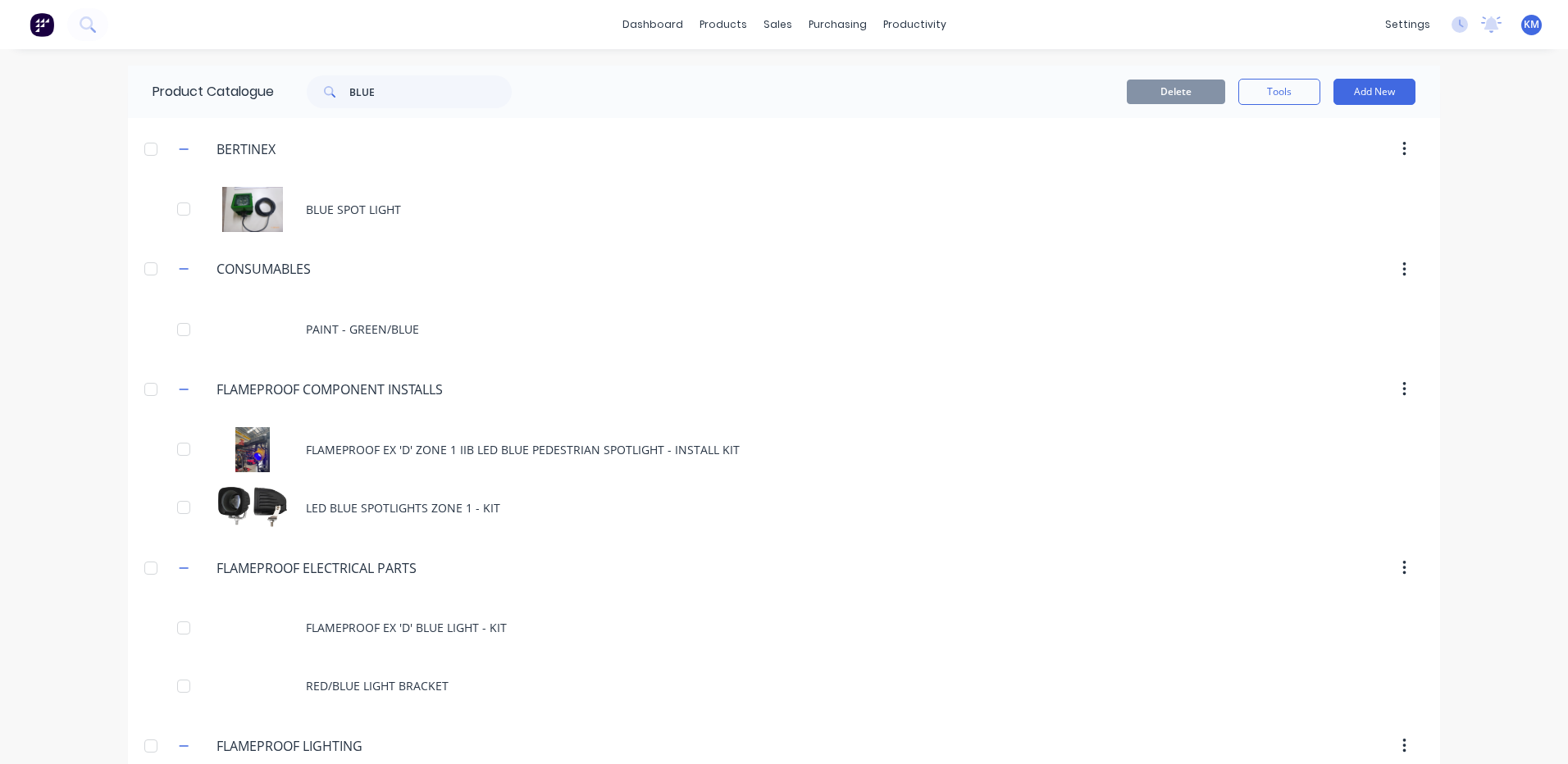
scroll to position [325, 0]
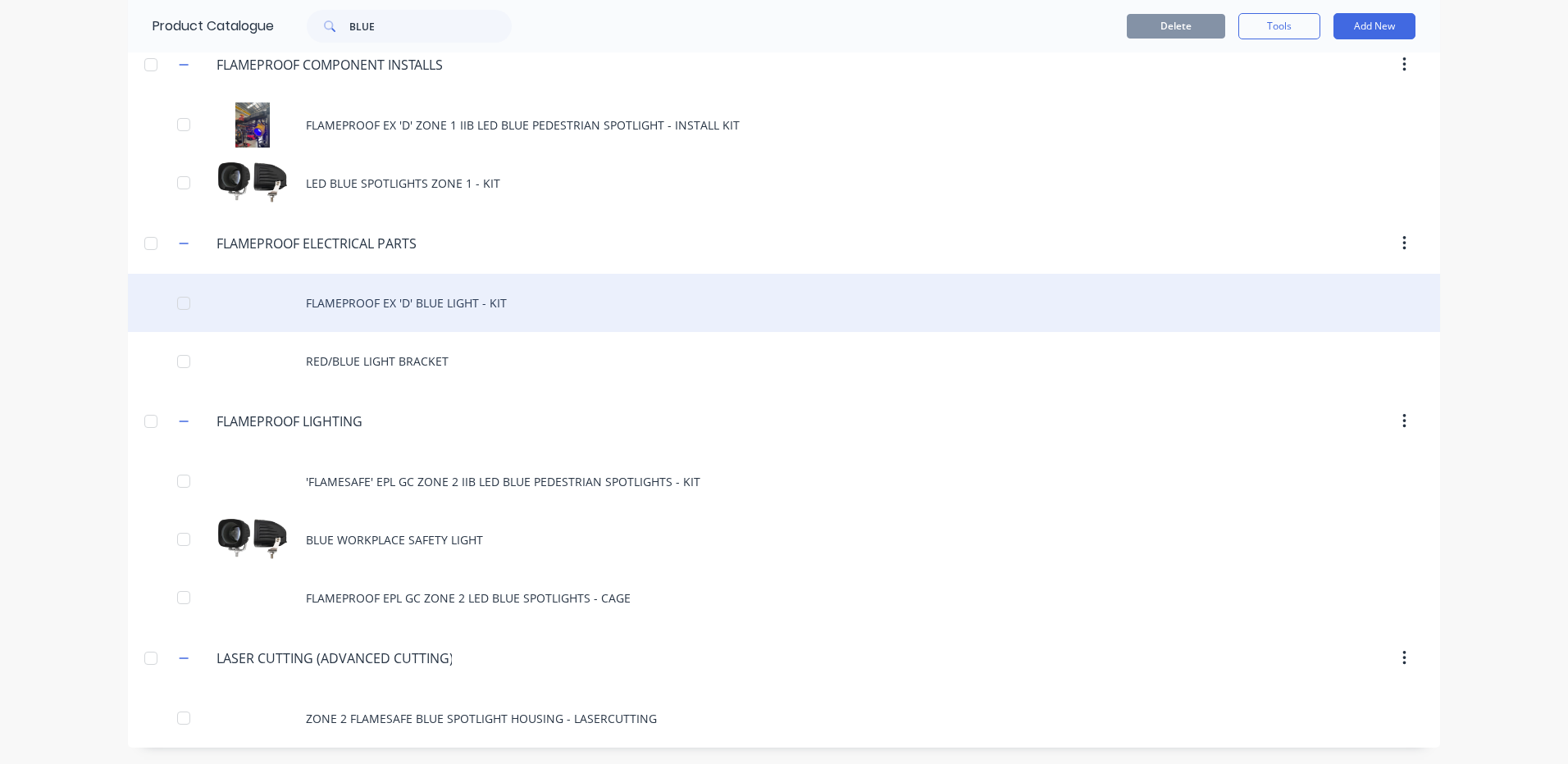
click at [479, 319] on div "FLAMEPROOF EX 'D' BLUE LIGHT - KIT" at bounding box center [784, 303] width 1312 height 59
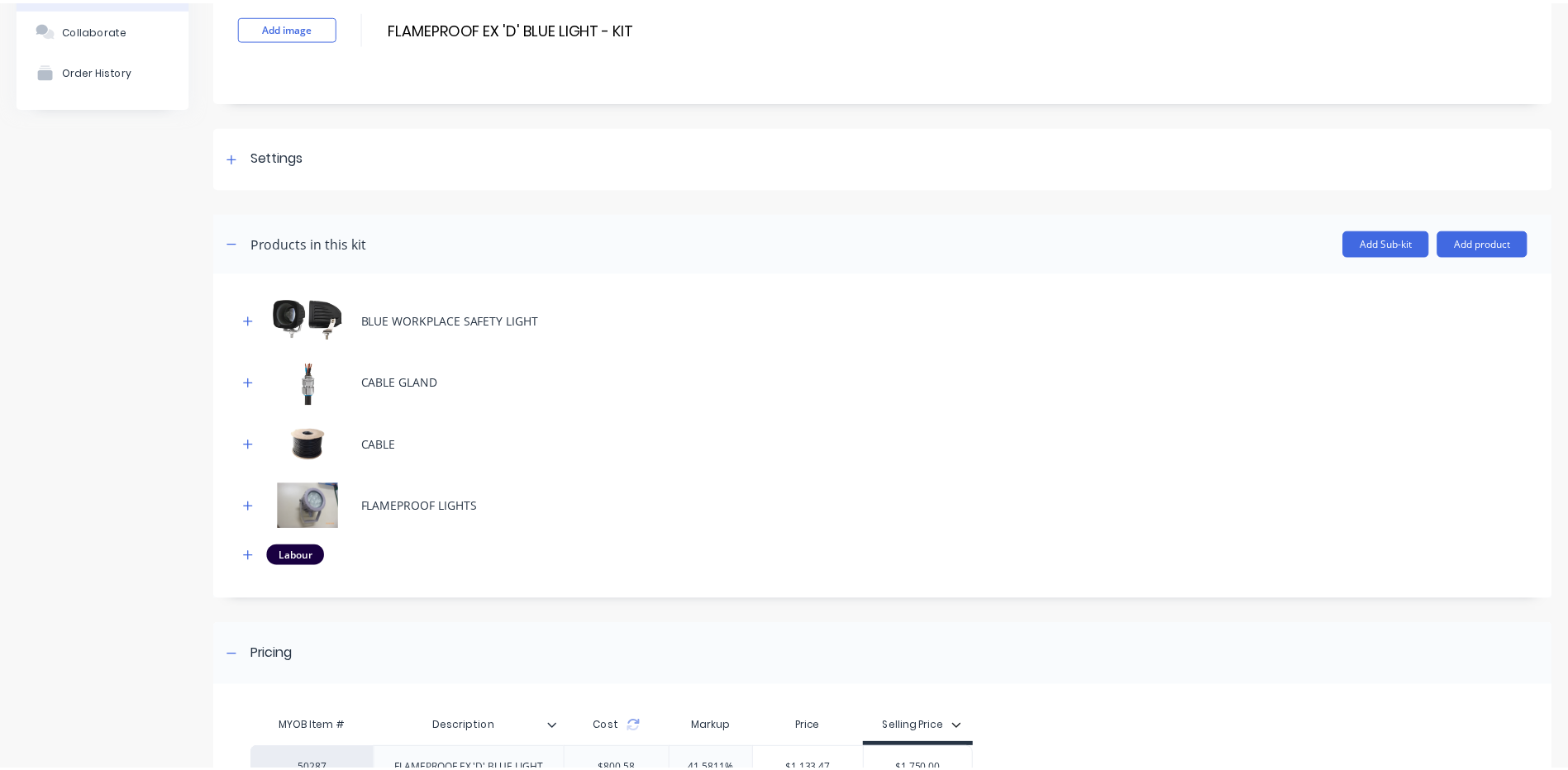
scroll to position [166, 0]
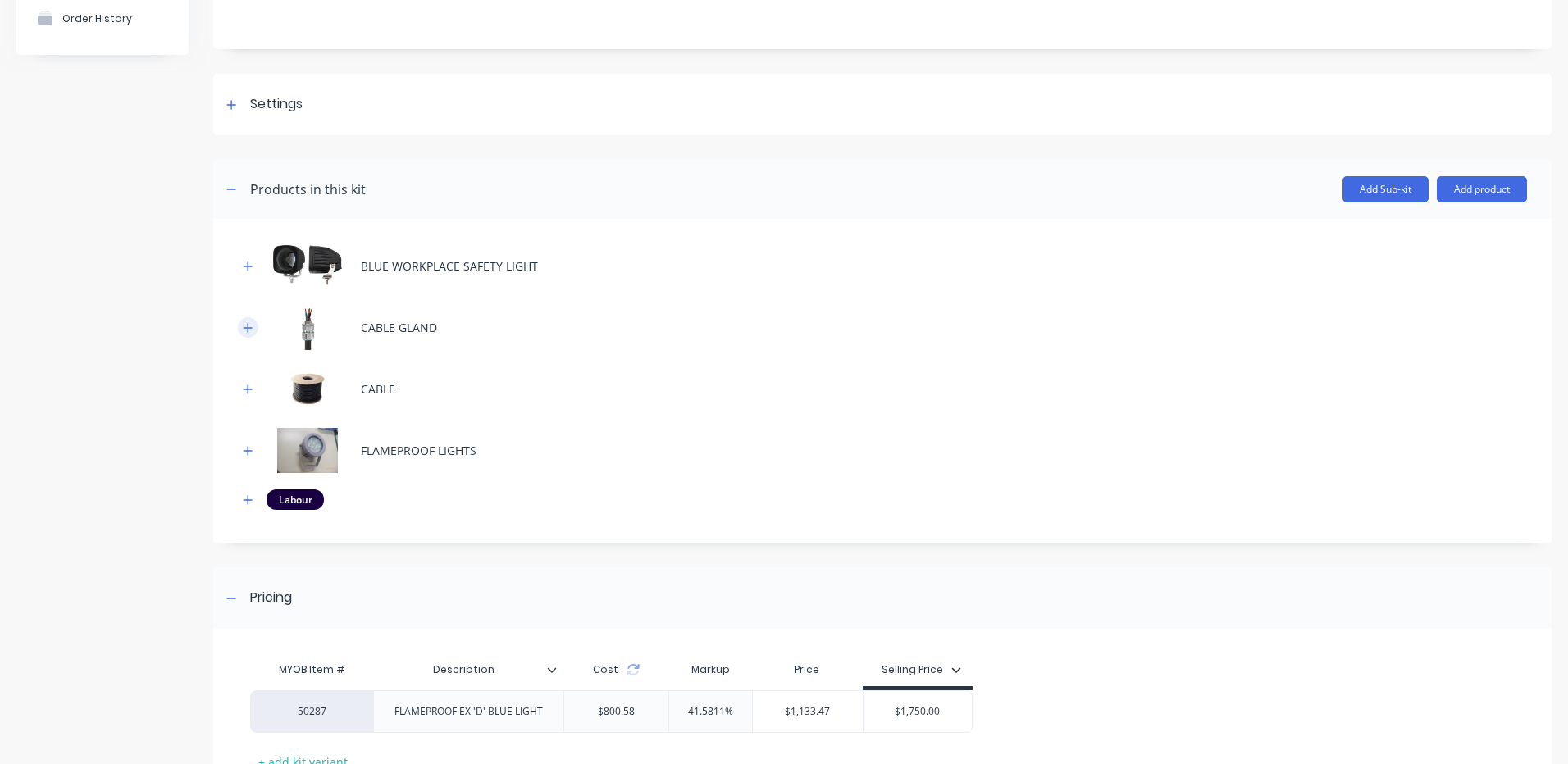
click at [249, 329] on icon "button" at bounding box center [248, 328] width 10 height 12
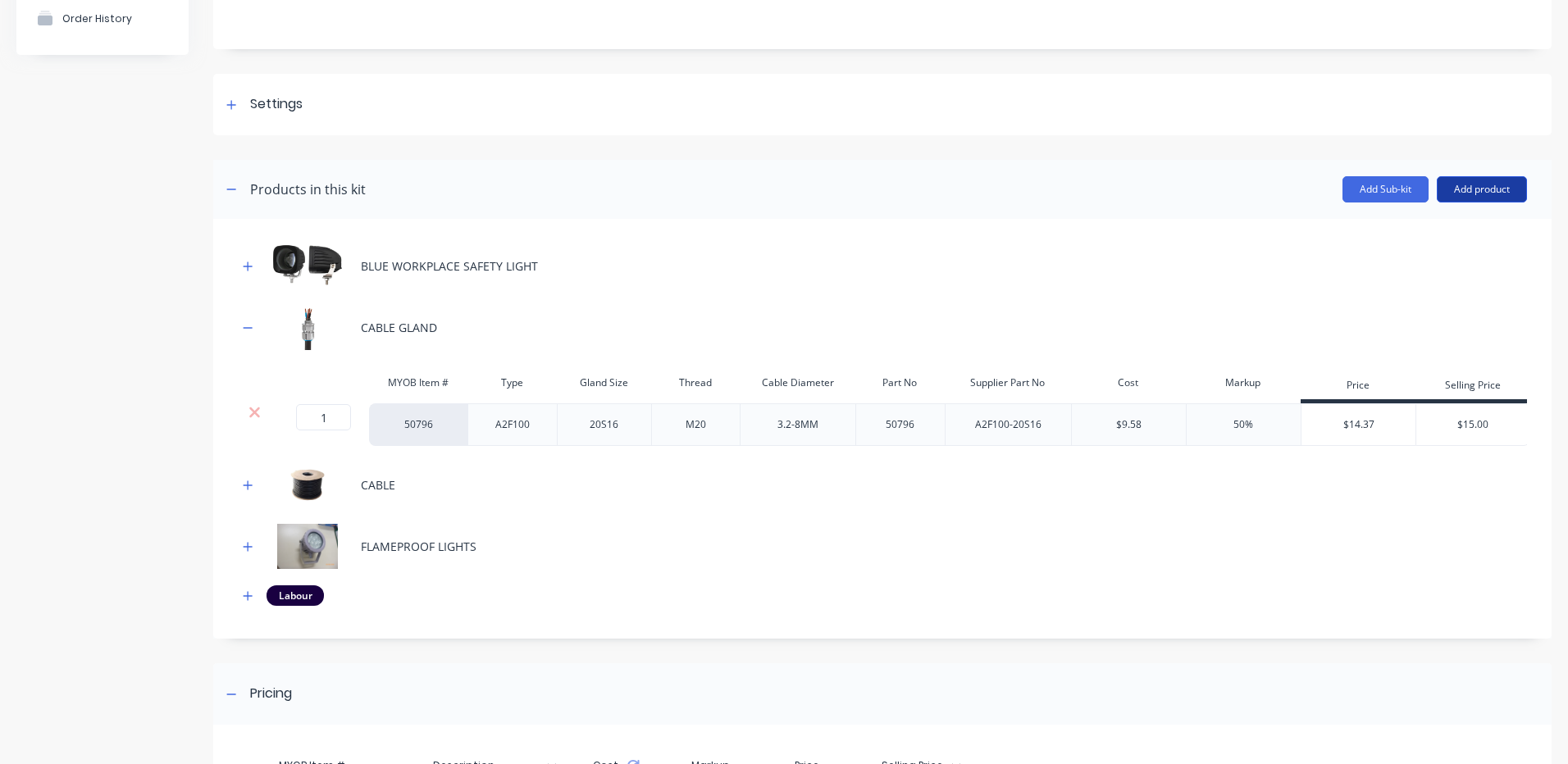
click at [1446, 182] on button "Add product" at bounding box center [1482, 188] width 90 height 26
click at [1413, 237] on div "Product catalogue" at bounding box center [1449, 232] width 126 height 24
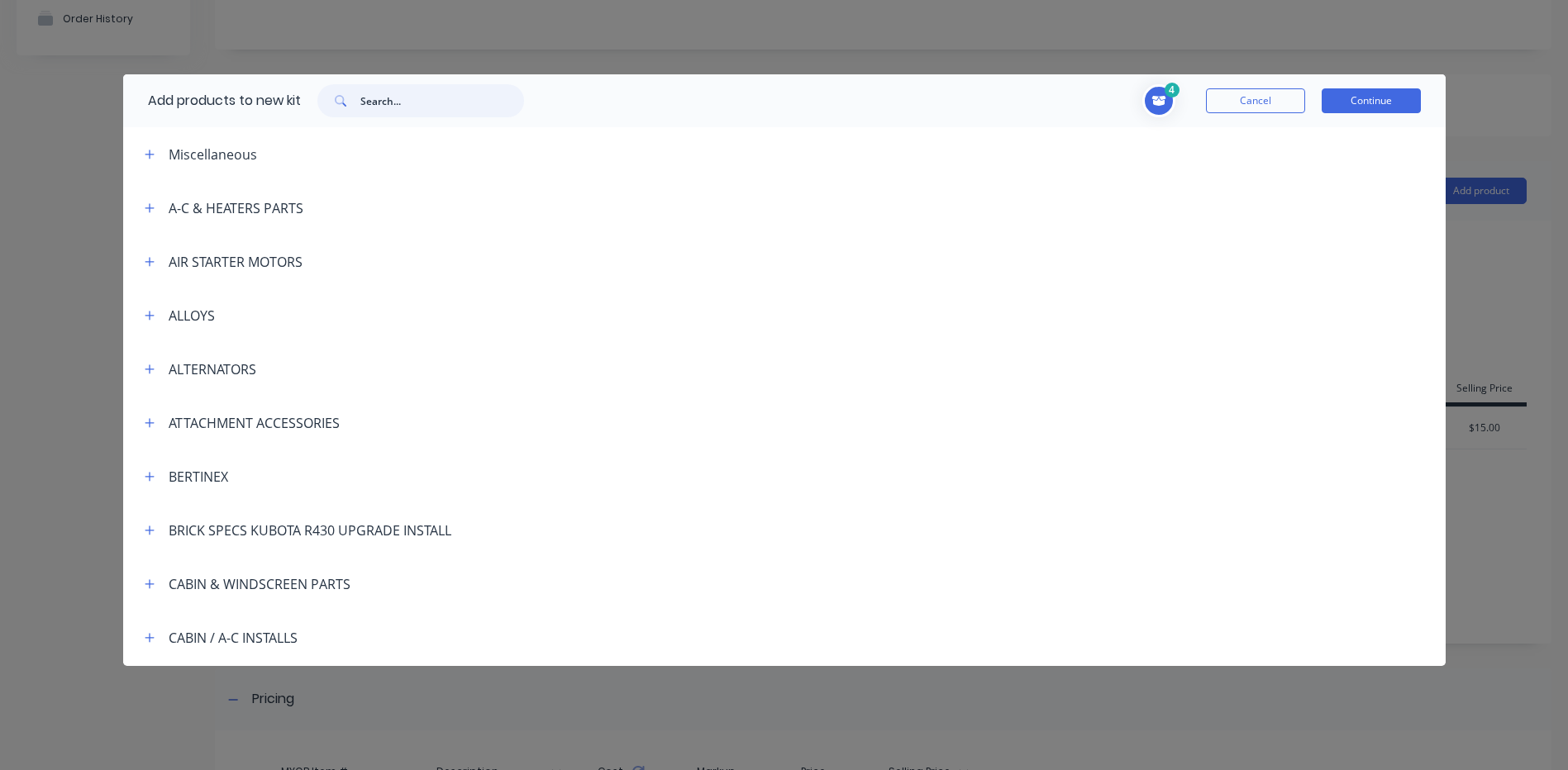
click at [424, 104] on input "text" at bounding box center [442, 101] width 164 height 33
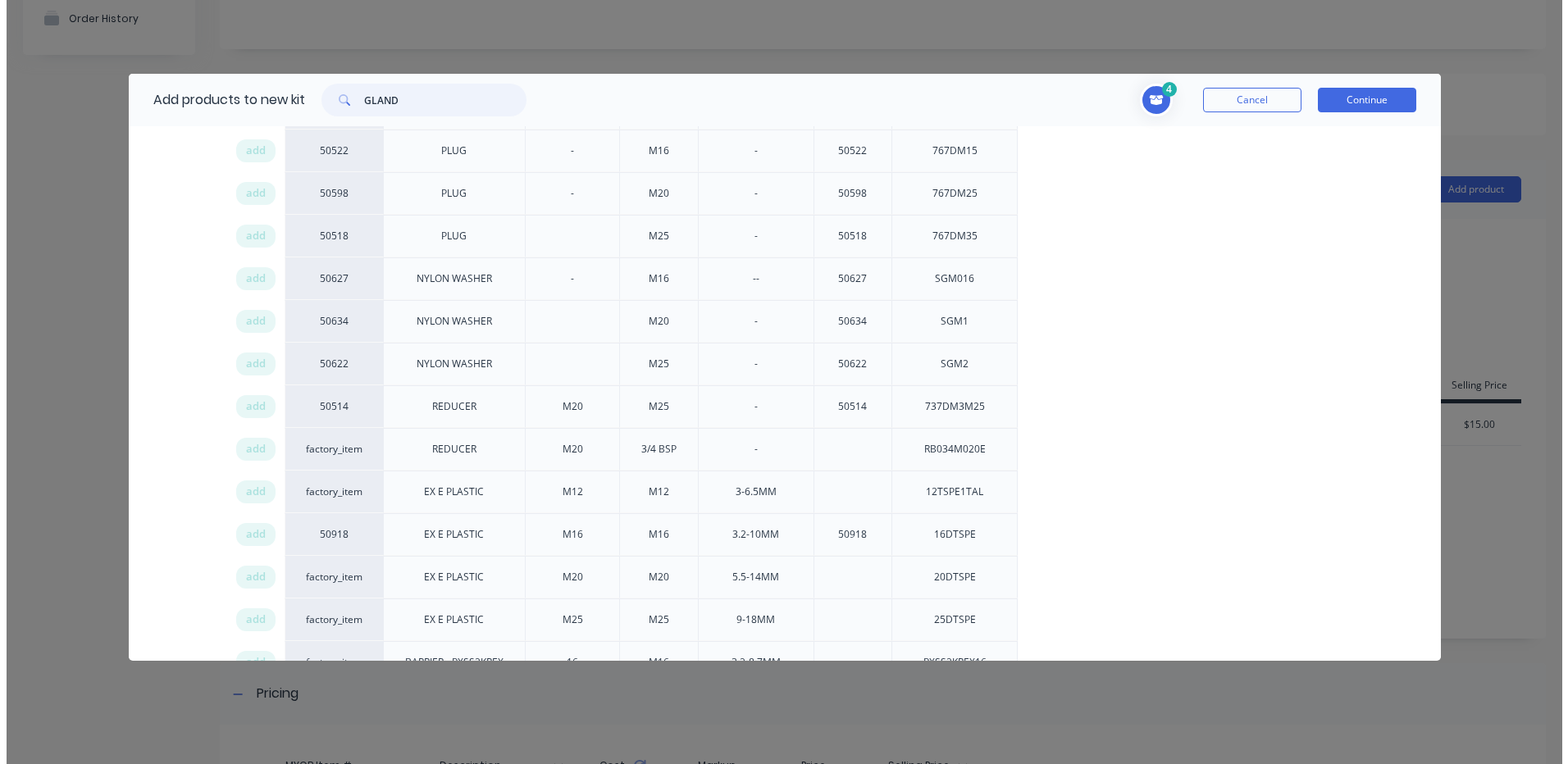
scroll to position [820, 0]
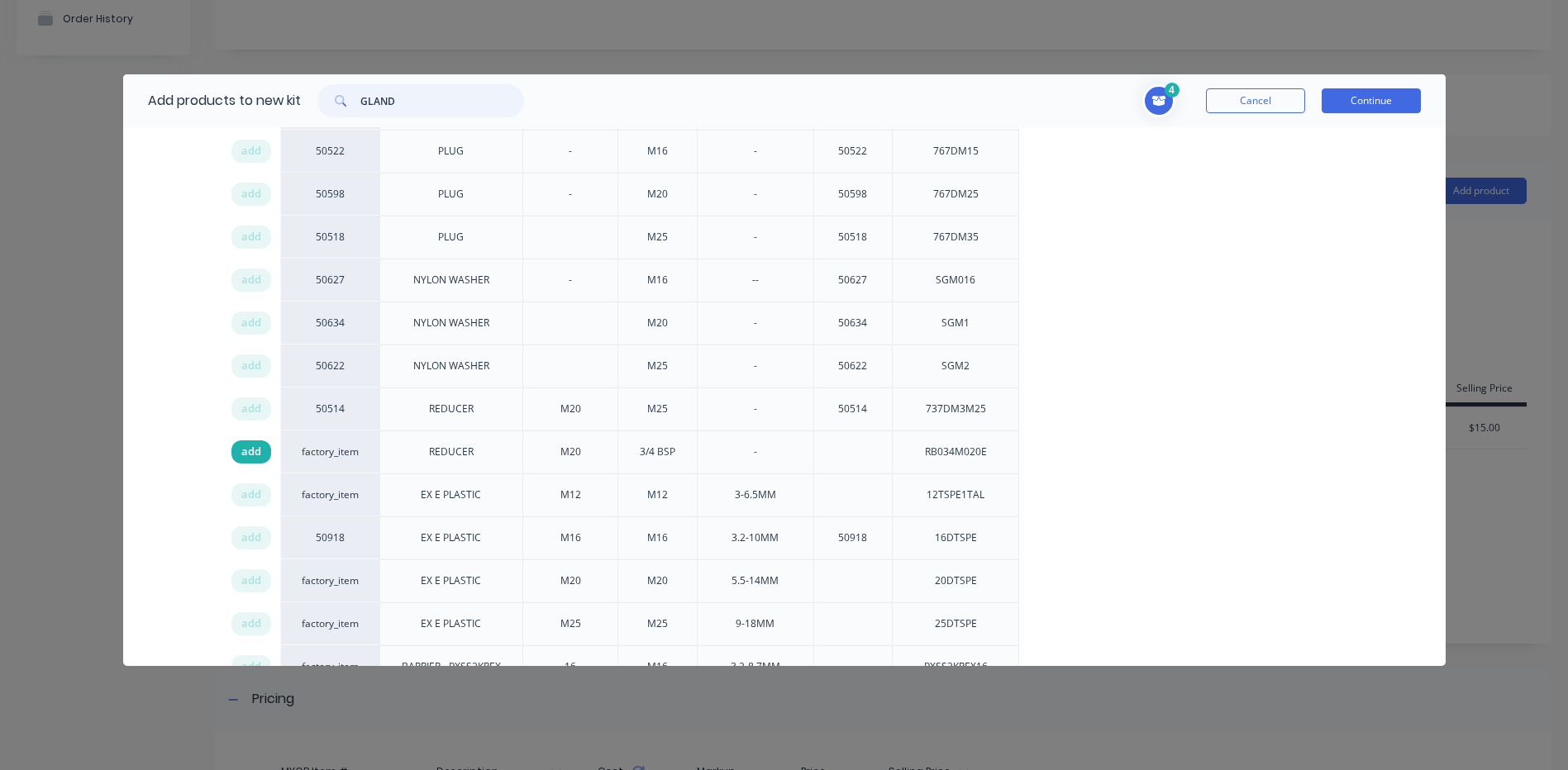
type input "GLAND"
click at [262, 449] on div "add" at bounding box center [251, 452] width 40 height 23
click at [1407, 111] on button "Continue" at bounding box center [1371, 101] width 99 height 25
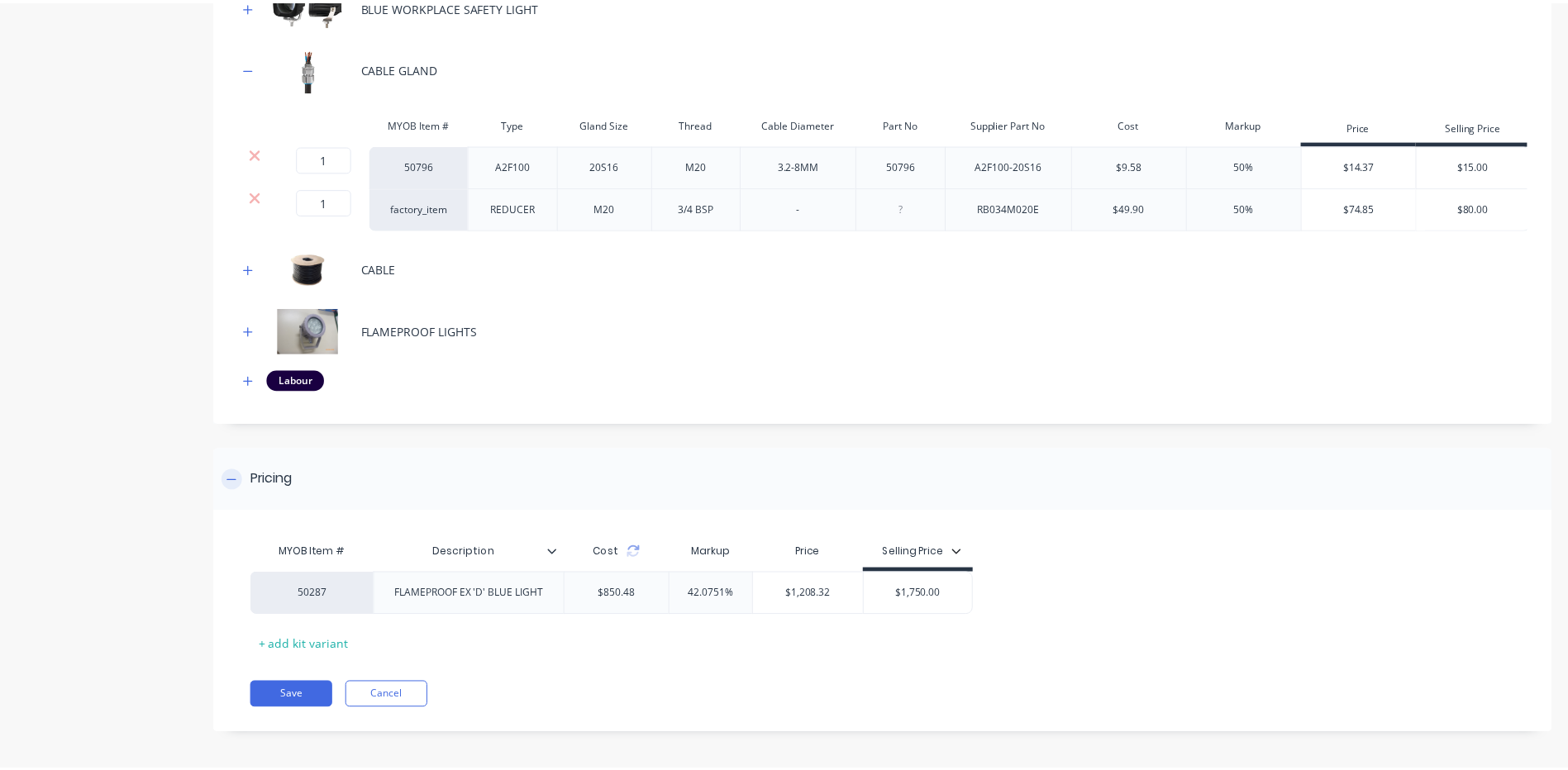
scroll to position [445, 0]
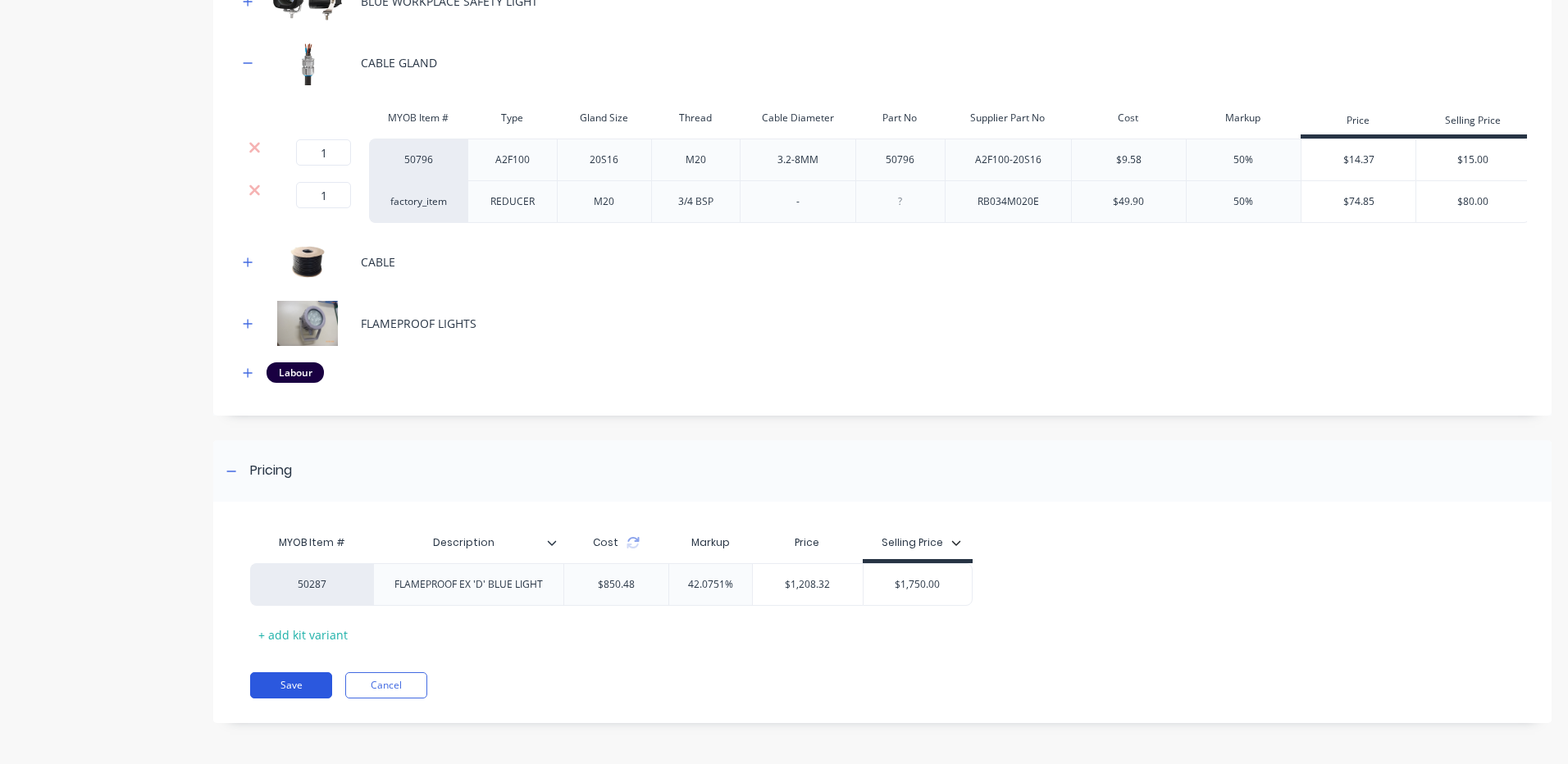
drag, startPoint x: 286, startPoint y: 683, endPoint x: 360, endPoint y: 680, distance: 74.1
click at [286, 683] on button "Save" at bounding box center [290, 685] width 82 height 26
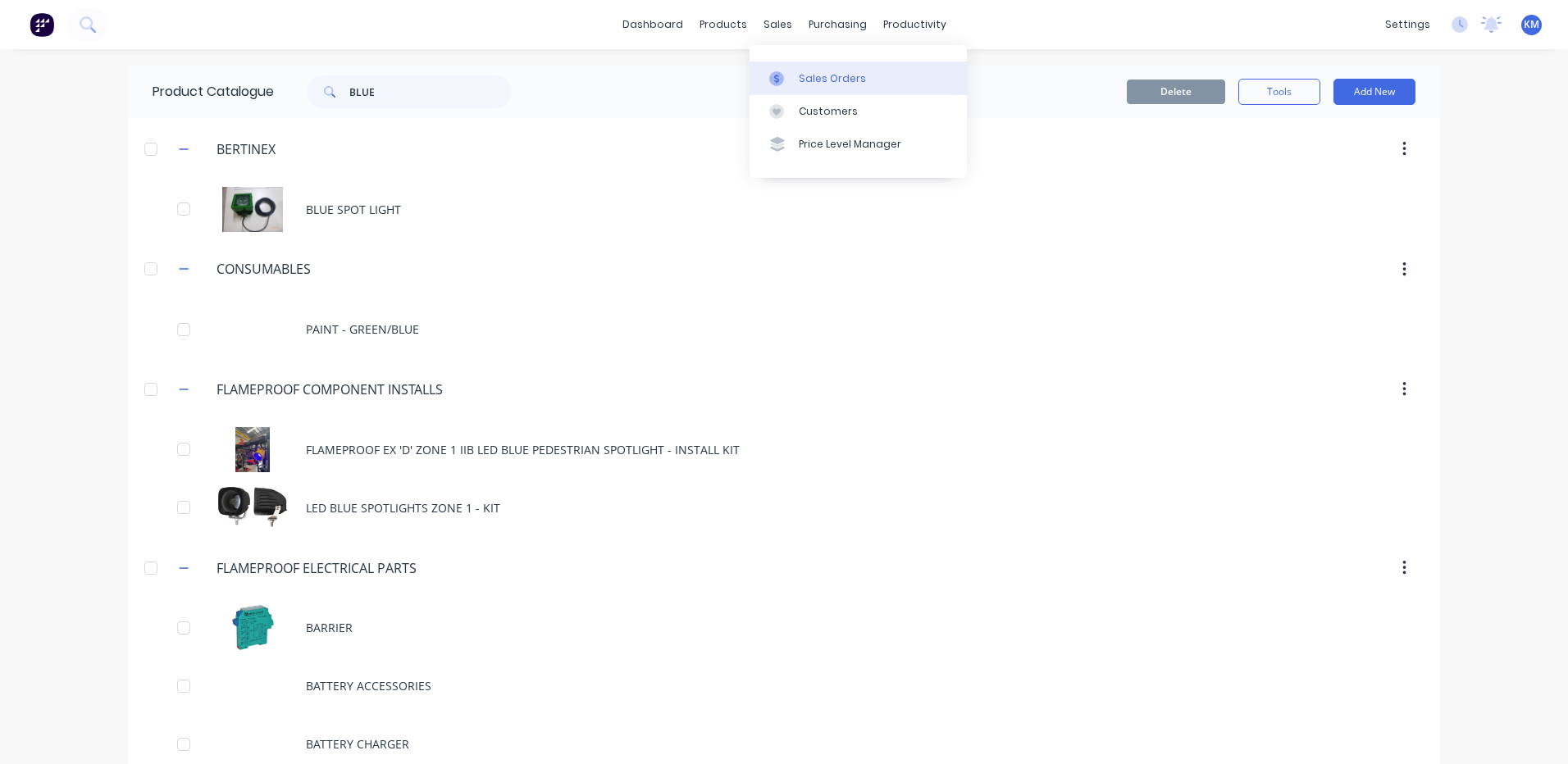
click at [789, 71] on div at bounding box center [782, 78] width 25 height 14
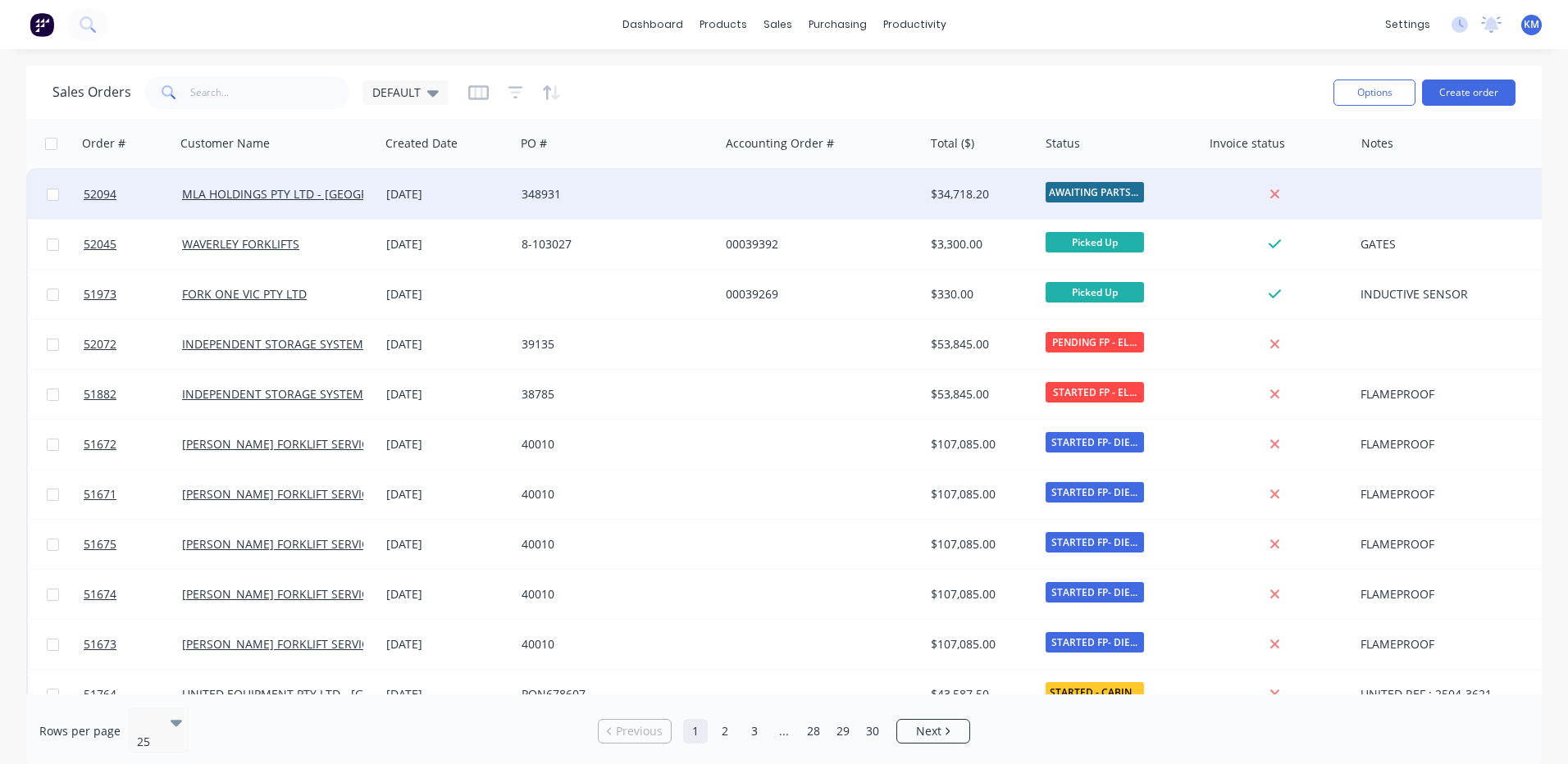
click at [415, 198] on div "[DATE]" at bounding box center [447, 194] width 122 height 16
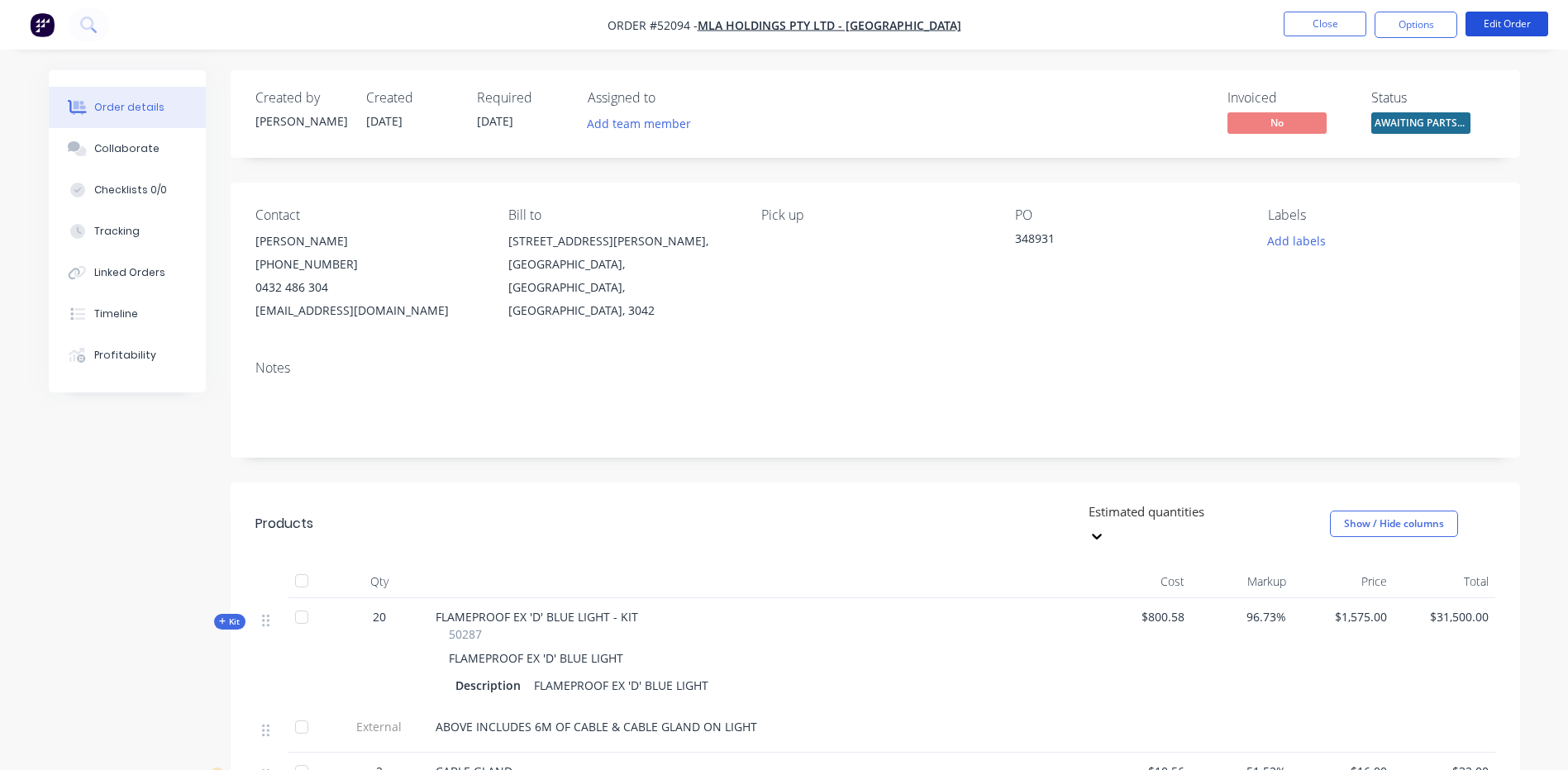
click at [1489, 24] on button "Edit Order" at bounding box center [1506, 24] width 82 height 25
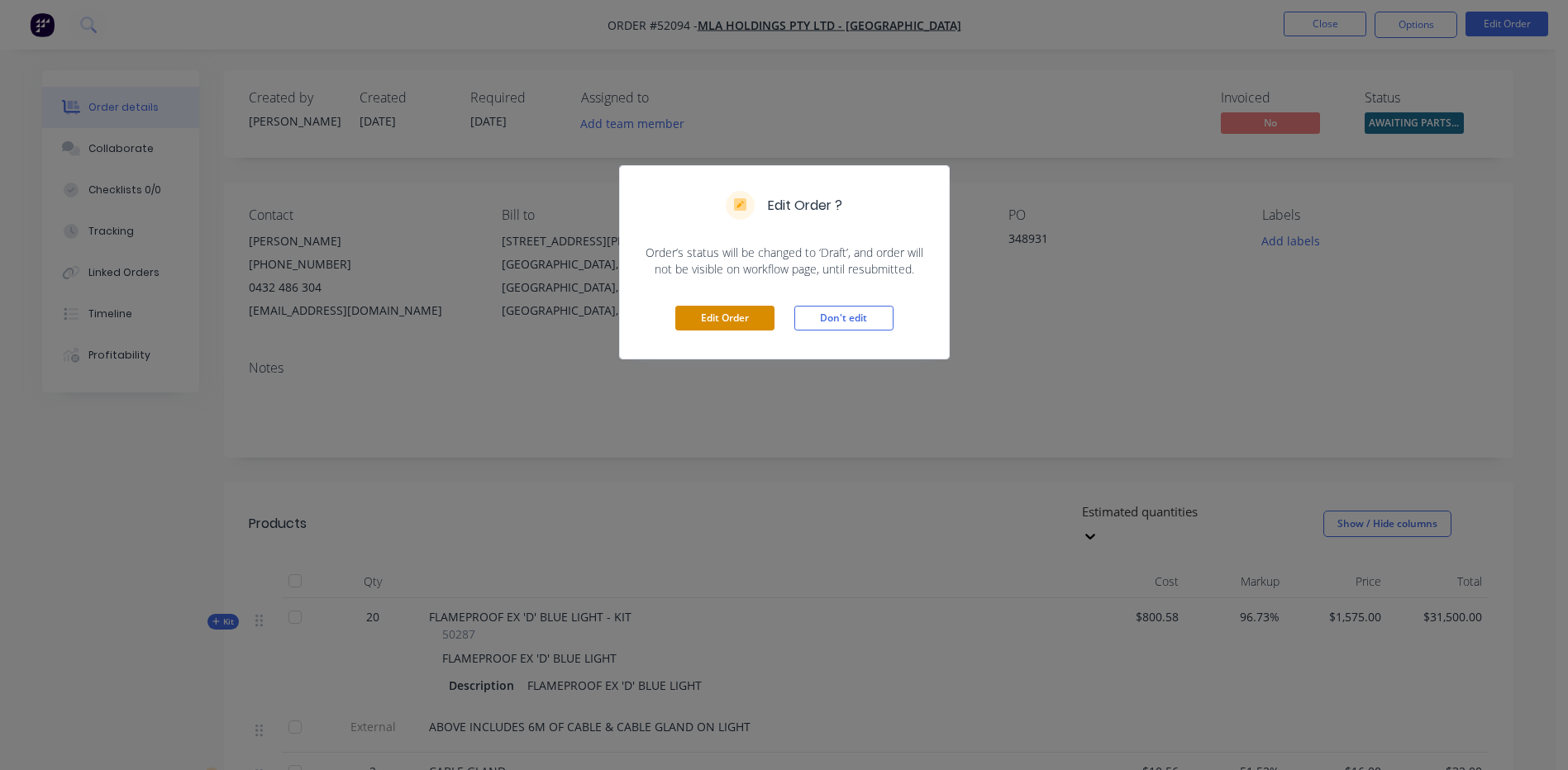
drag, startPoint x: 723, startPoint y: 324, endPoint x: 634, endPoint y: 328, distance: 89.1
click at [722, 324] on button "Edit Order" at bounding box center [725, 319] width 99 height 25
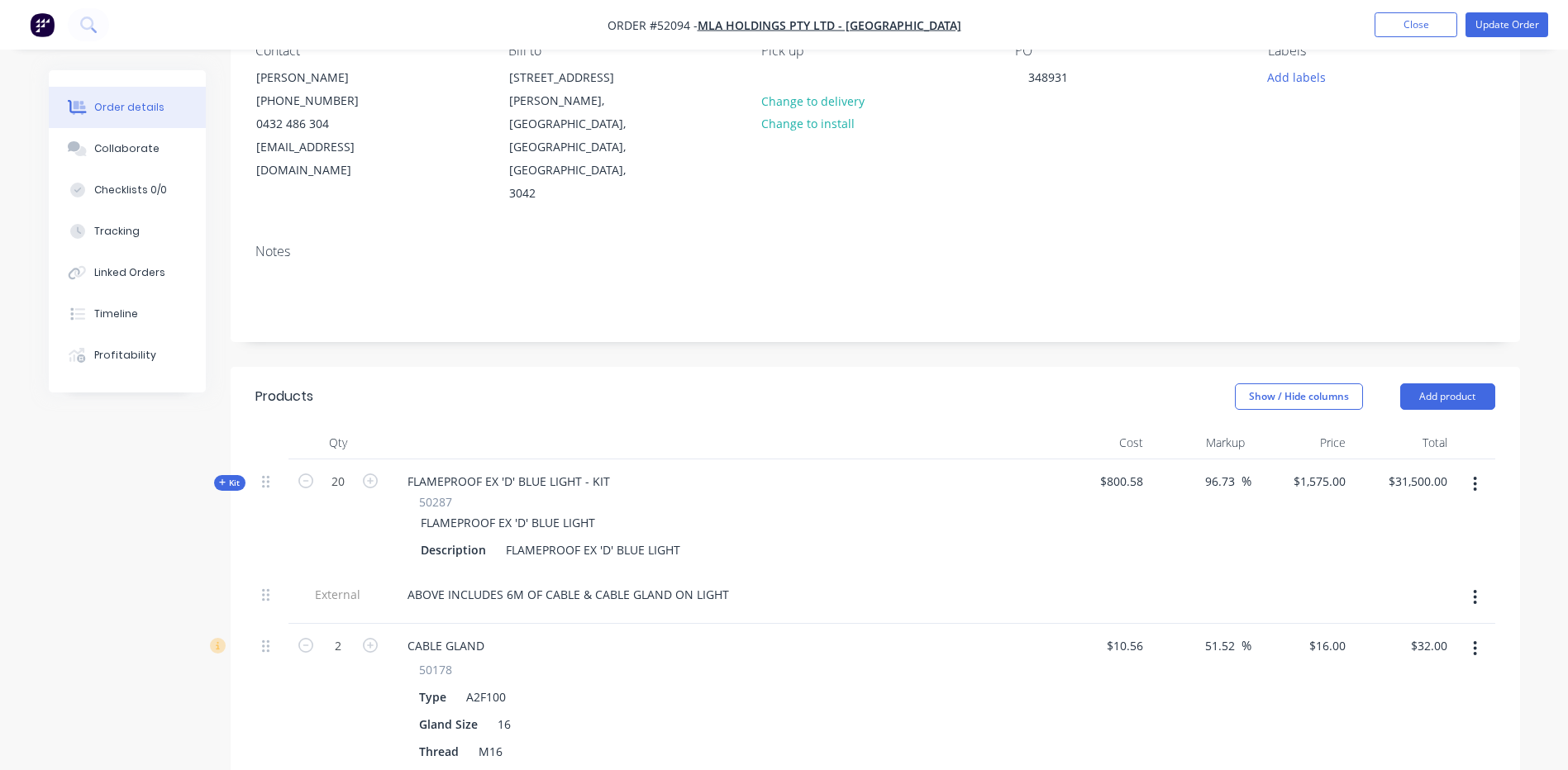
click at [225, 478] on icon "button" at bounding box center [223, 482] width 8 height 9
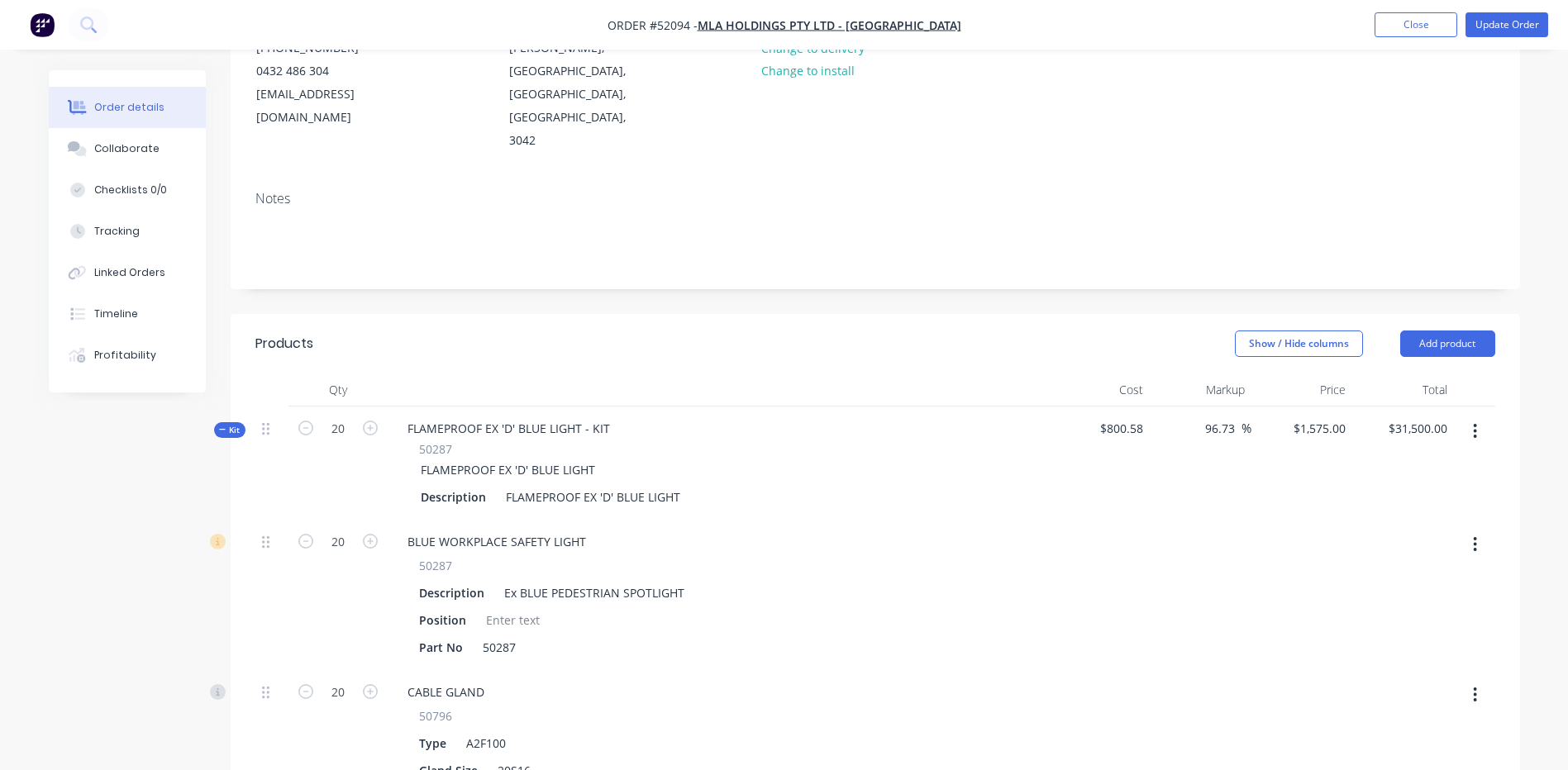
scroll to position [248, 0]
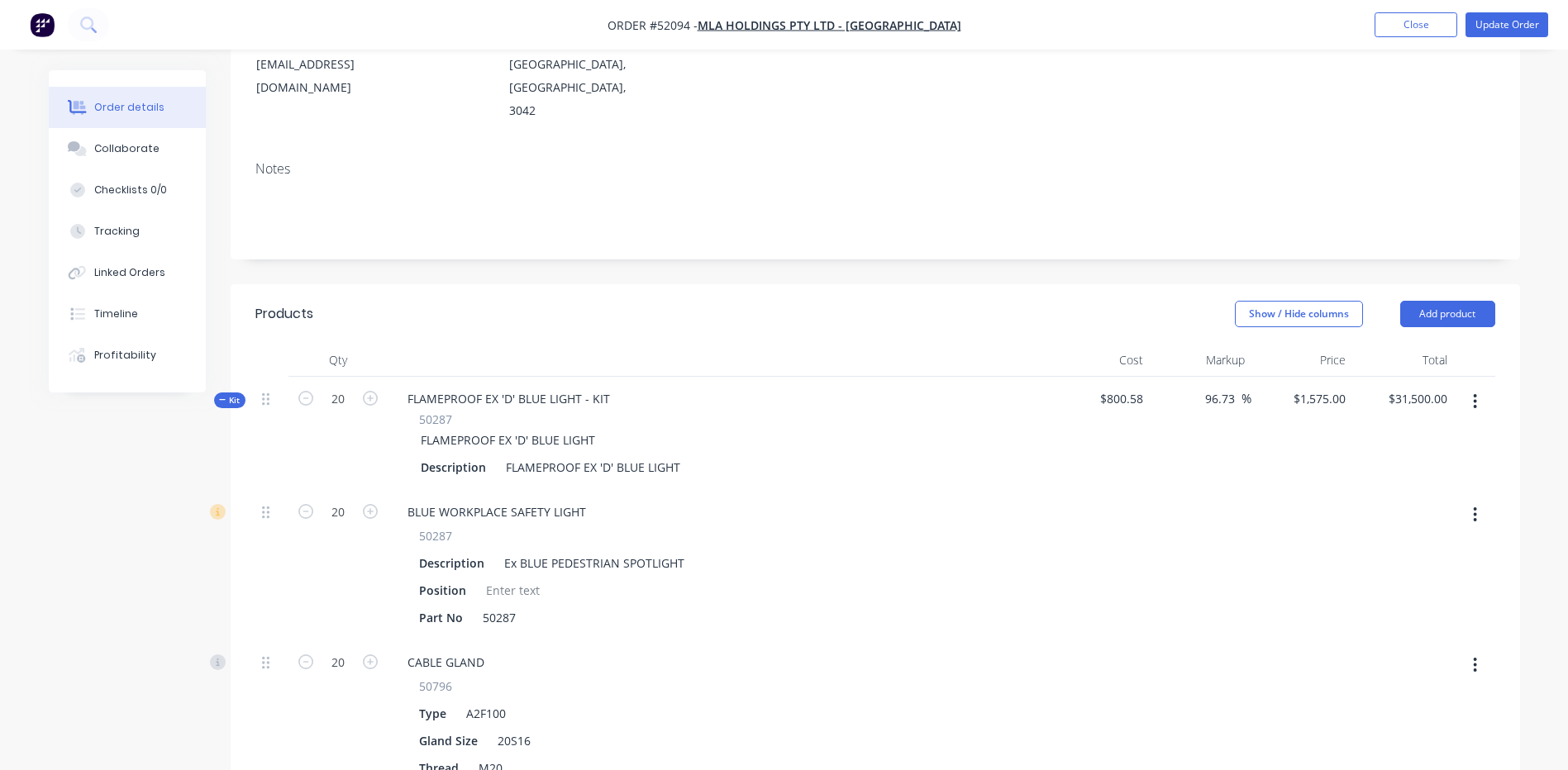
click at [1476, 394] on icon "button" at bounding box center [1475, 401] width 3 height 15
click at [1442, 433] on div "Add product to kit" at bounding box center [1416, 445] width 127 height 24
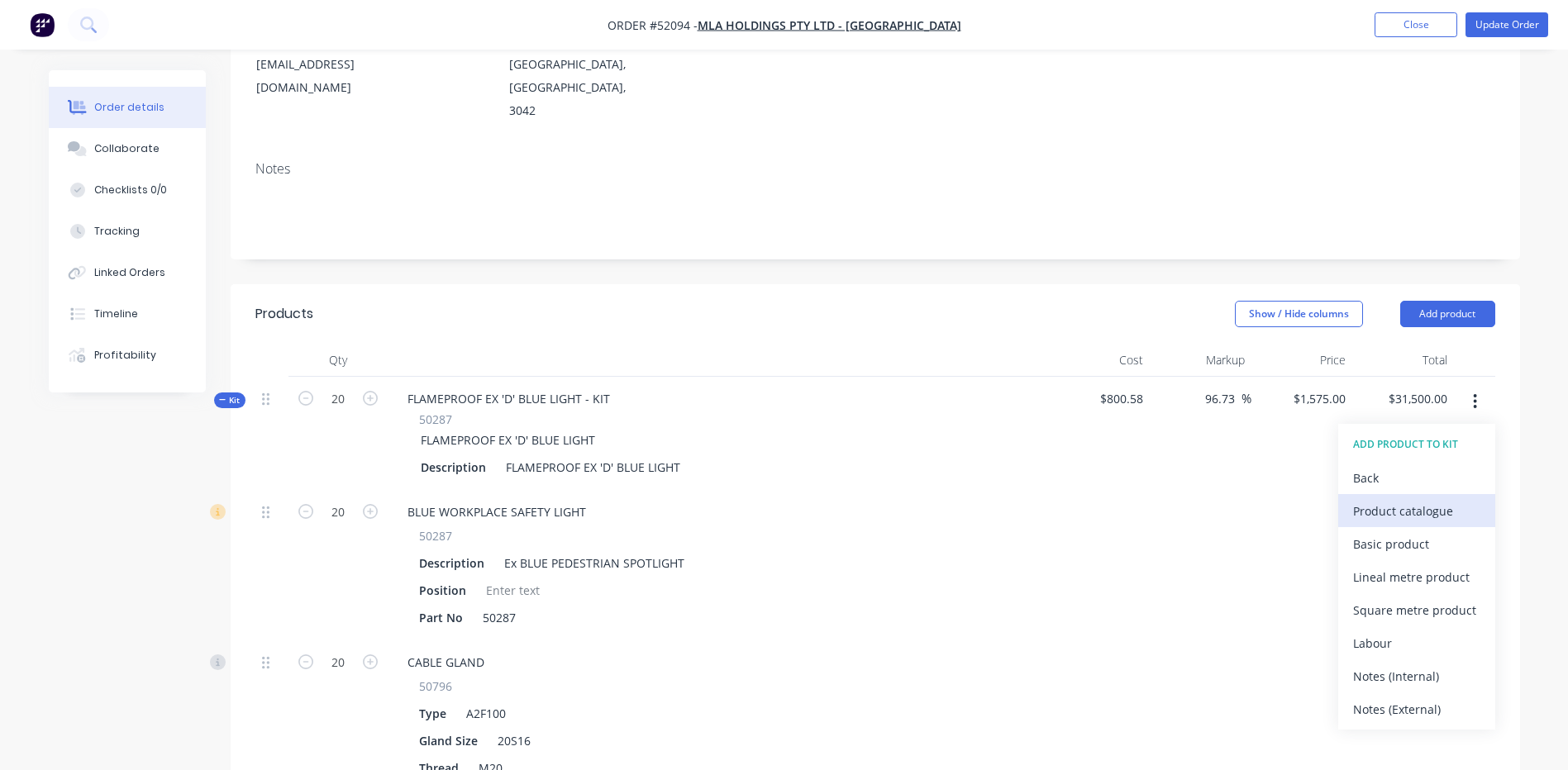
click at [1421, 499] on div "Product catalogue" at bounding box center [1416, 510] width 127 height 24
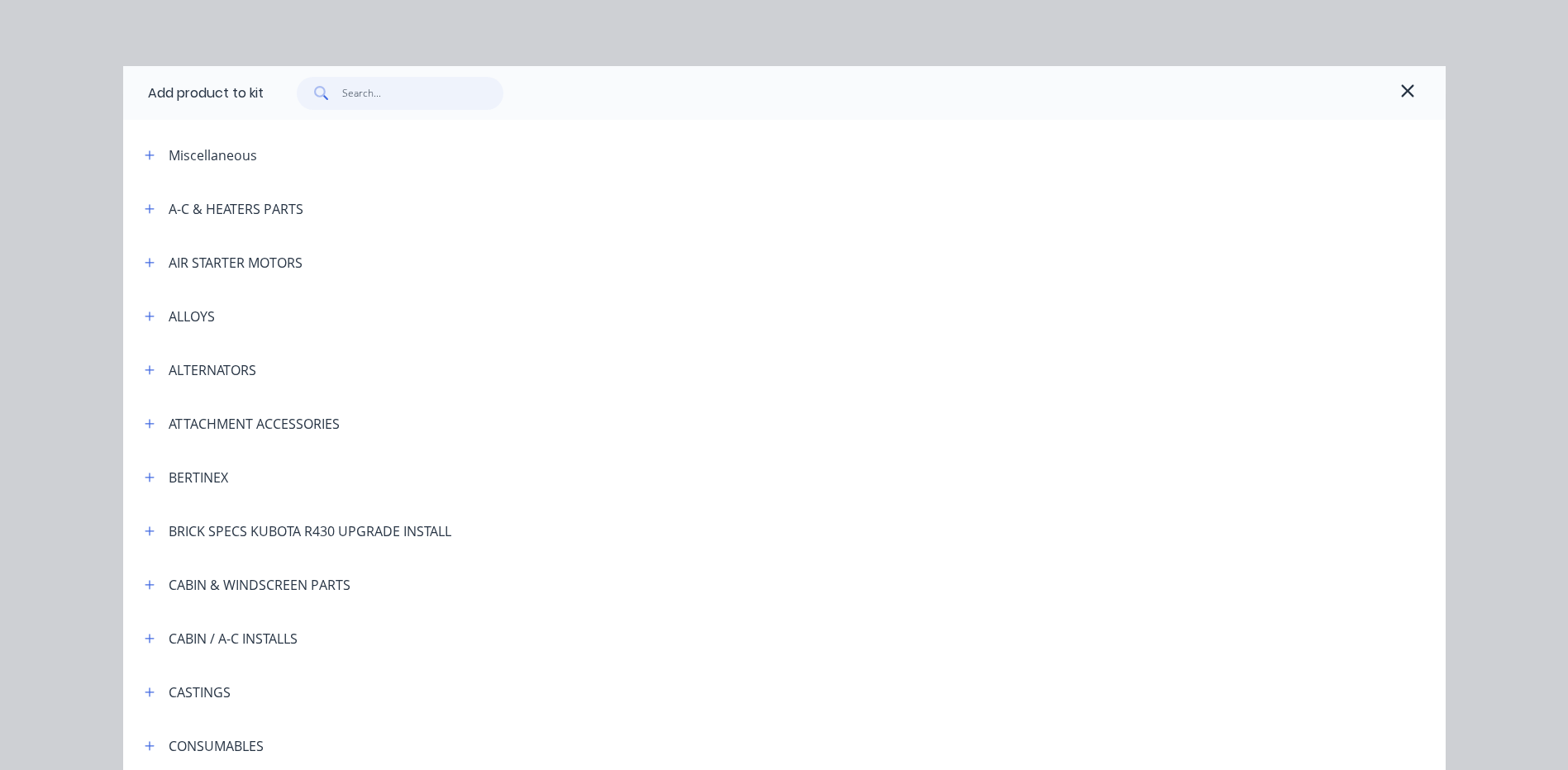
click at [346, 97] on input "text" at bounding box center [423, 93] width 161 height 33
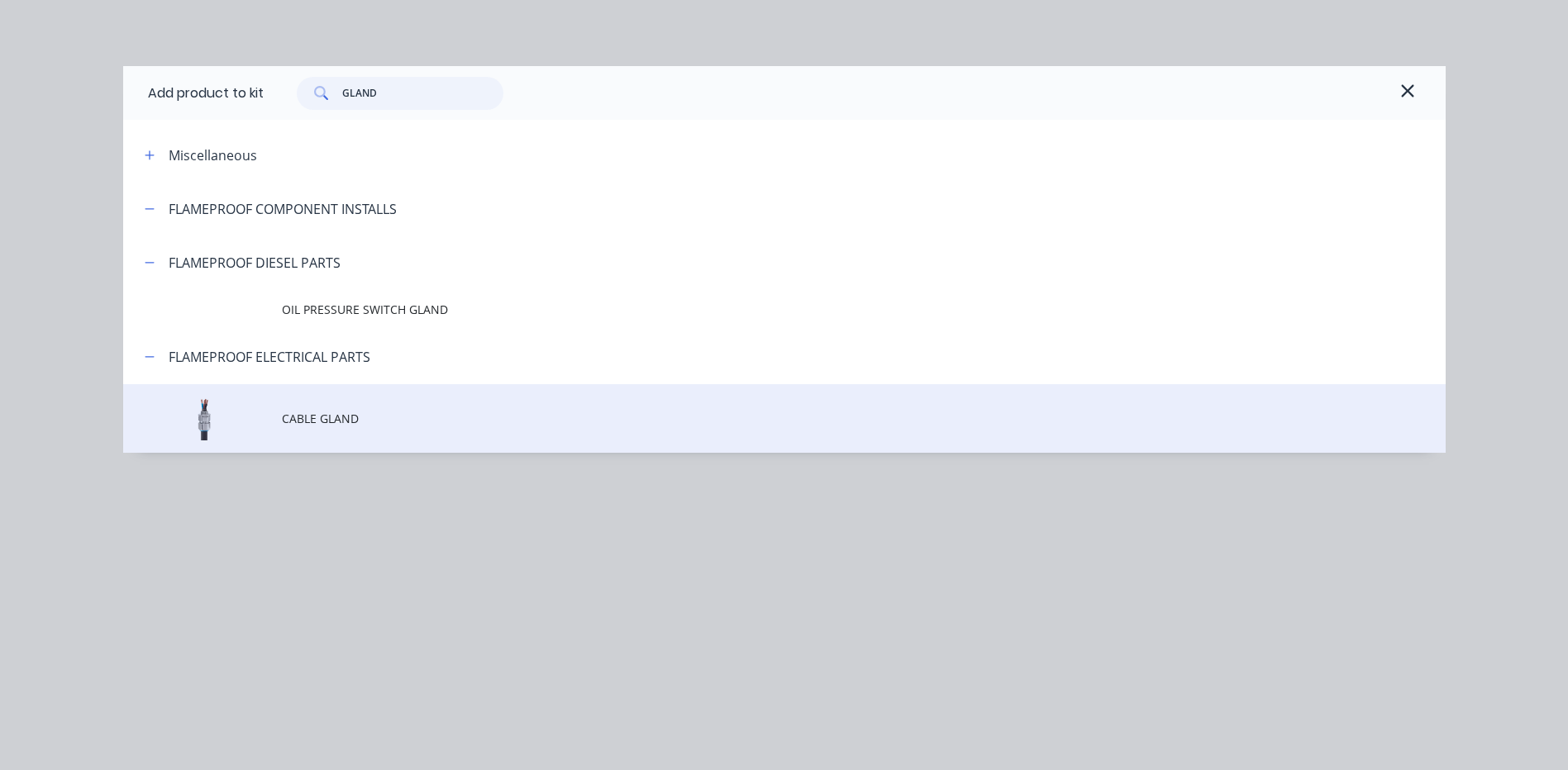
type input "GLAND"
click at [519, 418] on span "CABLE GLAND" at bounding box center [747, 418] width 931 height 17
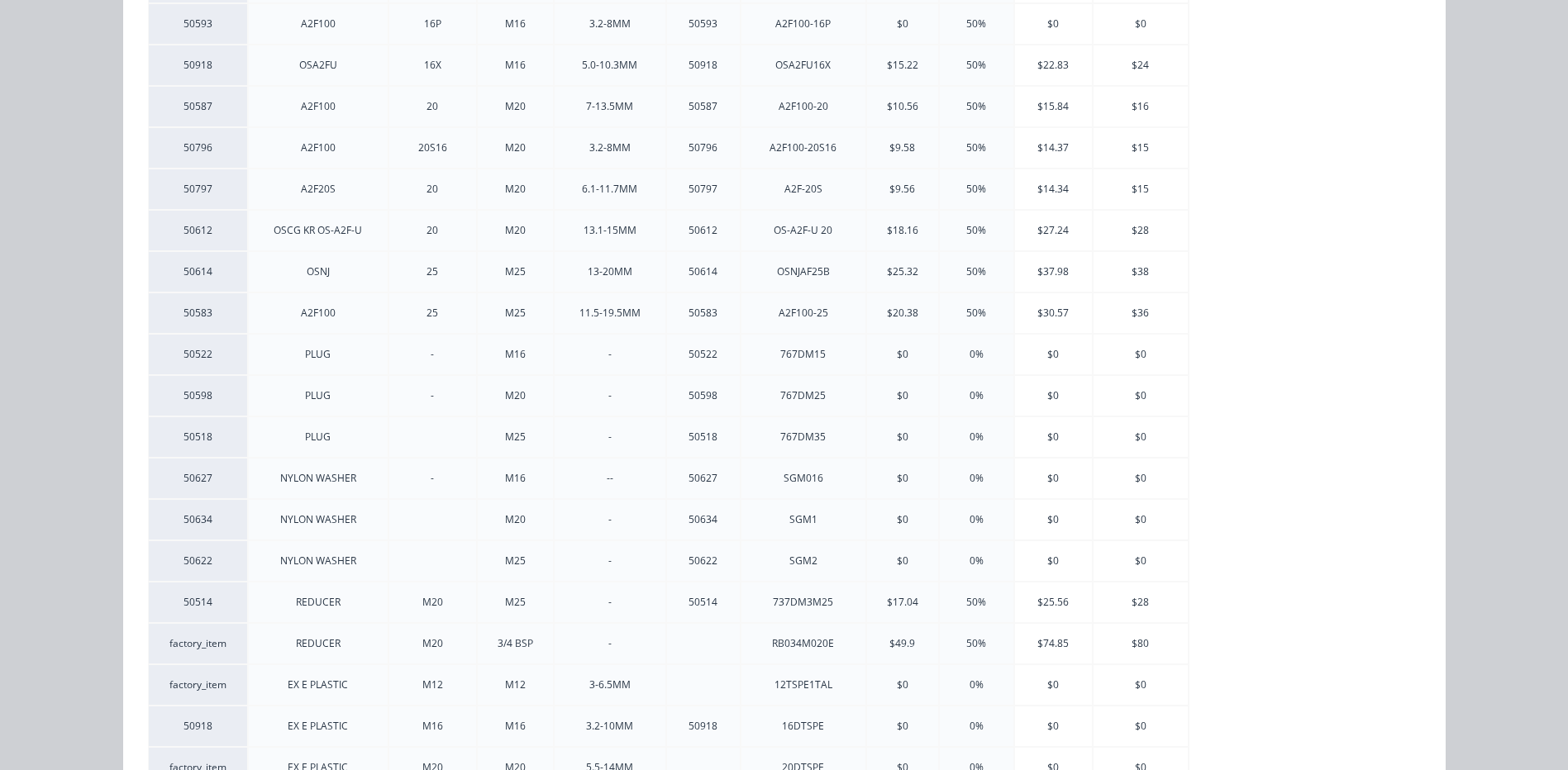
scroll to position [724, 0]
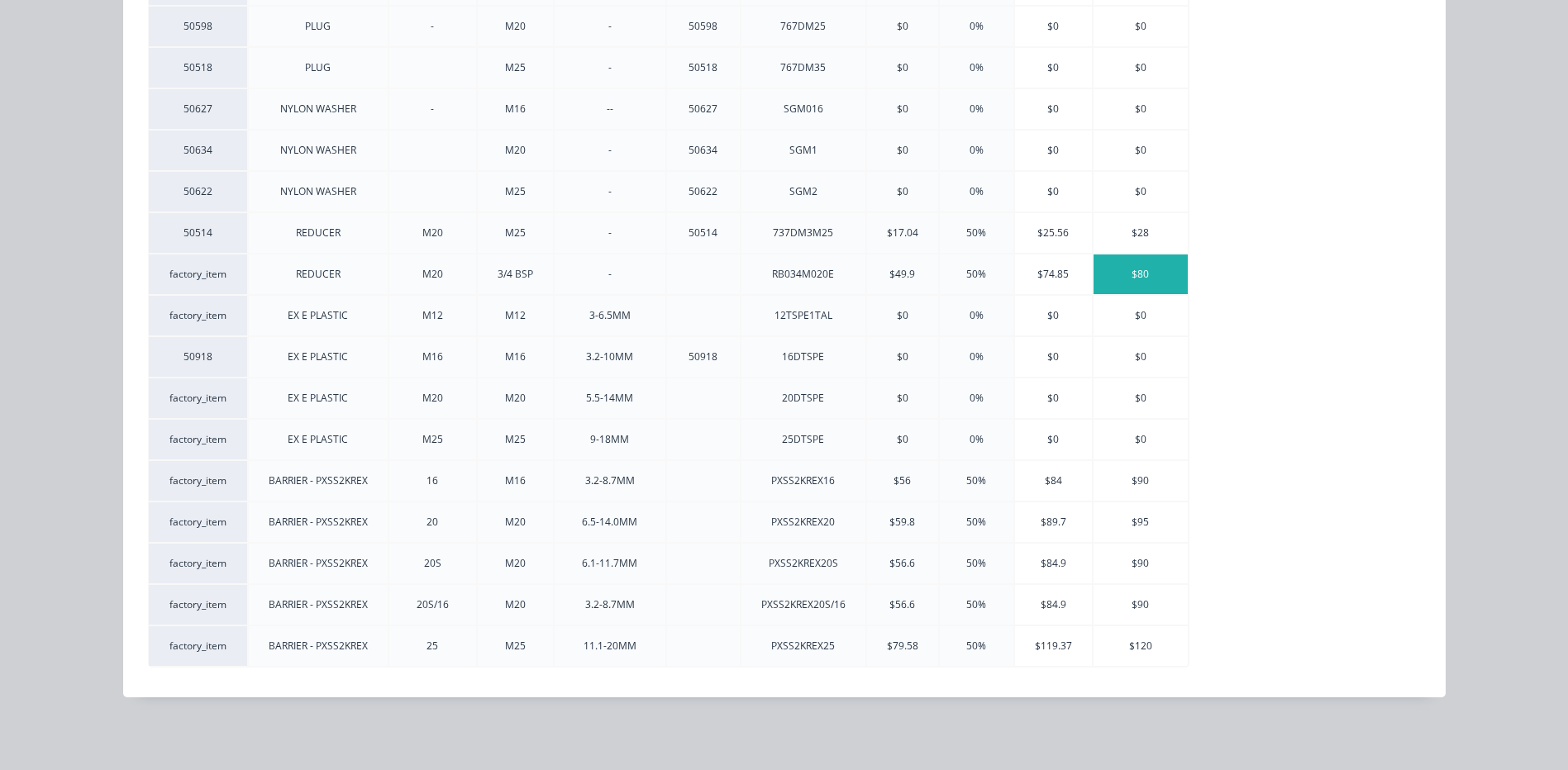
type input "$1,579.9085"
type input "$31,598.17"
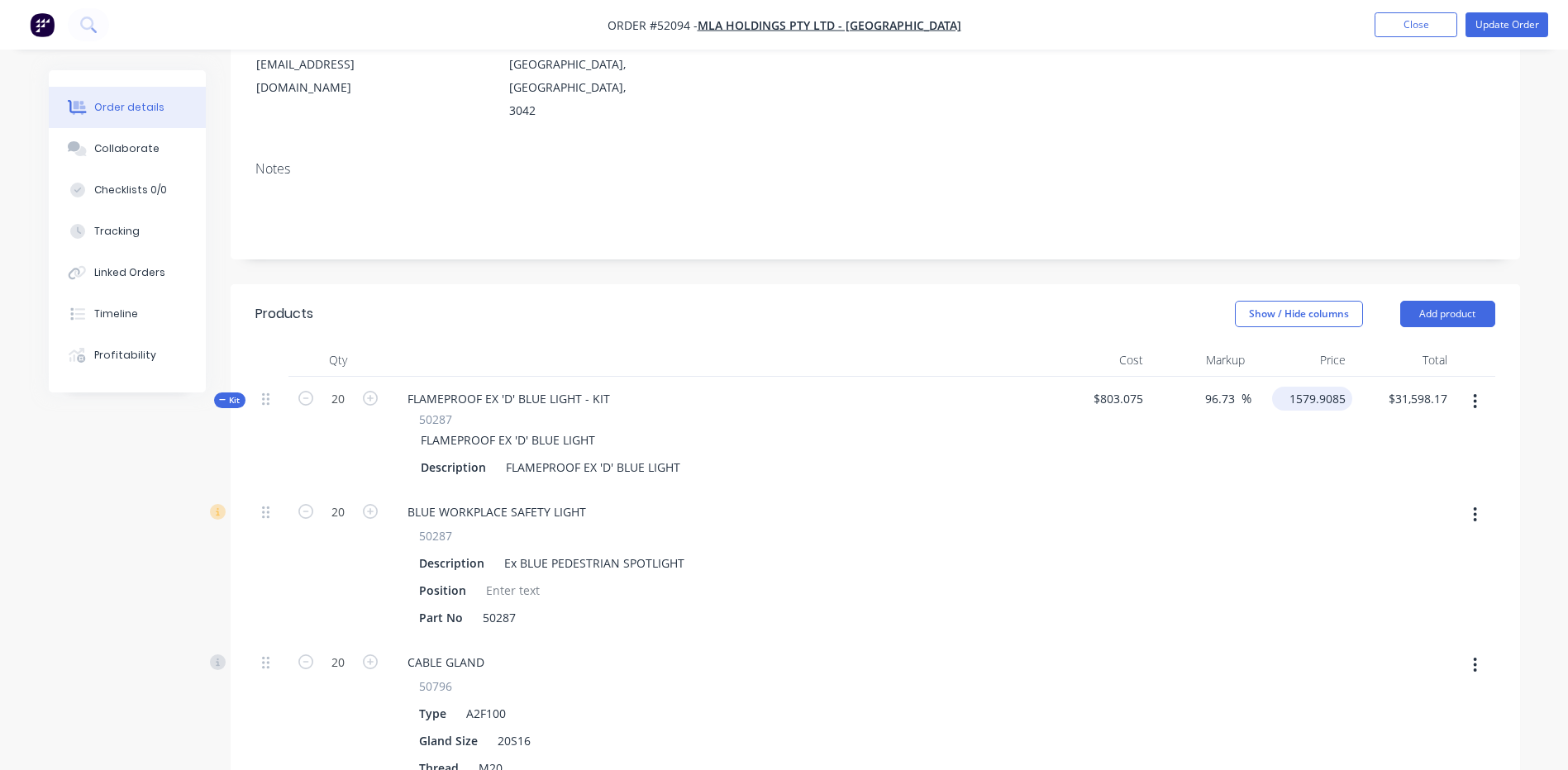
click at [1300, 386] on input "1579.9085" at bounding box center [1316, 398] width 74 height 24
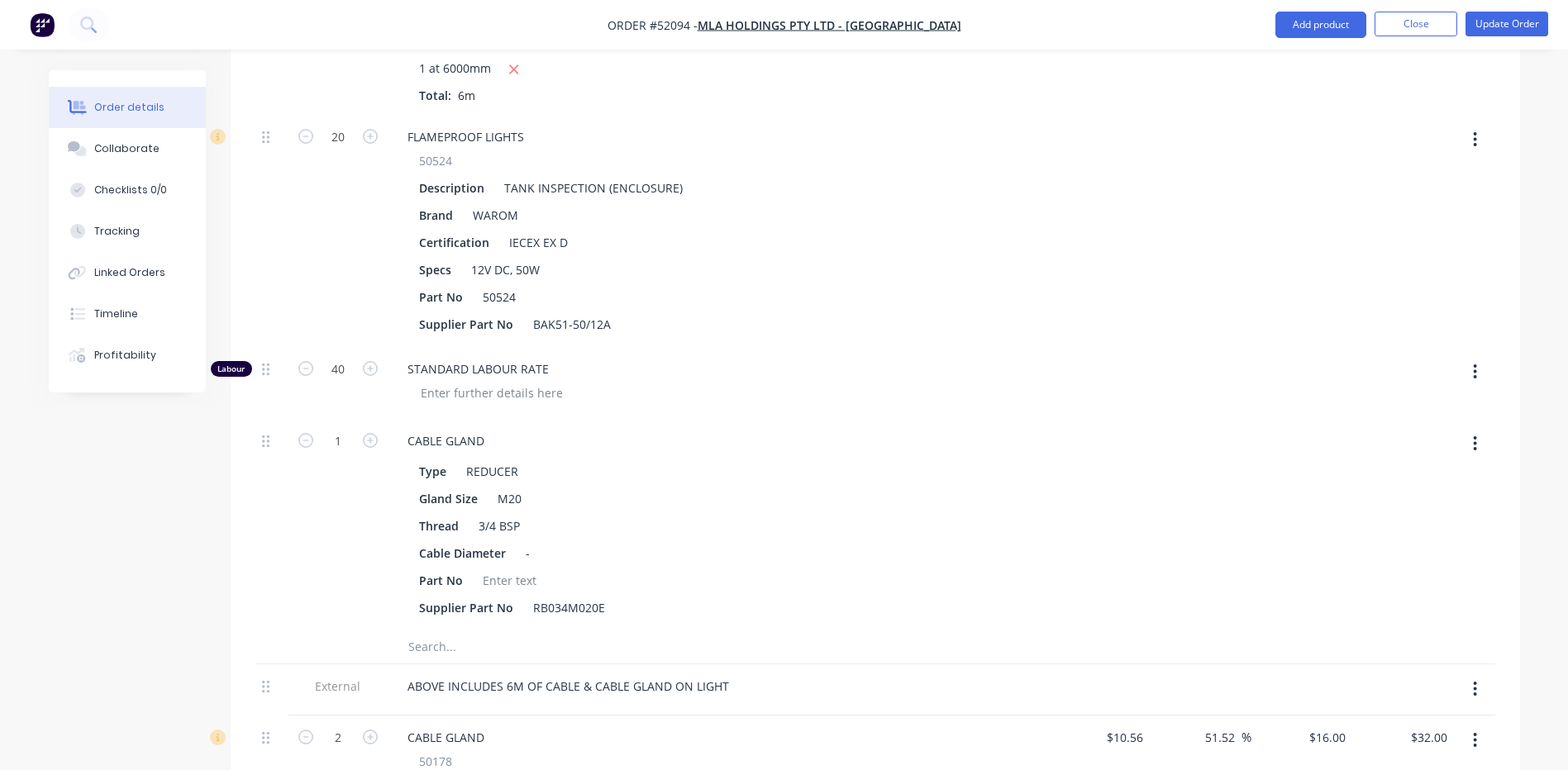
scroll to position [1240, 0]
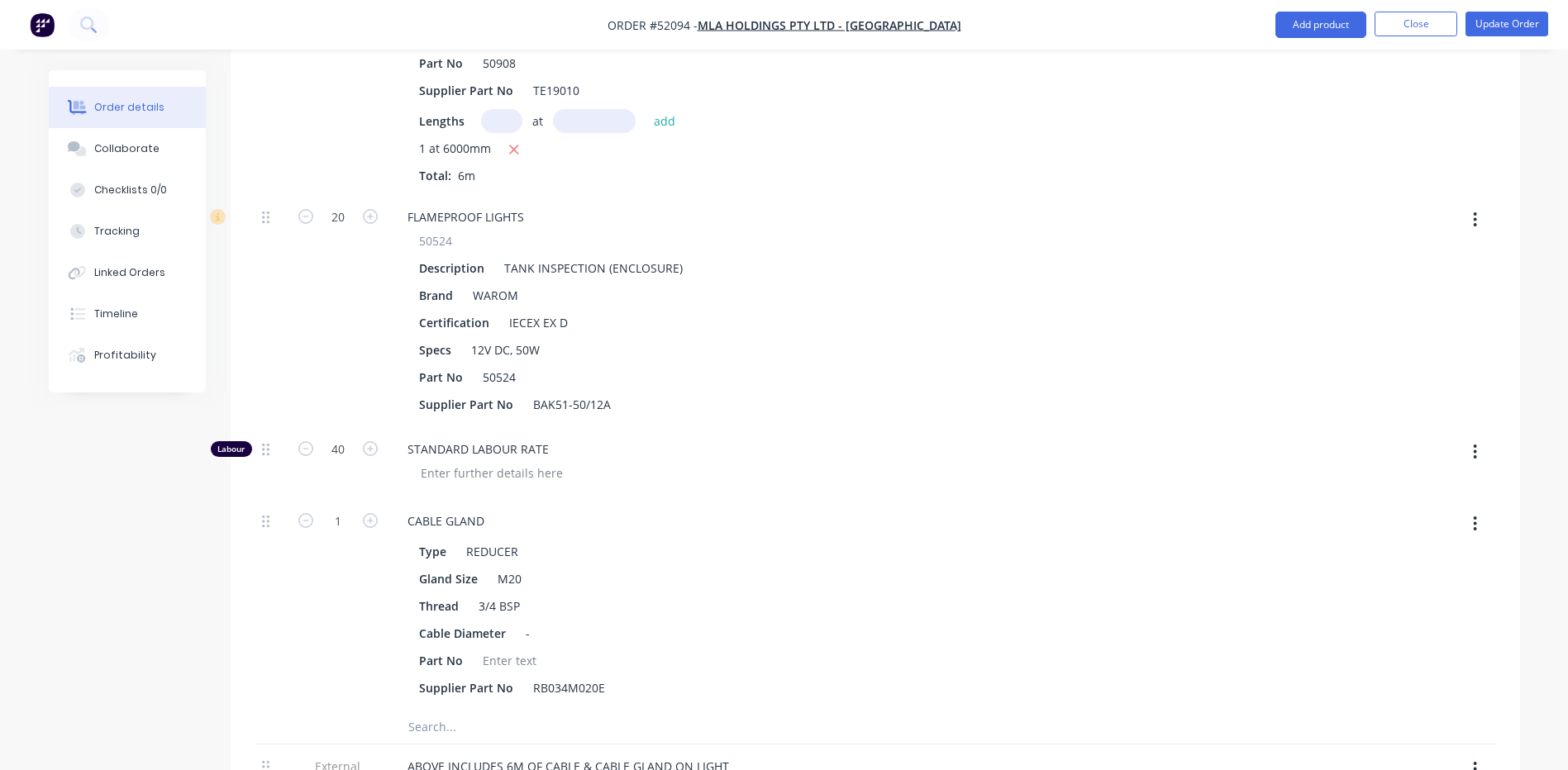
type input "$1,579.9085"
drag, startPoint x: 261, startPoint y: 491, endPoint x: 261, endPoint y: 416, distance: 75.0
click at [261, 416] on div "20 BLUE WORKPLACE SAFETY LIGHT 50287 Description Ex BLUE PEDESTRIAN SPOTLIGHT P…" at bounding box center [876, 104] width 1240 height 1212
click at [270, 499] on div at bounding box center [272, 604] width 33 height 211
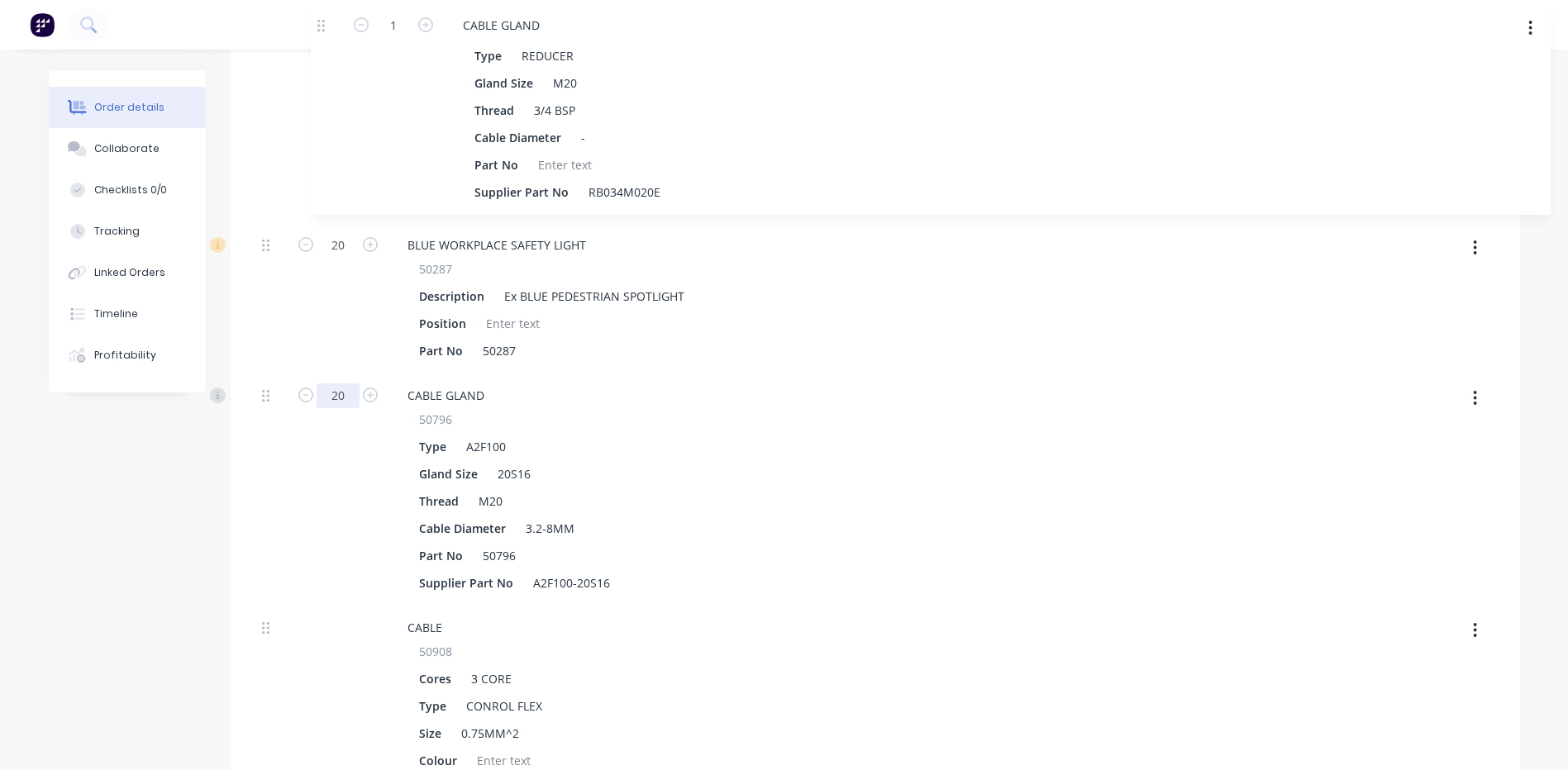
scroll to position [725, 0]
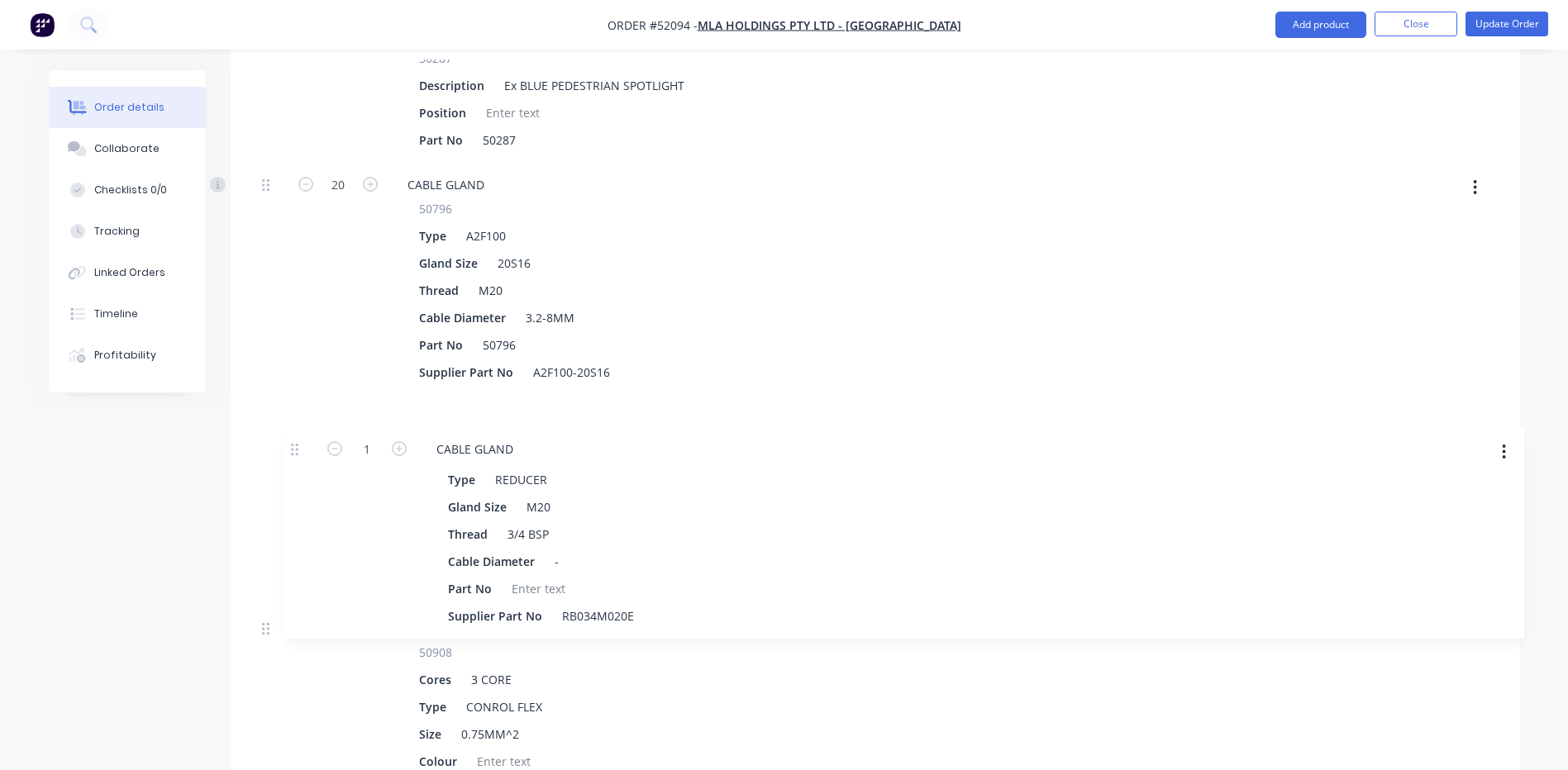
drag, startPoint x: 267, startPoint y: 497, endPoint x: 296, endPoint y: 442, distance: 62.2
click at [296, 442] on div "20 BLUE WORKPLACE SAFETY LIGHT 50287 Description Ex BLUE PEDESTRIAN SPOTLIGHT P…" at bounding box center [876, 618] width 1240 height 1212
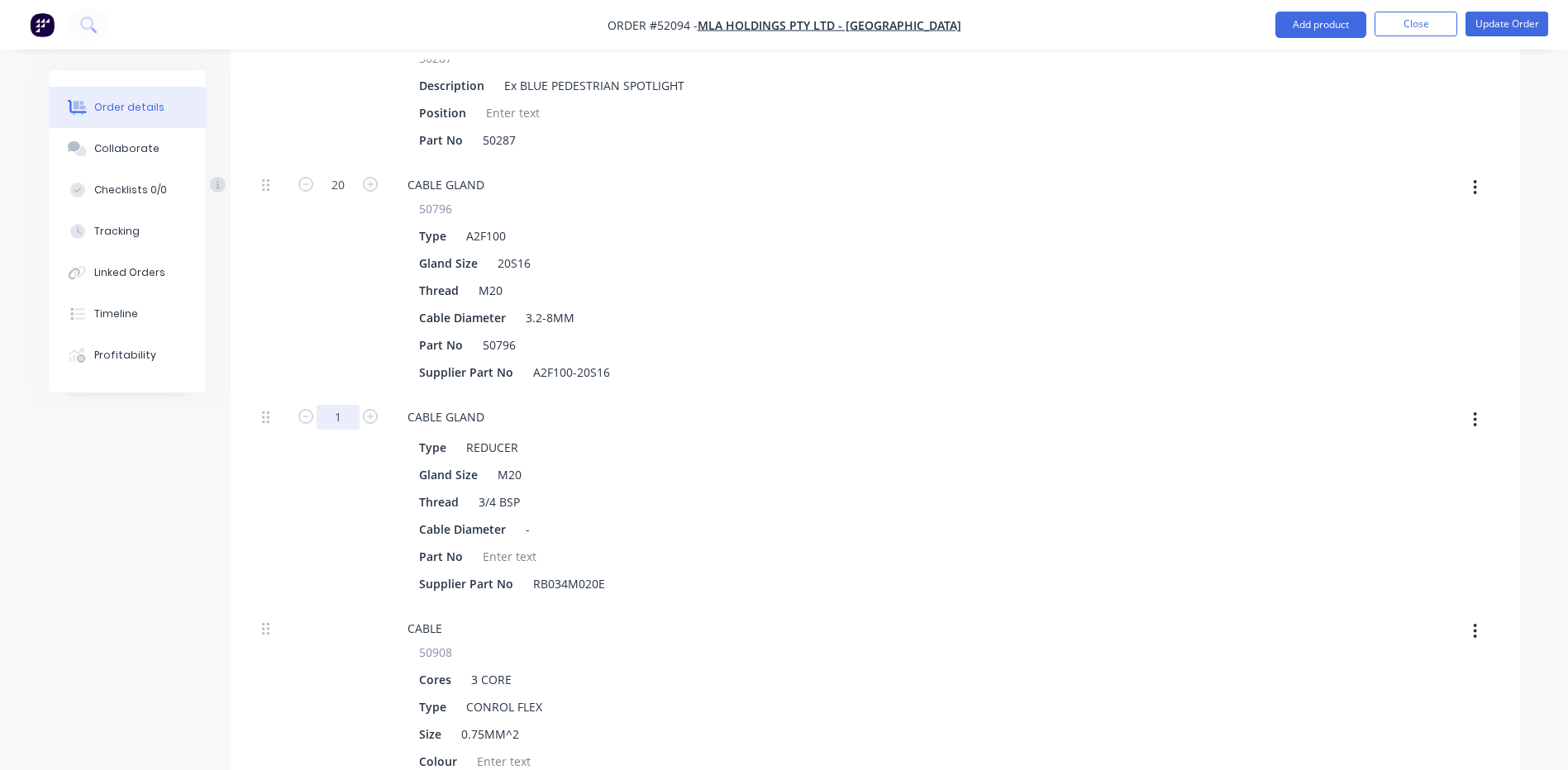
click at [339, 405] on input "1" at bounding box center [338, 417] width 43 height 25
type input "20"
type input "$1,673.1695"
type input "$33,463.39"
click at [290, 307] on div "20" at bounding box center [338, 279] width 99 height 232
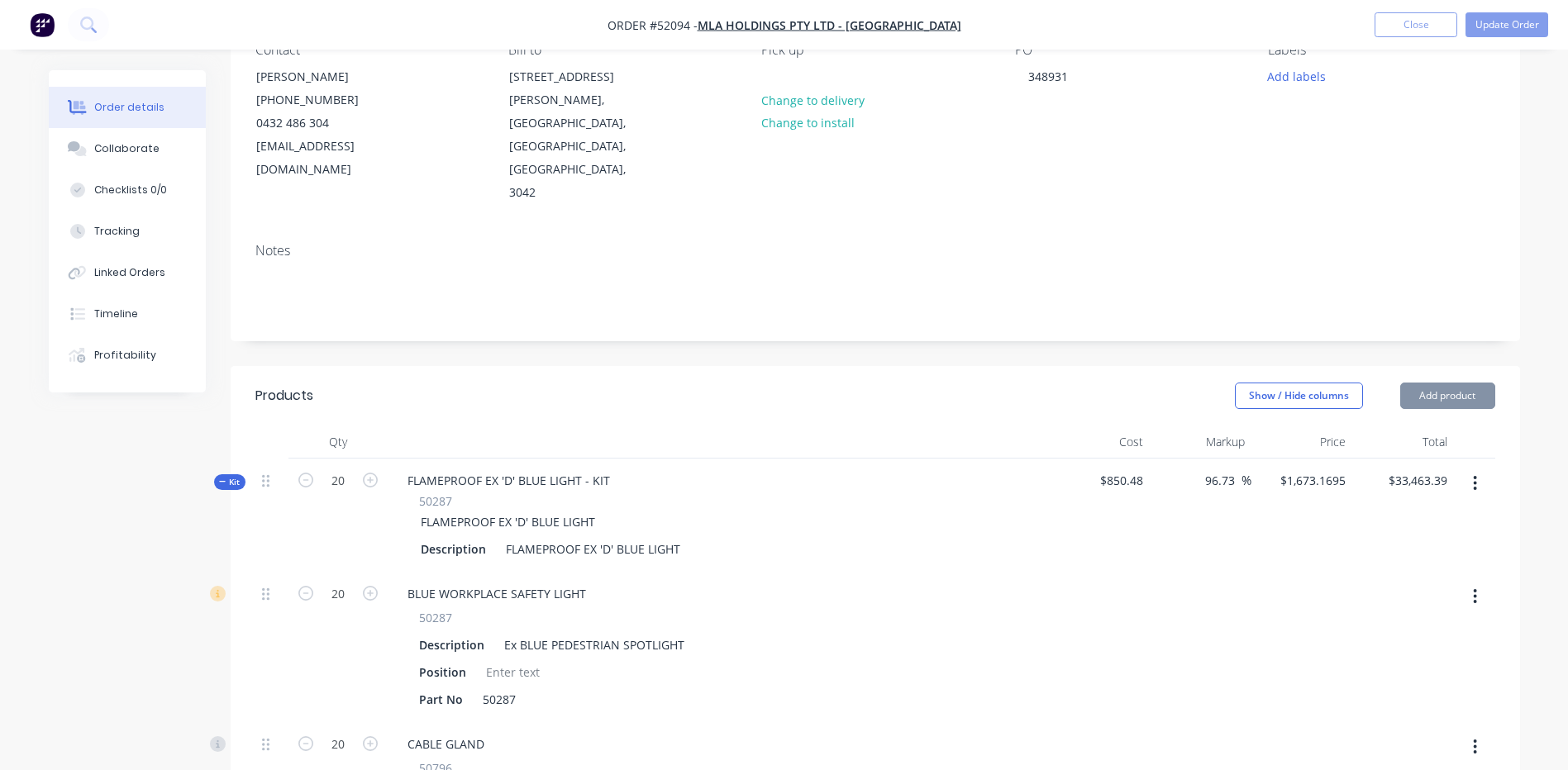
scroll to position [147, 0]
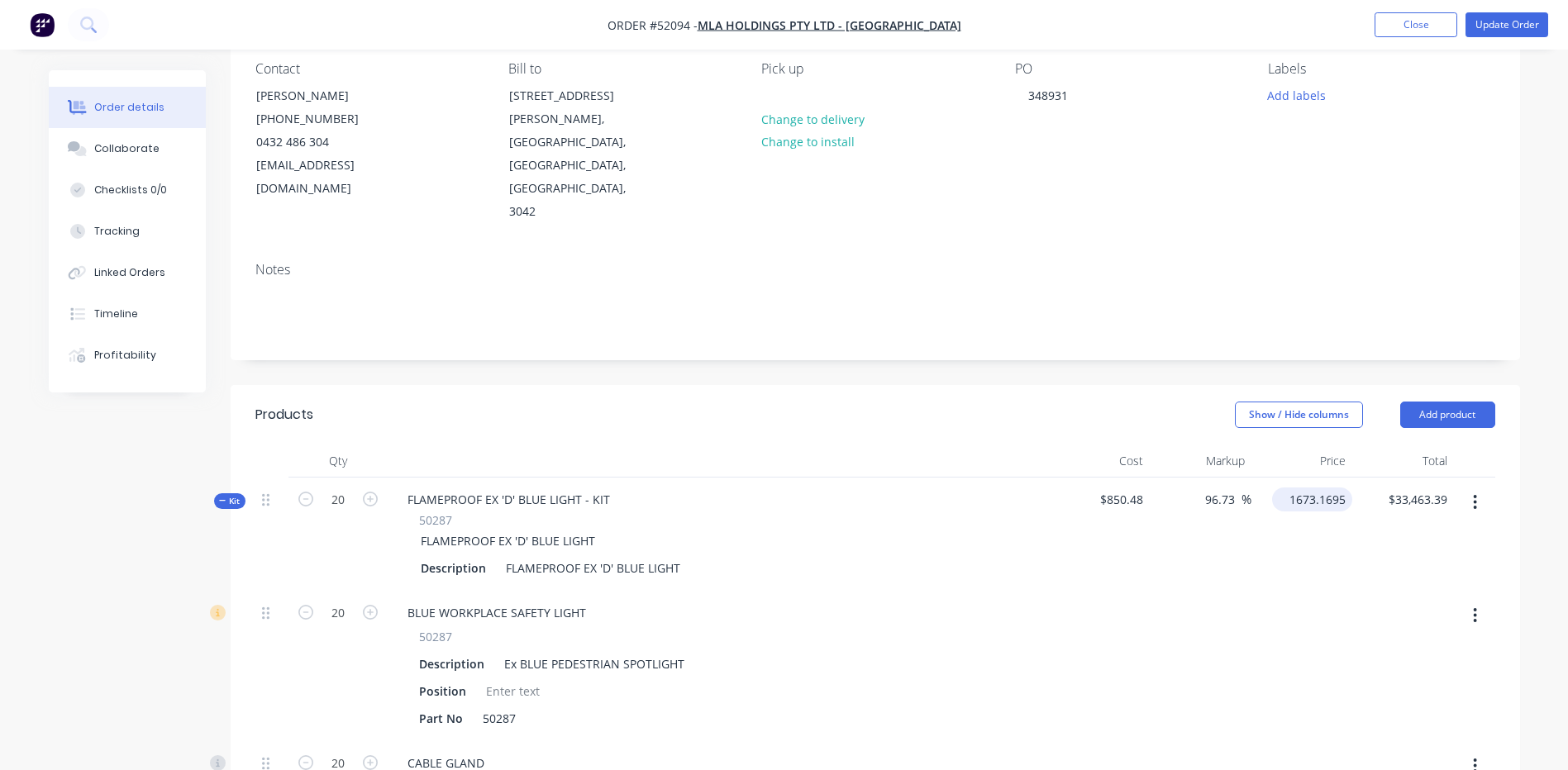
click at [1309, 487] on input "1673.1695" at bounding box center [1316, 499] width 74 height 24
type input "1575"
type input "85.19"
type input "$1,575.00"
type input "$31,500.00"
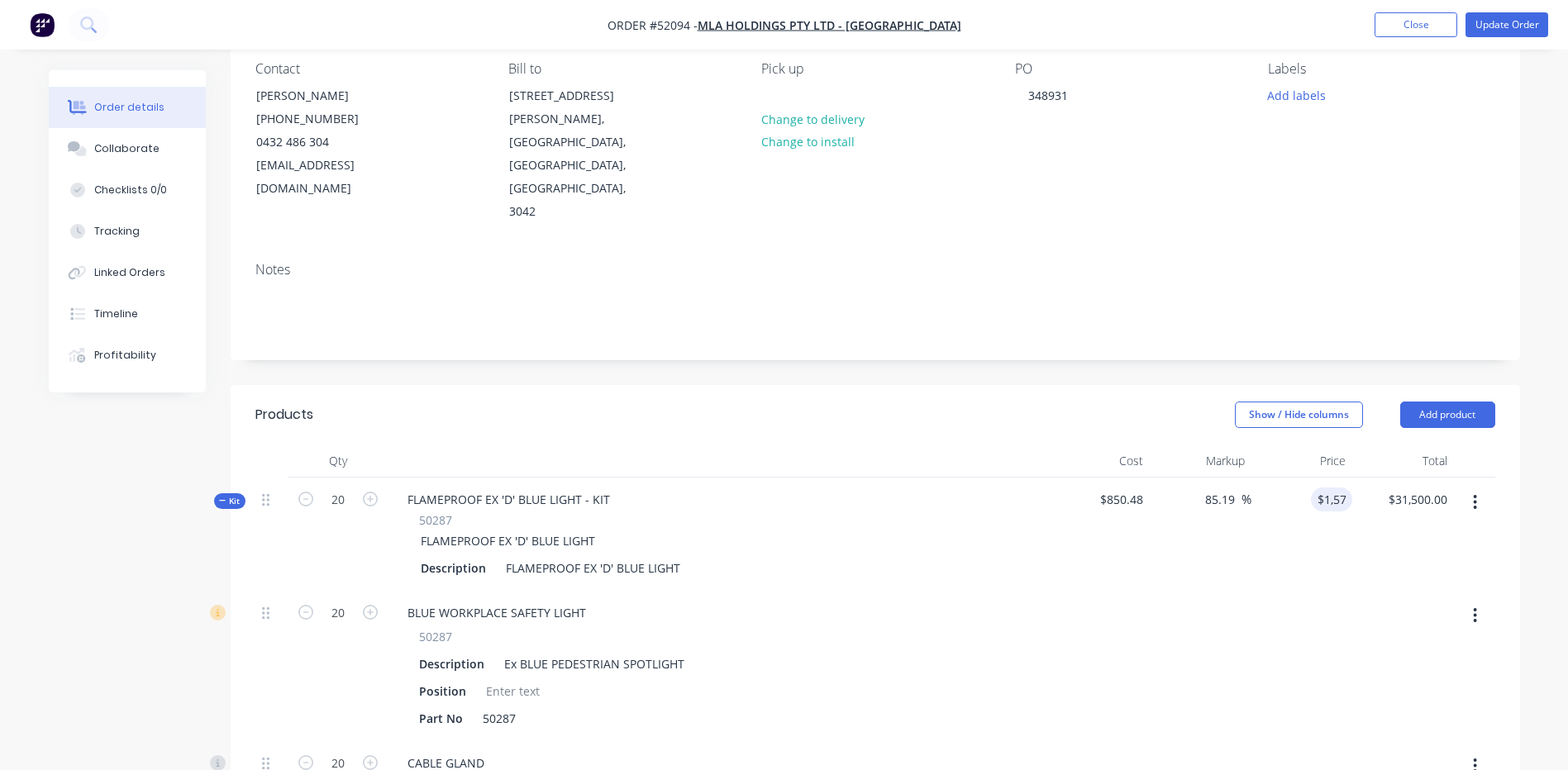
click at [1093, 402] on div "Show / Hide columns Add product" at bounding box center [1006, 415] width 976 height 26
click at [230, 495] on span "Kit" at bounding box center [230, 501] width 21 height 13
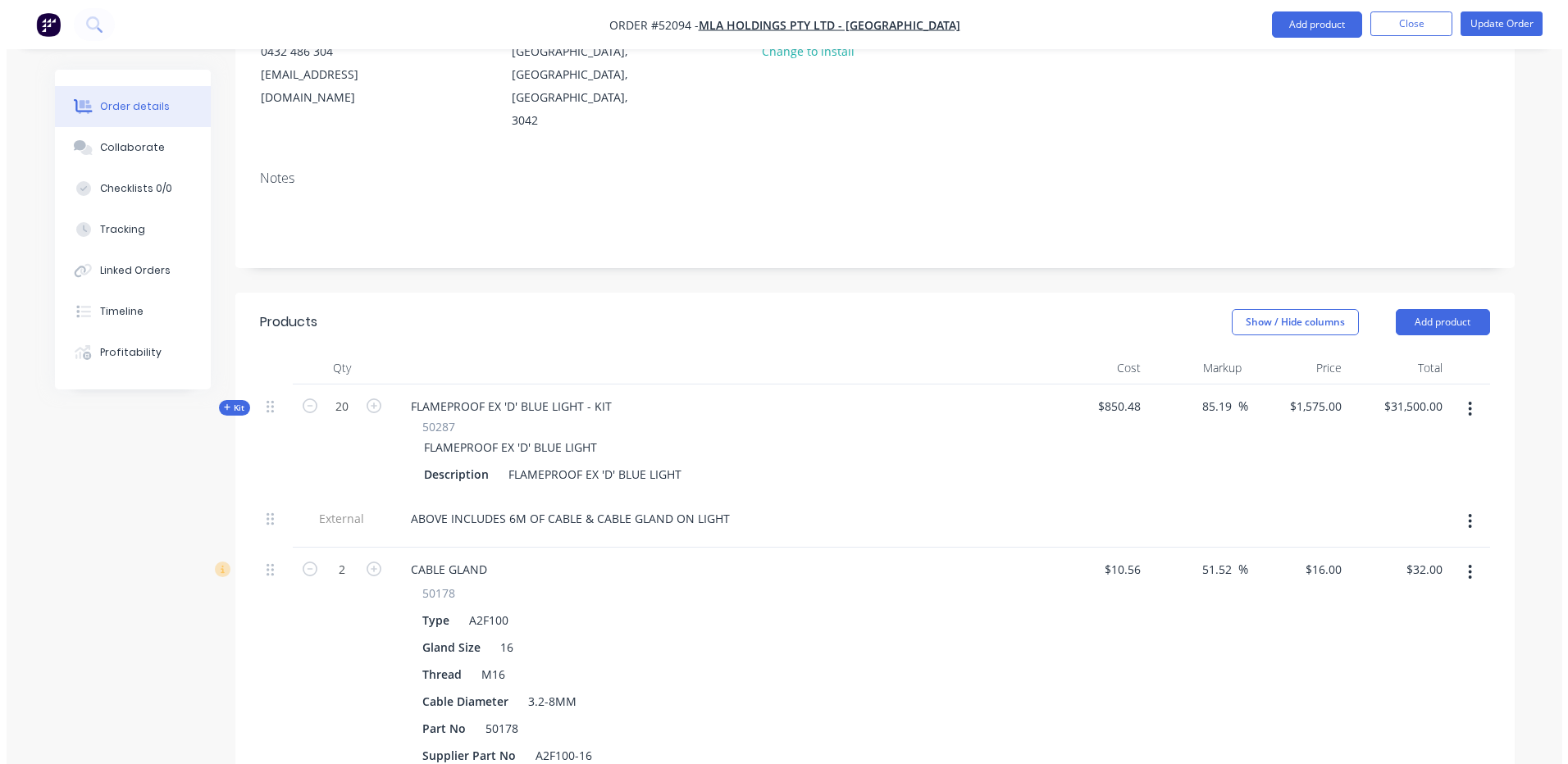
scroll to position [0, 0]
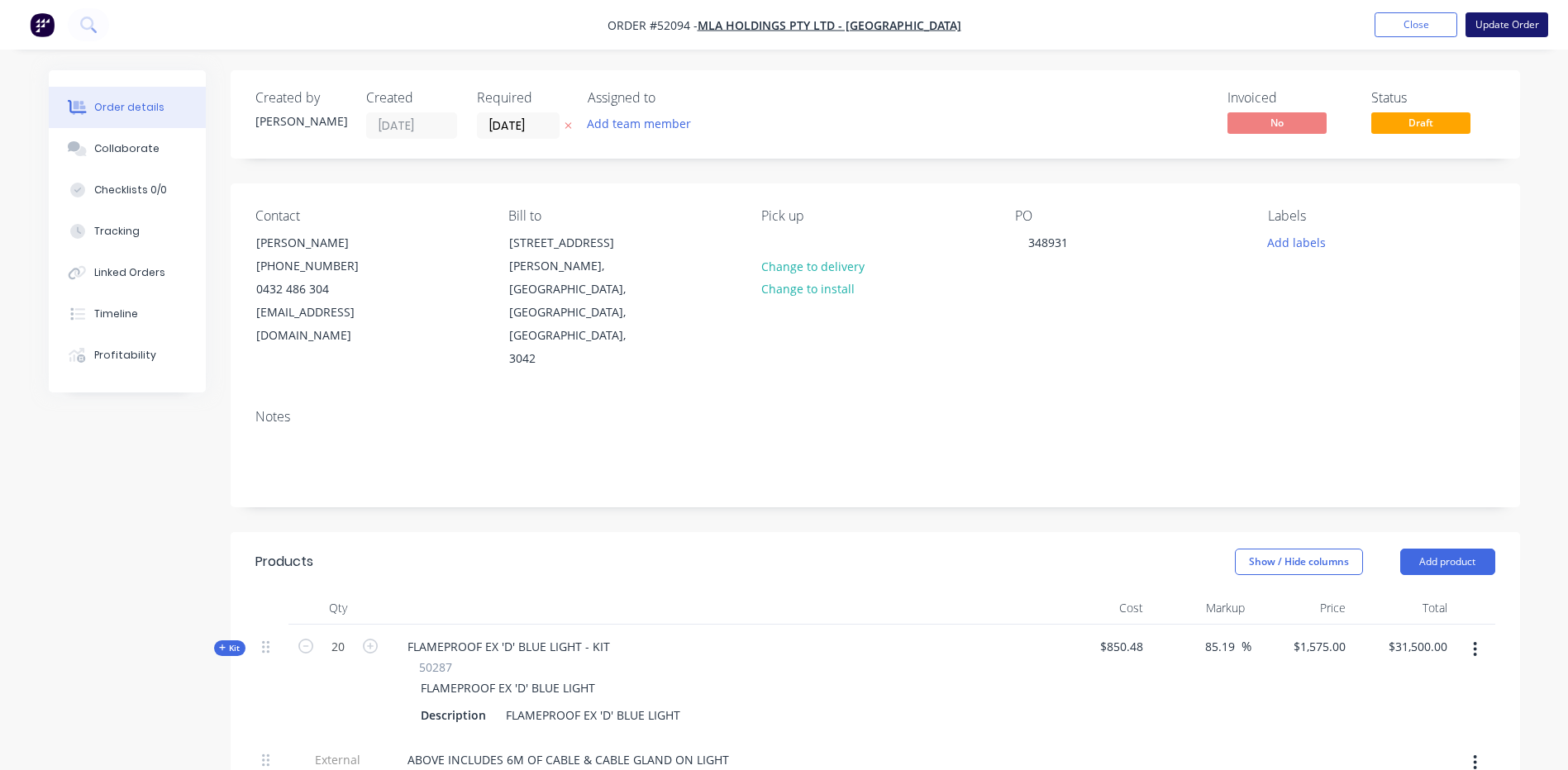
click at [1497, 15] on button "Update Order" at bounding box center [1506, 25] width 82 height 25
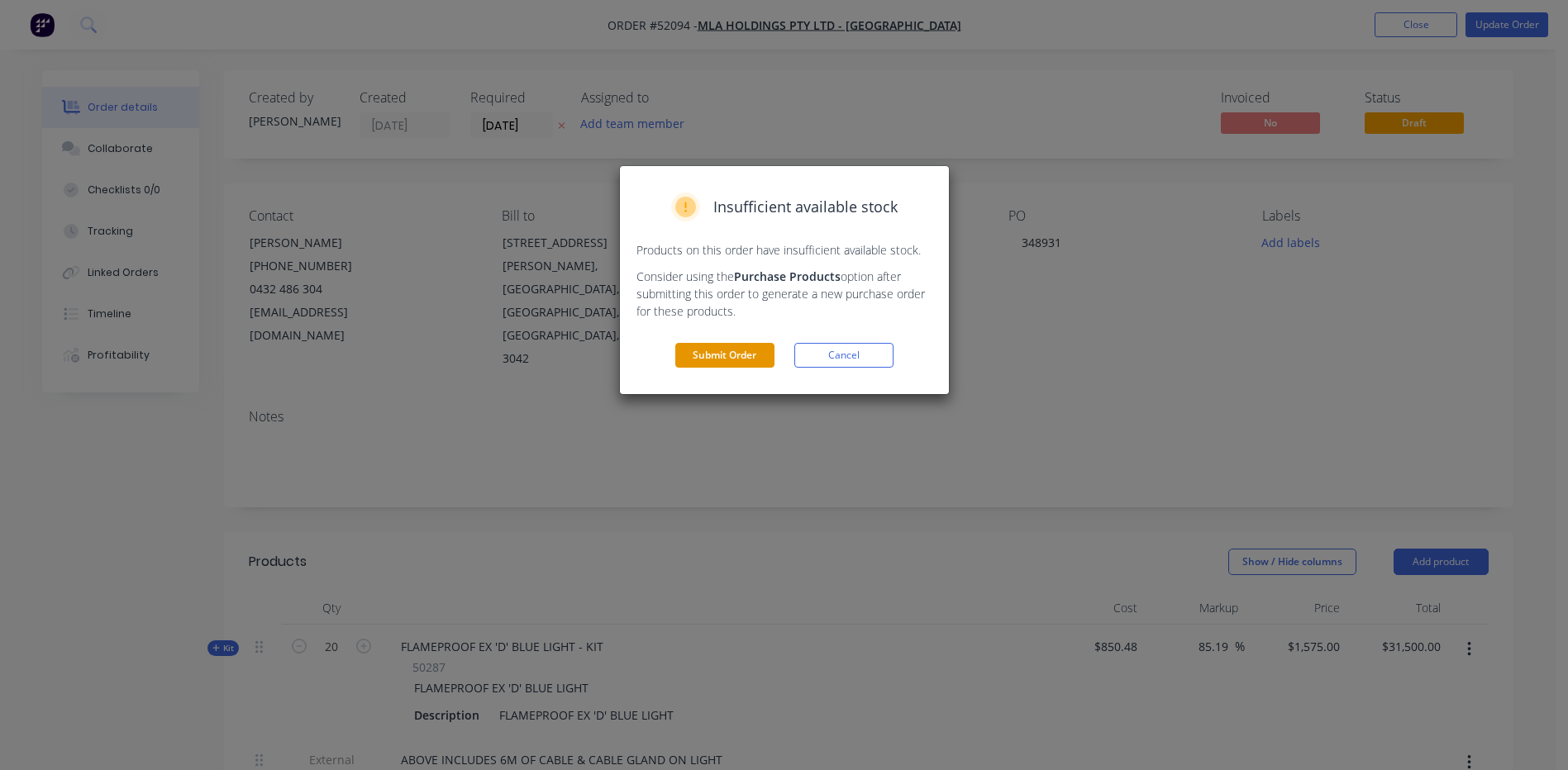
click at [686, 356] on button "Submit Order" at bounding box center [725, 355] width 99 height 25
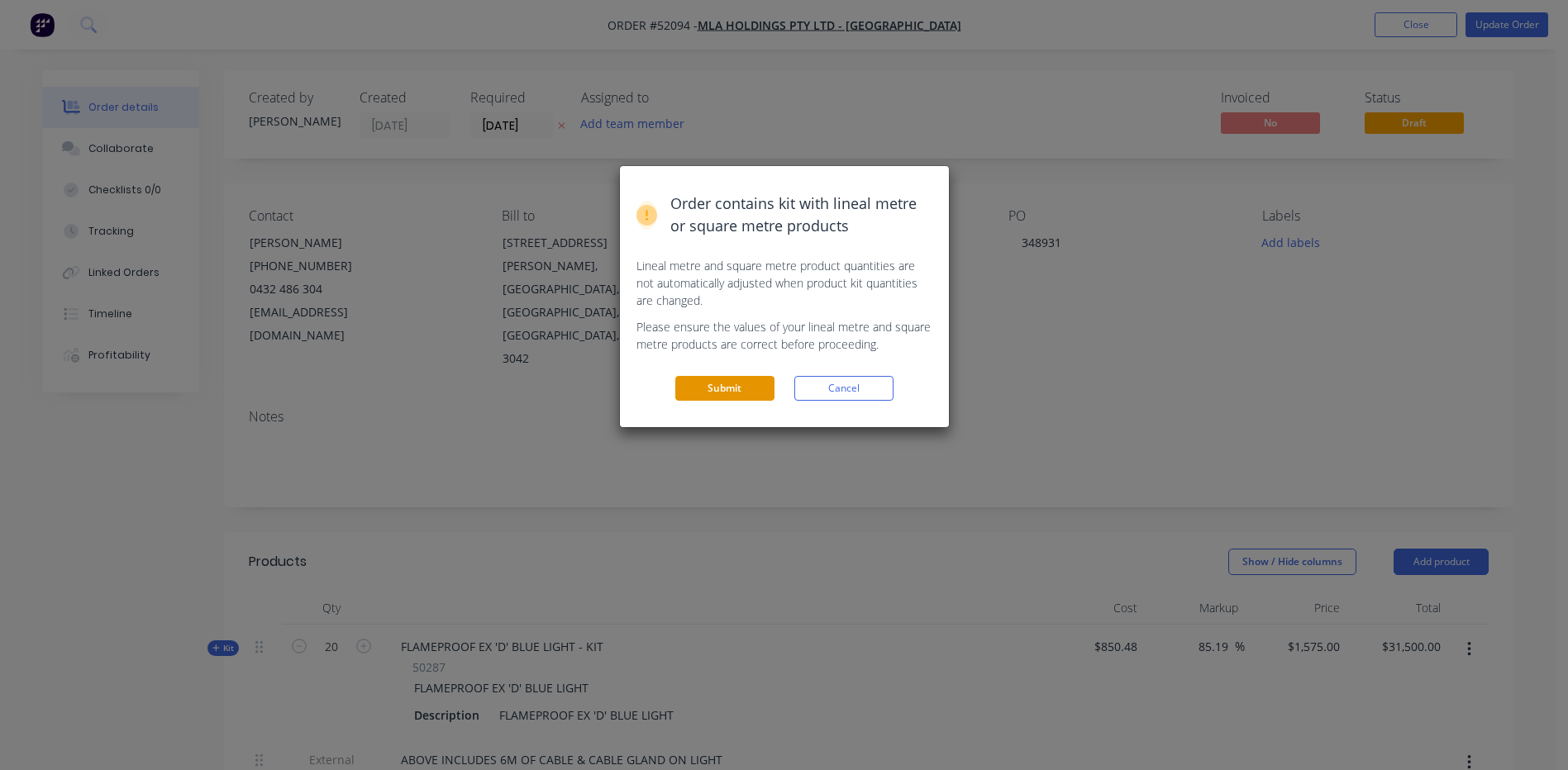
click at [710, 383] on button "Submit" at bounding box center [725, 388] width 99 height 25
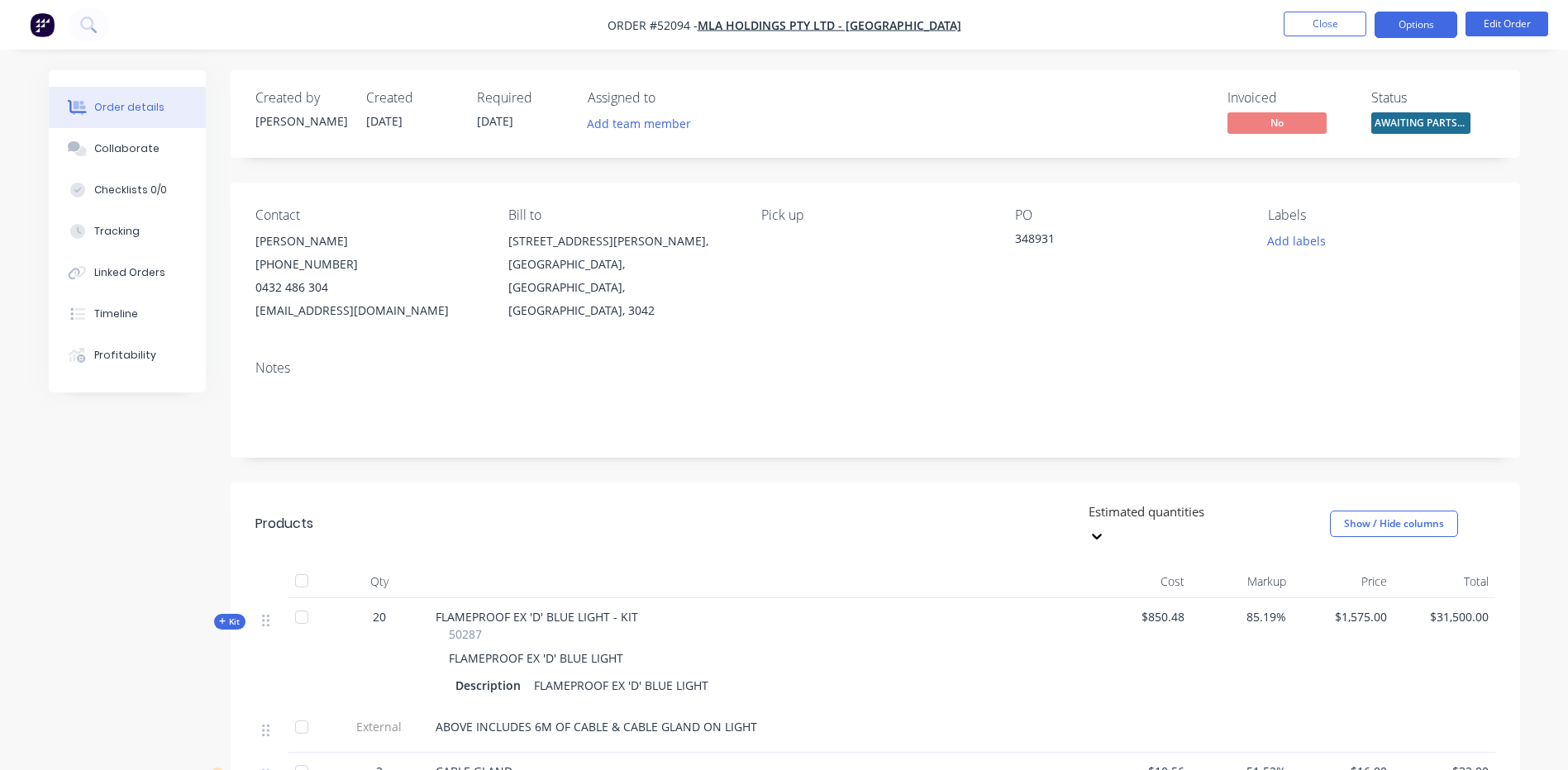
click at [1407, 24] on button "Options" at bounding box center [1416, 24] width 82 height 26
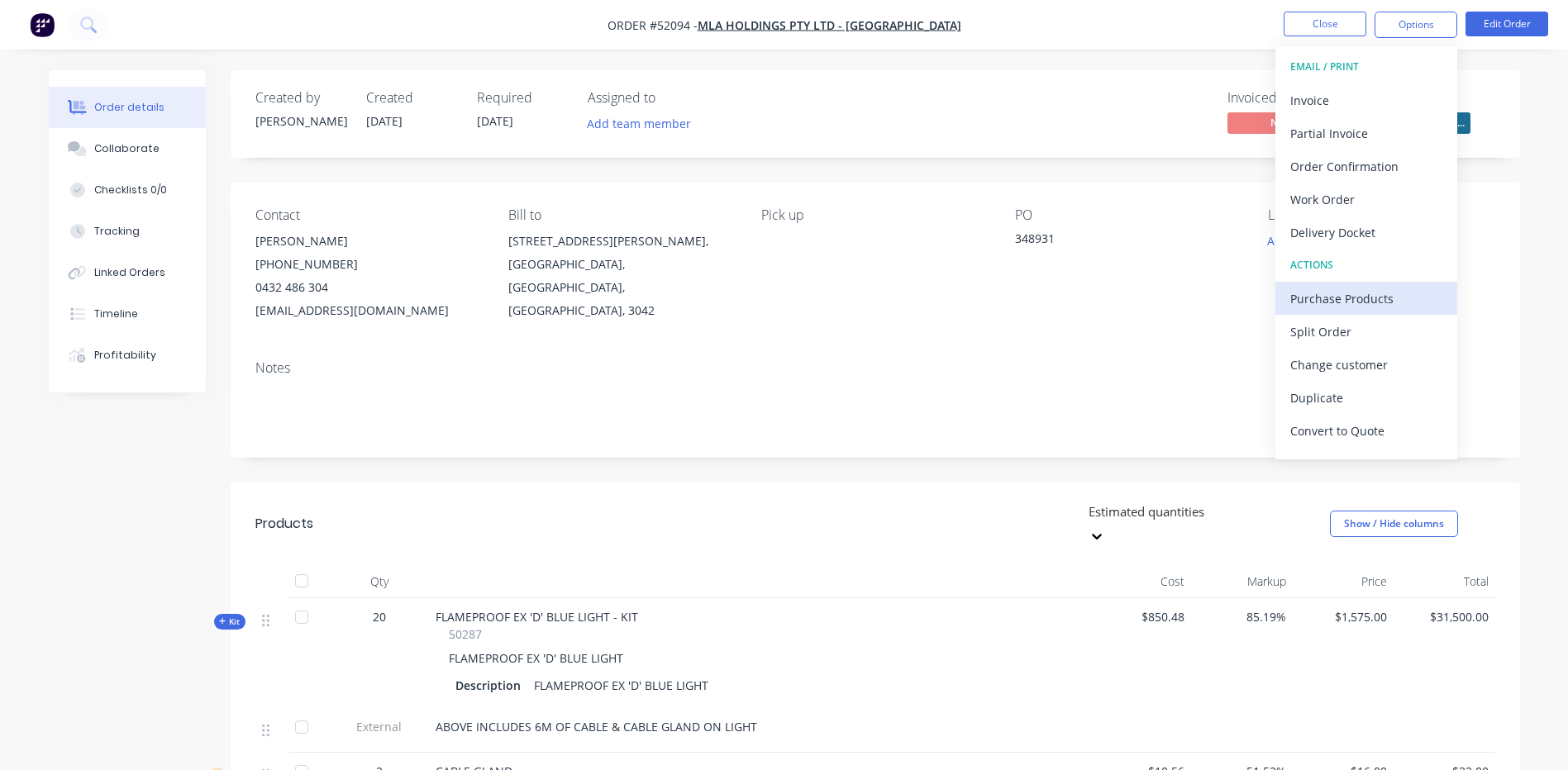
click at [1364, 304] on div "Purchase Products" at bounding box center [1366, 298] width 152 height 24
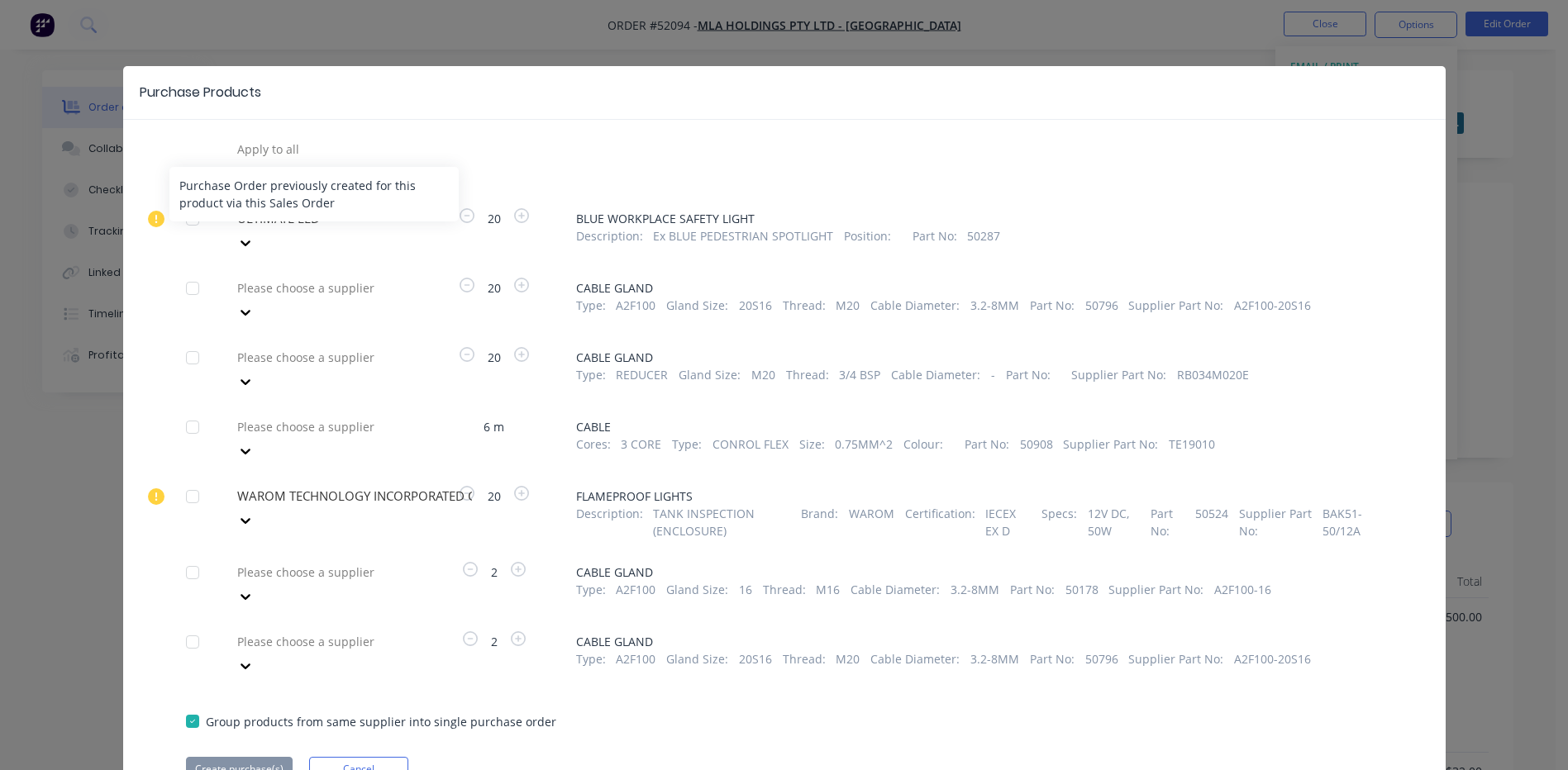
click at [154, 211] on icon at bounding box center [156, 219] width 16 height 16
click at [172, 261] on div "Apply to all ULTIMATE LED 20 BLUE WORKPLACE SAFETY LIGHT Description : Ex BLUE …" at bounding box center [784, 459] width 1323 height 645
click at [371, 347] on div at bounding box center [355, 356] width 238 height 20
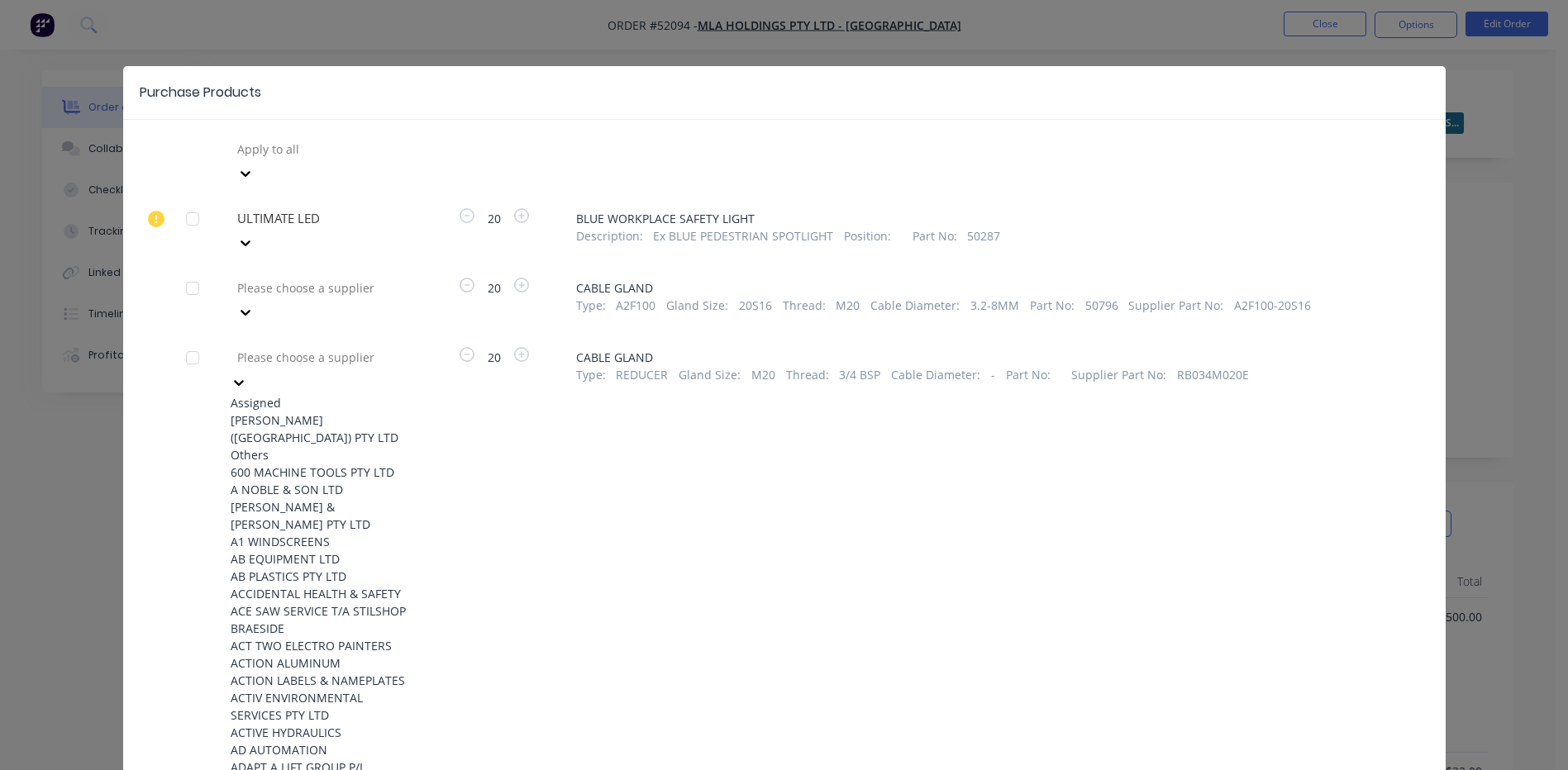
click at [333, 412] on div "[PERSON_NAME] ([GEOGRAPHIC_DATA]) PTY LTD" at bounding box center [322, 429] width 182 height 35
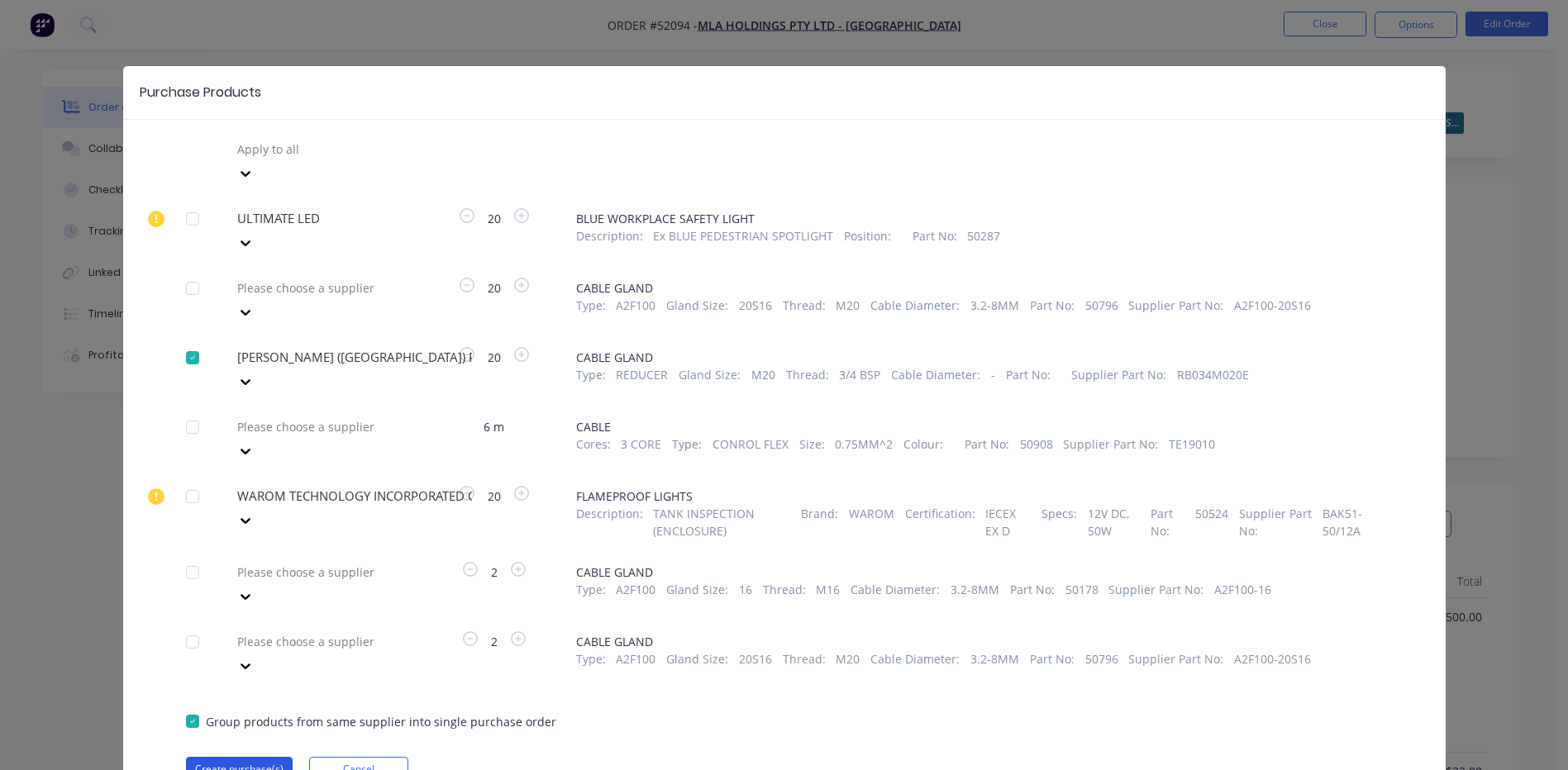
click at [263, 756] on button "Create purchase(s)" at bounding box center [239, 769] width 107 height 25
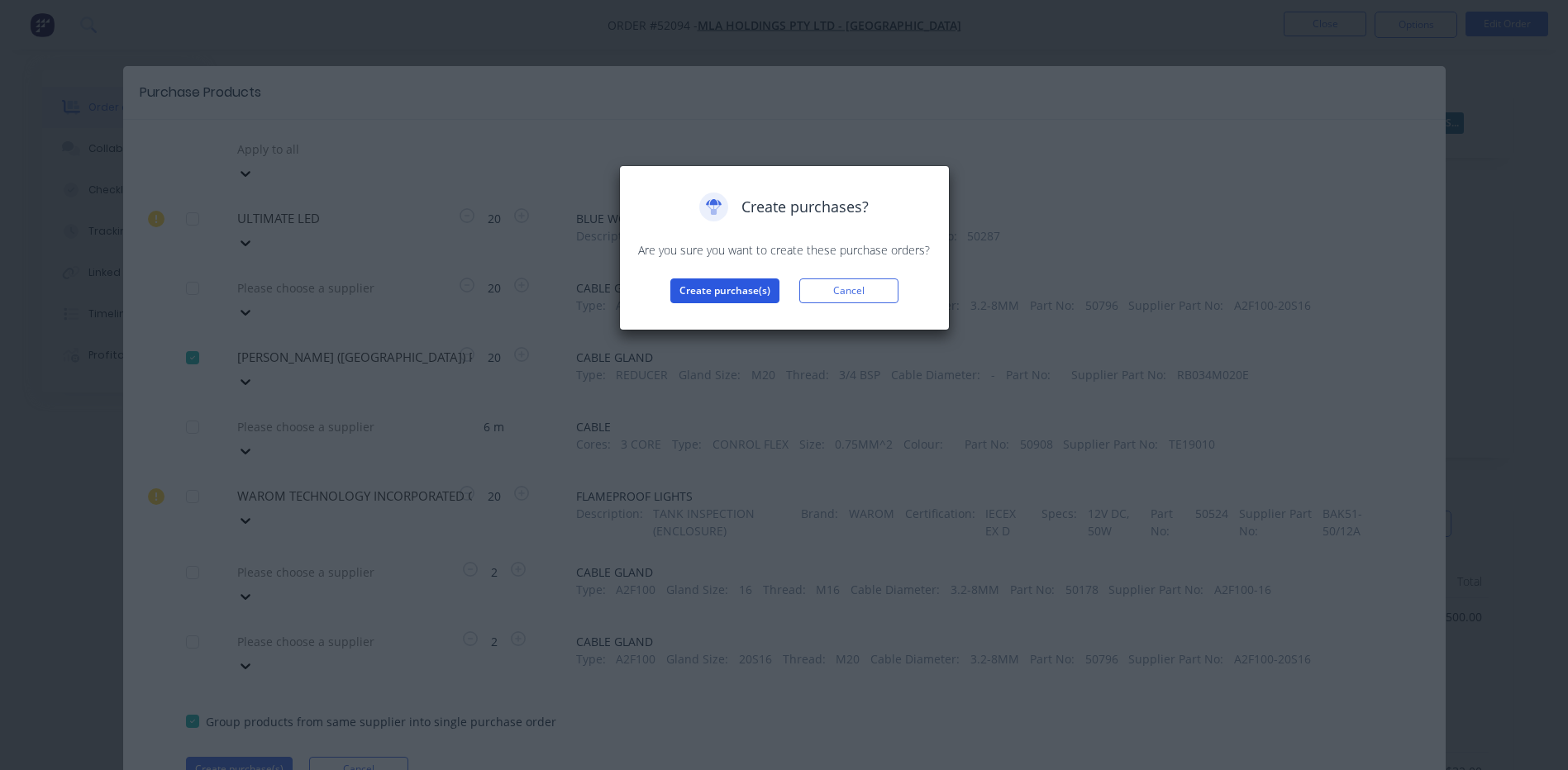
click at [729, 297] on button "Create purchase(s)" at bounding box center [725, 291] width 110 height 25
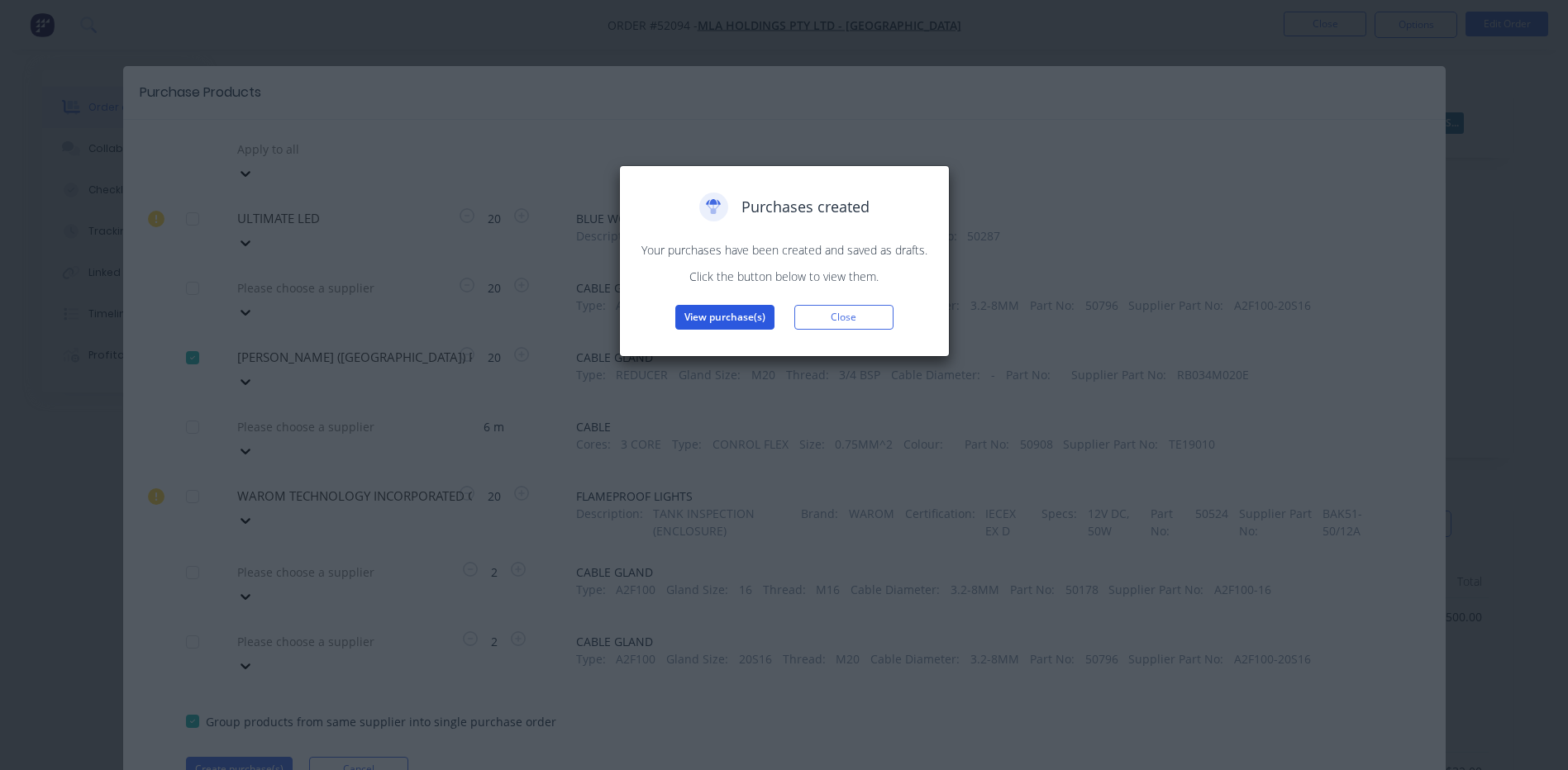
click at [732, 329] on button "View purchase(s)" at bounding box center [725, 318] width 99 height 25
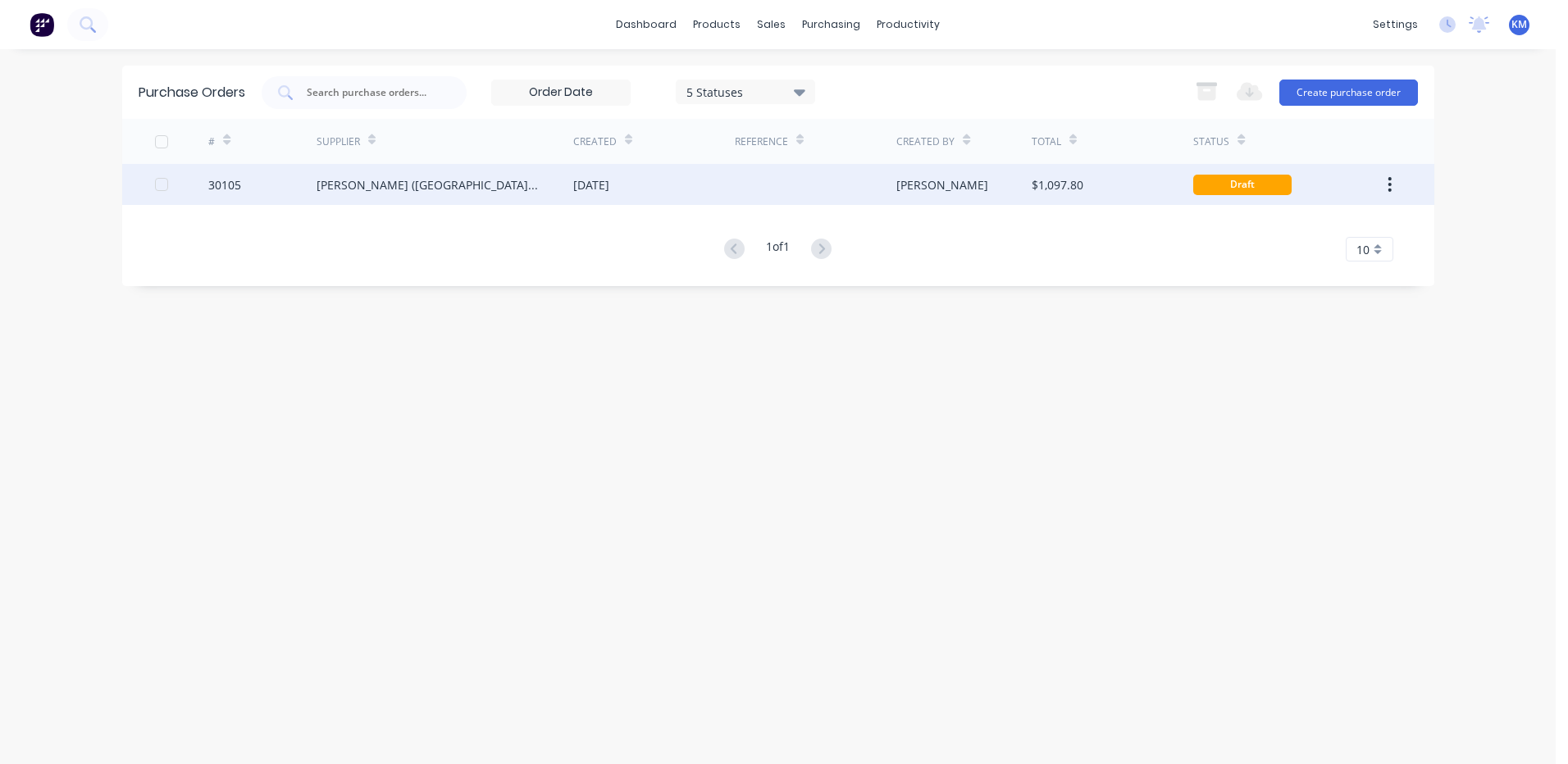
click at [729, 182] on div "[DATE]" at bounding box center [654, 185] width 162 height 41
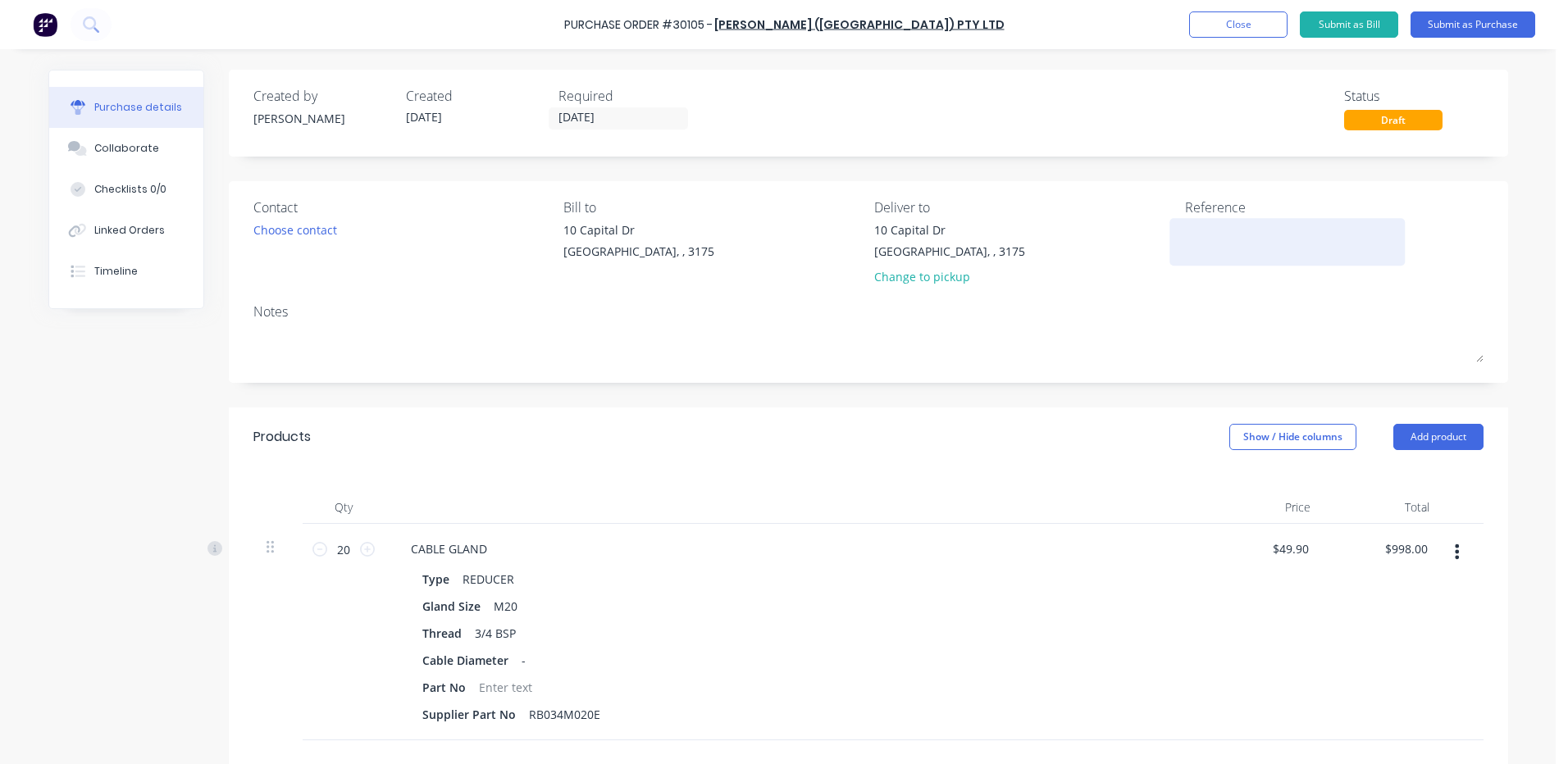
click at [1191, 233] on textarea at bounding box center [1287, 239] width 205 height 37
type textarea "REDUCER - 3/4 BSP - M20"
click at [930, 474] on div "Qty Price Total 20 20 CABLE GLAND Type REDUCER Gland Size M20 Thread 3/4 BSP Ca…" at bounding box center [868, 603] width 1280 height 274
click at [326, 226] on div "Choose contact" at bounding box center [295, 230] width 84 height 17
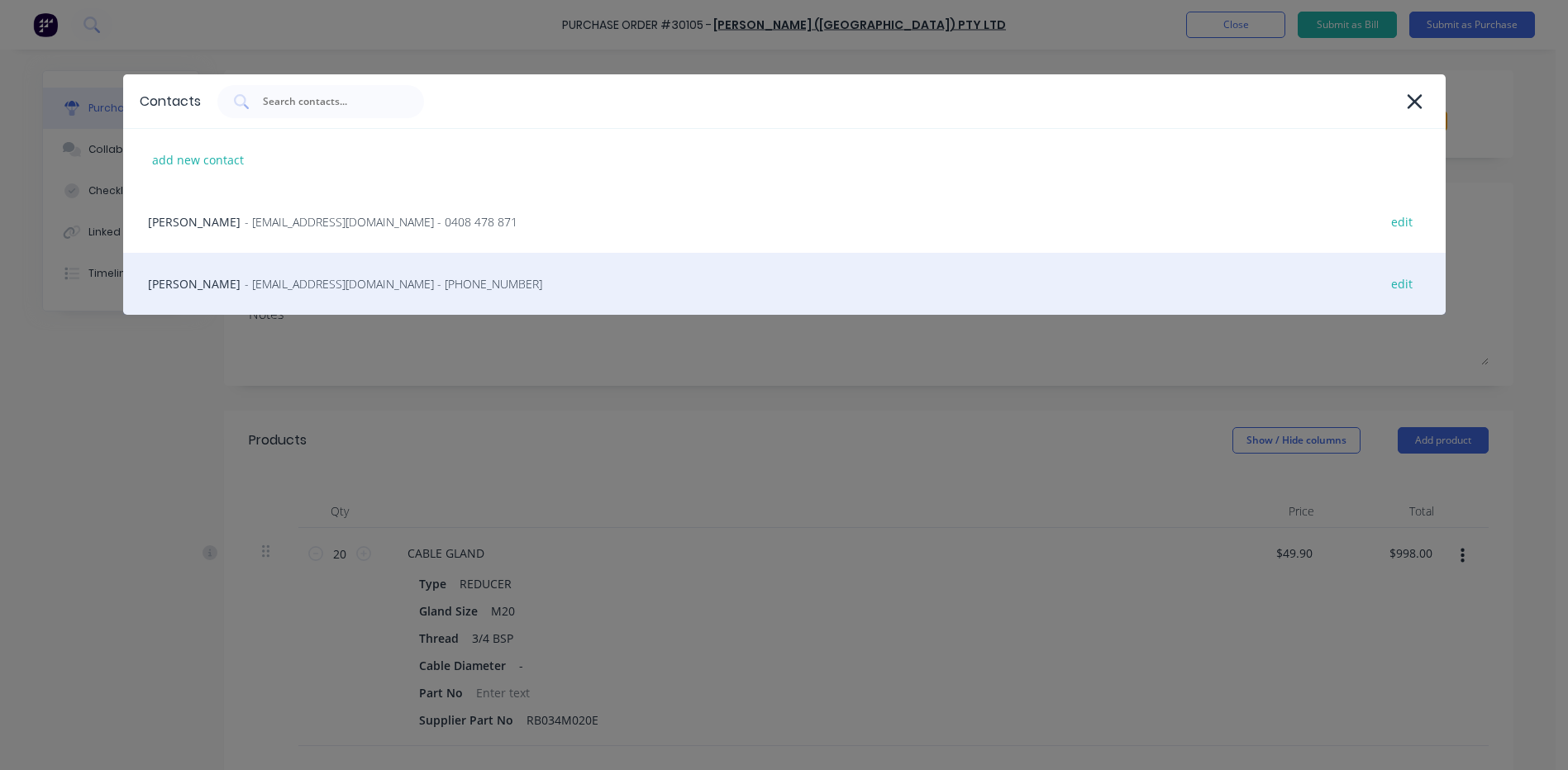
click at [252, 272] on div "Jeremy Ding - sales@gtj.com.au - (03) 9350 3244 edit" at bounding box center [784, 284] width 1323 height 62
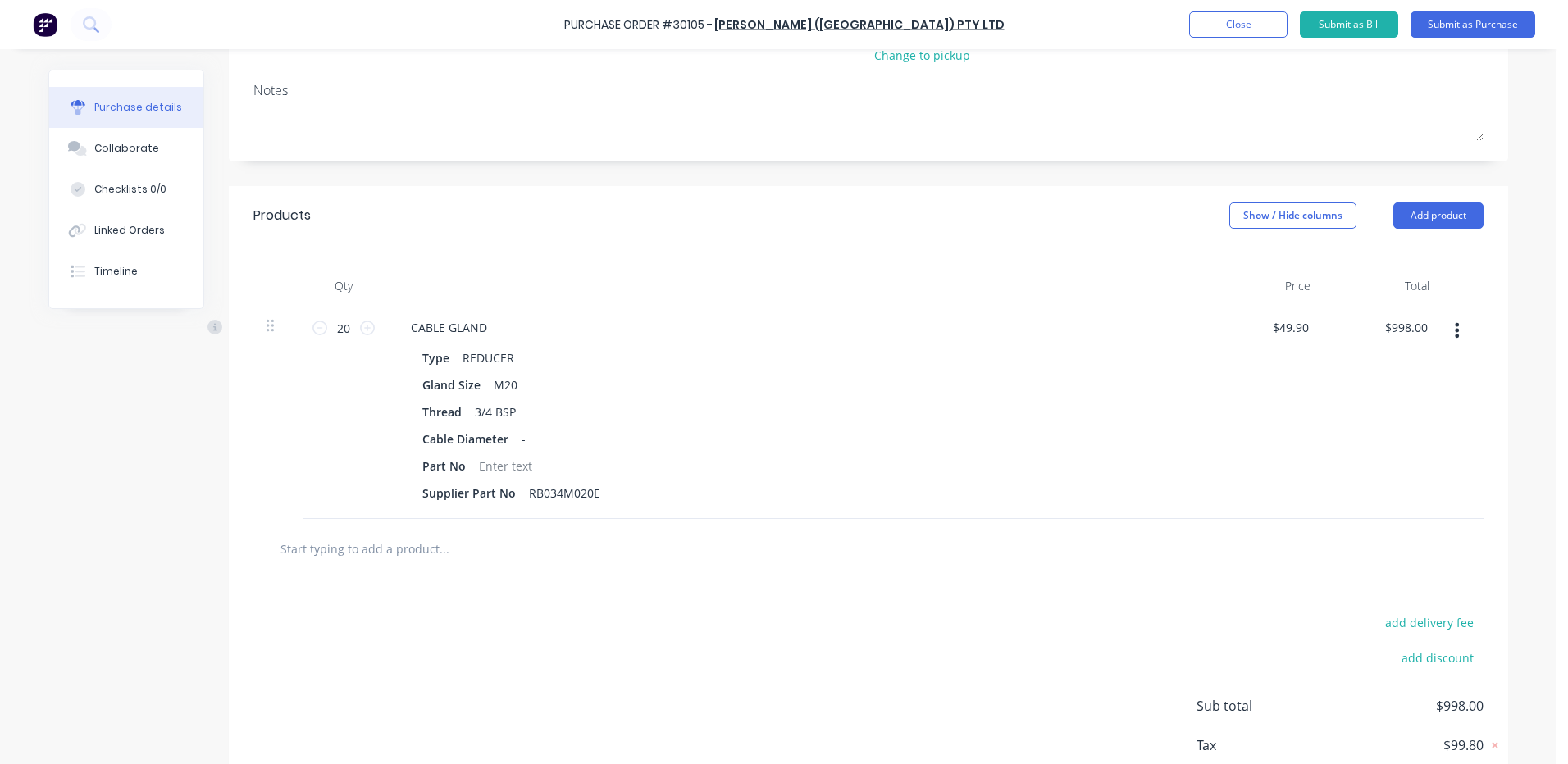
scroll to position [246, 0]
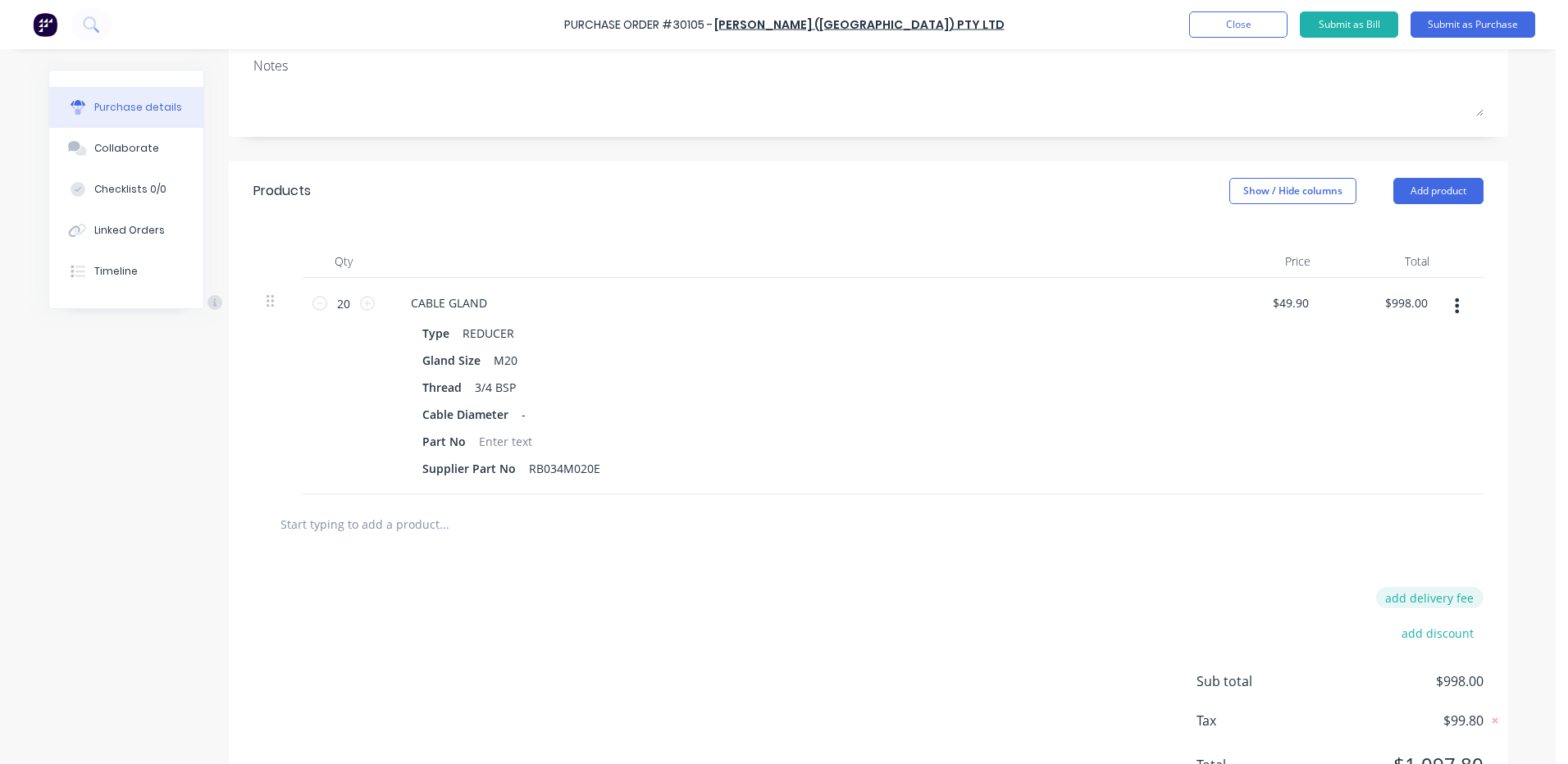
click at [1392, 586] on div "add delivery fee add discount Sub total $998.00 Tax $99.80 Total $1,097.80" at bounding box center [868, 689] width 1280 height 270
click at [1397, 598] on button "add delivery fee" at bounding box center [1430, 598] width 108 height 21
type input "$25.00"
click at [1354, 517] on div at bounding box center [868, 524] width 1204 height 33
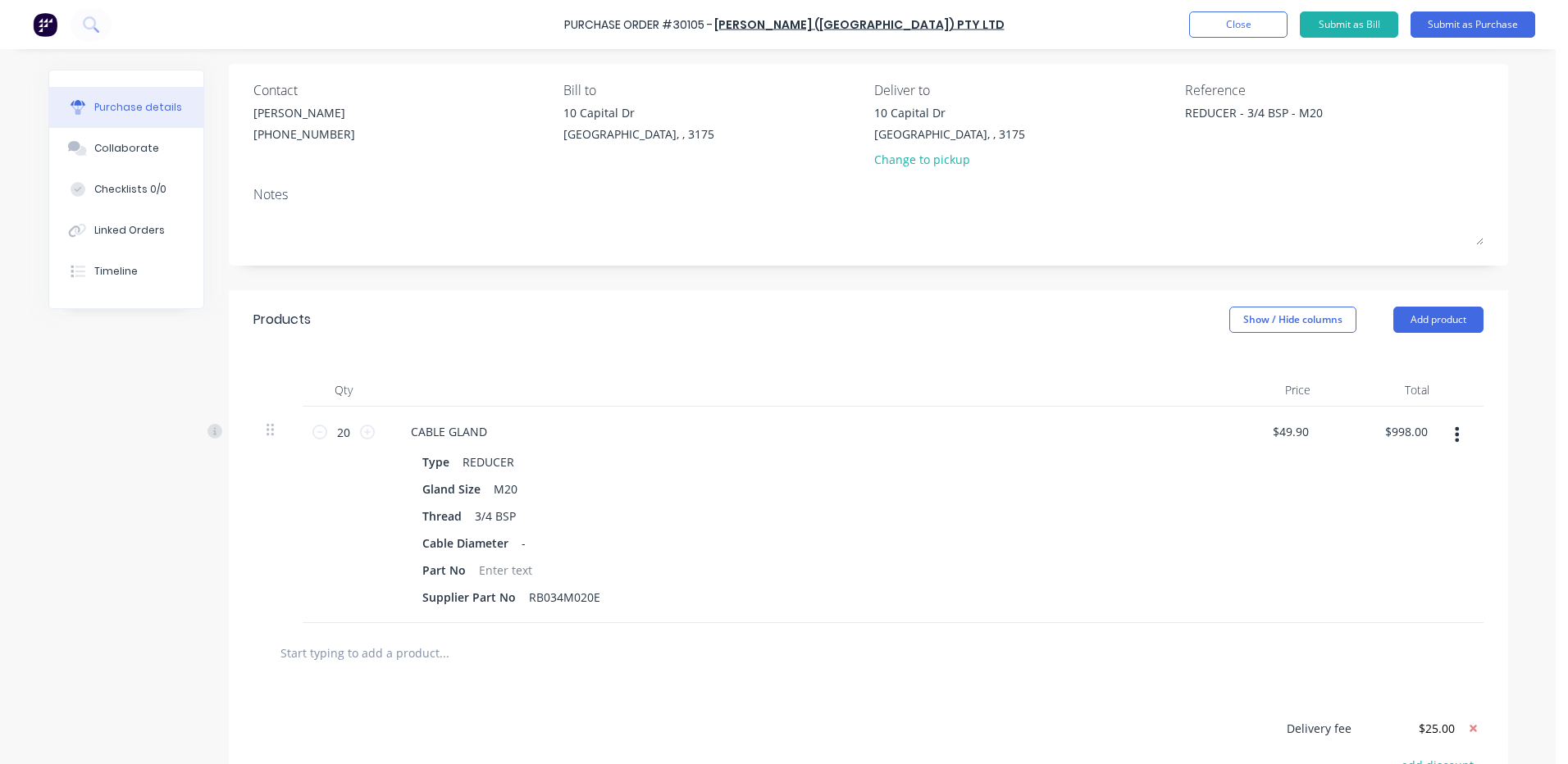
scroll to position [0, 0]
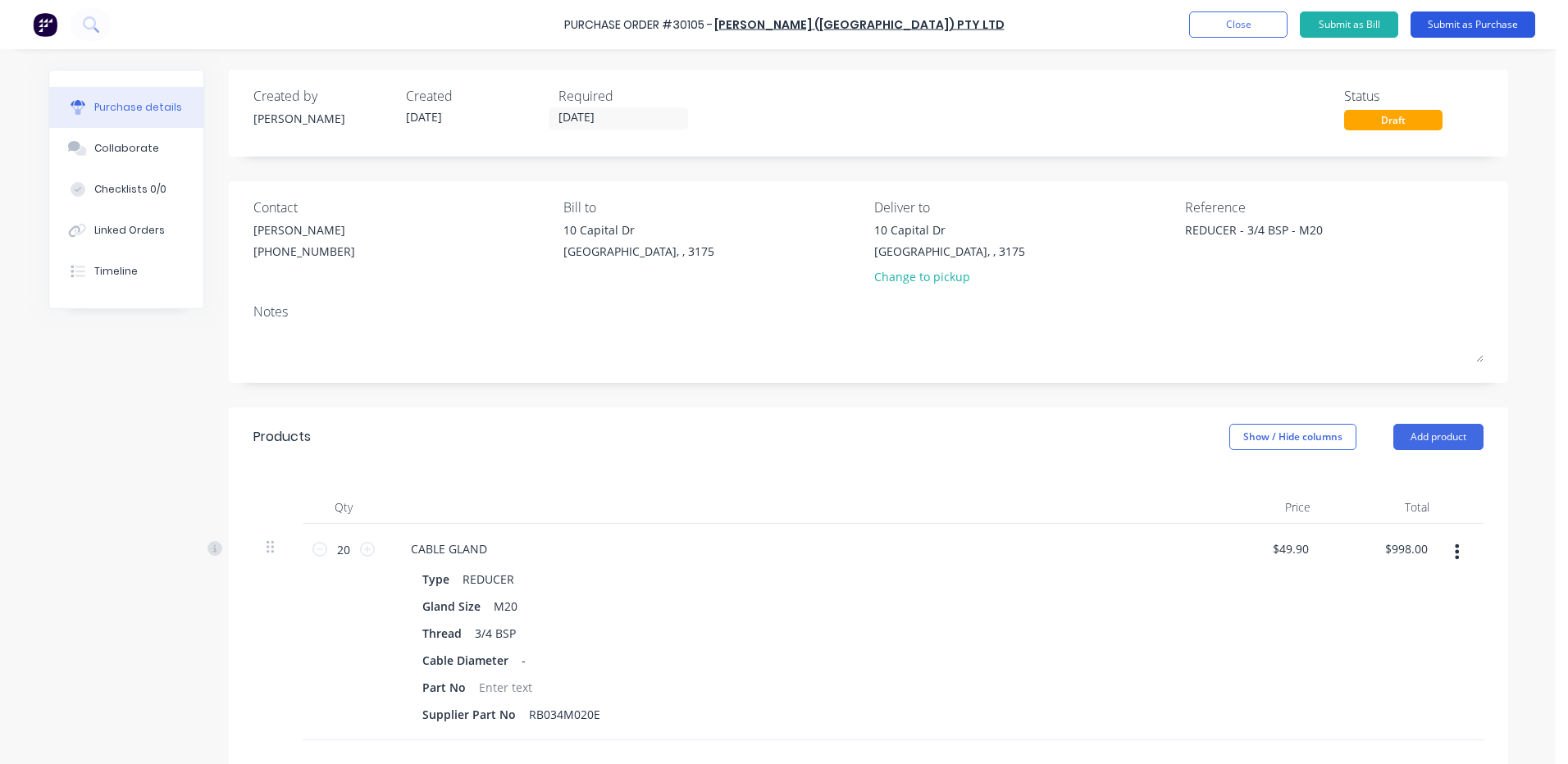
click at [1431, 23] on button "Submit as Purchase" at bounding box center [1473, 24] width 125 height 26
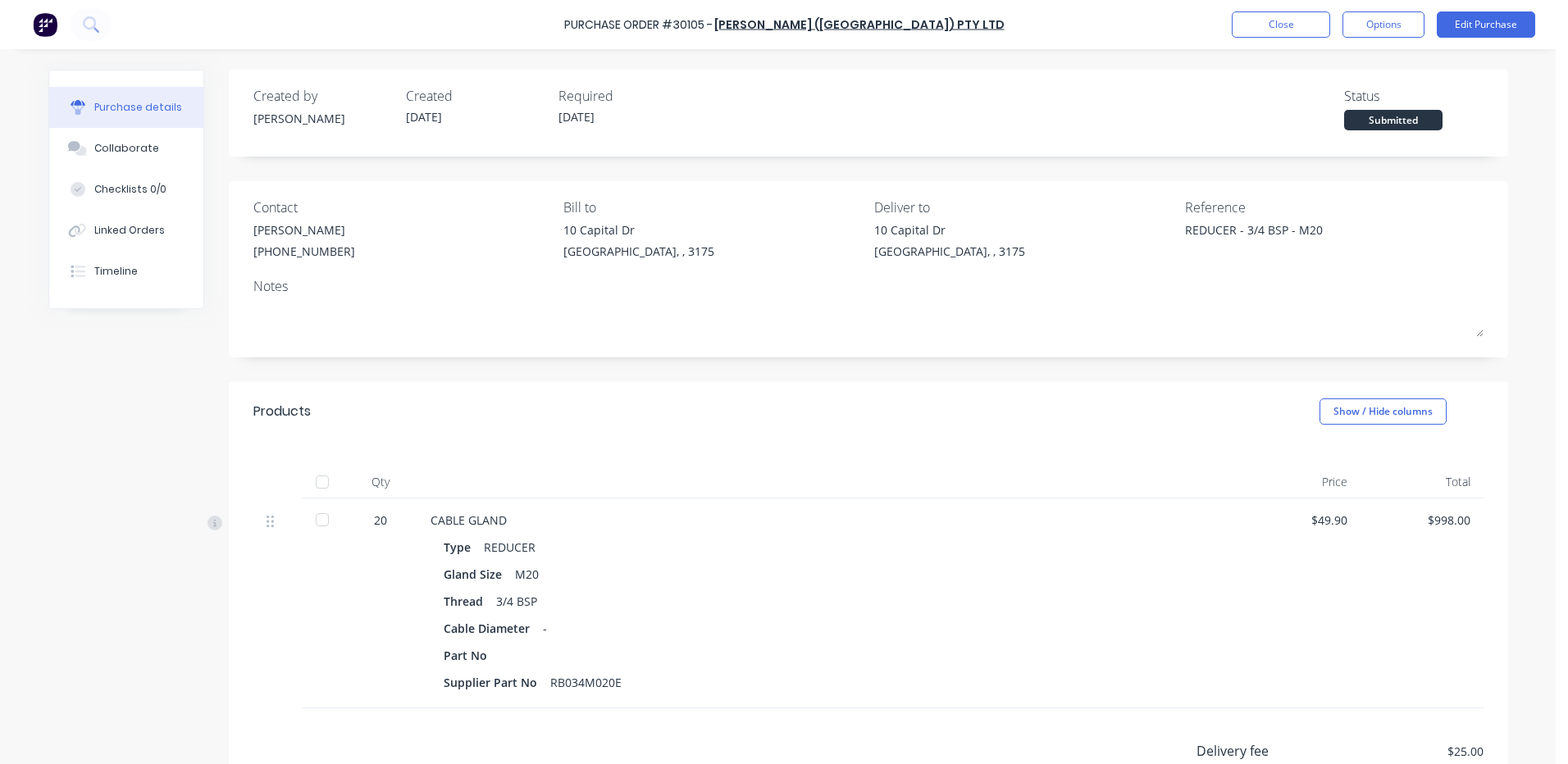
click at [1378, 23] on button "Options" at bounding box center [1382, 24] width 82 height 26
click at [1346, 78] on div "Print / Email" at bounding box center [1346, 66] width 126 height 24
click at [1342, 103] on div "With pricing" at bounding box center [1346, 99] width 126 height 24
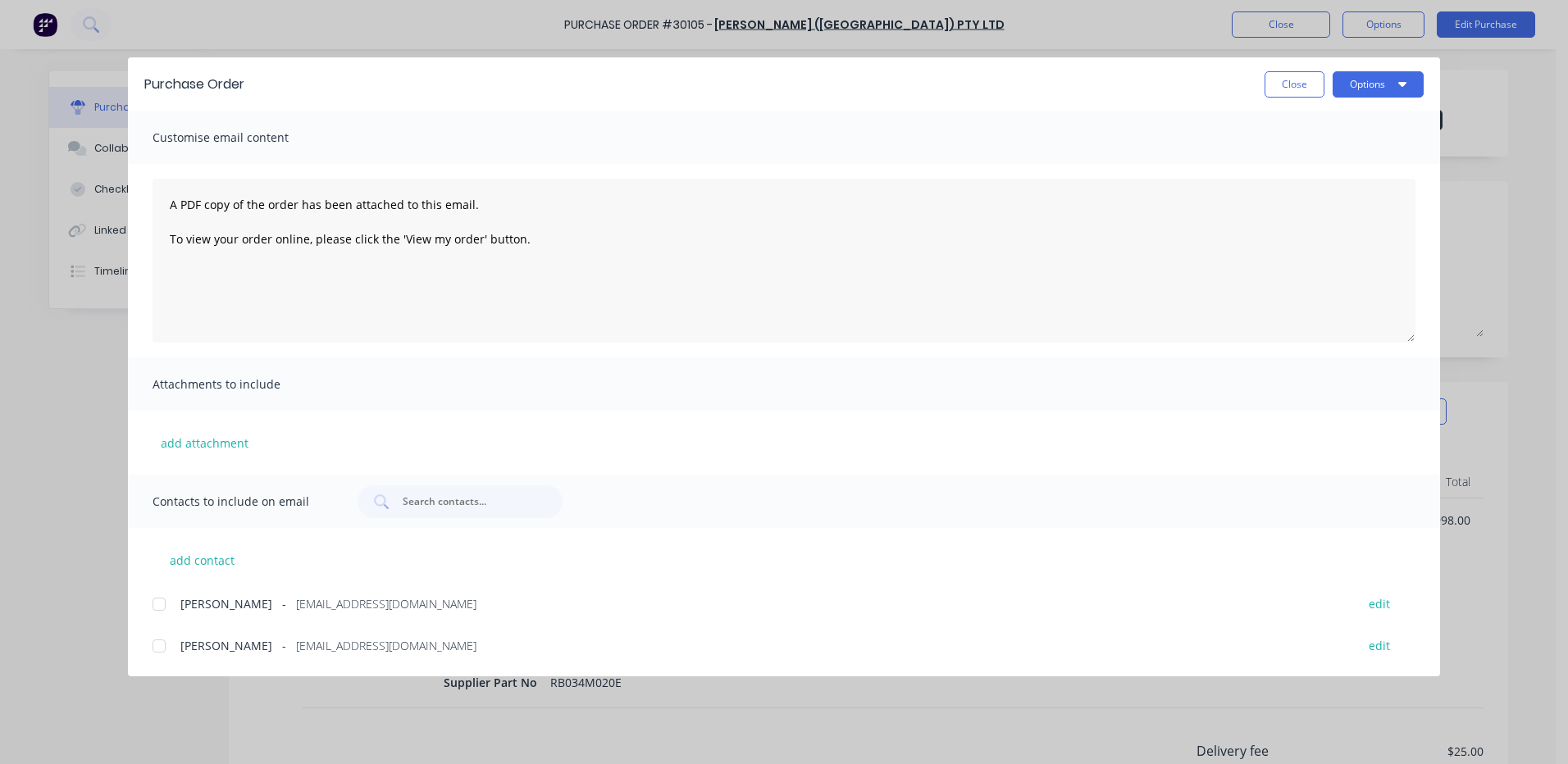
click at [152, 639] on div at bounding box center [159, 646] width 33 height 33
click at [1410, 88] on button "Options" at bounding box center [1378, 84] width 91 height 26
click at [1338, 194] on div "Email" at bounding box center [1345, 191] width 126 height 24
click at [1294, 90] on button "Close" at bounding box center [1294, 84] width 60 height 26
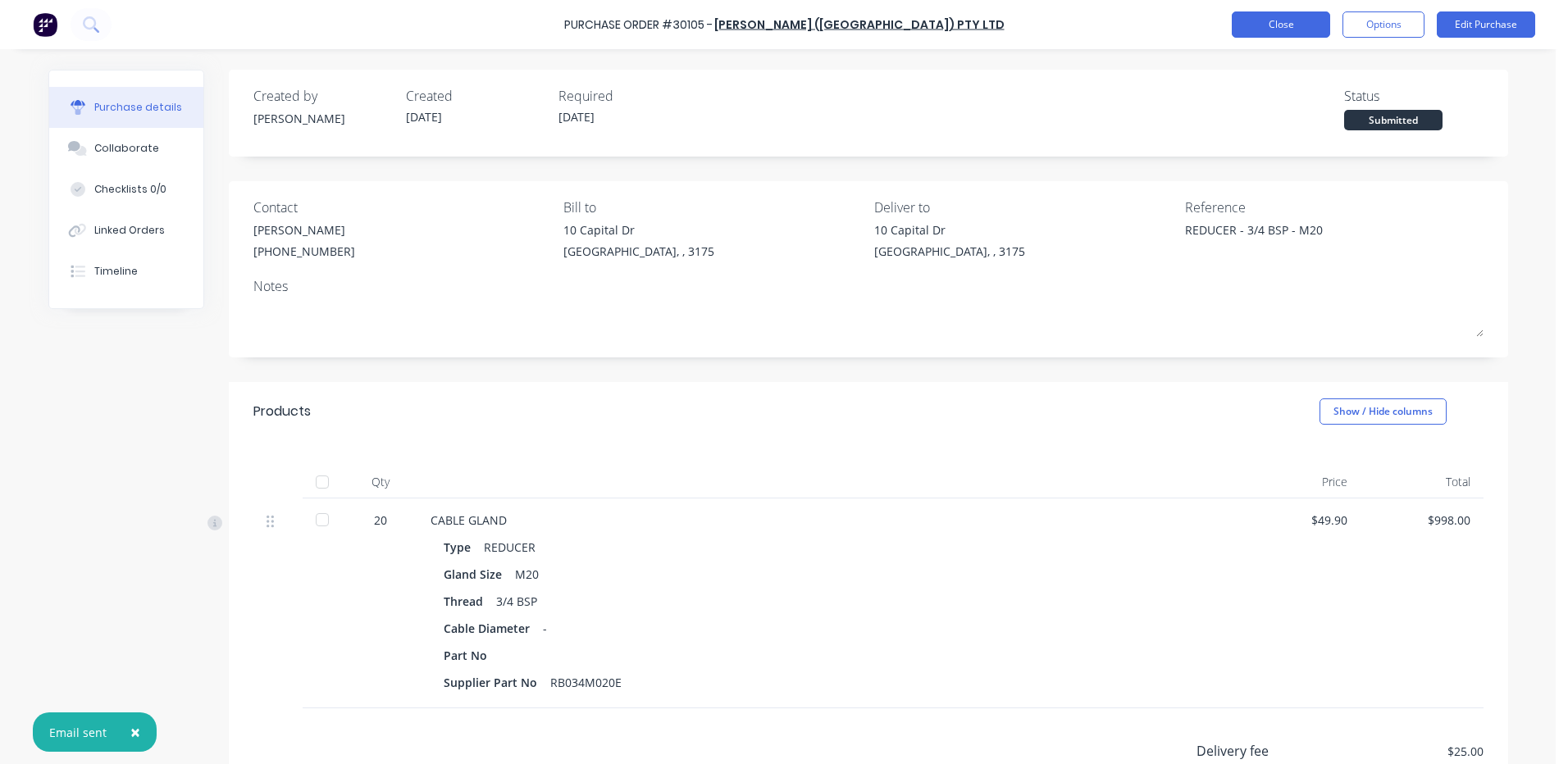
click at [1291, 25] on button "Close" at bounding box center [1281, 24] width 98 height 26
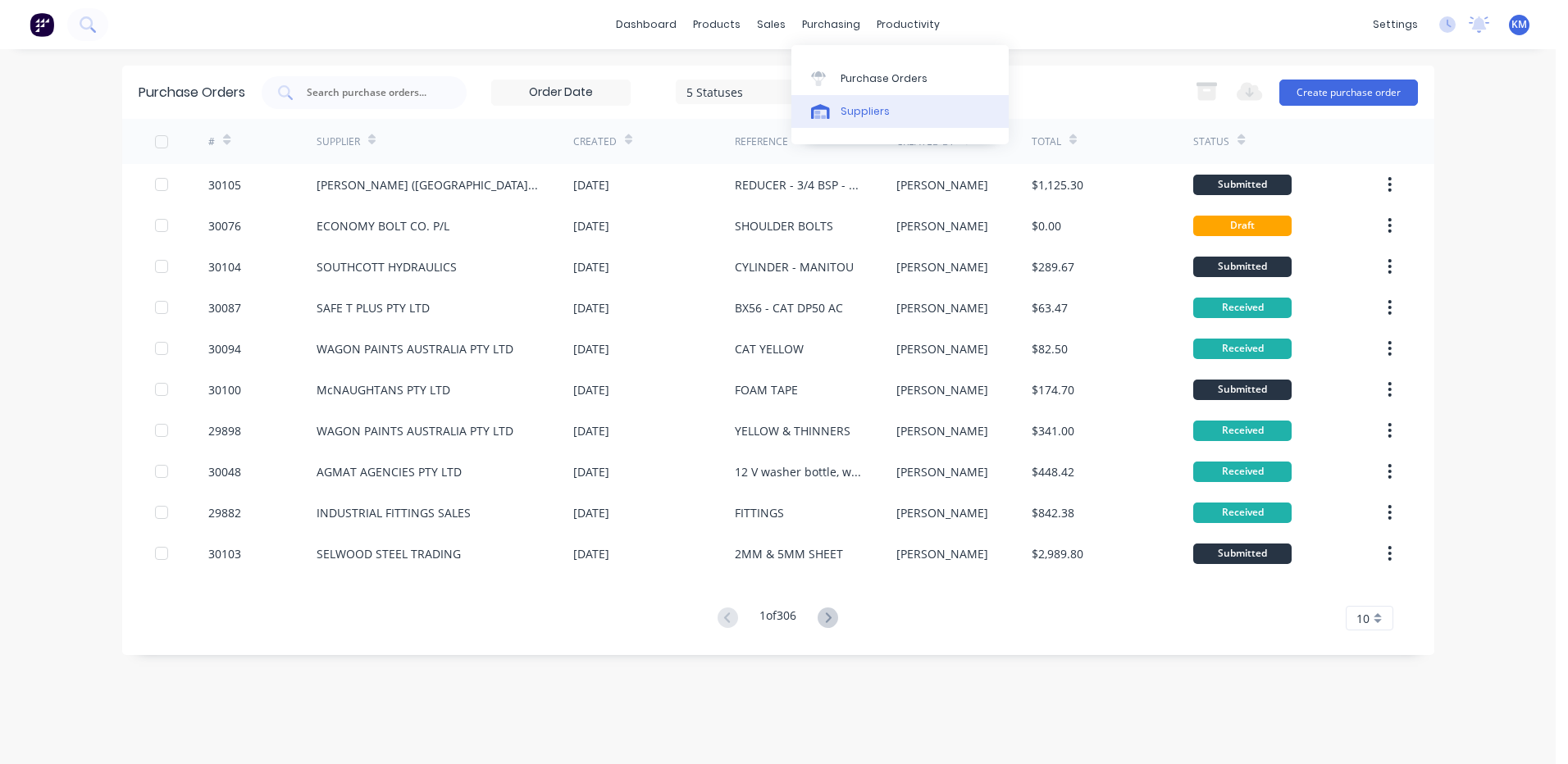
click at [853, 117] on div "Suppliers" at bounding box center [864, 111] width 49 height 14
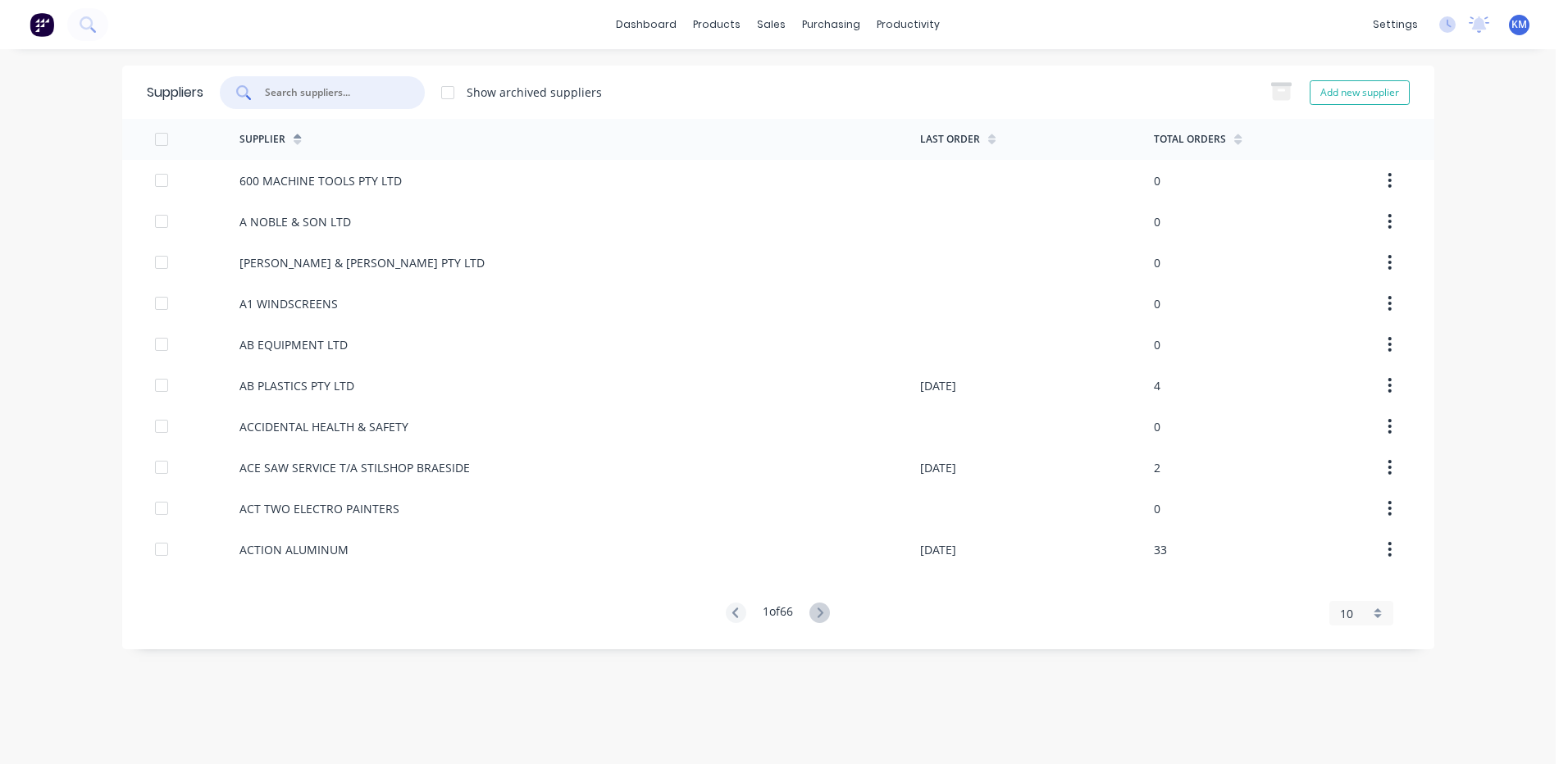
click at [344, 95] on input "text" at bounding box center [332, 92] width 137 height 16
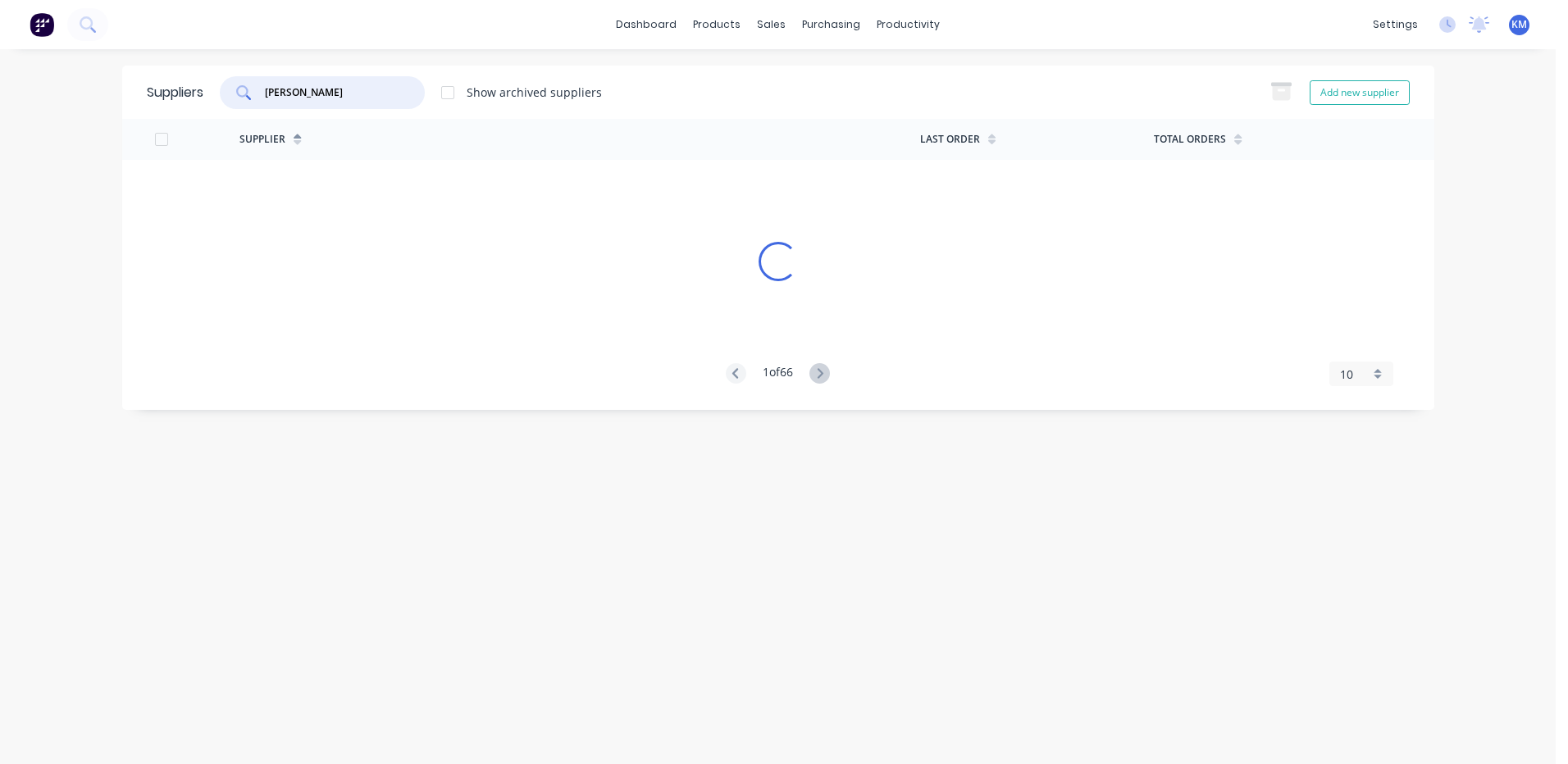
type input "[PERSON_NAME]"
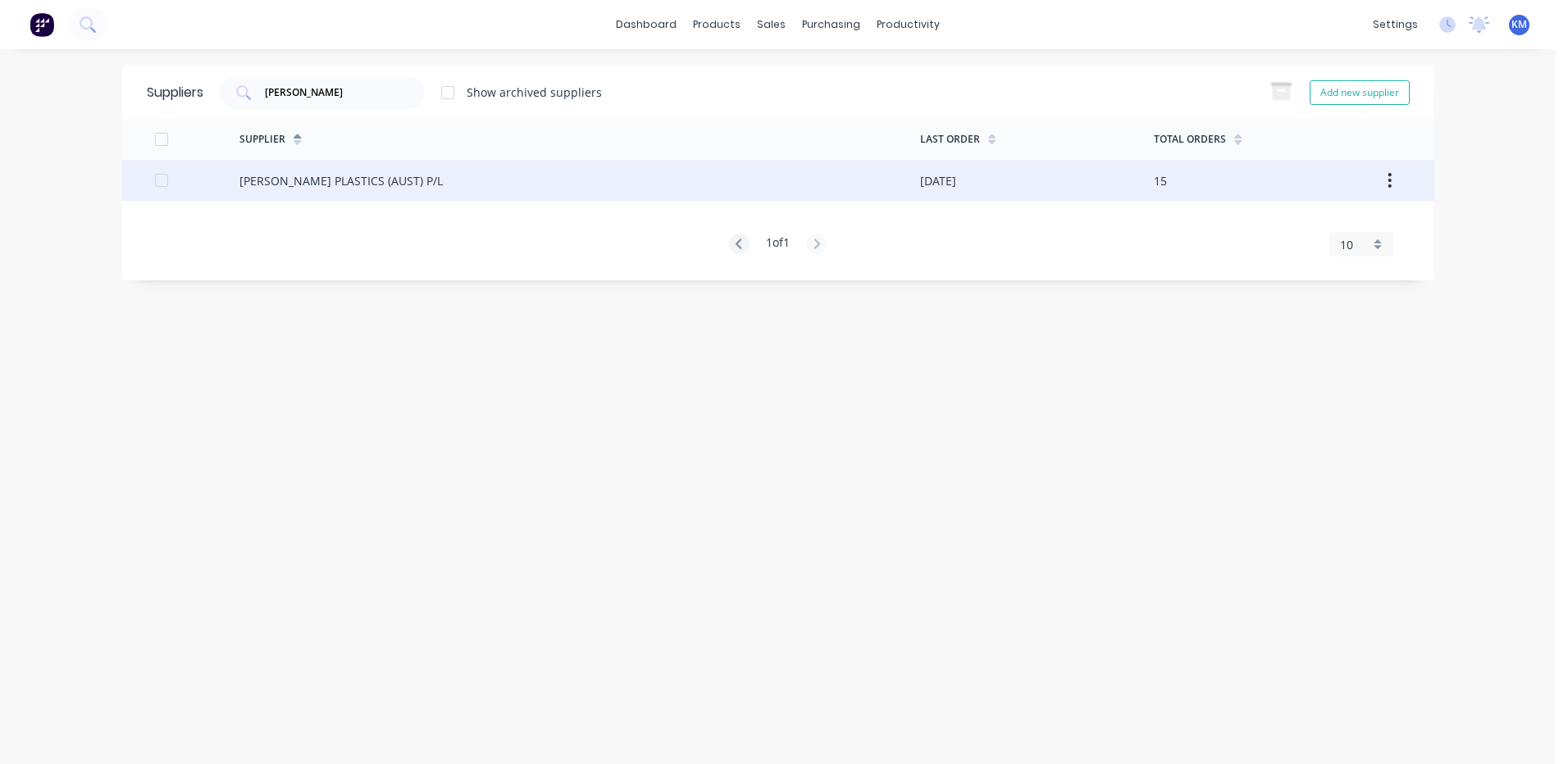
click at [323, 179] on div "[PERSON_NAME] PLASTICS (AUST) P/L" at bounding box center [341, 181] width 204 height 17
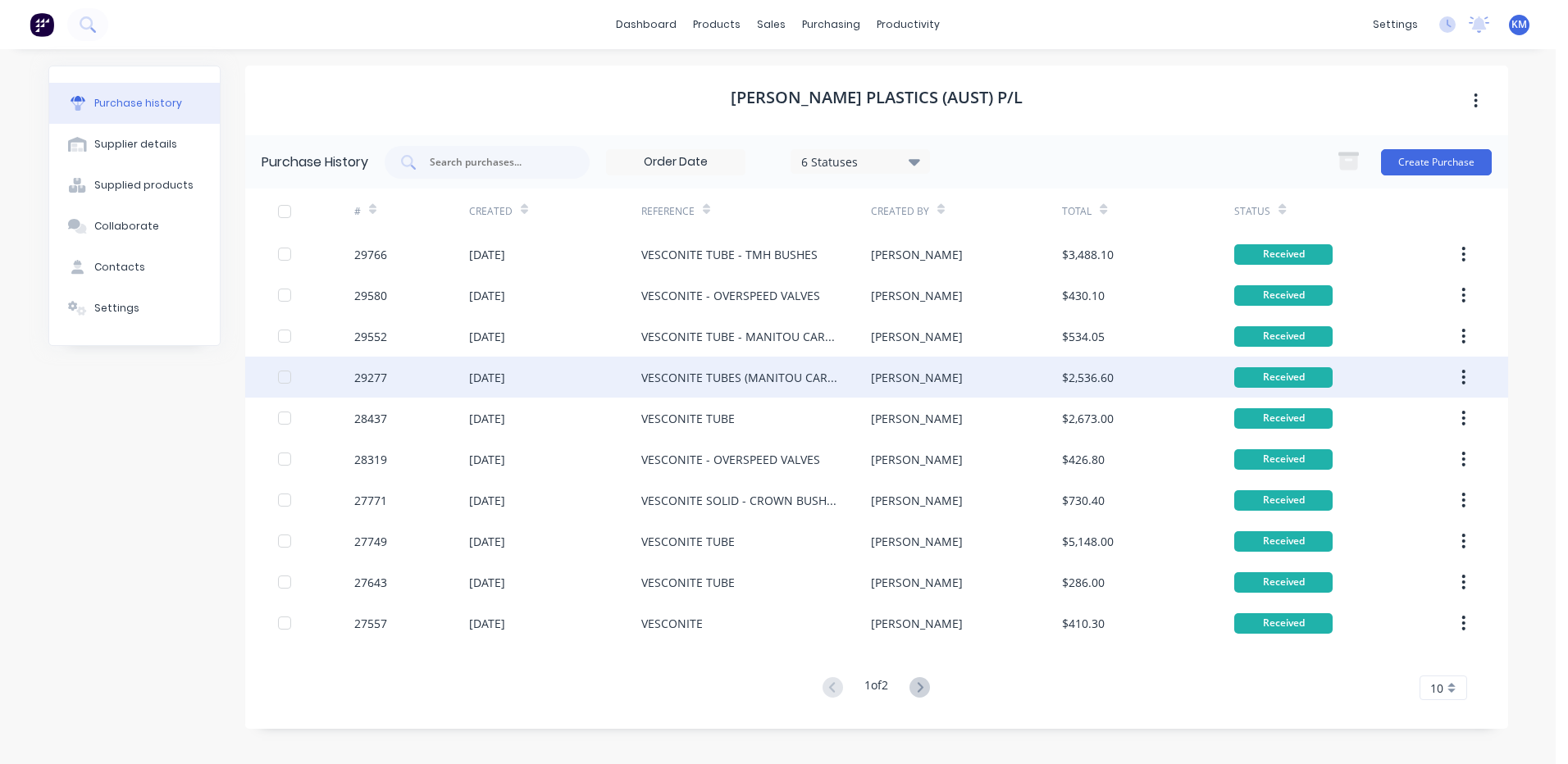
click at [890, 381] on div "[PERSON_NAME]" at bounding box center [917, 378] width 92 height 17
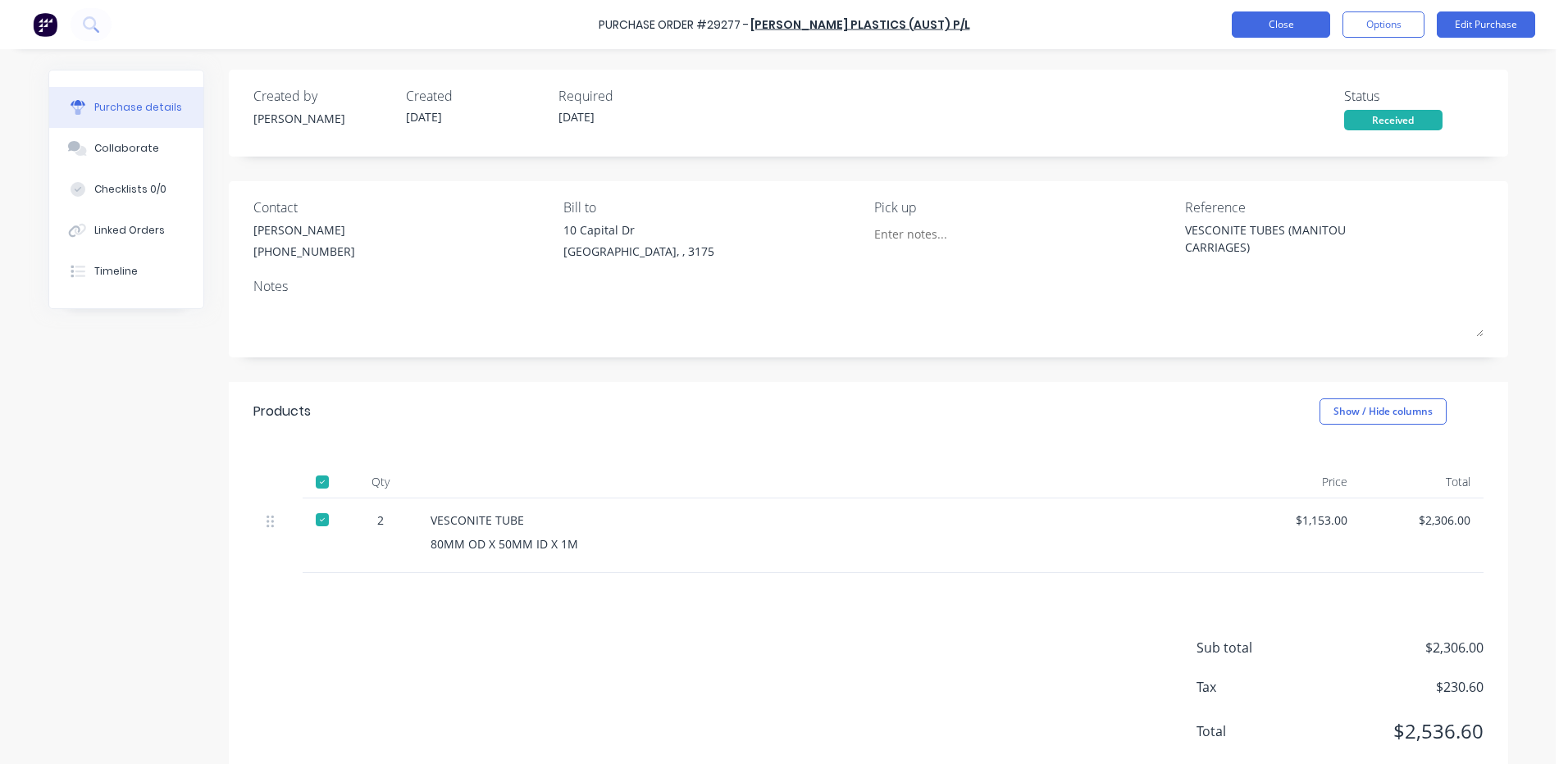
click at [1295, 27] on button "Close" at bounding box center [1281, 24] width 98 height 26
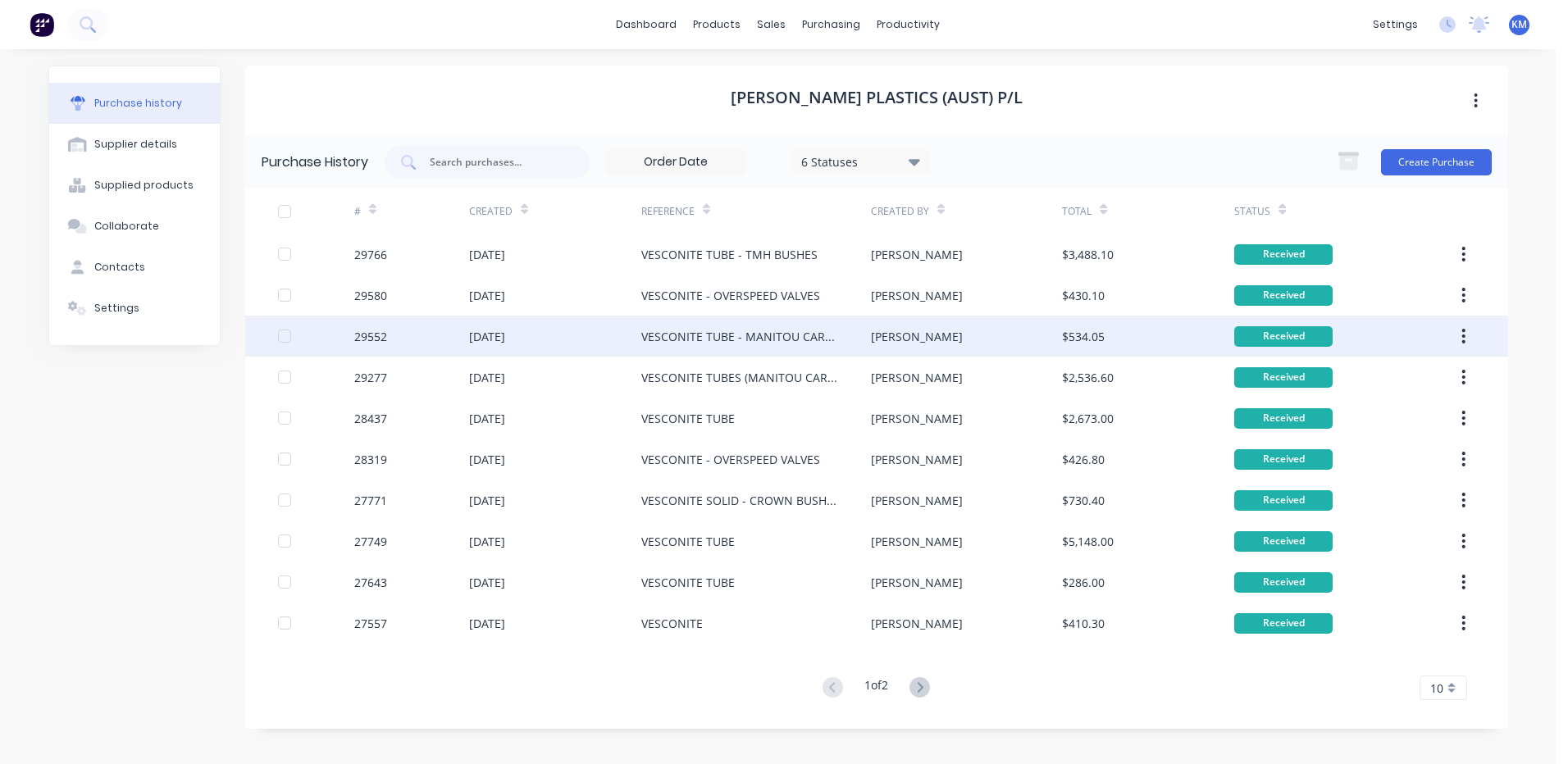
click at [760, 337] on div "VESCONITE TUBE - MANITOU CARRIAGE" at bounding box center [739, 336] width 197 height 17
